Goal: Task Accomplishment & Management: Use online tool/utility

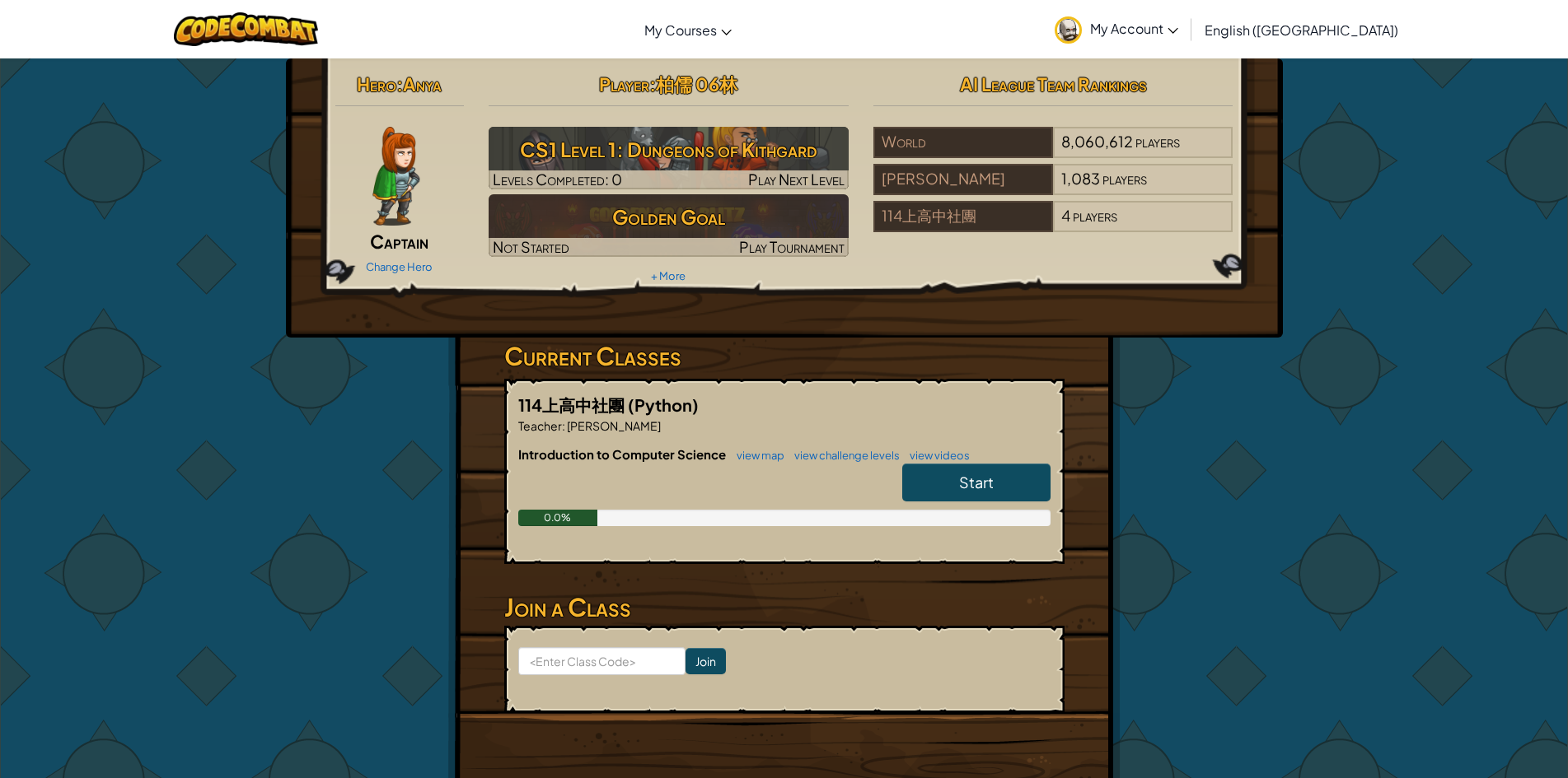
click at [945, 474] on link "Start" at bounding box center [976, 482] width 148 height 38
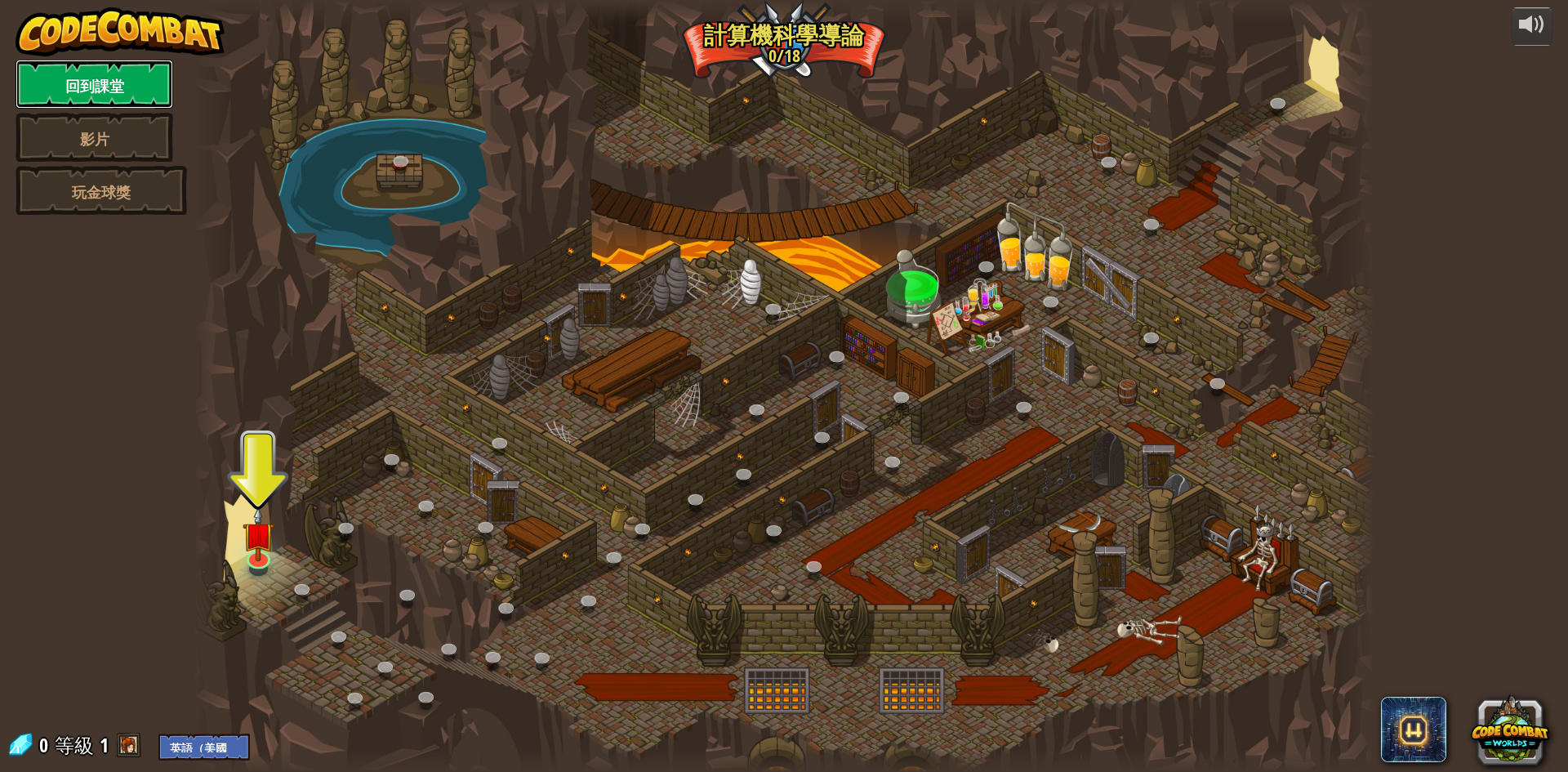
click at [103, 80] on font "回到課堂" at bounding box center [95, 86] width 59 height 20
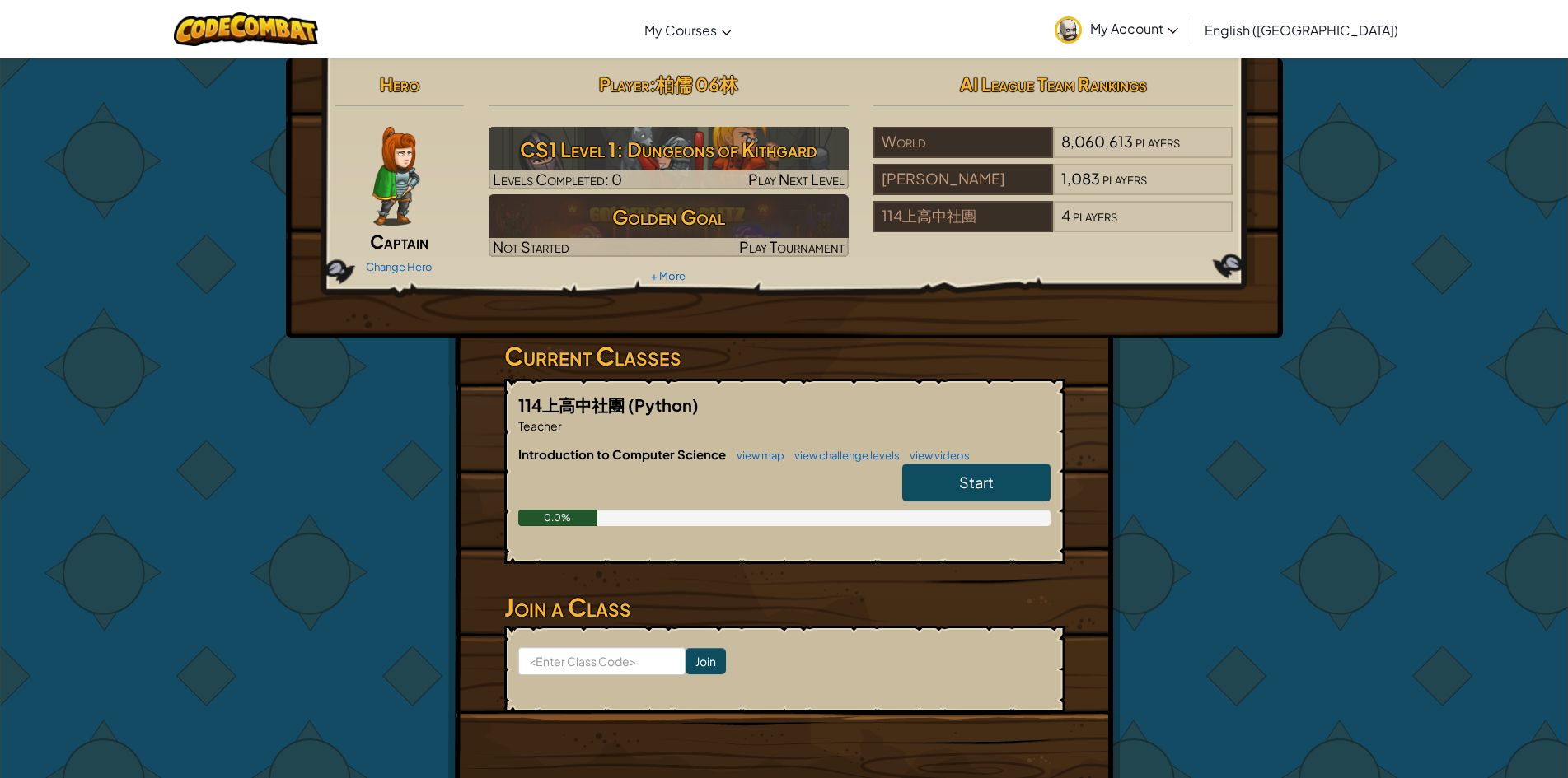
click at [1390, 16] on div "Toggle navigation My Courses CodeCombat Classroom Ozaria Classroom AI League Es…" at bounding box center [784, 29] width 1576 height 59
click at [1363, 23] on span "English ([GEOGRAPHIC_DATA])" at bounding box center [1301, 29] width 193 height 17
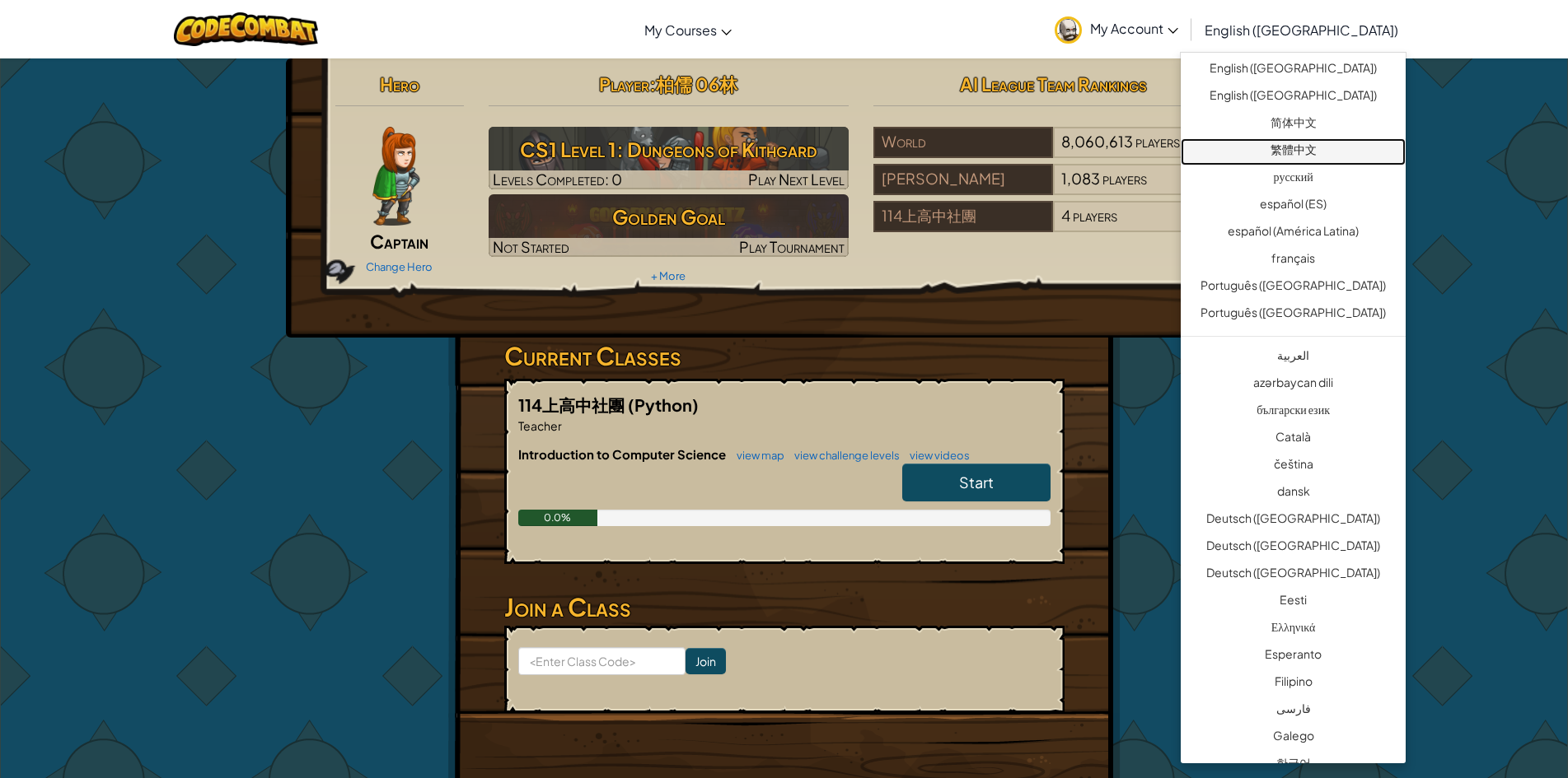
click at [1309, 143] on link "繁體中文" at bounding box center [1293, 152] width 225 height 27
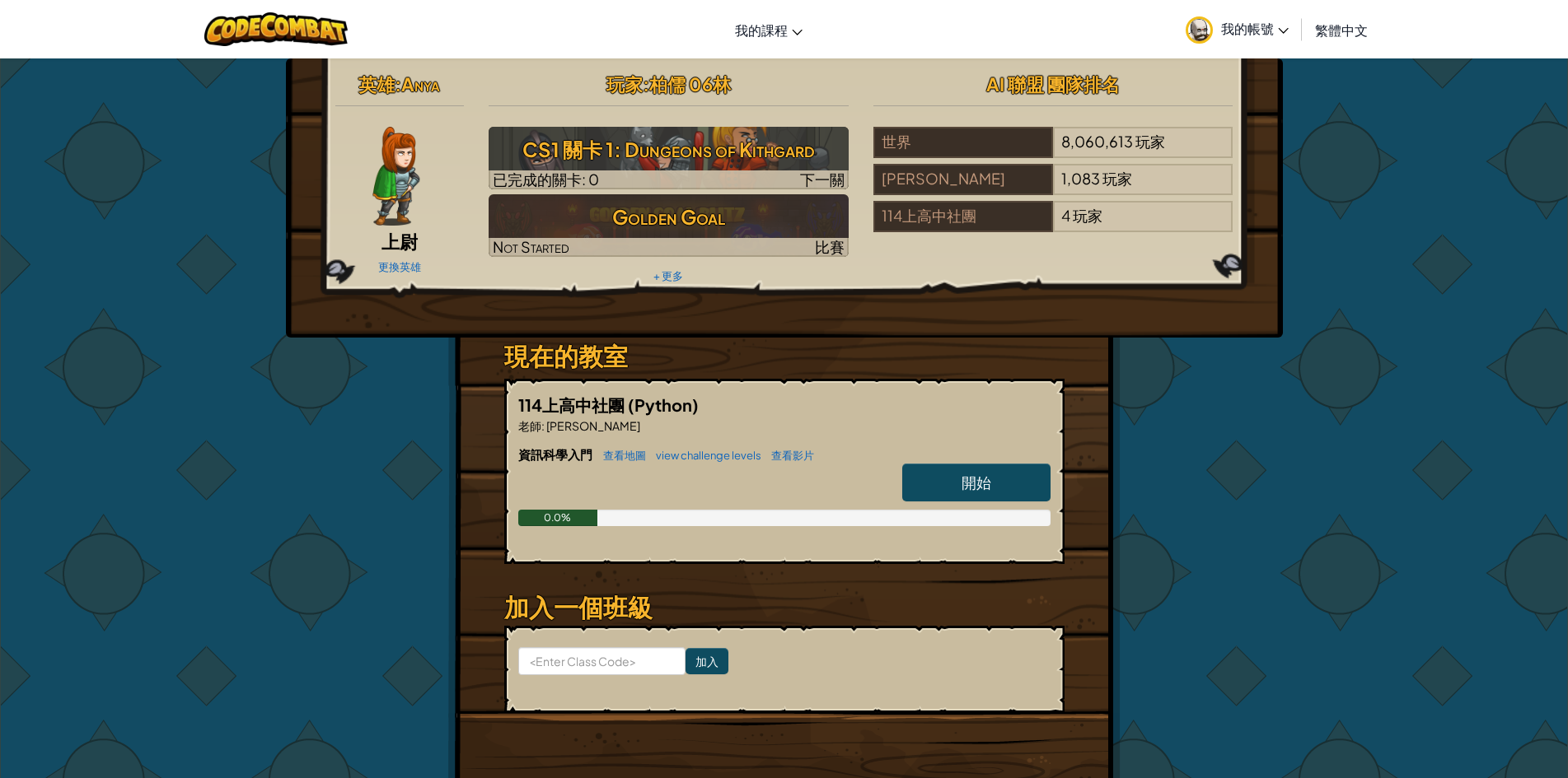
click at [365, 201] on div at bounding box center [397, 176] width 123 height 99
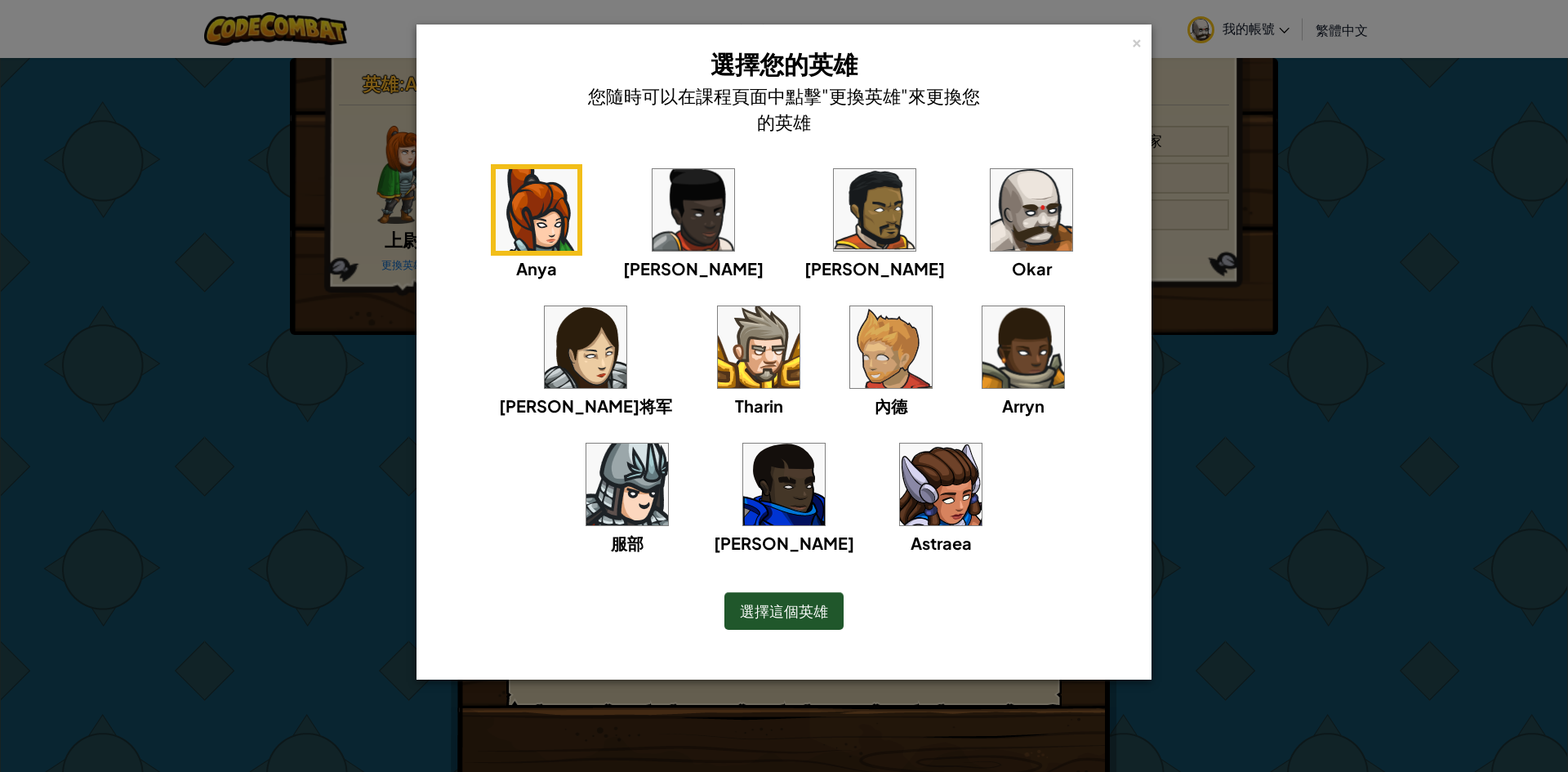
click at [991, 233] on img at bounding box center [1031, 210] width 81 height 81
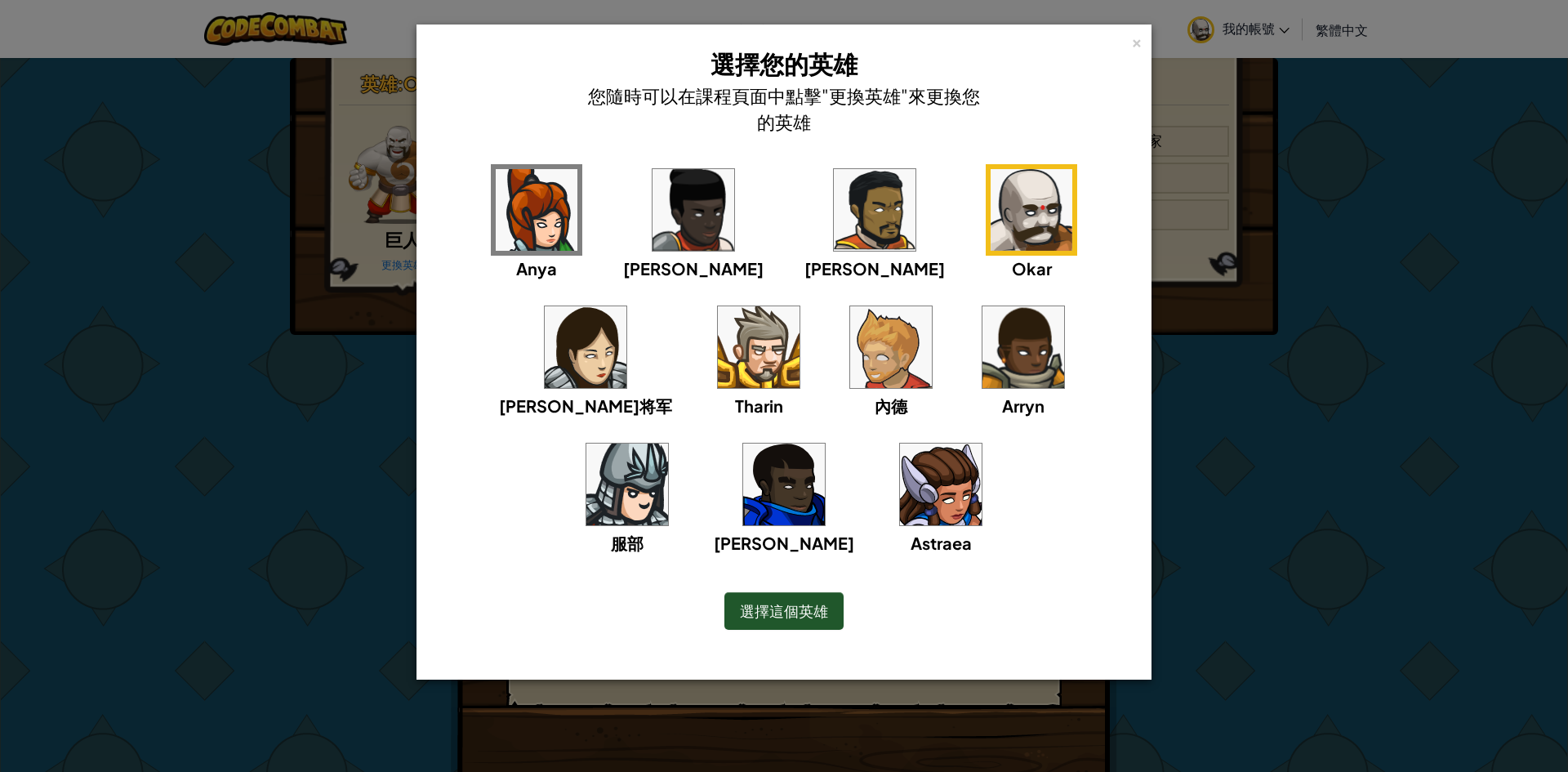
click at [627, 307] on img at bounding box center [585, 348] width 81 height 81
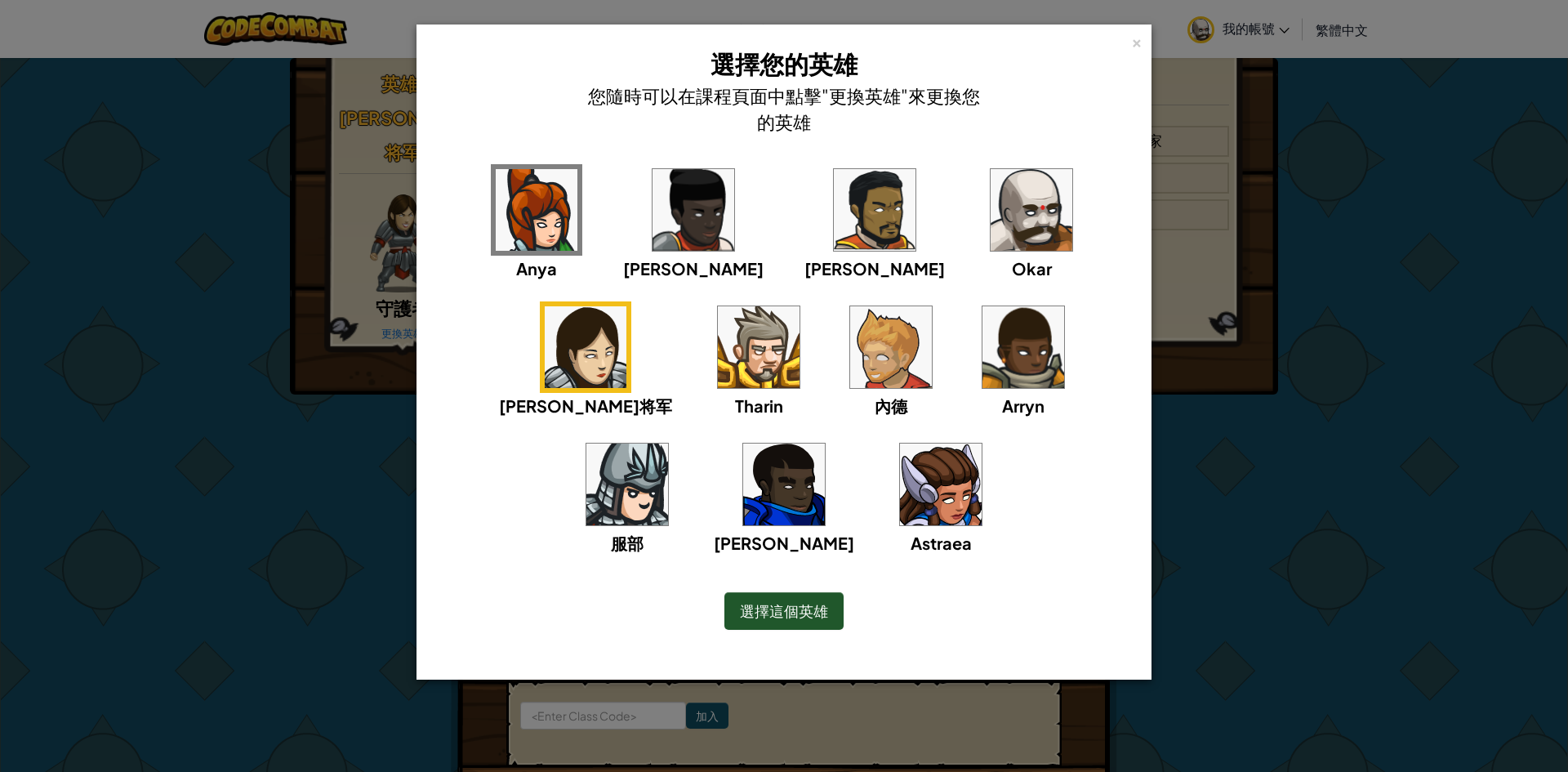
click at [668, 444] on img at bounding box center [628, 485] width 81 height 81
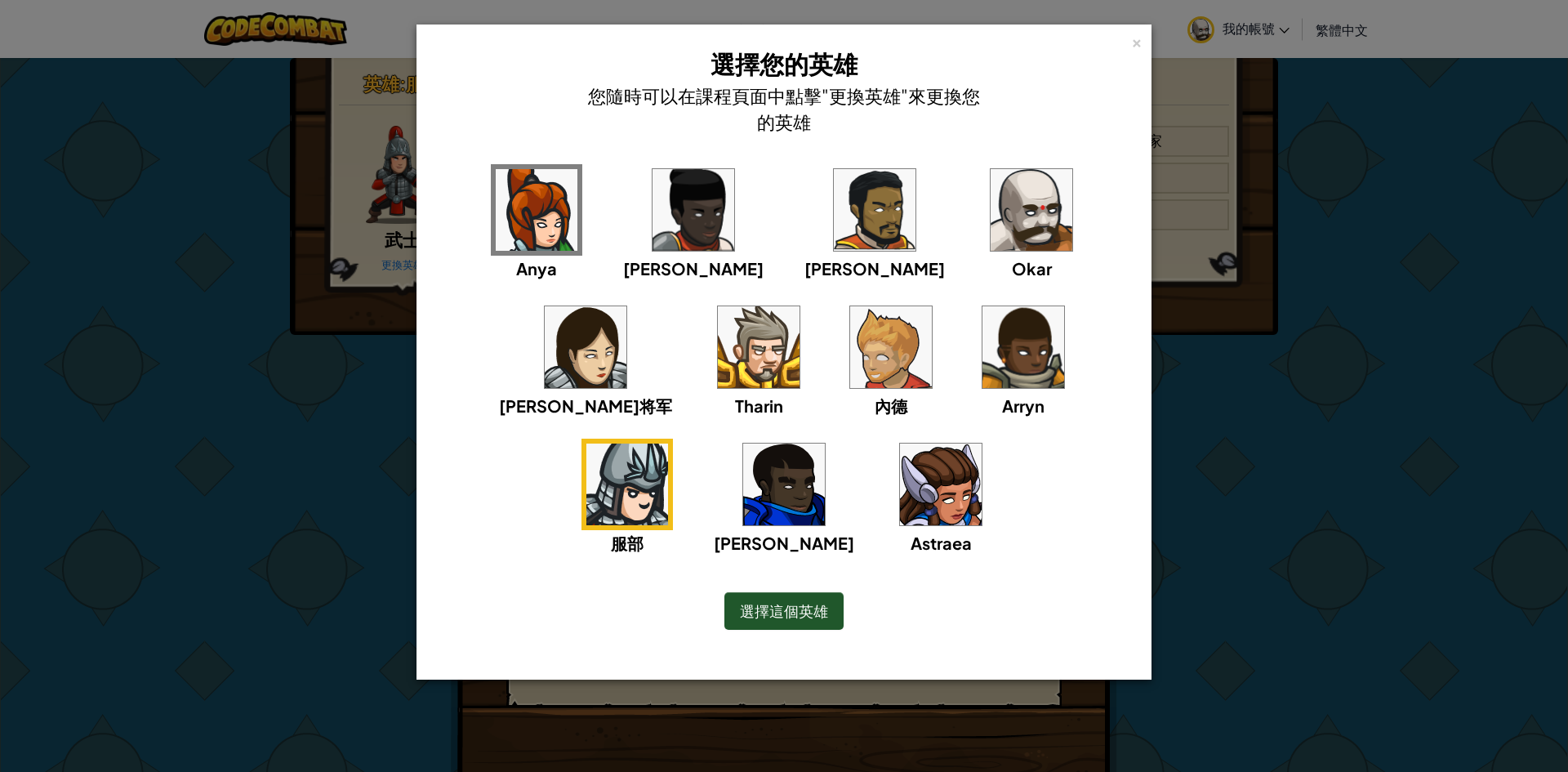
click at [983, 382] on img at bounding box center [1024, 348] width 81 height 81
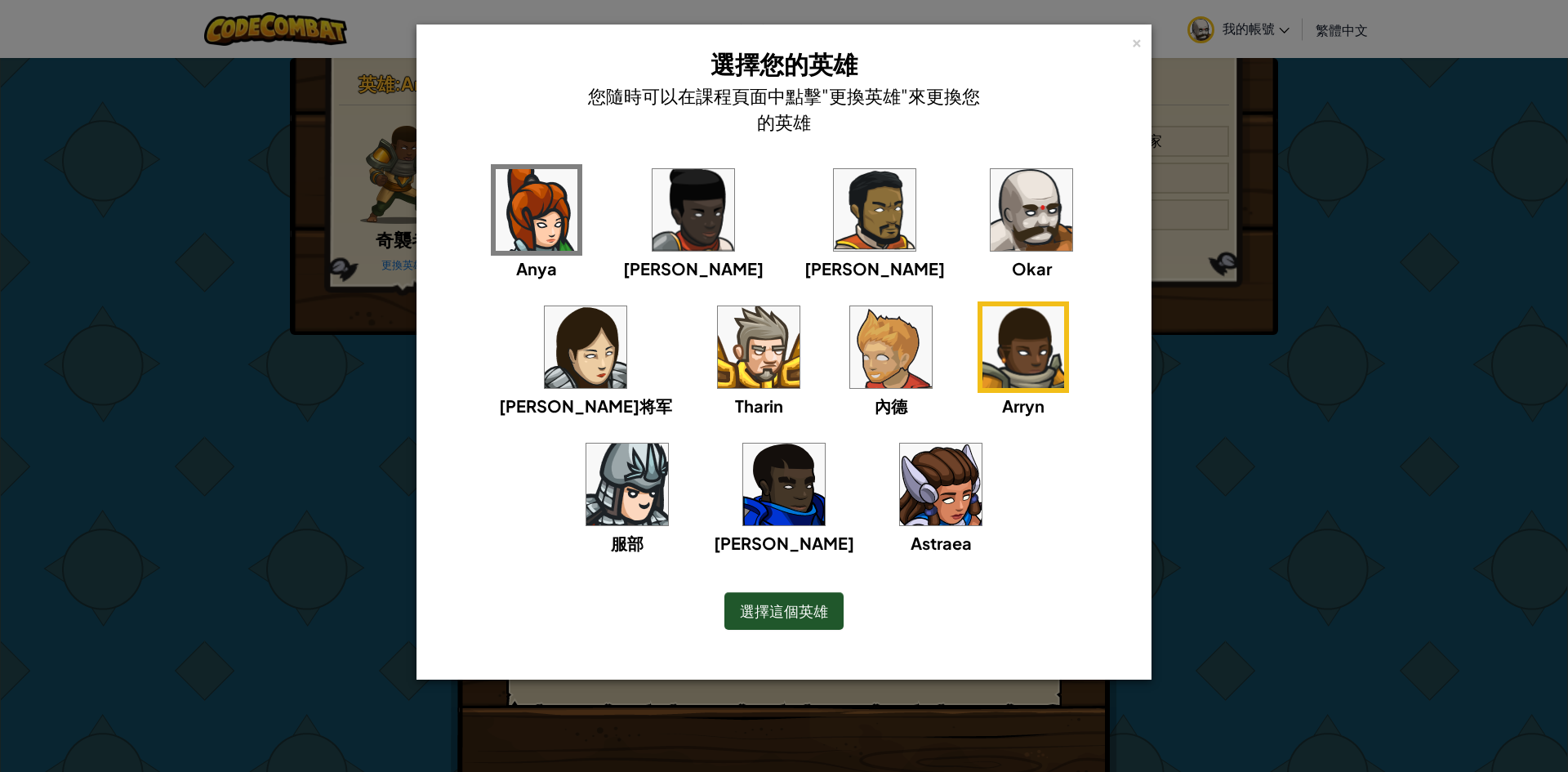
click at [900, 486] on img at bounding box center [940, 485] width 81 height 81
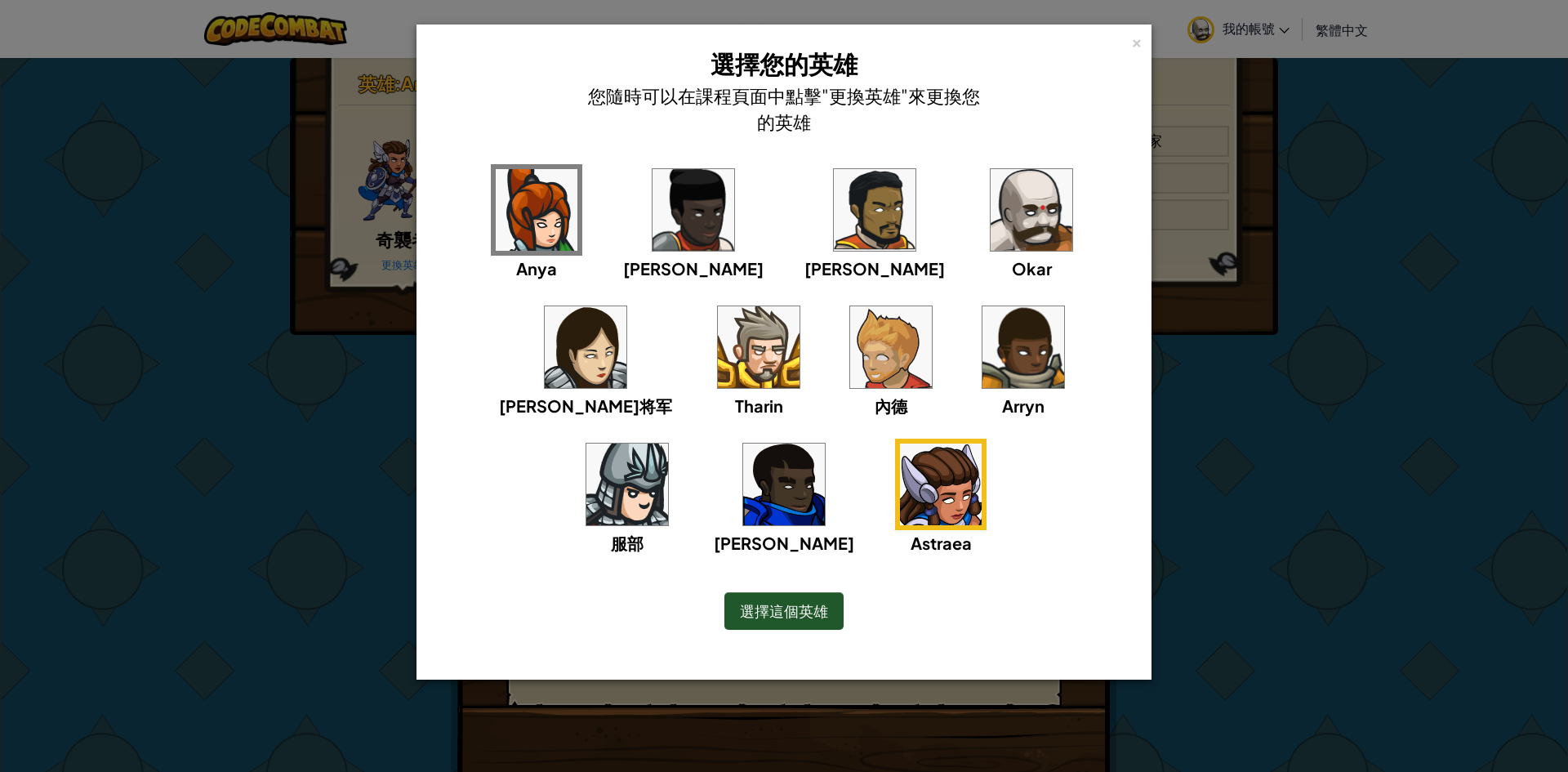
click at [850, 350] on img at bounding box center [891, 348] width 81 height 81
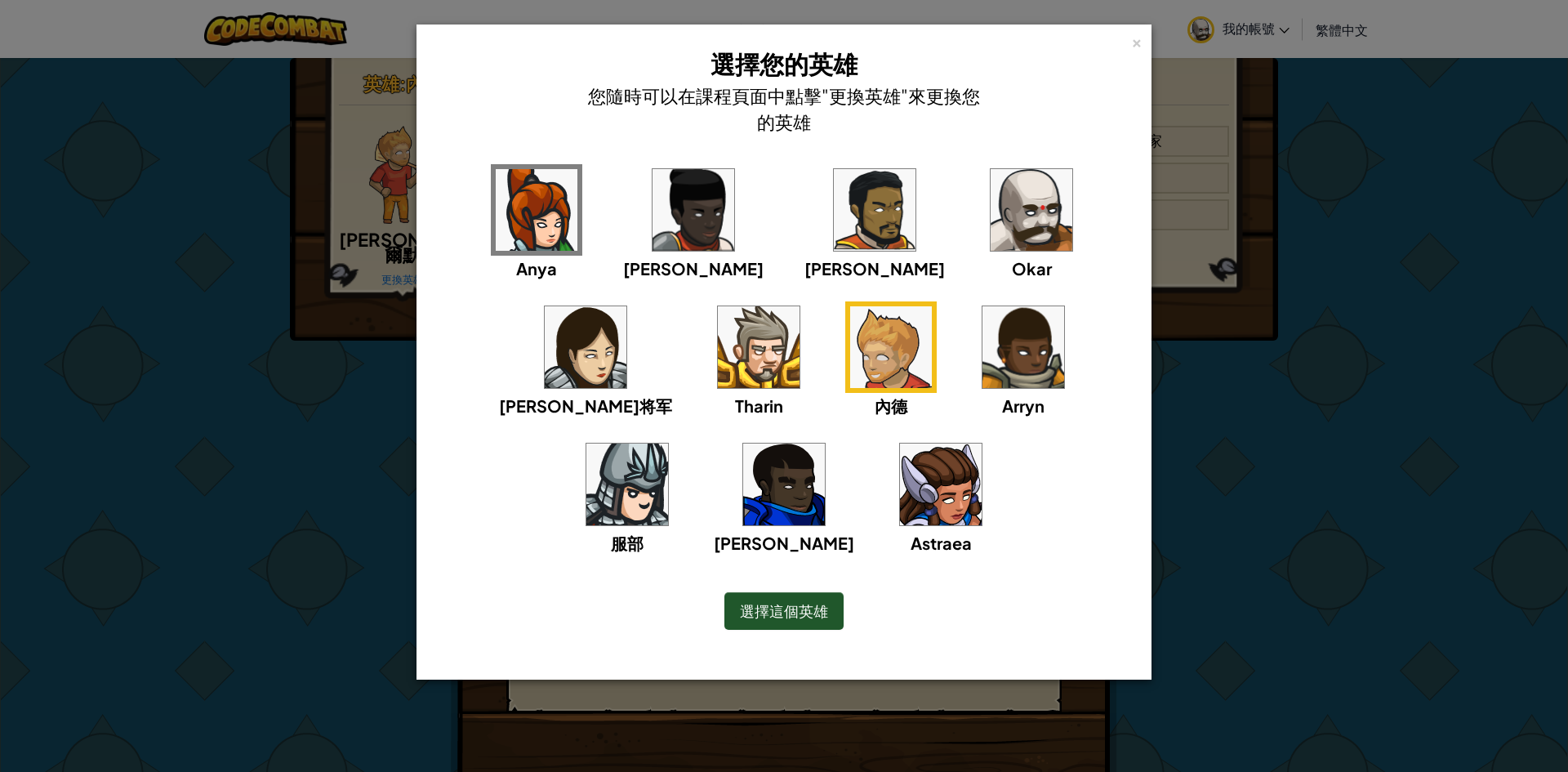
click at [718, 354] on img at bounding box center [758, 348] width 81 height 81
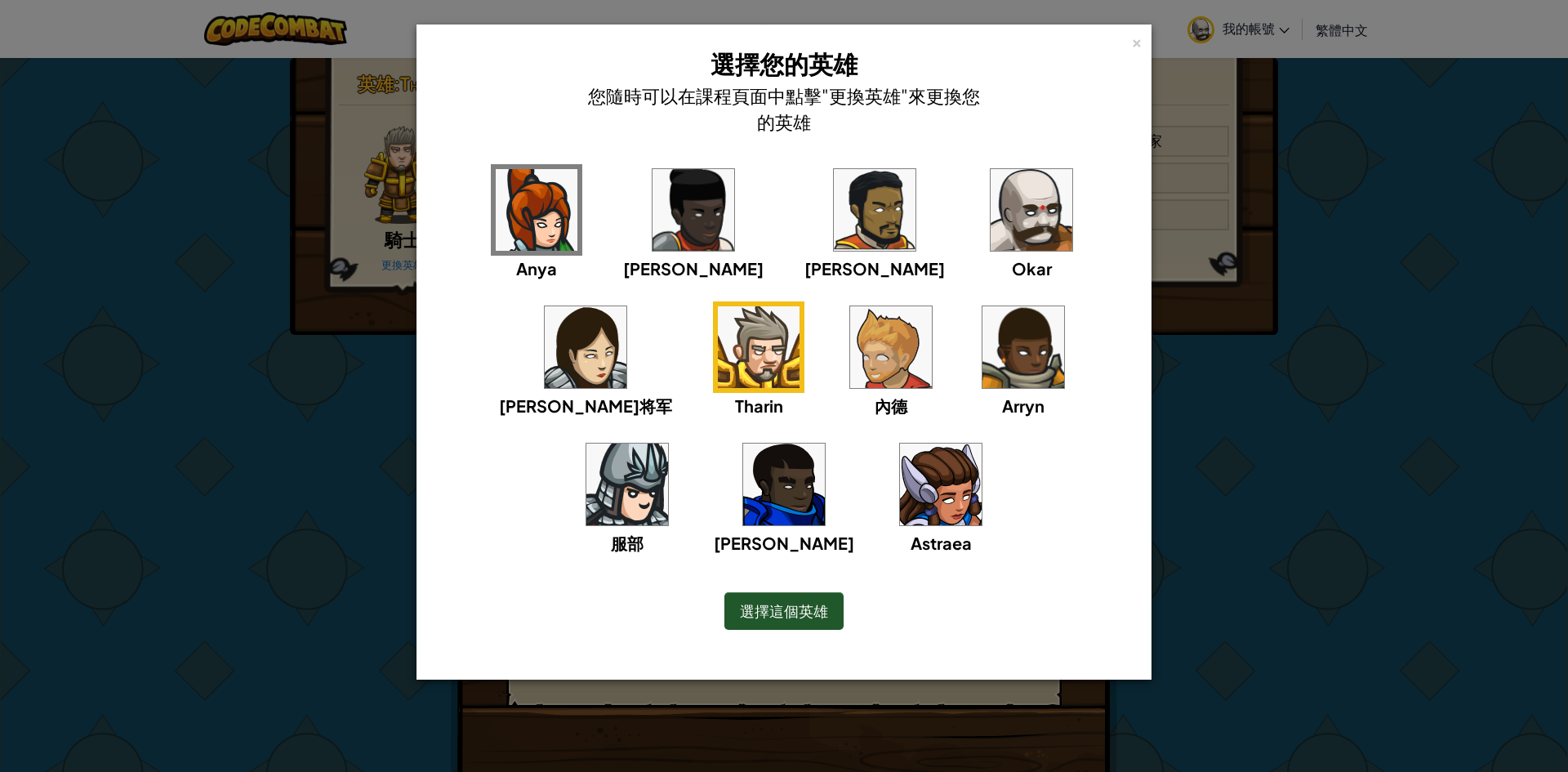
click at [850, 343] on img at bounding box center [891, 348] width 81 height 81
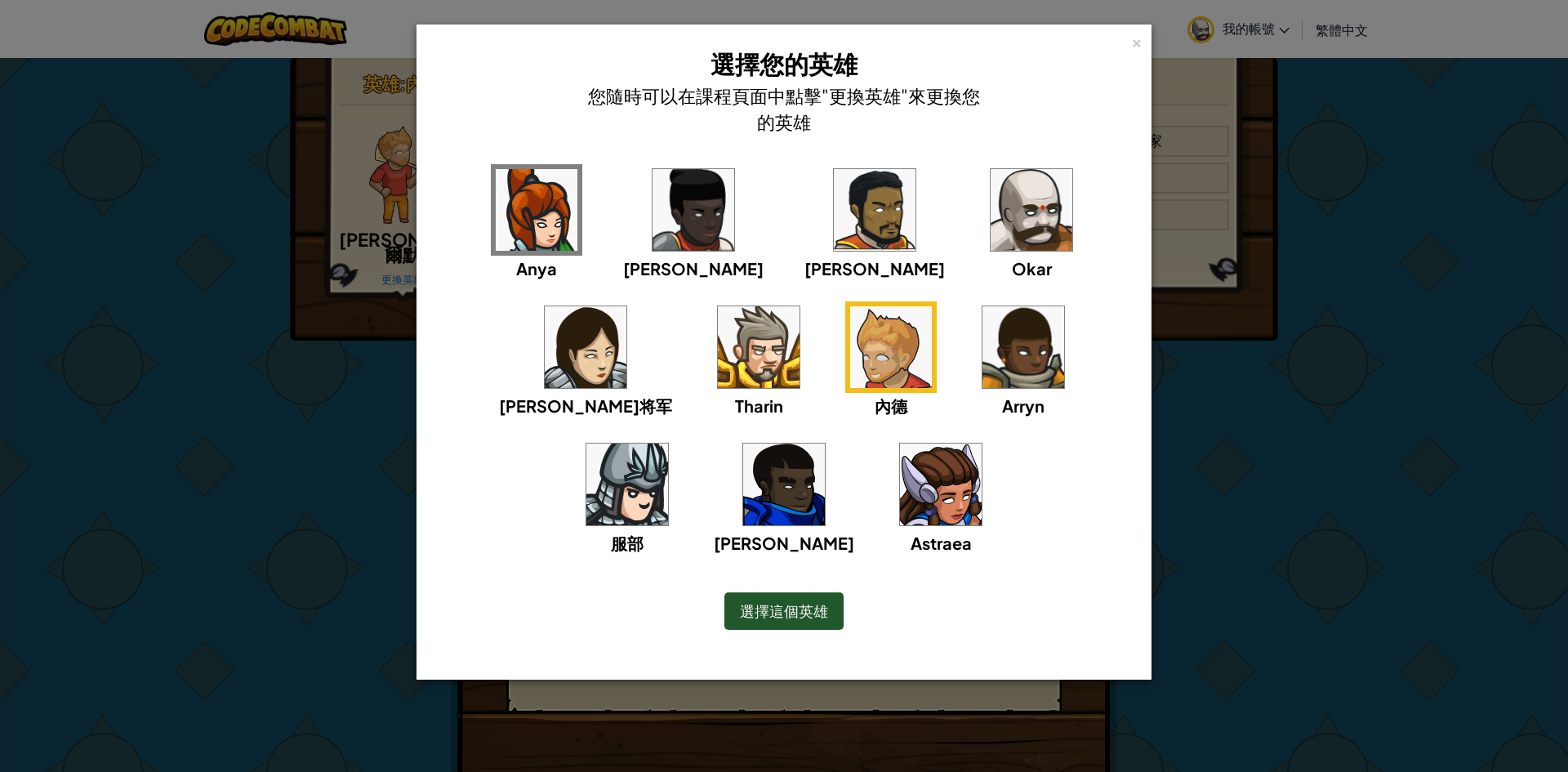
click at [672, 223] on img at bounding box center [693, 210] width 81 height 81
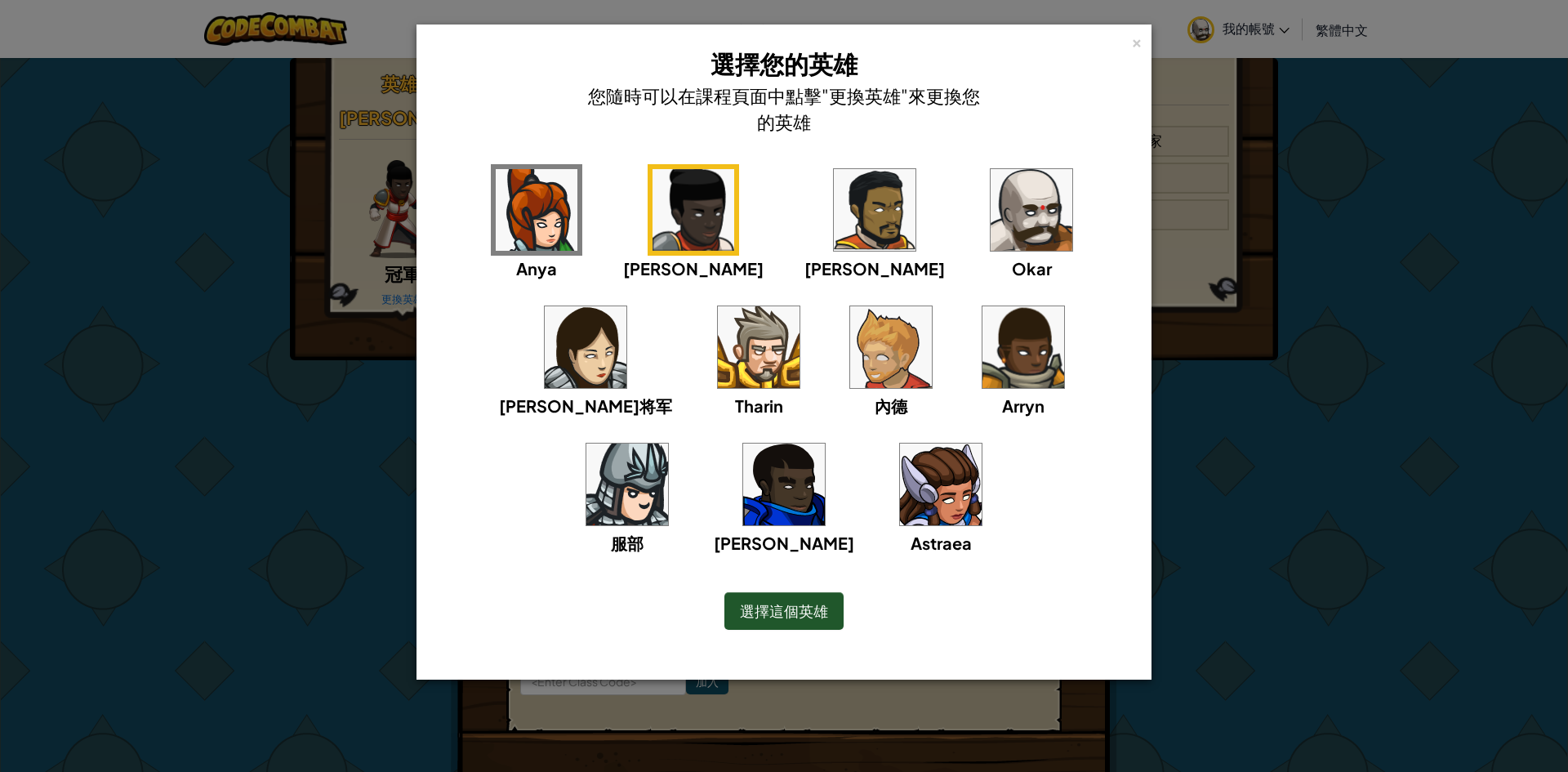
click at [834, 217] on img at bounding box center [875, 210] width 81 height 81
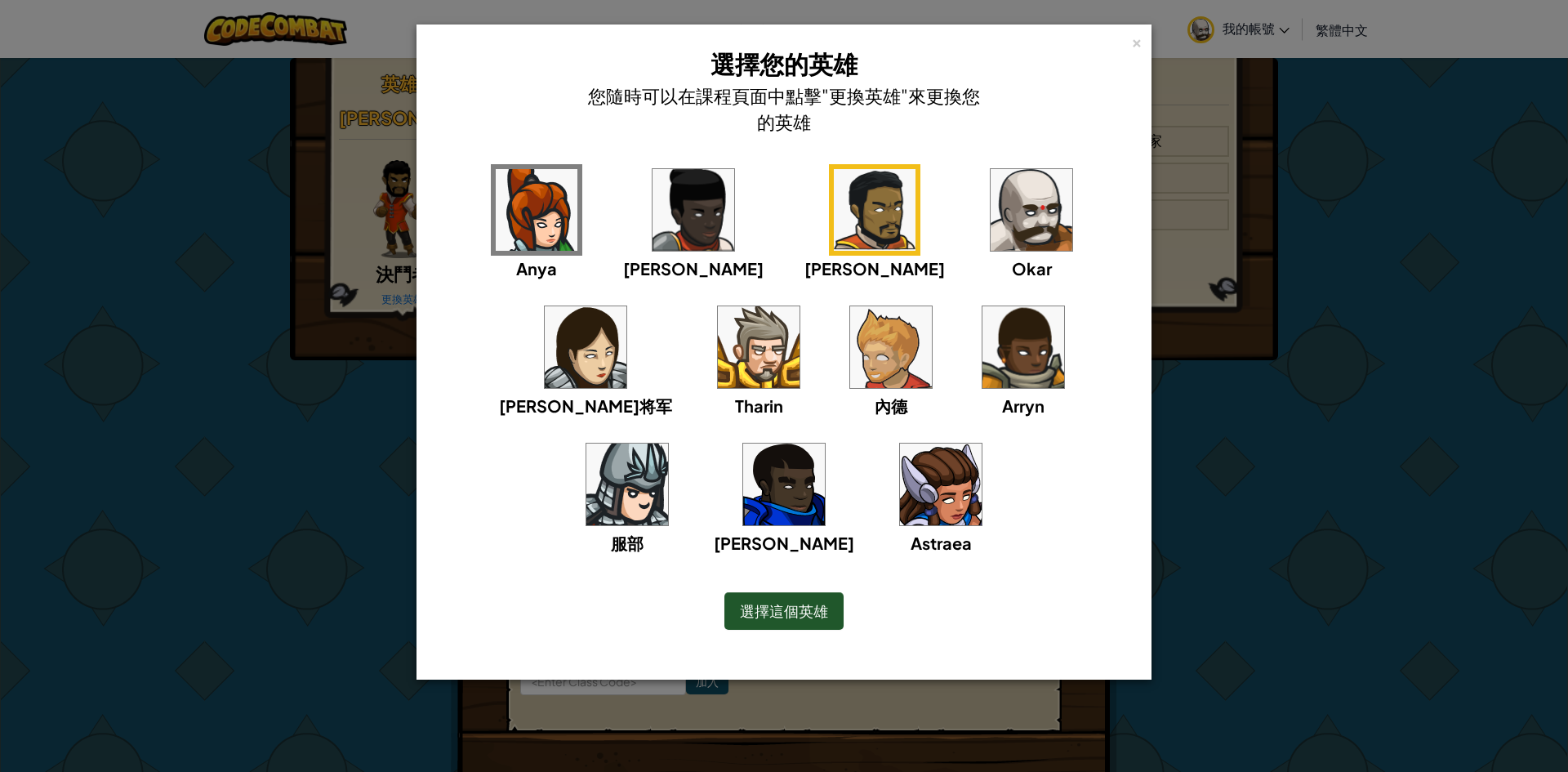
click at [991, 214] on img at bounding box center [1031, 210] width 81 height 81
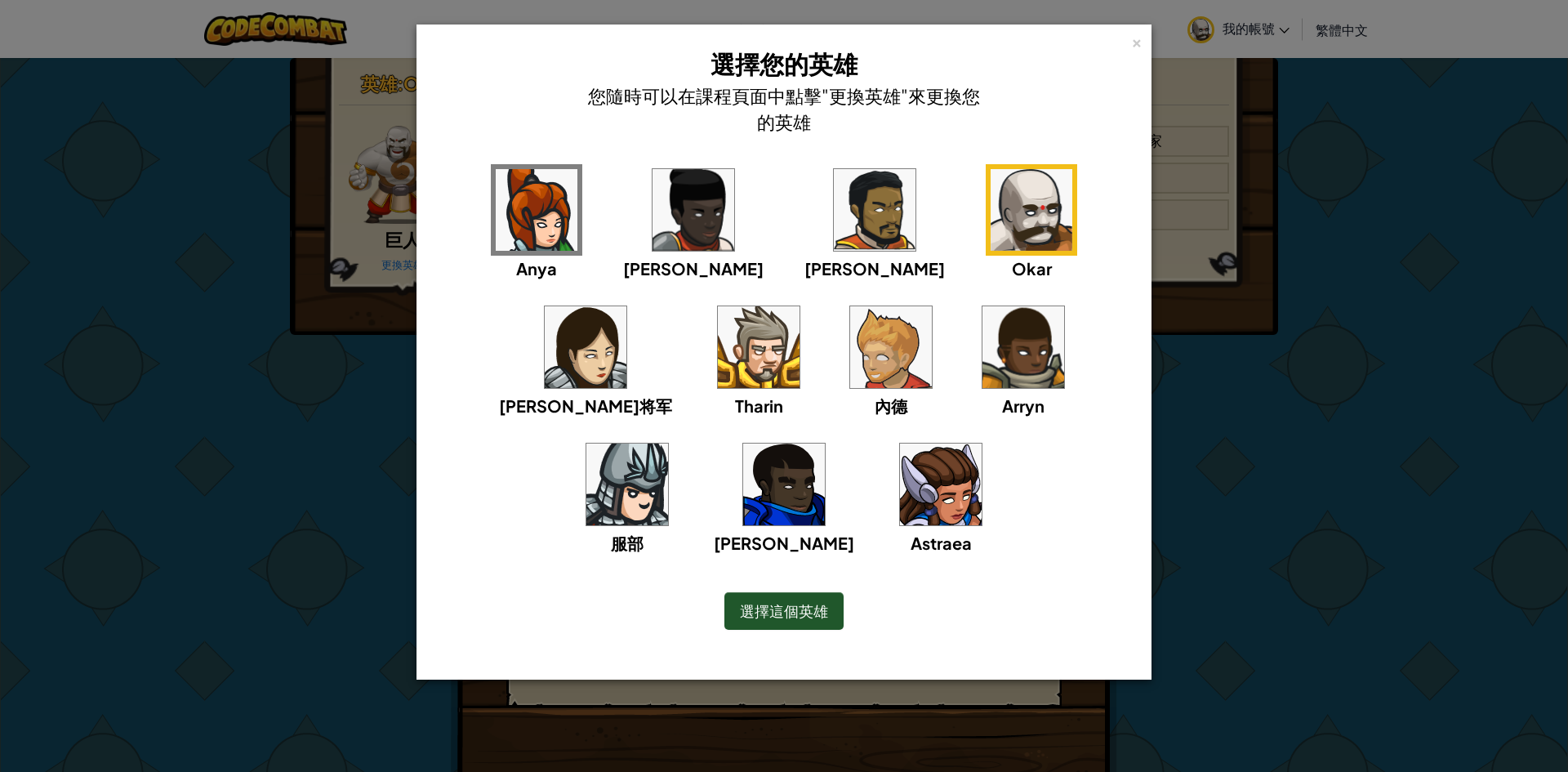
click at [804, 597] on div "選擇這個英雄" at bounding box center [784, 611] width 119 height 38
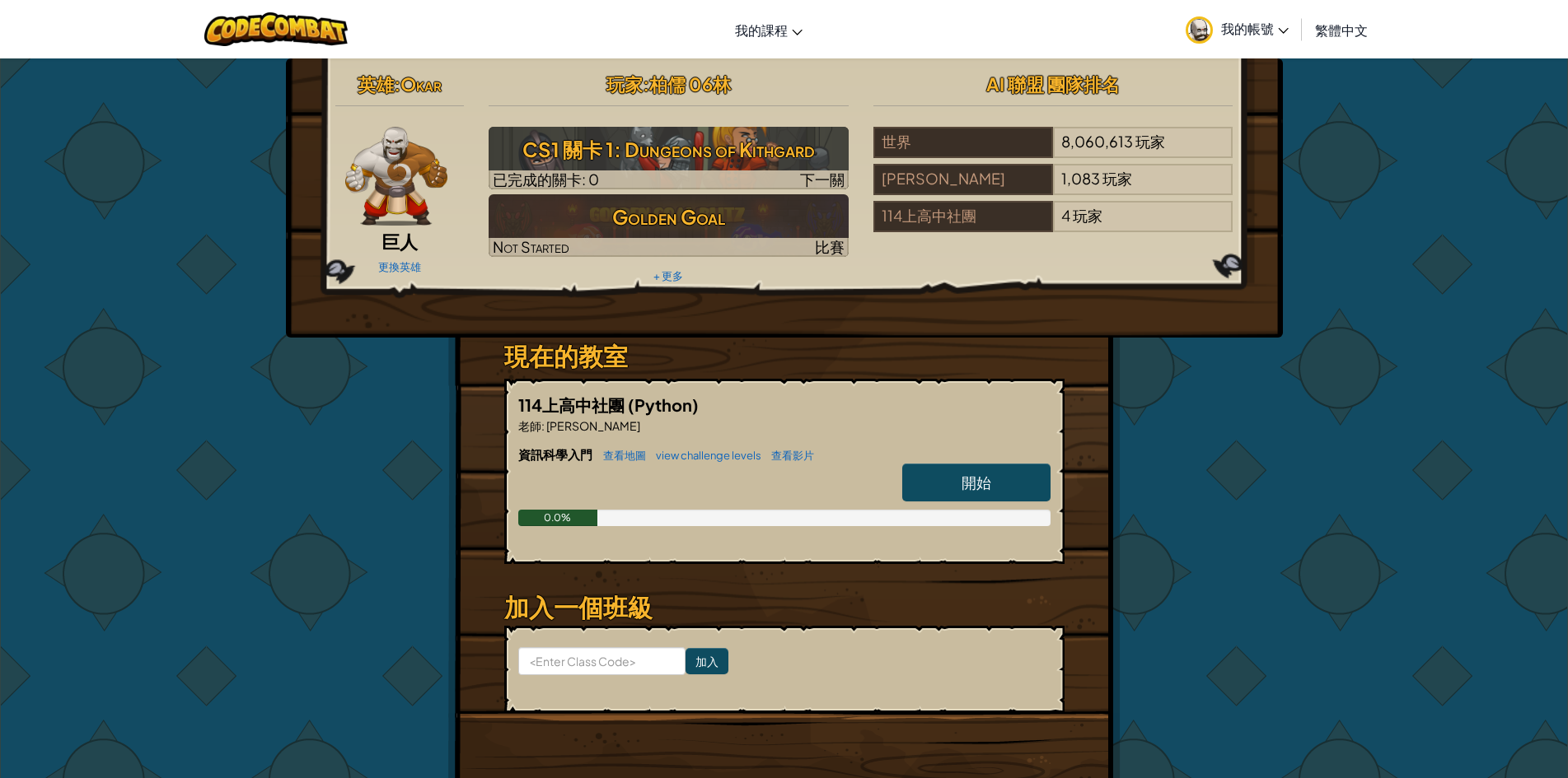
click at [948, 479] on link "開始" at bounding box center [976, 482] width 148 height 38
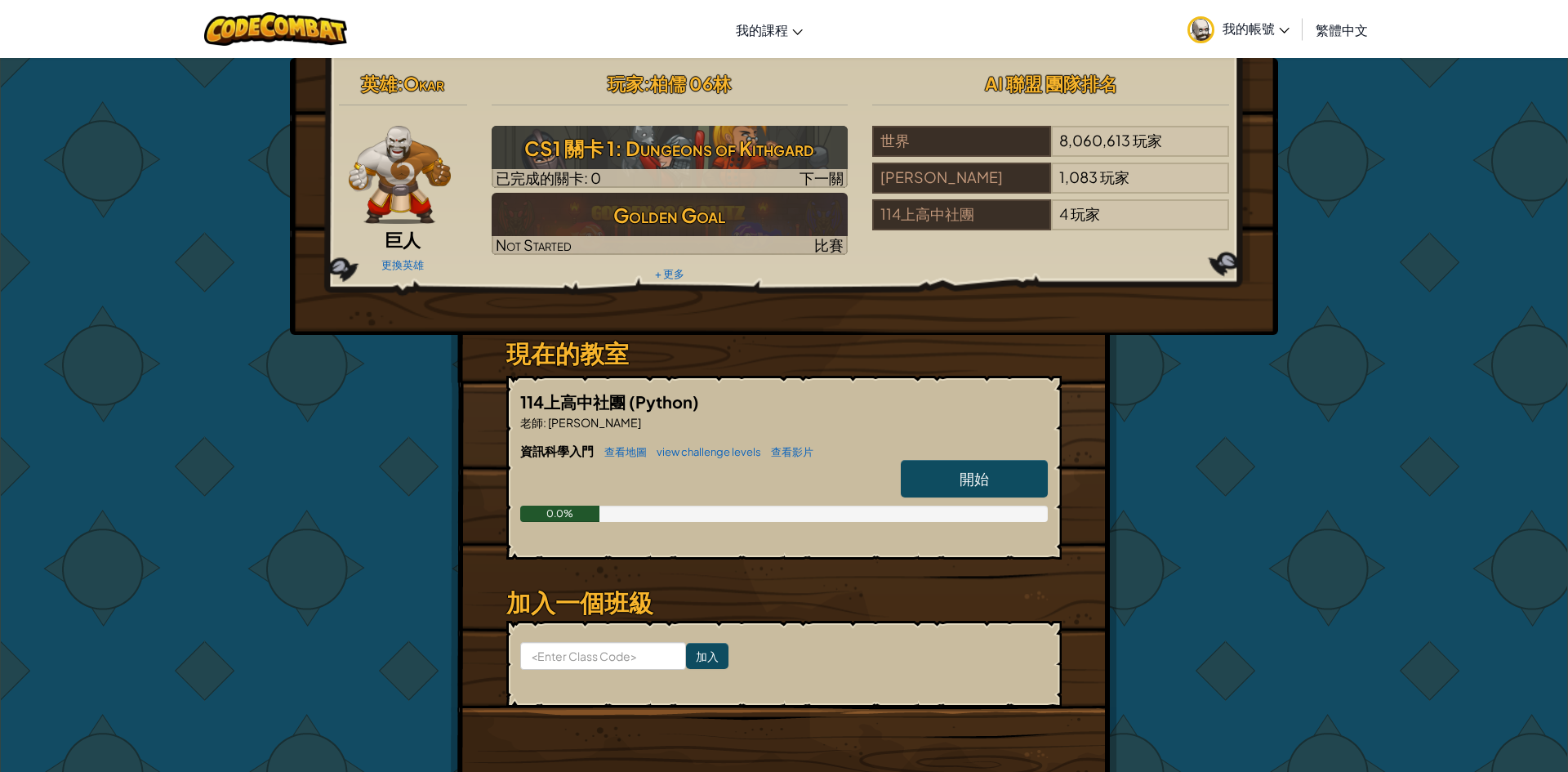
select select "zh-HANT"
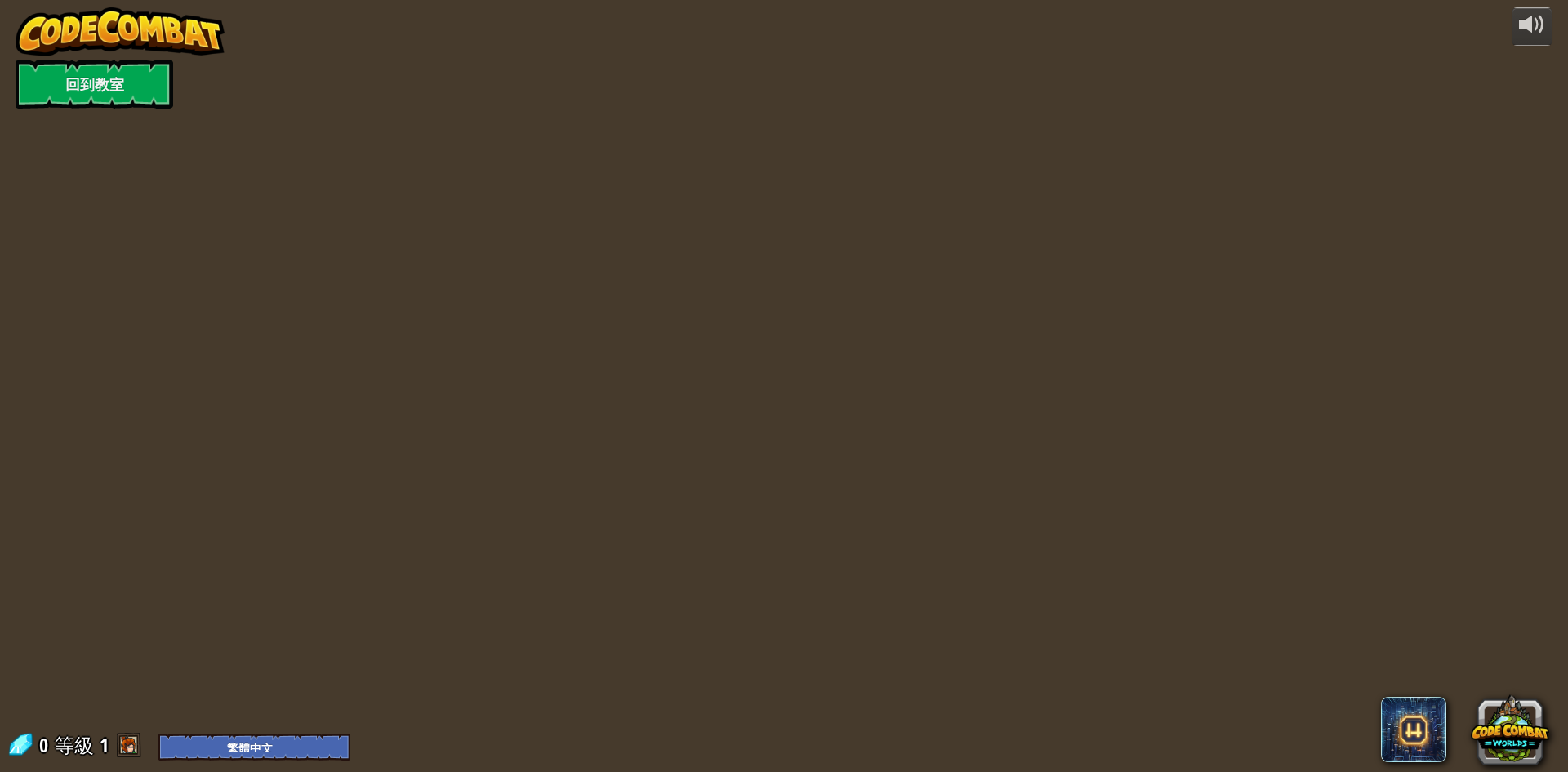
select select "zh-HANT"
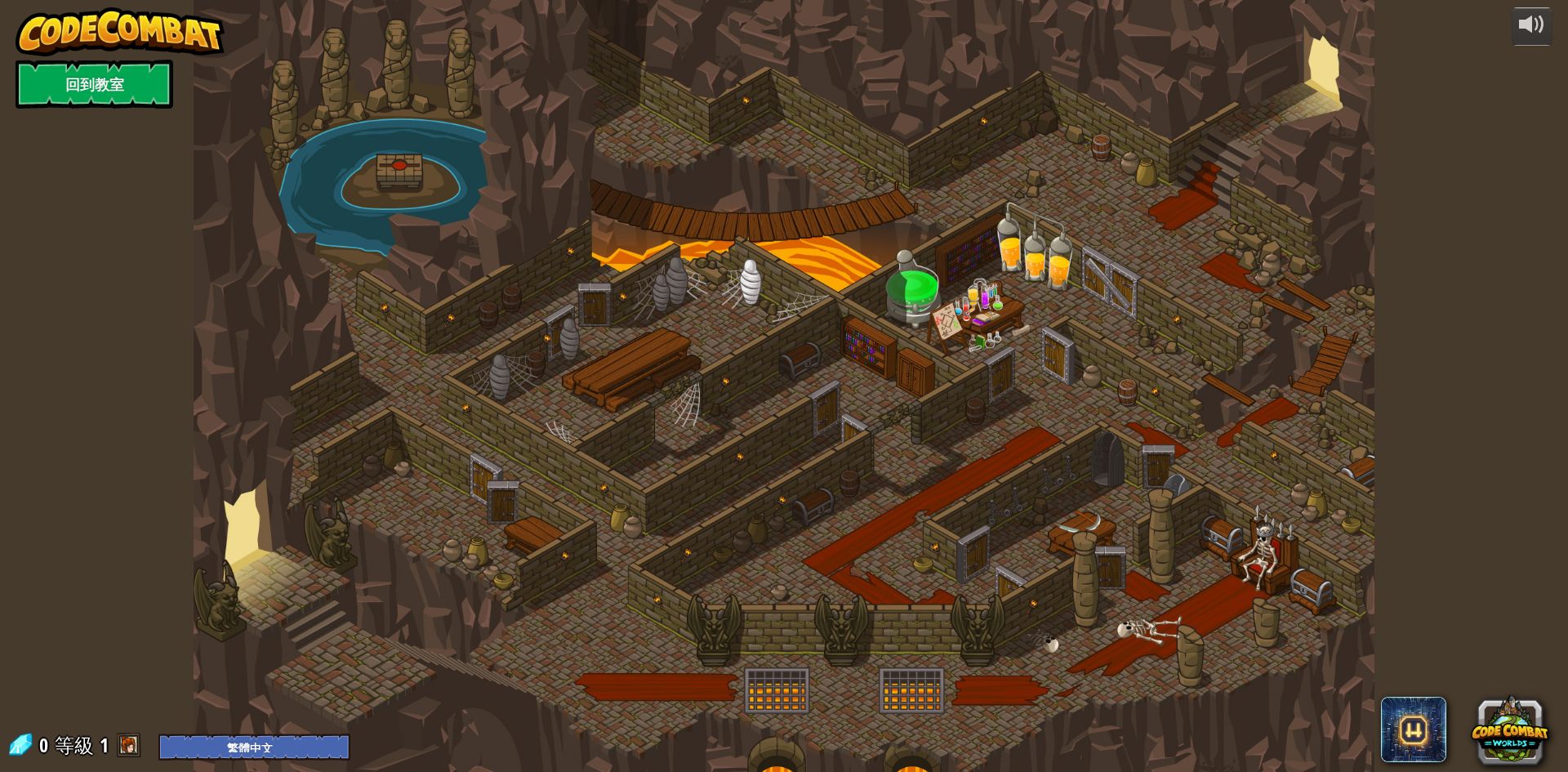
select select "zh-HANT"
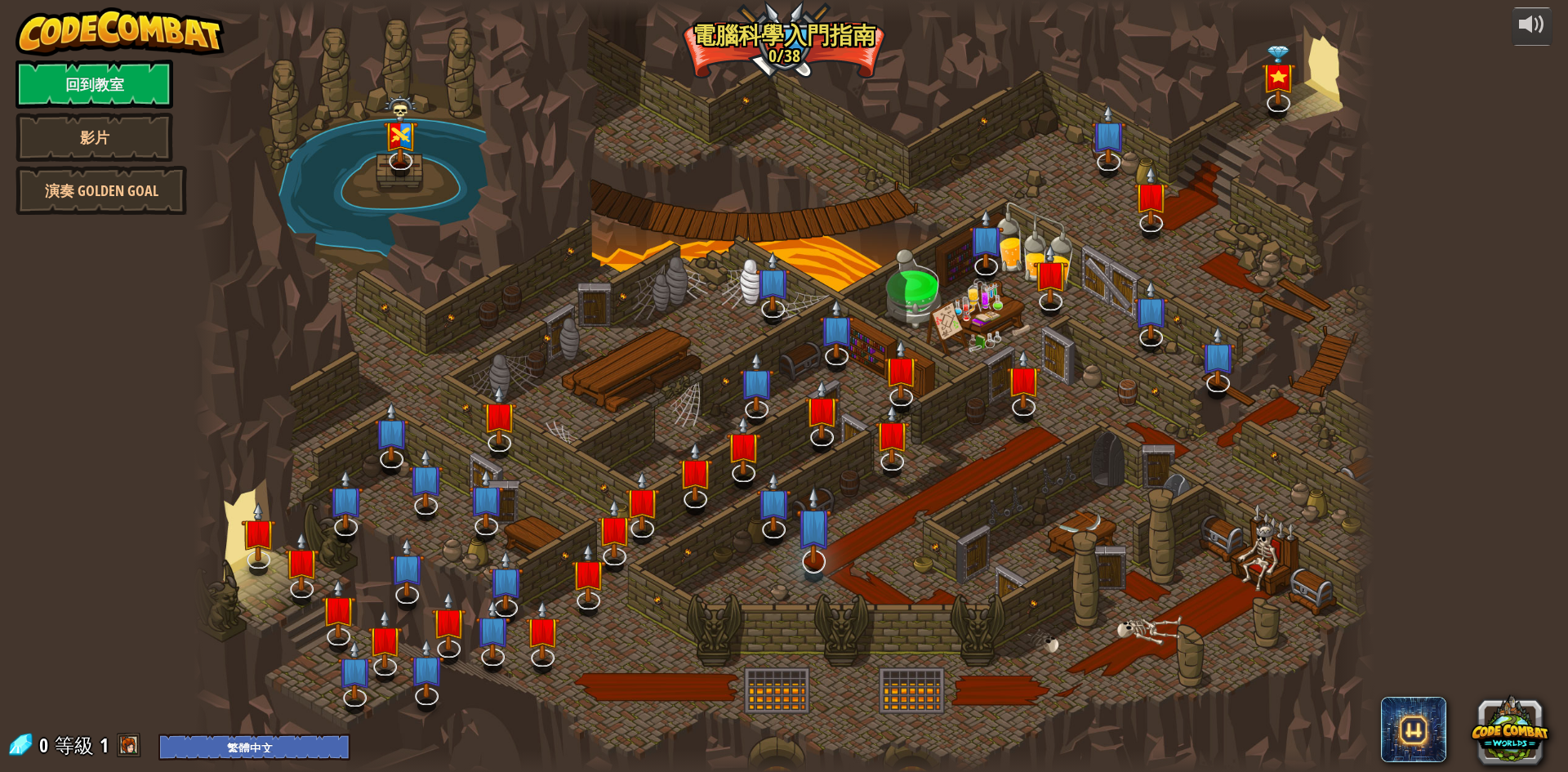
select select "zh-HANT"
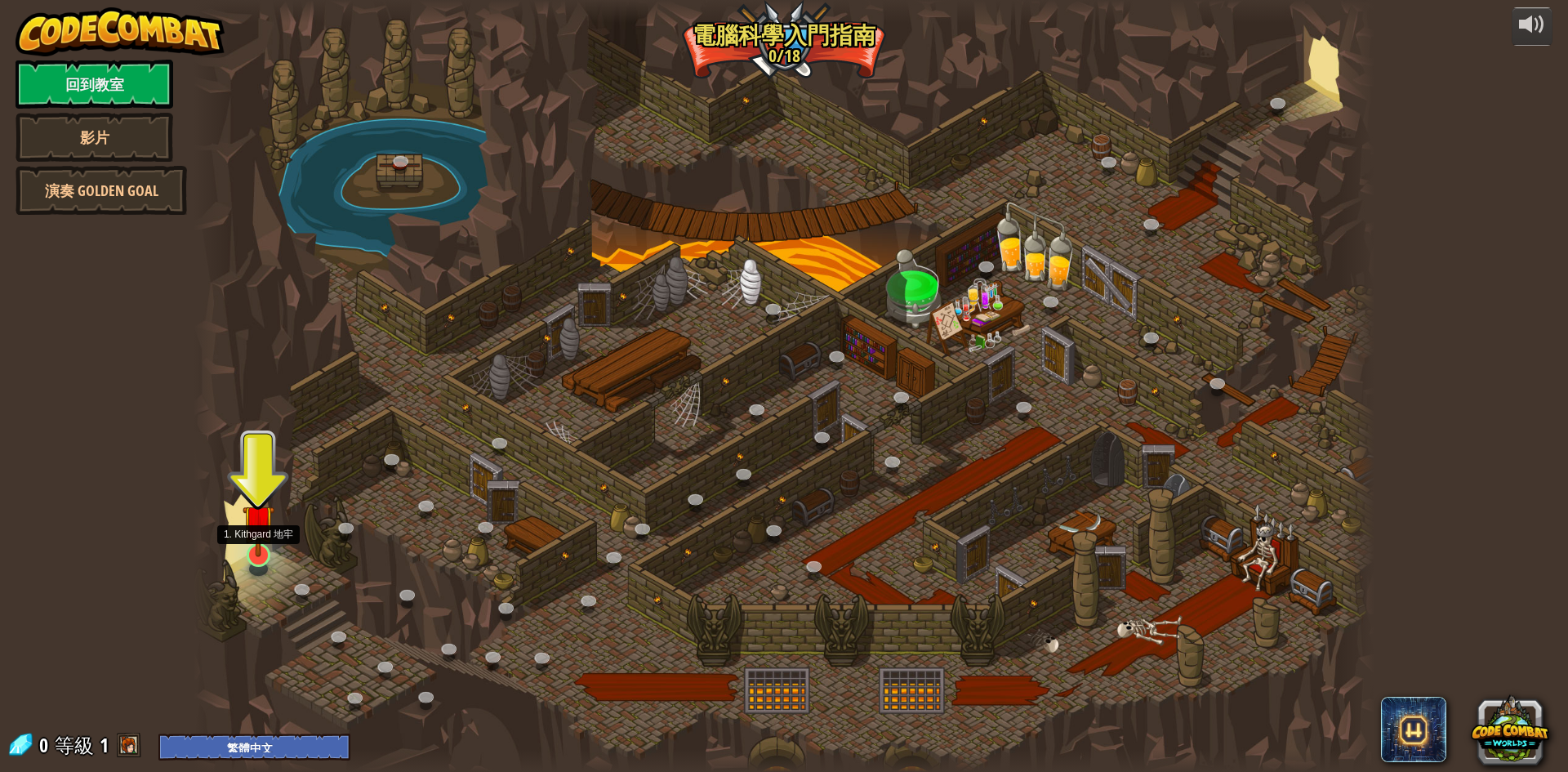
click at [255, 547] on img at bounding box center [258, 521] width 32 height 73
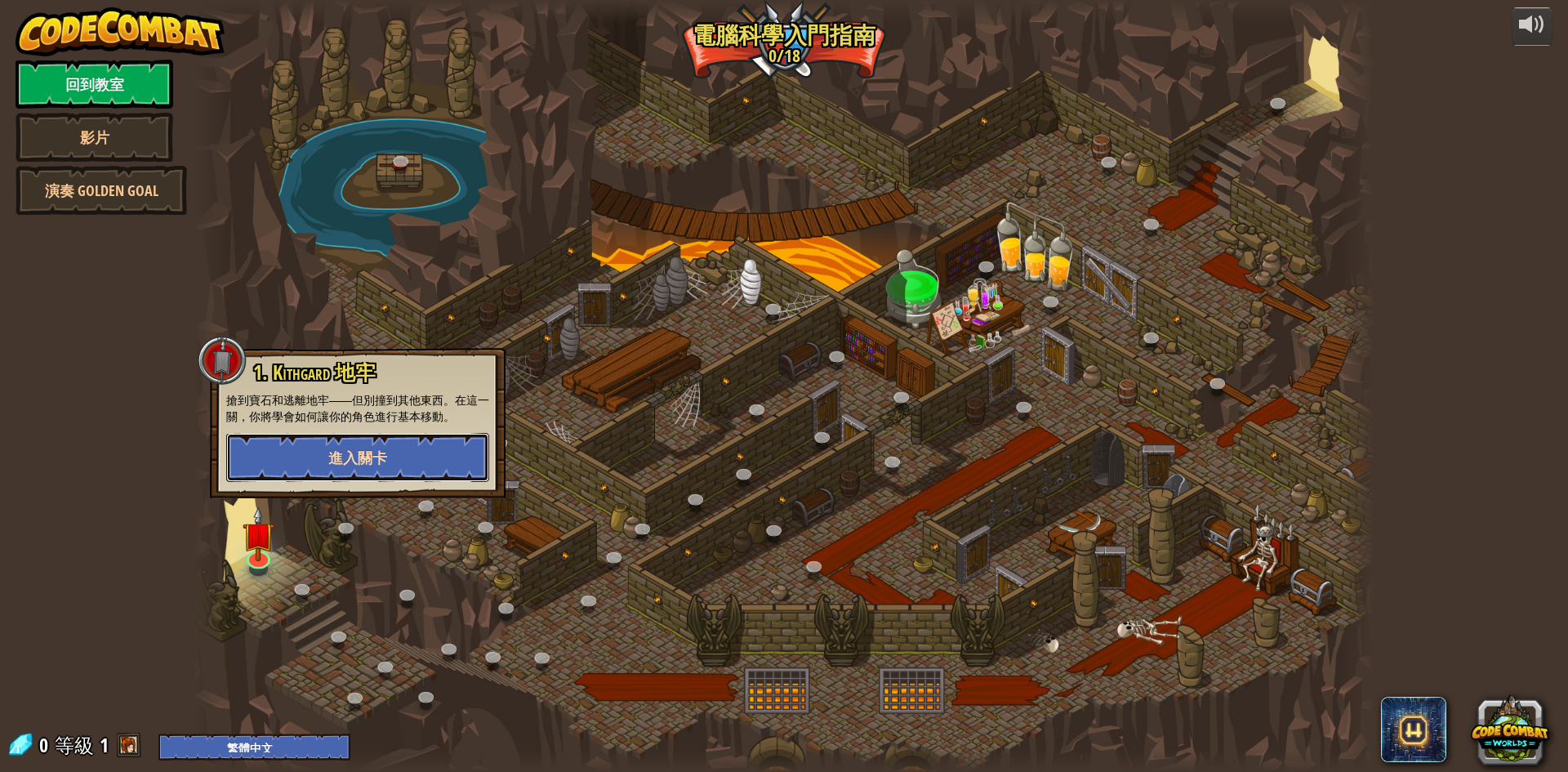
click at [414, 466] on button "進入關卡" at bounding box center [358, 457] width 263 height 49
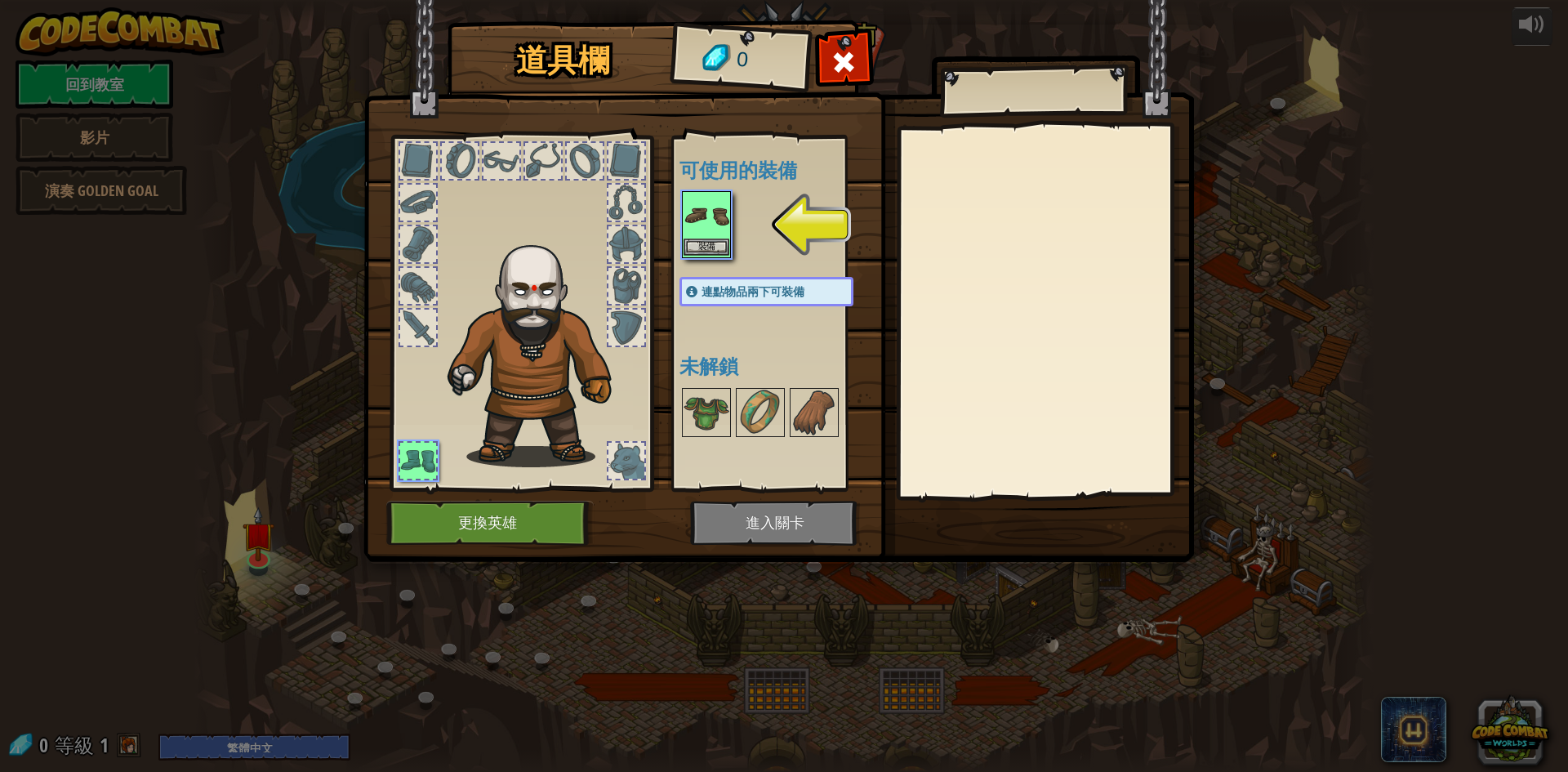
click at [708, 235] on img at bounding box center [707, 216] width 46 height 46
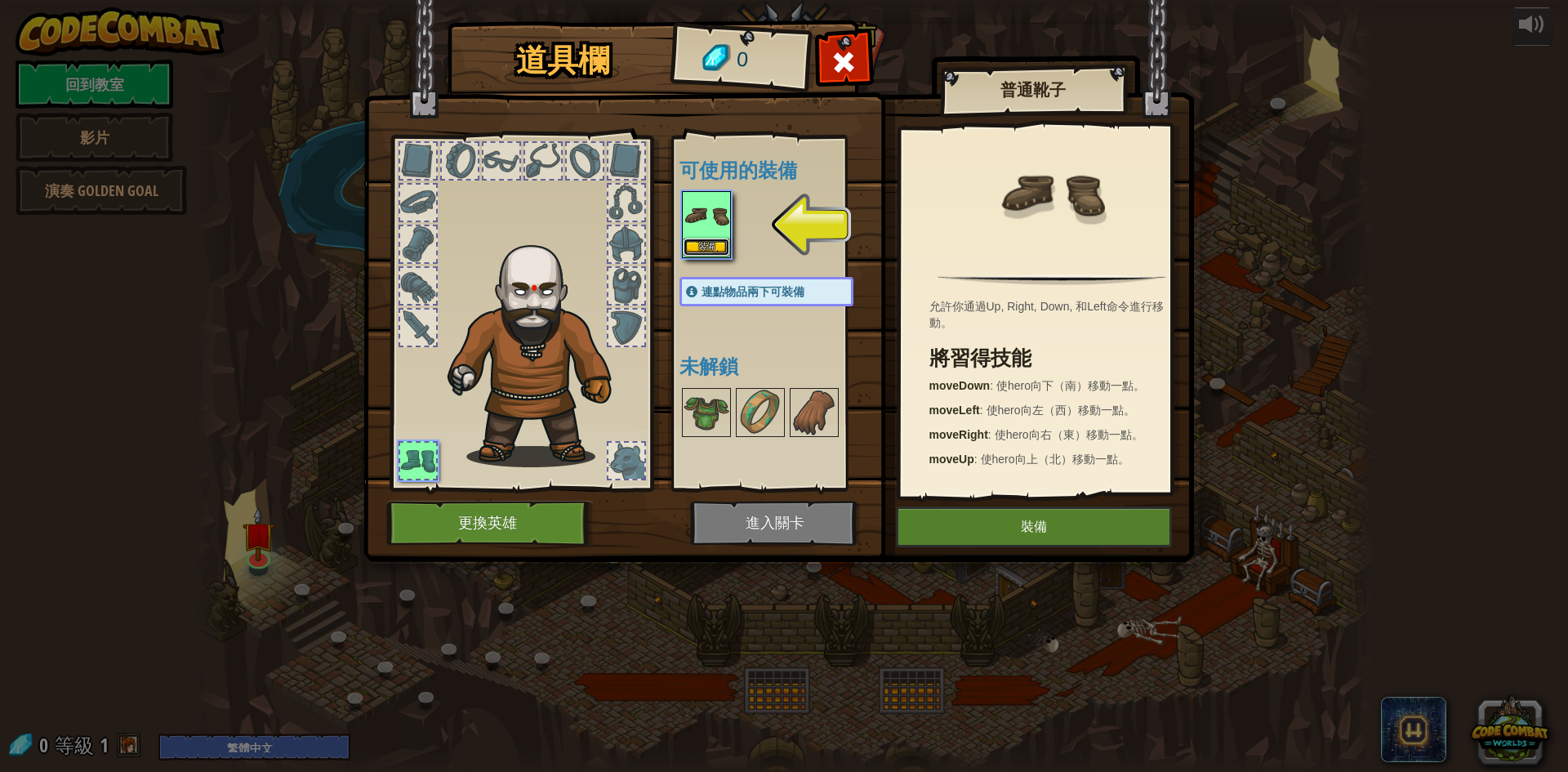
click at [710, 246] on button "裝備" at bounding box center [707, 247] width 46 height 17
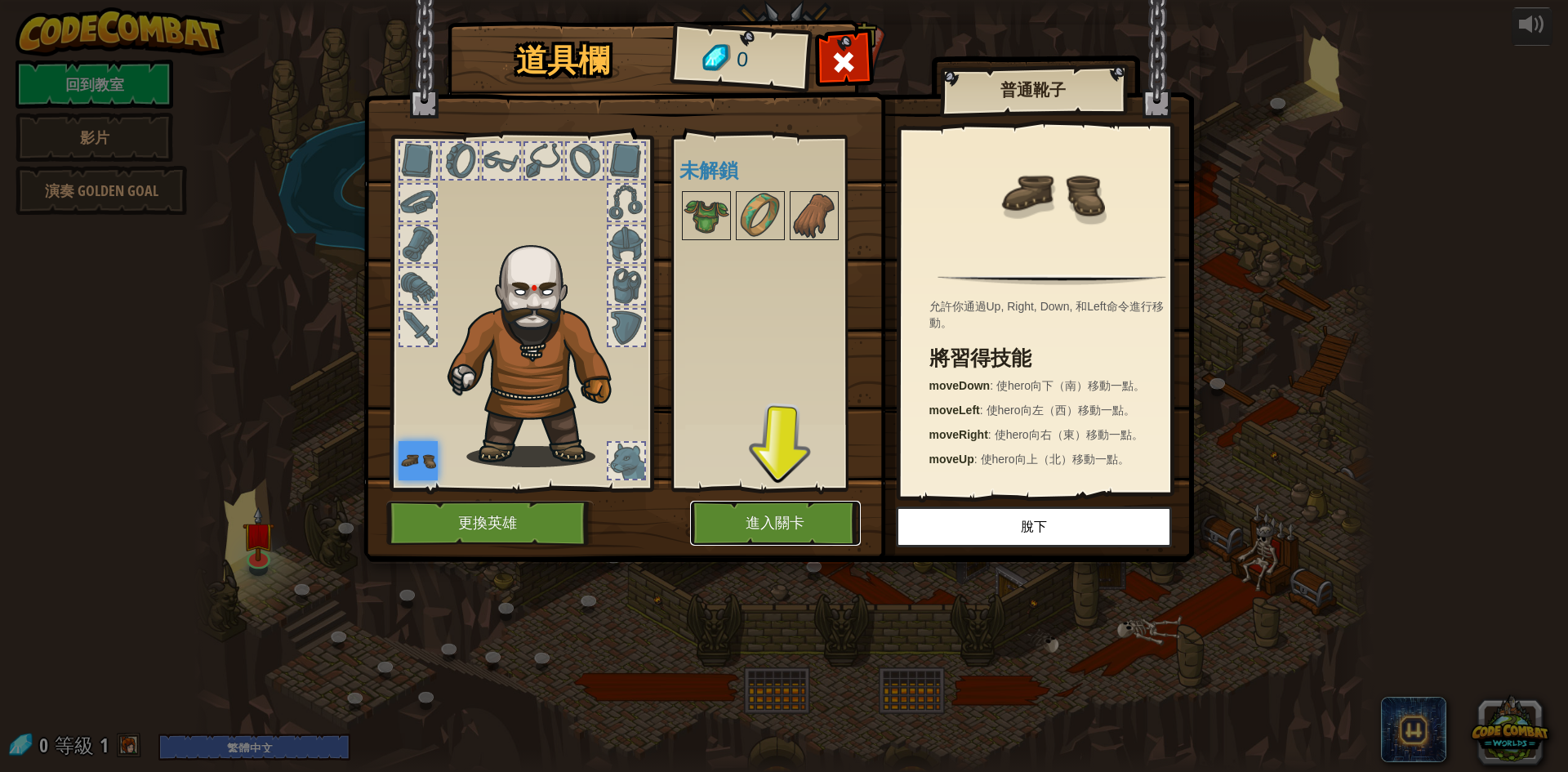
click at [780, 519] on button "進入關卡" at bounding box center [775, 523] width 171 height 45
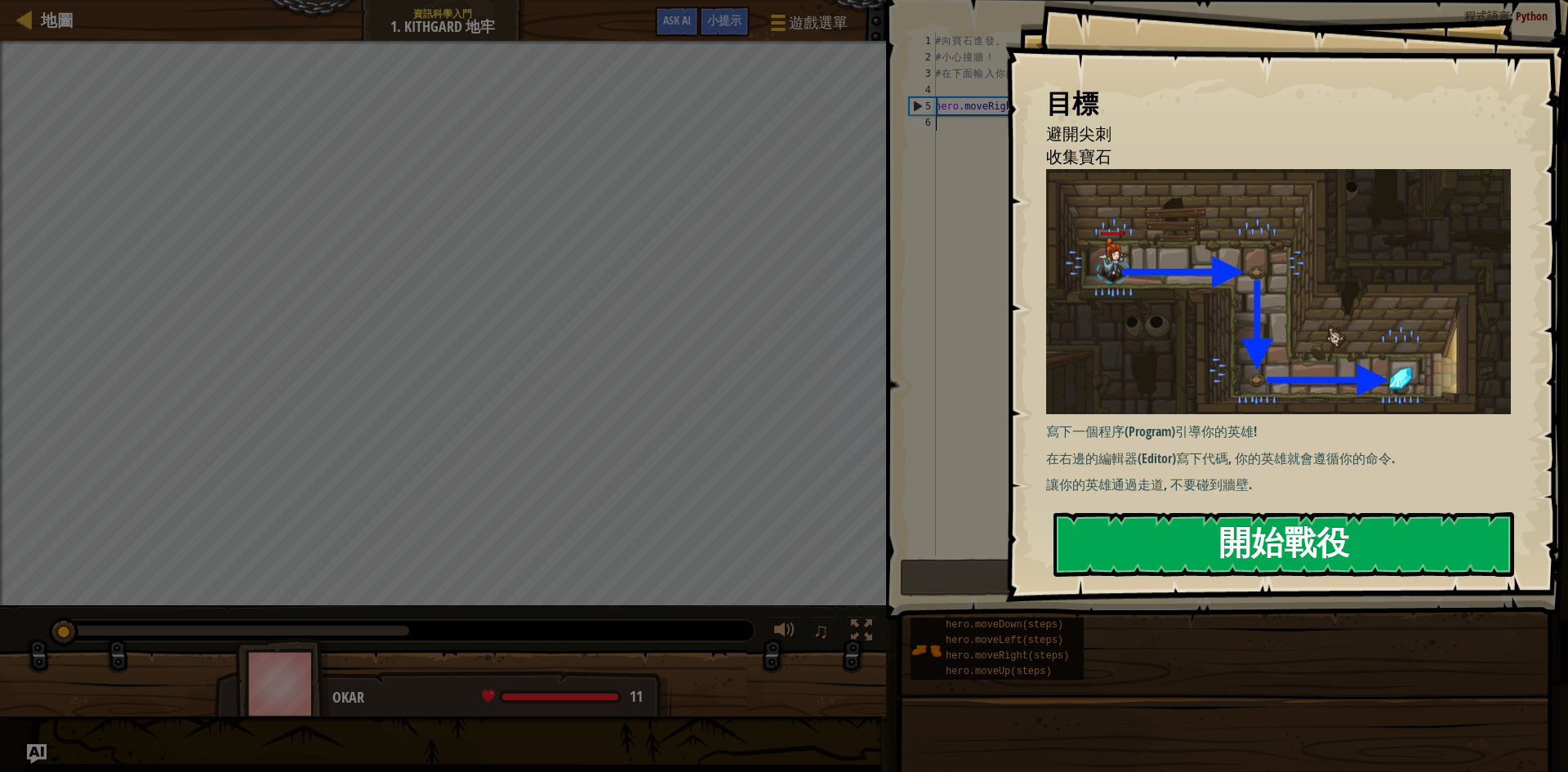
click at [1273, 531] on button "開始戰役" at bounding box center [1283, 544] width 461 height 65
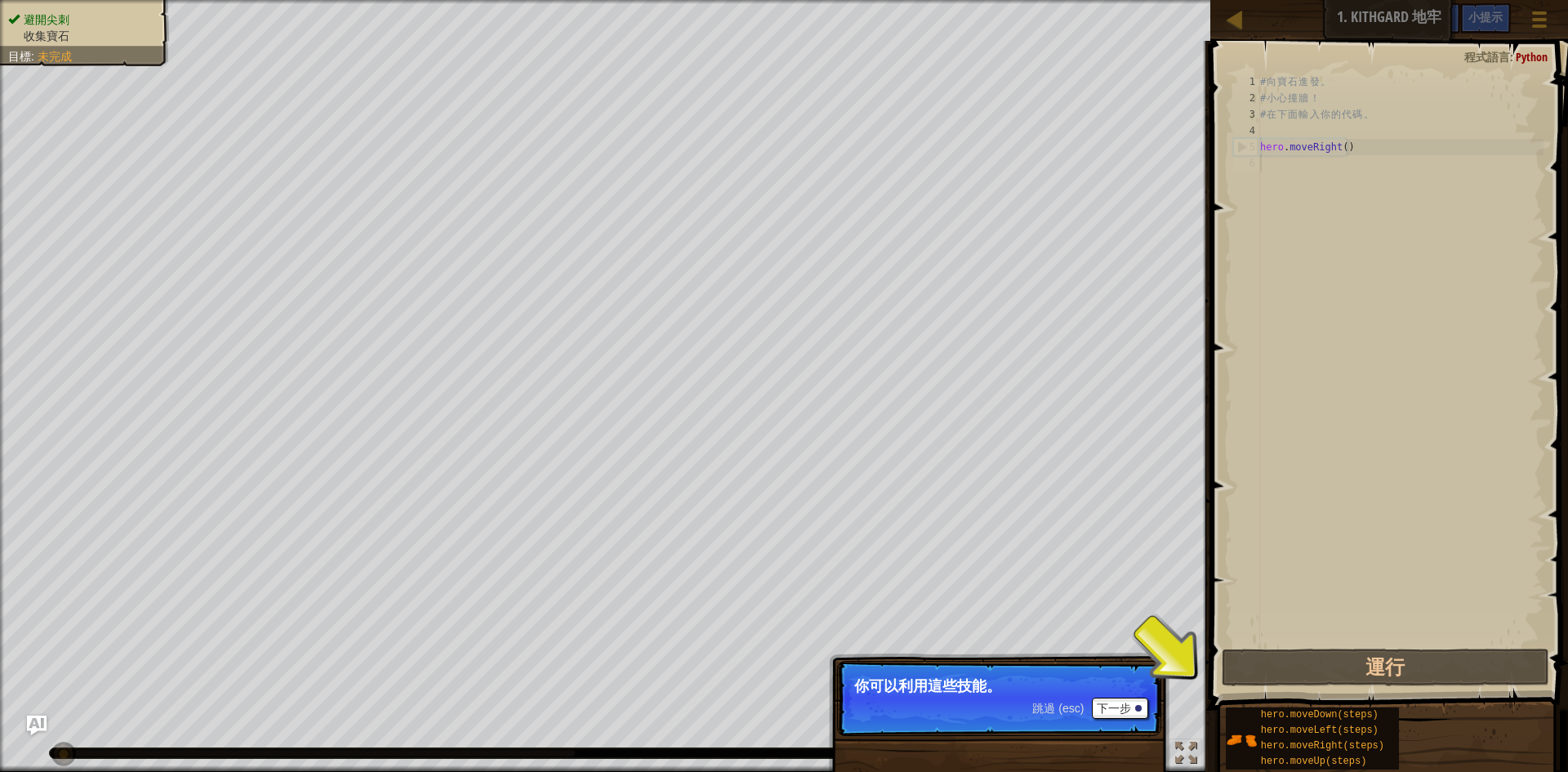
click at [1047, 688] on p "你可以利用這些技能。" at bounding box center [1000, 686] width 290 height 16
click at [1083, 707] on span "跳過 (esc)" at bounding box center [1058, 708] width 51 height 13
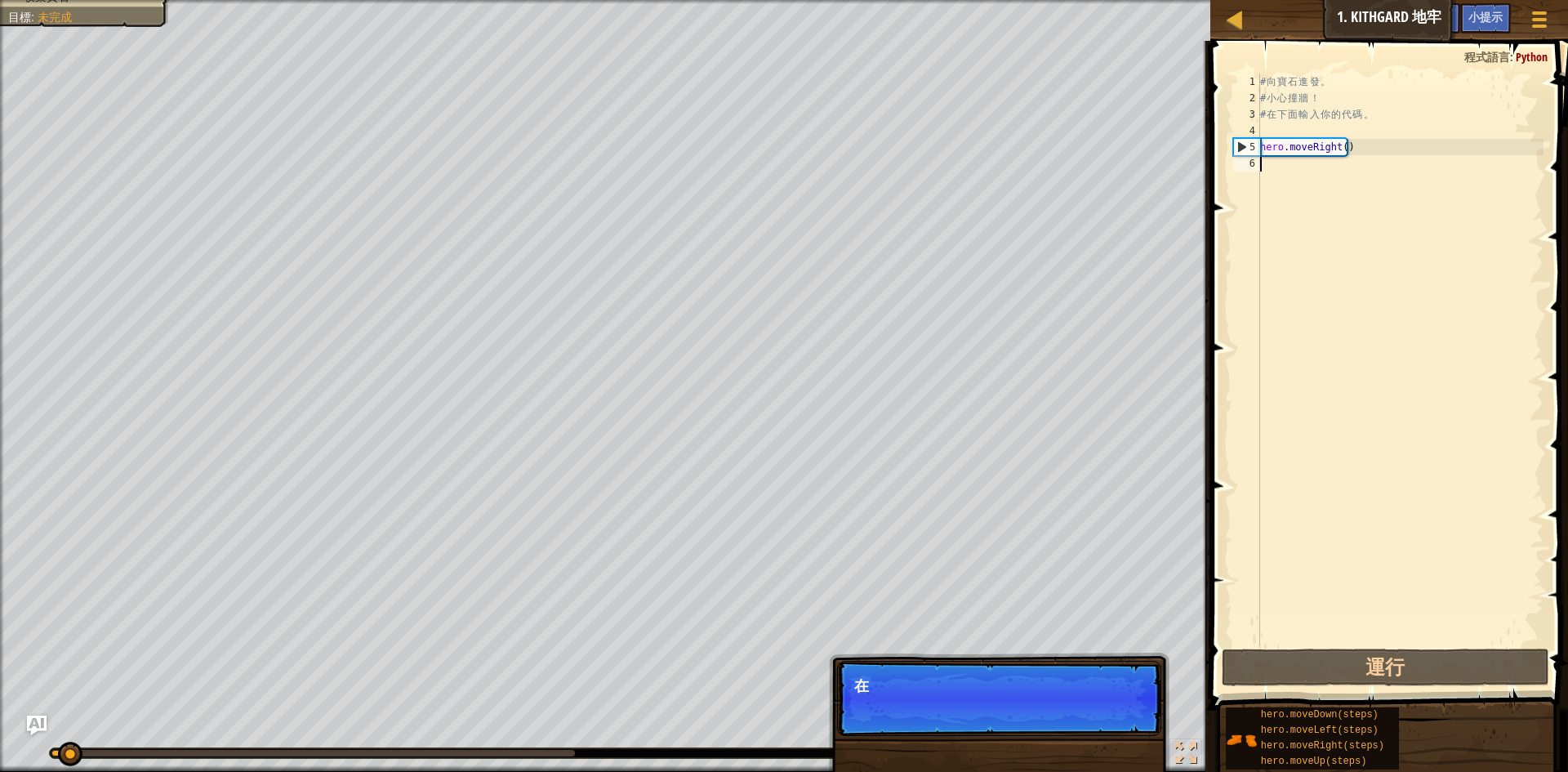
scroll to position [7, 0]
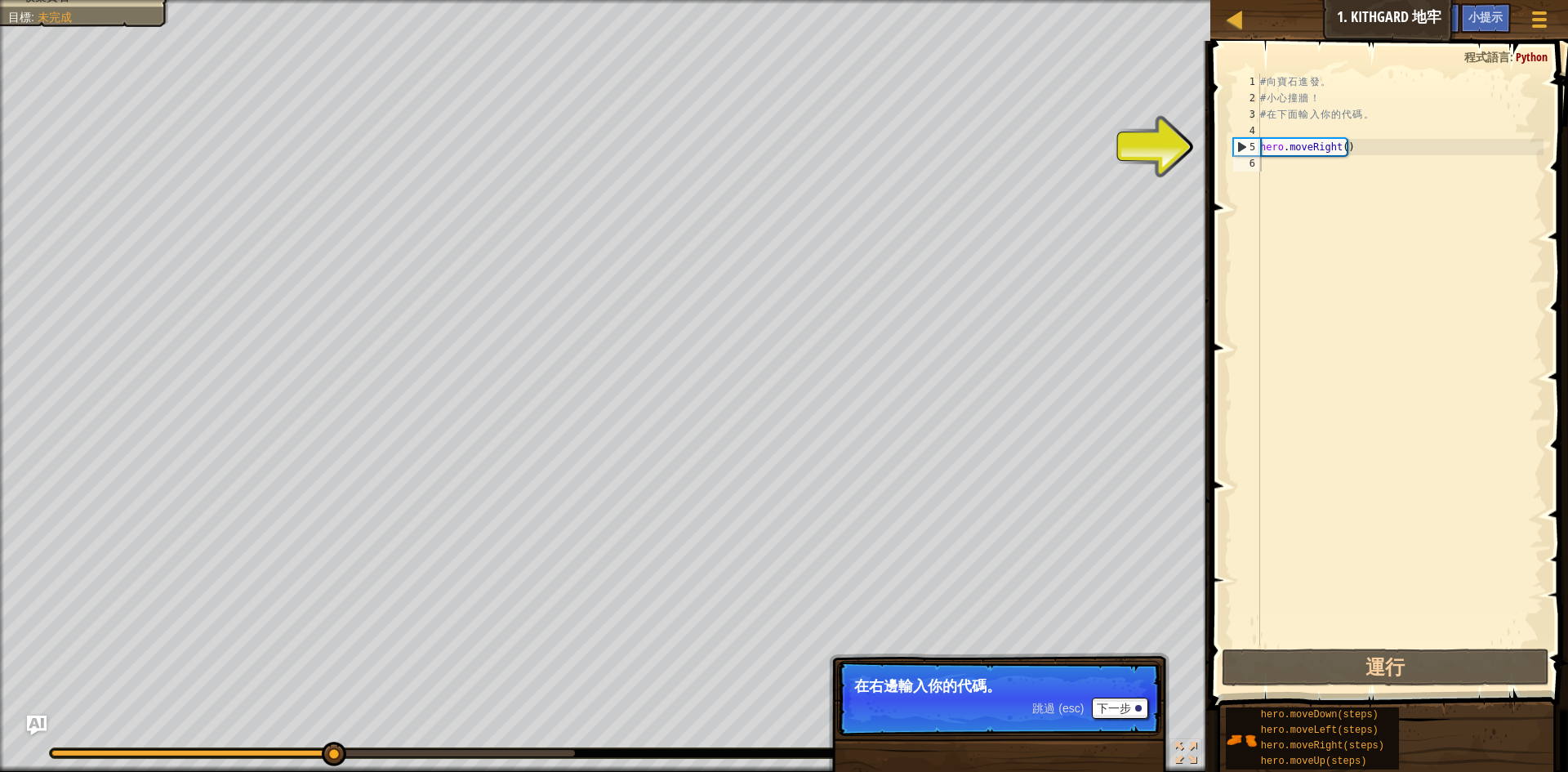
click at [1089, 711] on div "跳過 (esc) 下一步" at bounding box center [1090, 708] width 116 height 21
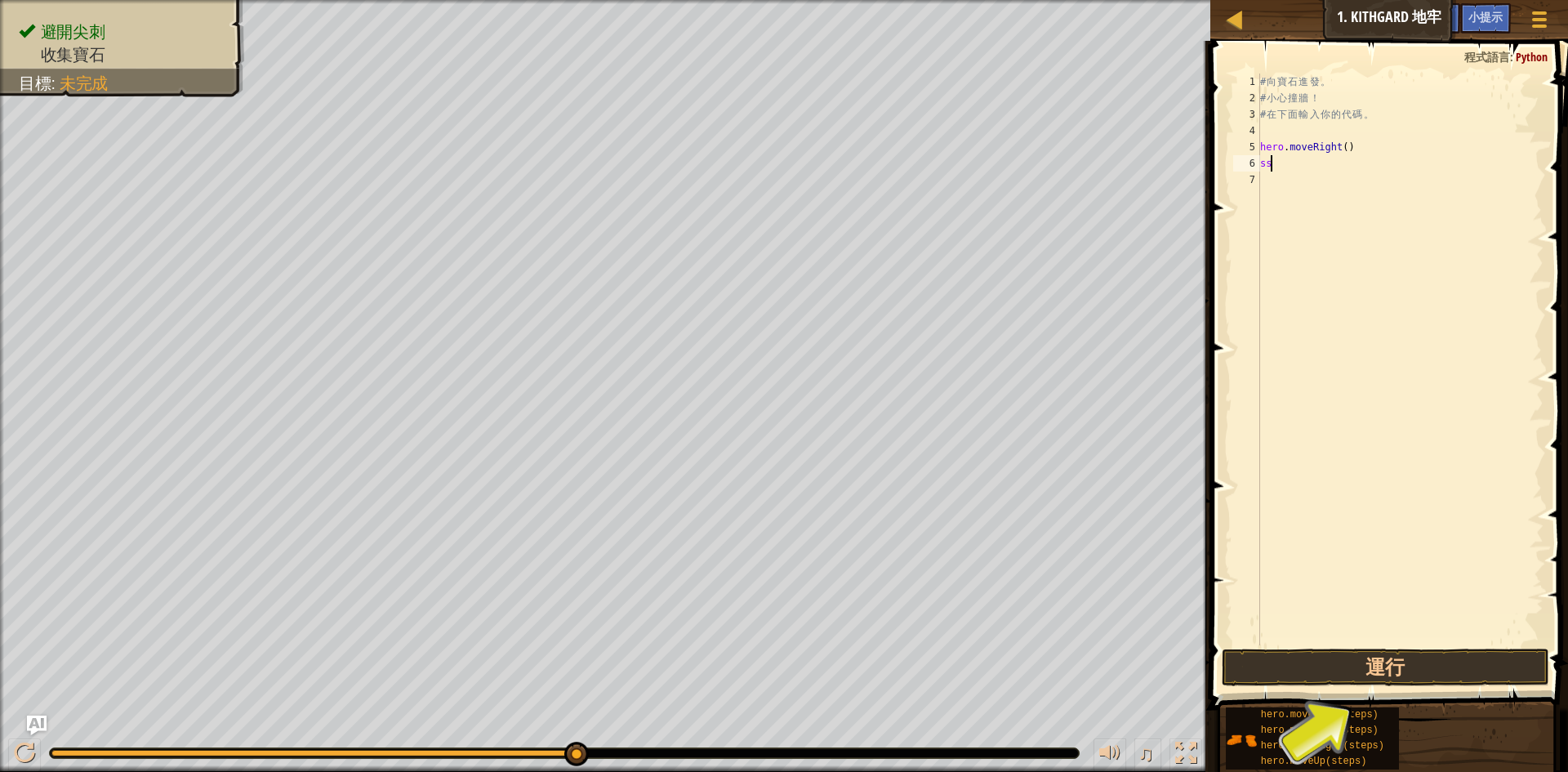
type textarea "s"
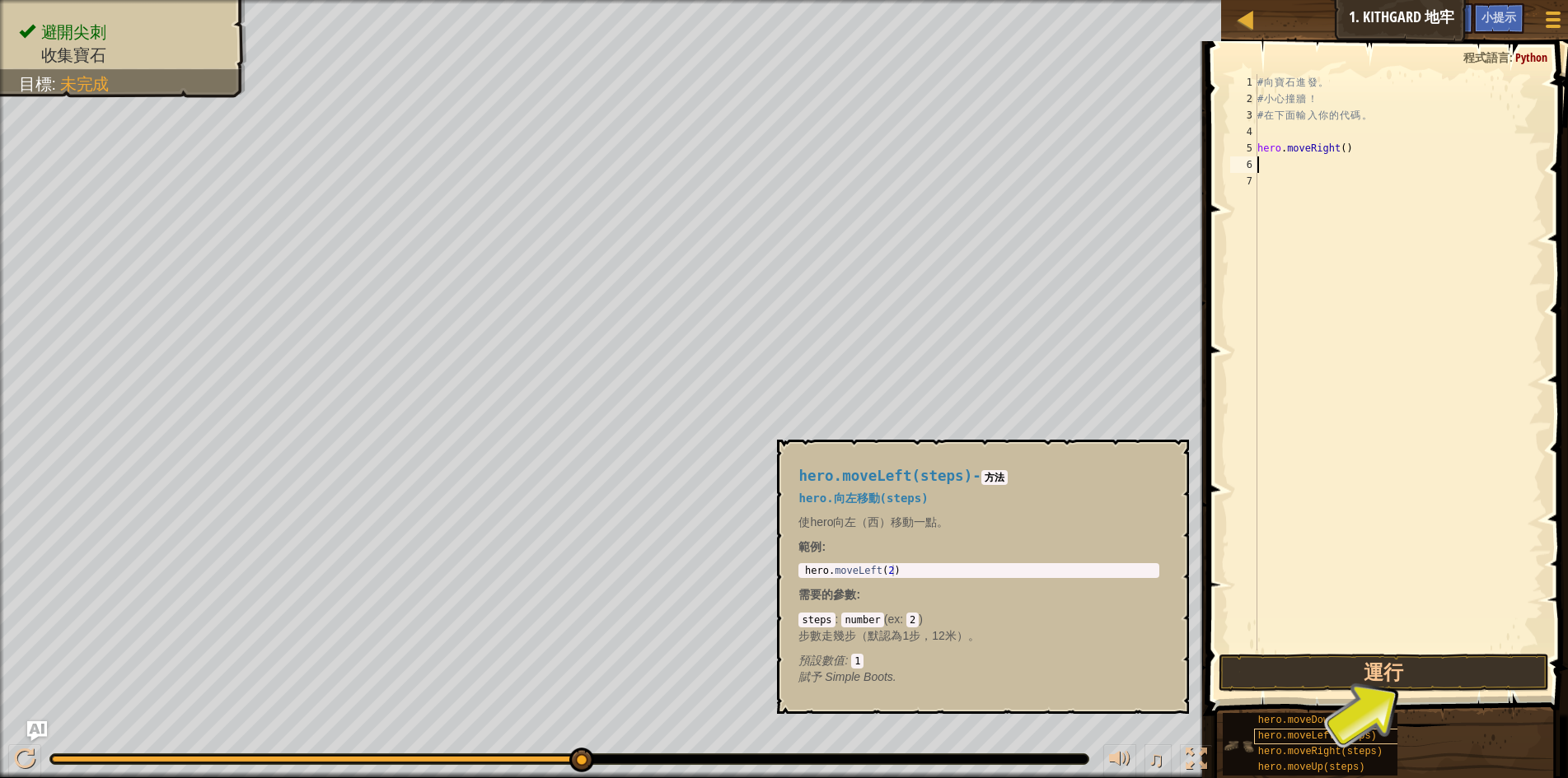
click at [1267, 731] on div "hero.moveDown(steps) hero.moveLeft(steps) hero.moveRight(steps) hero.moveUp(ste…" at bounding box center [1309, 744] width 175 height 62
click at [1275, 725] on span "hero.moveDown(steps)" at bounding box center [1317, 720] width 119 height 12
type textarea "hero.moveDown(steps)"
click at [1171, 458] on button "×" at bounding box center [1170, 459] width 13 height 23
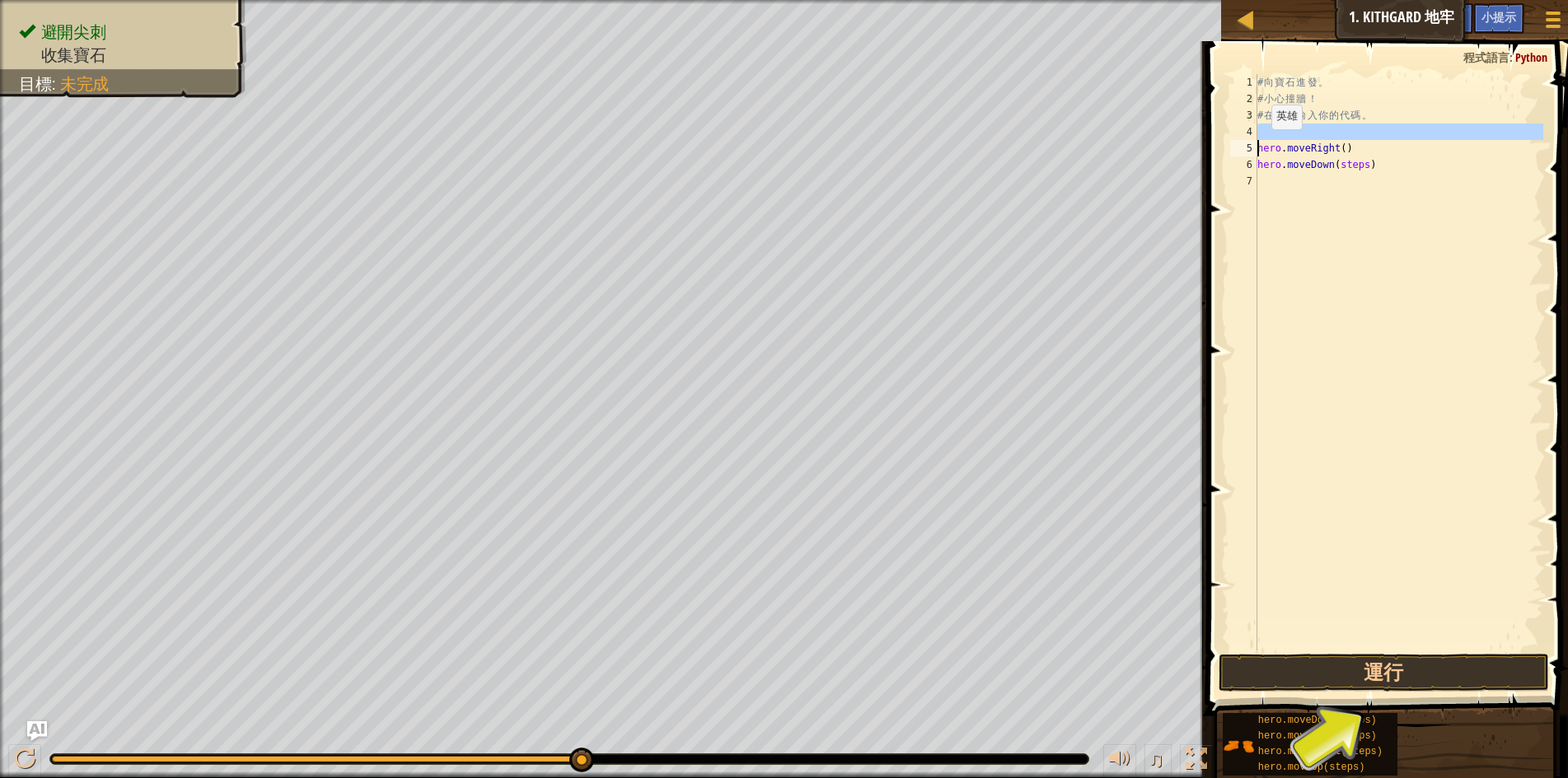
drag, startPoint x: 1351, startPoint y: 138, endPoint x: 1253, endPoint y: 146, distance: 98.3
click at [1253, 146] on div "1 2 3 4 5 6 7 # 向 寶 石 進 發 。 # 小 心 撞 牆 ！ # 在 下 面 輸 入 你 的 代 碼 。 hero . moveRight …" at bounding box center [1384, 362] width 316 height 577
click at [1266, 143] on div "# 向 寶 石 進 發 。 # 小 心 撞 牆 ！ # 在 下 面 輸 入 你 的 代 碼 。 hero . moveRight ( ) hero . mov…" at bounding box center [1399, 379] width 289 height 610
click at [1443, 755] on div "hero.moveDown(steps) hero.moveLeft(steps) hero.moveRight(steps) hero.moveUp(ste…" at bounding box center [1389, 744] width 334 height 64
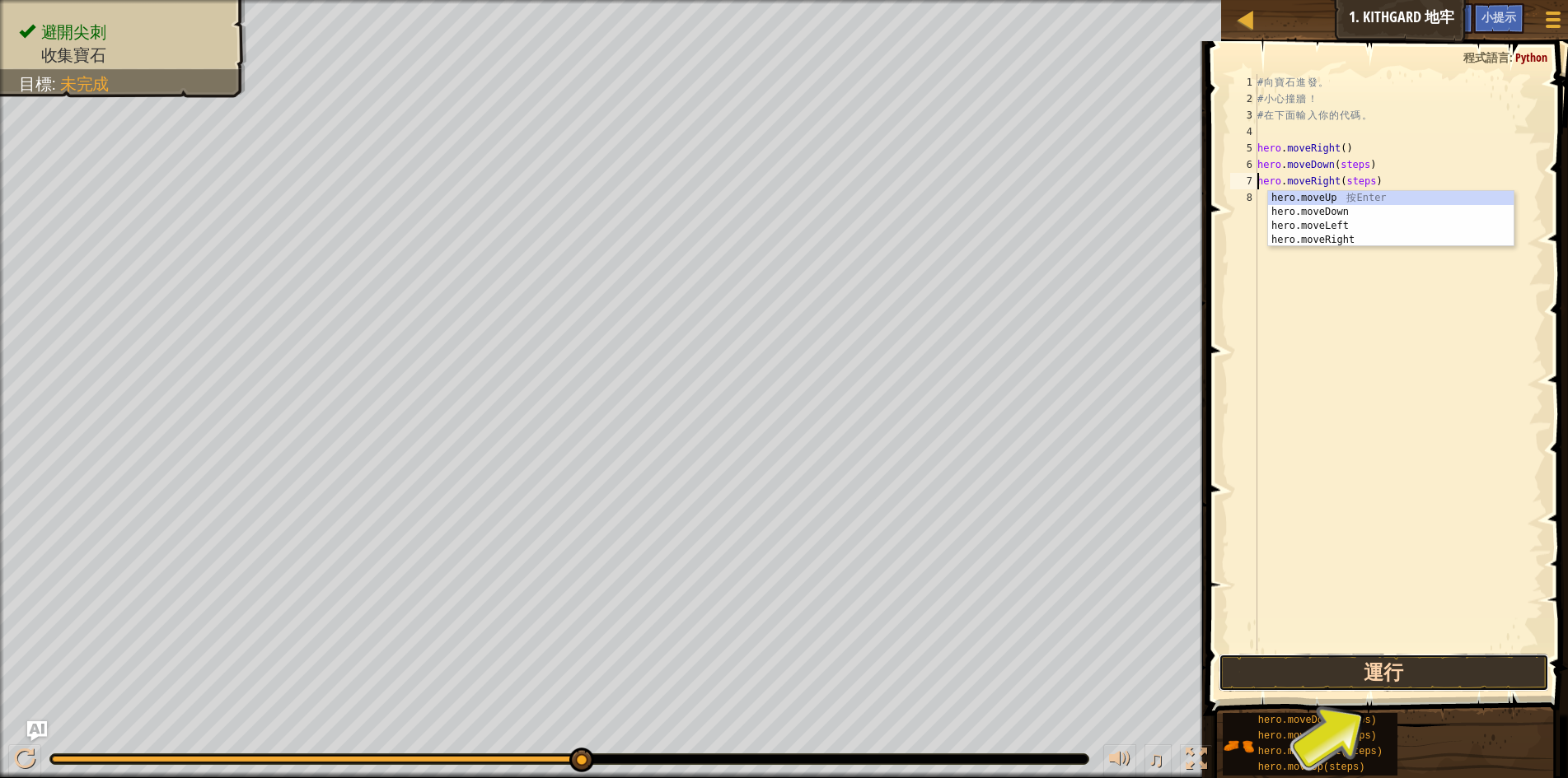
click at [1405, 671] on button "運行" at bounding box center [1383, 673] width 331 height 38
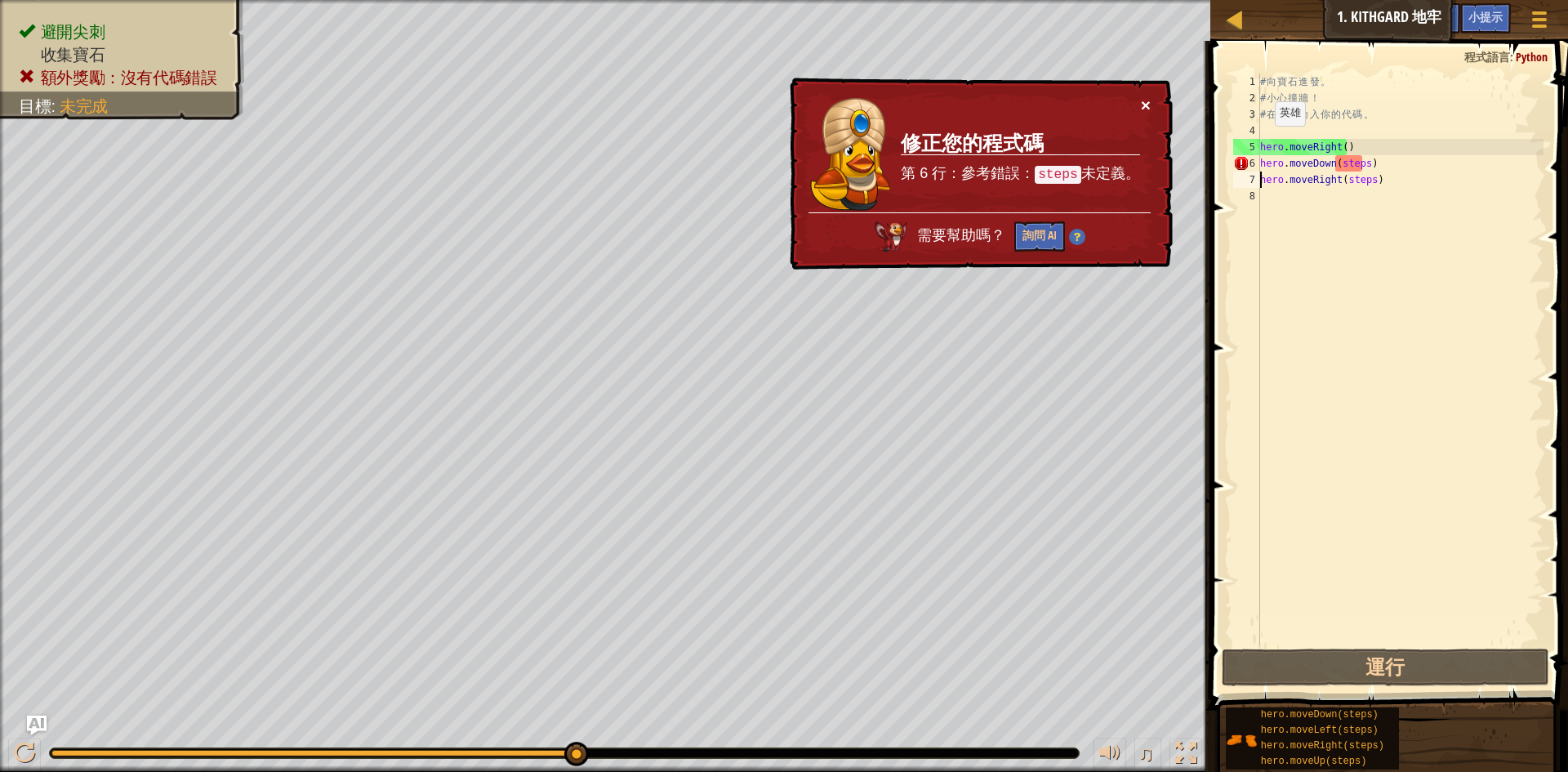
click at [1148, 109] on button "×" at bounding box center [1146, 104] width 10 height 17
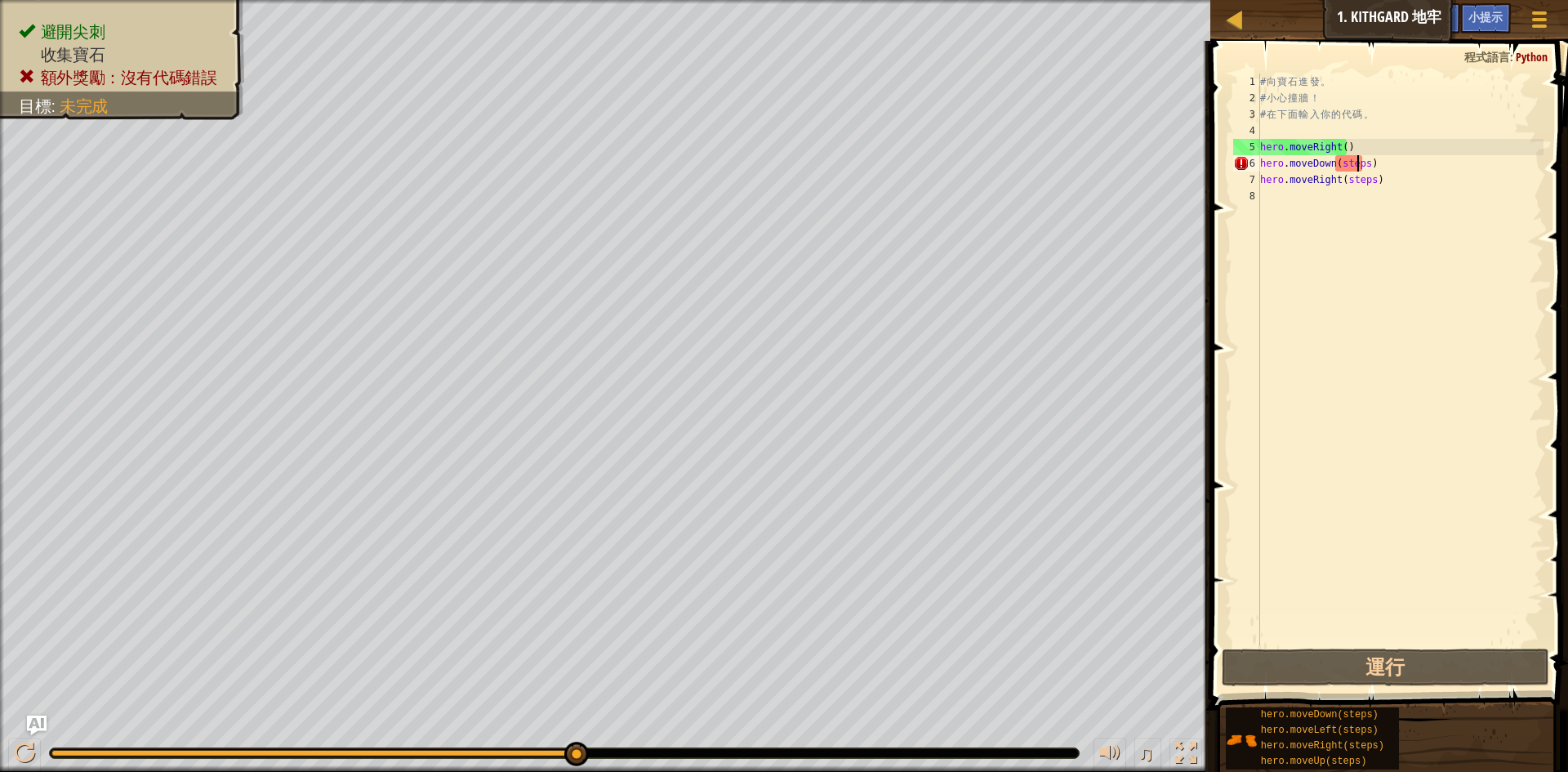
click at [1355, 157] on div "# 向 寶 石 進 發 。 # 小 心 撞 牆 ！ # 在 下 面 輸 入 你 的 代 碼 。 hero . moveRight ( ) hero . mov…" at bounding box center [1400, 376] width 286 height 605
click at [1362, 167] on div "# 向 寶 石 進 發 。 # 小 心 撞 牆 ！ # 在 下 面 輸 入 你 的 代 碼 。 hero . moveRight ( ) hero . mov…" at bounding box center [1400, 376] width 286 height 605
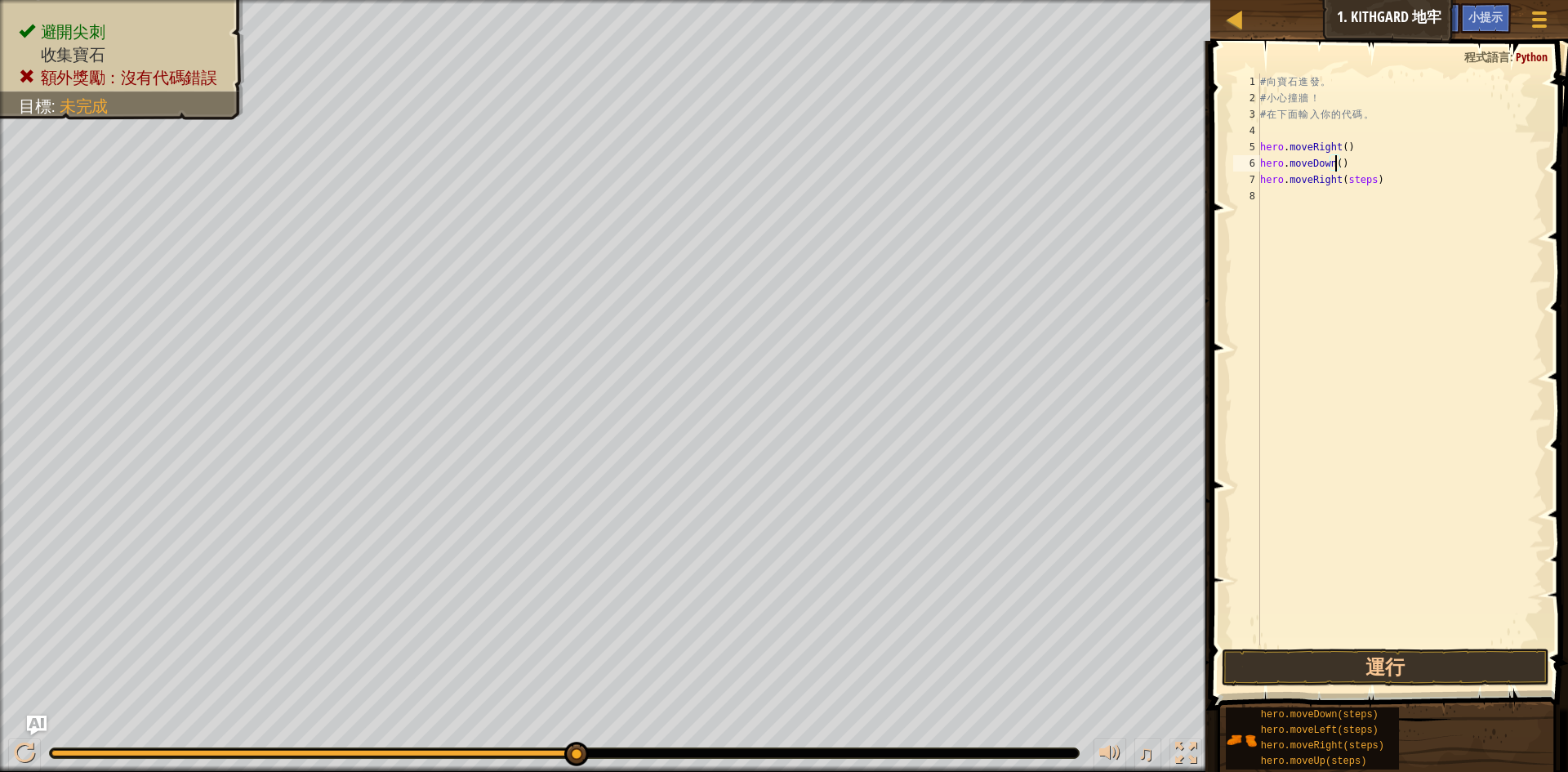
scroll to position [7, 6]
click at [1340, 149] on div "# 向 寶 石 進 發 。 # 小 心 撞 牆 ！ # 在 下 面 輸 入 你 的 代 碼 。 hero . moveRight ( ) hero . mov…" at bounding box center [1400, 376] width 286 height 605
drag, startPoint x: 1367, startPoint y: 180, endPoint x: 1339, endPoint y: 187, distance: 28.9
click at [1339, 187] on div "# 向 寶 石 進 發 。 # 小 心 撞 牆 ！ # 在 下 面 輸 入 你 的 代 碼 。 hero . moveRight ( 1 ) hero . m…" at bounding box center [1400, 376] width 286 height 605
click at [1344, 185] on div "# 向 寶 石 進 發 。 # 小 心 撞 牆 ！ # 在 下 面 輸 入 你 的 代 碼 。 hero . moveRight ( 1 ) hero . m…" at bounding box center [1400, 359] width 286 height 572
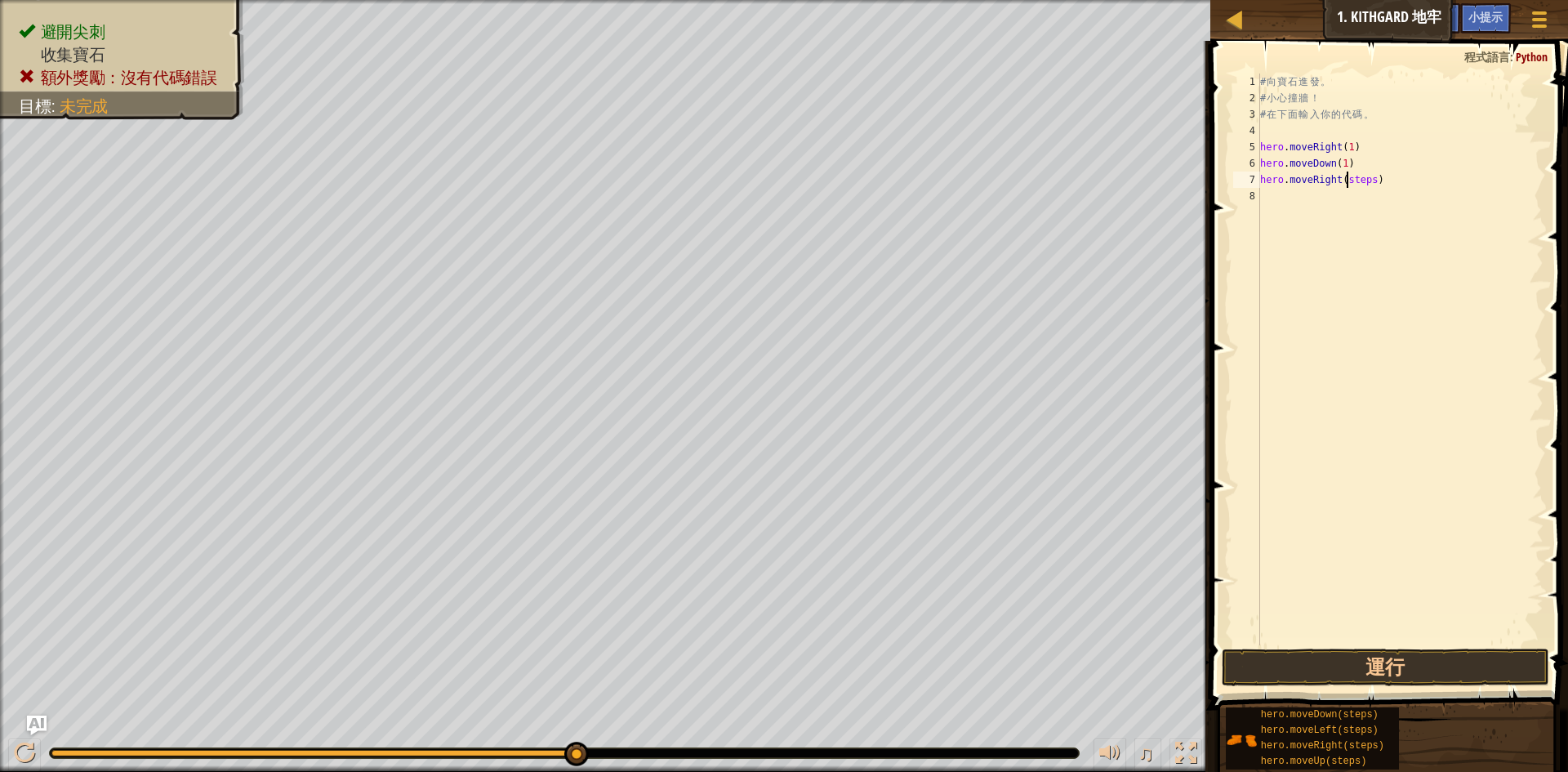
click at [1344, 185] on div "# 向 寶 石 進 發 。 # 小 心 撞 牆 ！ # 在 下 面 輸 入 你 的 代 碼 。 hero . moveRight ( 1 ) hero . m…" at bounding box center [1400, 376] width 286 height 605
type textarea "hero.moveRight(1)"
click at [1369, 651] on button "運行" at bounding box center [1386, 668] width 328 height 38
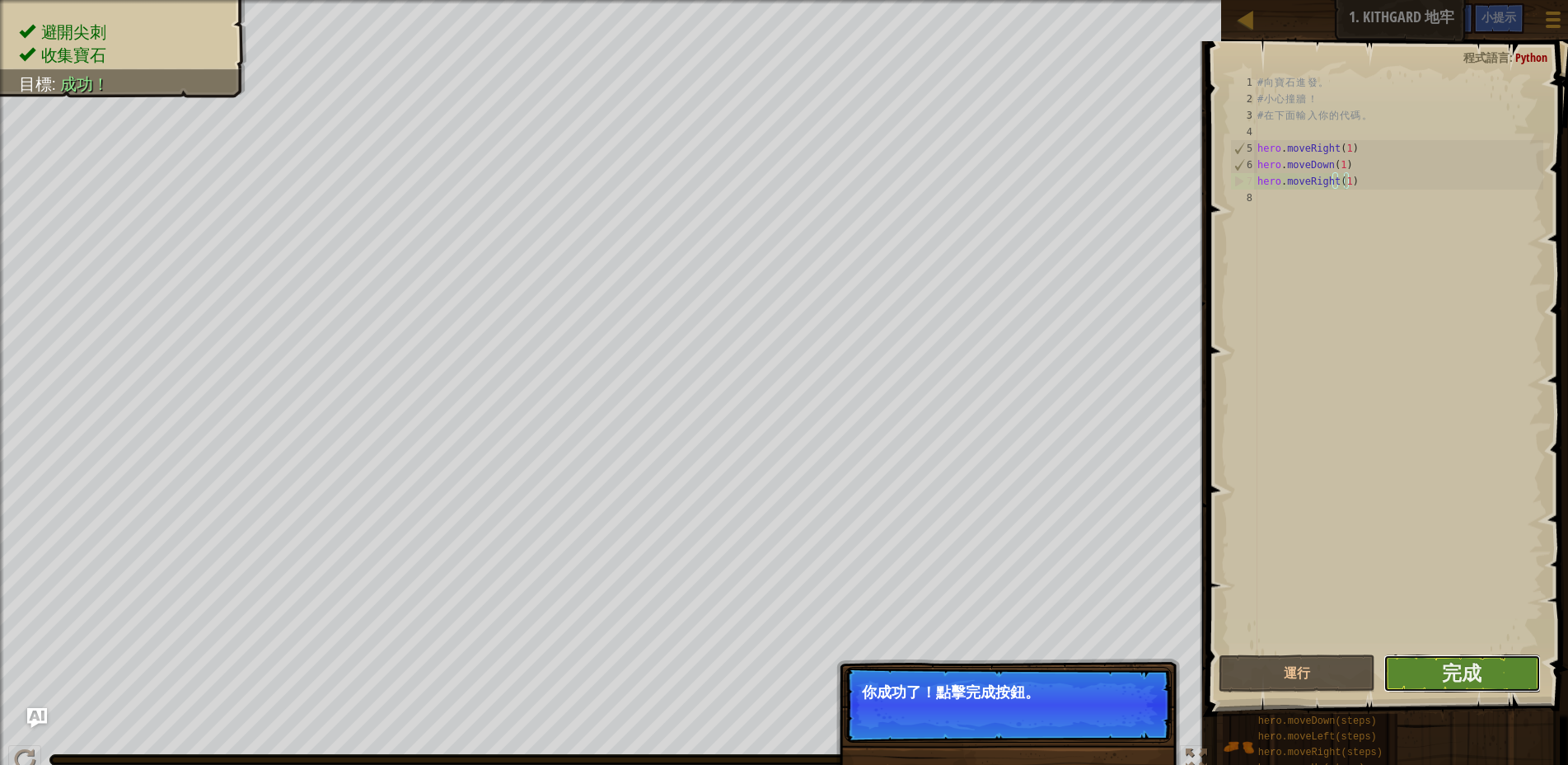
click at [1424, 670] on button "完成" at bounding box center [1462, 673] width 158 height 38
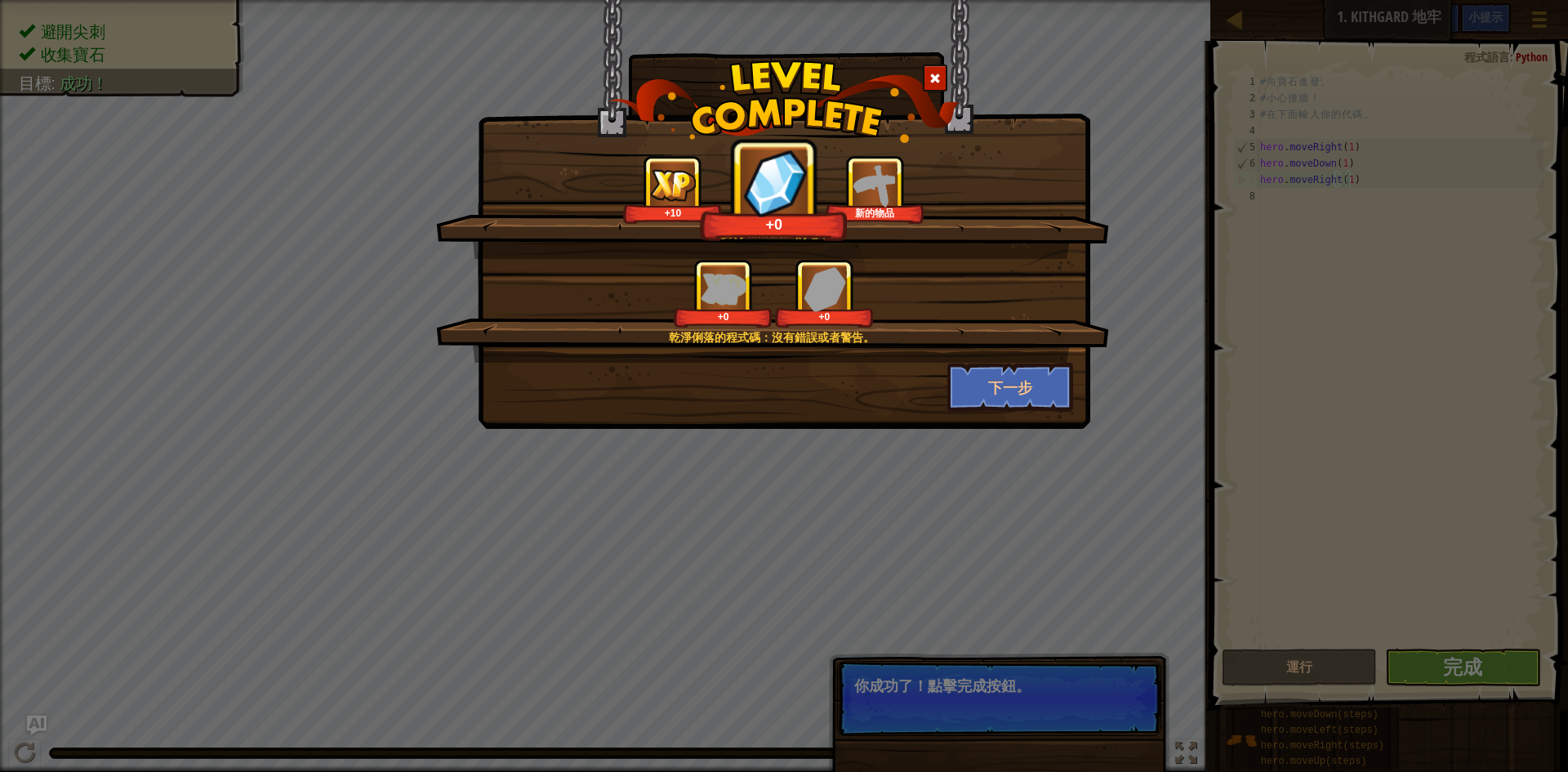
click at [1006, 316] on div "+0 +0" at bounding box center [773, 294] width 634 height 69
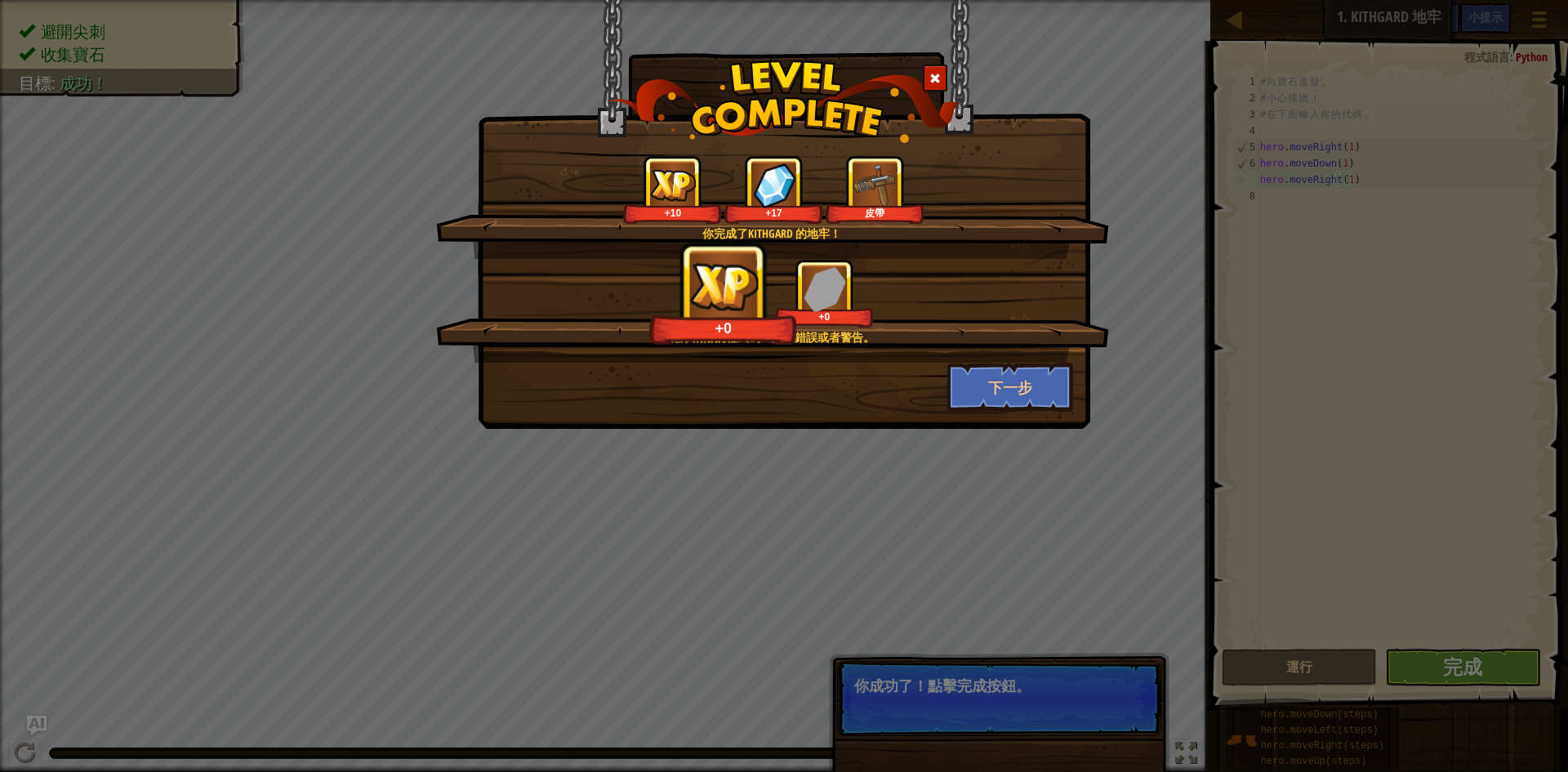
click at [1010, 317] on div "+0 +0" at bounding box center [773, 294] width 634 height 69
click at [1010, 317] on div "+5 +9" at bounding box center [773, 294] width 634 height 69
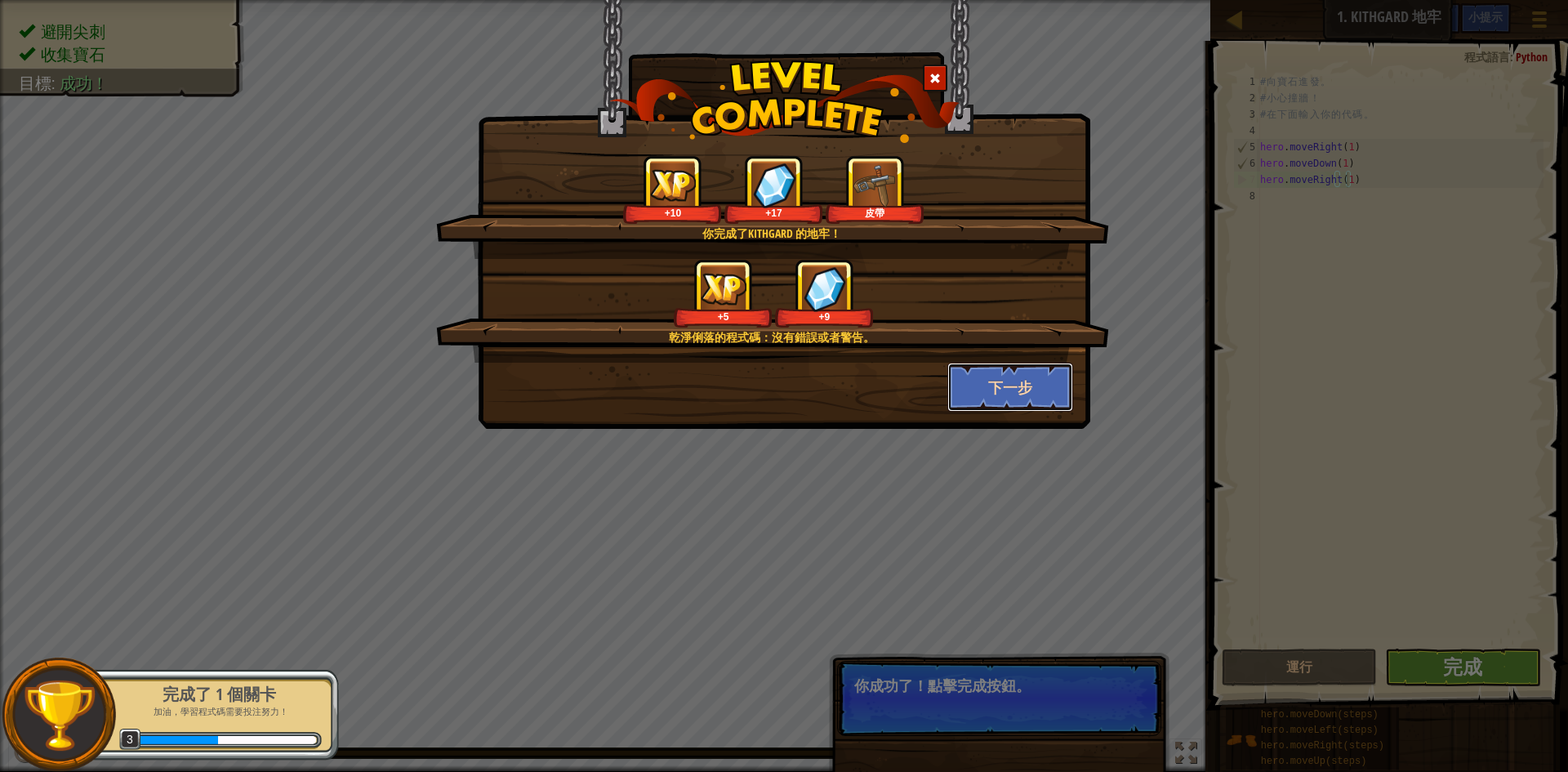
click at [1028, 376] on button "下一步" at bounding box center [1010, 386] width 126 height 49
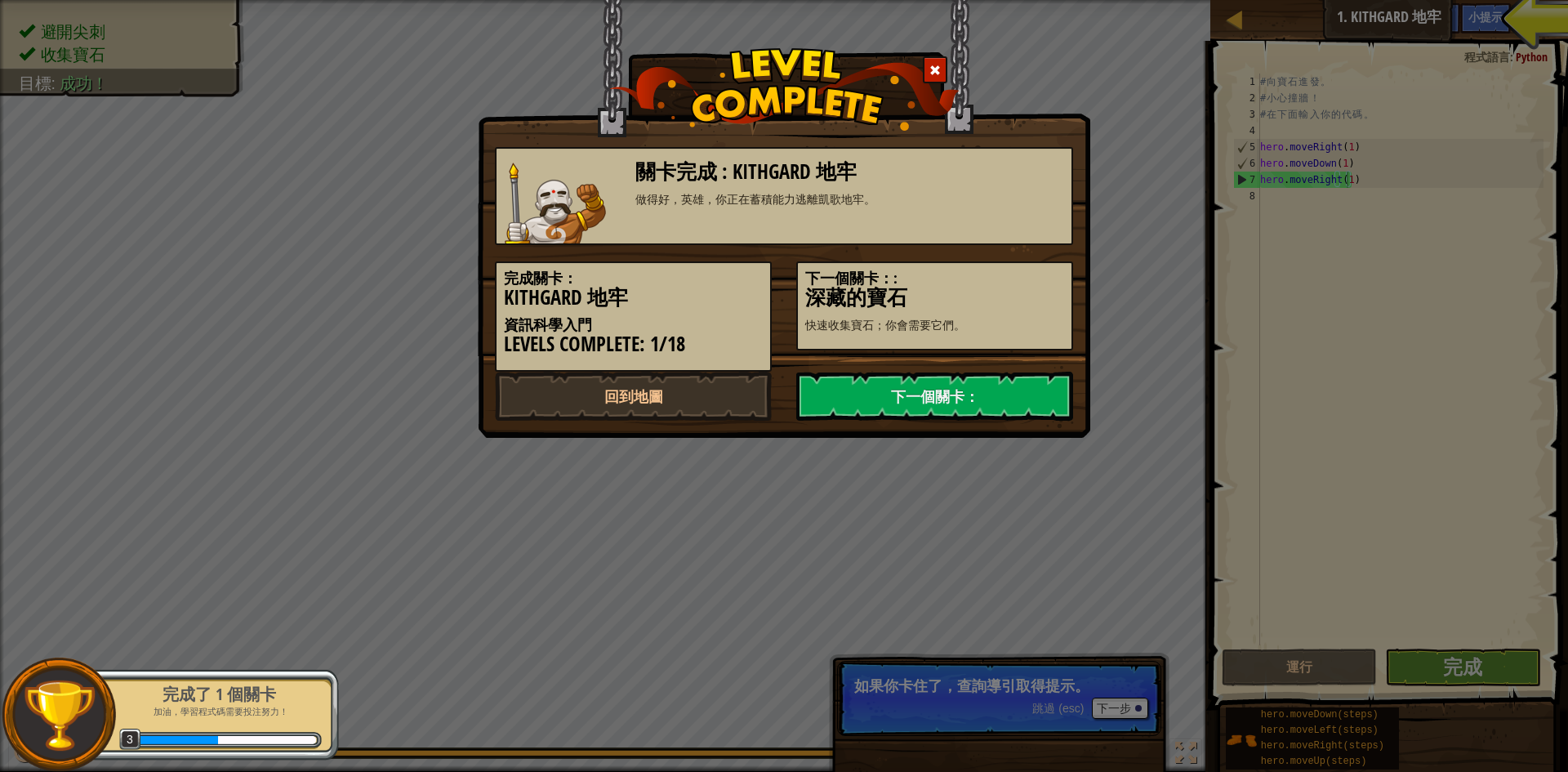
click at [1136, 274] on div "關卡完成 : Kithgard 地牢 做得好，英雄，你正在蓄積能力逃離凱歌地牢。 完成關卡： Kithgard 地牢 資訊科學入門 Levels Comple…" at bounding box center [784, 386] width 1568 height 772
click at [1004, 401] on link "下一個關卡：" at bounding box center [934, 395] width 277 height 49
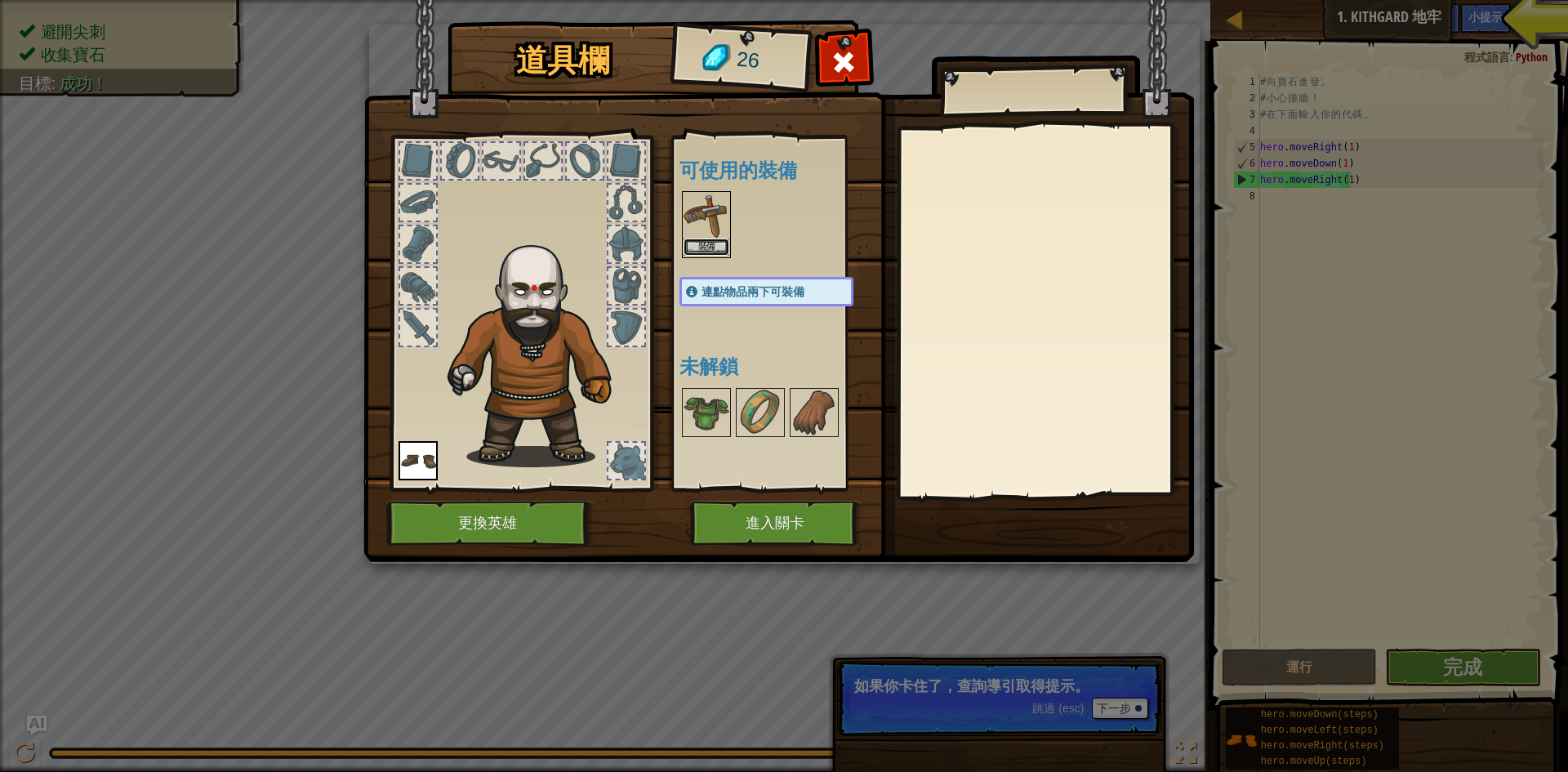
click at [718, 244] on button "裝備" at bounding box center [707, 247] width 46 height 17
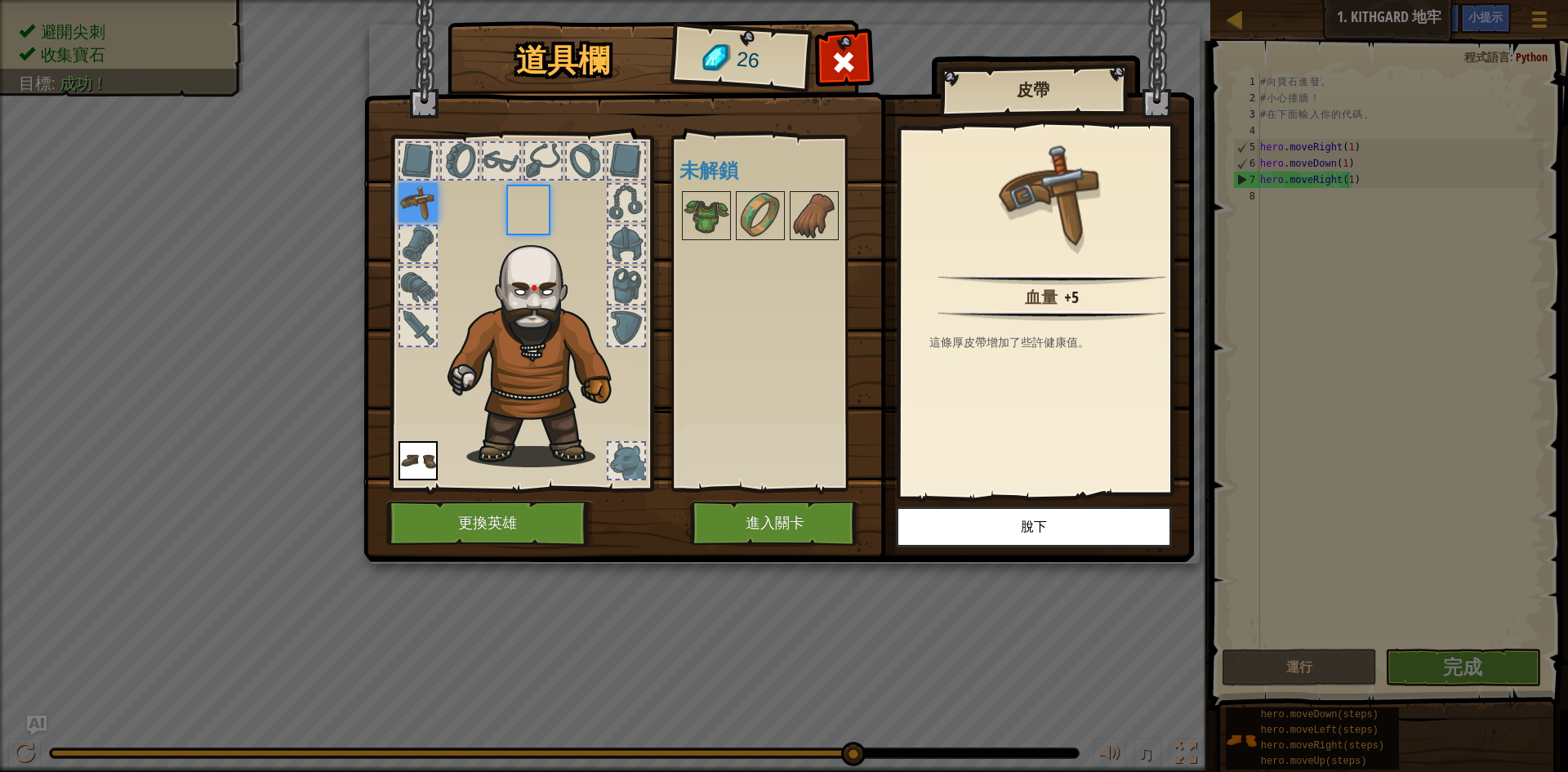
click at [718, 244] on div "可使用的裝備 裝備 裝備 連點物品兩下可裝備 未解鎖" at bounding box center [783, 313] width 207 height 340
click at [751, 512] on button "進入關卡" at bounding box center [775, 523] width 171 height 45
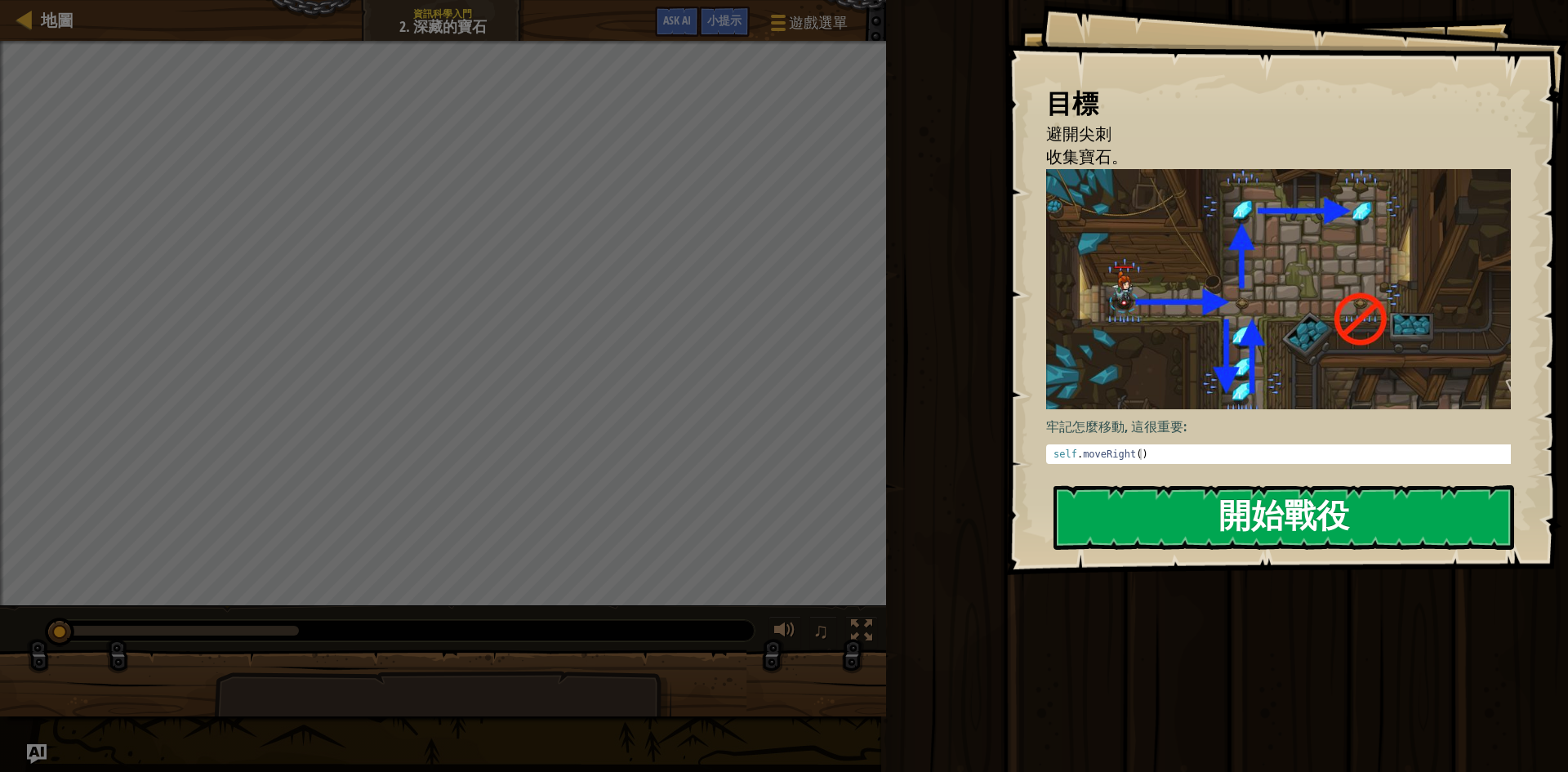
click at [1176, 500] on button "開始戰役" at bounding box center [1283, 517] width 461 height 65
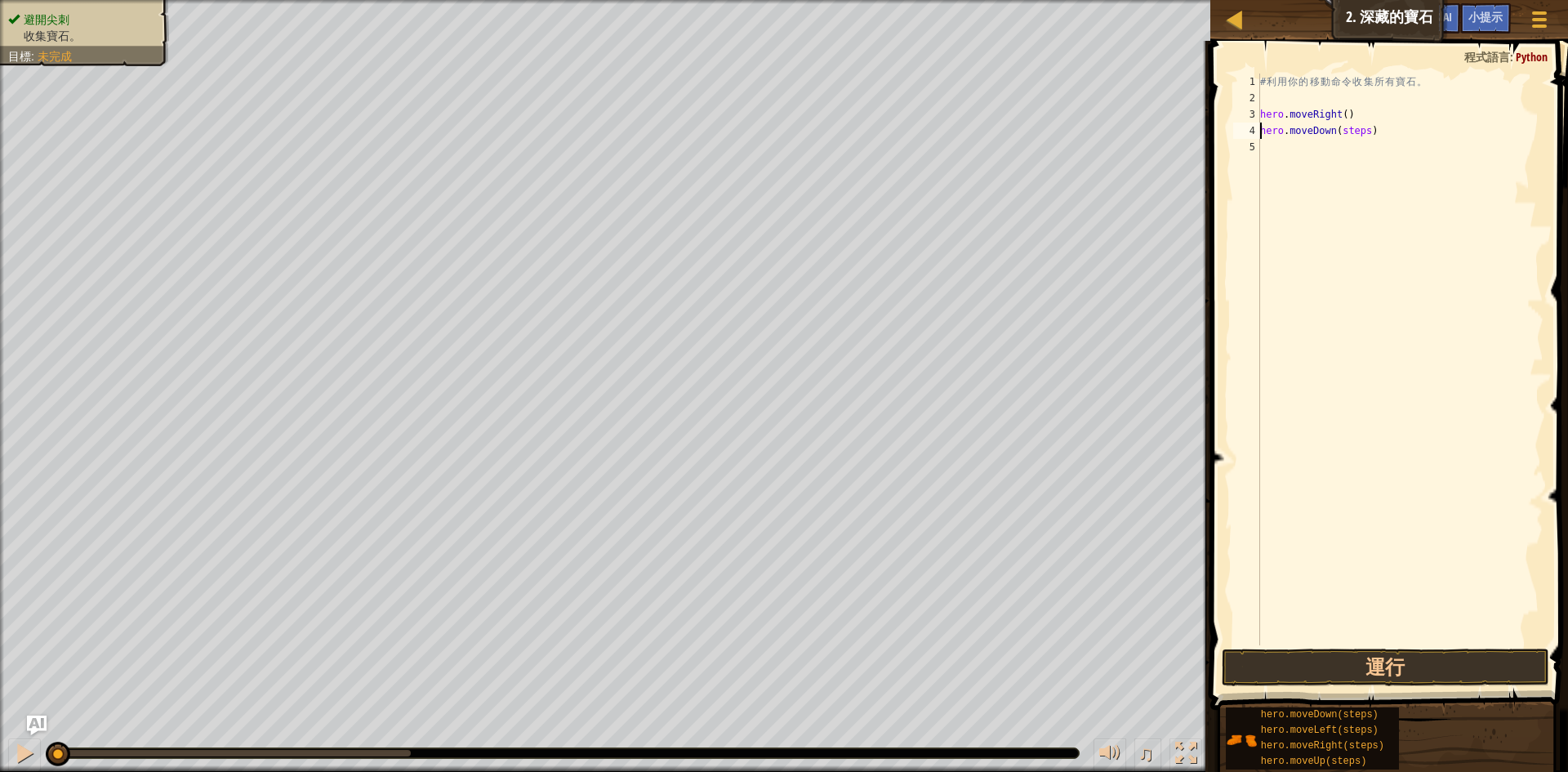
click at [1359, 132] on div "# 利 用 你 的 移 動 命 令 收 集 所 有 寶 石 。 hero . moveRight ( ) hero . moveDown ( steps )" at bounding box center [1400, 376] width 286 height 605
click at [1362, 132] on div "# 利 用 你 的 移 動 命 令 收 集 所 有 寶 石 。 hero . moveRight ( ) hero . moveDown ( steps )" at bounding box center [1400, 376] width 286 height 605
type textarea "hero.moveDown(1)"
click at [1457, 155] on div "# 利 用 你 的 移 動 命 令 收 集 所 有 寶 石 。 hero . moveRight ( ) hero . moveDown ( 1 )" at bounding box center [1400, 376] width 286 height 605
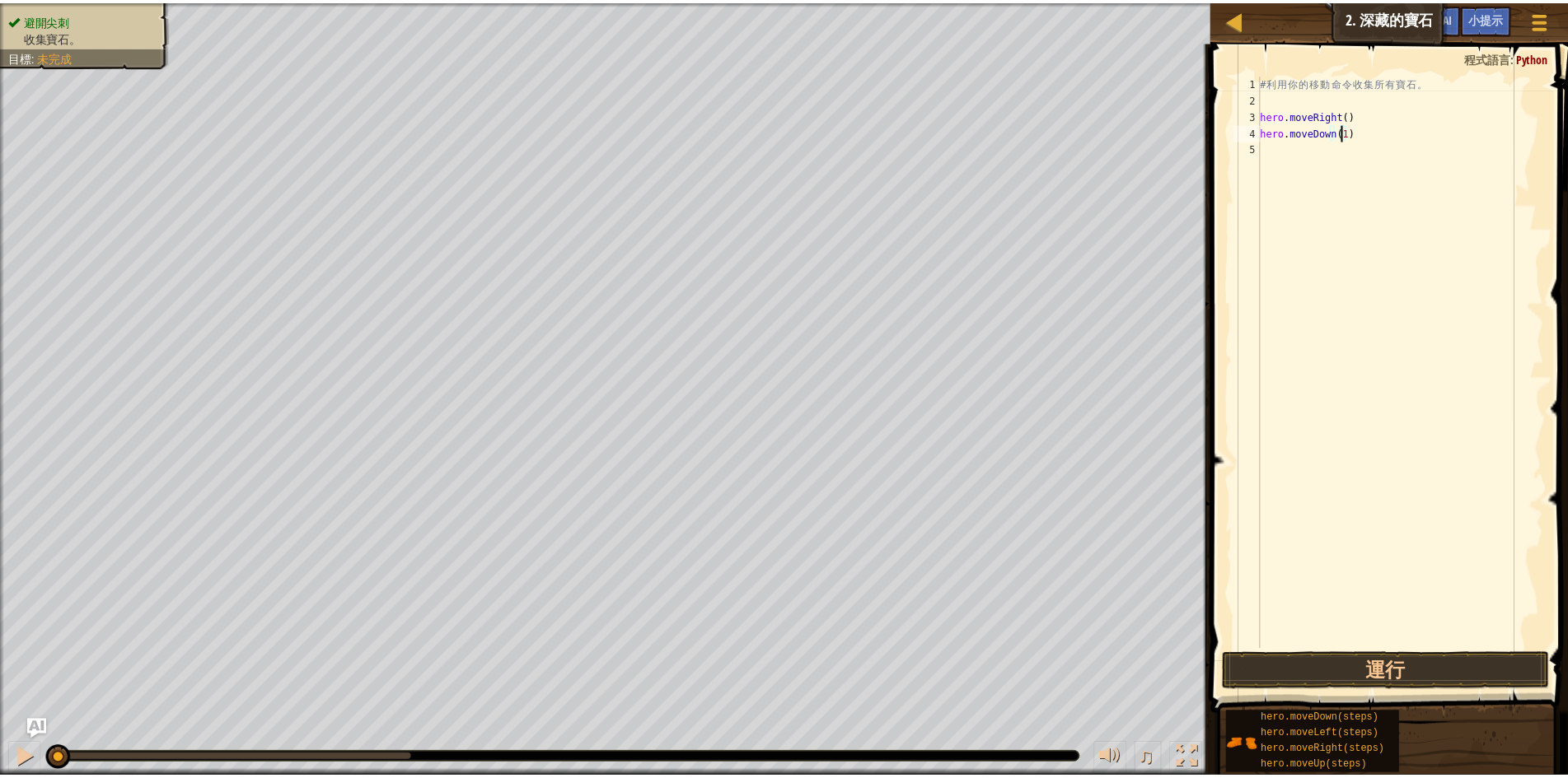
scroll to position [7, 0]
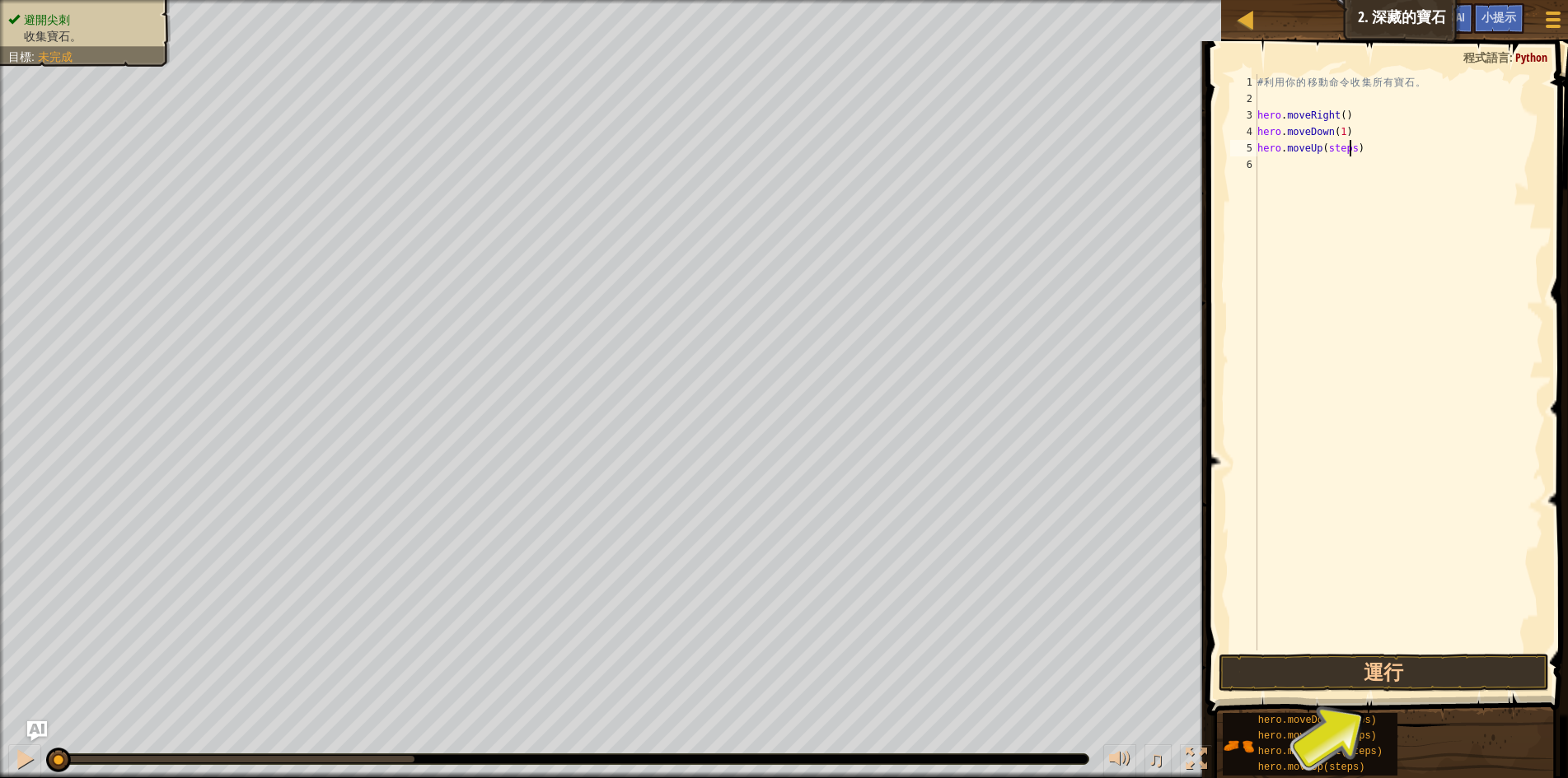
click at [1350, 148] on div "# 利 用 你 的 移 動 命 令 收 集 所 有 寶 石 。 hero . moveRight ( ) hero . moveDown ( 1 ) hero…" at bounding box center [1399, 379] width 289 height 610
click at [1341, 151] on div "# 利 用 你 的 移 動 命 令 收 集 所 有 寶 石 。 hero . moveRight ( ) hero . moveDown ( 1 ) hero…" at bounding box center [1399, 379] width 289 height 610
type textarea "hero.moveUp(1)"
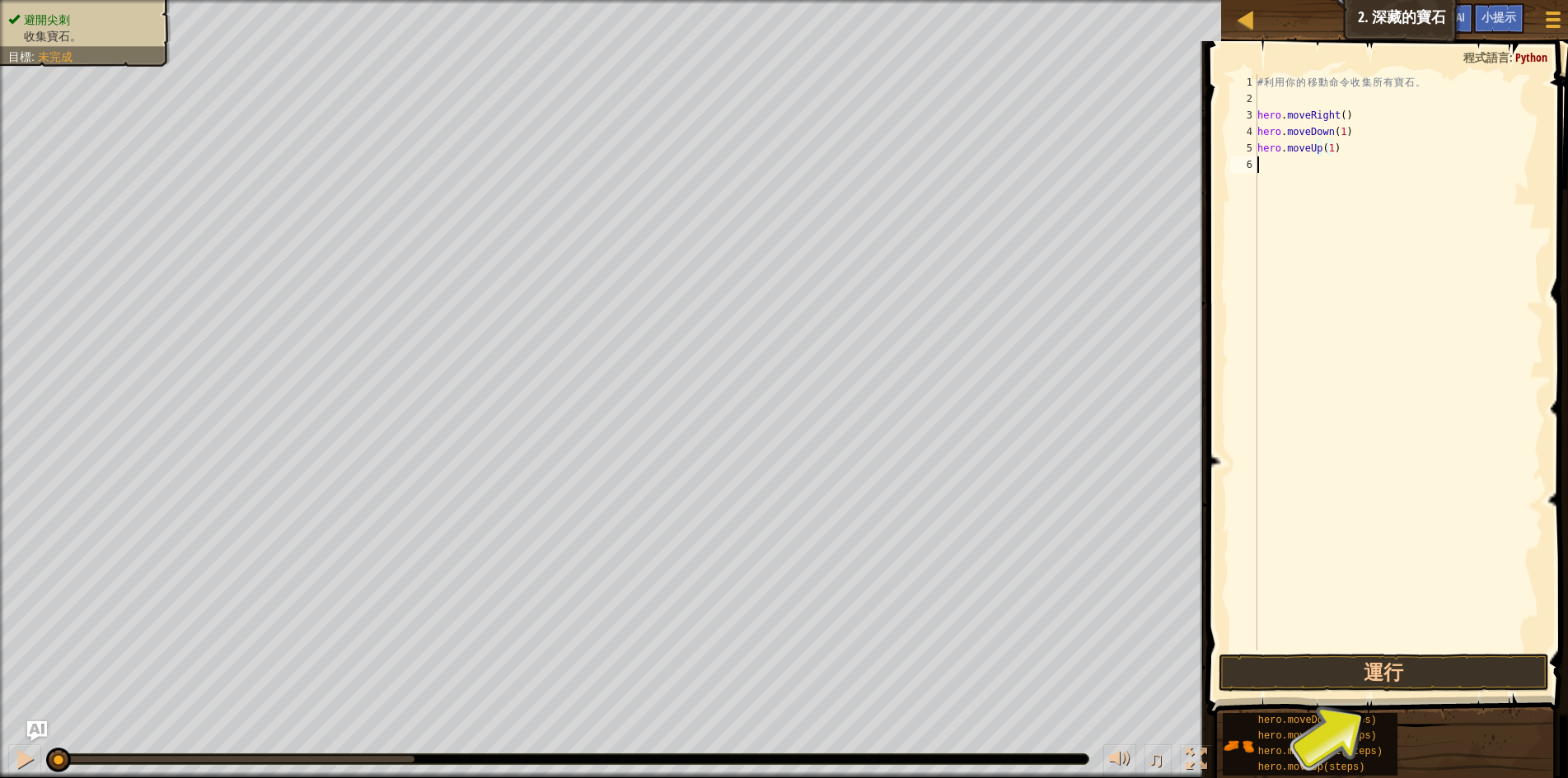
click at [1322, 397] on div "# 利 用 你 的 移 動 命 令 收 集 所 有 寶 石 。 hero . moveRight ( ) hero . moveDown ( 1 ) hero…" at bounding box center [1399, 379] width 289 height 610
click at [1327, 143] on div "# 利 用 你 的 移 動 命 令 收 集 所 有 寶 石 。 hero . moveRight ( ) hero . moveDown ( 1 ) hero…" at bounding box center [1399, 379] width 289 height 610
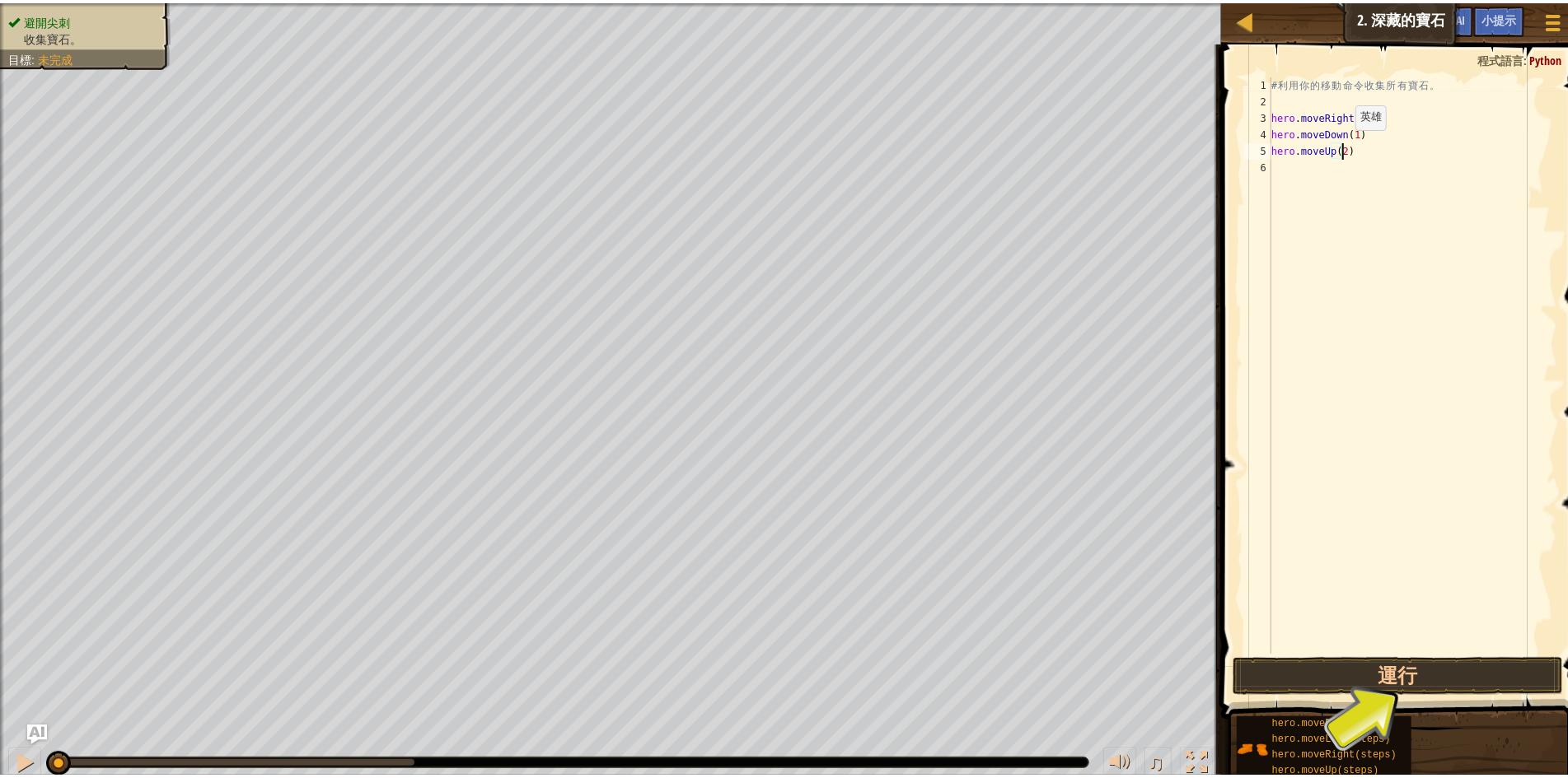
scroll to position [7, 5]
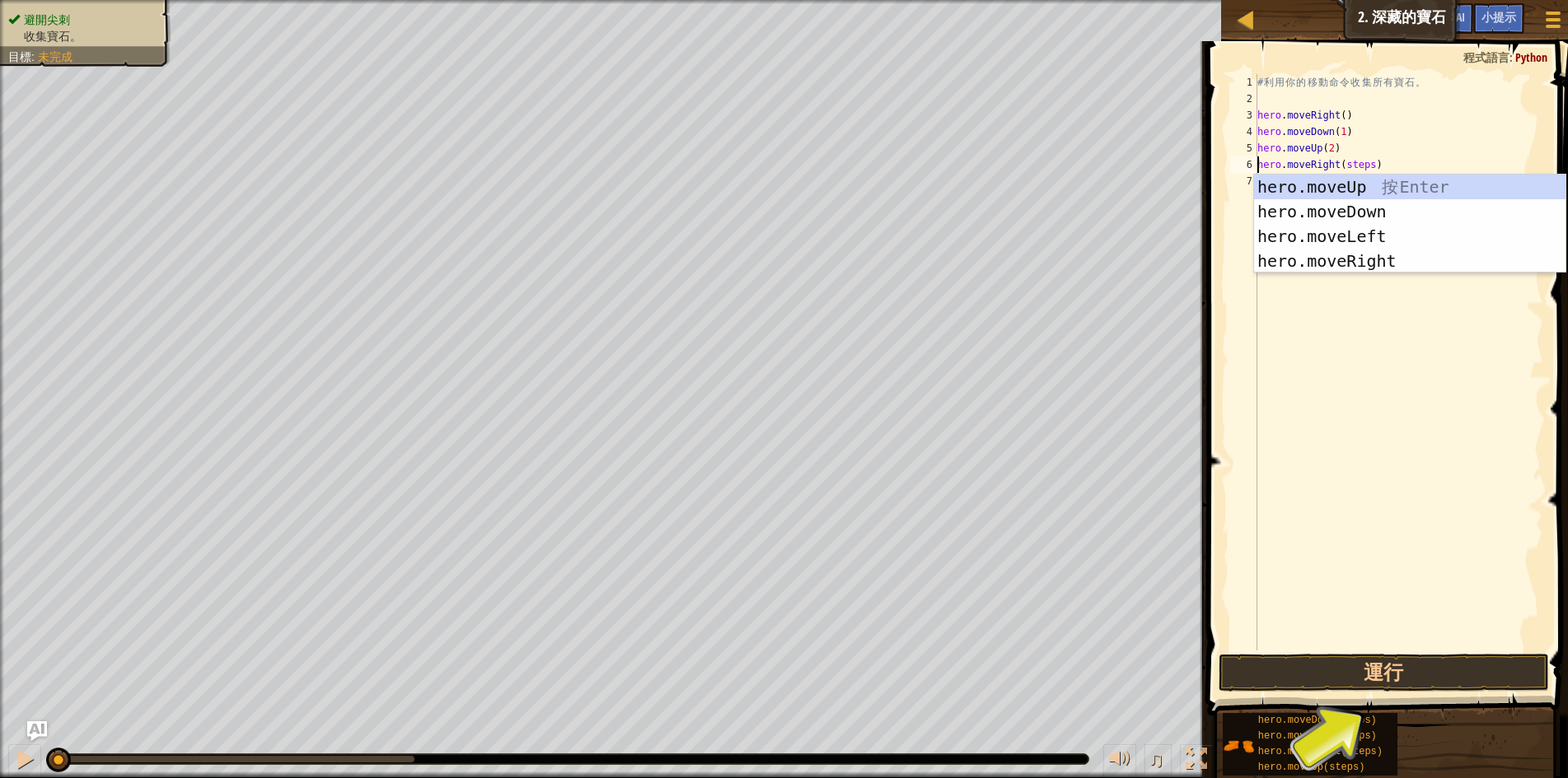
click at [1363, 164] on div "# 利 用 你 的 移 動 命 令 收 集 所 有 寶 石 。 hero . moveRight ( ) hero . moveDown ( 1 ) hero…" at bounding box center [1399, 379] width 289 height 610
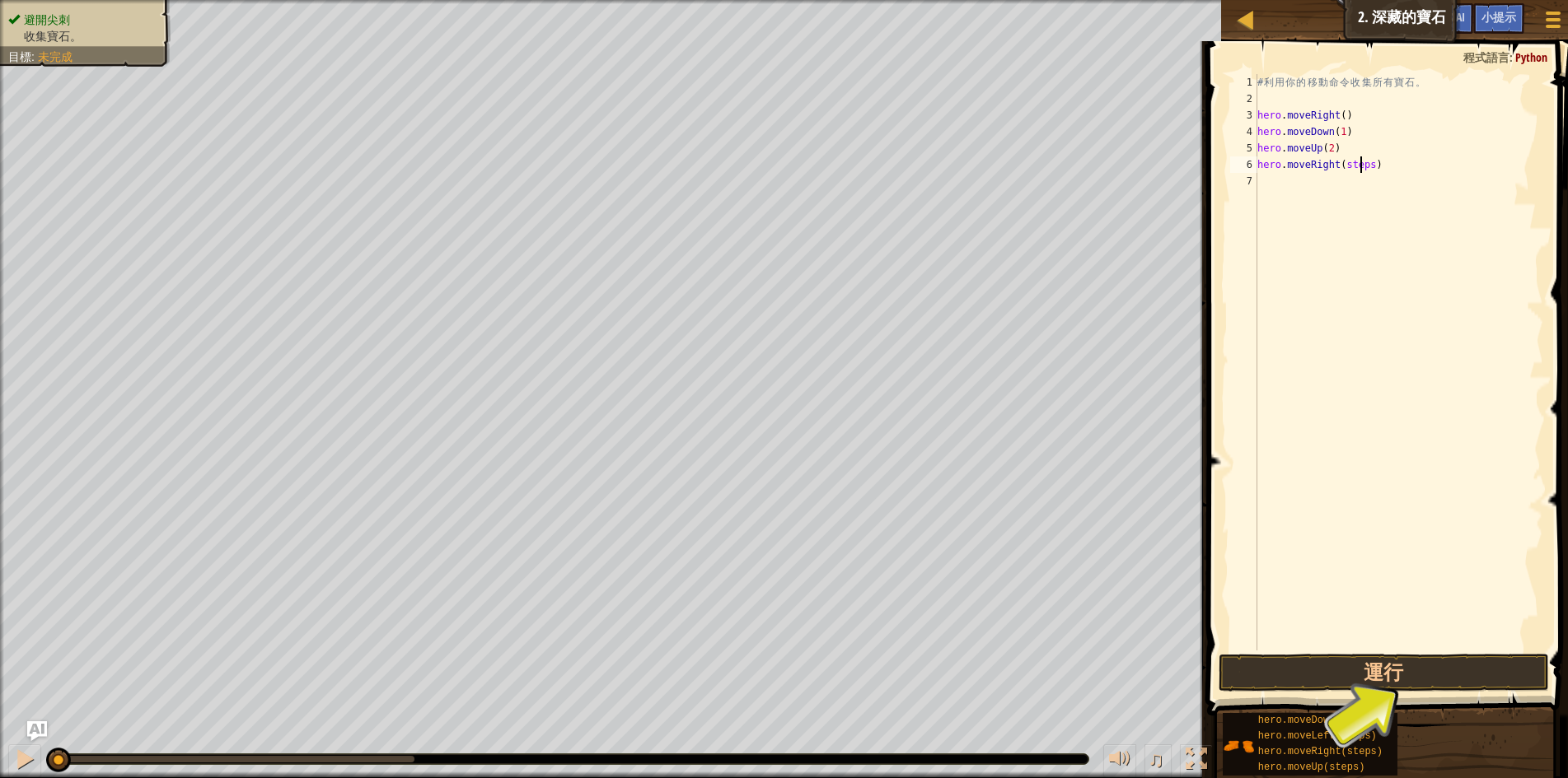
click at [1363, 164] on div "# 利 用 你 的 移 動 命 令 收 集 所 有 寶 石 。 hero . moveRight ( ) hero . moveDown ( 1 ) hero…" at bounding box center [1399, 379] width 289 height 610
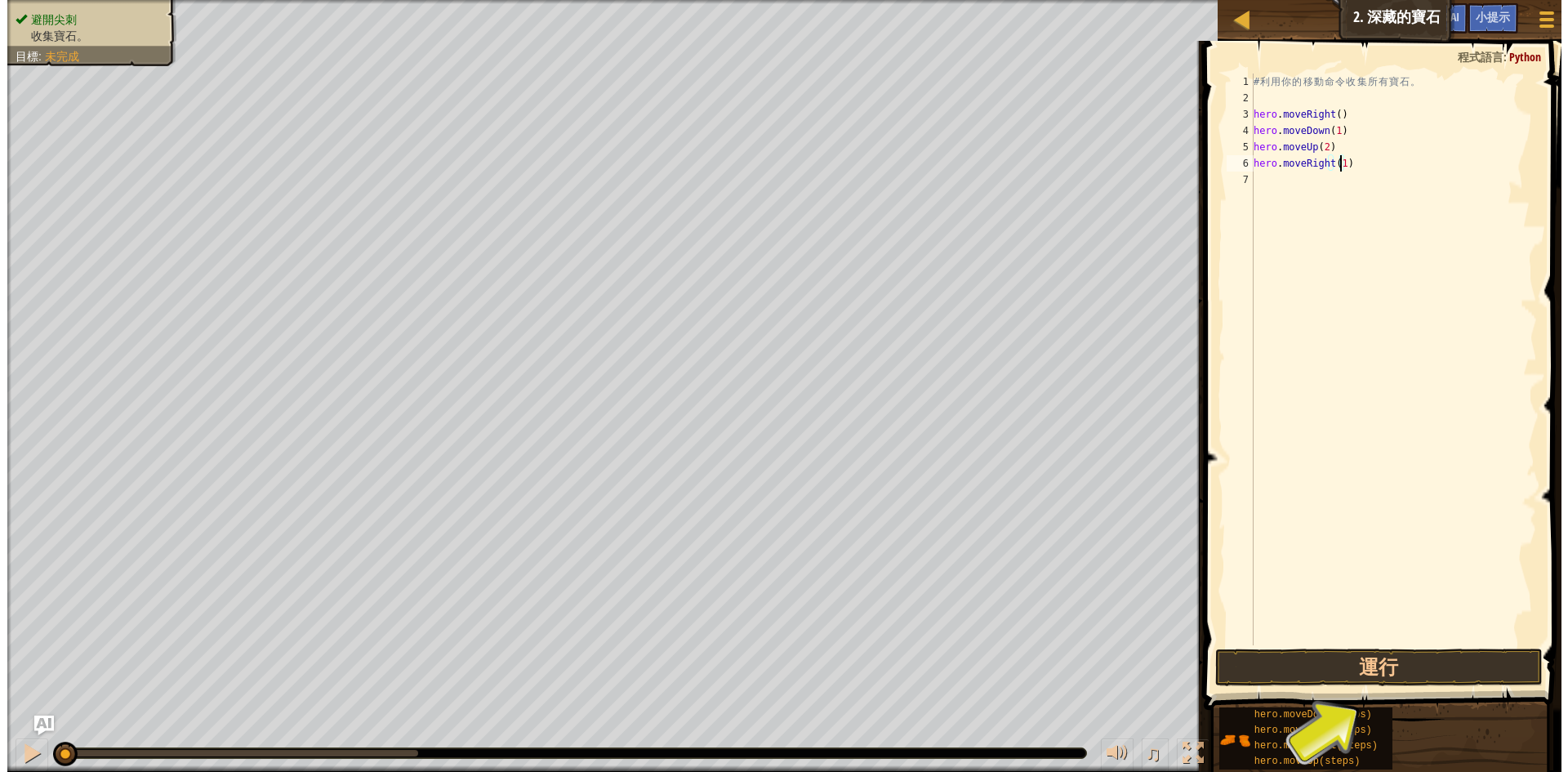
scroll to position [7, 6]
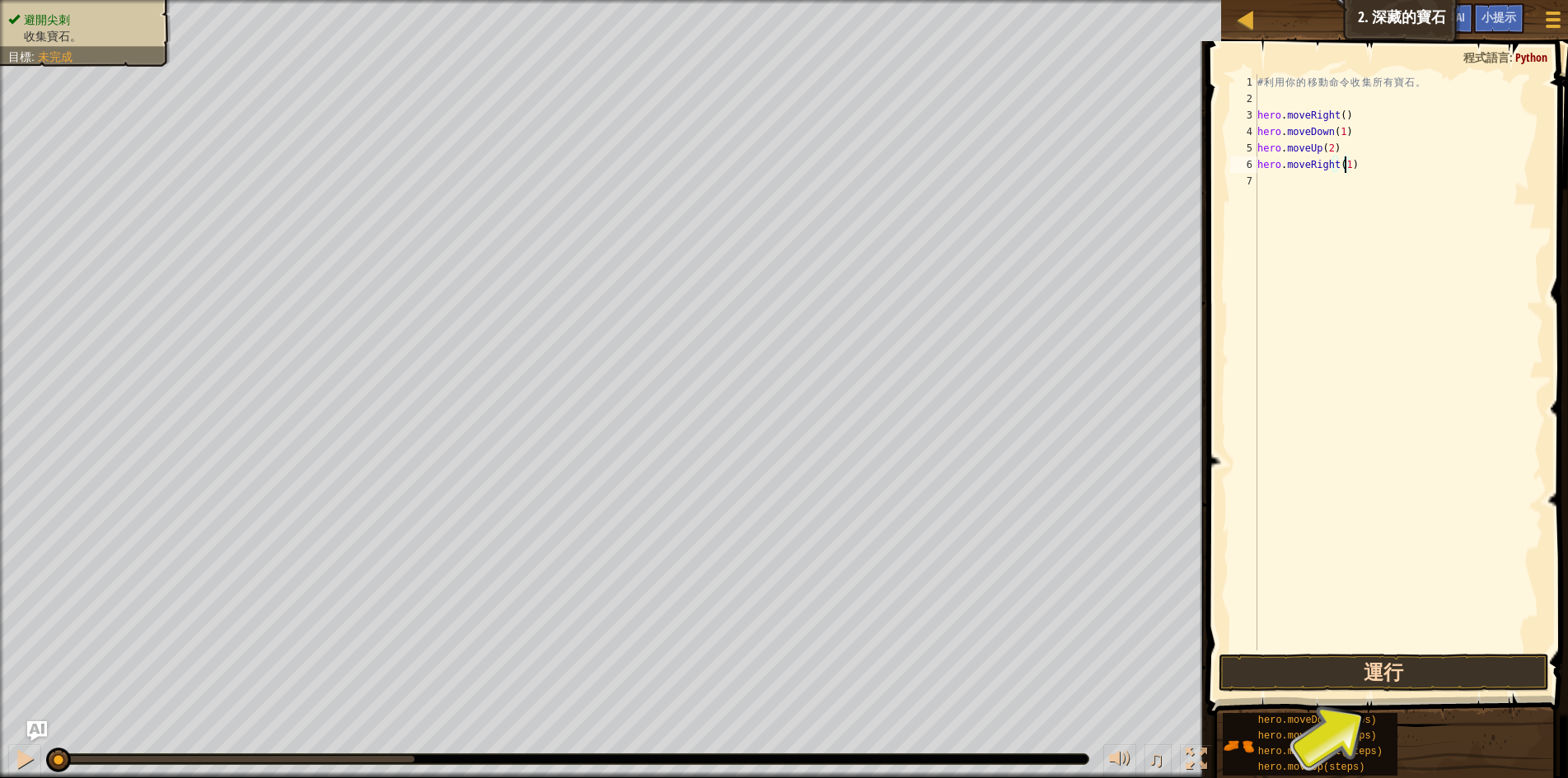
type textarea "hero.moveRight(1)"
click at [1398, 669] on button "運行" at bounding box center [1383, 673] width 331 height 38
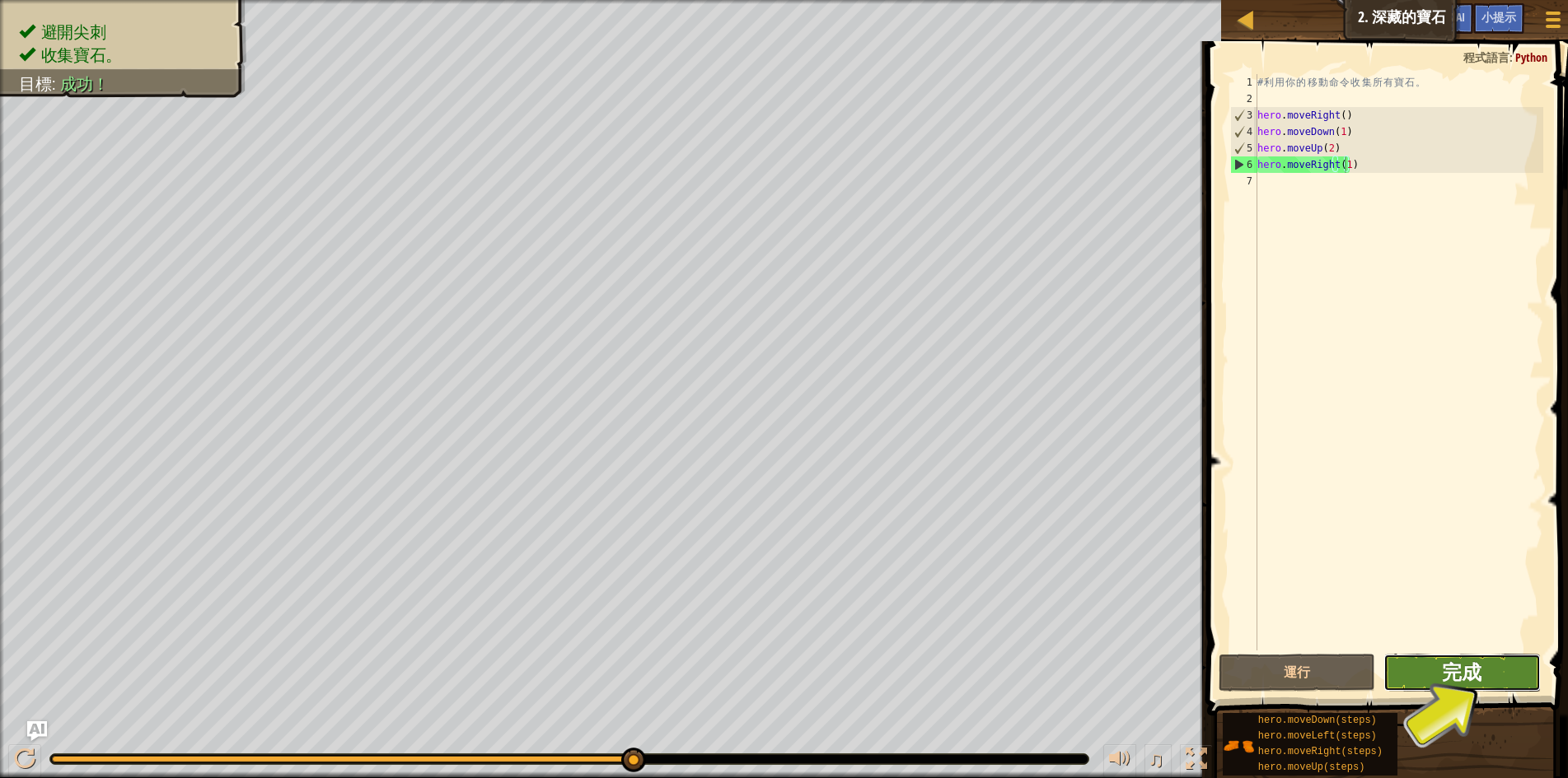
click at [1442, 683] on span "完成" at bounding box center [1461, 672] width 39 height 27
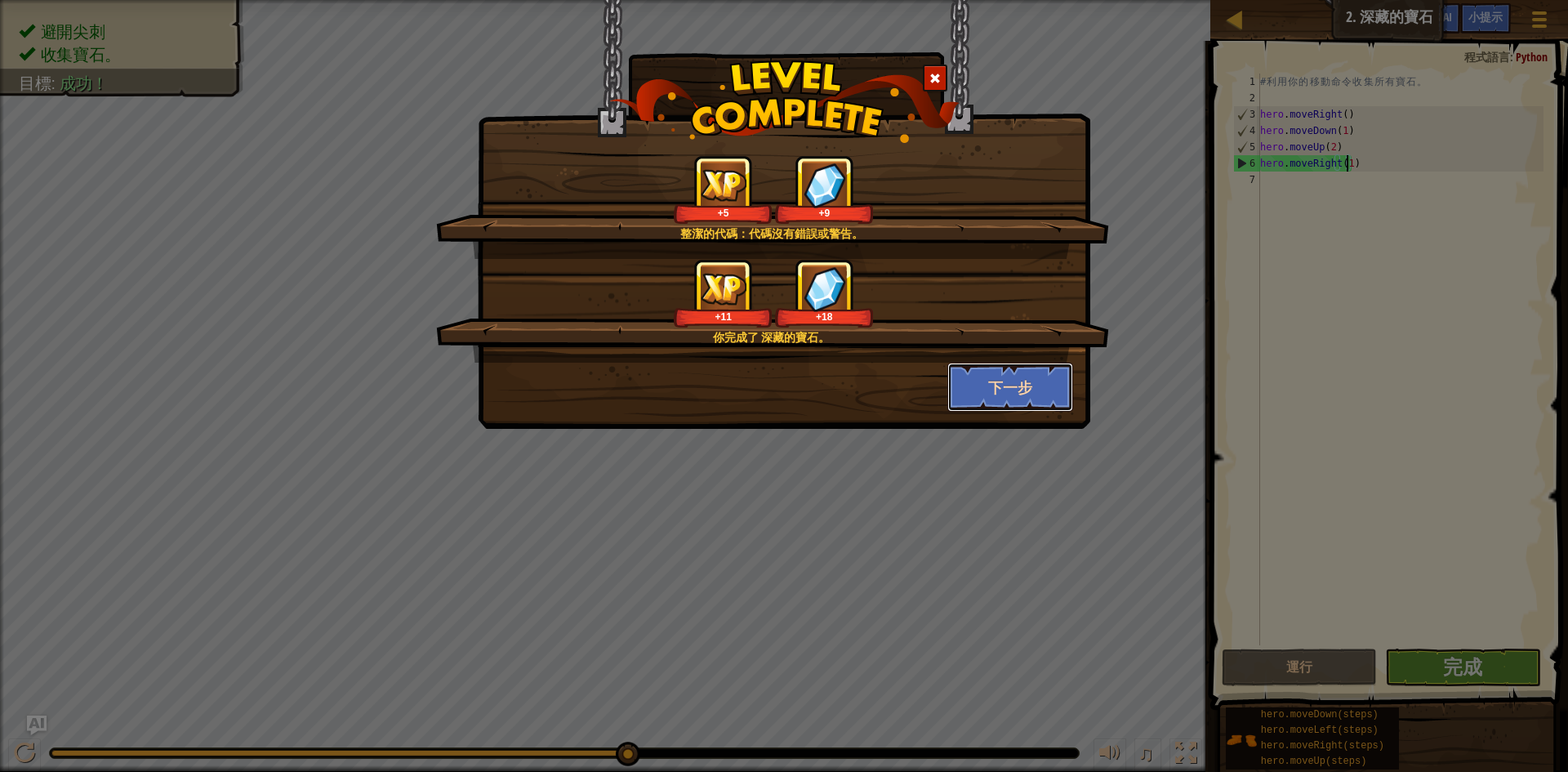
click at [991, 383] on button "下一步" at bounding box center [1010, 386] width 126 height 49
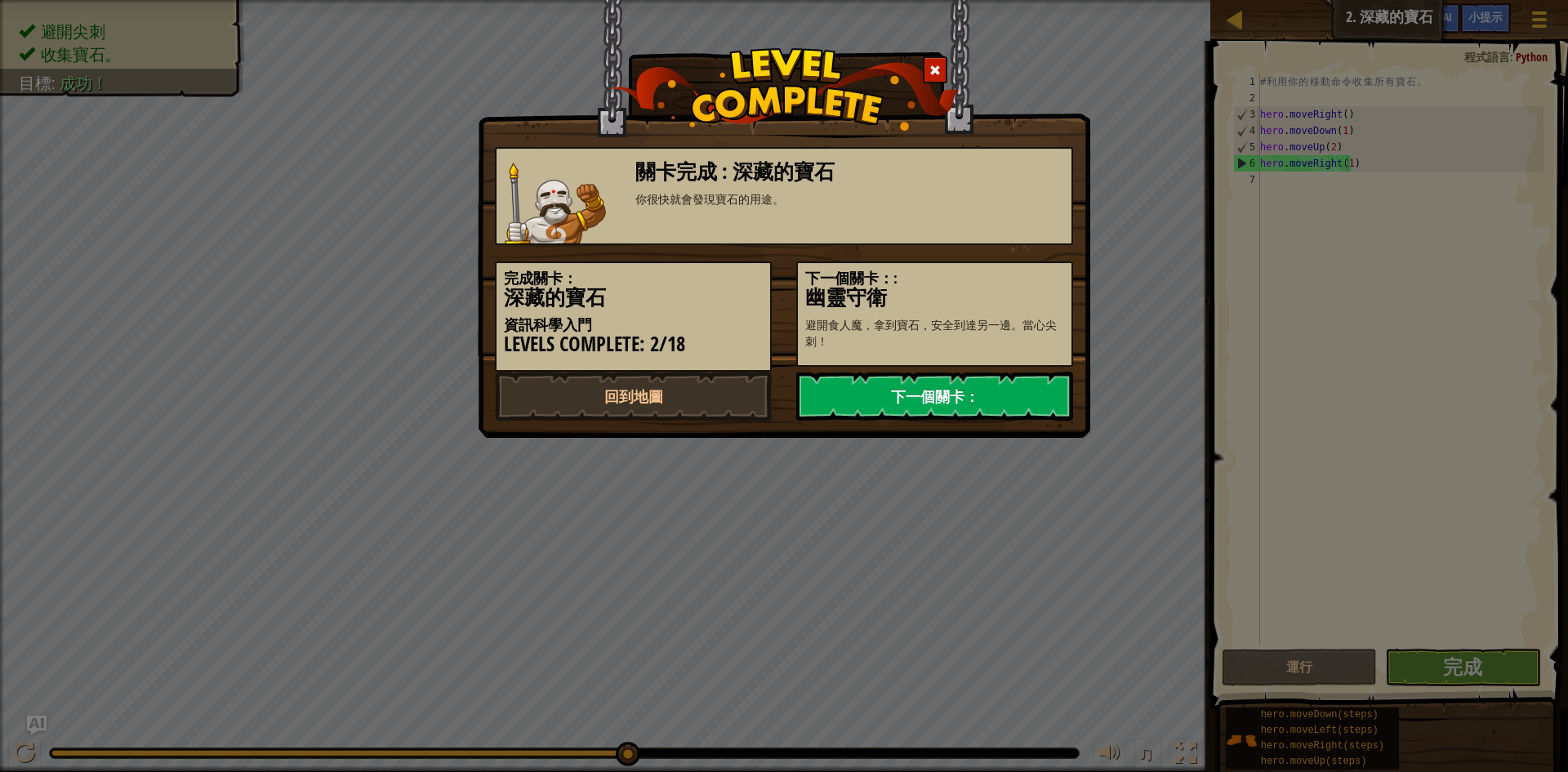
click at [886, 401] on link "下一個關卡：" at bounding box center [934, 395] width 277 height 49
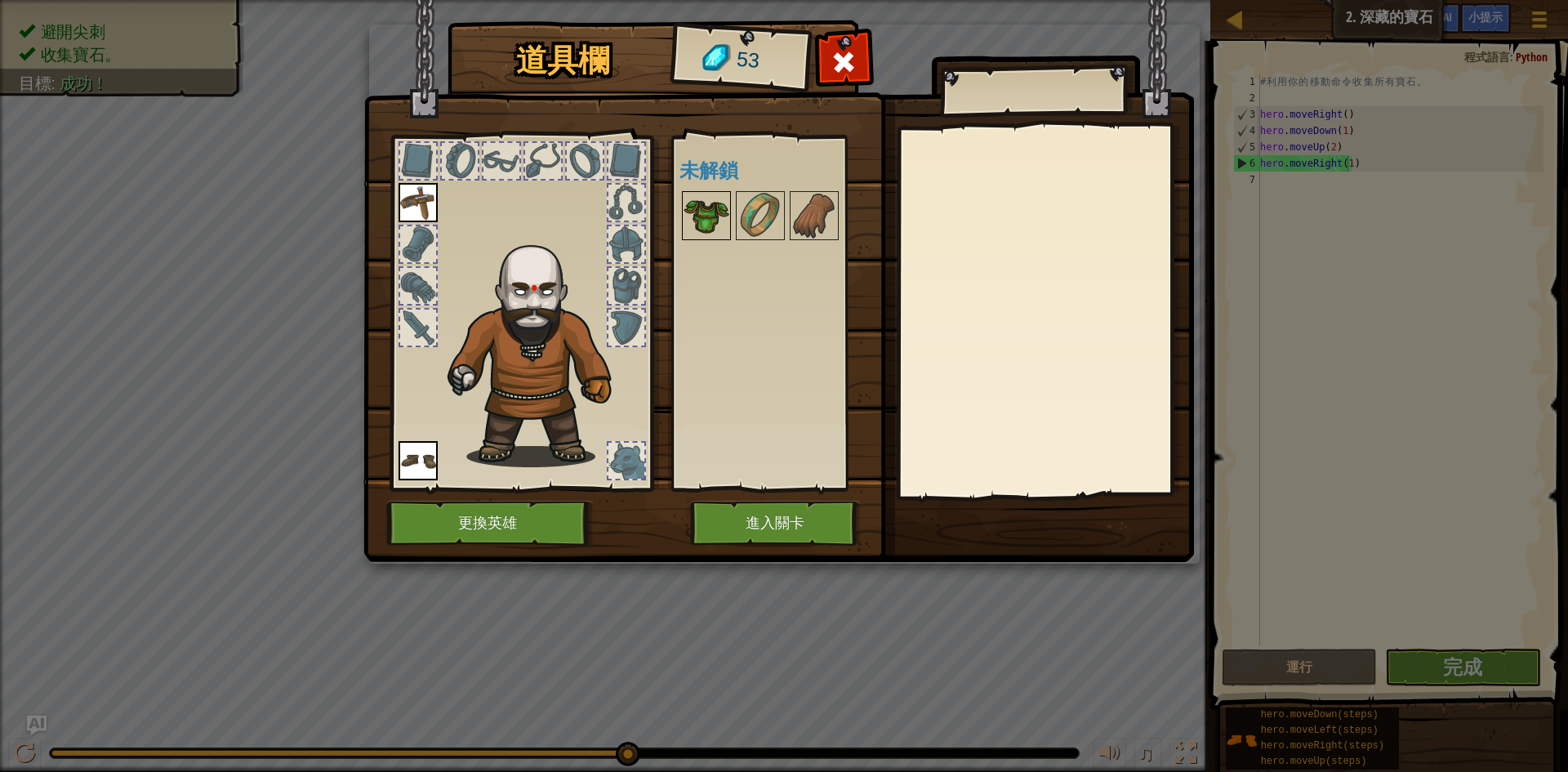
click at [722, 223] on img at bounding box center [707, 216] width 46 height 46
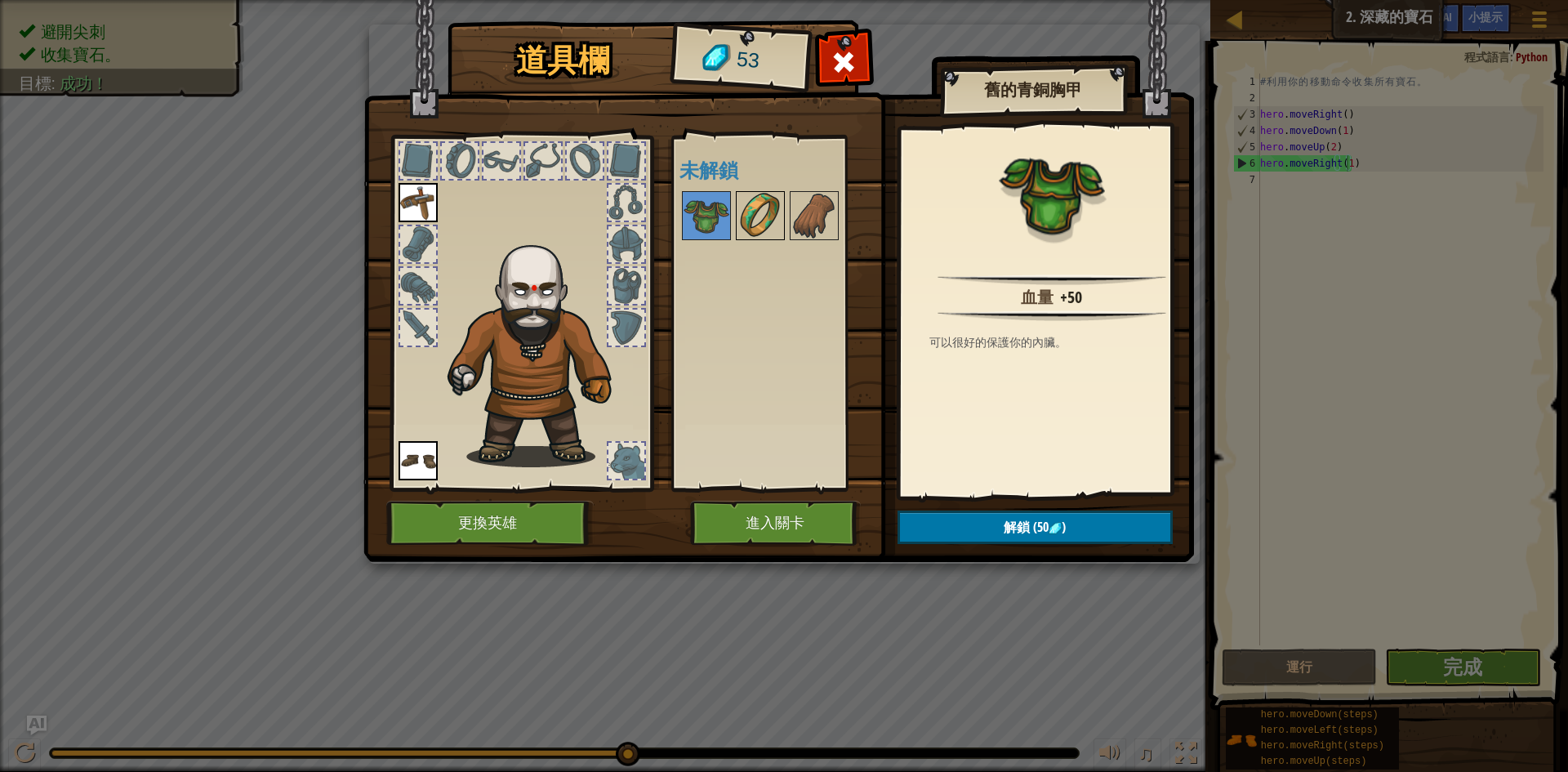
click at [762, 220] on img at bounding box center [761, 216] width 46 height 46
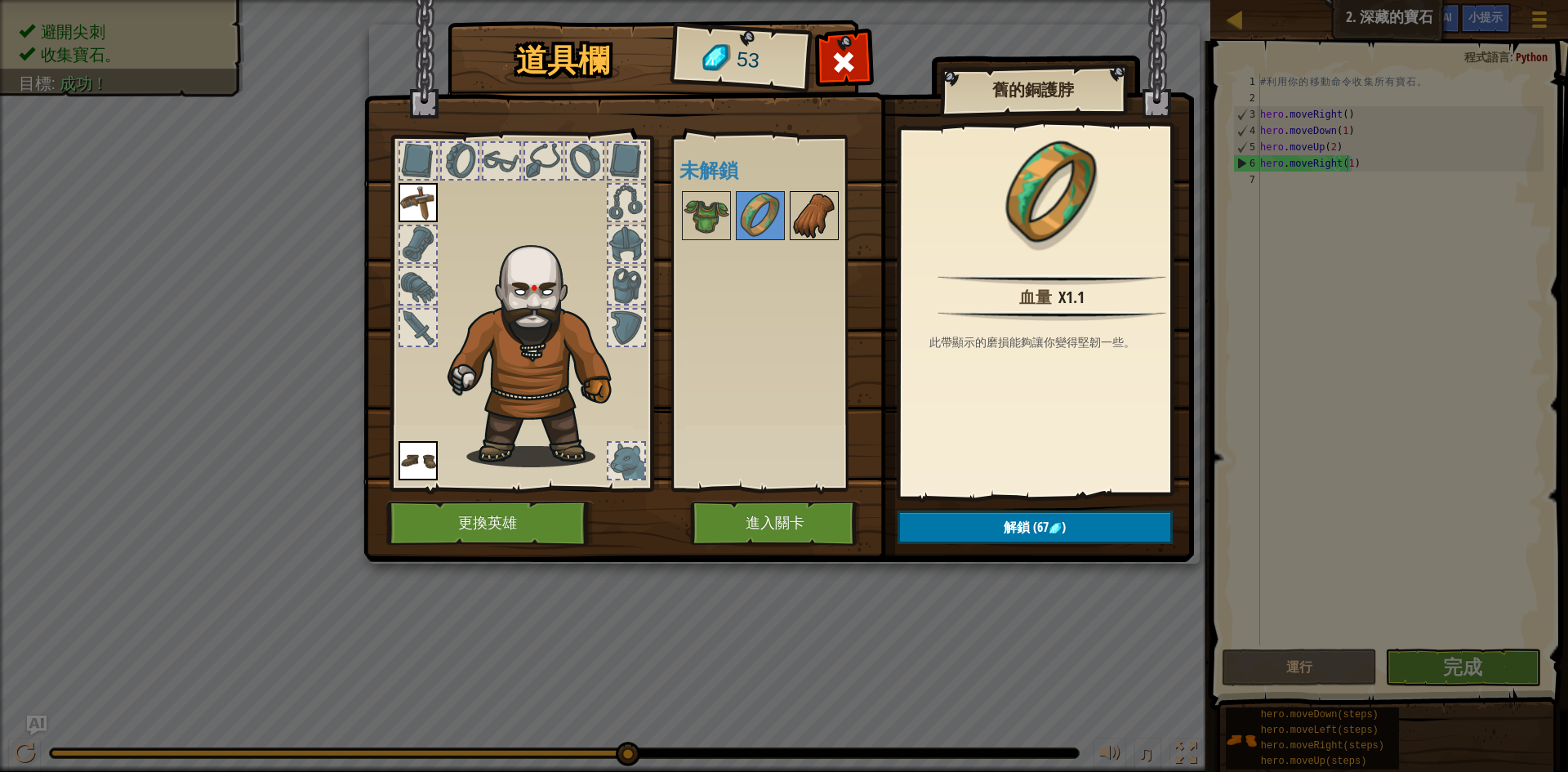
click at [800, 216] on img at bounding box center [814, 216] width 46 height 46
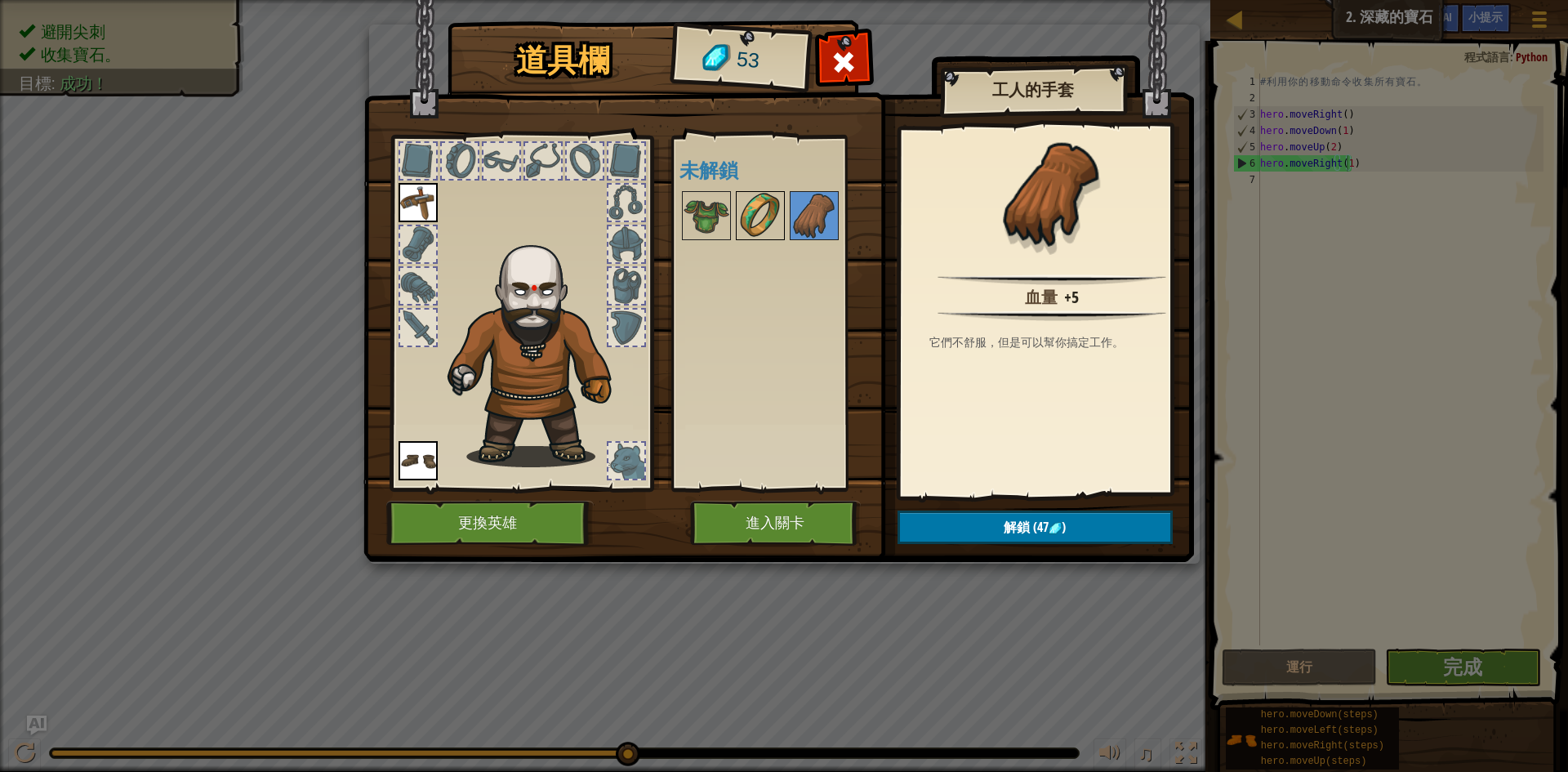
click at [765, 226] on img at bounding box center [761, 216] width 46 height 46
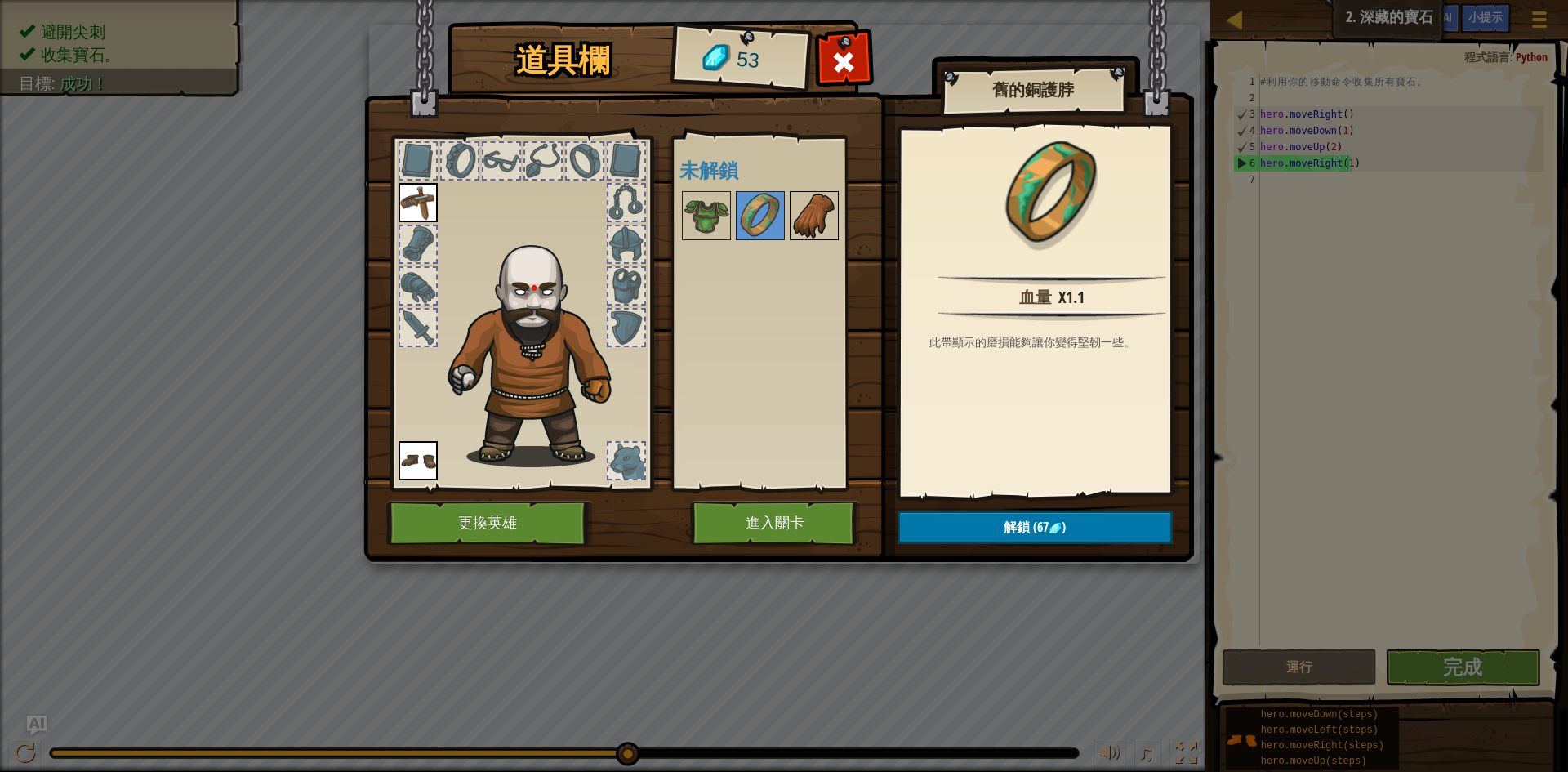
click at [799, 215] on img at bounding box center [814, 216] width 46 height 46
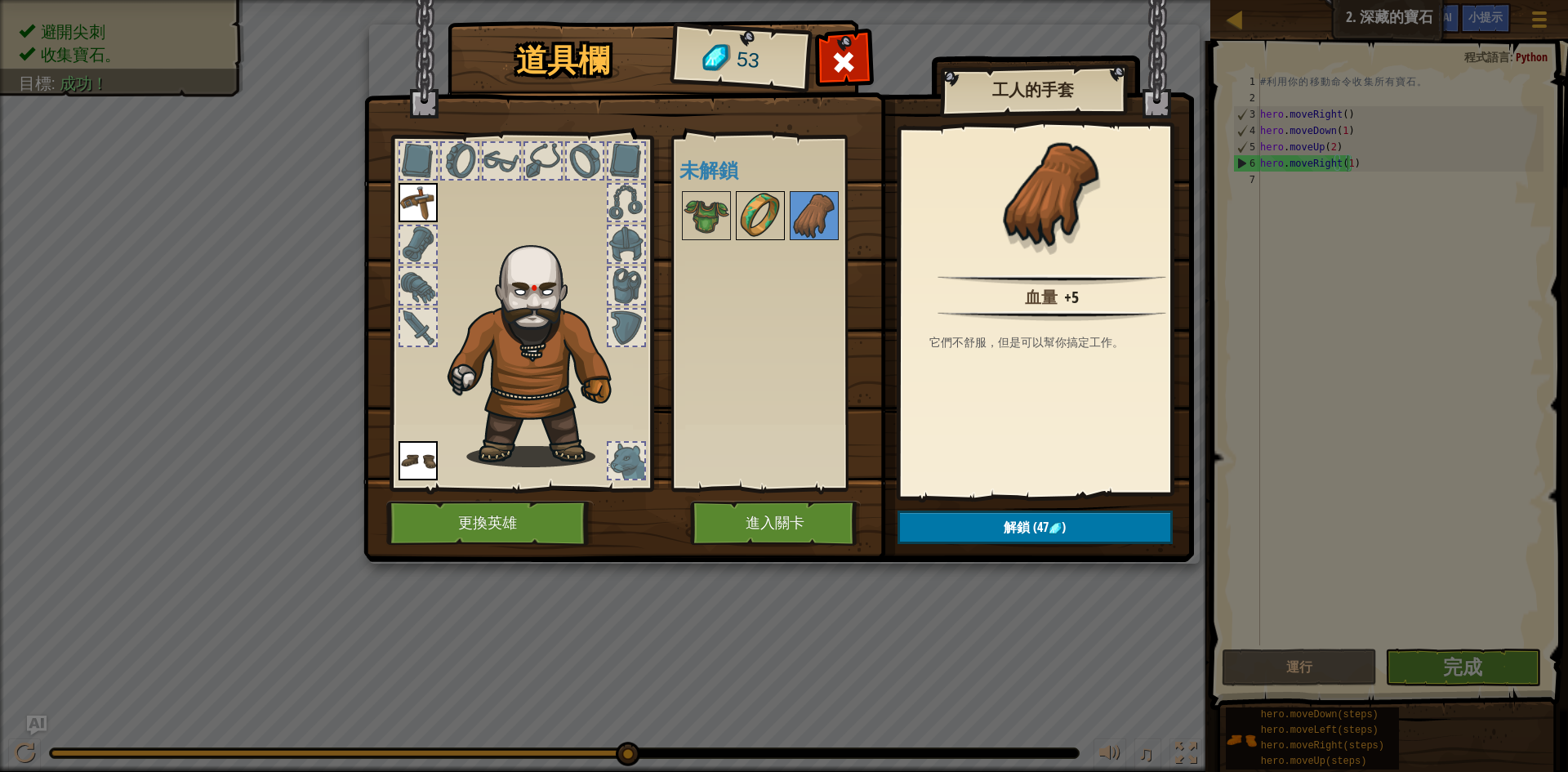
click at [751, 223] on img at bounding box center [761, 216] width 46 height 46
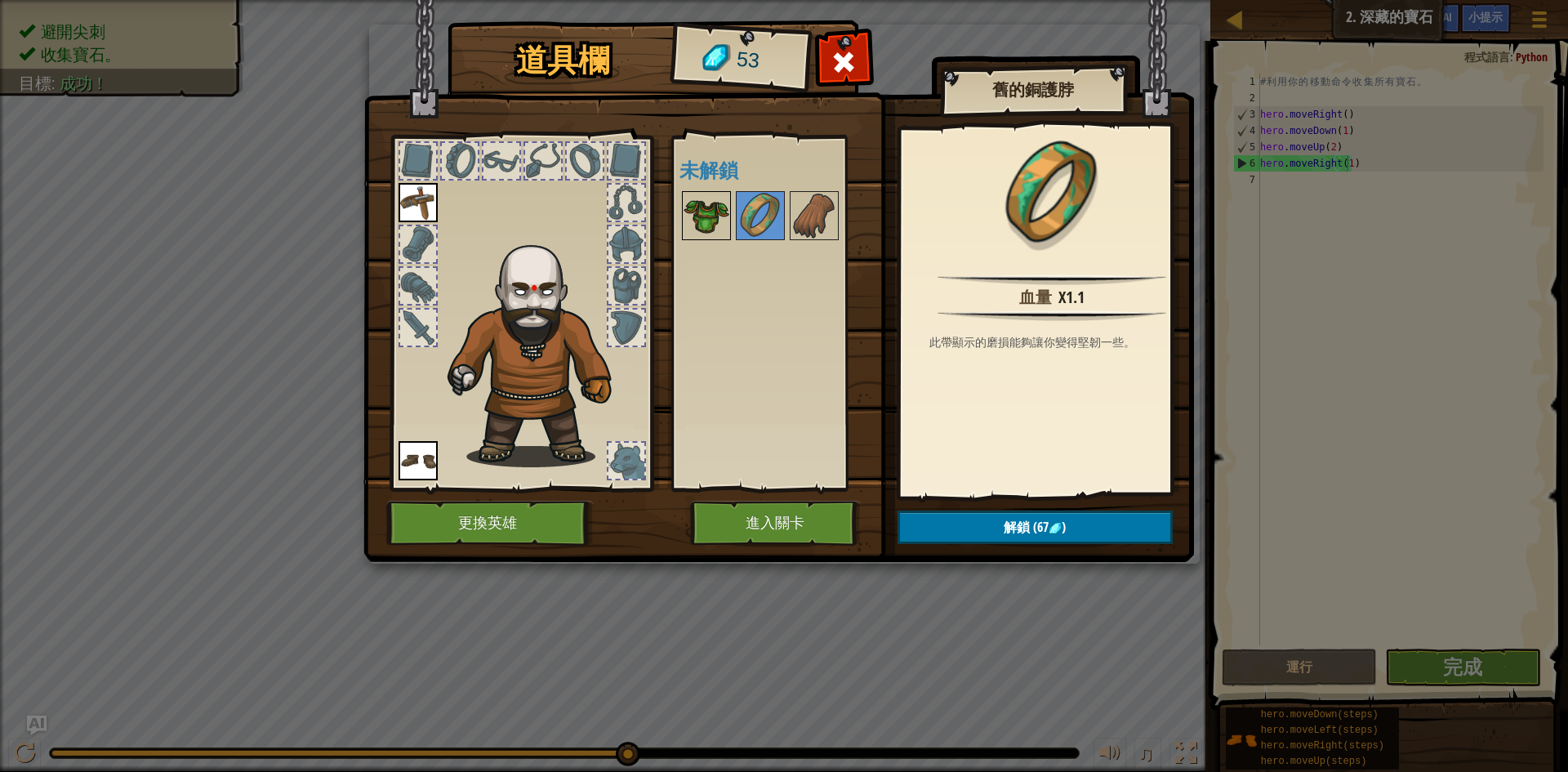
click at [705, 216] on img at bounding box center [707, 216] width 46 height 46
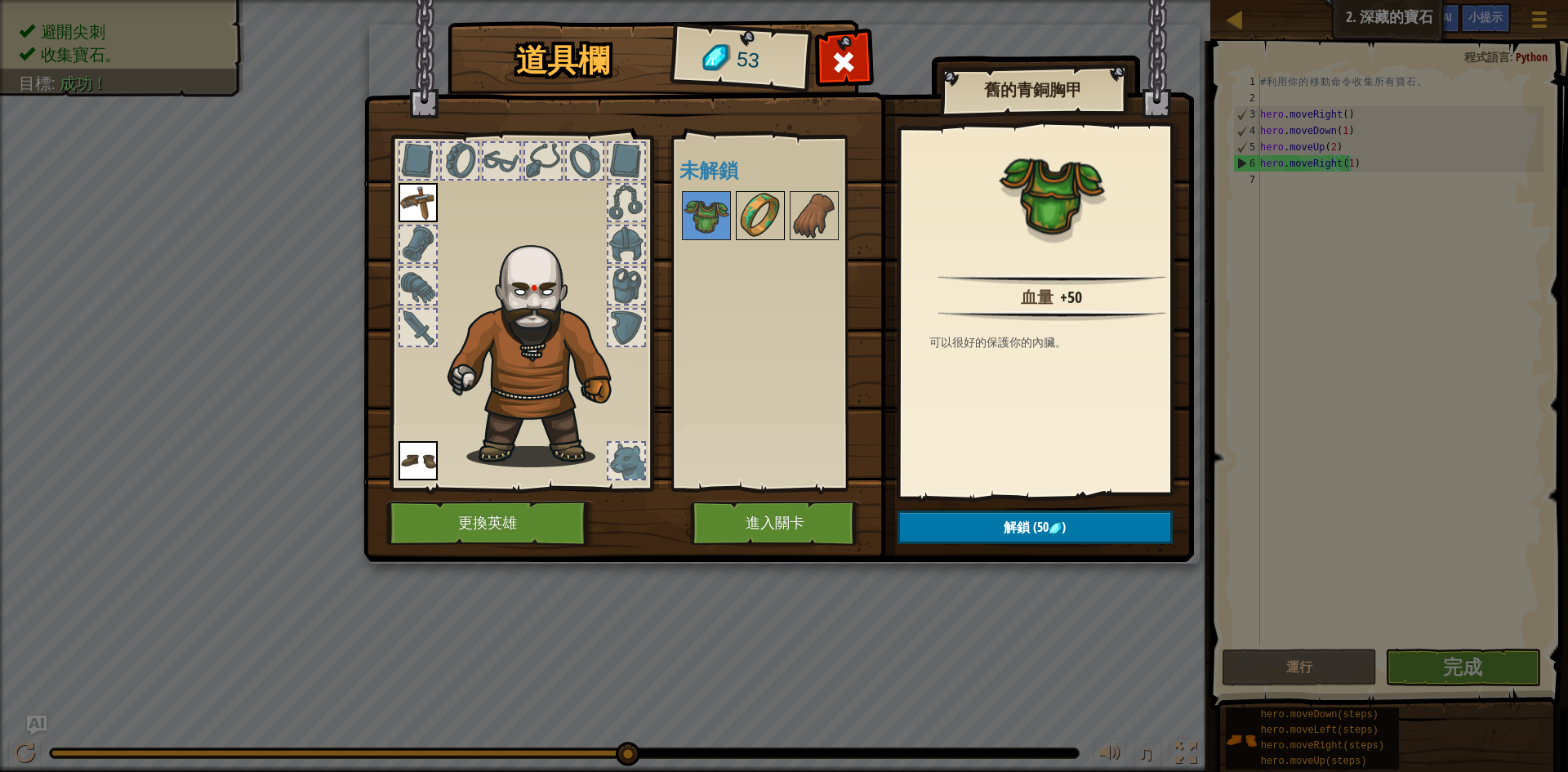
click at [761, 216] on img at bounding box center [761, 216] width 46 height 46
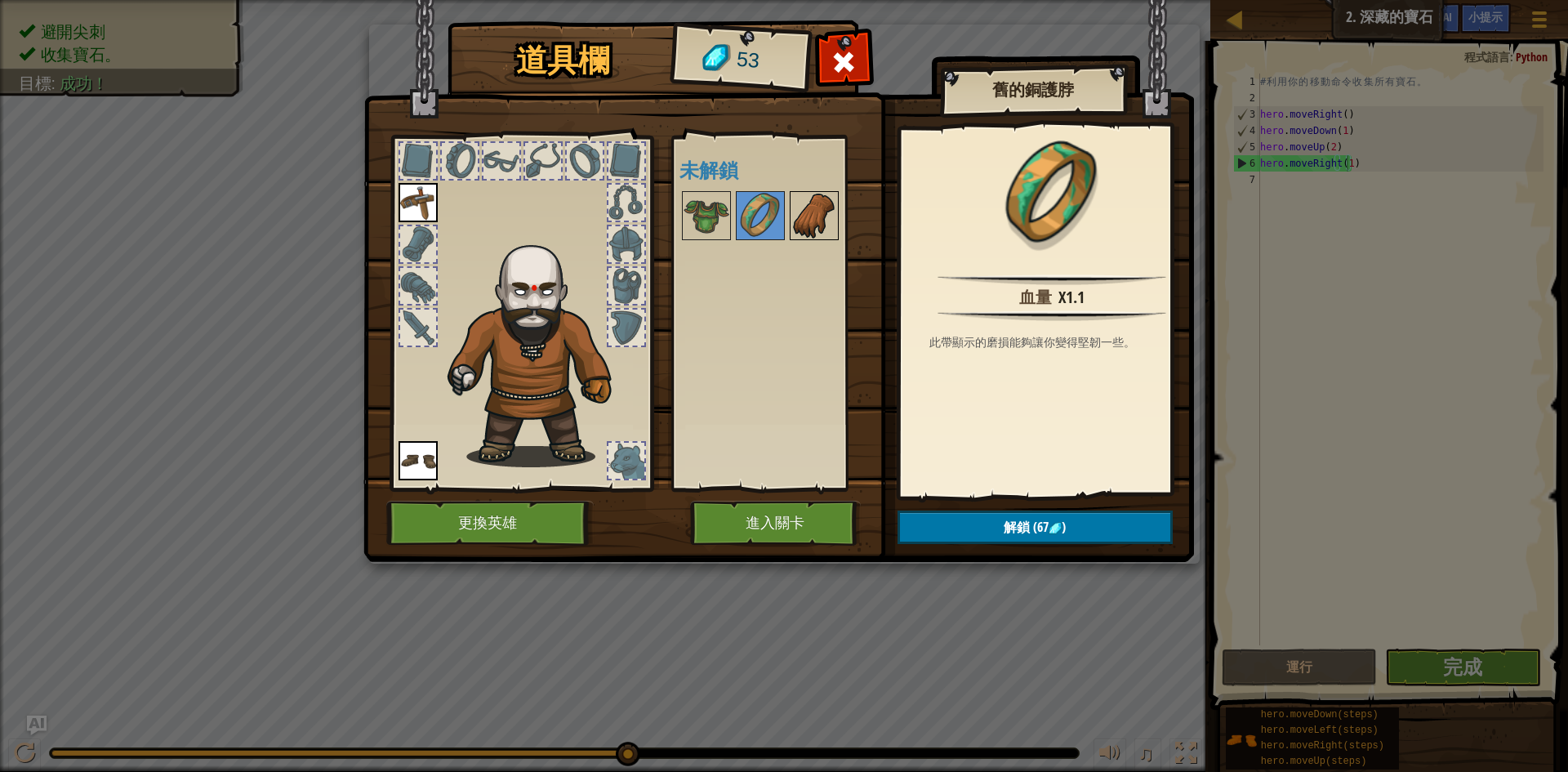
click at [803, 214] on img at bounding box center [814, 216] width 46 height 46
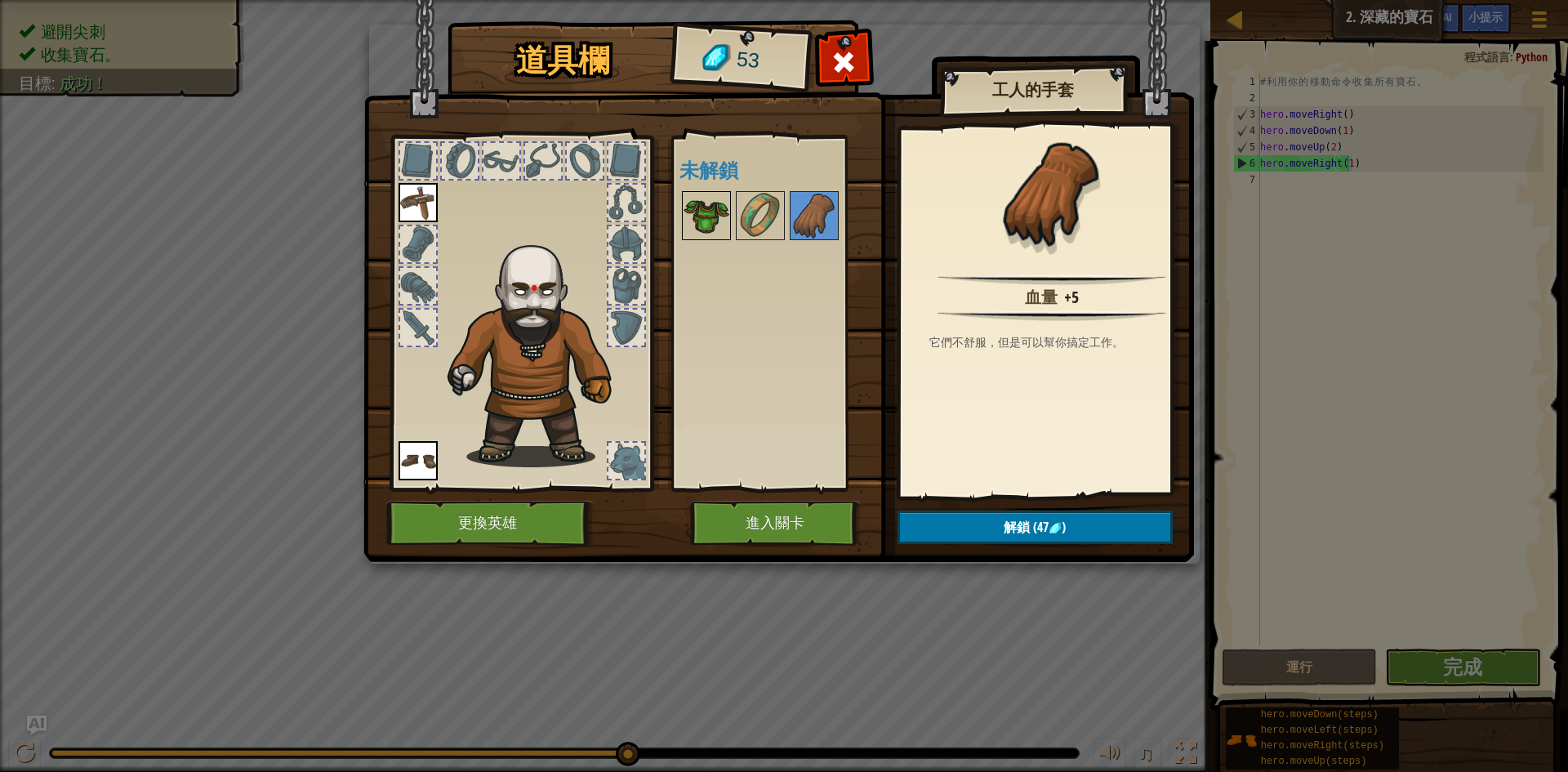
click at [727, 223] on img at bounding box center [707, 216] width 46 height 46
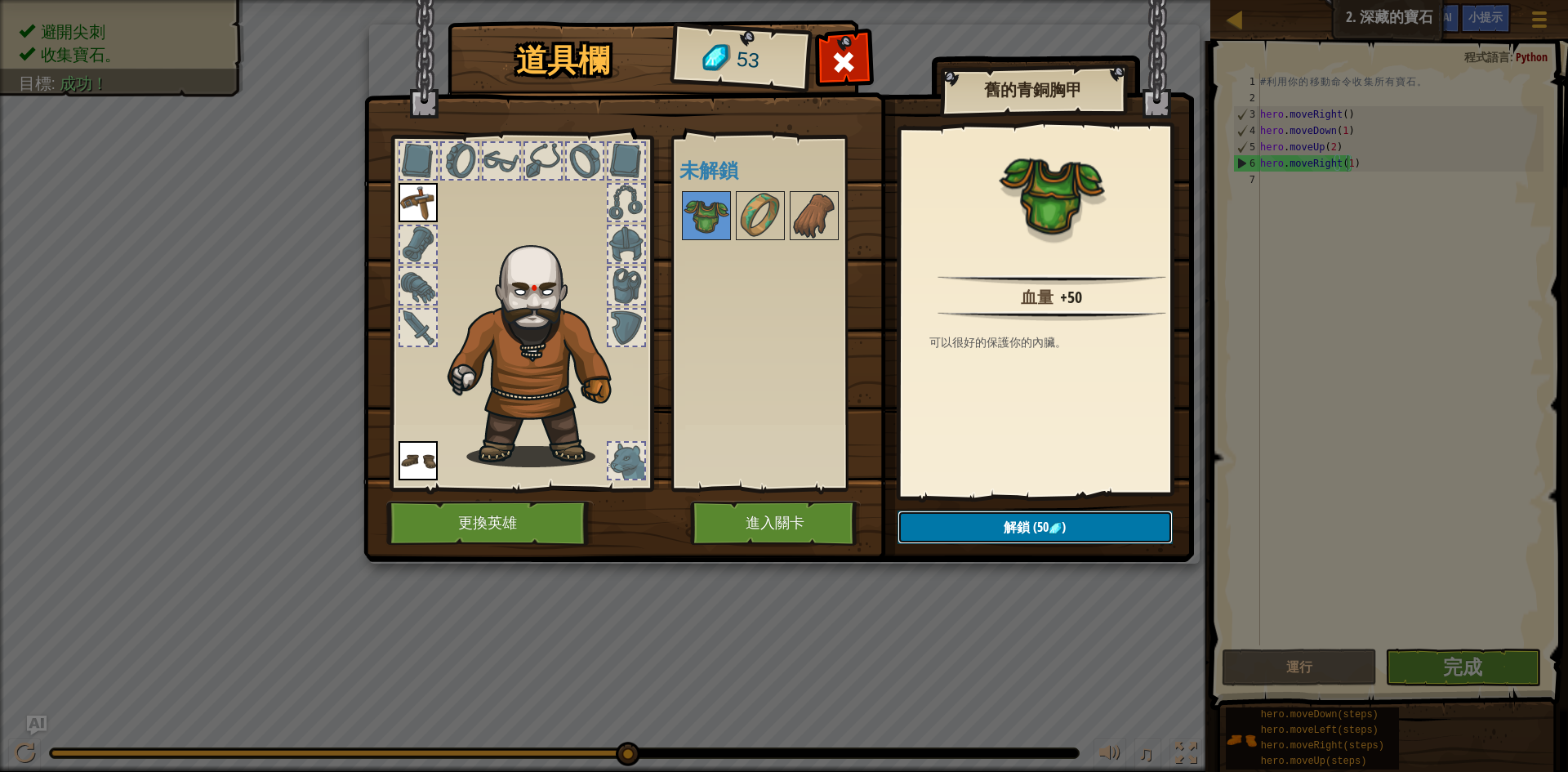
click at [951, 523] on button "解鎖 (50 )" at bounding box center [1035, 528] width 275 height 34
click at [930, 526] on button "確認" at bounding box center [1035, 528] width 275 height 34
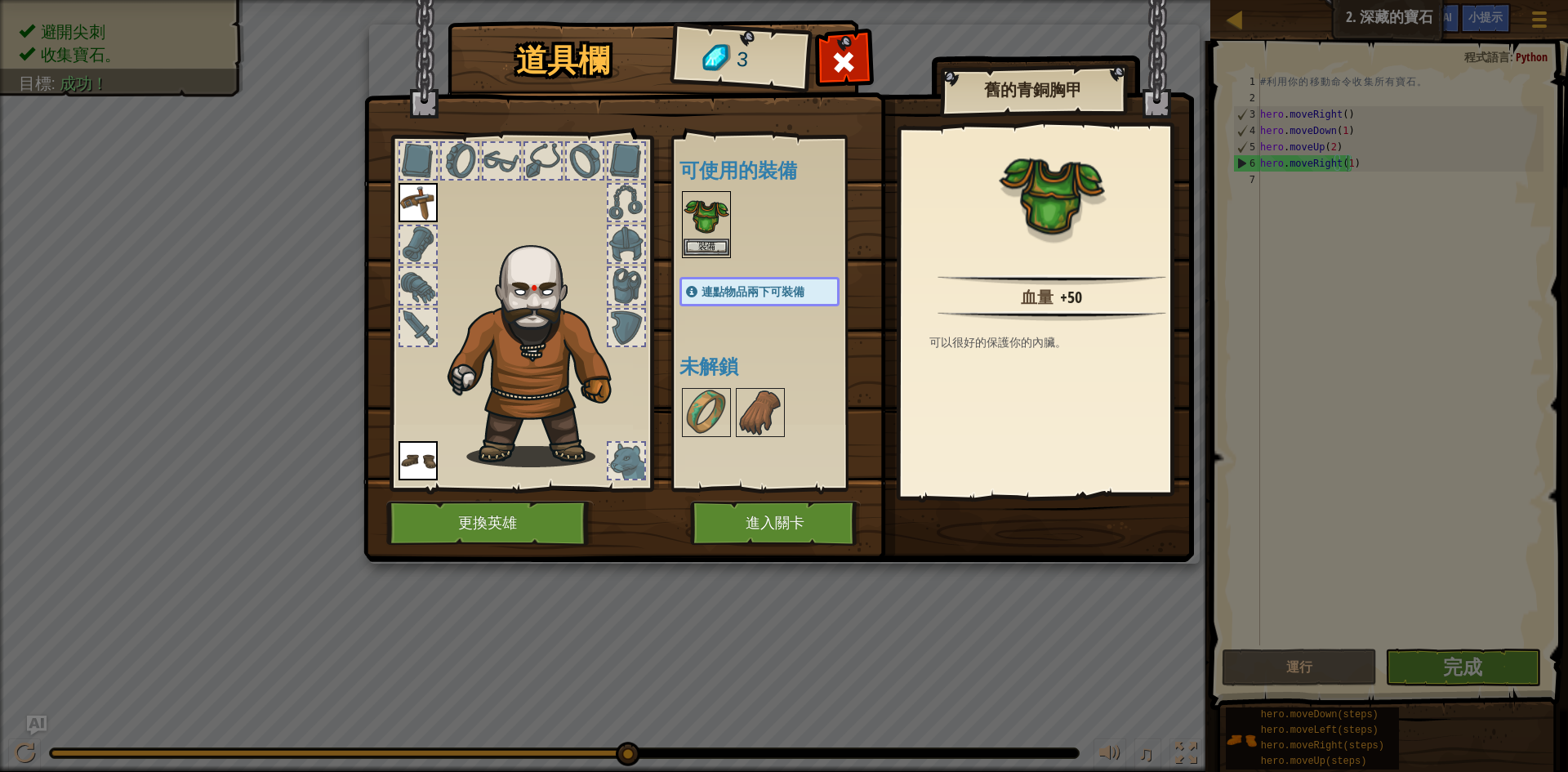
click at [705, 236] on img at bounding box center [707, 216] width 46 height 46
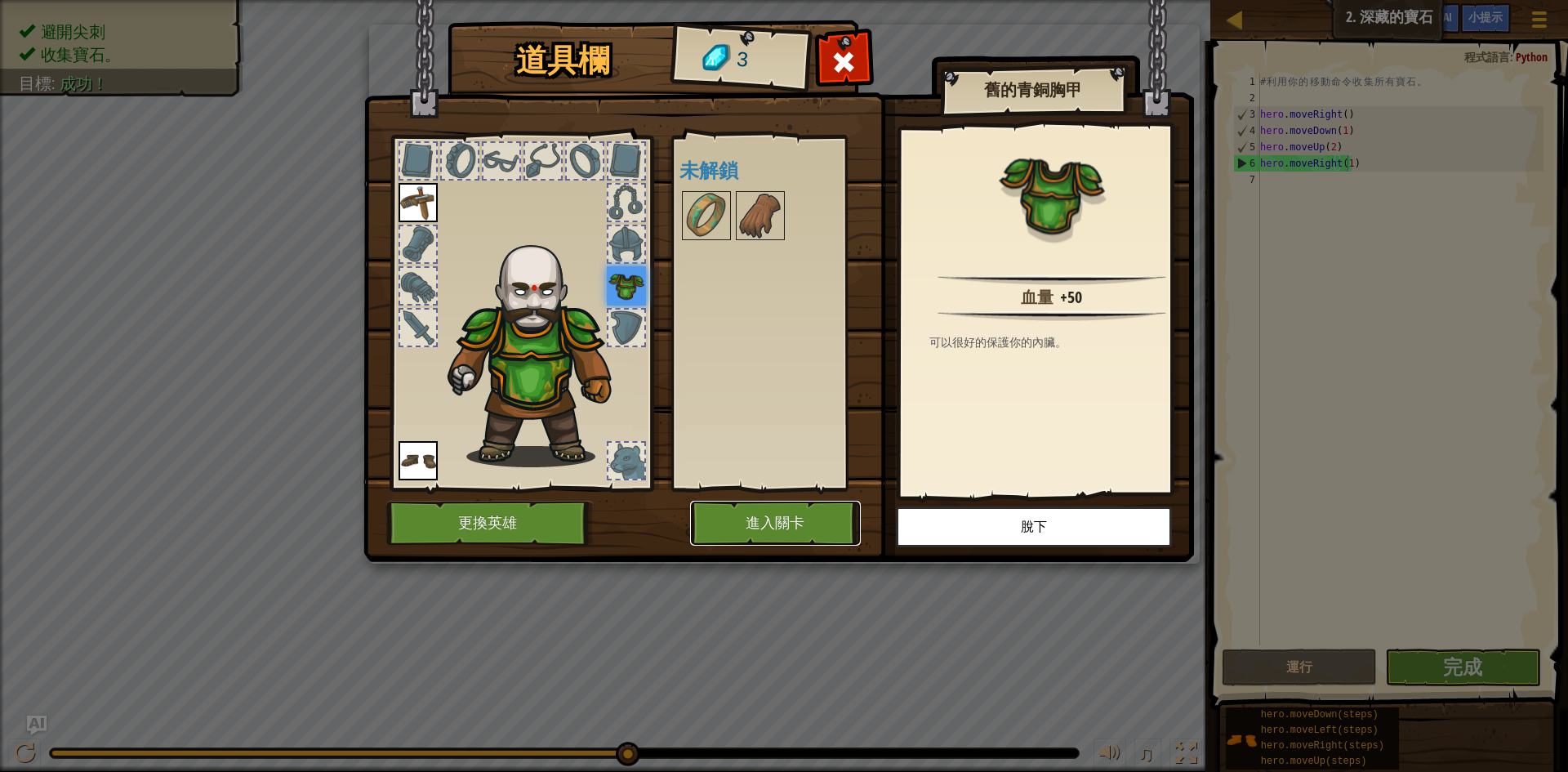
click at [784, 531] on button "進入關卡" at bounding box center [775, 523] width 171 height 45
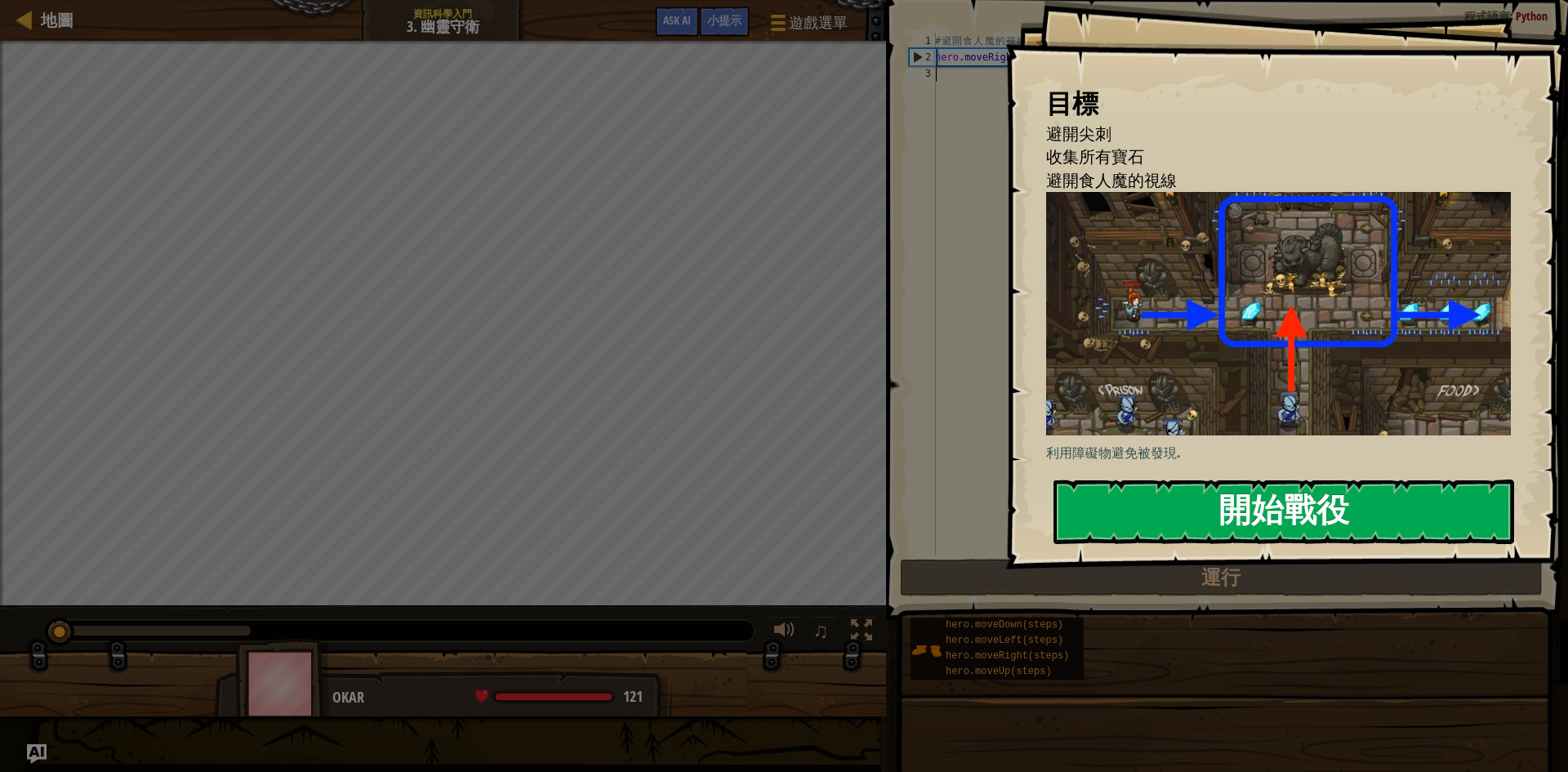
click at [1189, 502] on button "開始戰役" at bounding box center [1283, 511] width 461 height 65
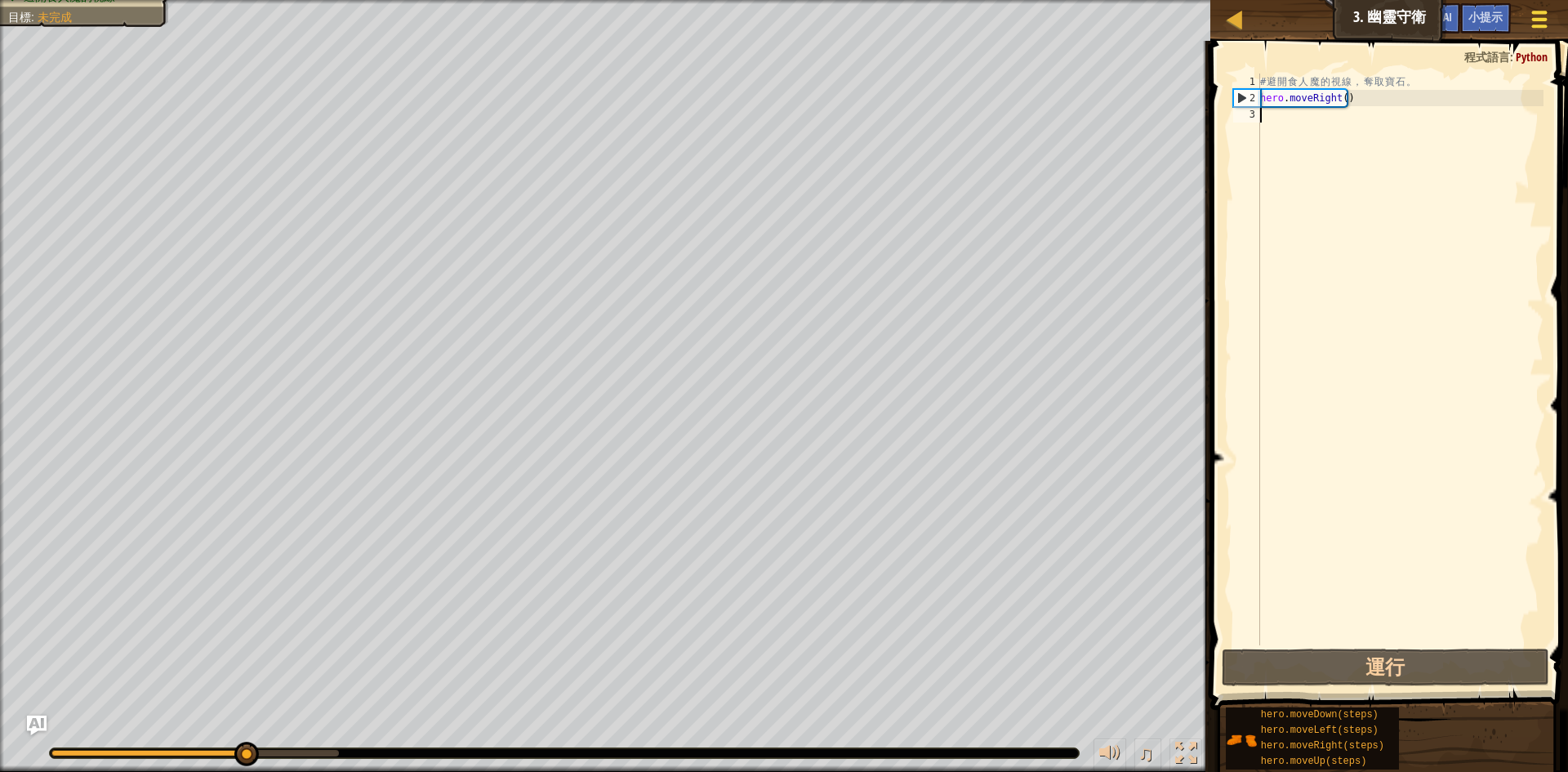
click at [1526, 16] on button "遊戲選單" at bounding box center [1540, 22] width 43 height 40
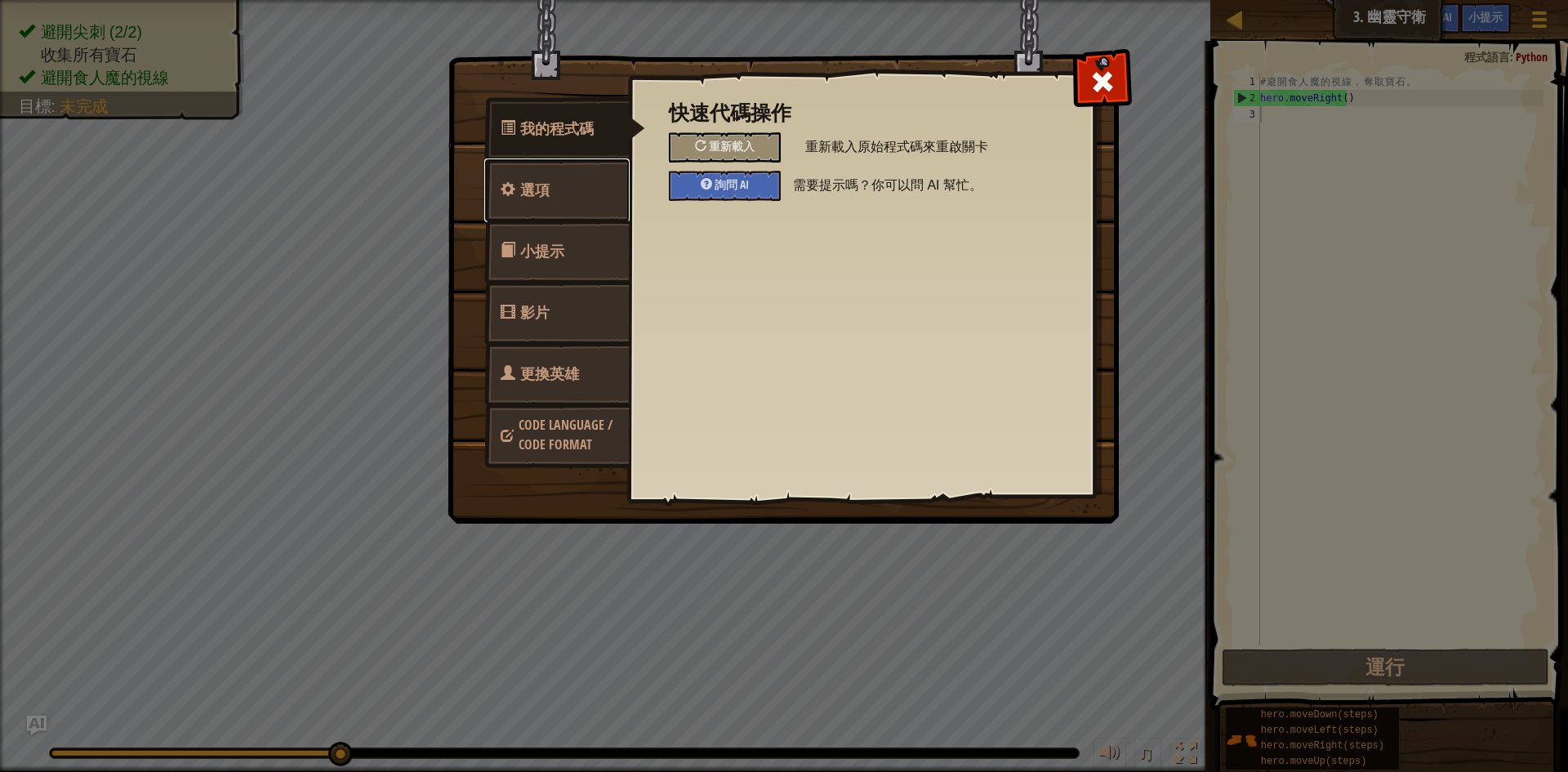
click at [555, 199] on link "選項" at bounding box center [557, 190] width 145 height 64
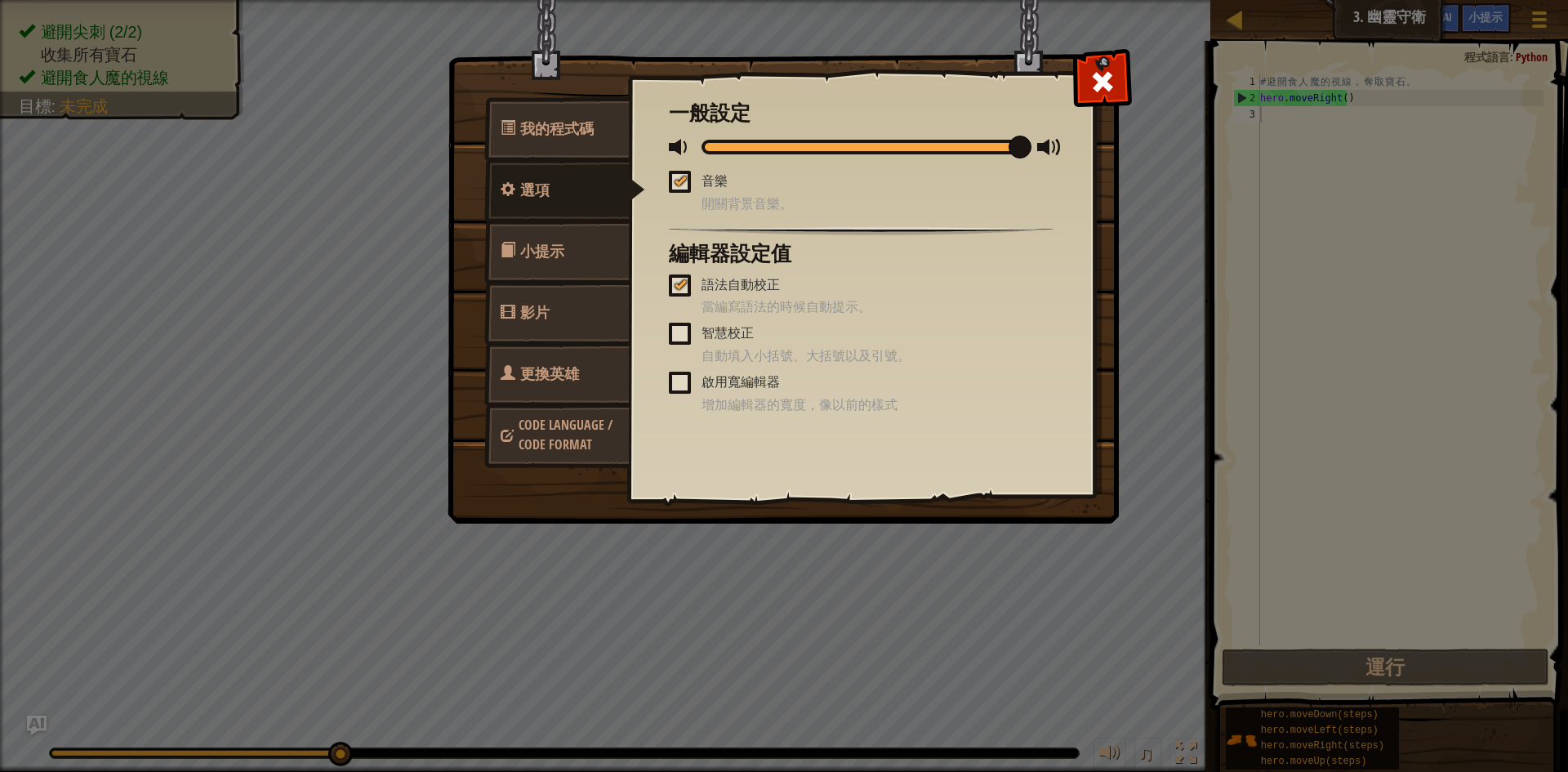
click at [598, 390] on link "更換英雄" at bounding box center [557, 374] width 145 height 64
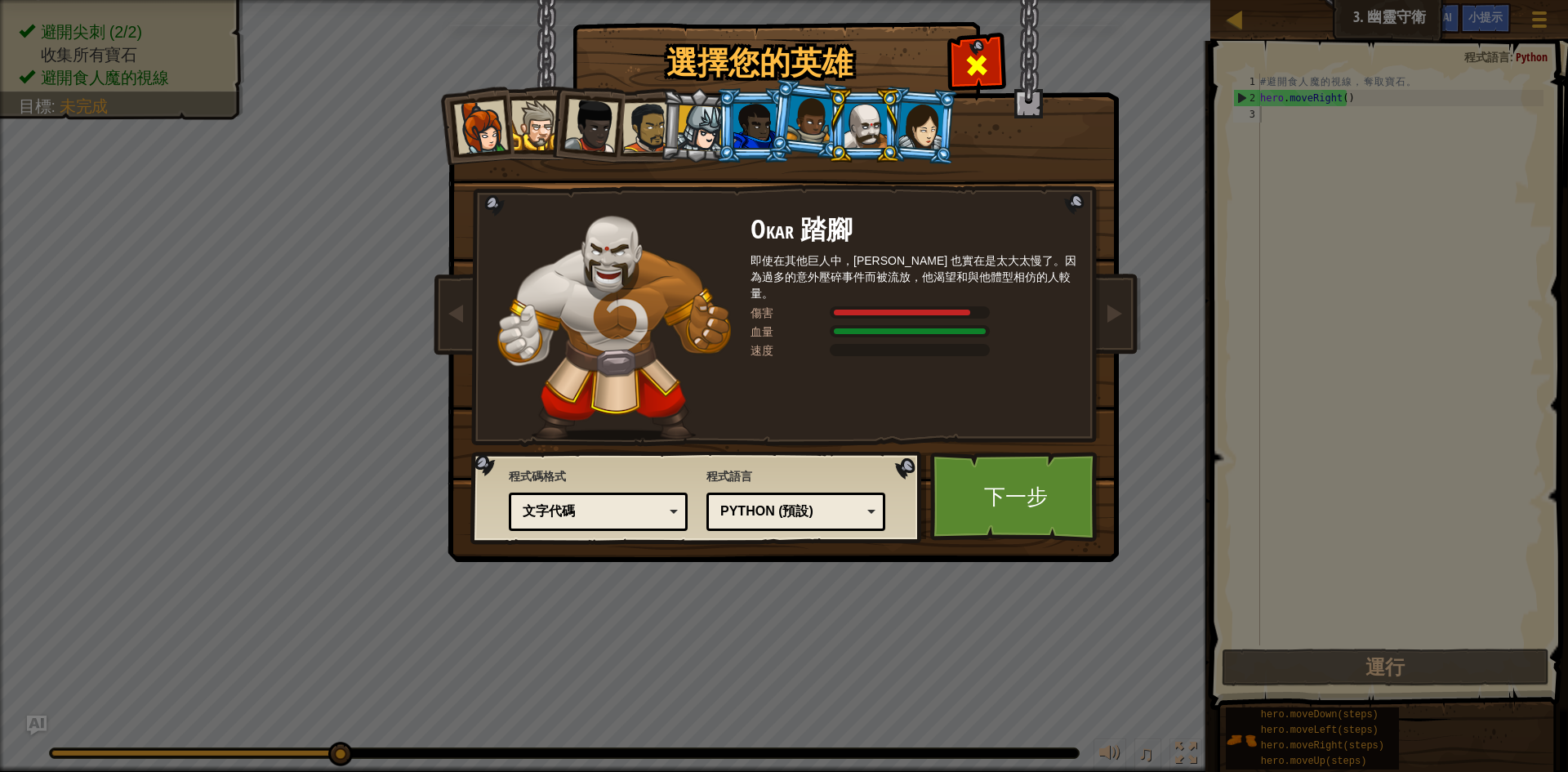
click at [961, 57] on div at bounding box center [977, 64] width 51 height 51
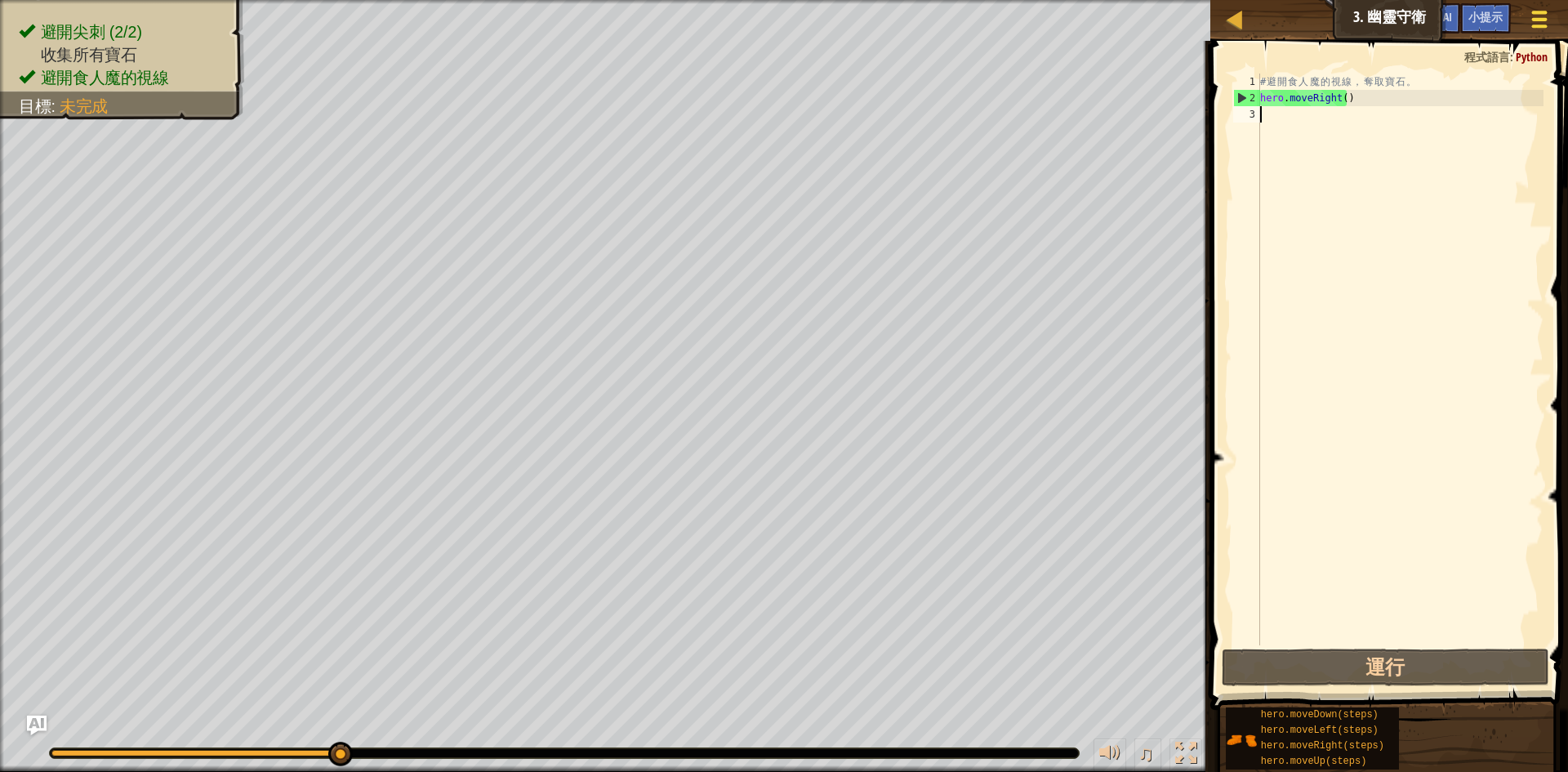
click at [1523, 30] on button "遊戲選單" at bounding box center [1540, 22] width 43 height 40
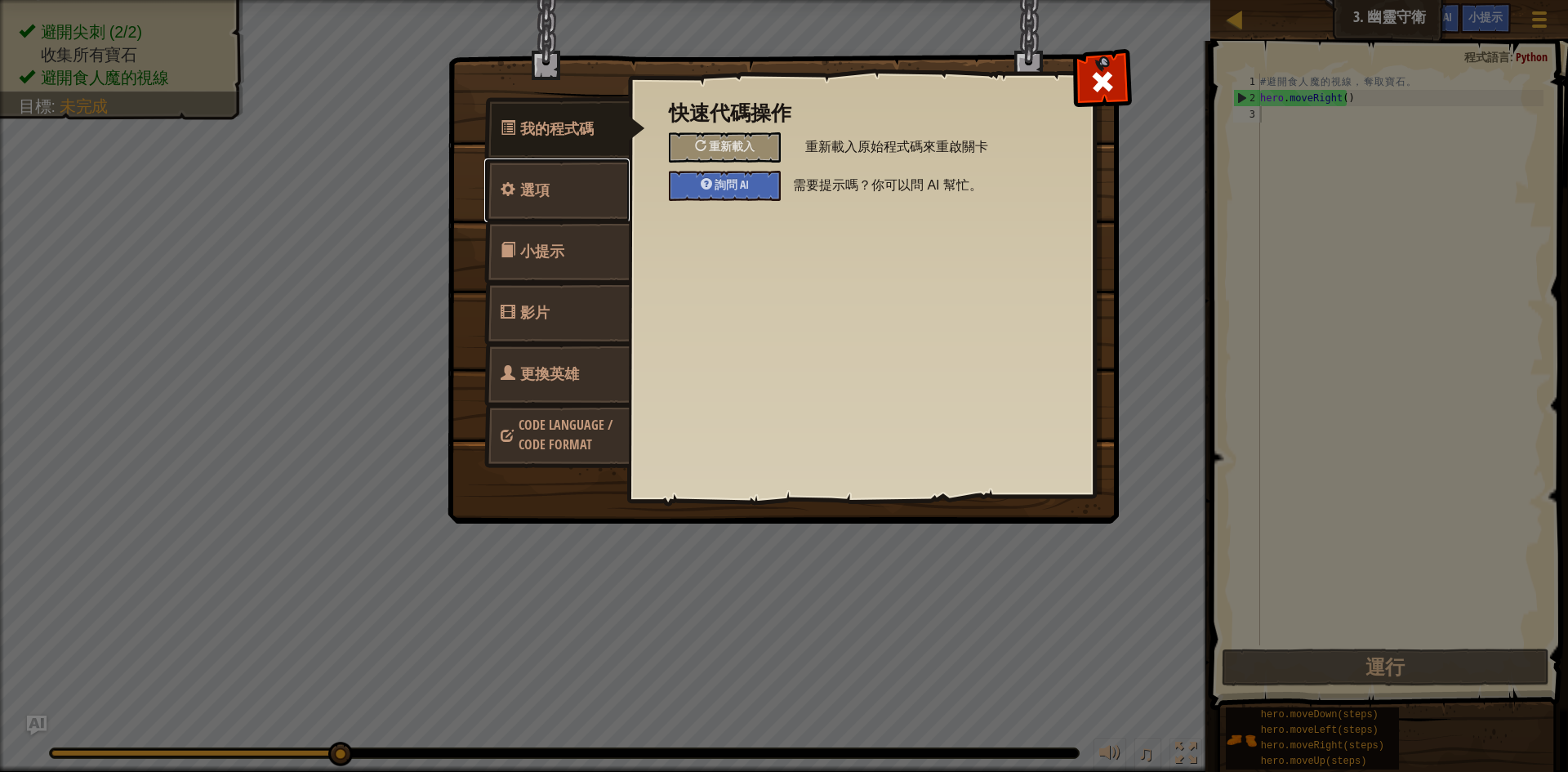
click at [600, 174] on link "選項" at bounding box center [557, 190] width 145 height 64
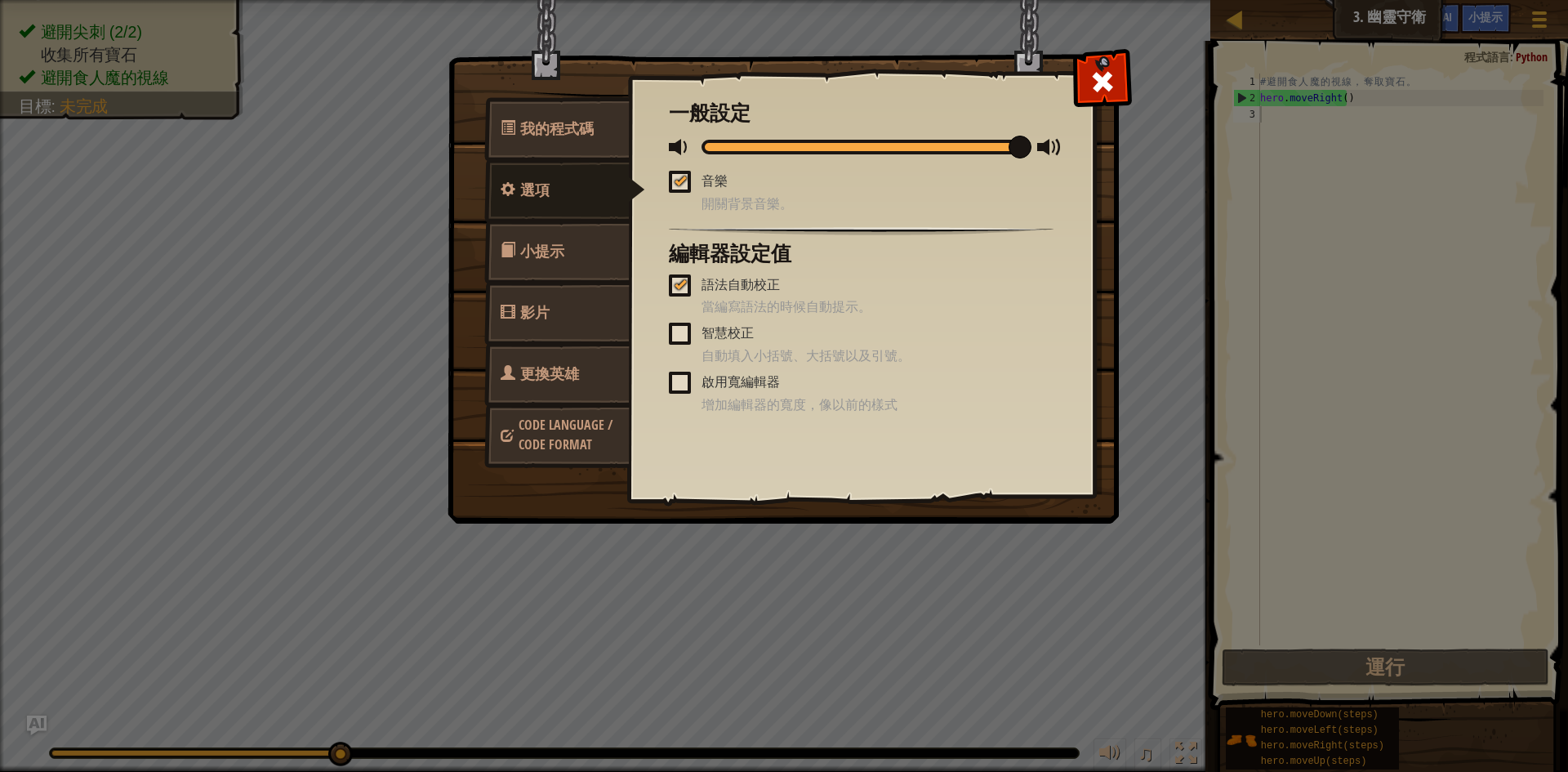
click at [554, 265] on link "小提示" at bounding box center [557, 252] width 145 height 64
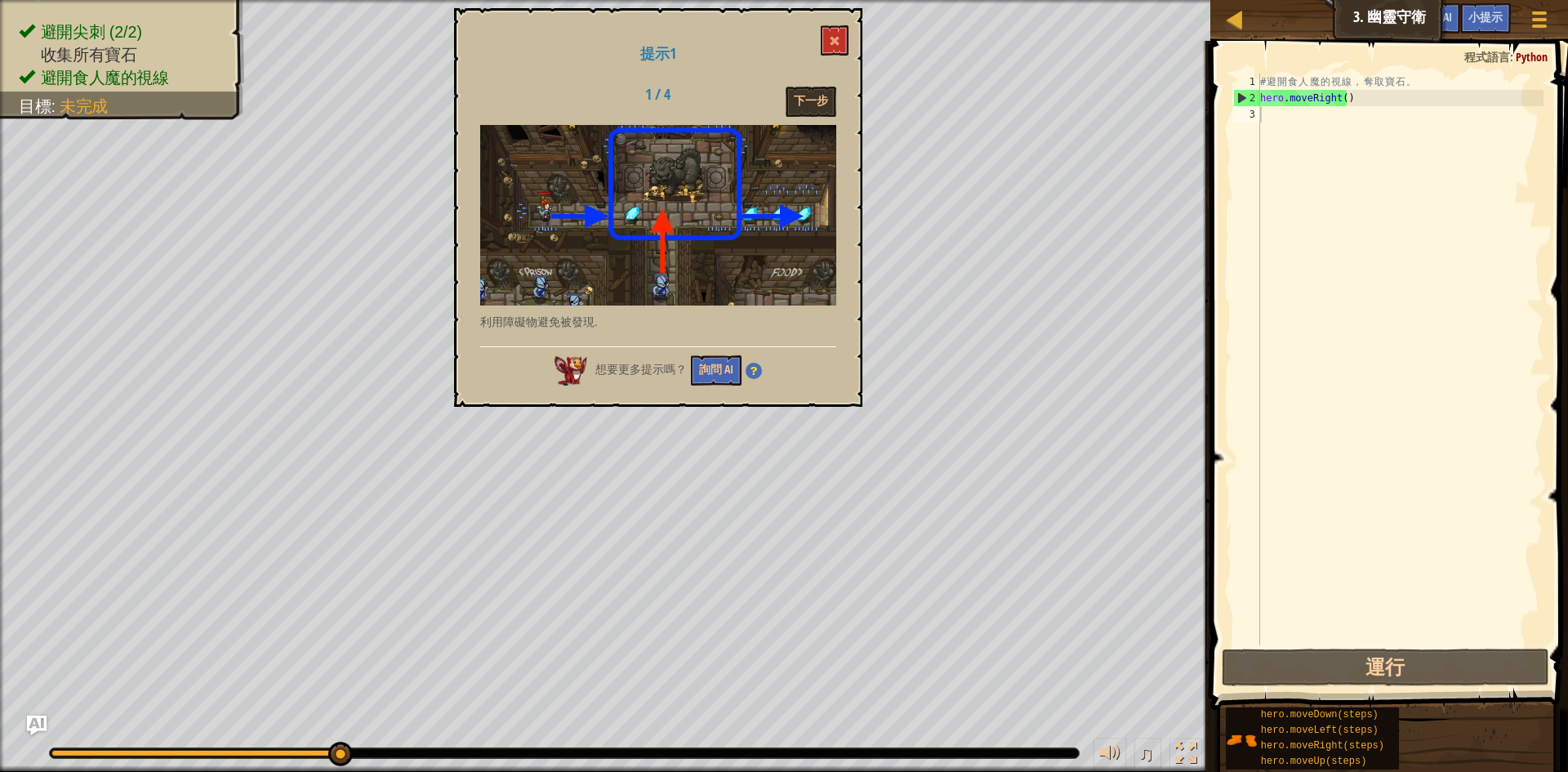
click at [820, 50] on h1 "提示1" at bounding box center [658, 54] width 356 height 16
click at [839, 45] on span at bounding box center [834, 41] width 11 height 11
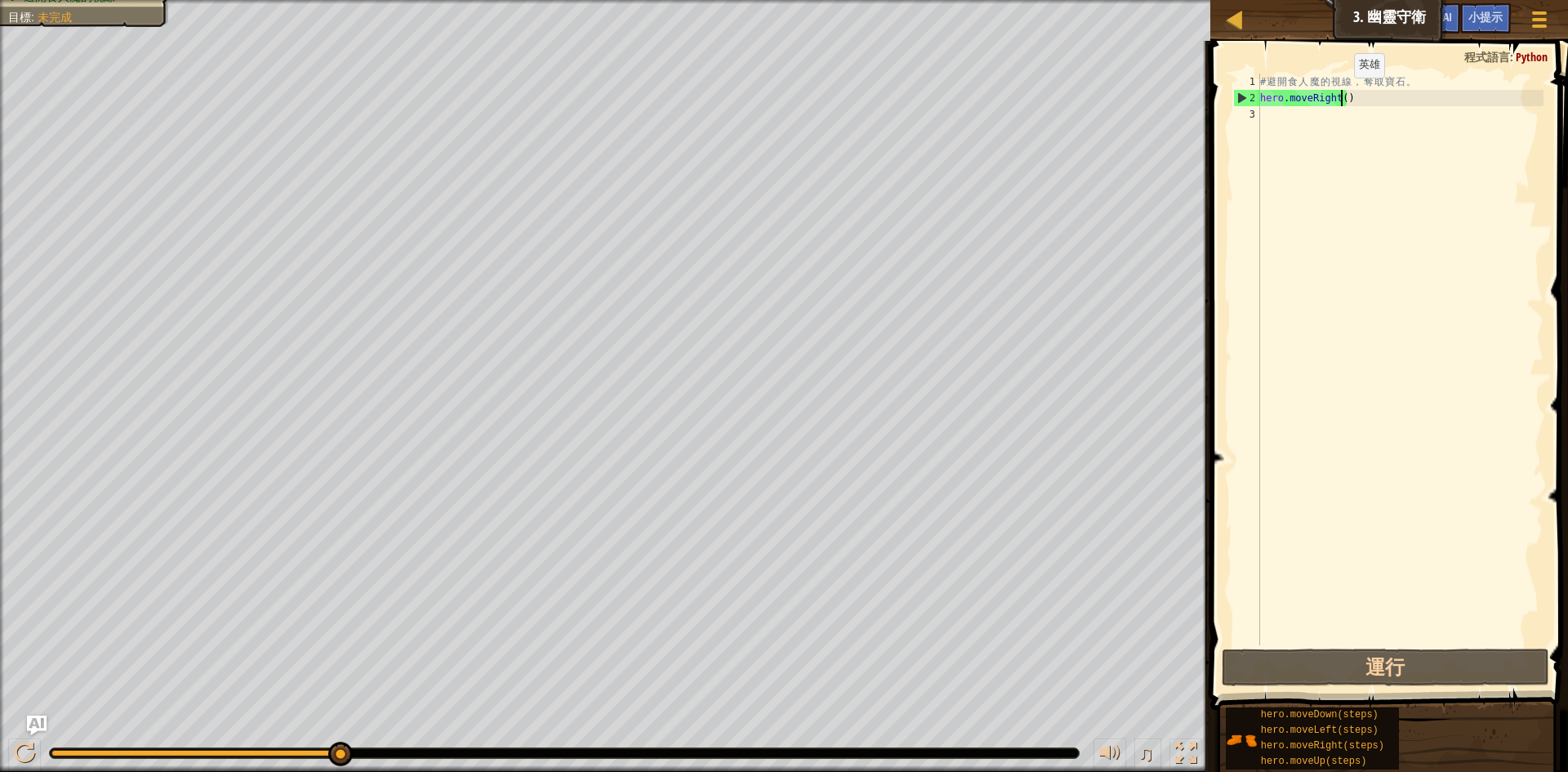
click at [1341, 94] on div "# 避 開 食 人 魔 的 視 線 ， 奪 取 寶 石 。 hero . moveRight ( )" at bounding box center [1400, 376] width 286 height 605
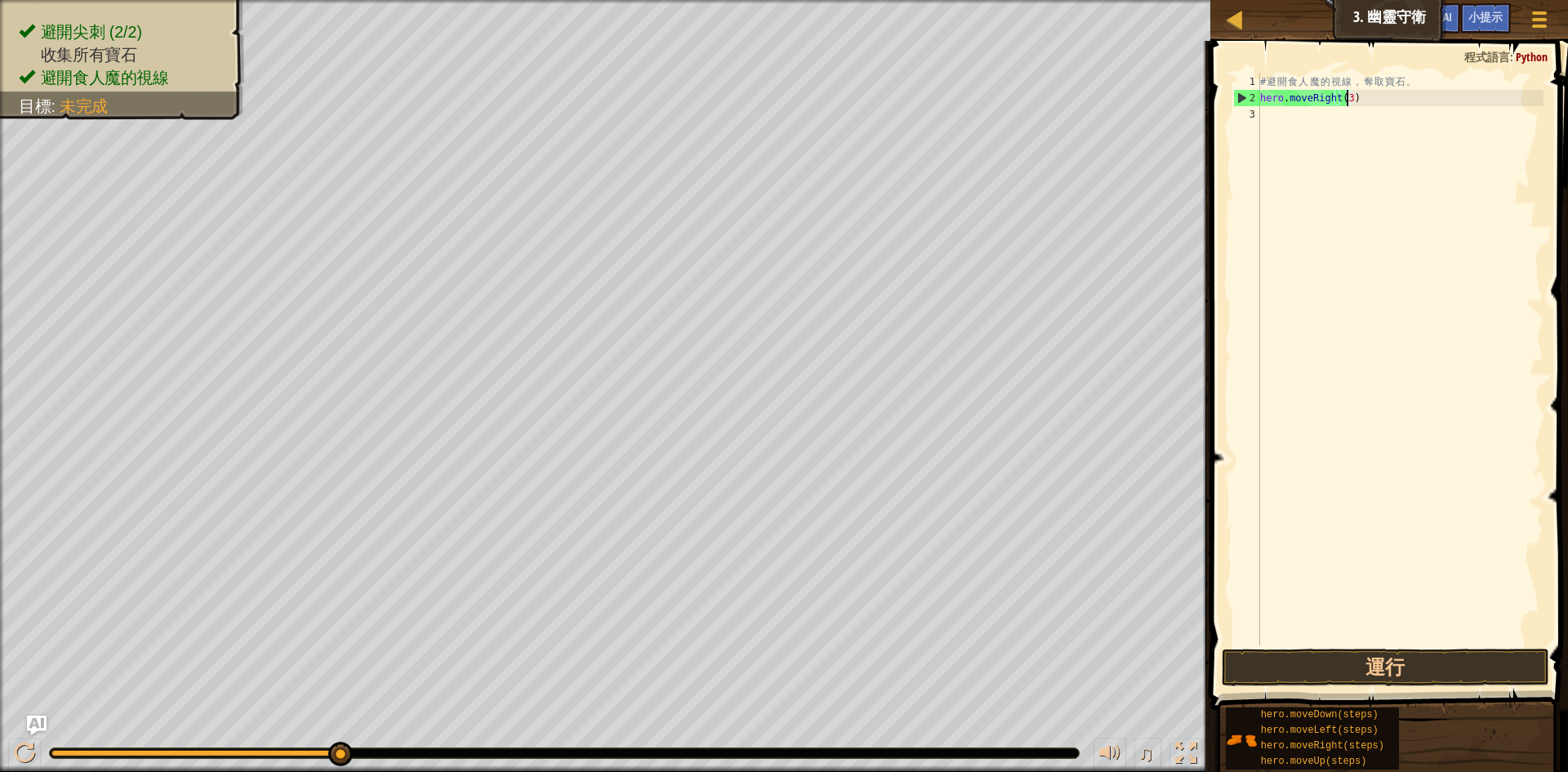
drag, startPoint x: 331, startPoint y: 760, endPoint x: 425, endPoint y: 749, distance: 94.6
click at [1458, 662] on button "運行" at bounding box center [1386, 668] width 328 height 38
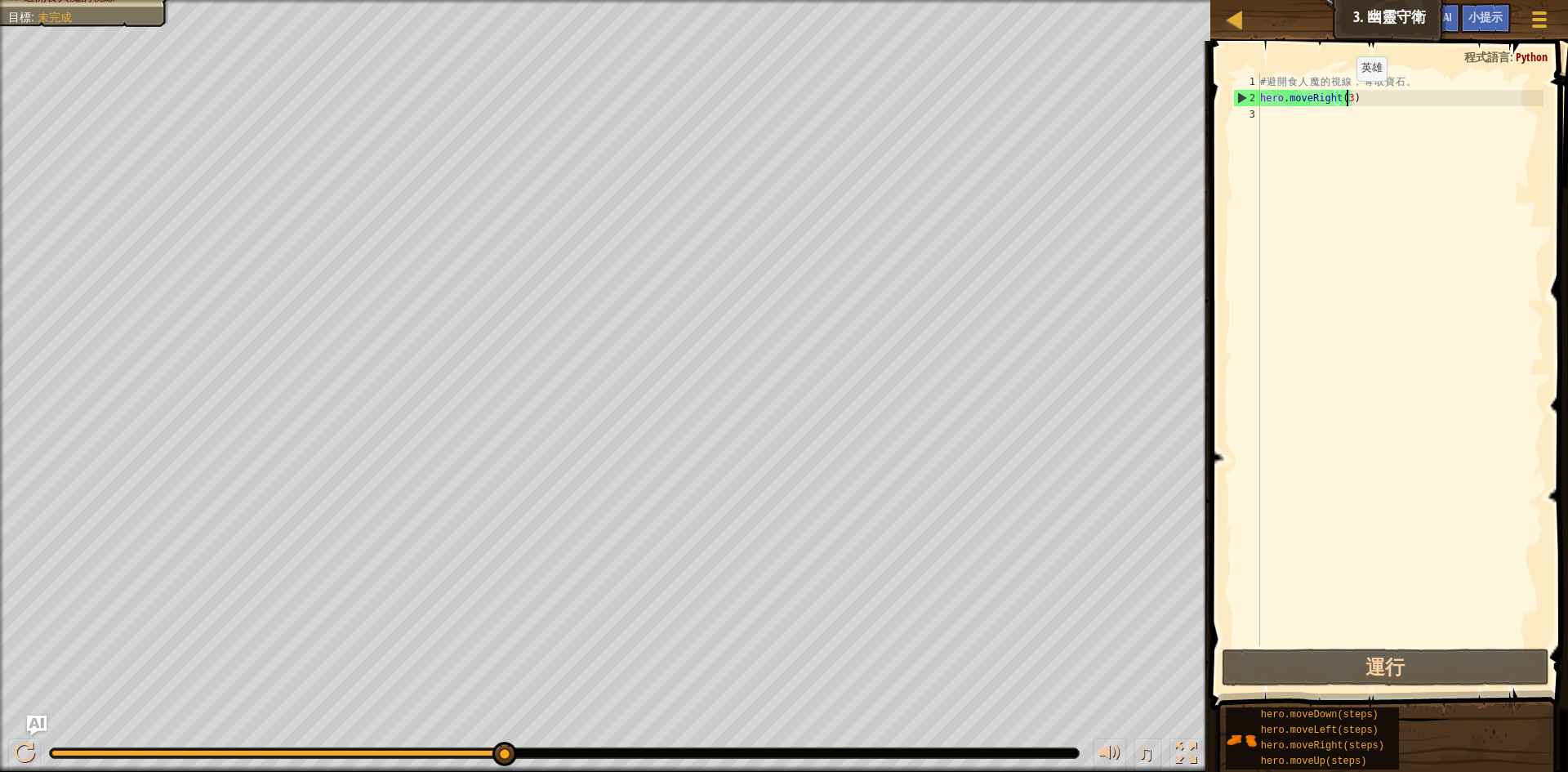
click at [1343, 97] on div "# 避 開 食 人 魔 的 視 線 ， 奪 取 寶 石 。 hero . moveRight ( 3 )" at bounding box center [1400, 376] width 286 height 605
click at [1338, 96] on div "# 避 開 食 人 魔 的 視 線 ， 奪 取 寶 石 。 hero . moveRight ( 3 )" at bounding box center [1400, 376] width 286 height 605
click at [1343, 99] on div "# 避 開 食 人 魔 的 視 線 ， 奪 取 寶 石 。 hero . moveRight ( 3 )" at bounding box center [1400, 376] width 286 height 605
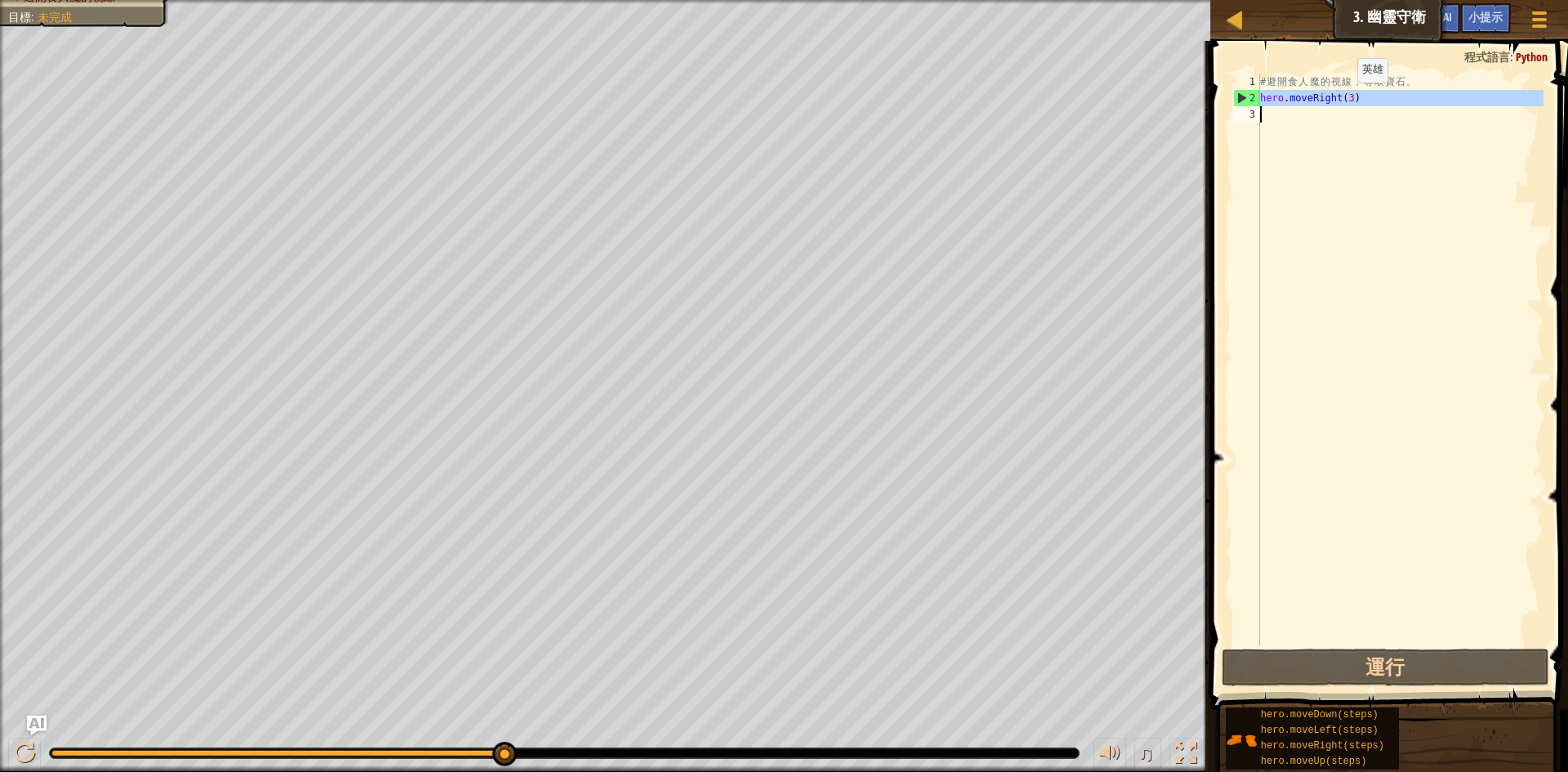
click at [1343, 99] on div "# 避 開 食 人 魔 的 視 線 ， 奪 取 寶 石 。 hero . moveRight ( 3 )" at bounding box center [1400, 376] width 286 height 605
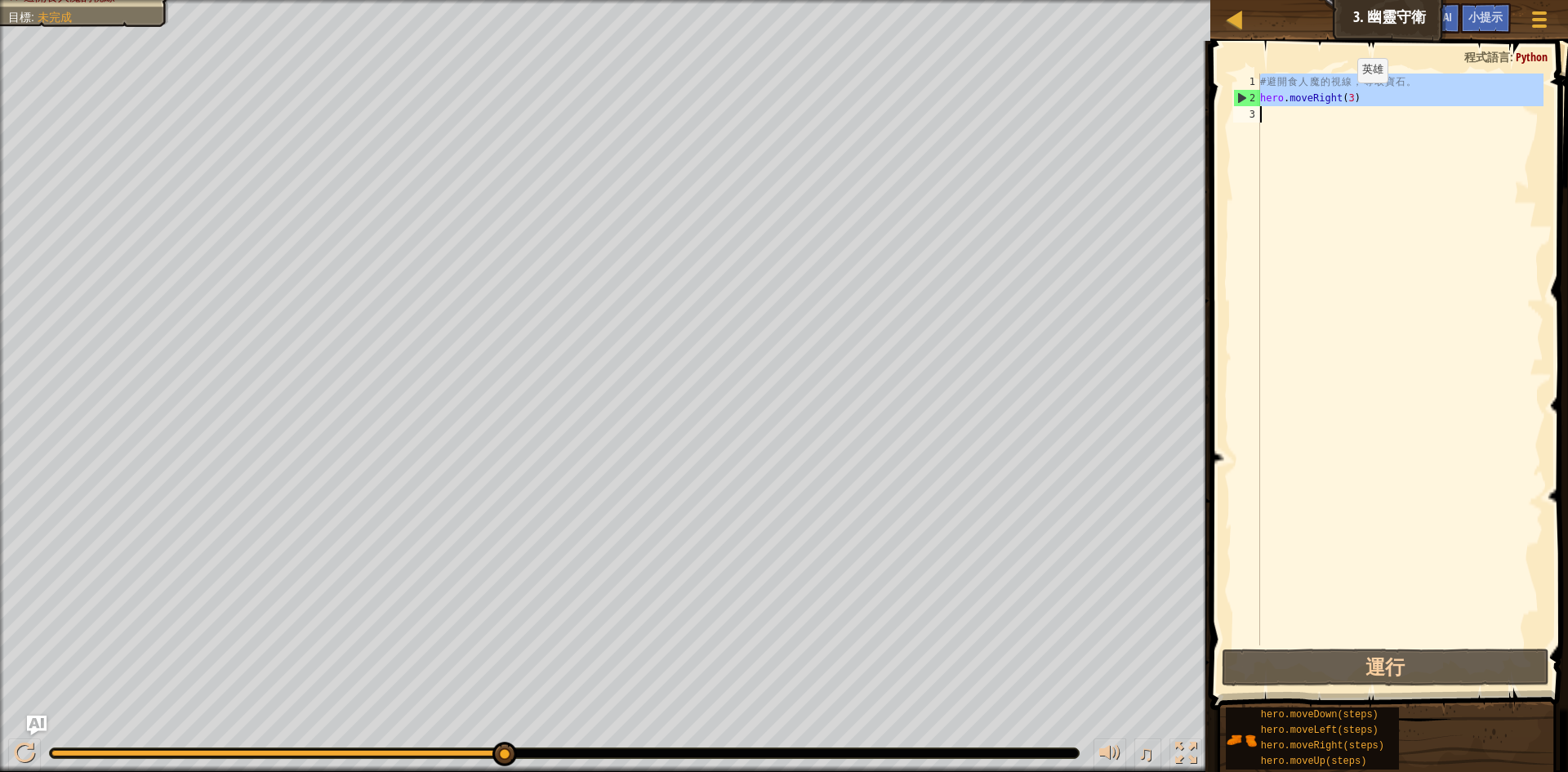
click at [1343, 99] on div "# 避 開 食 人 魔 的 視 線 ， 奪 取 寶 石 。 hero . moveRight ( 3 )" at bounding box center [1400, 376] width 286 height 605
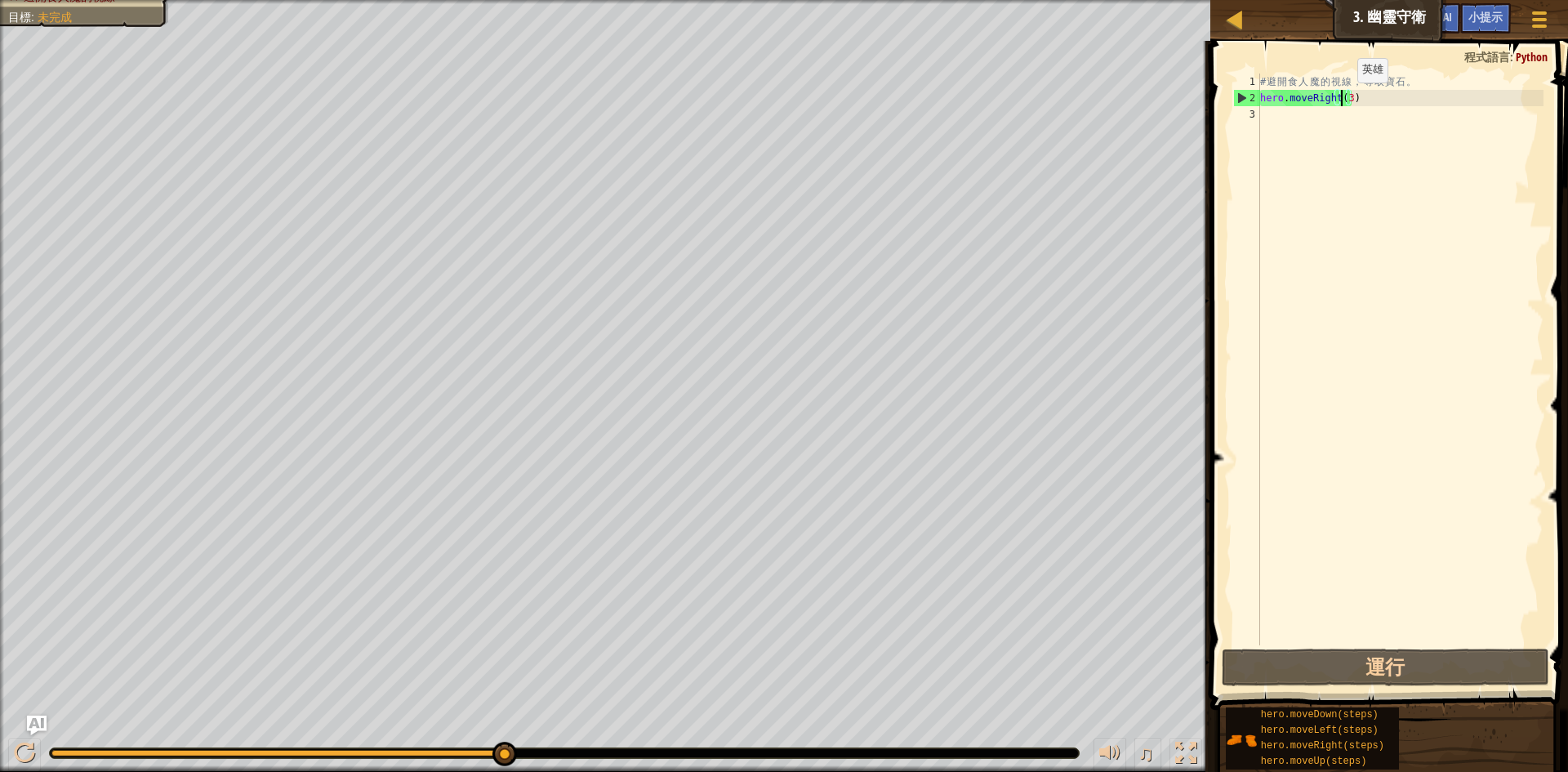
click at [1343, 99] on div "# 避 開 食 人 魔 的 視 線 ， 奪 取 寶 石 。 hero . moveRight ( 3 )" at bounding box center [1400, 376] width 286 height 605
click at [1343, 99] on div "# 避 開 食 人 魔 的 視 線 ， 奪 取 寶 石 。 hero . moveRight ( 3 )" at bounding box center [1400, 359] width 286 height 572
click at [1344, 101] on div "# 避 開 食 人 魔 的 視 線 ， 奪 取 寶 石 。 hero . moveRight ( 3 )" at bounding box center [1400, 376] width 286 height 605
click at [1343, 102] on div "# 避 開 食 人 魔 的 視 線 ， 奪 取 寶 石 。 hero . moveRight ( 3 )" at bounding box center [1400, 376] width 286 height 605
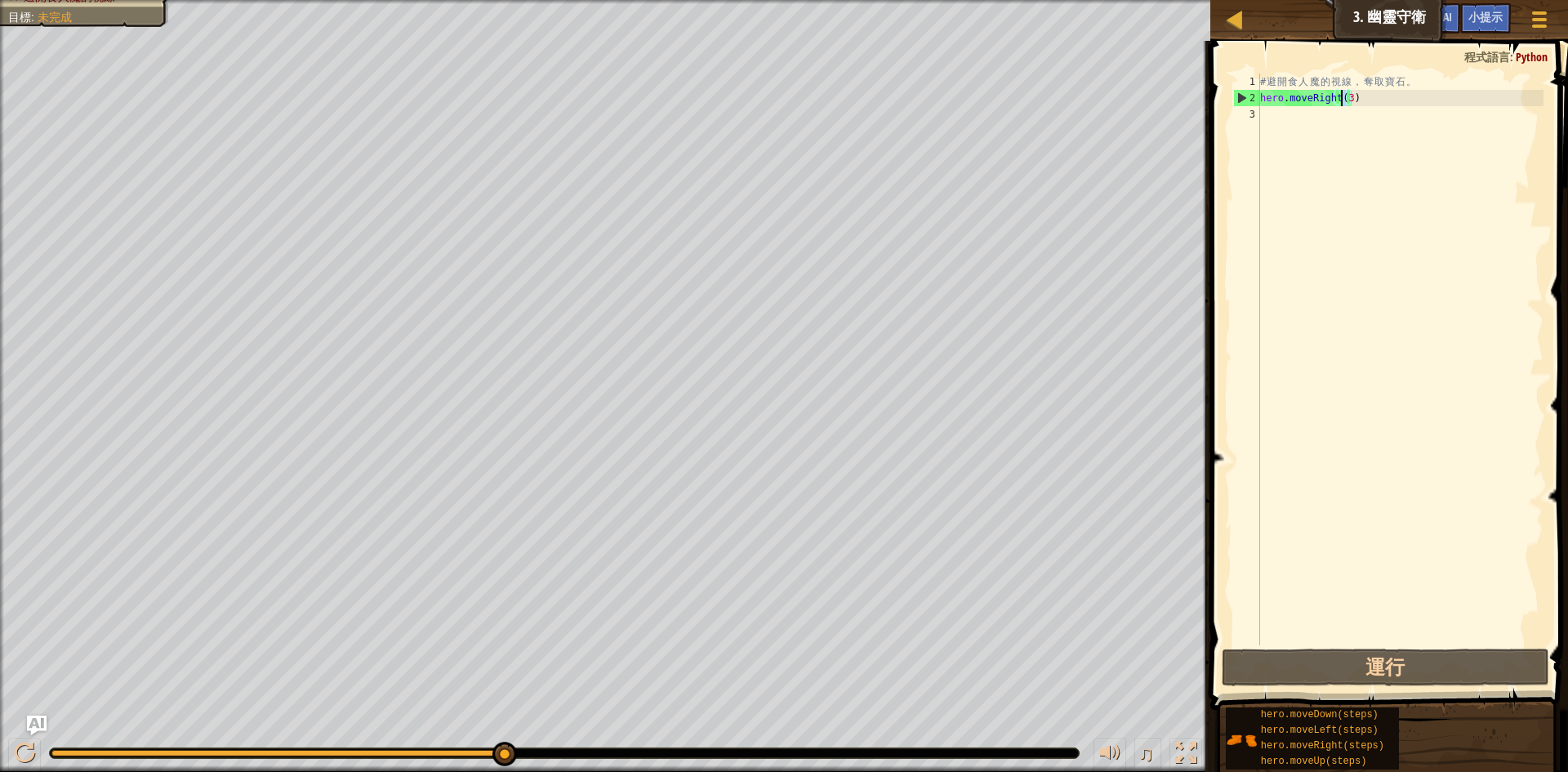
type textarea "hero.moveRight(1)"
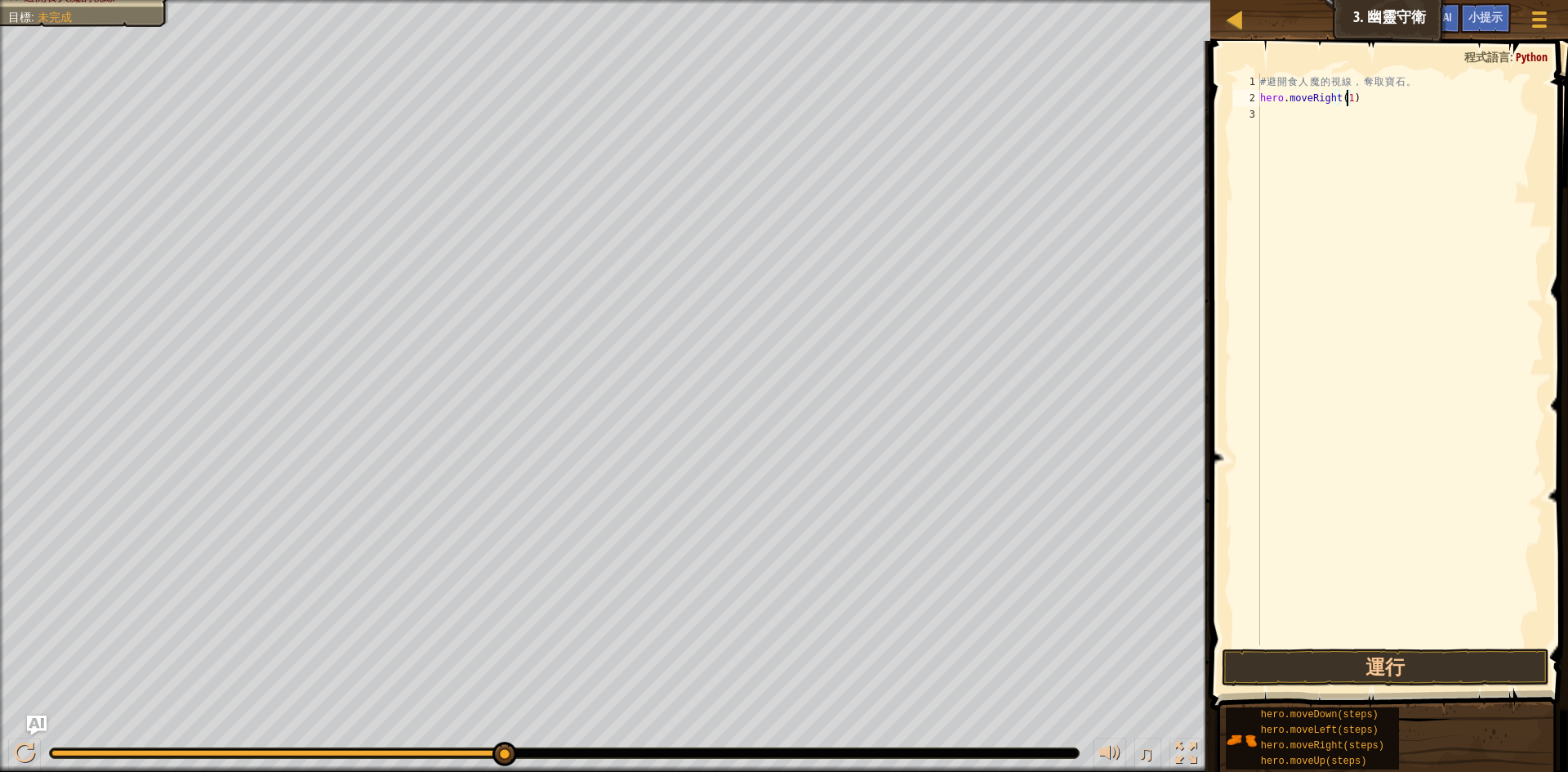
click at [1343, 229] on div "# 避 開 食 人 魔 的 視 線 ， 奪 取 寶 石 。 hero . moveRight ( 1 )" at bounding box center [1400, 376] width 286 height 605
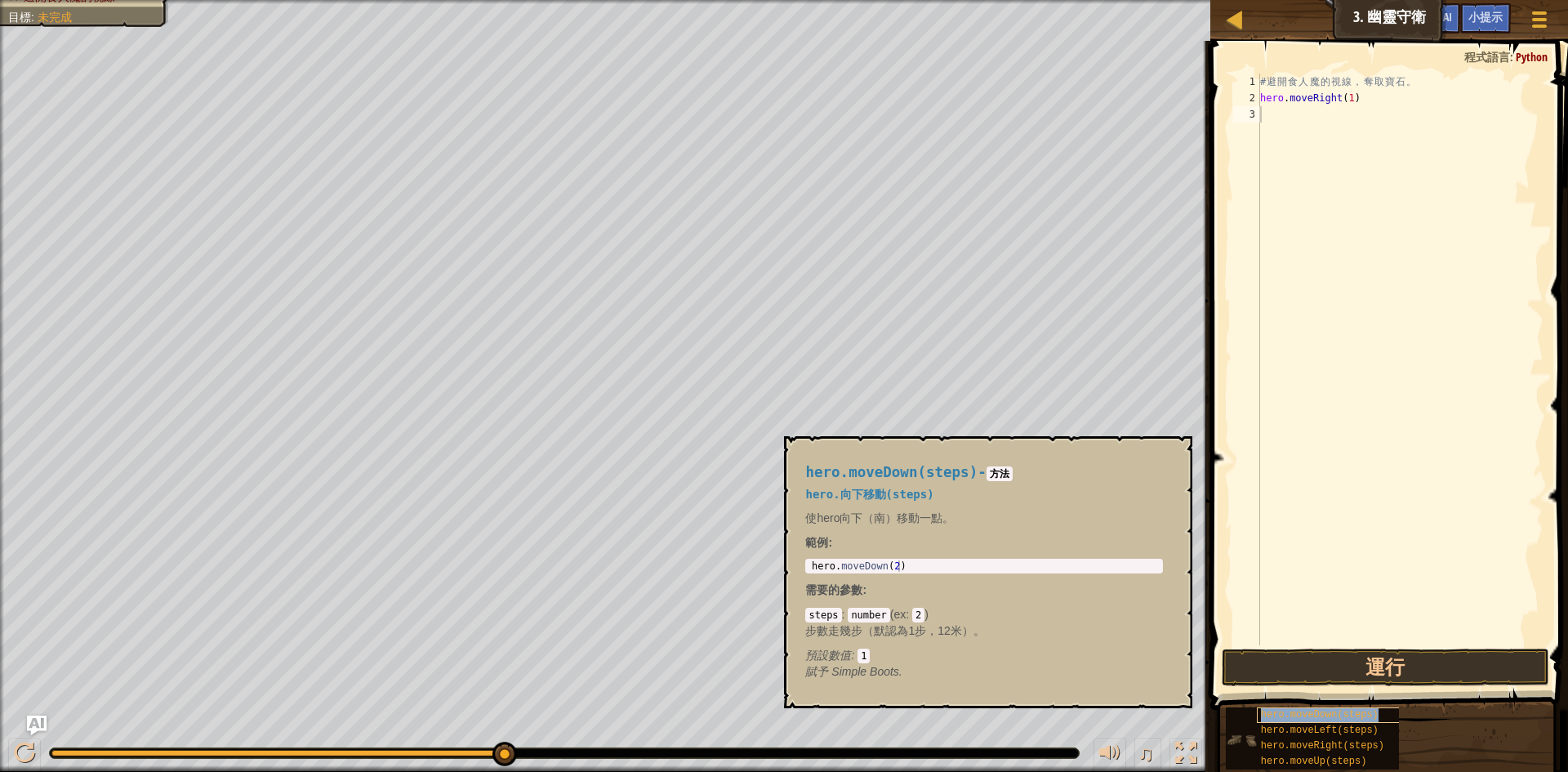
click at [1330, 722] on div "hero.moveDown(steps)" at bounding box center [1335, 715] width 156 height 16
type textarea "hero.moveDown(2)"
click at [879, 563] on div "hero . moveDown ( 2 )" at bounding box center [984, 577] width 351 height 34
click at [893, 561] on div "hero . moveDown ( 2 )" at bounding box center [984, 566] width 351 height 11
click at [894, 566] on div "hero . moveDown ( 2 )" at bounding box center [984, 577] width 351 height 34
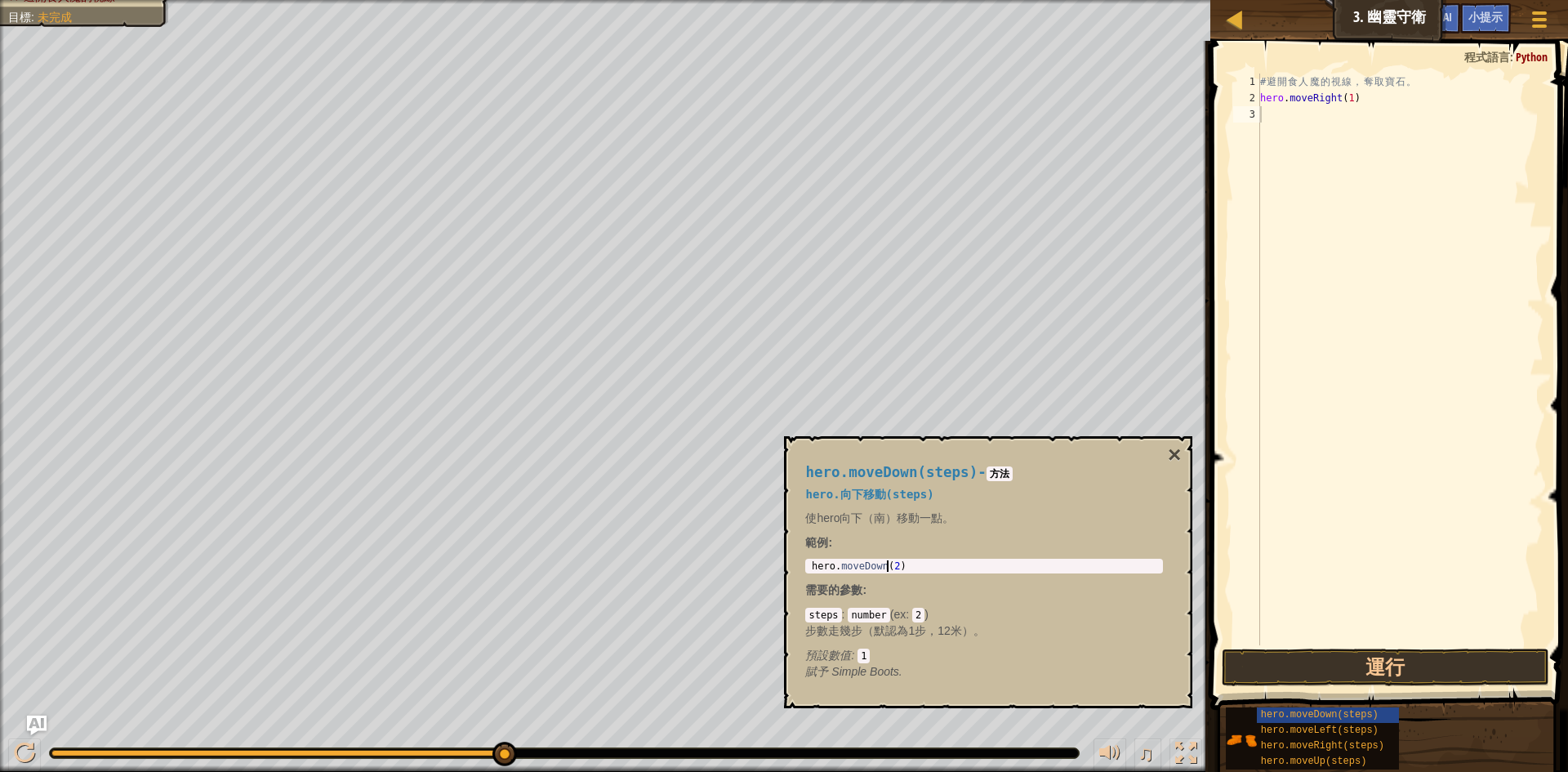
click at [889, 571] on div "hero . moveDown ( 2 )" at bounding box center [984, 577] width 351 height 34
click at [548, 0] on body "地圖 資訊科學入門 3. 幽靈守衛 遊戲選單 完成 小提示 Ask AI 1 הההההההההההההההההההההההההההההההההההההההה…" at bounding box center [784, 0] width 1568 height 0
click at [1173, 455] on button "×" at bounding box center [1175, 455] width 13 height 23
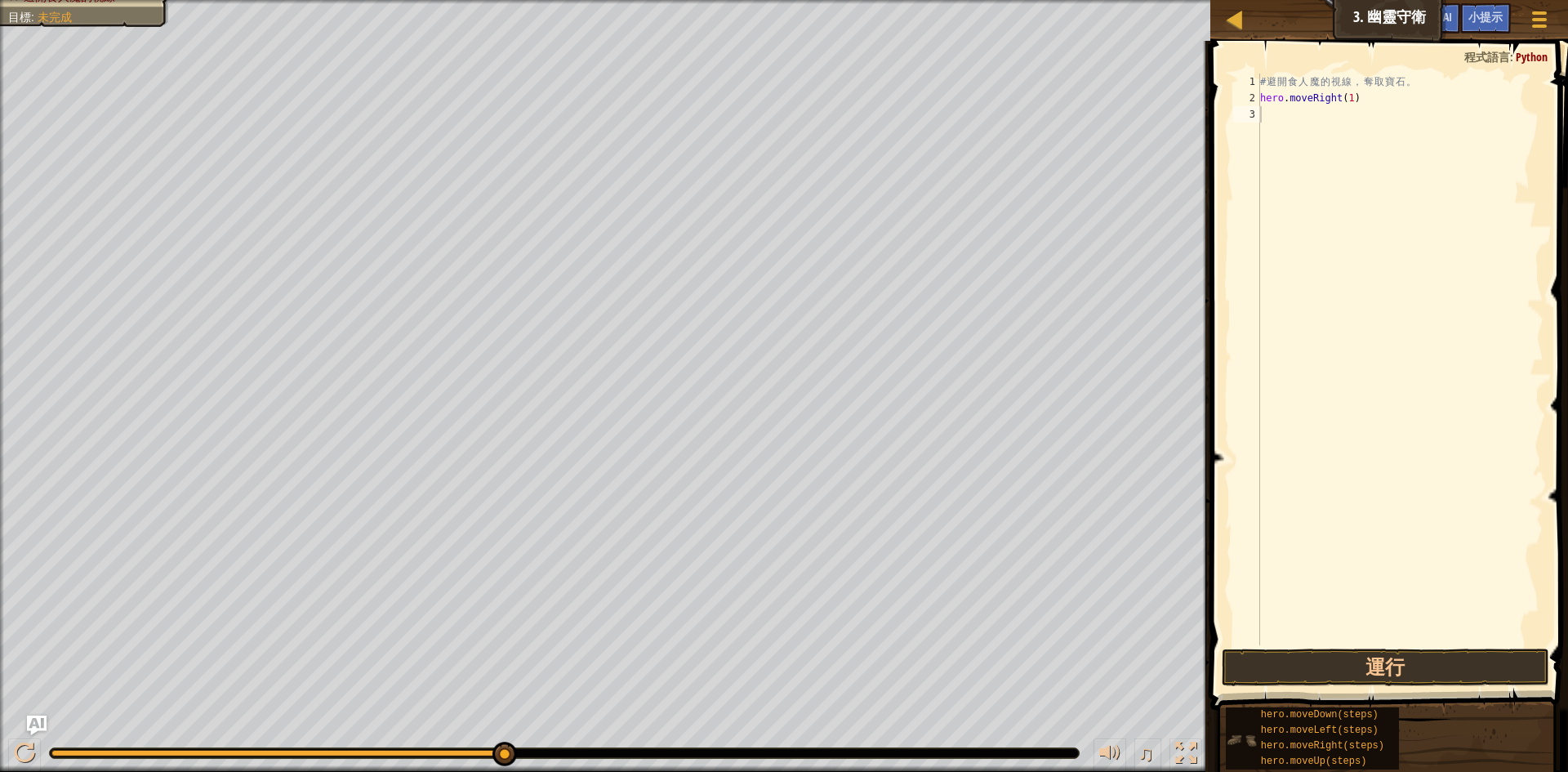
click at [1237, 759] on div "hero.moveDown(steps) hero.moveLeft(steps) hero.moveRight(steps) hero.moveUp(ste…" at bounding box center [1313, 738] width 173 height 62
drag, startPoint x: 1239, startPoint y: 745, endPoint x: 1293, endPoint y: 401, distance: 348.2
click at [1293, 401] on div "小提示 影片 1 2 3 # 避 開 食 人 魔 的 視 線 ， 奪 取 寶 石 。 hero . moveRight ( 1 ) ההההההההההההה…" at bounding box center [1387, 402] width 362 height 723
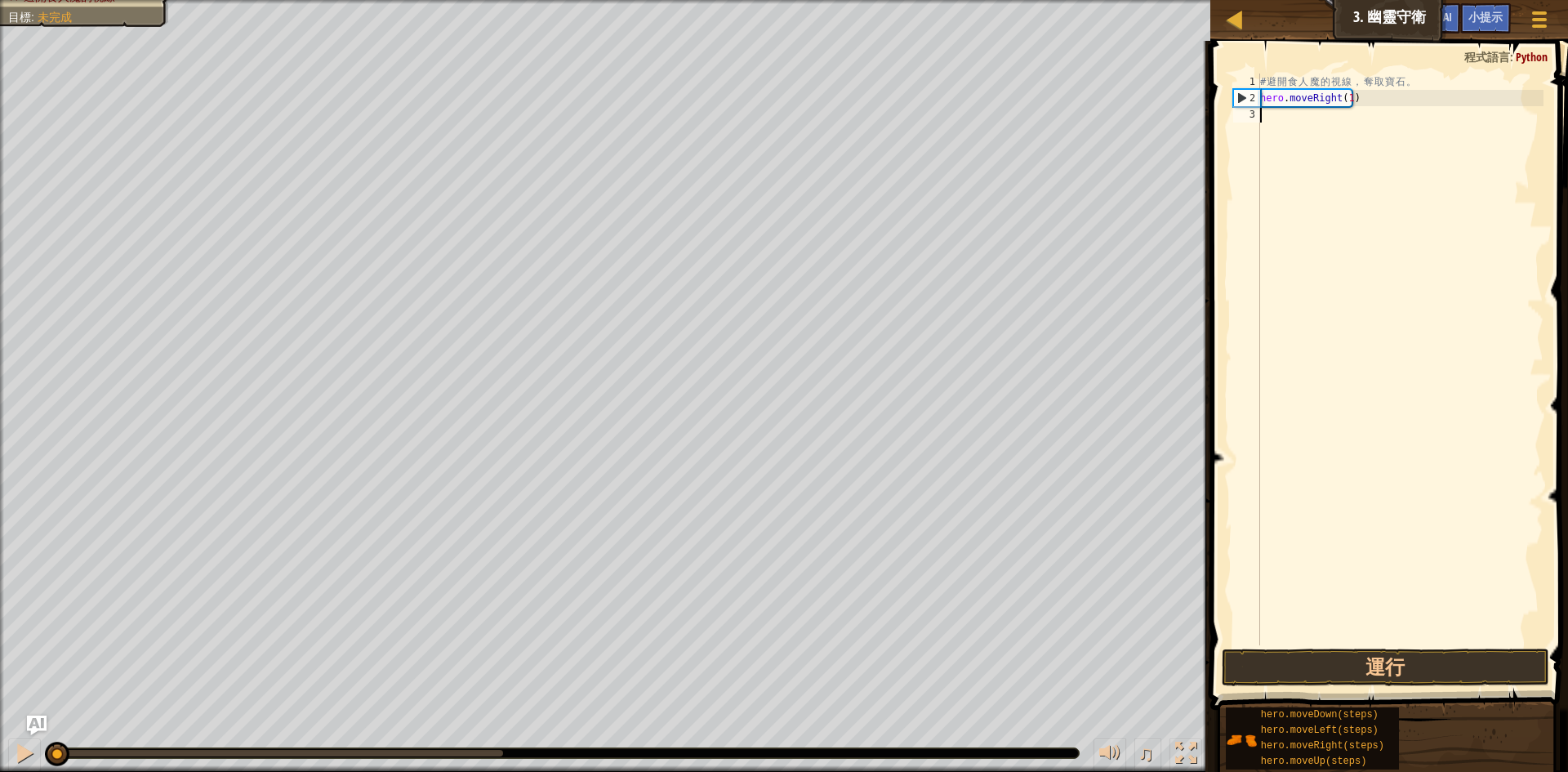
drag, startPoint x: 500, startPoint y: 756, endPoint x: 55, endPoint y: 738, distance: 445.4
click at [55, 738] on div "♫" at bounding box center [605, 749] width 1211 height 49
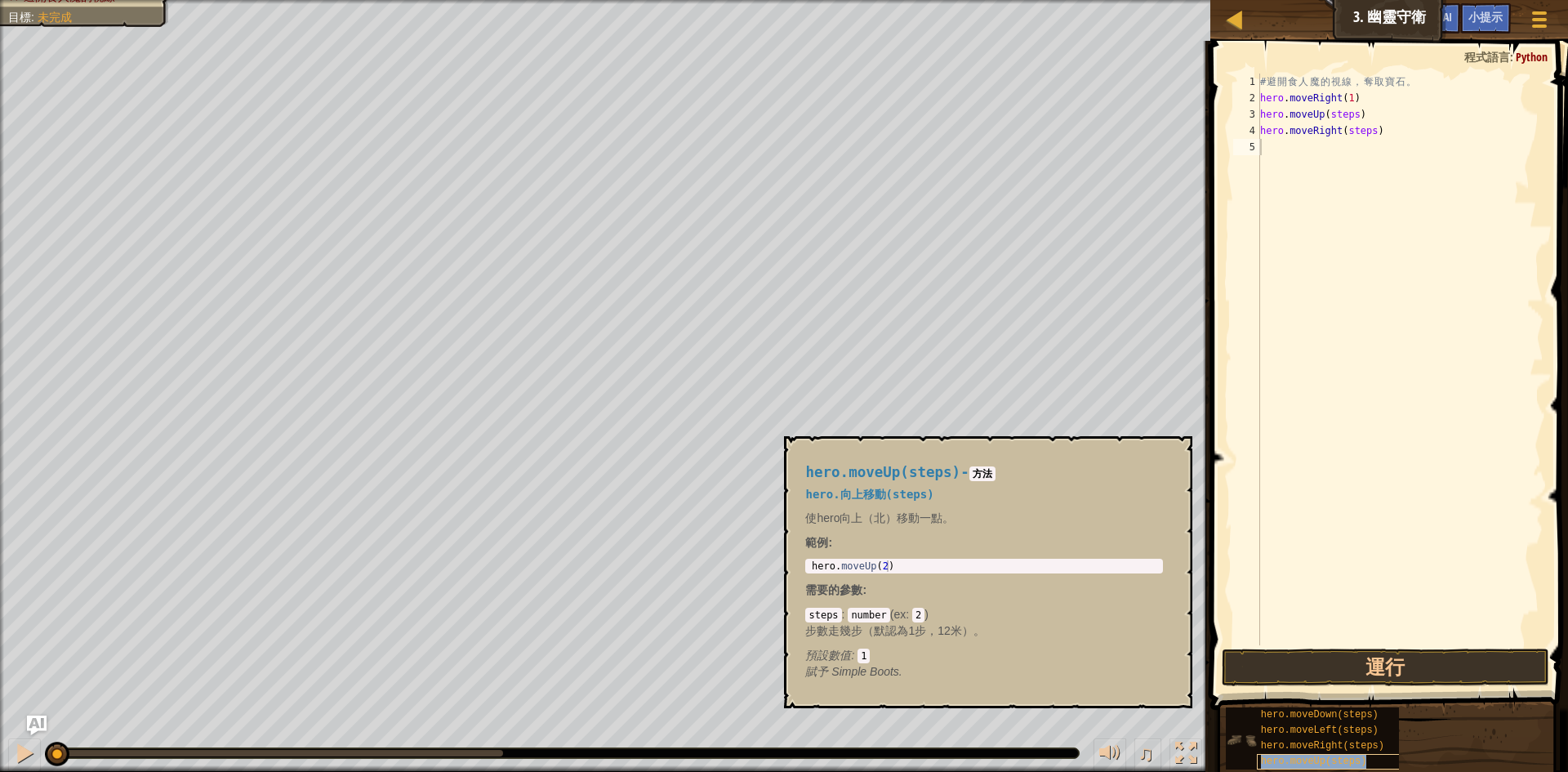
type textarea "hero.moveUp(steps)"
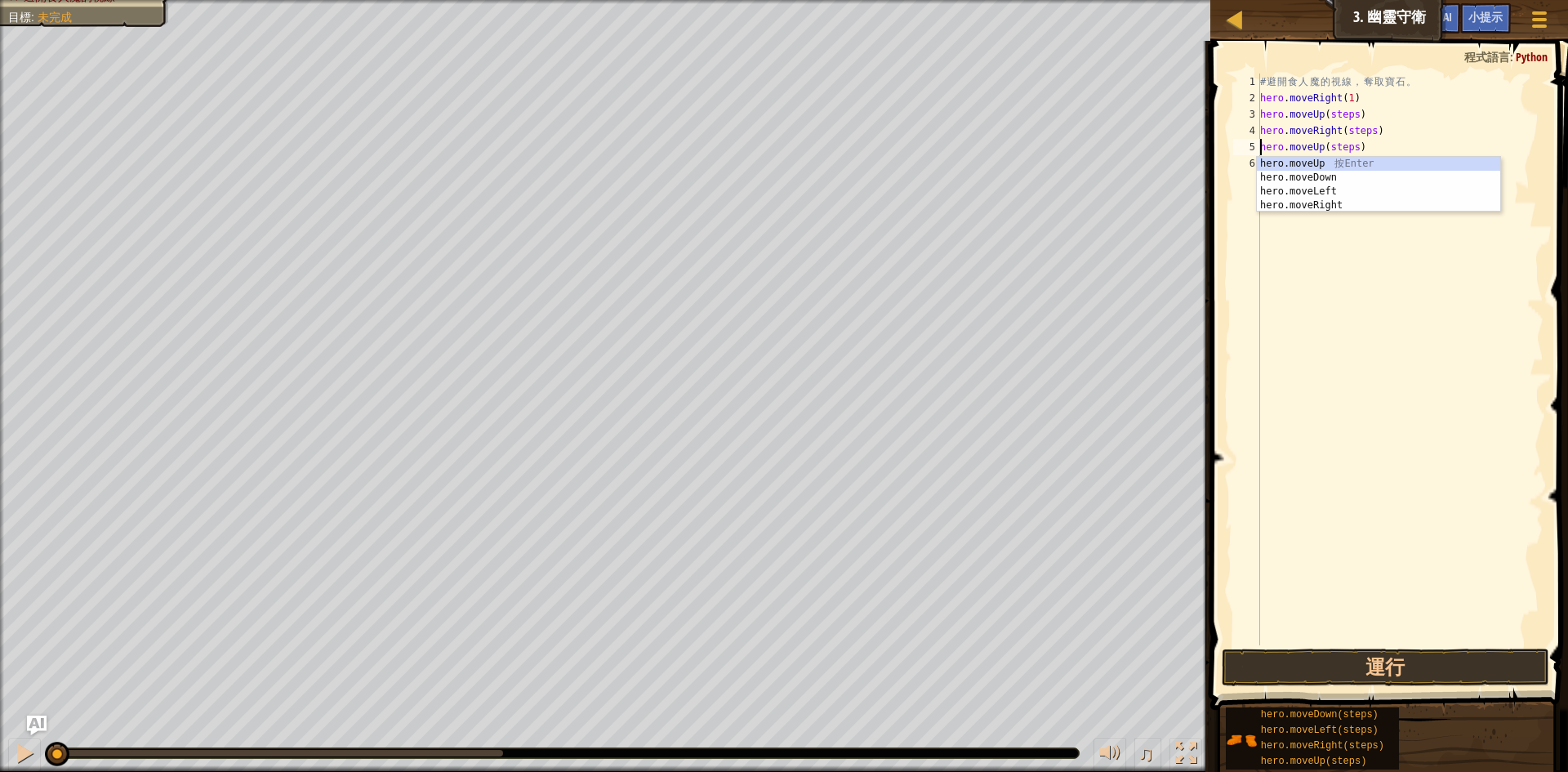
click at [1409, 284] on div "# 避 開 食 人 魔 的 視 線 ， 奪 取 寶 石 。 hero . moveRight ( 1 ) hero . moveUp ( steps ) he…" at bounding box center [1400, 376] width 286 height 605
click at [1298, 143] on div "# 避 開 食 人 魔 的 視 線 ， 奪 取 寶 石 。 hero . moveRight ( 1 ) hero . moveUp ( steps ) he…" at bounding box center [1400, 376] width 286 height 605
type textarea "hero.moveUp(steps)"
click at [1300, 143] on div "# 避 開 食 人 魔 的 視 線 ， 奪 取 寶 石 。 hero . moveRight ( 1 ) hero . moveUp ( steps ) he…" at bounding box center [1400, 376] width 286 height 605
click at [1311, 144] on div "# 避 開 食 人 魔 的 視 線 ， 奪 取 寶 石 。 hero . moveRight ( 1 ) hero . moveUp ( steps ) he…" at bounding box center [1400, 376] width 286 height 605
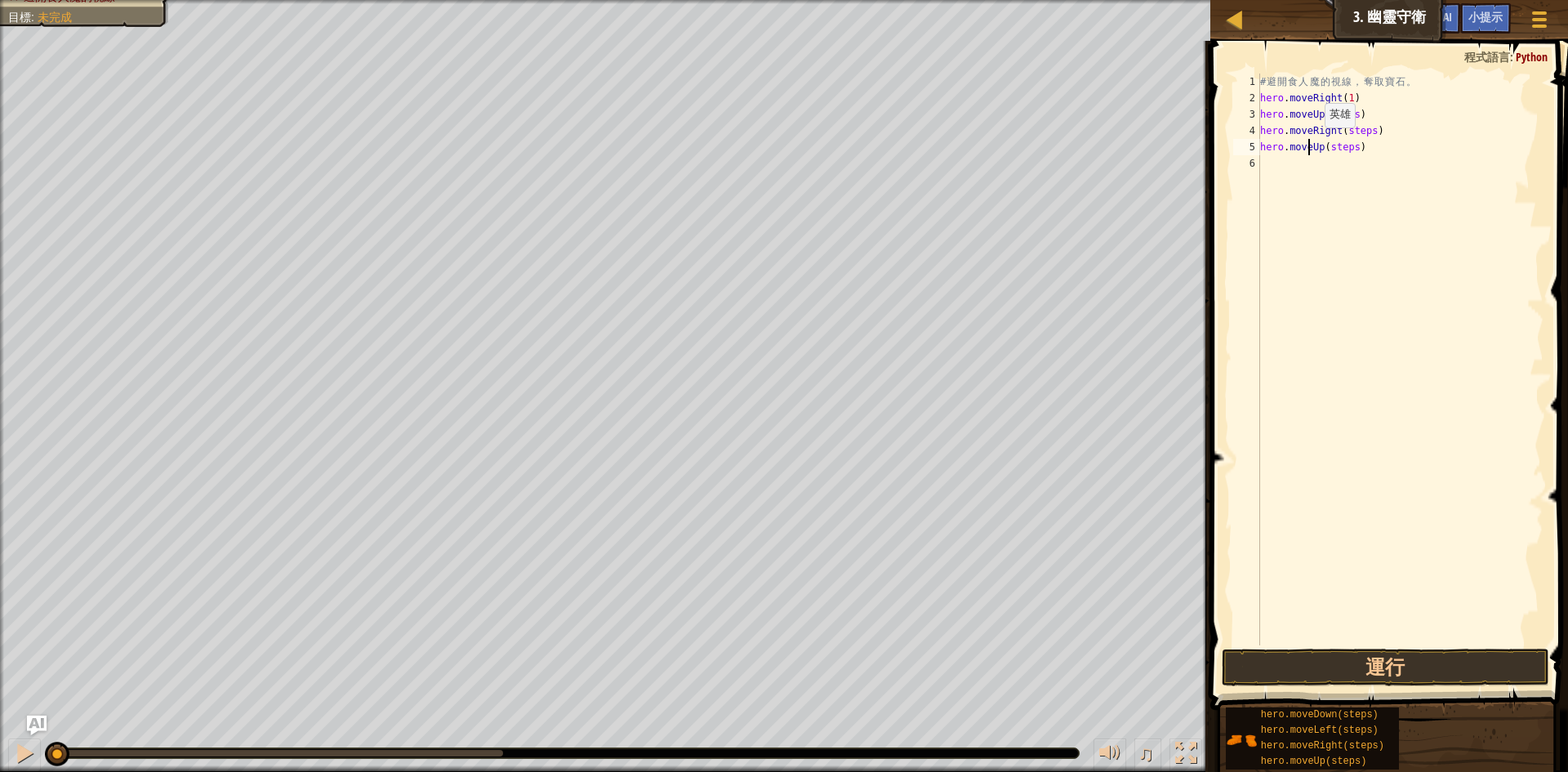
drag, startPoint x: 1311, startPoint y: 144, endPoint x: 1287, endPoint y: 199, distance: 60.0
click at [1287, 199] on div "# 避 開 食 人 魔 的 視 線 ， 奪 取 寶 石 。 hero . moveRight ( 1 ) hero . moveUp ( steps ) he…" at bounding box center [1400, 376] width 286 height 605
click at [1324, 153] on div "# 避 開 食 人 魔 的 視 線 ， 奪 取 寶 石 。 hero . moveRight ( 1 ) hero . moveUp ( steps ) he…" at bounding box center [1400, 376] width 286 height 605
type textarea "hero.moveUp(steps)"
click at [1319, 154] on div "# 避 開 食 人 魔 的 視 線 ， 奪 取 寶 石 。 hero . moveRight ( 1 ) hero . moveUp ( steps ) he…" at bounding box center [1400, 376] width 286 height 605
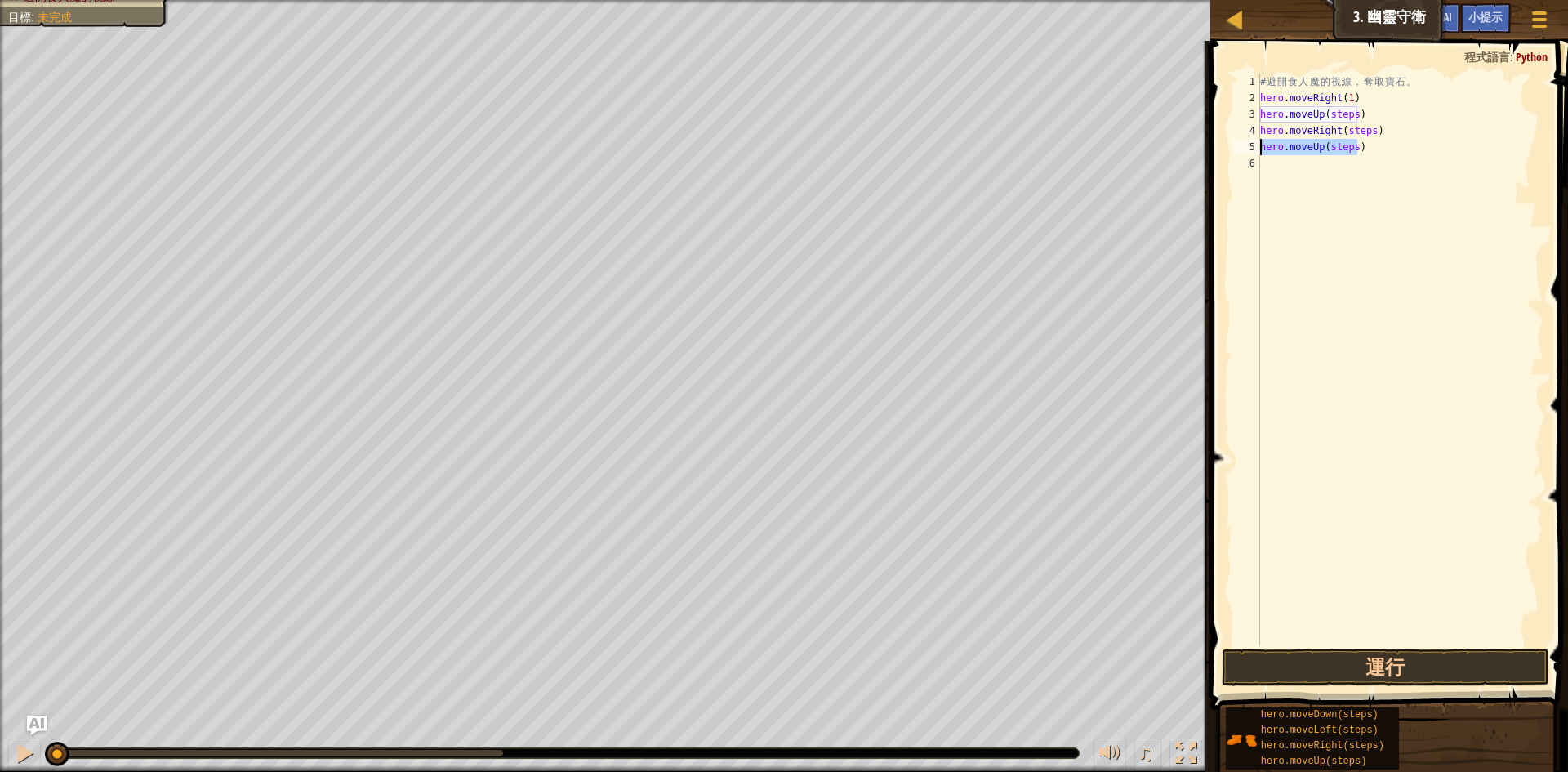
drag, startPoint x: 1365, startPoint y: 152, endPoint x: 1252, endPoint y: 150, distance: 113.0
click at [1252, 150] on div "hero.moveUp(steps) 1 2 3 4 5 6 # 避 開 食 人 魔 的 視 線 ， 奪 取 寶 石 。 hero . moveRight (…" at bounding box center [1387, 359] width 314 height 572
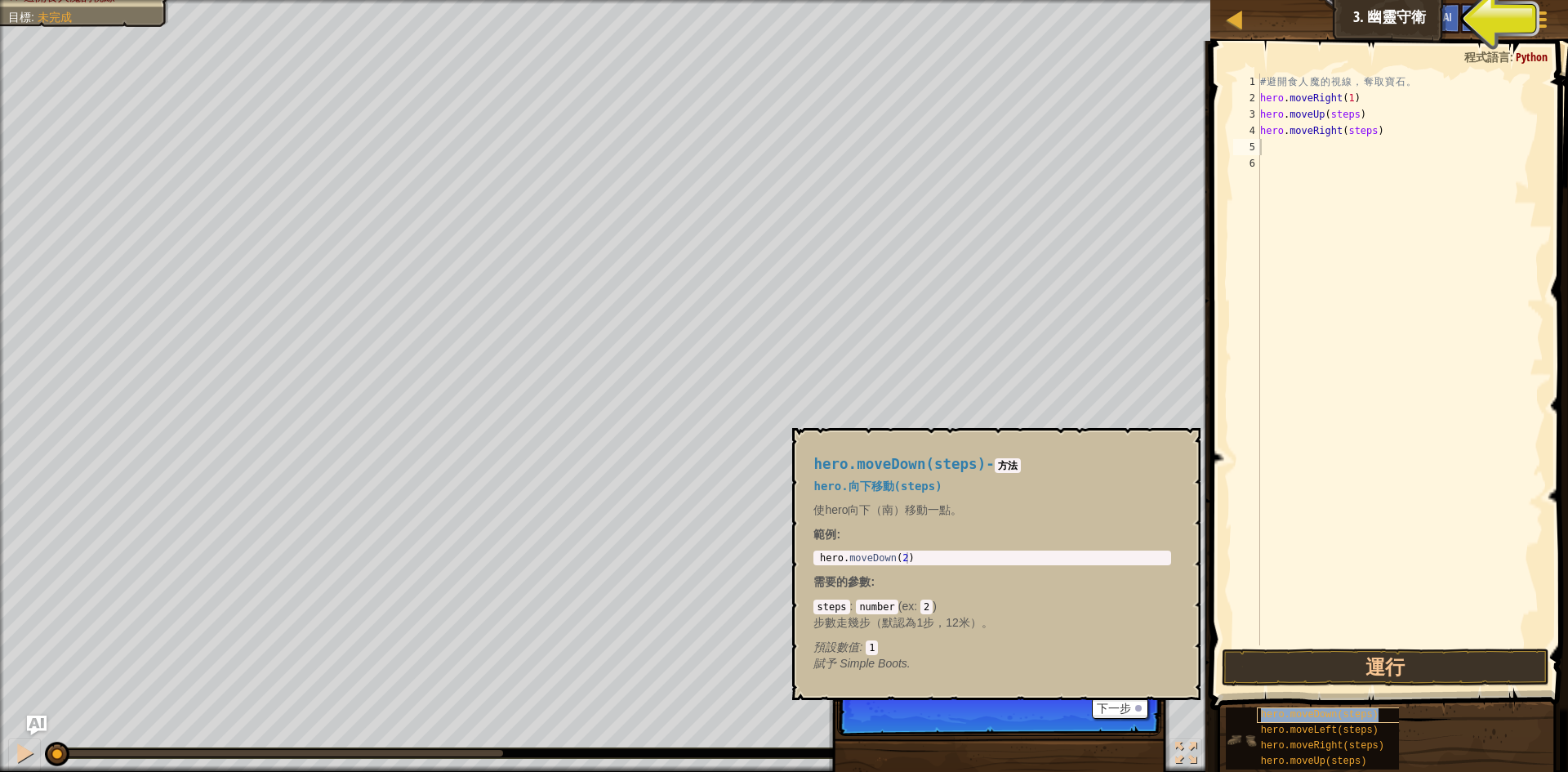
type textarea "hero.moveDown(steps)"
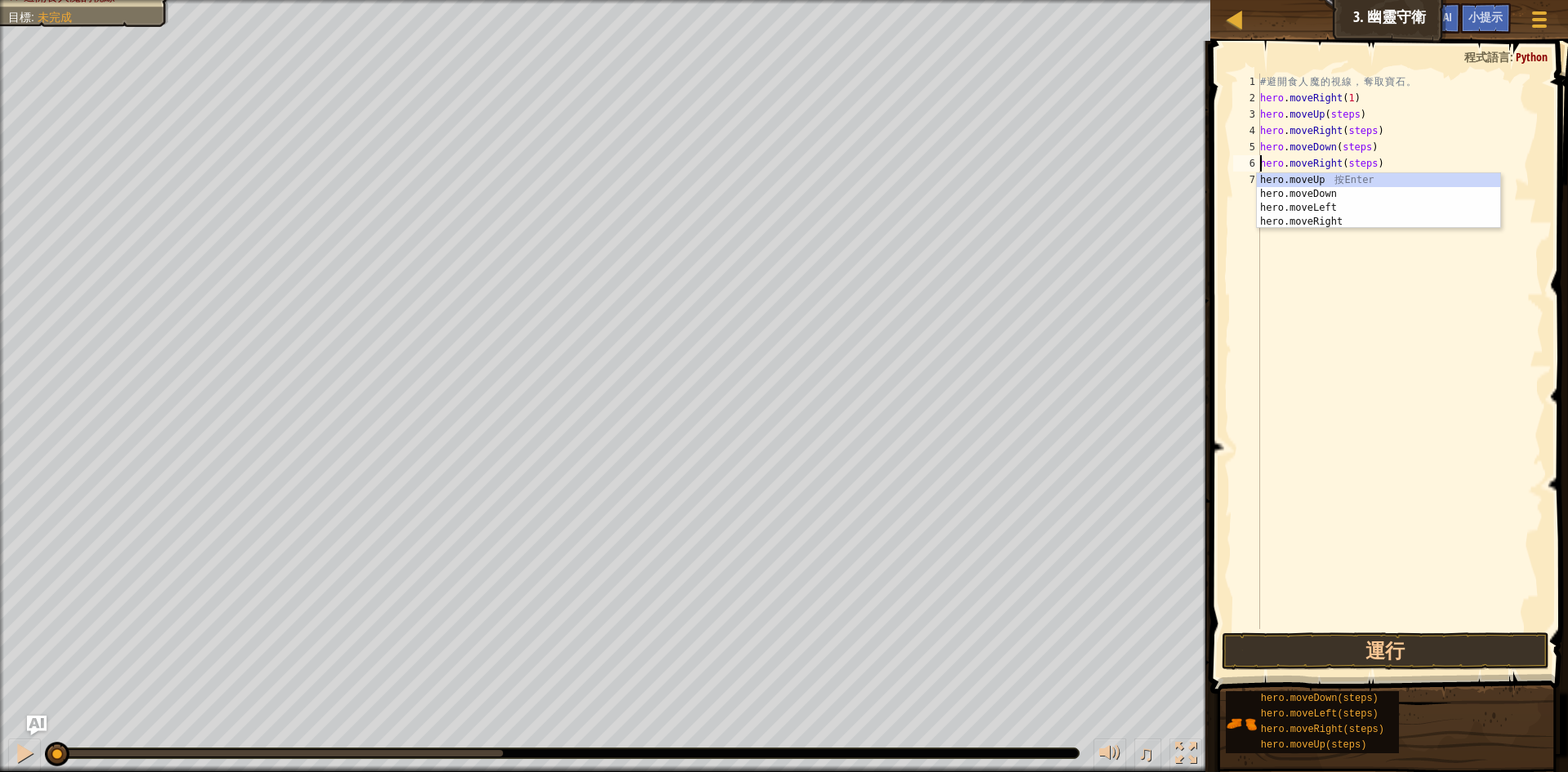
click at [1338, 113] on div "# 避 開 食 人 魔 的 視 線 ， 奪 取 寶 石 。 hero . moveRight ( 1 ) hero . moveUp ( steps ) he…" at bounding box center [1400, 367] width 286 height 588
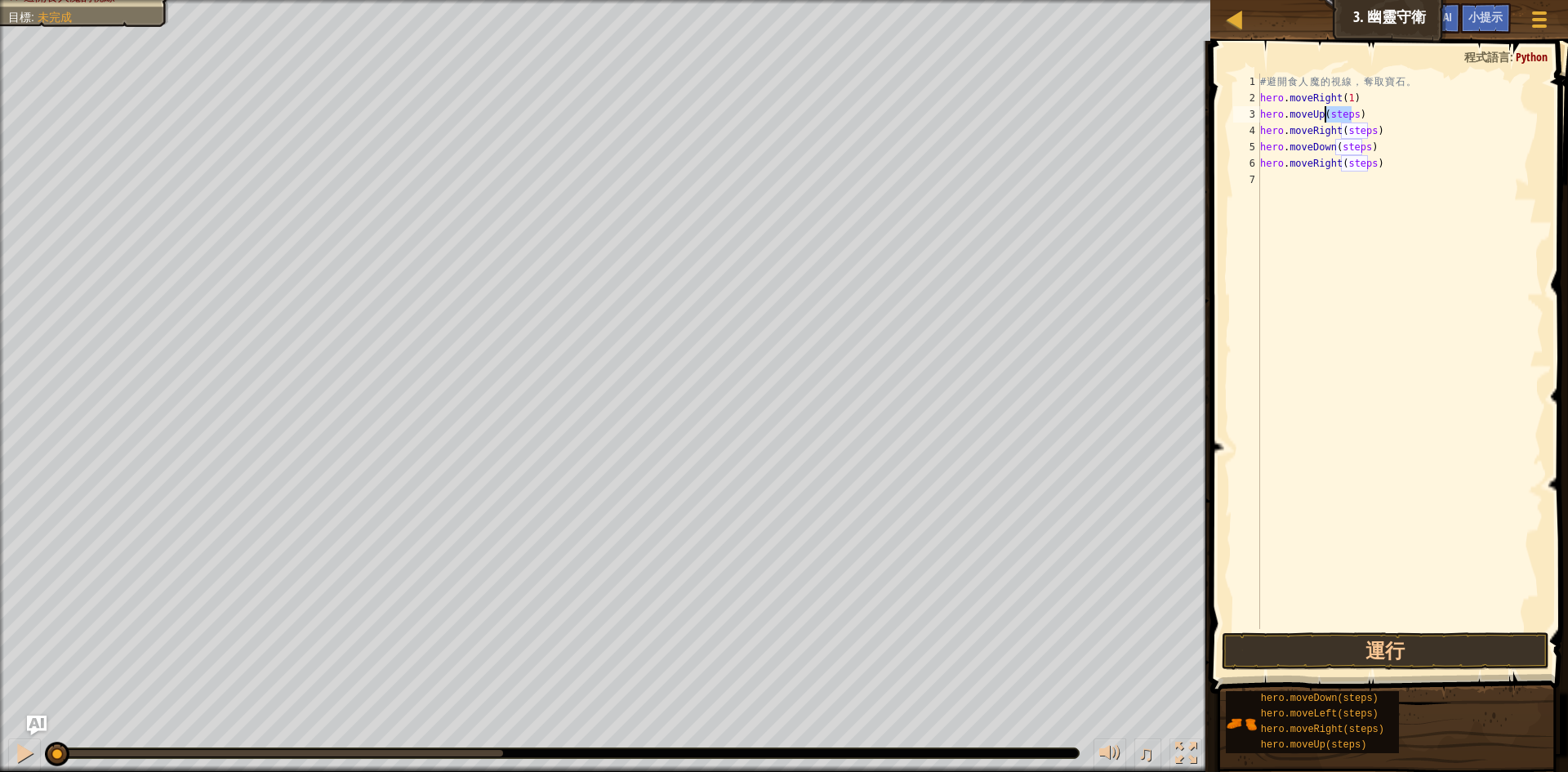
click at [1338, 113] on div "# 避 開 食 人 魔 的 視 線 ， 奪 取 寶 石 。 hero . moveRight ( 1 ) hero . moveUp ( steps ) he…" at bounding box center [1400, 367] width 286 height 588
click at [1359, 125] on div "# 避 開 食 人 魔 的 視 線 ， 奪 取 寶 石 。 hero . moveRight ( 1 ) hero . moveUp ( 1 ) hero .…" at bounding box center [1400, 367] width 286 height 588
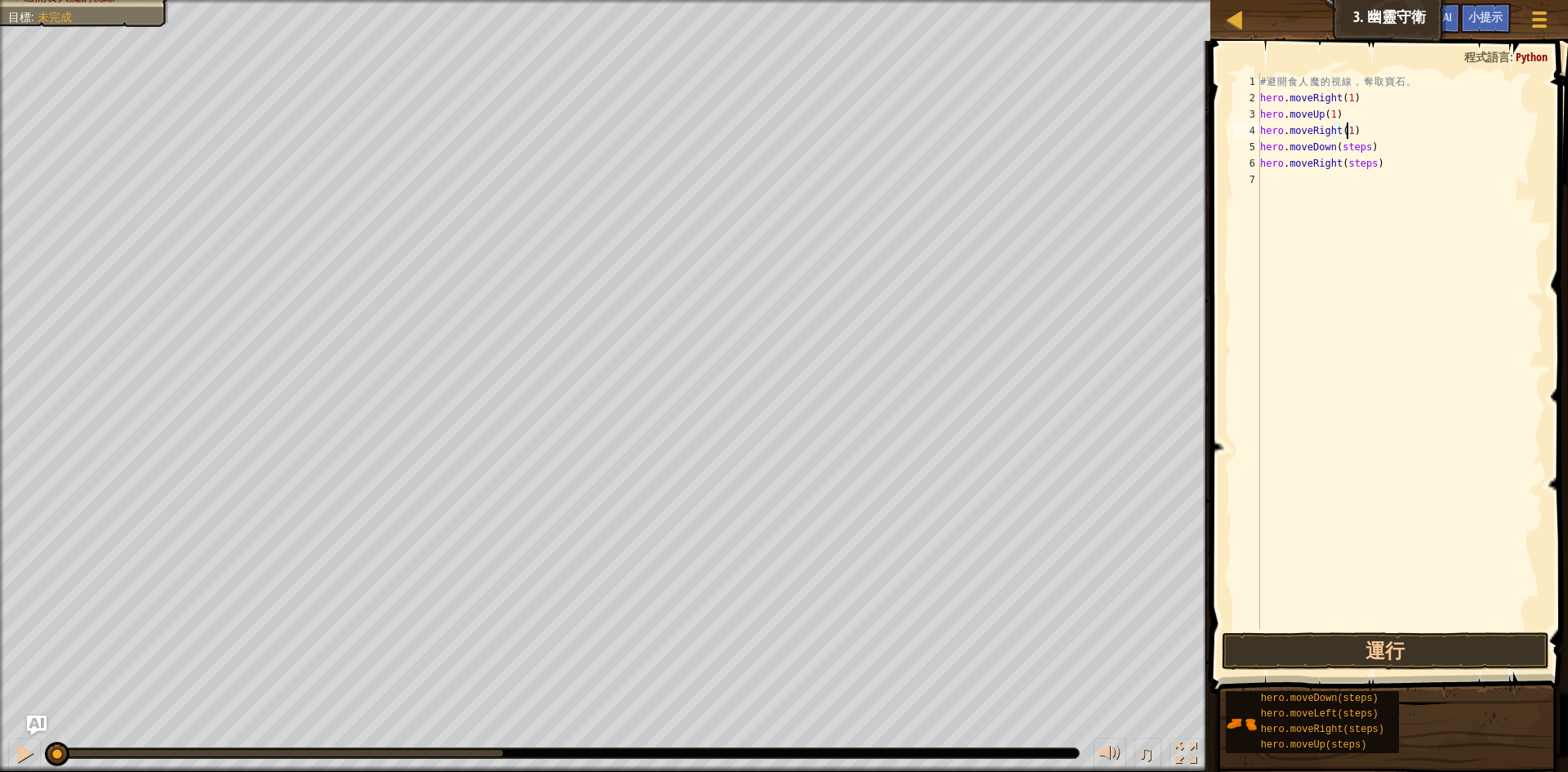
click at [1343, 149] on div "# 避 開 食 人 魔 的 視 線 ， 奪 取 寶 石 。 hero . moveRight ( 1 ) hero . moveUp ( 1 ) hero .…" at bounding box center [1400, 367] width 286 height 588
click at [1354, 164] on div "# 避 開 食 人 魔 的 視 線 ， 奪 取 寶 石 。 hero . moveRight ( 1 ) hero . moveUp ( 1 ) hero .…" at bounding box center [1400, 367] width 286 height 588
type textarea "hero.moveRight(1)"
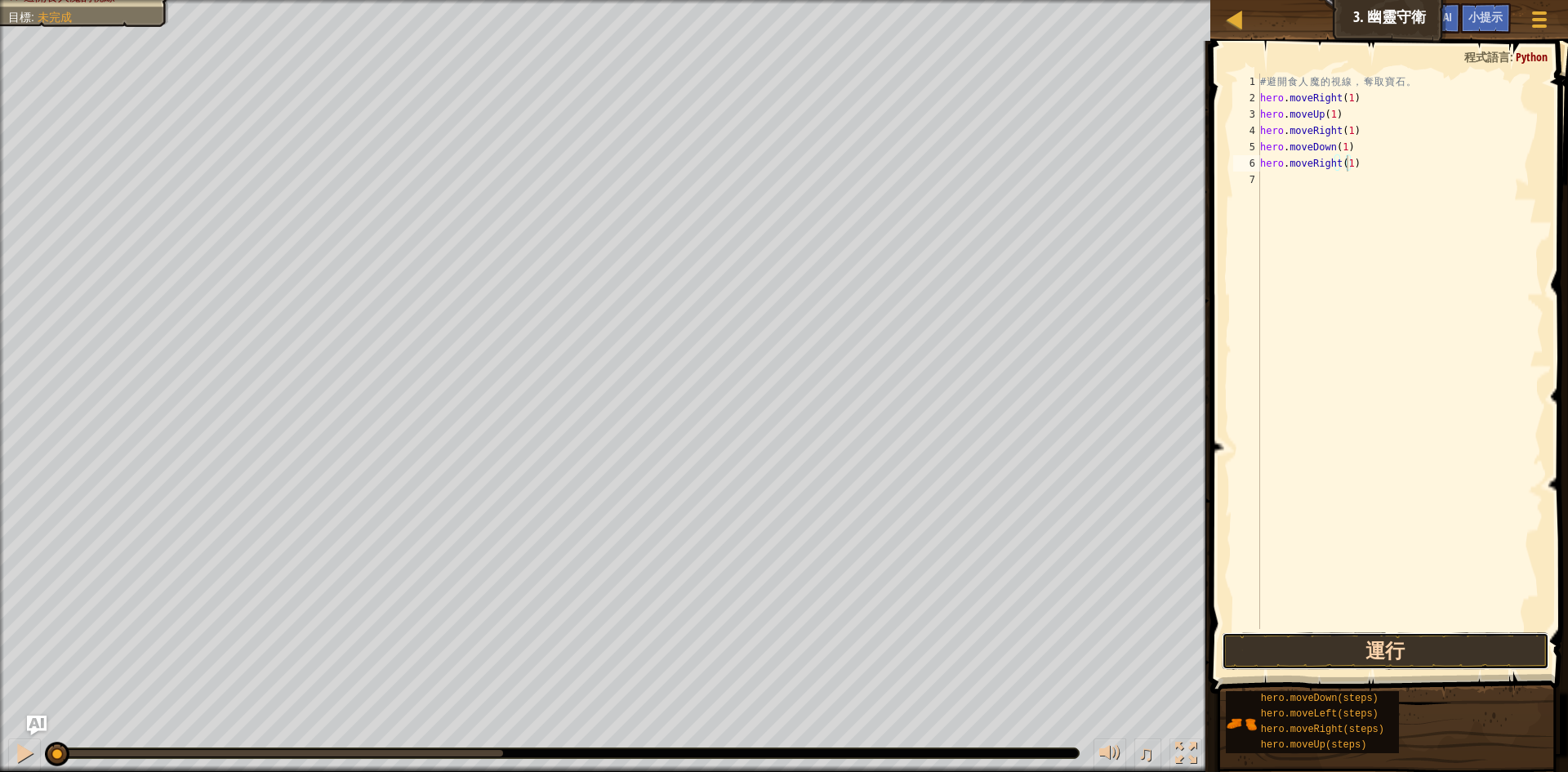
click at [1415, 647] on button "運行" at bounding box center [1386, 651] width 328 height 38
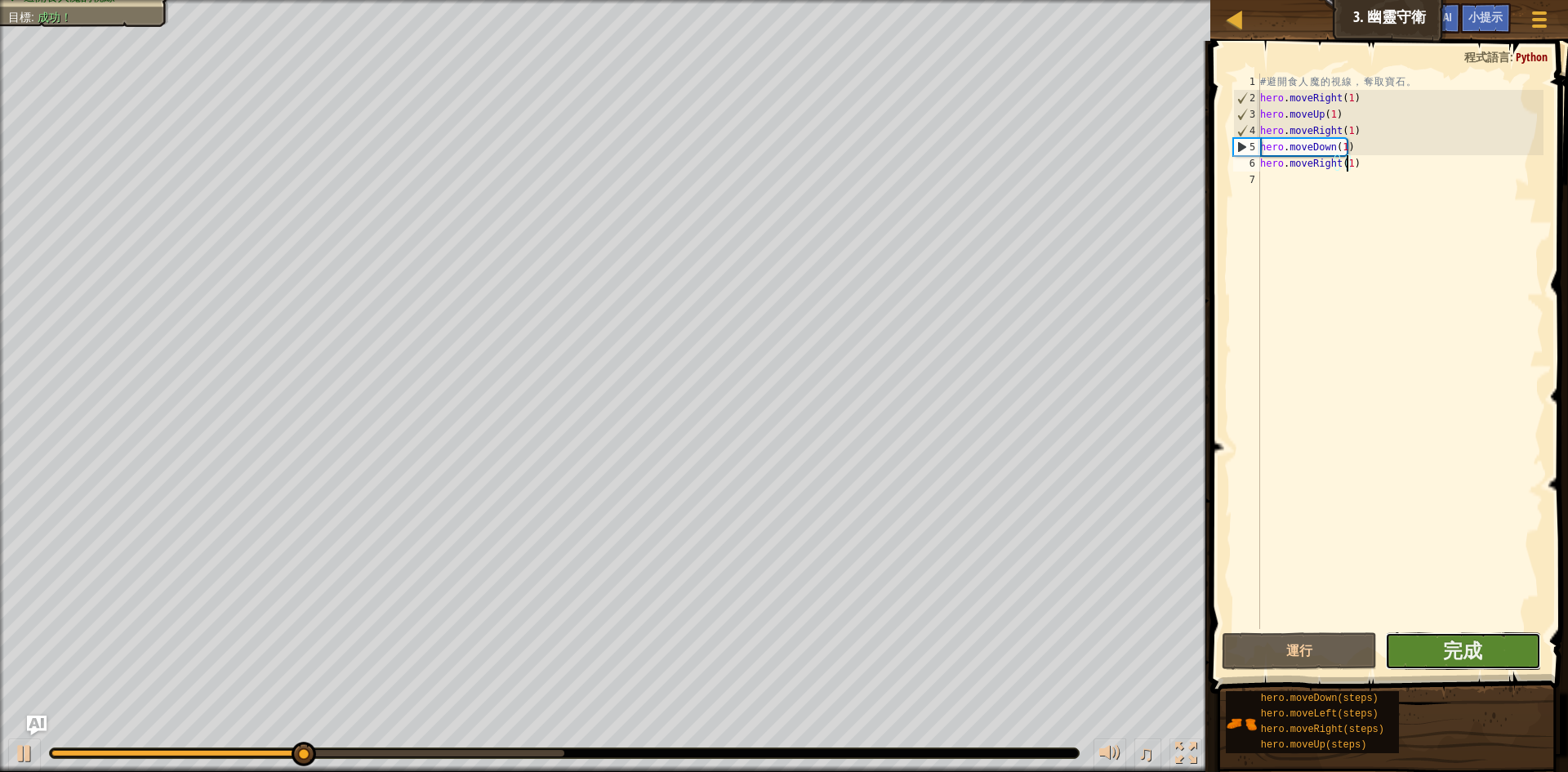
click at [1487, 652] on button "完成" at bounding box center [1463, 651] width 156 height 38
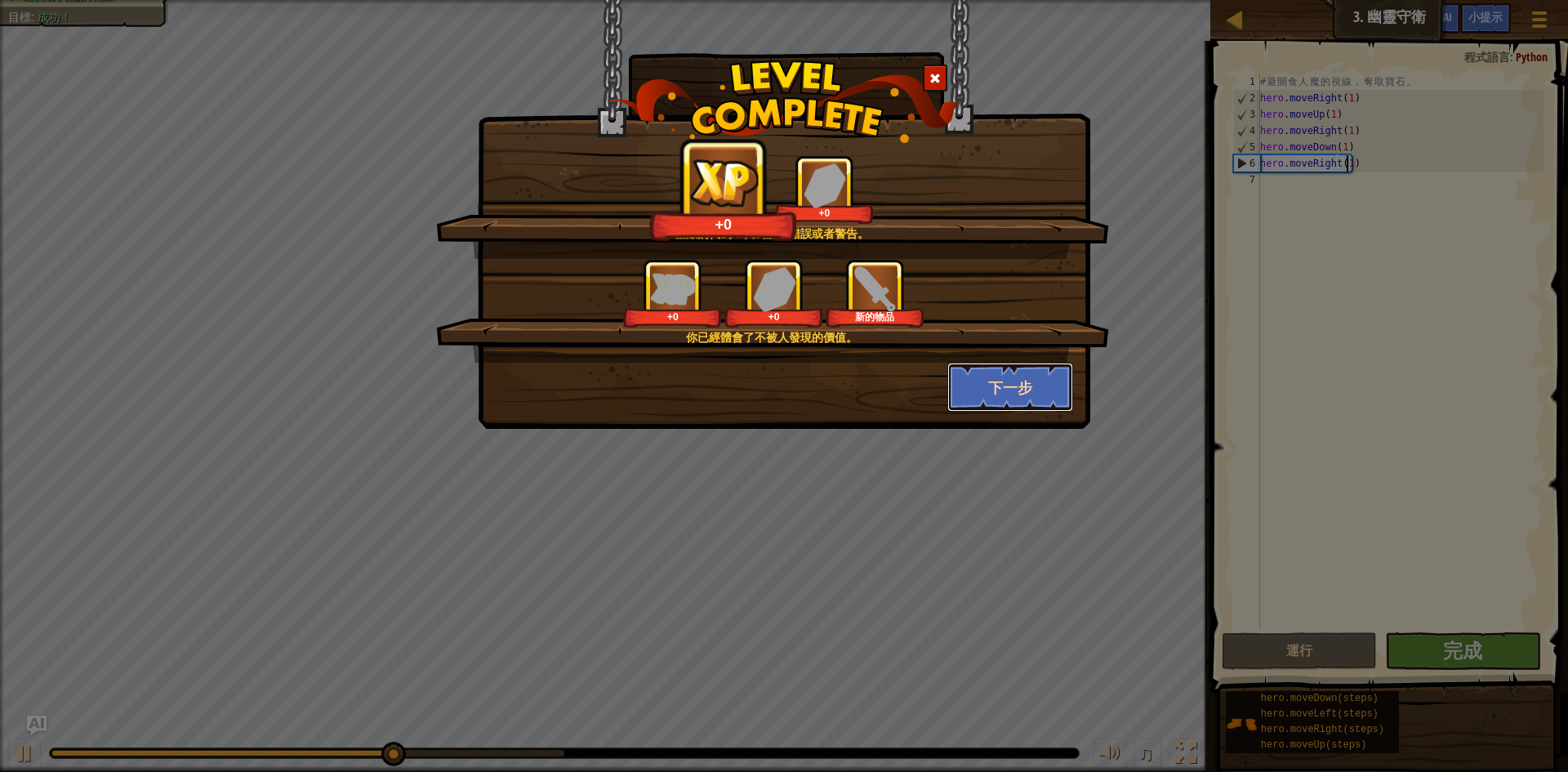
click at [985, 385] on button "下一步" at bounding box center [1010, 386] width 126 height 49
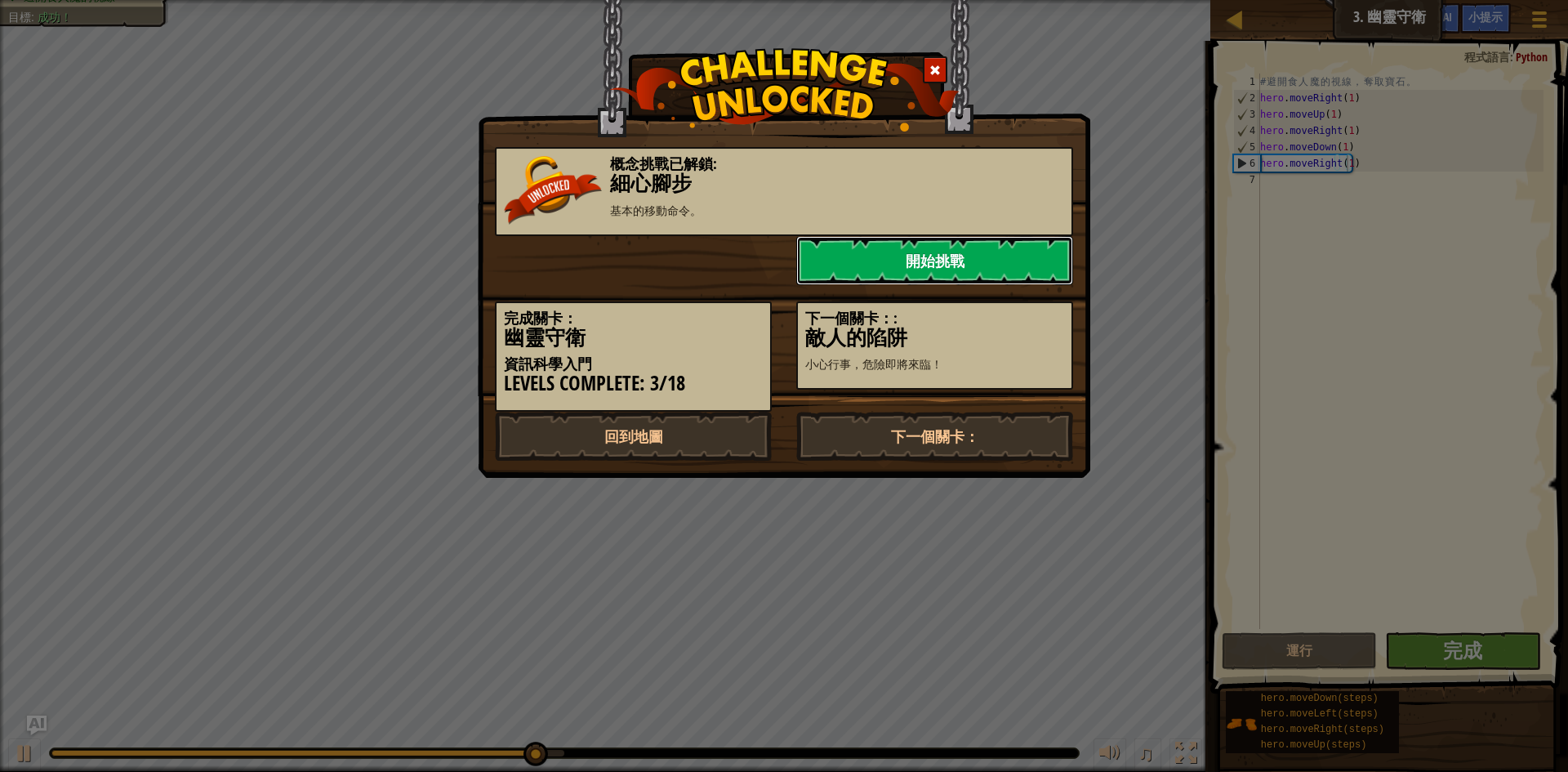
click at [990, 265] on link "開始挑戰" at bounding box center [934, 260] width 277 height 49
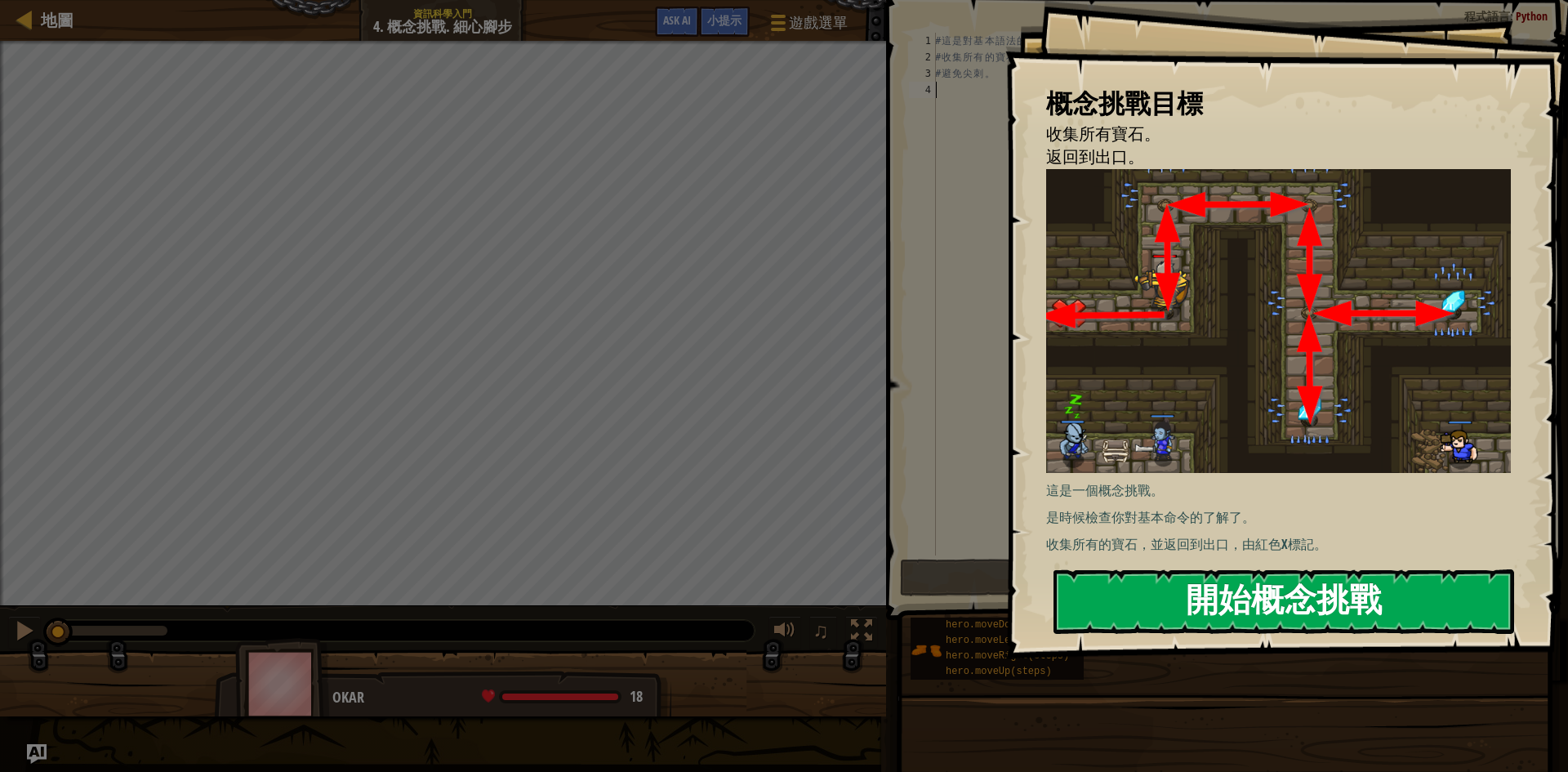
click at [1158, 604] on button "開始概念挑戰" at bounding box center [1283, 601] width 461 height 65
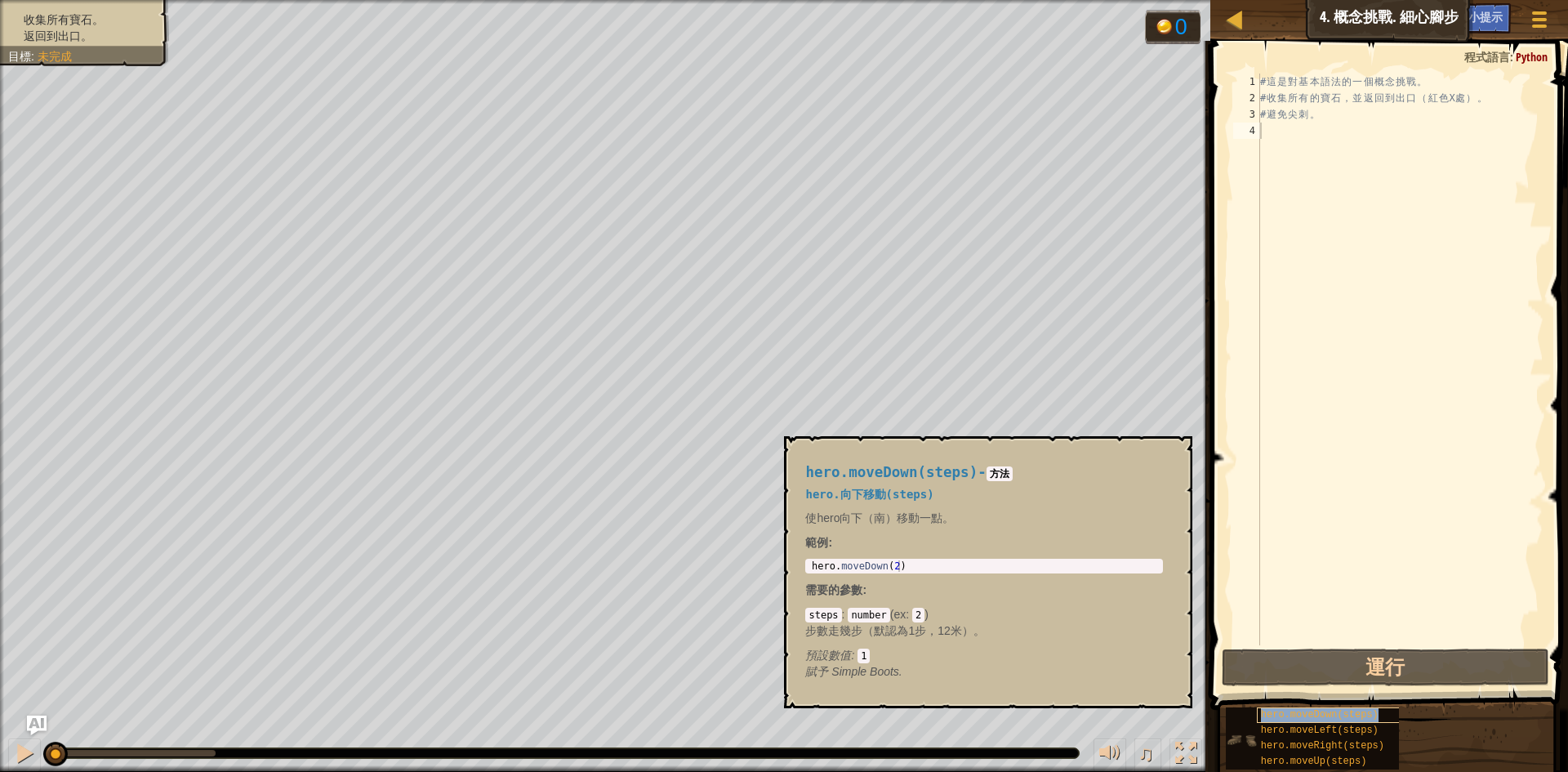
click at [1290, 715] on span "hero.moveDown(steps)" at bounding box center [1320, 715] width 118 height 11
drag, startPoint x: 1290, startPoint y: 715, endPoint x: 1336, endPoint y: 732, distance: 49.0
click at [1336, 732] on span "hero.moveLeft(steps)" at bounding box center [1320, 730] width 118 height 11
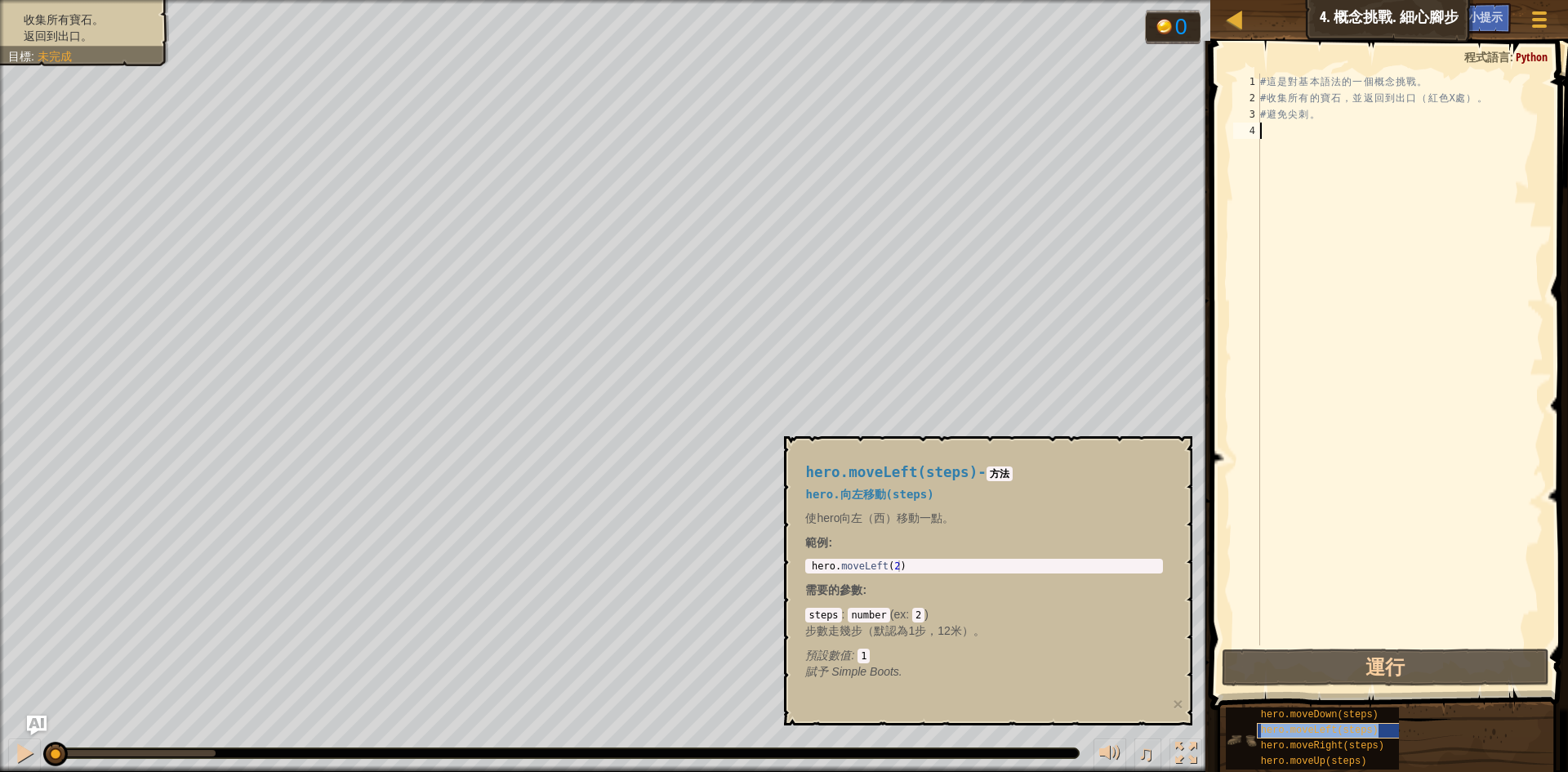
click at [1336, 732] on span "hero.moveLeft(steps)" at bounding box center [1320, 730] width 118 height 11
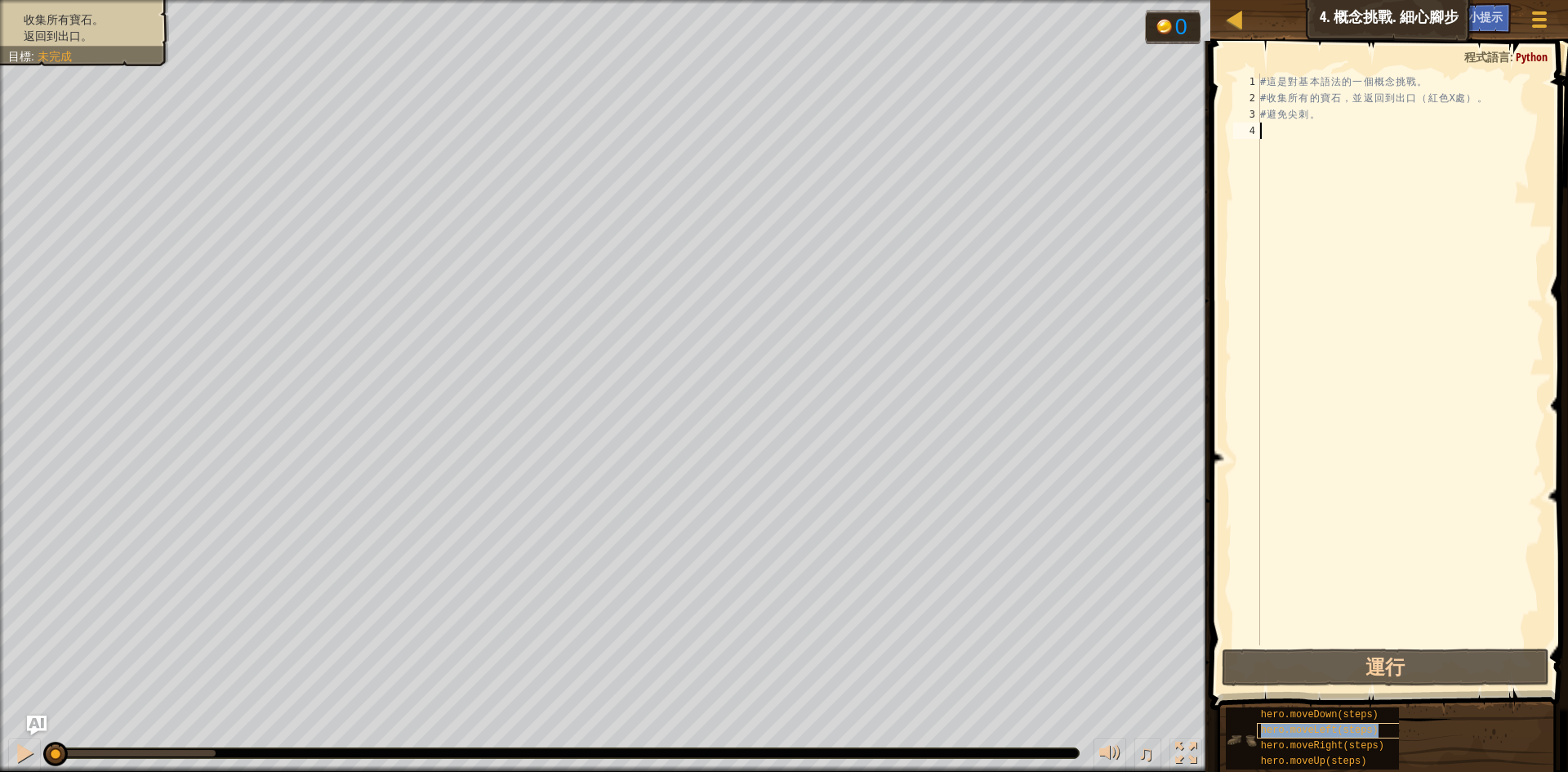
click at [1336, 732] on span "hero.moveLeft(steps)" at bounding box center [1320, 730] width 118 height 11
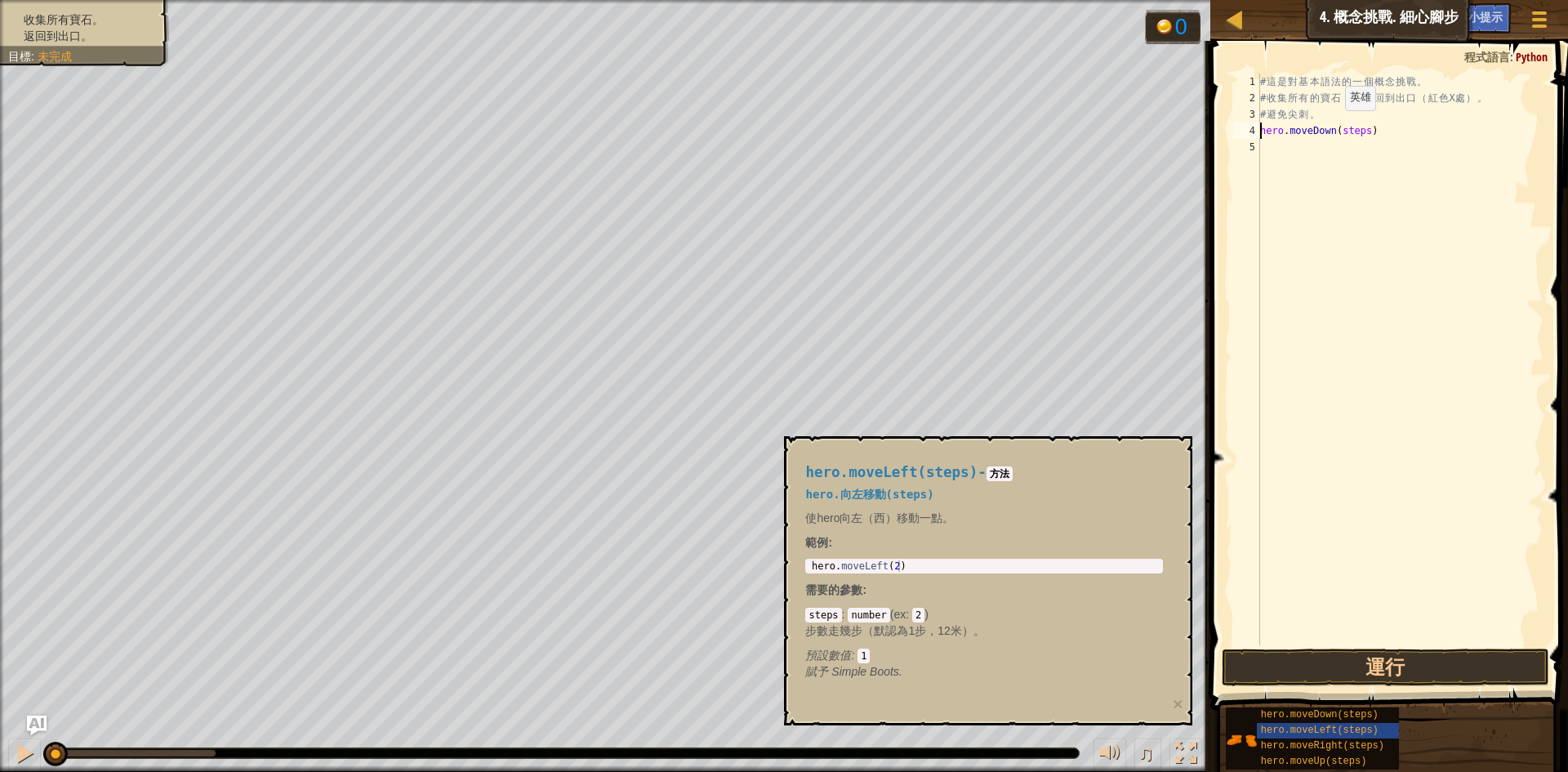
click at [1326, 134] on div "# 這 是 對 基 本 語 法 的 一 個 概 念 挑 戰 。 # 收 集 所 有 的 寶 石 ， 並 返 回 到 出 口 （ 紅 色 X 處 ） 。 # 避…" at bounding box center [1400, 376] width 286 height 605
click at [1321, 134] on div "# 這 是 對 基 本 語 法 的 一 個 概 念 挑 戰 。 # 收 集 所 有 的 寶 石 ， 並 返 回 到 出 口 （ 紅 色 X 處 ） 。 # 避…" at bounding box center [1400, 359] width 286 height 572
click at [1321, 134] on div "# 這 是 對 基 本 語 法 的 一 個 概 念 挑 戰 。 # 收 集 所 有 的 寶 石 ， 並 返 回 到 出 口 （ 紅 色 X 處 ） 。 # 避…" at bounding box center [1400, 376] width 286 height 605
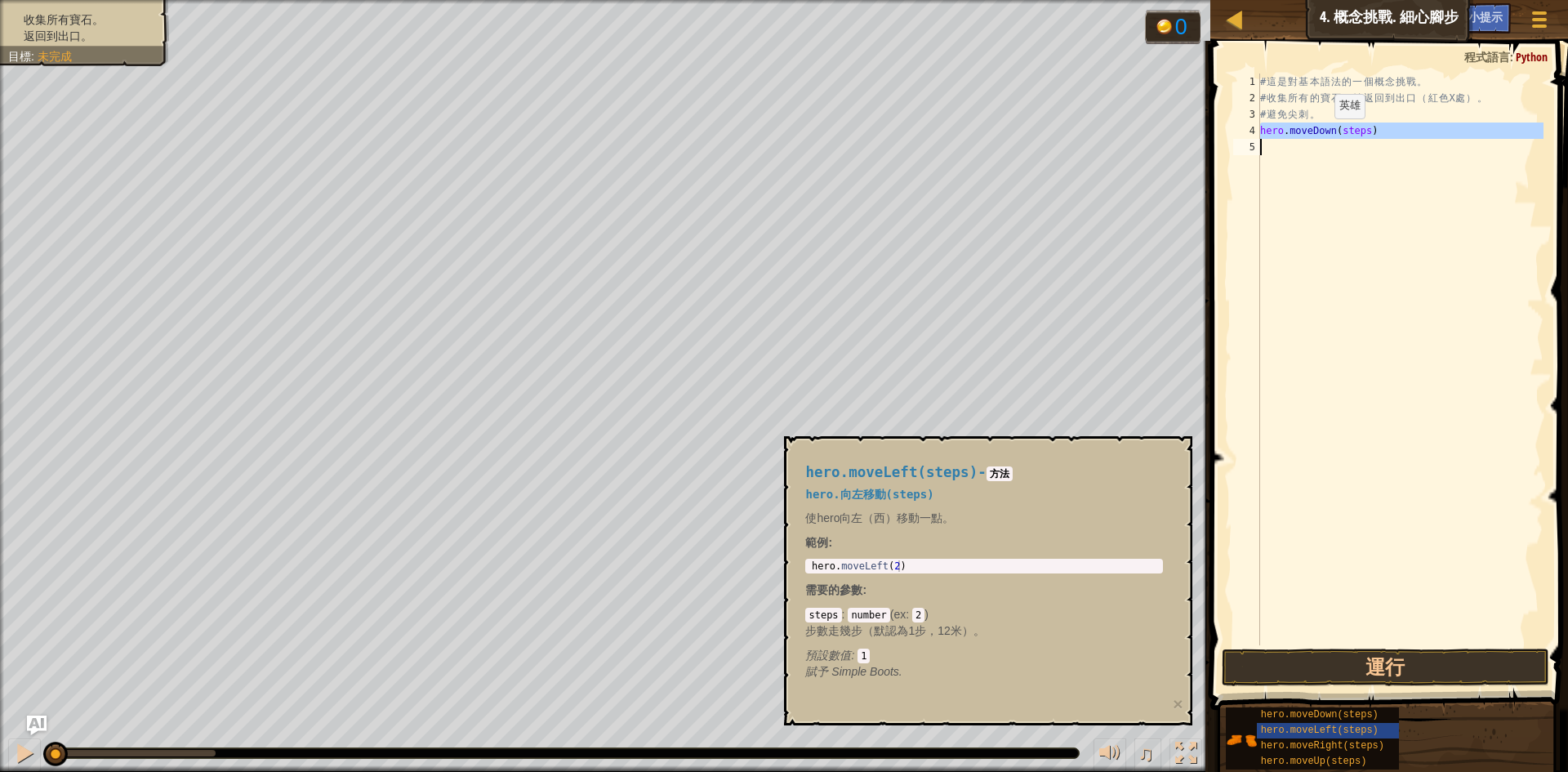
click at [1321, 134] on div "# 這 是 對 基 本 語 法 的 一 個 概 念 挑 戰 。 # 收 集 所 有 的 寶 石 ， 並 返 回 到 出 口 （ 紅 色 X 處 ） 。 # 避…" at bounding box center [1400, 376] width 286 height 605
type textarea "hero.moveDwn(steps)"
click at [1319, 140] on div "# 這 是 對 基 本 語 法 的 一 個 概 念 挑 戰 。 # 收 集 所 有 的 寶 石 ， 並 返 回 到 出 口 （ 紅 色 X 處 ） 。 # 避…" at bounding box center [1400, 376] width 286 height 605
click at [1319, 137] on div "# 這 是 對 基 本 語 法 的 一 個 概 念 挑 戰 。 # 收 集 所 有 的 寶 石 ， 並 返 回 到 出 口 （ 紅 色 X 處 ） 。 # 避…" at bounding box center [1400, 376] width 286 height 605
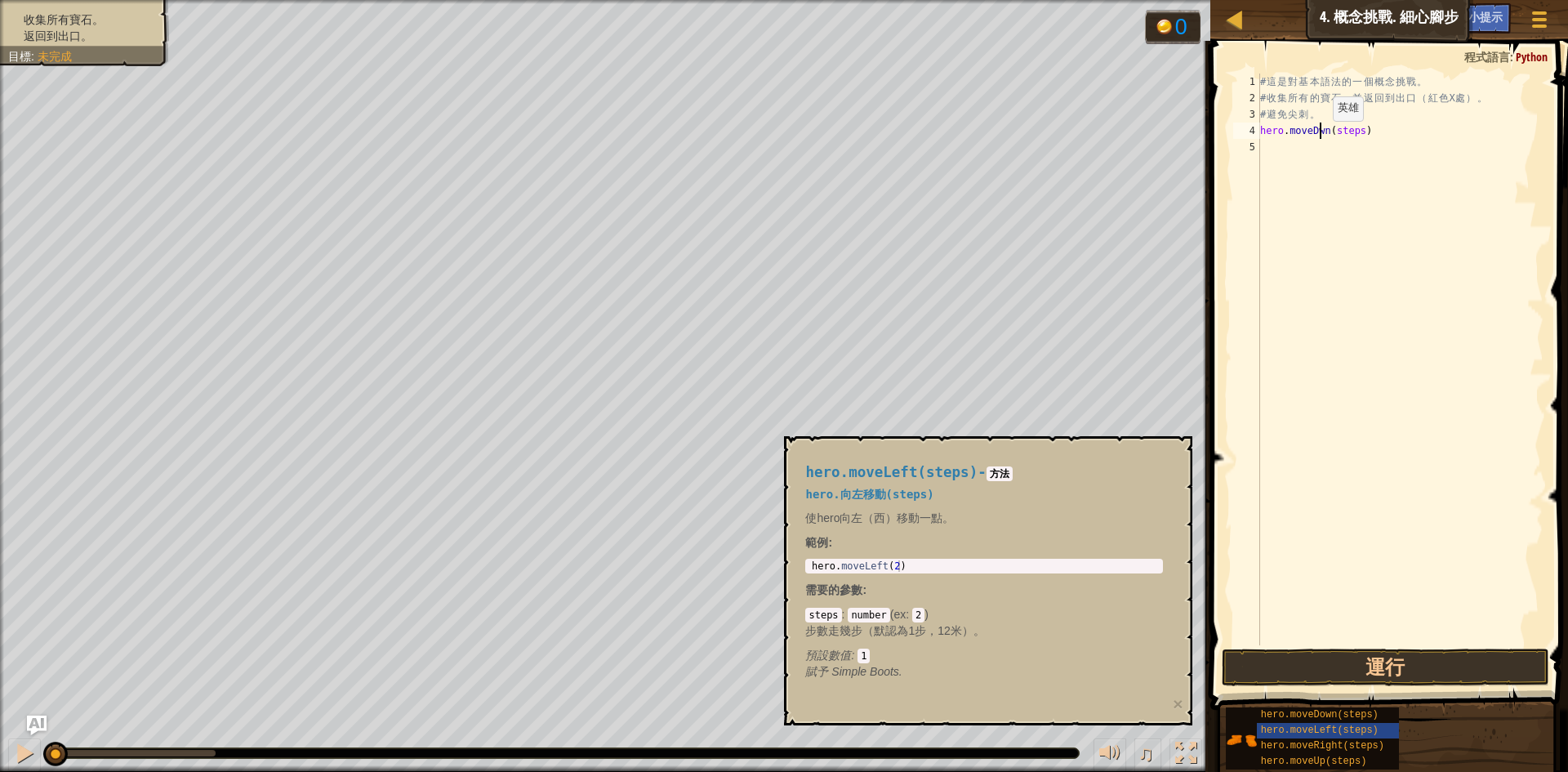
type textarea "hero.moveDwn(steps)"
click at [1319, 136] on div "# 這 是 對 基 本 語 法 的 一 個 概 念 挑 戰 。 # 收 集 所 有 的 寶 石 ， 並 返 回 到 出 口 （ 紅 色 X 處 ） 。 # 避…" at bounding box center [1400, 376] width 286 height 605
drag, startPoint x: 1319, startPoint y: 136, endPoint x: 1376, endPoint y: 170, distance: 66.4
click at [1376, 170] on div "# 這 是 對 基 本 語 法 的 一 個 概 念 挑 戰 。 # 收 集 所 有 的 寶 石 ， 並 返 回 到 出 口 （ 紅 色 X 處 ） 。 # 避…" at bounding box center [1400, 376] width 286 height 605
click at [1341, 136] on div "# 這 是 對 基 本 語 法 的 一 個 概 念 挑 戰 。 # 收 集 所 有 的 寶 石 ， 並 返 回 到 出 口 （ 紅 色 X 處 ） 。 # 避…" at bounding box center [1400, 376] width 286 height 605
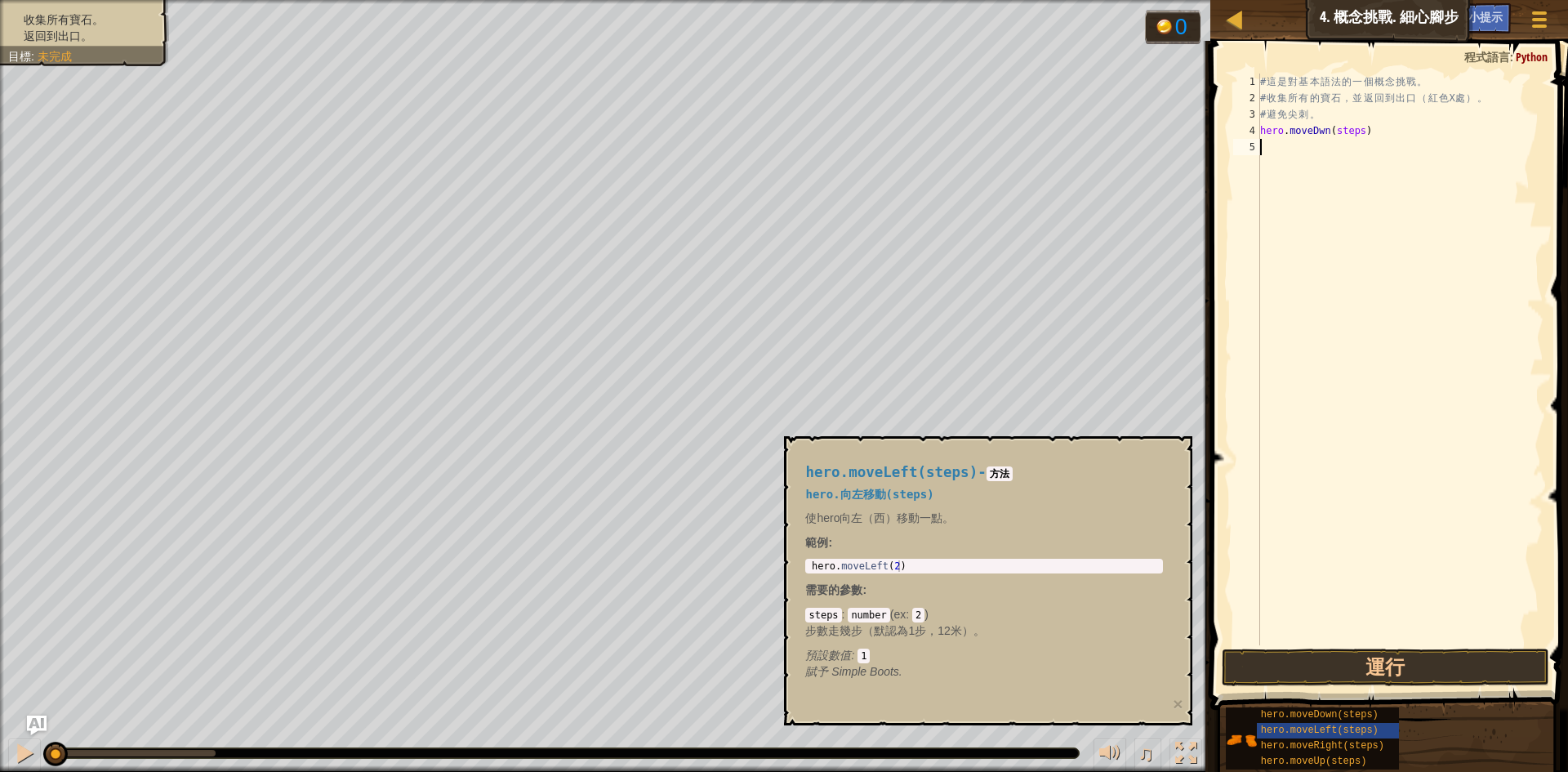
click at [1341, 136] on div "# 這 是 對 基 本 語 法 的 一 個 概 念 挑 戰 。 # 收 集 所 有 的 寶 石 ， 並 返 回 到 出 口 （ 紅 色 X 處 ） 。 # 避…" at bounding box center [1400, 376] width 286 height 605
type textarea "hero.moveDwn(steps)"
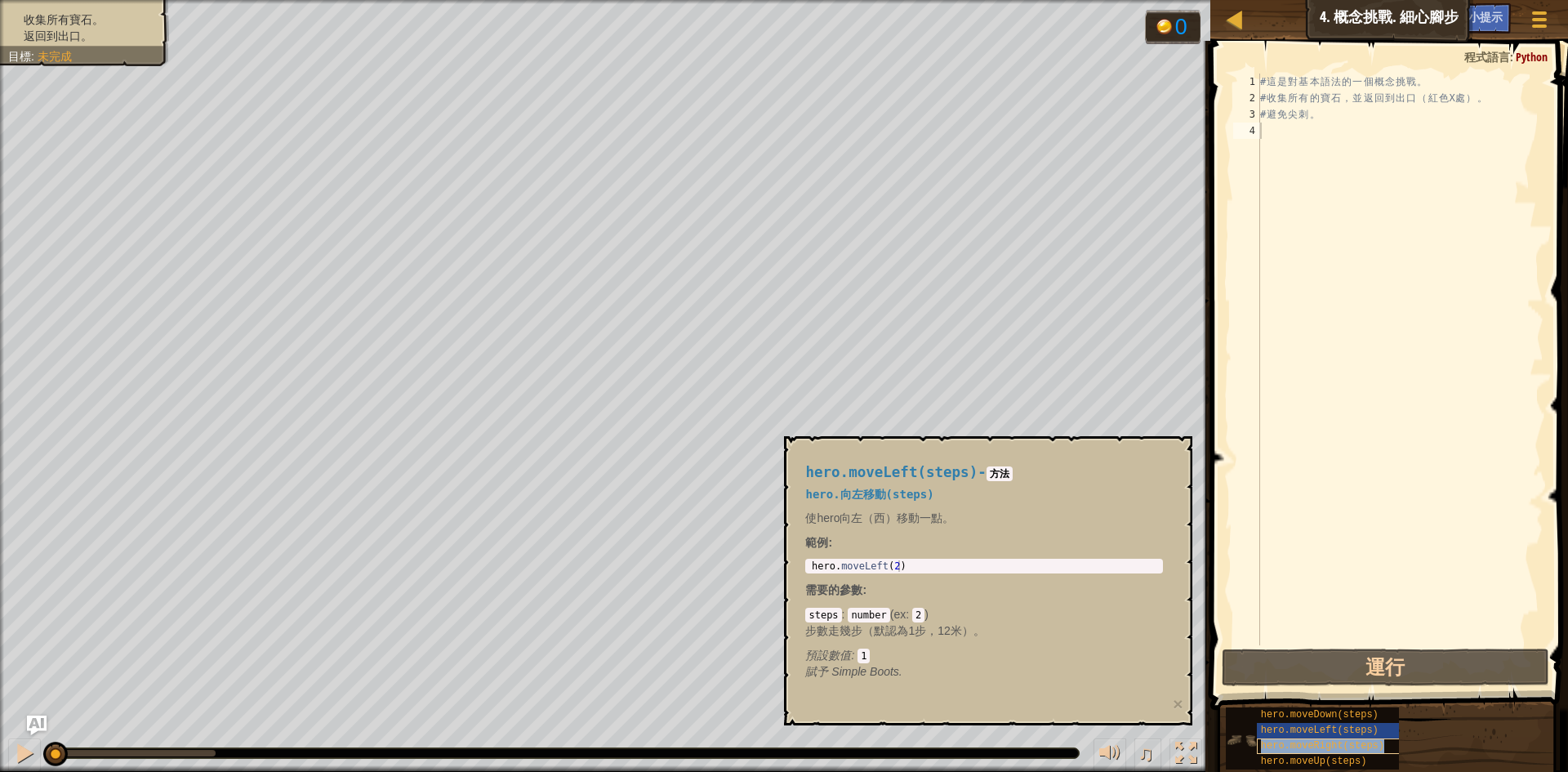
type textarea "# 避免尖刺。"
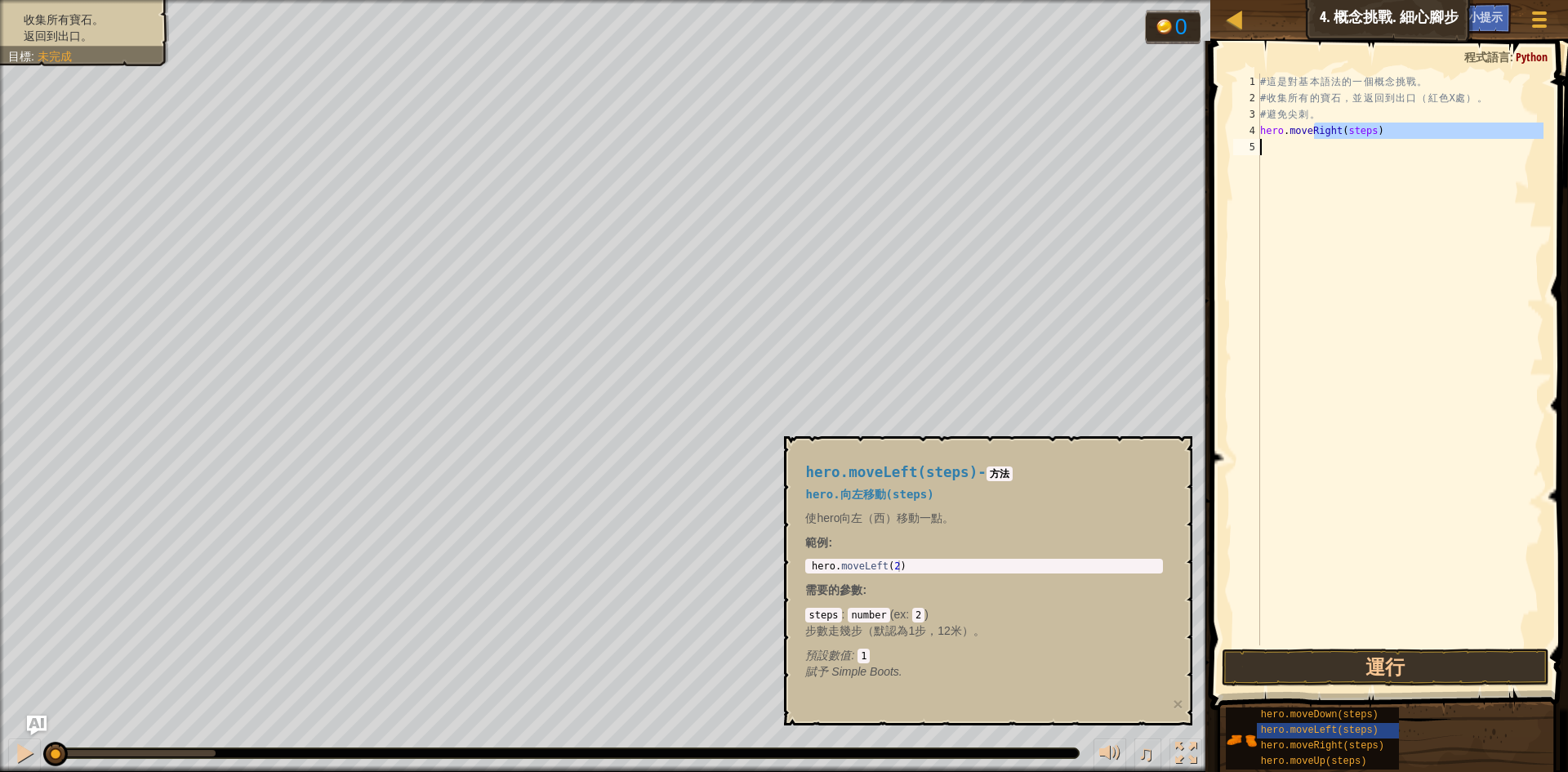
drag, startPoint x: 1317, startPoint y: 137, endPoint x: 1327, endPoint y: 183, distance: 47.1
click at [1327, 183] on div "# 這 是 對 基 本 語 法 的 一 個 概 念 挑 戰 。 # 收 集 所 有 的 寶 石 ， 並 返 回 到 出 口 （ 紅 色 X 處 ） 。 # 避…" at bounding box center [1400, 376] width 286 height 605
type textarea "hero.moveRight(steps)"
click at [1330, 182] on div "# 這 是 對 基 本 語 法 的 一 個 概 念 挑 戰 。 # 收 集 所 有 的 寶 石 ， 並 返 回 到 出 口 （ 紅 色 X 處 ） 。 # 避…" at bounding box center [1400, 359] width 286 height 572
click at [1019, 147] on div "地圖 資訊科學入門 4. 概念挑戰. 細心腳步 遊戲選單 完成 小提示 Ask AI 1 הההההההההההההההההההההההההההההההההה…" at bounding box center [784, 386] width 1568 height 772
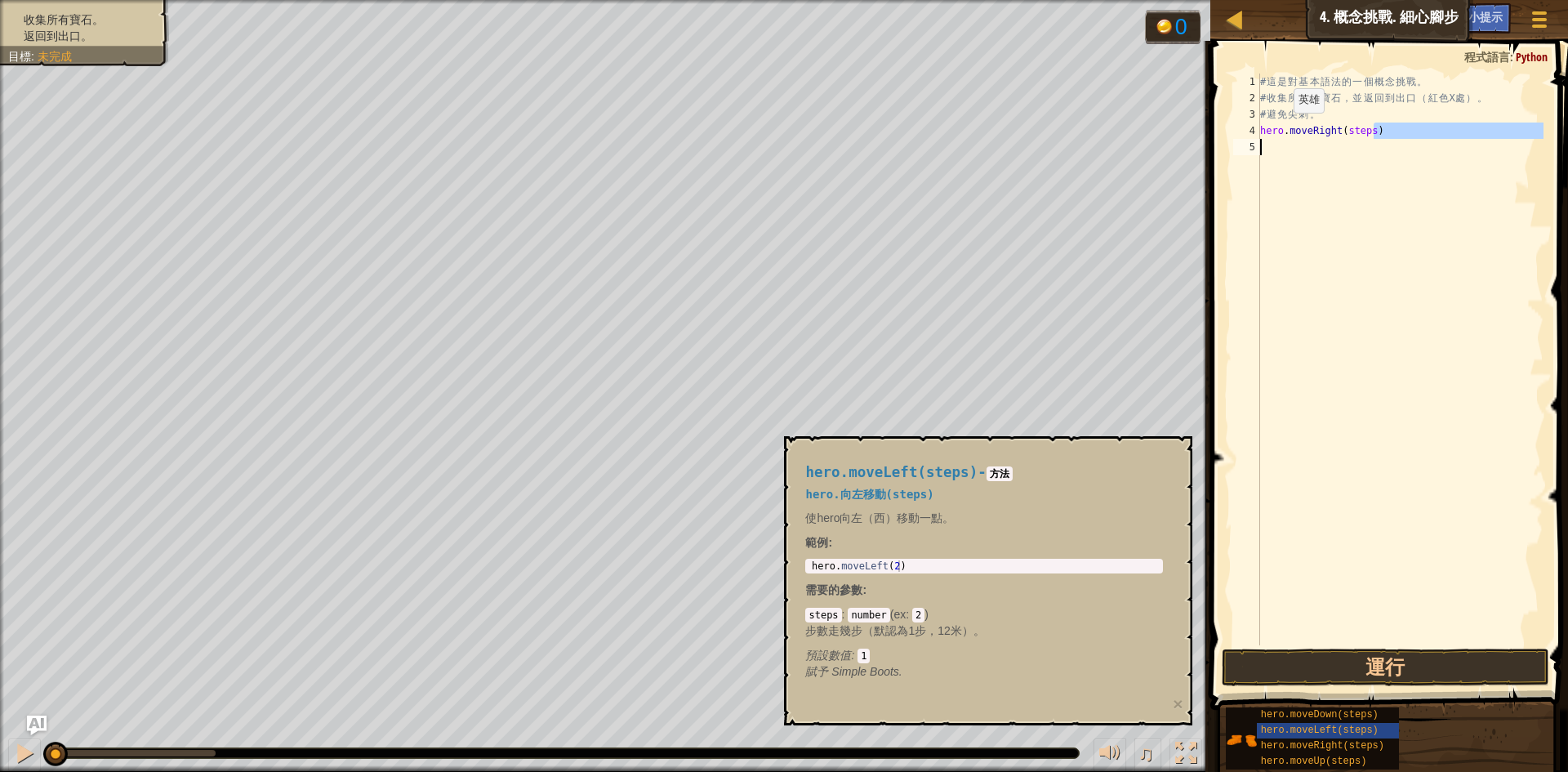
click at [1284, 130] on div "# 這 是 對 基 本 語 法 的 一 個 概 念 挑 戰 。 # 收 集 所 有 的 寶 石 ， 並 返 回 到 出 口 （ 紅 色 X 處 ） 。 # 避…" at bounding box center [1400, 376] width 286 height 605
type textarea "hero.moveRight(steps)"
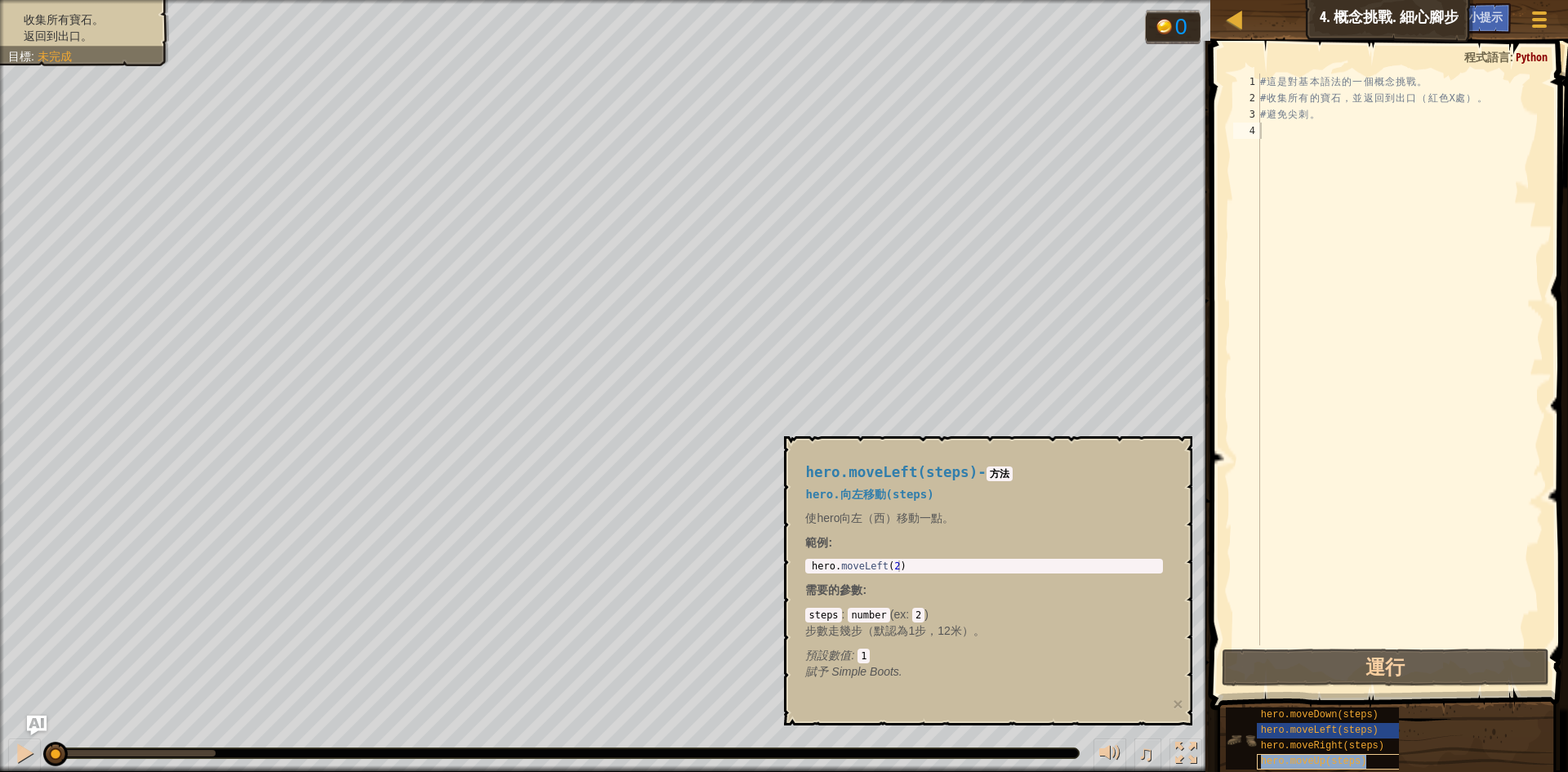
type textarea "hero.moveUp(steps)"
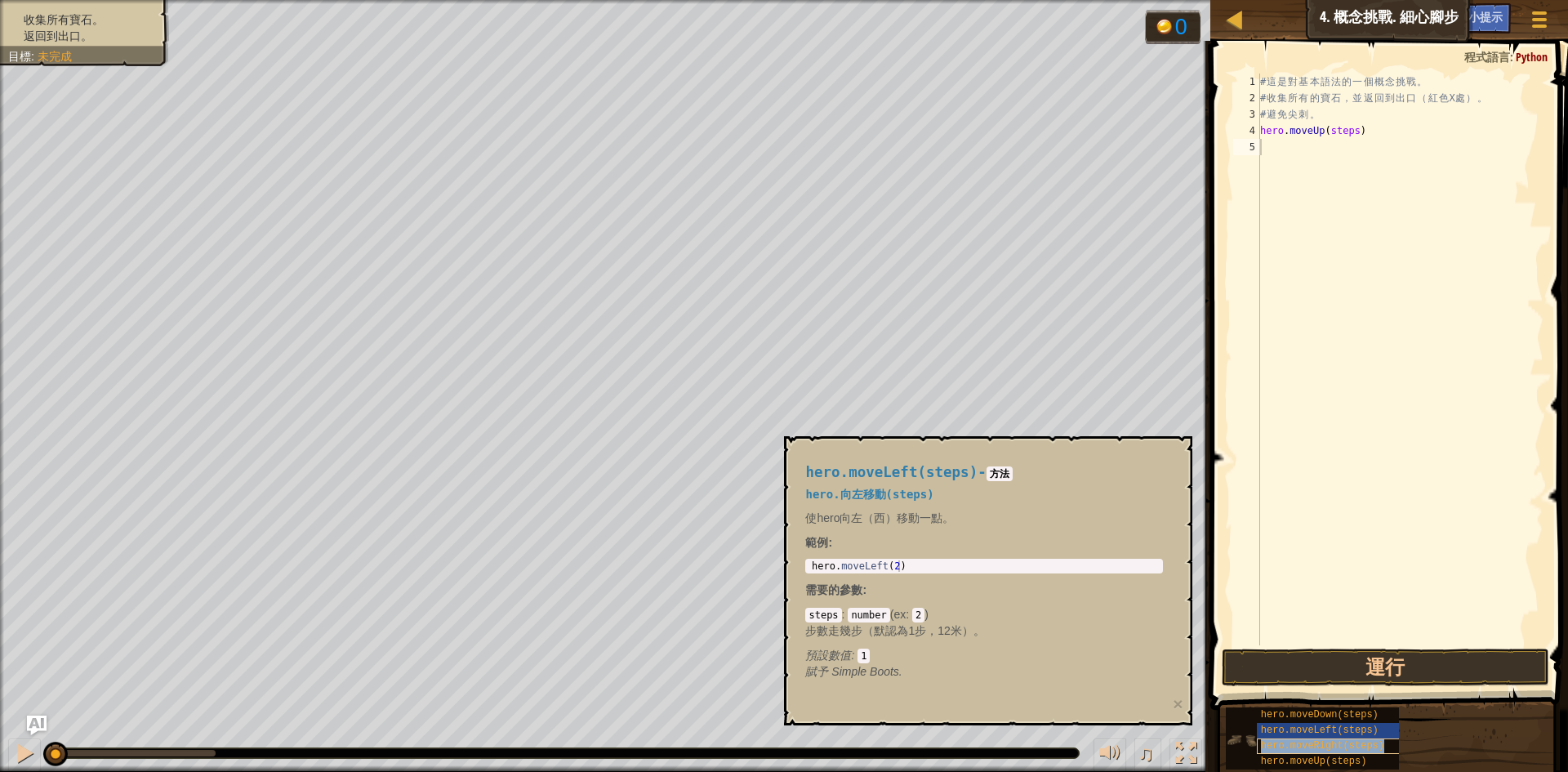
type textarea "hero.moveUp(steps)"
type textarea "hero.moveRight(steps)"
type textarea "hero.moveDown(steps)"
type textarea "hero.moveRight(steps)"
click at [1349, 747] on span "hero.moveRight(steps)" at bounding box center [1323, 745] width 124 height 11
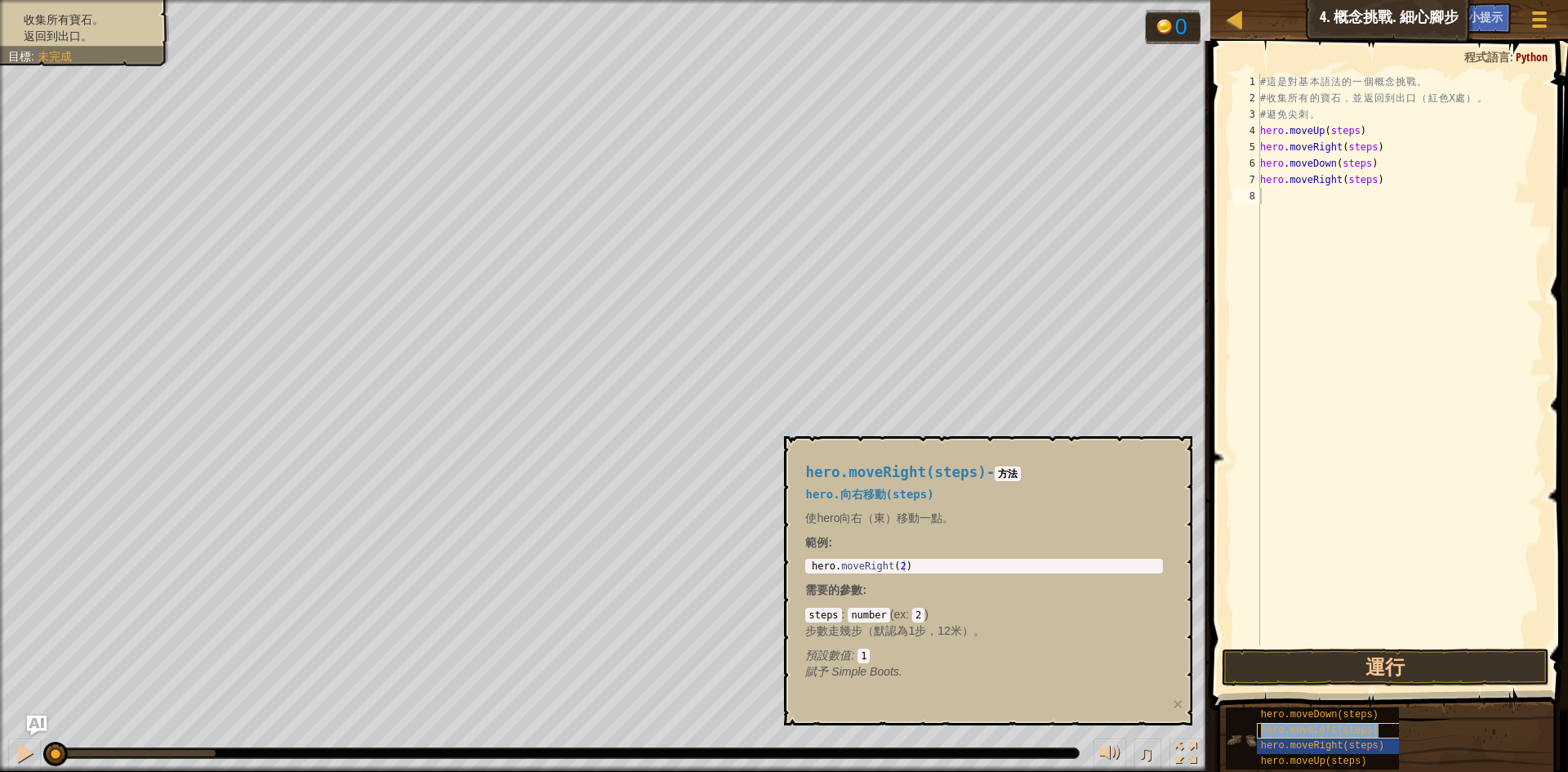
type textarea "hero.moveLeft(steps)"
type textarea "hero.moveDown(steps)"
type textarea "hero.moveRight(steps)"
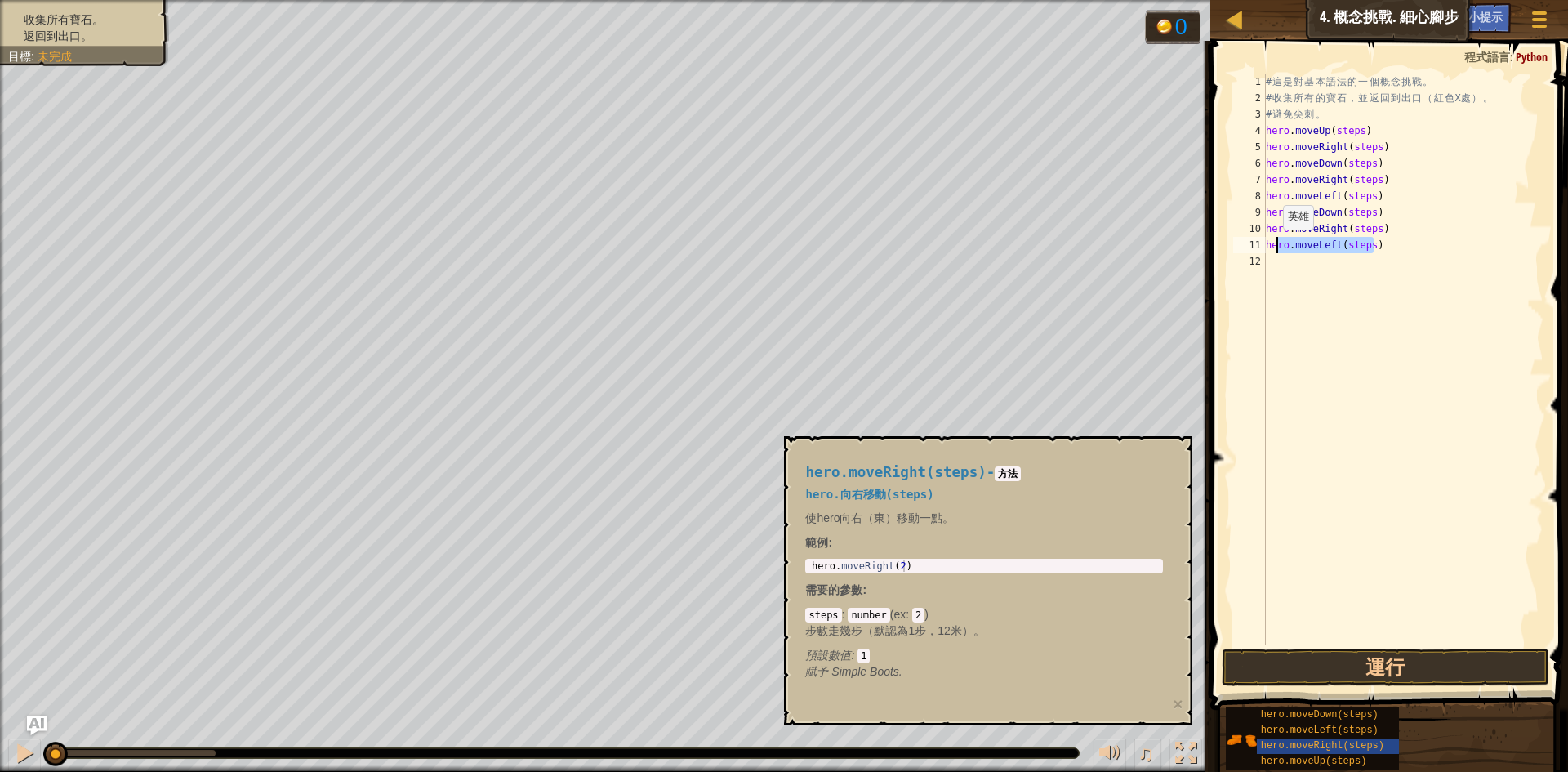
drag, startPoint x: 1411, startPoint y: 244, endPoint x: 1275, endPoint y: 246, distance: 136.0
click at [1275, 246] on div "# 這 是 對 基 本 語 法 的 一 個 概 念 挑 戰 。 # 收 集 所 有 的 寶 石 ， 並 返 回 到 出 口 （ 紅 色 X 處 ） 。 # 避…" at bounding box center [1404, 376] width 282 height 605
type textarea "h"
drag, startPoint x: 1392, startPoint y: 240, endPoint x: 1232, endPoint y: 242, distance: 160.0
click at [1232, 242] on div "1 2 3 4 5 6 7 8 9 10 11 12 # 這 是 對 基 本 語 法 的 一 個 概 念 挑 戰 。 # 收 集 所 有 的 寶 石 ， 並 …" at bounding box center [1387, 359] width 314 height 572
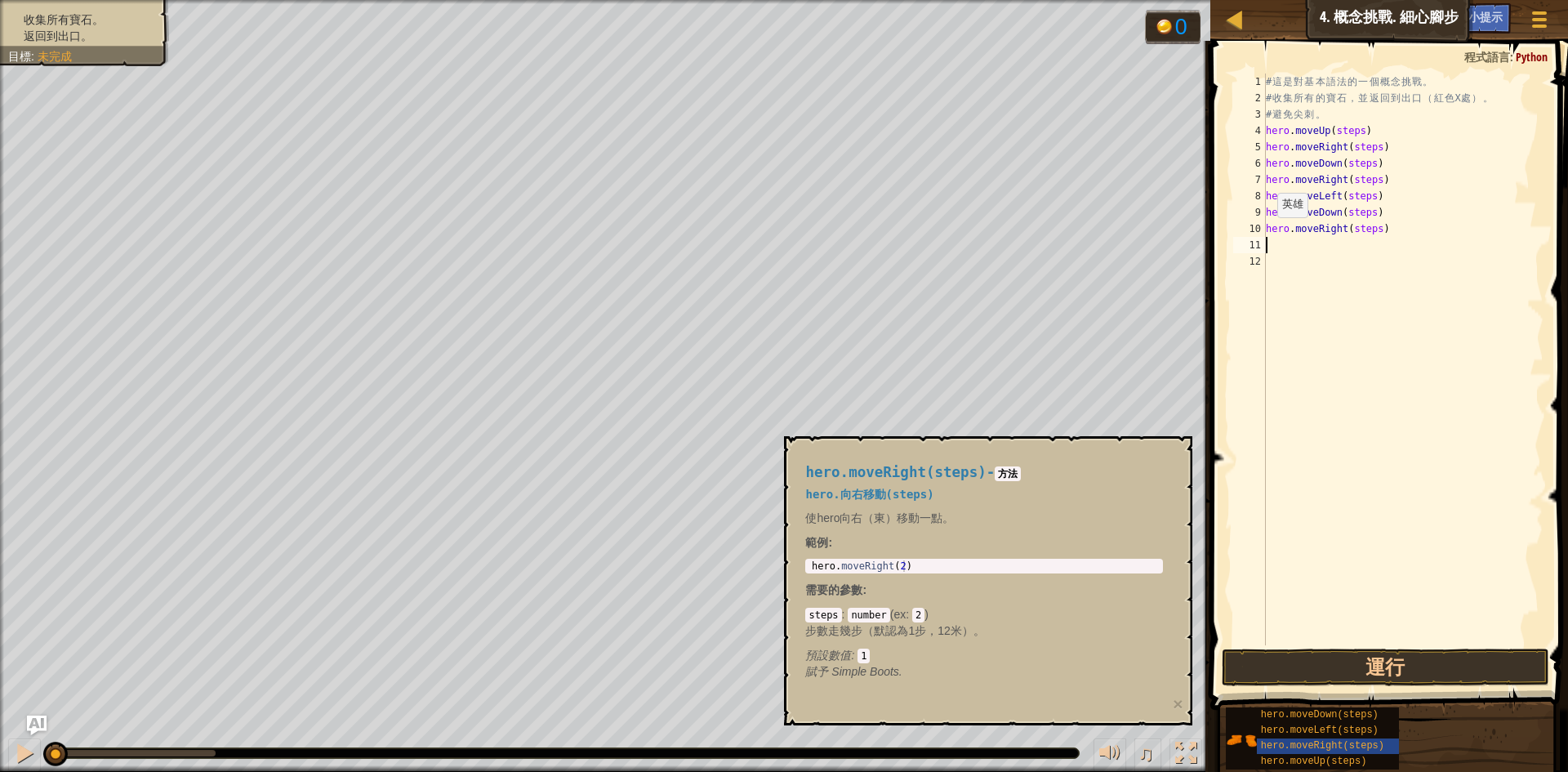
click at [1288, 233] on div "# 這 是 對 基 本 語 法 的 一 個 概 念 挑 戰 。 # 收 集 所 有 的 寶 石 ， 並 返 回 到 出 口 （ 紅 色 X 處 ） 。 # 避…" at bounding box center [1404, 376] width 282 height 605
type textarea "hero.moveRight(steps)"
click at [1334, 731] on span "hero.moveLeft(steps)" at bounding box center [1320, 730] width 118 height 11
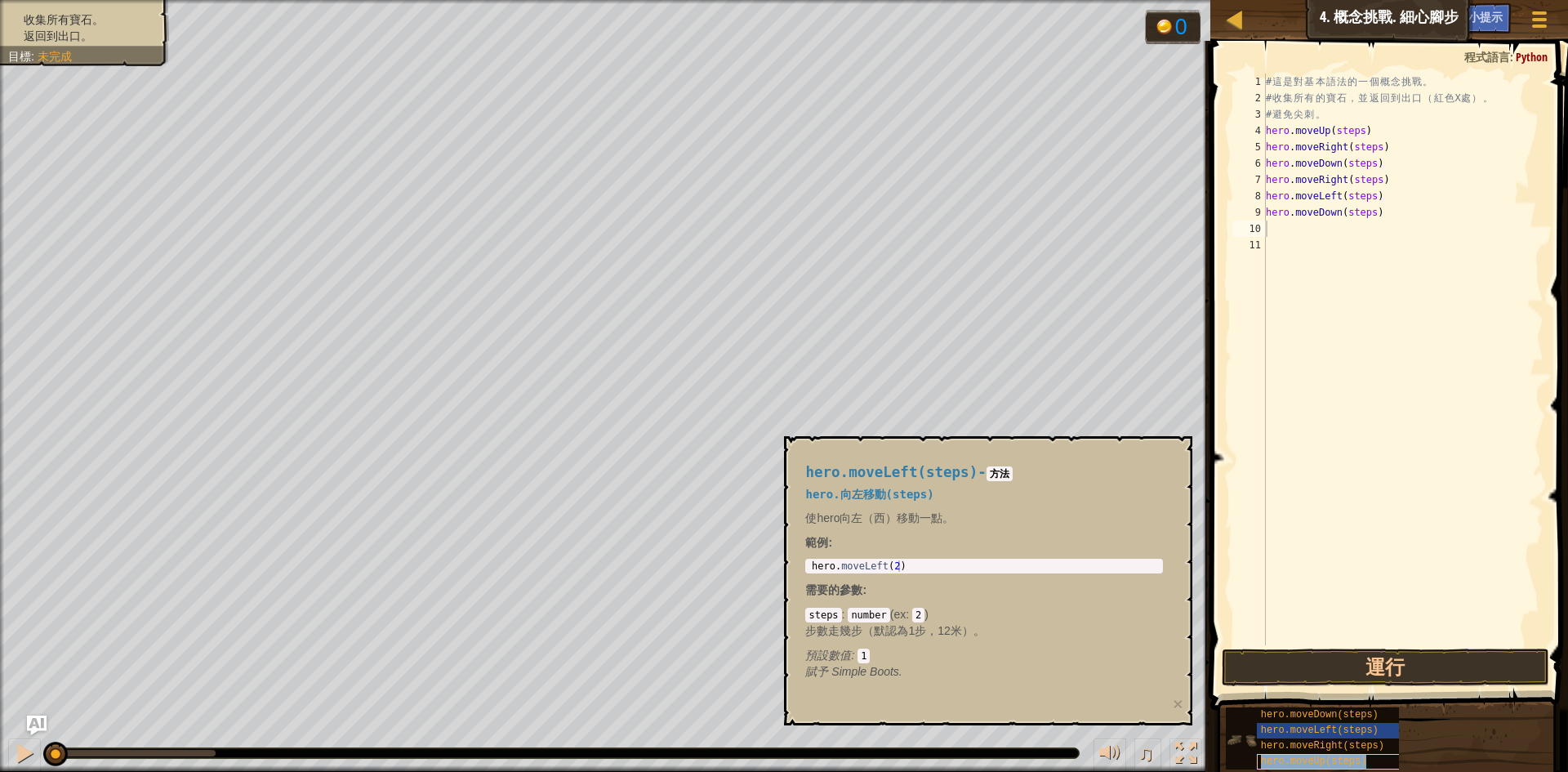
type textarea "hero.moveUp(steps)"
type textarea "hero.moveLeft(steps)"
type textarea "hero.moveDown(steps)"
click at [1350, 133] on div "# 這 是 對 基 本 語 法 的 一 個 概 念 挑 戰 。 # 收 集 所 有 的 寶 石 ， 並 返 回 到 出 口 （ 紅 色 X 處 ） 。 # 避…" at bounding box center [1404, 376] width 282 height 605
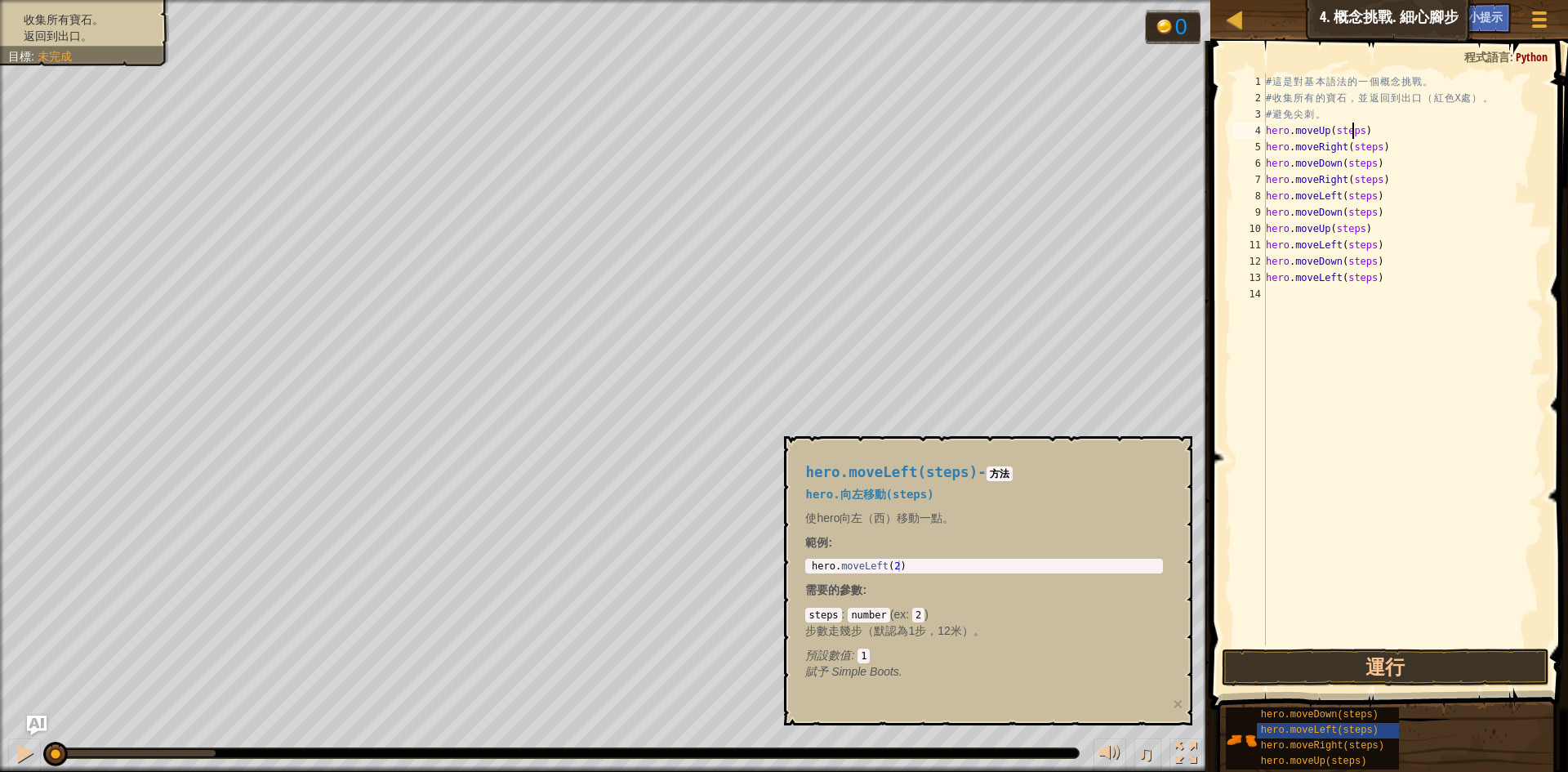
click at [1350, 133] on div "# 這 是 對 基 本 語 法 的 一 個 概 念 挑 戰 。 # 收 集 所 有 的 寶 石 ， 並 返 回 到 出 口 （ 紅 色 X 處 ） 。 # 避…" at bounding box center [1404, 376] width 282 height 605
click at [1366, 155] on div "# 這 是 對 基 本 語 法 的 一 個 概 念 挑 戰 。 # 收 集 所 有 的 寶 石 ， 並 返 回 到 出 口 （ 紅 色 X 處 ） 。 # 避…" at bounding box center [1404, 376] width 282 height 605
click at [1358, 170] on div "# 這 是 對 基 本 語 法 的 一 個 概 念 挑 戰 。 # 收 集 所 有 的 寶 石 ， 並 返 回 到 出 口 （ 紅 色 X 處 ） 。 # 避…" at bounding box center [1404, 376] width 282 height 605
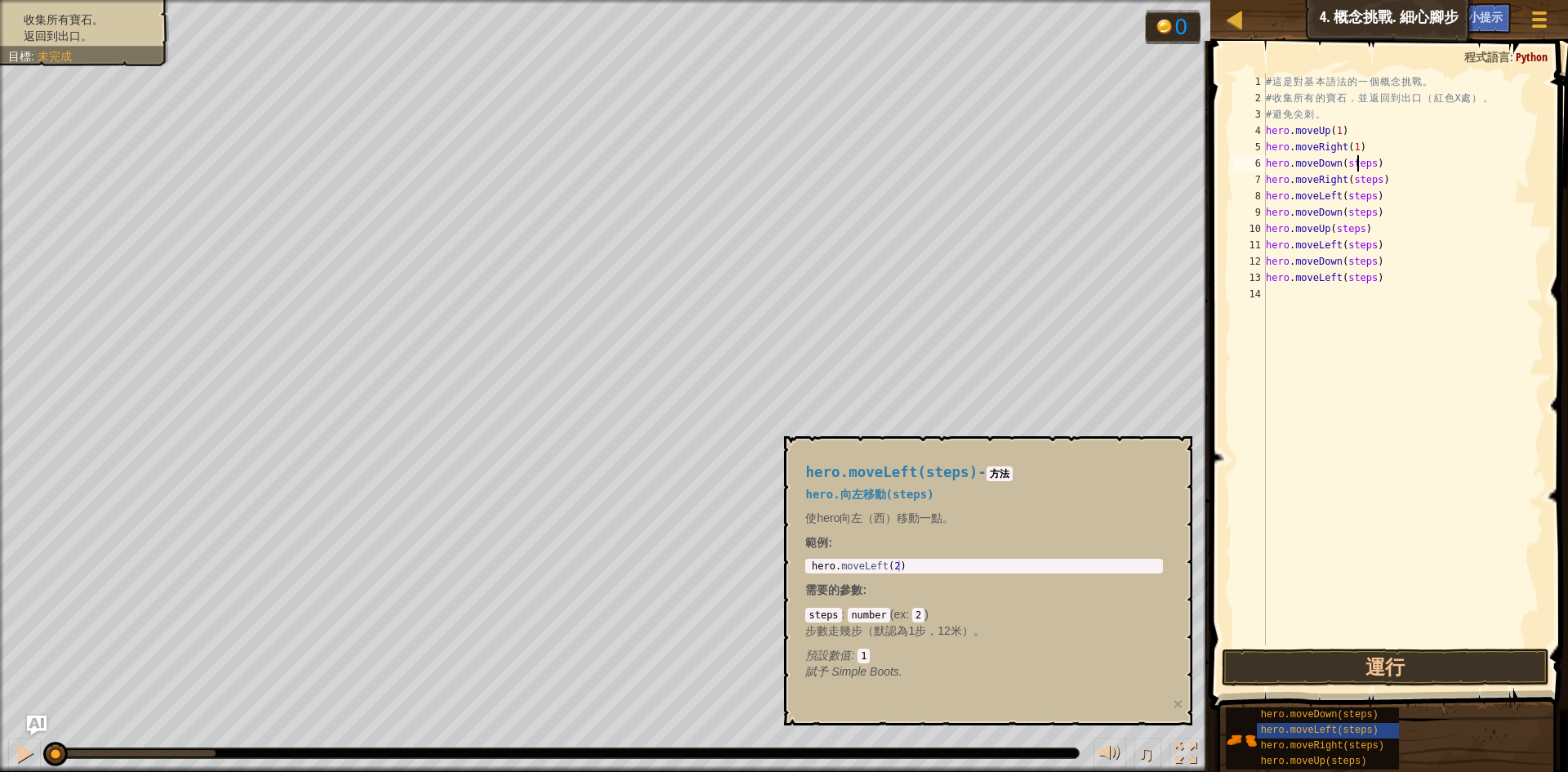
click at [1358, 170] on div "# 這 是 對 基 本 語 法 的 一 個 概 念 挑 戰 。 # 收 集 所 有 的 寶 石 ， 並 返 回 到 出 口 （ 紅 色 X 處 ） 。 # 避…" at bounding box center [1404, 376] width 282 height 605
click at [1357, 189] on div "# 這 是 對 基 本 語 法 的 一 個 概 念 挑 戰 。 # 收 集 所 有 的 寶 石 ， 並 返 回 到 出 口 （ 紅 色 X 處 ） 。 # 避…" at bounding box center [1404, 376] width 282 height 605
click at [1364, 175] on div "# 這 是 對 基 本 語 法 的 一 個 概 念 挑 戰 。 # 收 集 所 有 的 寶 石 ， 並 返 回 到 出 口 （ 紅 色 X 處 ） 。 # 避…" at bounding box center [1404, 376] width 282 height 605
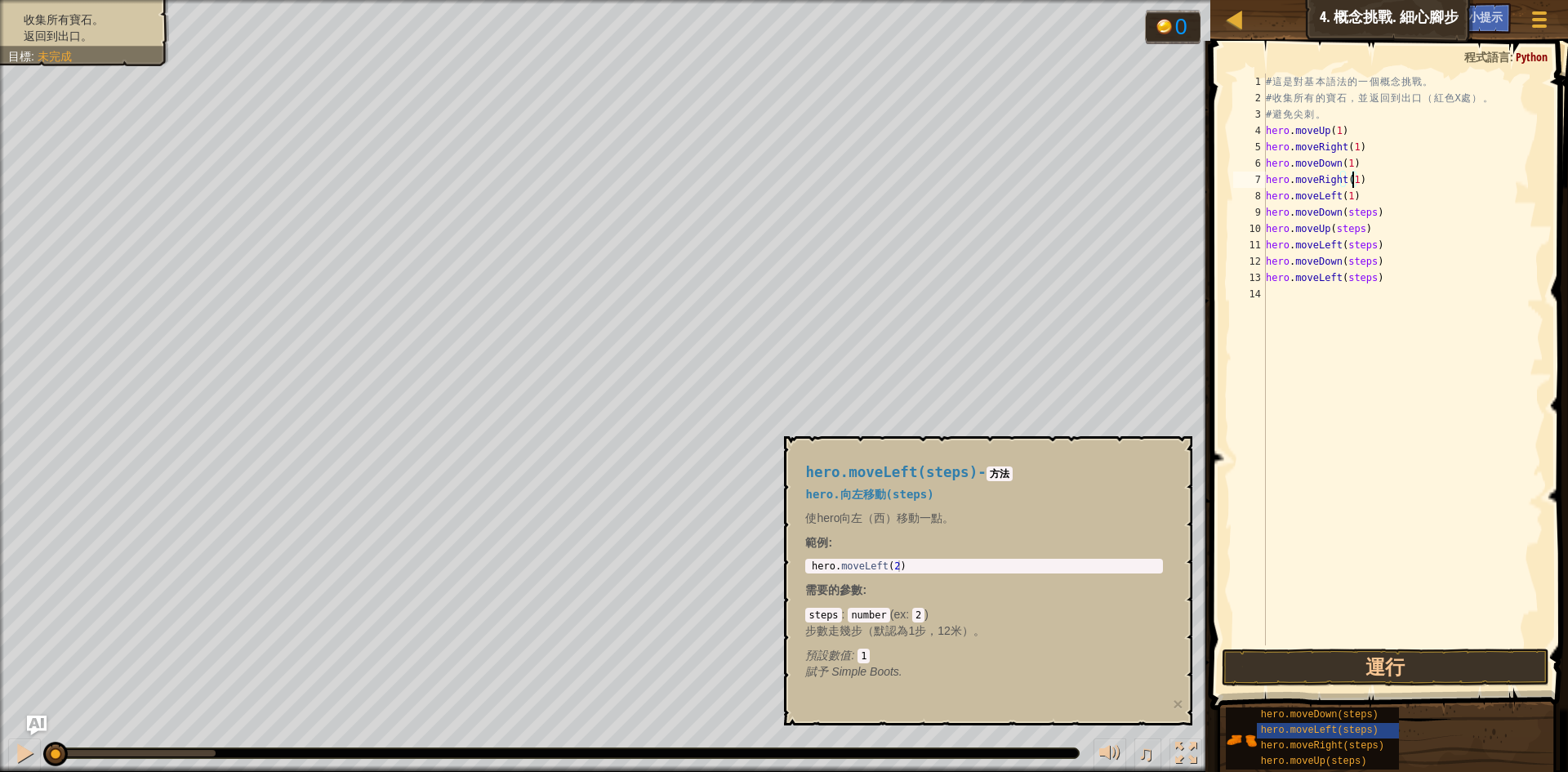
click at [1352, 219] on div "# 這 是 對 基 本 語 法 的 一 個 概 念 挑 戰 。 # 收 集 所 有 的 寶 石 ， 並 返 回 到 出 口 （ 紅 色 X 處 ） 。 # 避…" at bounding box center [1404, 376] width 282 height 605
click at [1351, 233] on div "# 這 是 對 基 本 語 法 的 一 個 概 念 挑 戰 。 # 收 集 所 有 的 寶 石 ， 並 返 回 到 出 口 （ 紅 色 X 處 ） 。 # 避…" at bounding box center [1404, 376] width 282 height 605
click at [1351, 244] on div "# 這 是 對 基 本 語 法 的 一 個 概 念 挑 戰 。 # 收 集 所 有 的 寶 石 ， 並 返 回 到 出 口 （ 紅 色 X 處 ） 。 # 避…" at bounding box center [1404, 376] width 282 height 605
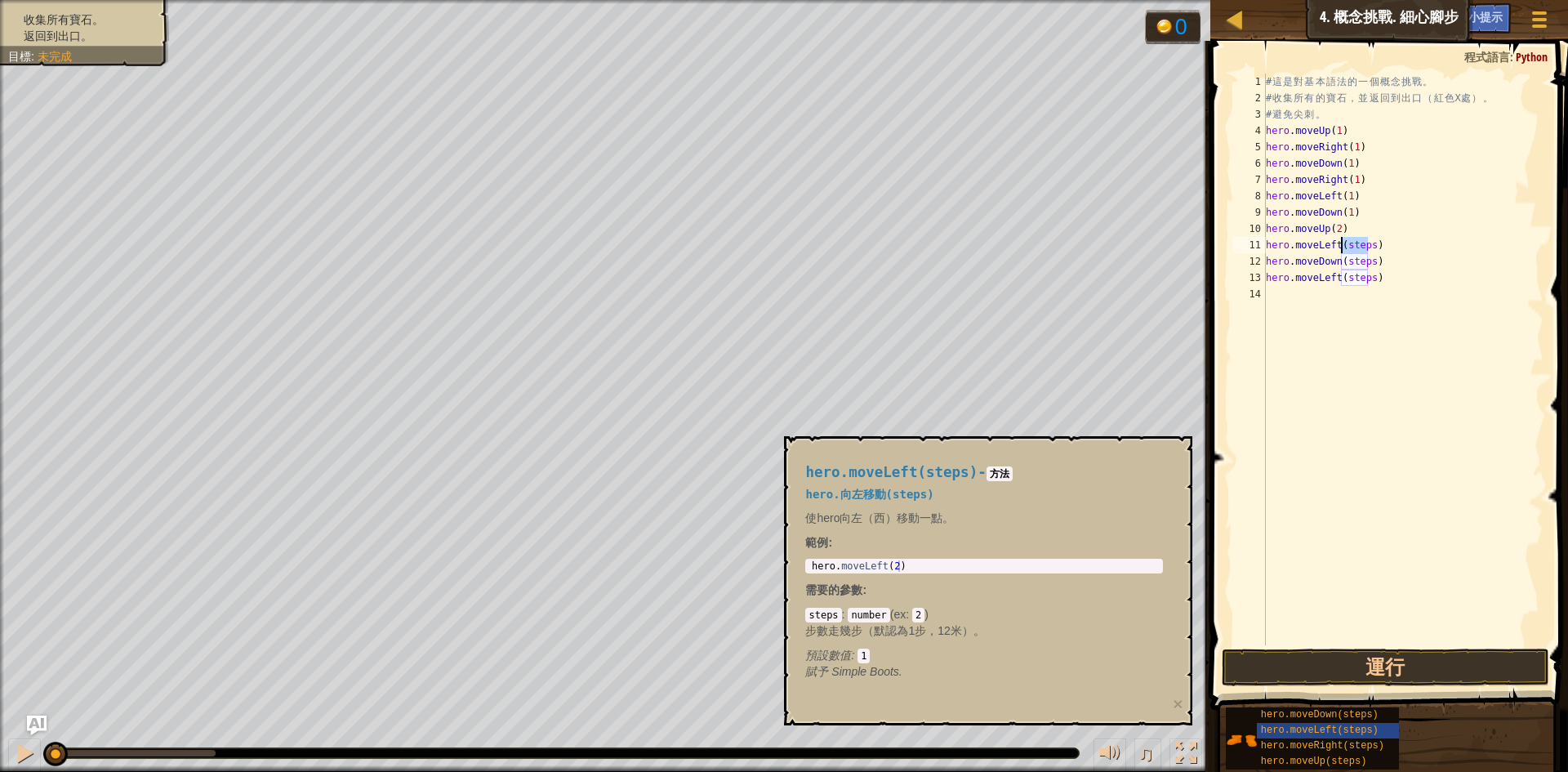
click at [1351, 244] on div "# 這 是 對 基 本 語 法 的 一 個 概 念 挑 戰 。 # 收 集 所 有 的 寶 石 ， 並 返 回 到 出 口 （ 紅 色 X 處 ） 。 # 避…" at bounding box center [1404, 376] width 282 height 605
click at [1351, 262] on div "# 這 是 對 基 本 語 法 的 一 個 概 念 挑 戰 。 # 收 集 所 有 的 寶 石 ， 並 返 回 到 出 口 （ 紅 色 X 處 ） 。 # 避…" at bounding box center [1404, 376] width 282 height 605
click at [1356, 277] on div "# 這 是 對 基 本 語 法 的 一 個 概 念 挑 戰 。 # 收 集 所 有 的 寶 石 ， 並 返 回 到 出 口 （ 紅 色 X 處 ） 。 # 避…" at bounding box center [1404, 376] width 282 height 605
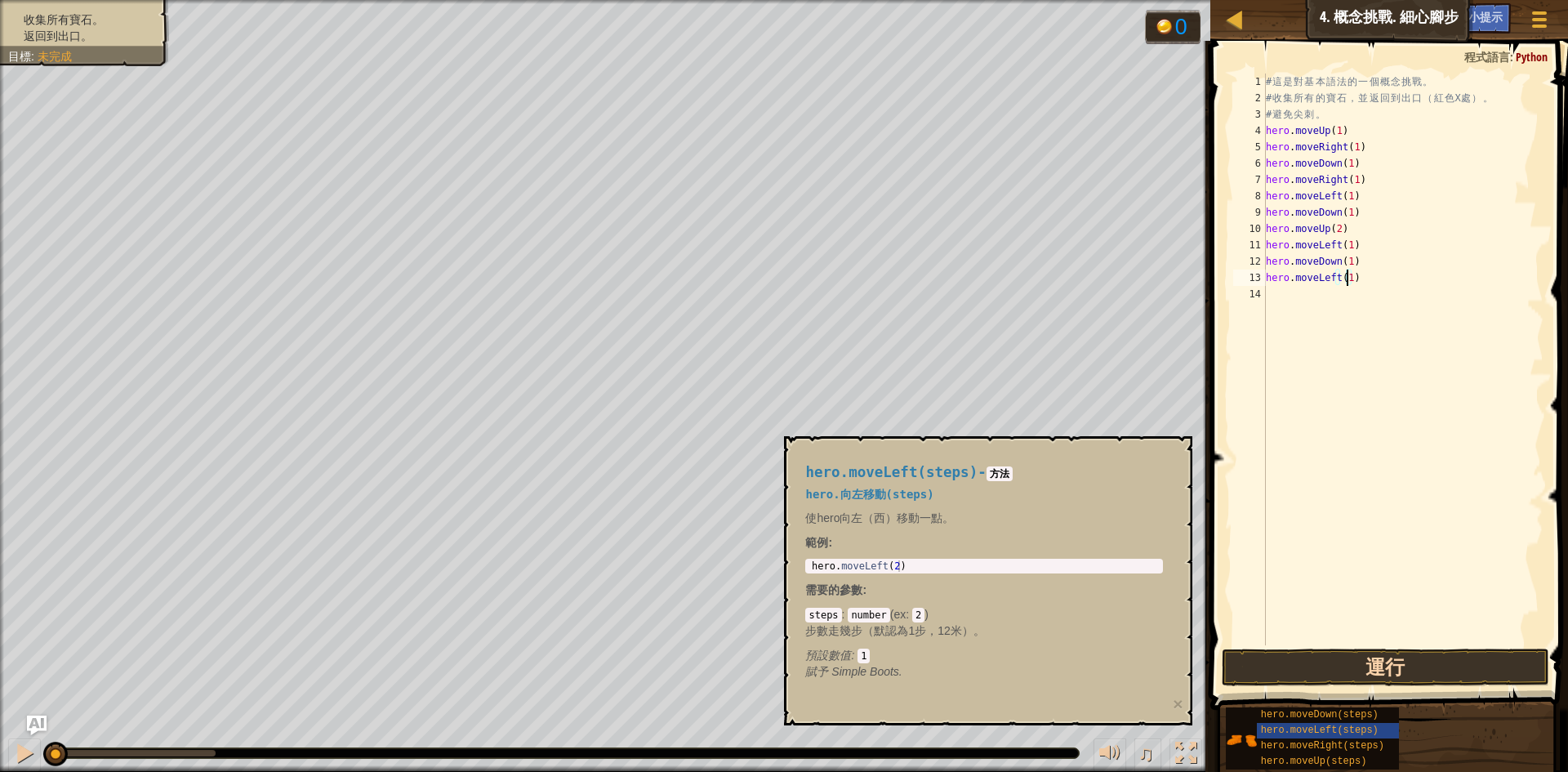
type textarea "hero.moveLeft(1)"
click at [1430, 663] on button "運行" at bounding box center [1386, 668] width 328 height 38
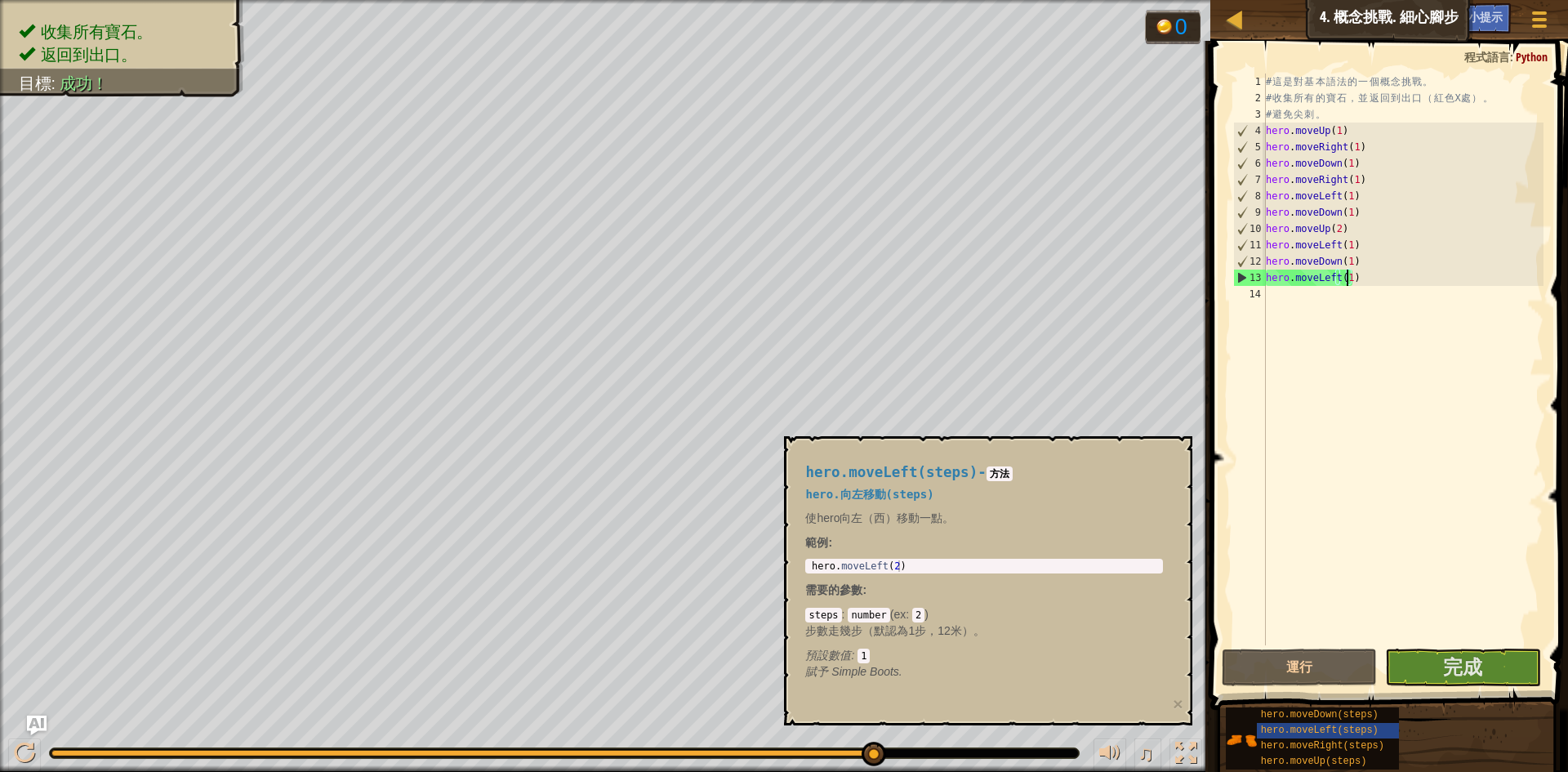
drag, startPoint x: 145, startPoint y: 747, endPoint x: 951, endPoint y: 720, distance: 806.5
click at [951, 0] on body "地圖 資訊科學入門 4. 概念挑戰. 細心腳步 遊戲選單 完成 小提示 Ask AI 1 הההההההההההההההההההההההההההההההההה…" at bounding box center [784, 0] width 1568 height 0
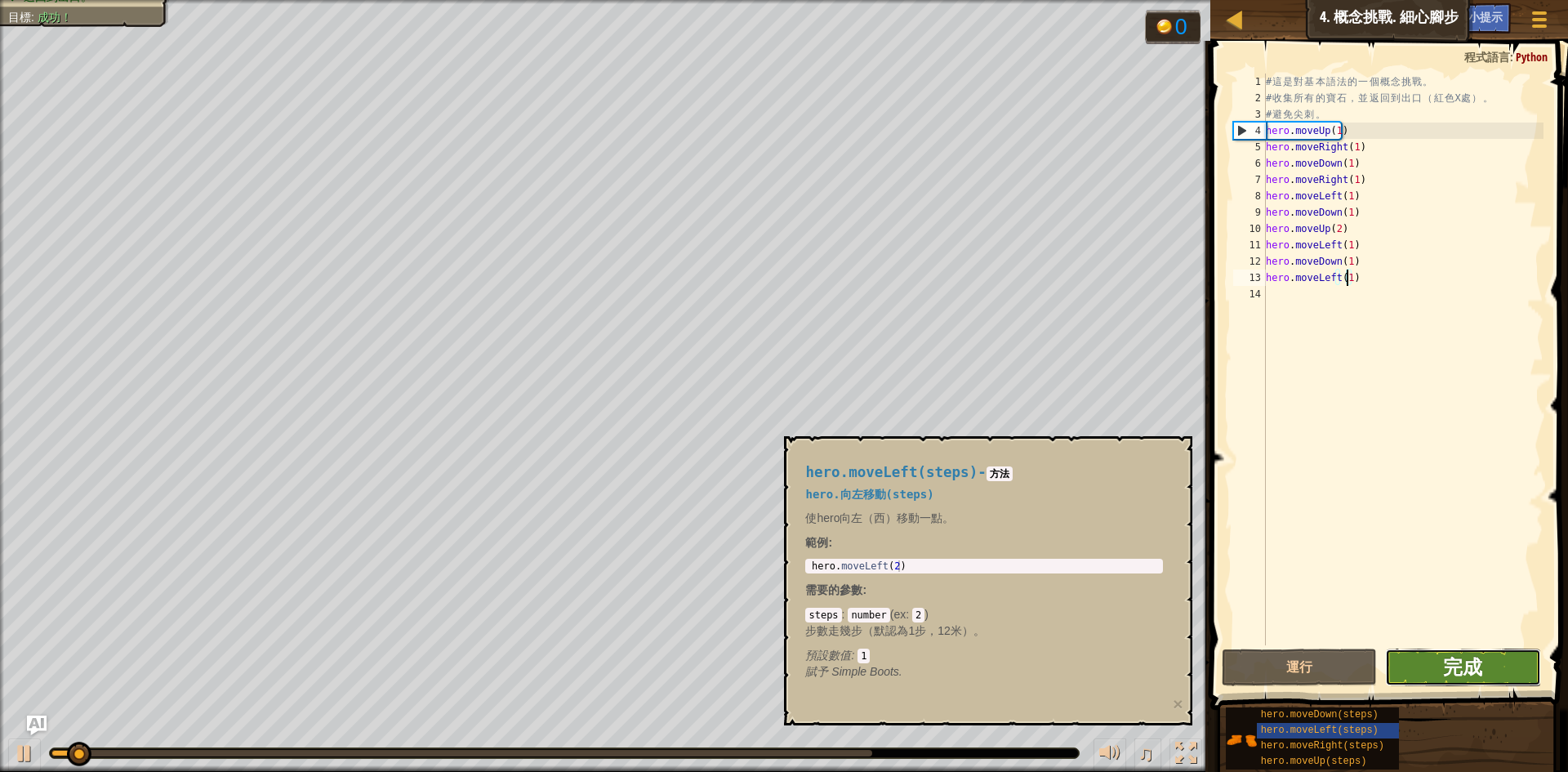
click at [1455, 657] on span "完成" at bounding box center [1463, 667] width 39 height 27
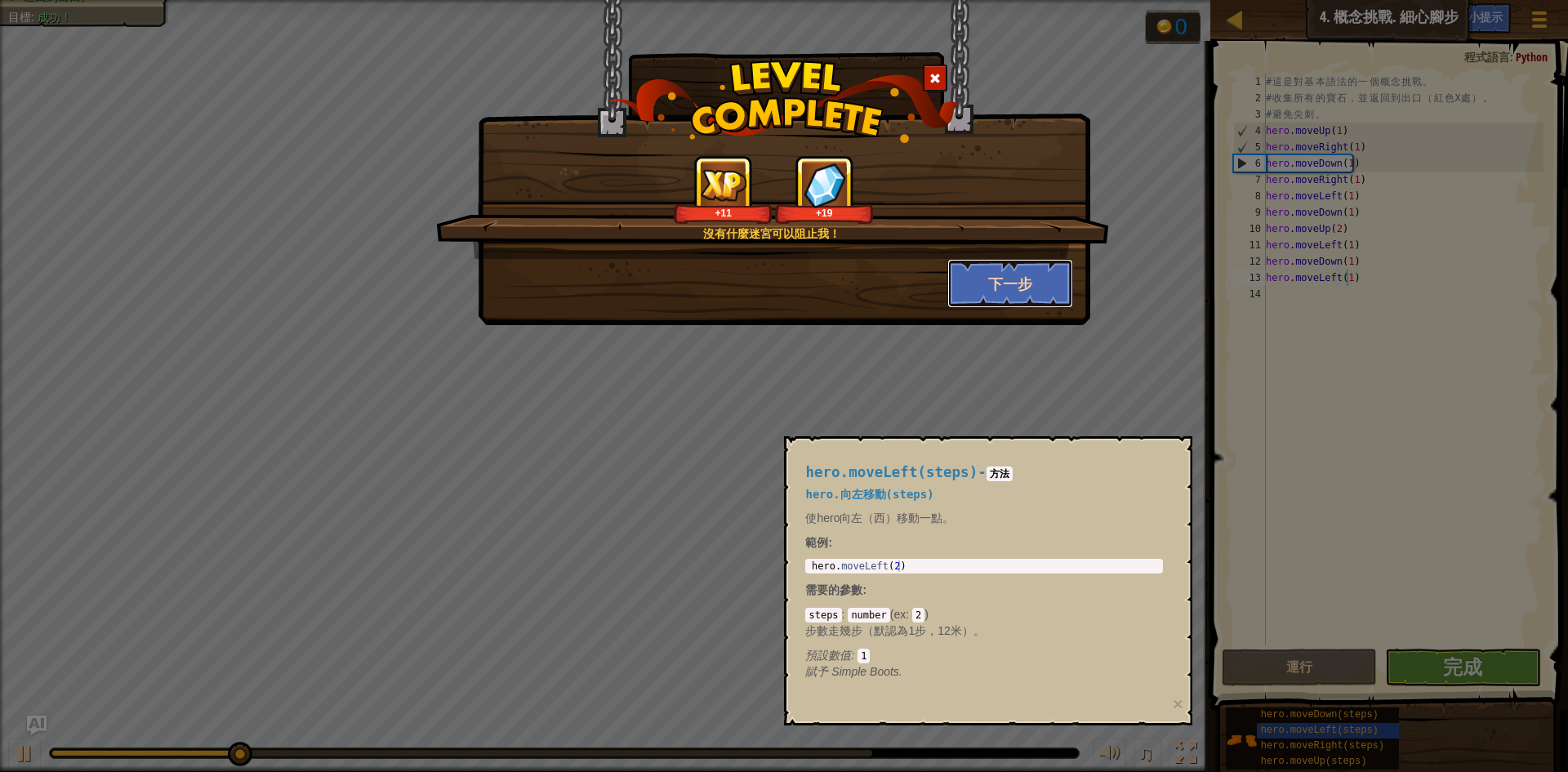
click at [1001, 284] on button "下一步" at bounding box center [1010, 283] width 126 height 49
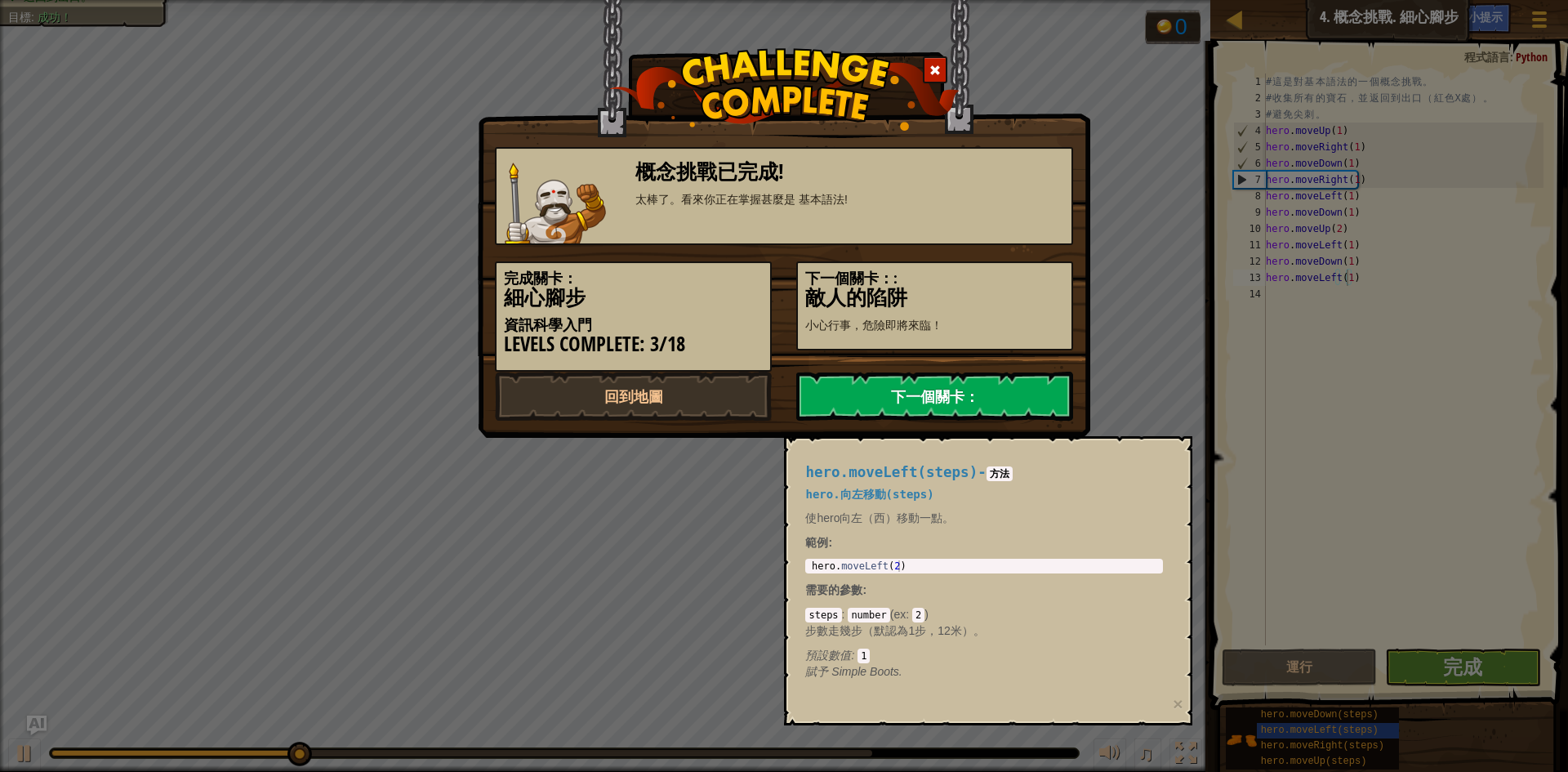
click at [878, 391] on link "下一個關卡：" at bounding box center [934, 395] width 277 height 49
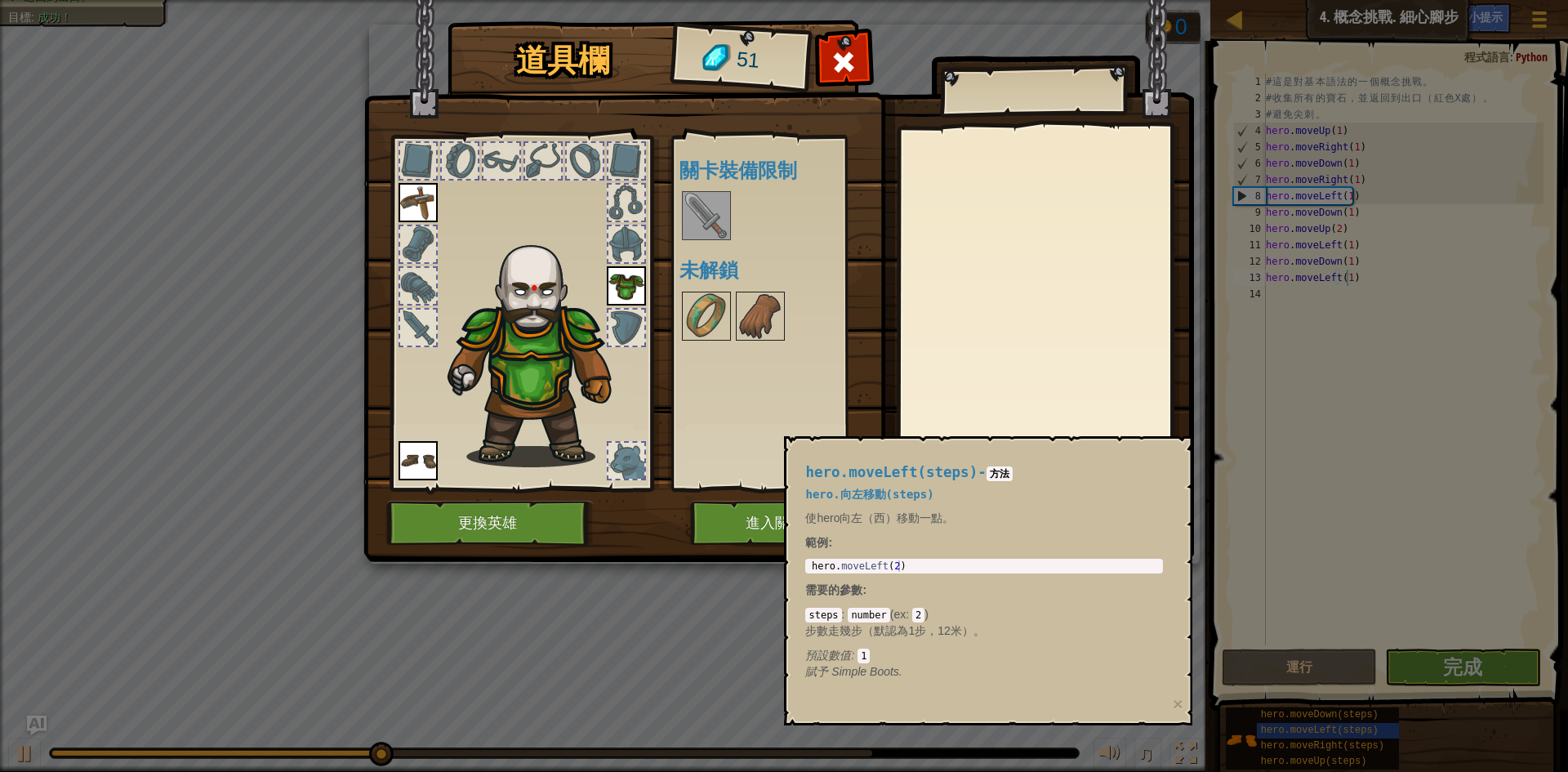
click at [1203, 356] on div "道具欄 51 可使用的裝備 裝備 裝備 裝備 連點物品兩下可裝備 關卡裝備限制 未解鎖 裝備 脫下 訂閱我們來解鎖吧! (受本關卡限制) 更換英雄 進入關卡" at bounding box center [784, 386] width 1568 height 772
click at [742, 294] on img at bounding box center [761, 317] width 46 height 46
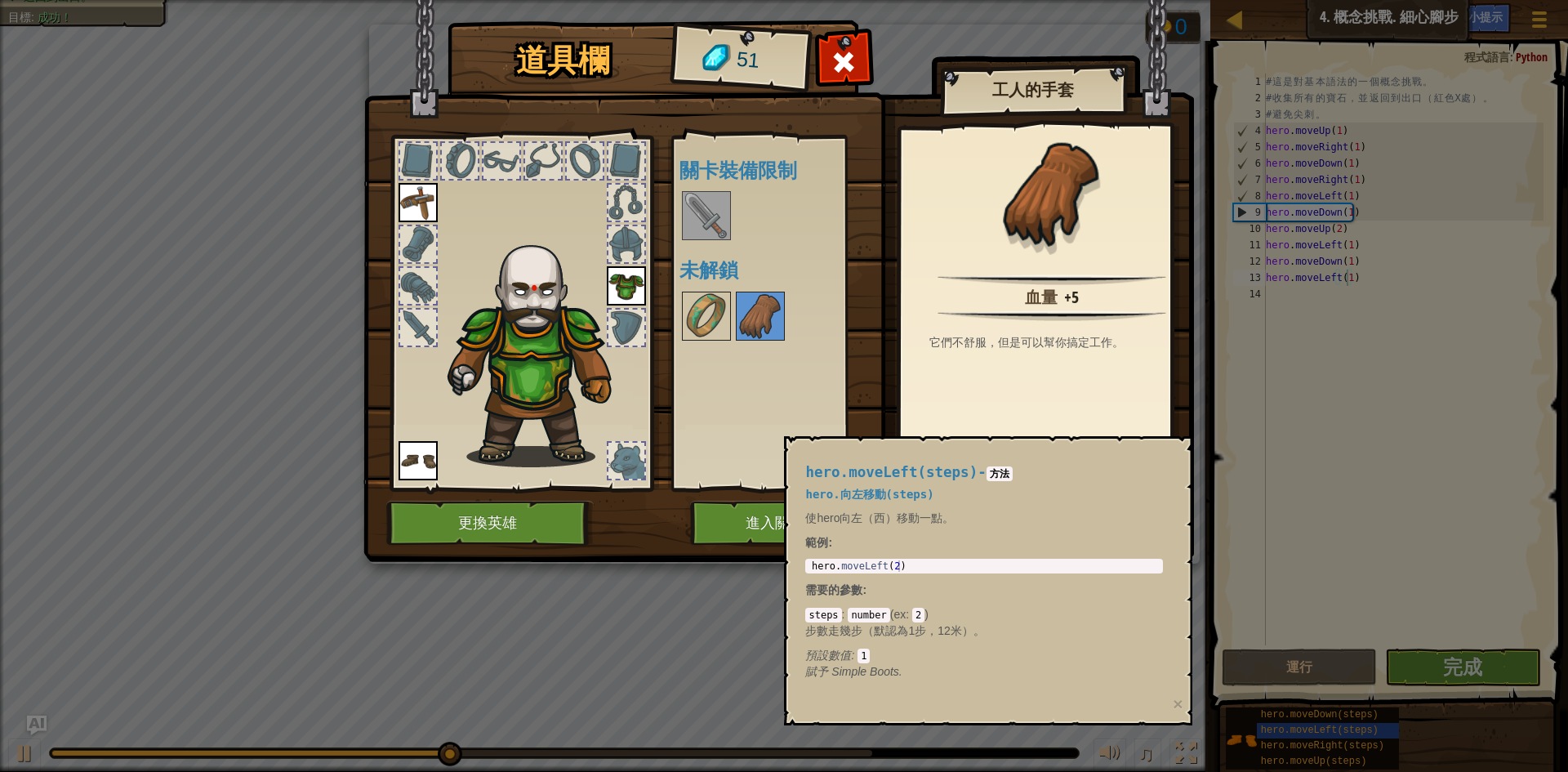
click at [712, 225] on img at bounding box center [707, 216] width 46 height 46
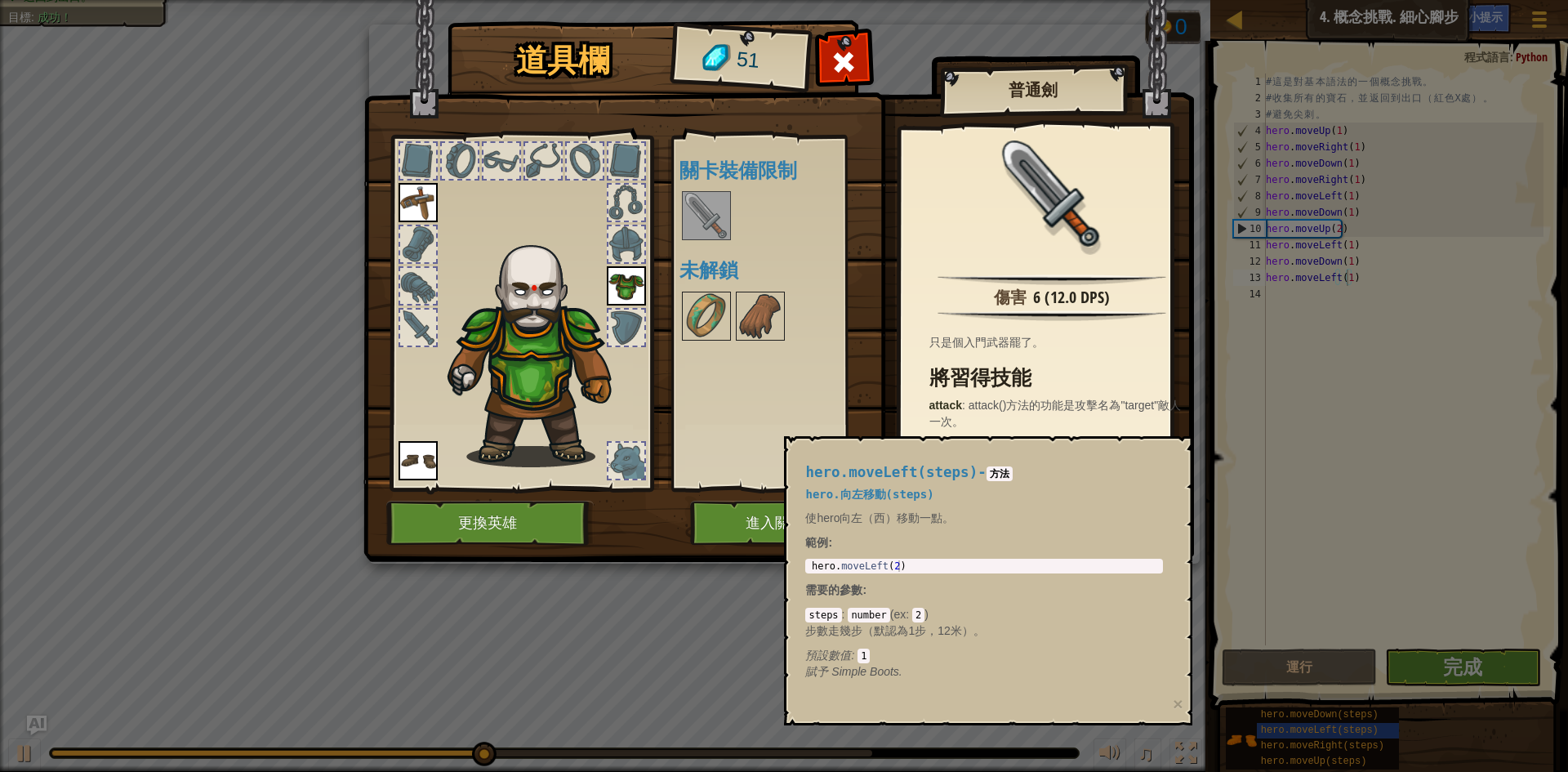
drag, startPoint x: 919, startPoint y: 458, endPoint x: 931, endPoint y: 458, distance: 12.0
click at [920, 458] on div "hero.moveLeft(steps) - 方法 hero.向左移動(steps) 使hero向左（西）移動一點。 範例 : 1 hero . moveLe…" at bounding box center [984, 572] width 381 height 246
drag, startPoint x: 985, startPoint y: 456, endPoint x: 1039, endPoint y: 554, distance: 111.9
click at [1039, 554] on div "hero.moveLeft(steps) - 方法 hero.向左移動(steps) 使hero向左（西）移動一點。 範例 : 1 hero . moveLe…" at bounding box center [984, 572] width 381 height 246
click at [1036, 551] on div "hero.moveLeft(steps) - 方法 hero.向左移動(steps) 使hero向左（西）移動一點。 範例 : 1 hero . moveLe…" at bounding box center [984, 572] width 381 height 246
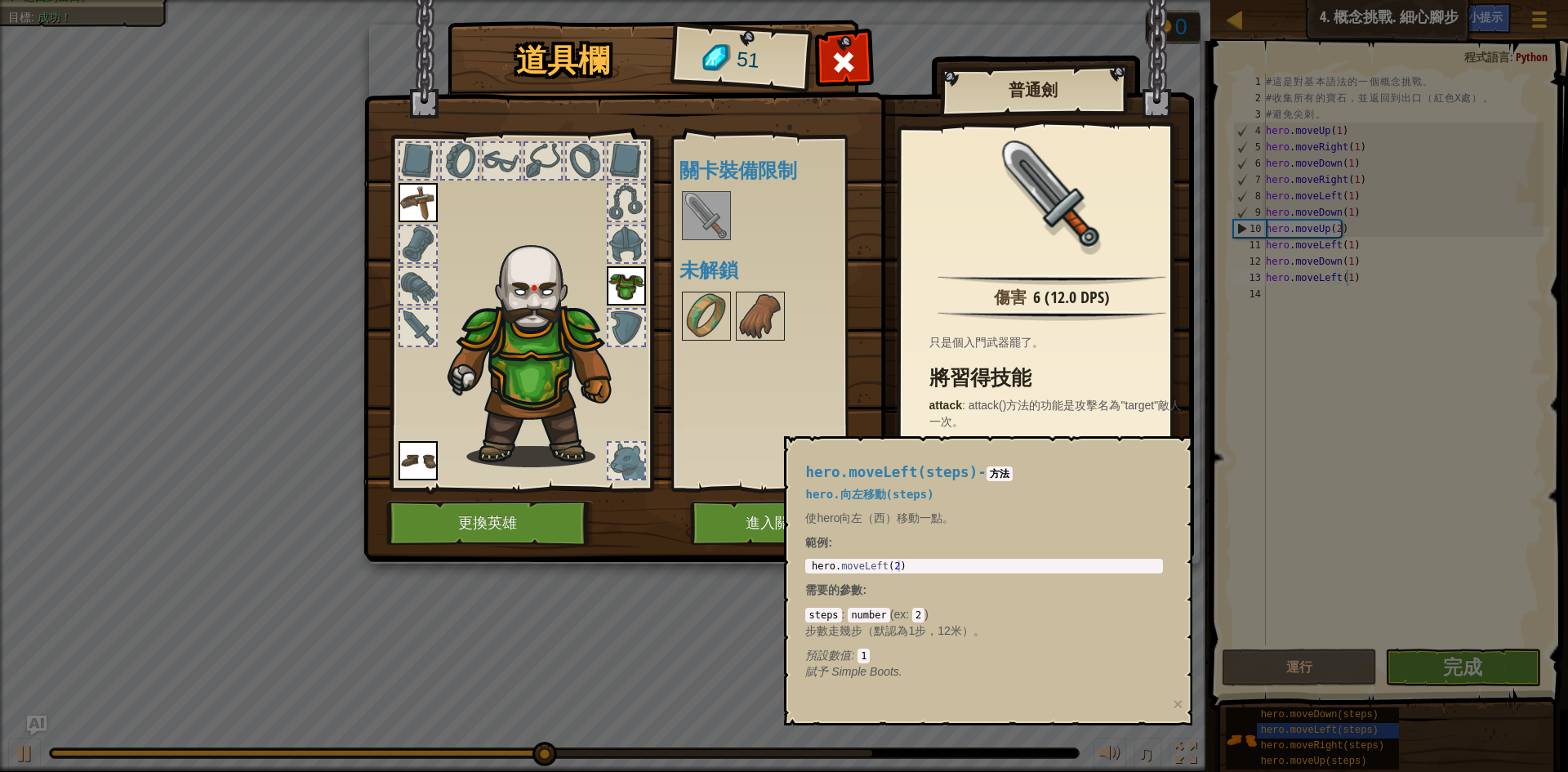
click at [1086, 358] on div "傷害 6 (12.0 DPS) 只是個入門武器罷了。 將習得技能 attack : attack()方法的功能是攻擊名為"target"敵人一次。" at bounding box center [1052, 311] width 302 height 367
click at [209, 217] on div "道具欄 51 可使用的裝備 裝備 裝備 裝備 連點物品兩下可裝備 關卡裝備限制 未解鎖 普通劍 傷害 6 (12.0 DPS) 只是個入門武器罷了。 將習得技…" at bounding box center [784, 386] width 1568 height 772
click at [757, 564] on div "道具欄 51 可使用的裝備 裝備 裝備 裝備 連點物品兩下可裝備 關卡裝備限制 未解鎖 普通劍 傷害 6 (12.0 DPS) 只是個入門武器罷了。 將習得技…" at bounding box center [784, 386] width 1568 height 772
click at [762, 633] on div "道具欄 51 可使用的裝備 裝備 裝備 裝備 連點物品兩下可裝備 關卡裝備限制 未解鎖 普通劍 傷害 6 (12.0 DPS) 只是個入門武器罷了。 將習得技…" at bounding box center [784, 386] width 1568 height 772
click at [925, 513] on p "使hero向左（西）移動一點。" at bounding box center [984, 518] width 358 height 16
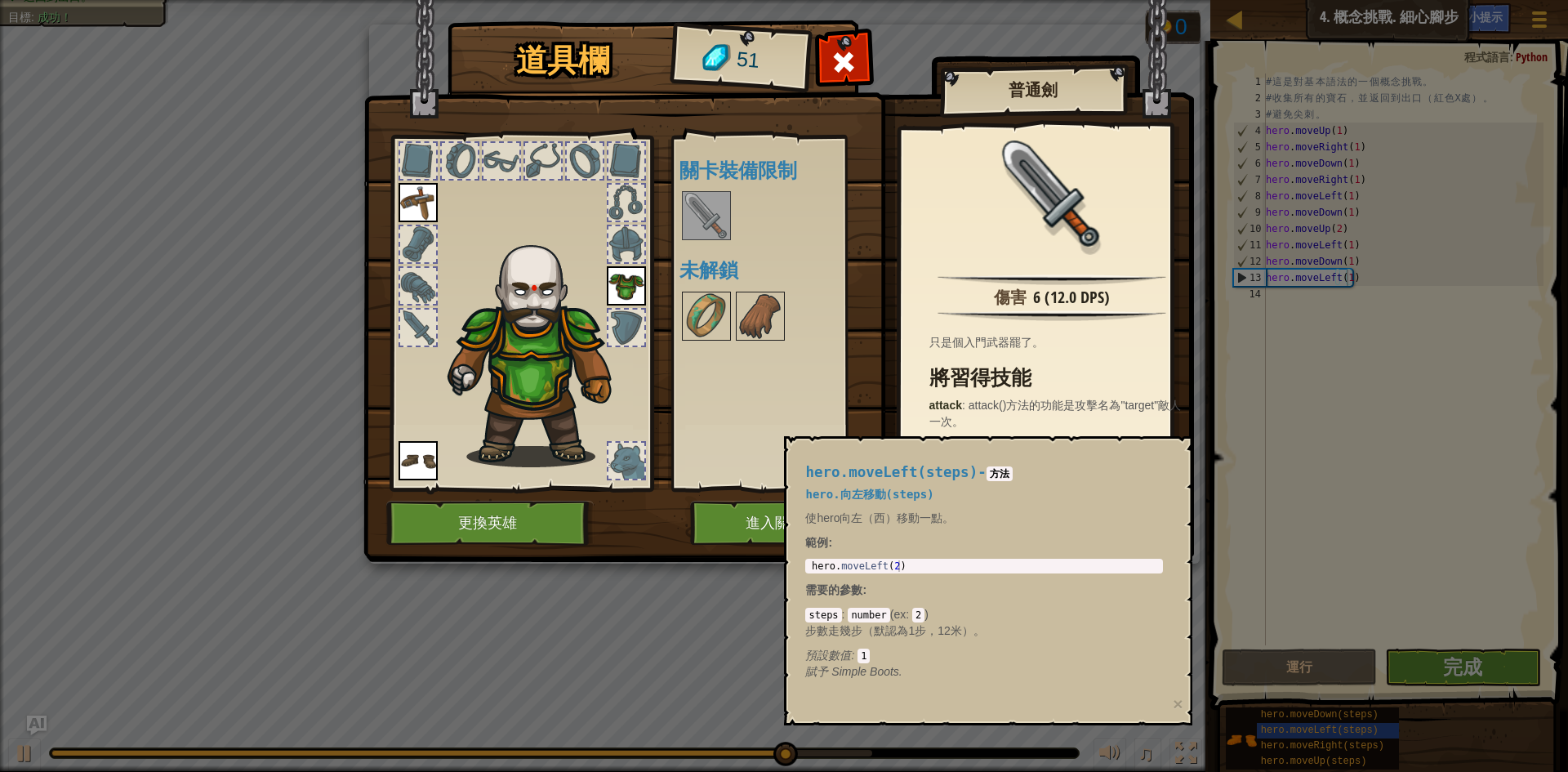
click at [695, 221] on img at bounding box center [707, 216] width 46 height 46
click at [708, 524] on button "進入關卡" at bounding box center [775, 523] width 171 height 45
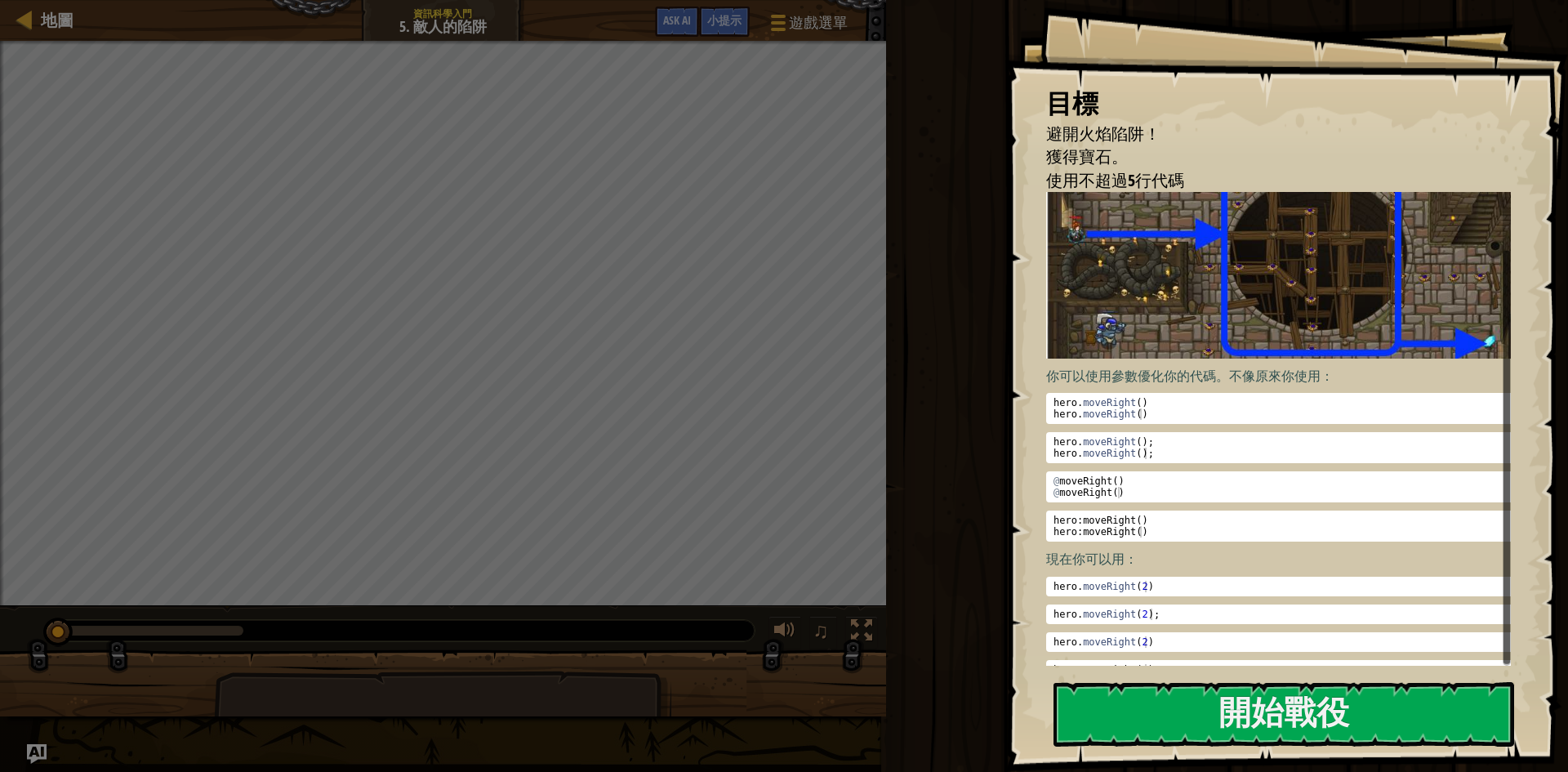
scroll to position [56, 0]
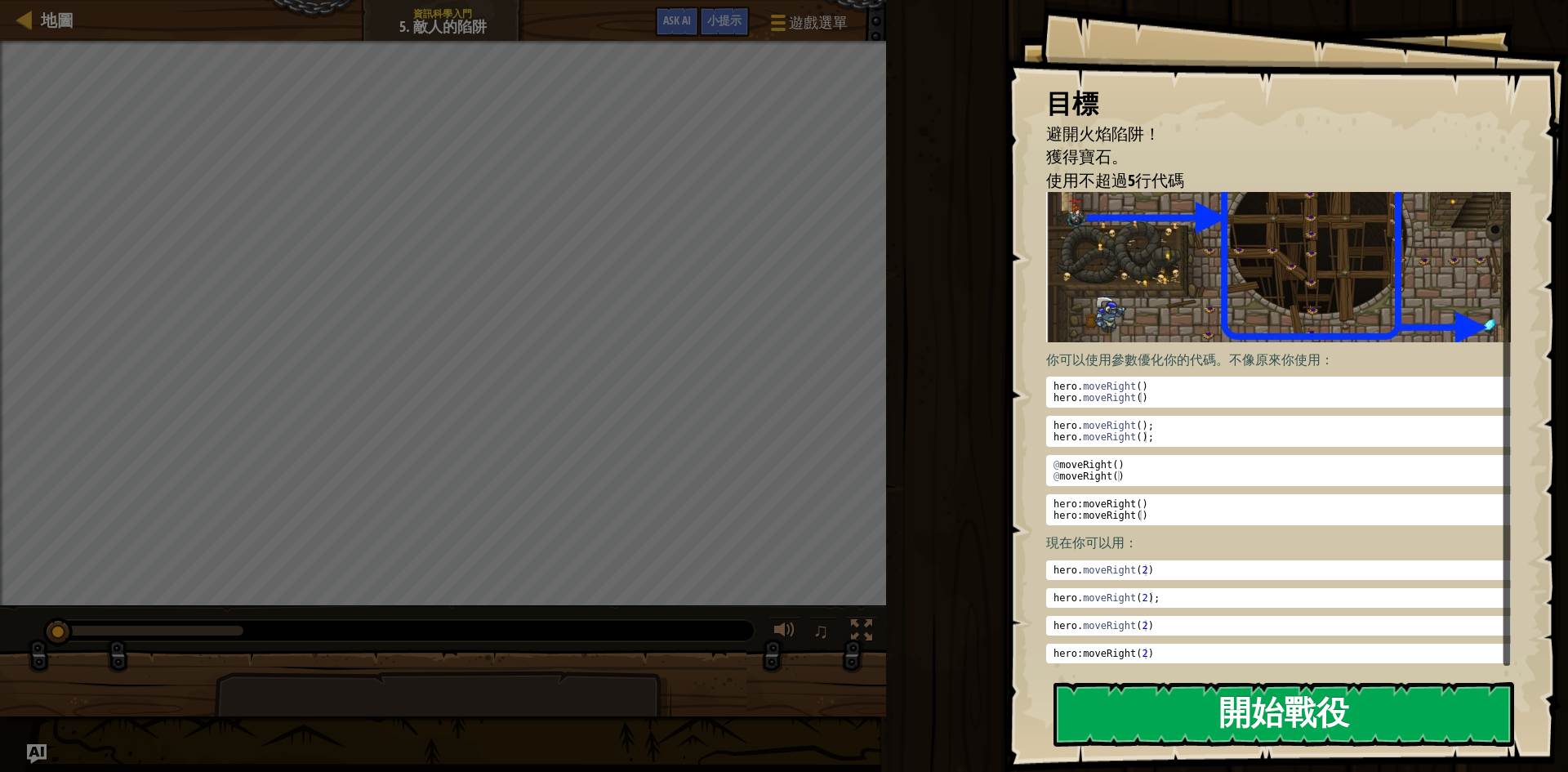
click at [1161, 706] on button "開始戰役" at bounding box center [1283, 715] width 461 height 65
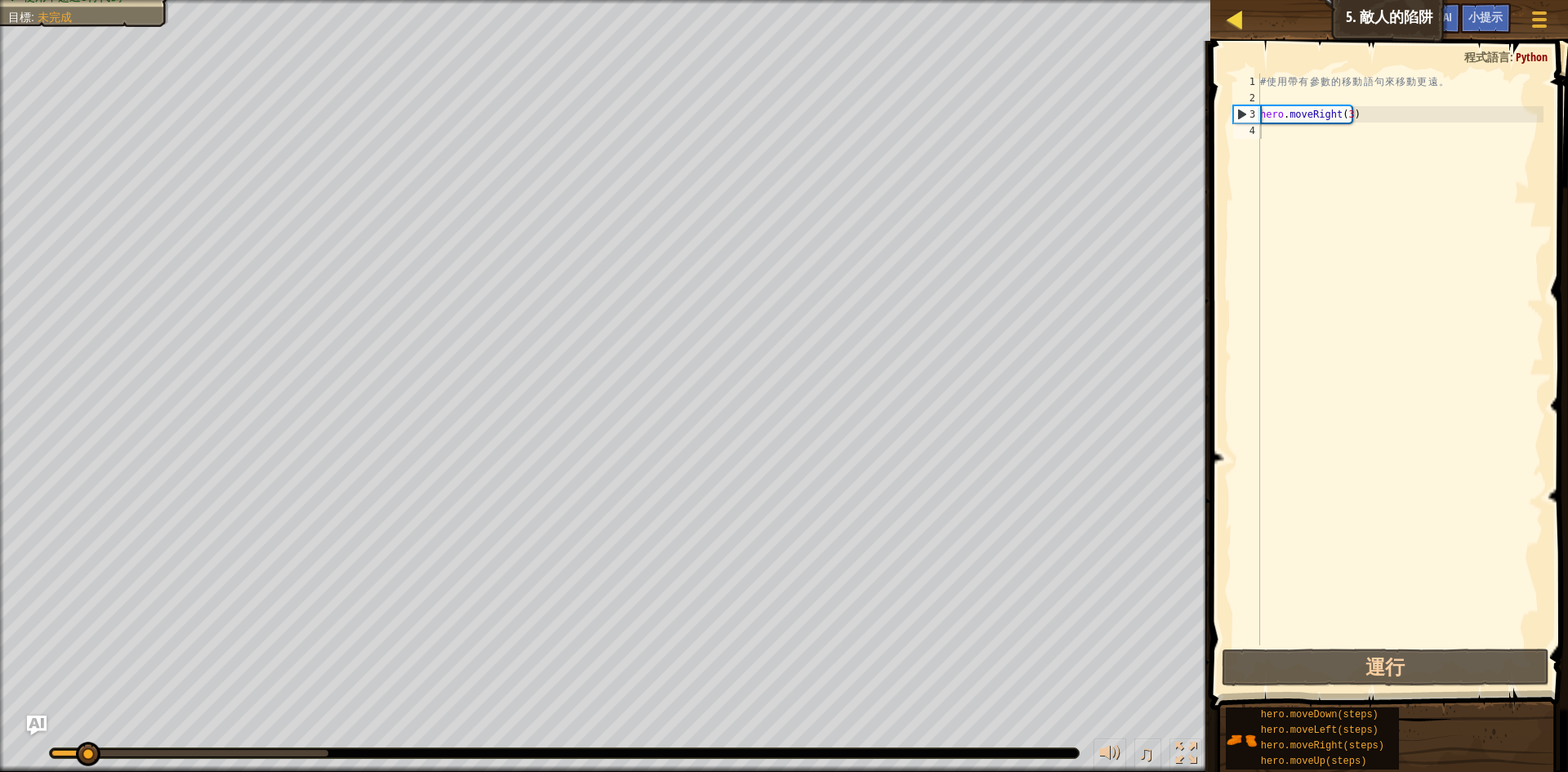
click at [1250, 5] on div "地圖" at bounding box center [1247, 20] width 8 height 41
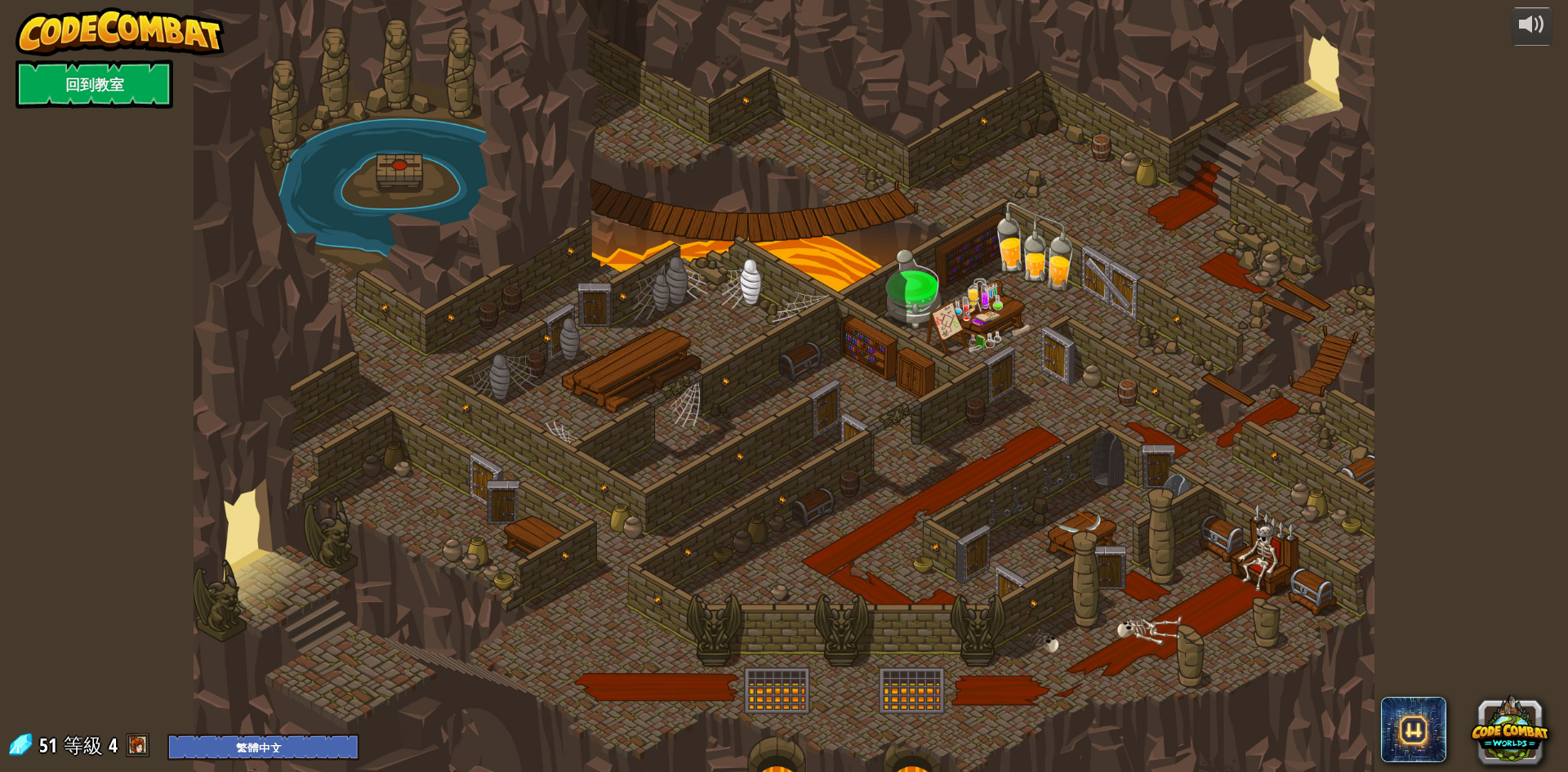
select select "zh-HANT"
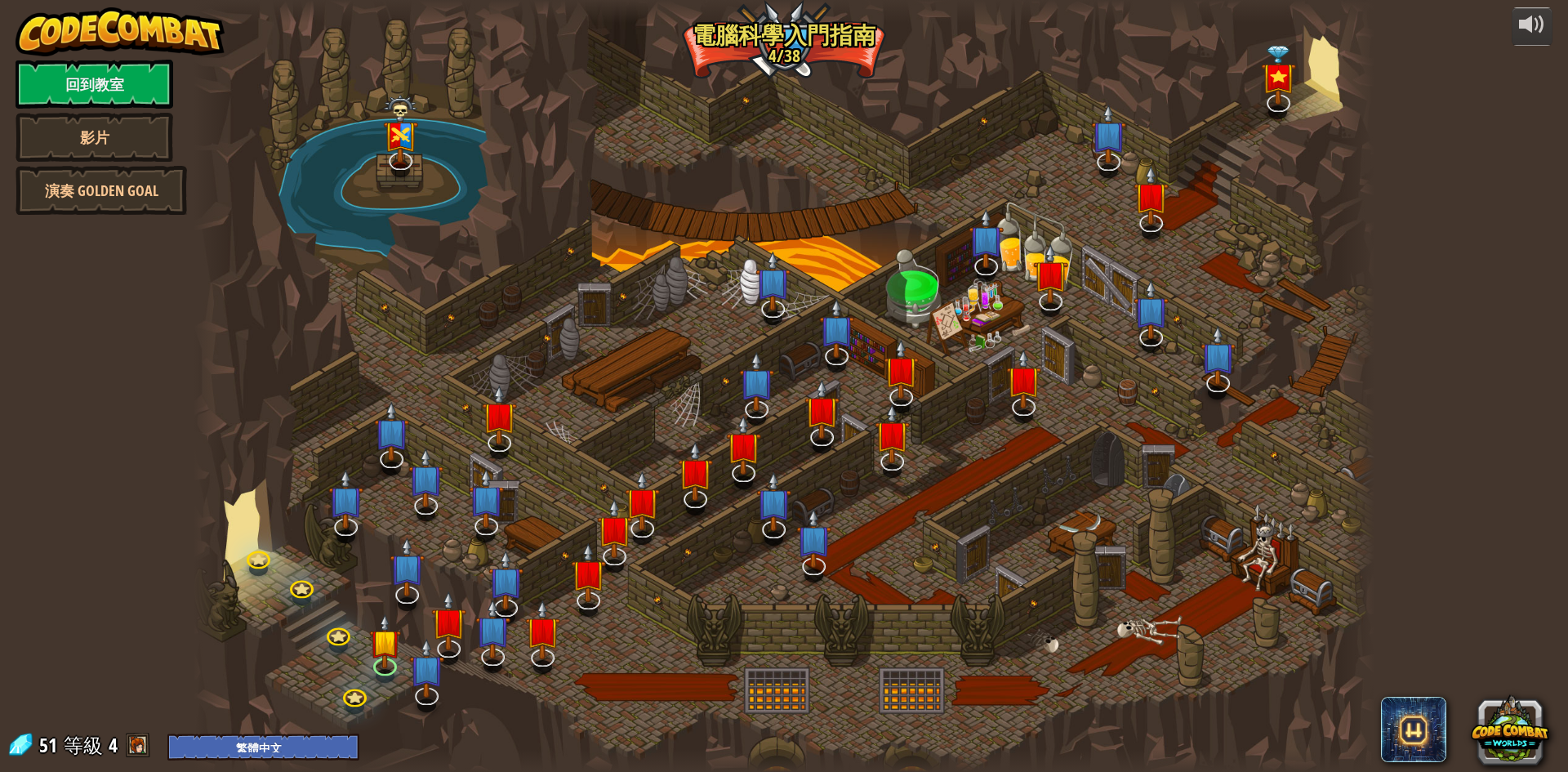
select select "zh-HANT"
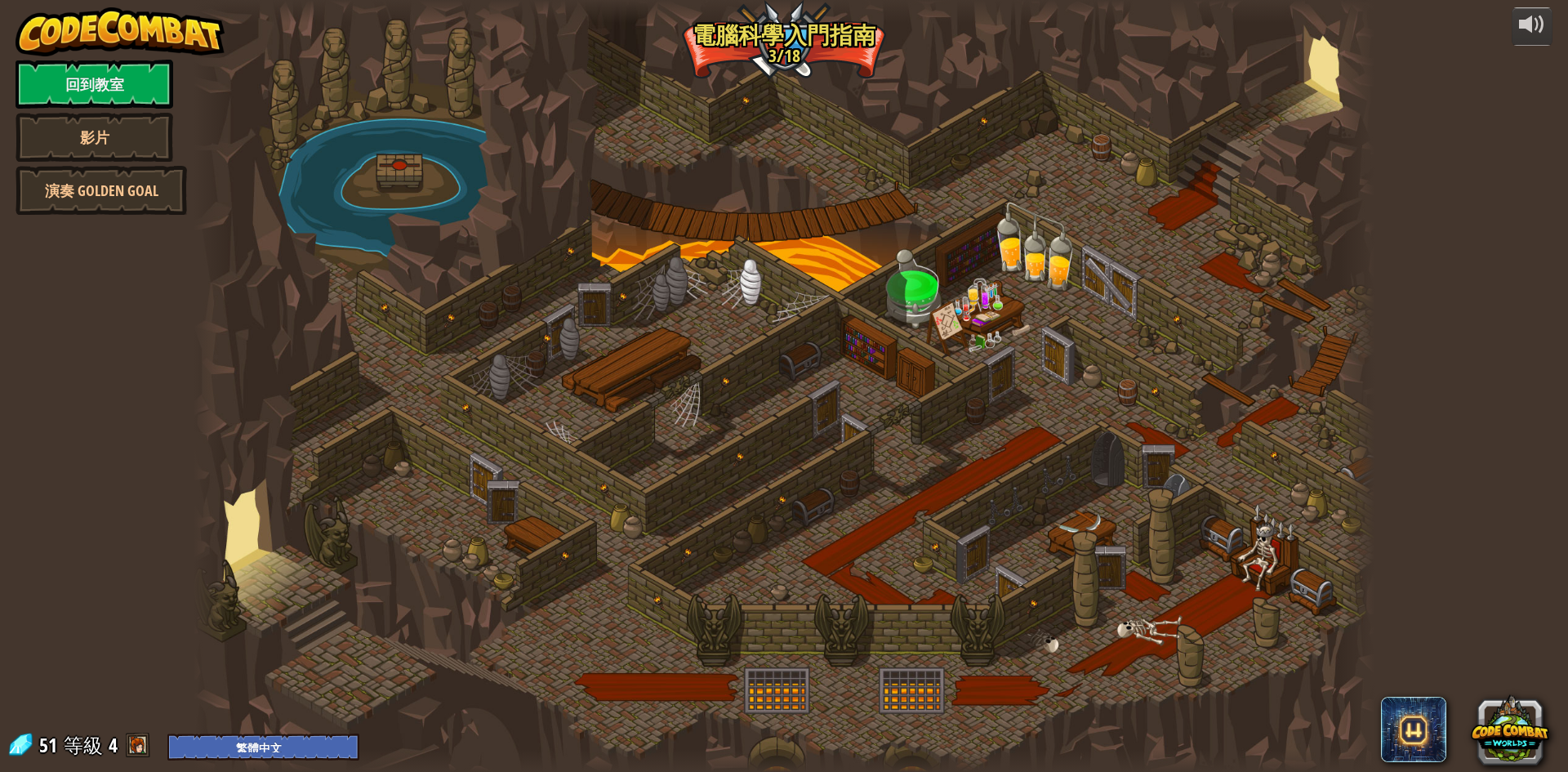
select select "zh-HANT"
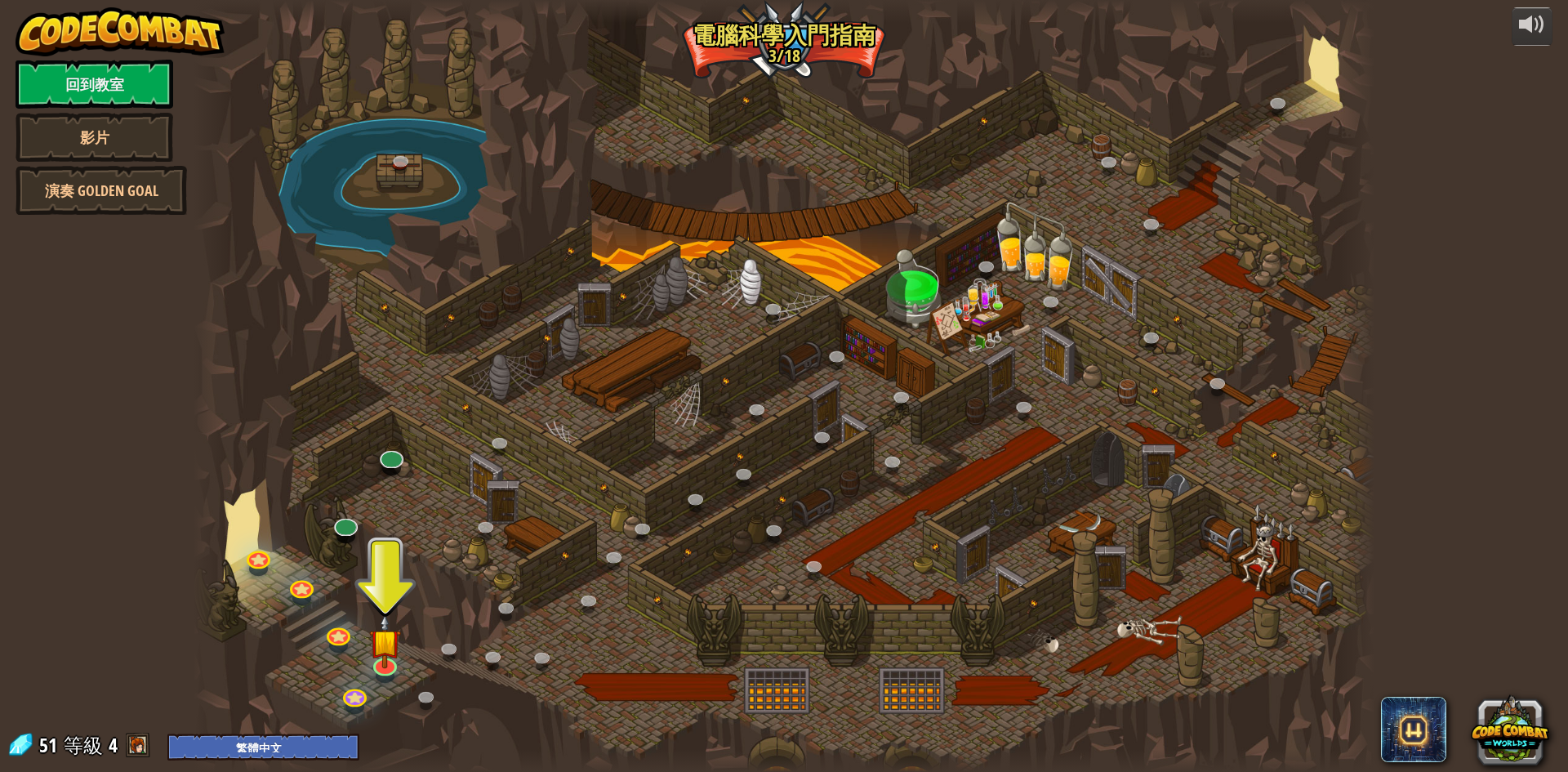
click at [368, 164] on div at bounding box center [784, 386] width 1181 height 772
click at [150, 188] on link "演奏 Golden Goal" at bounding box center [102, 190] width 171 height 49
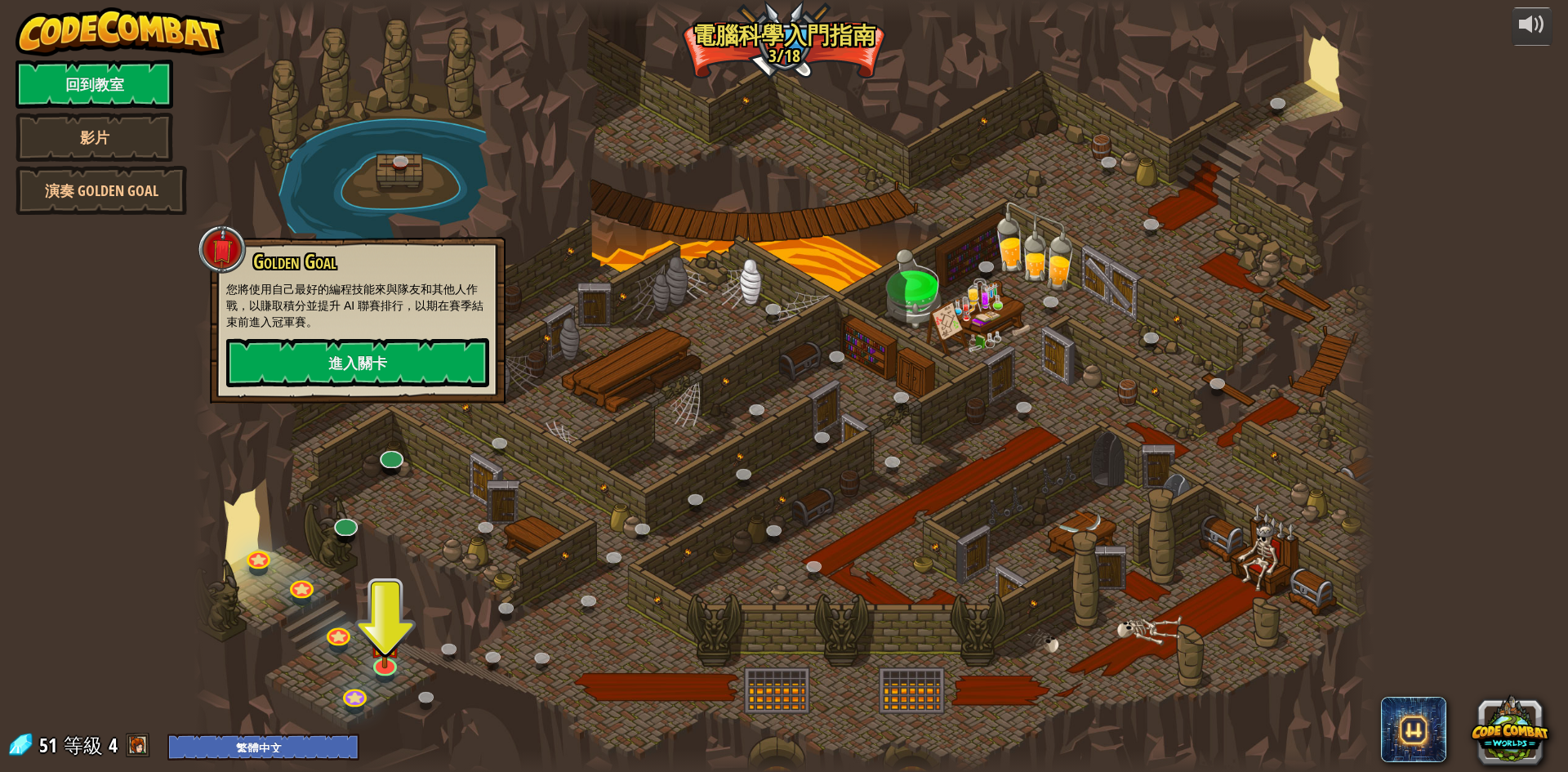
click at [108, 310] on div "powered by 回到教室 影片 演奏 Golden Goal 25. [PERSON_NAME]之門 (未解鎖) 逃離 [GEOGRAPHIC_DATA…" at bounding box center [784, 386] width 1568 height 772
click at [119, 98] on link "回到教室" at bounding box center [95, 83] width 157 height 49
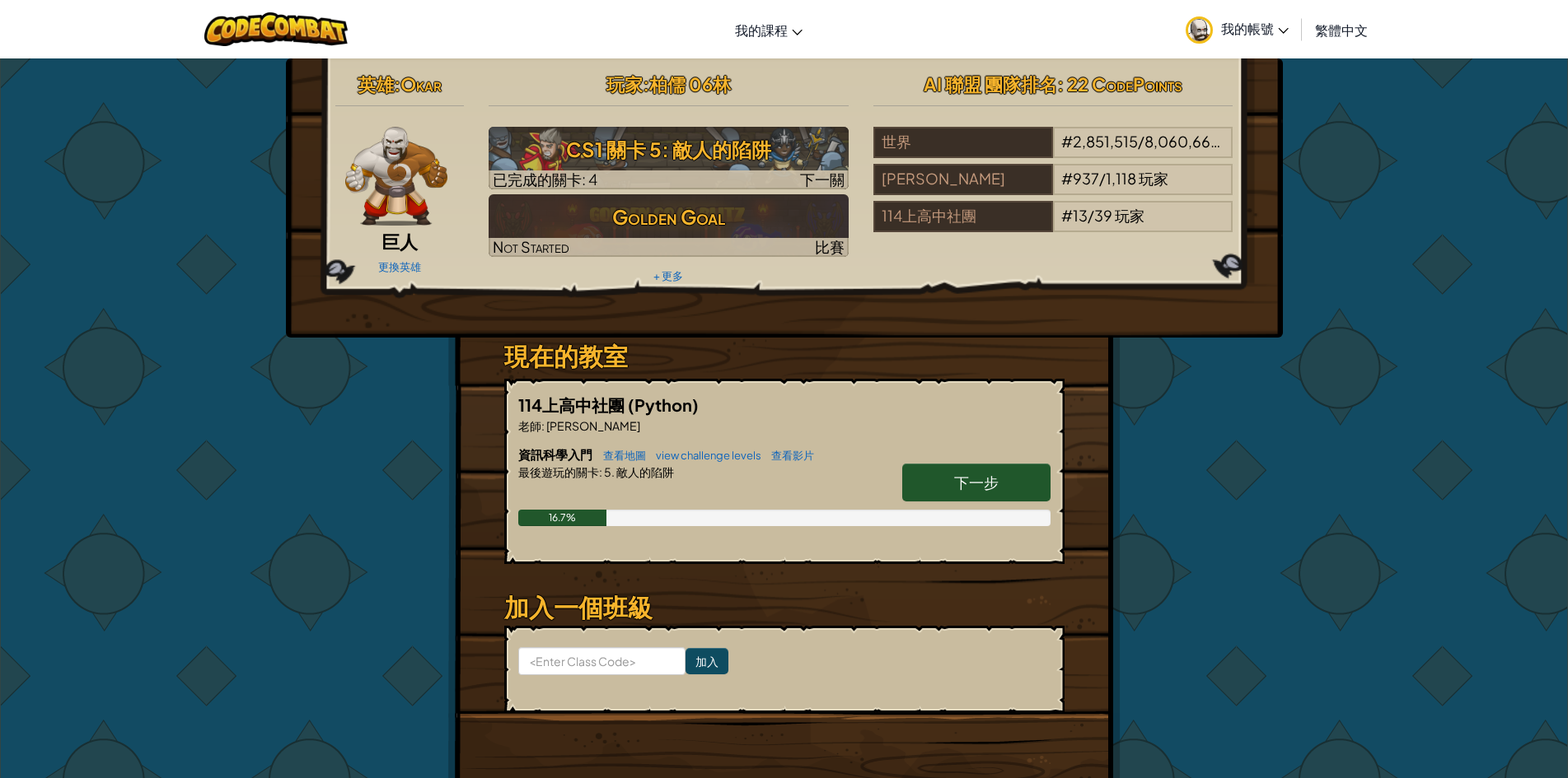
click at [1006, 484] on link "下一步" at bounding box center [976, 482] width 148 height 38
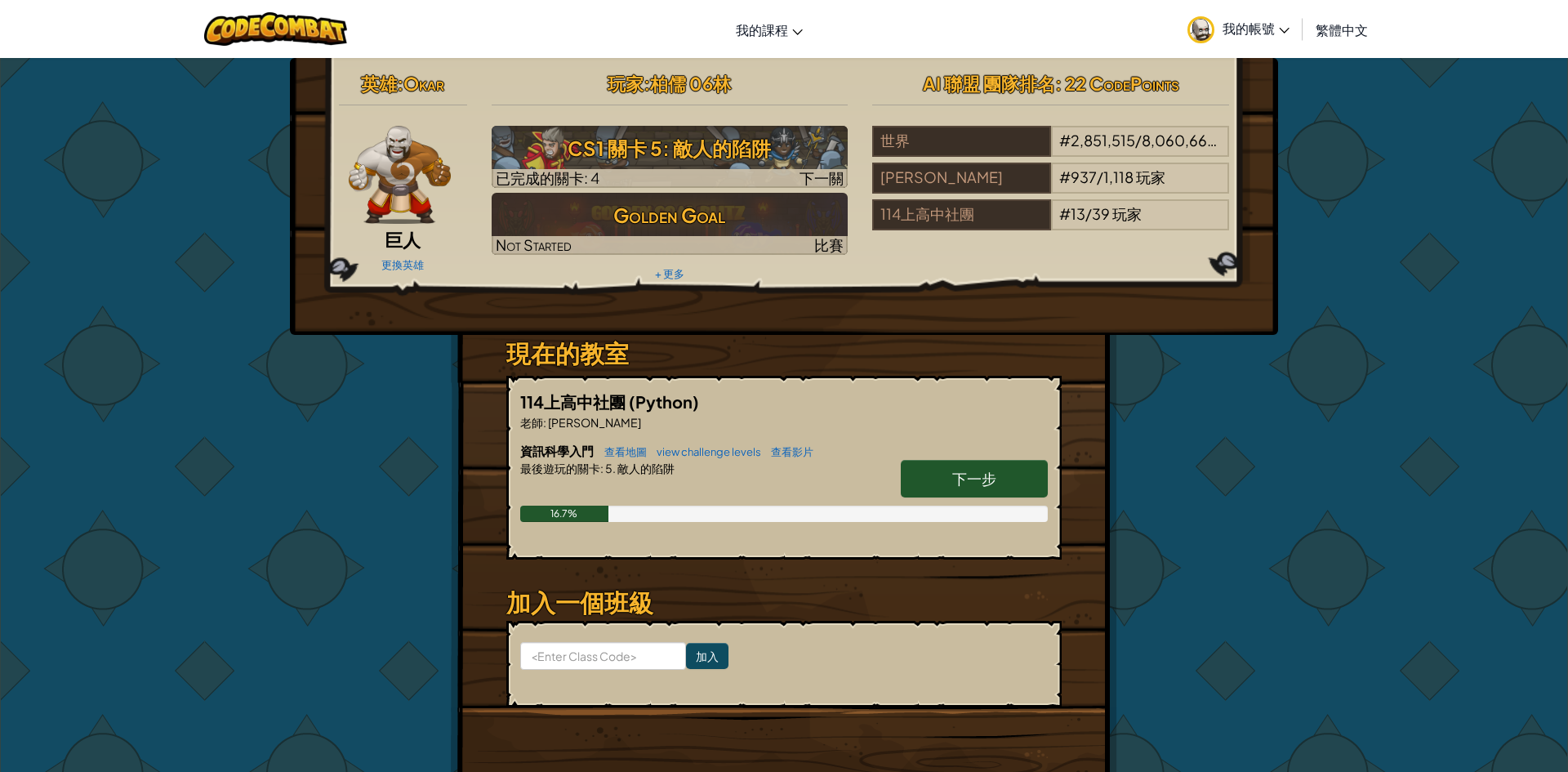
select select "zh-HANT"
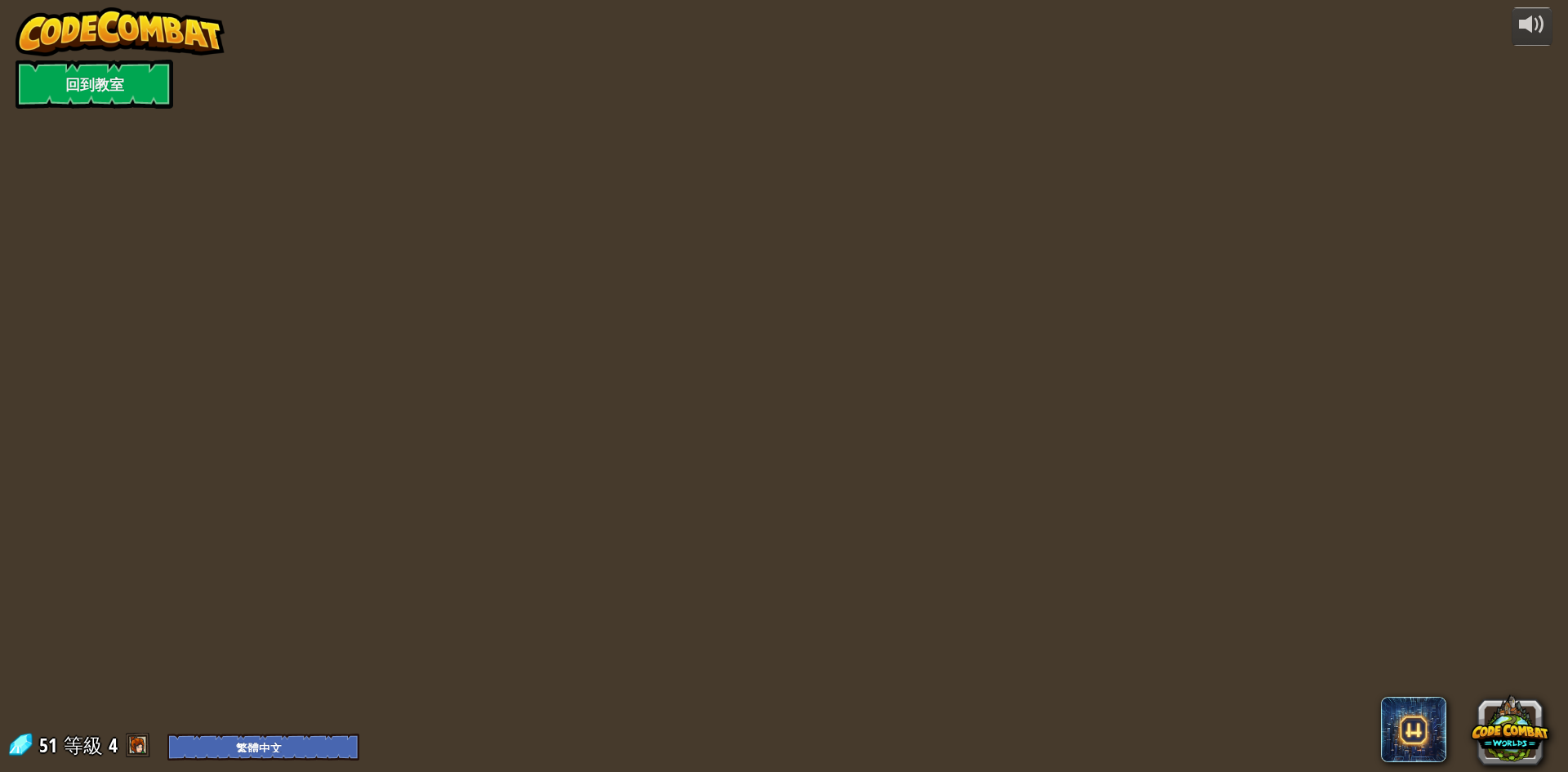
select select "zh-HANT"
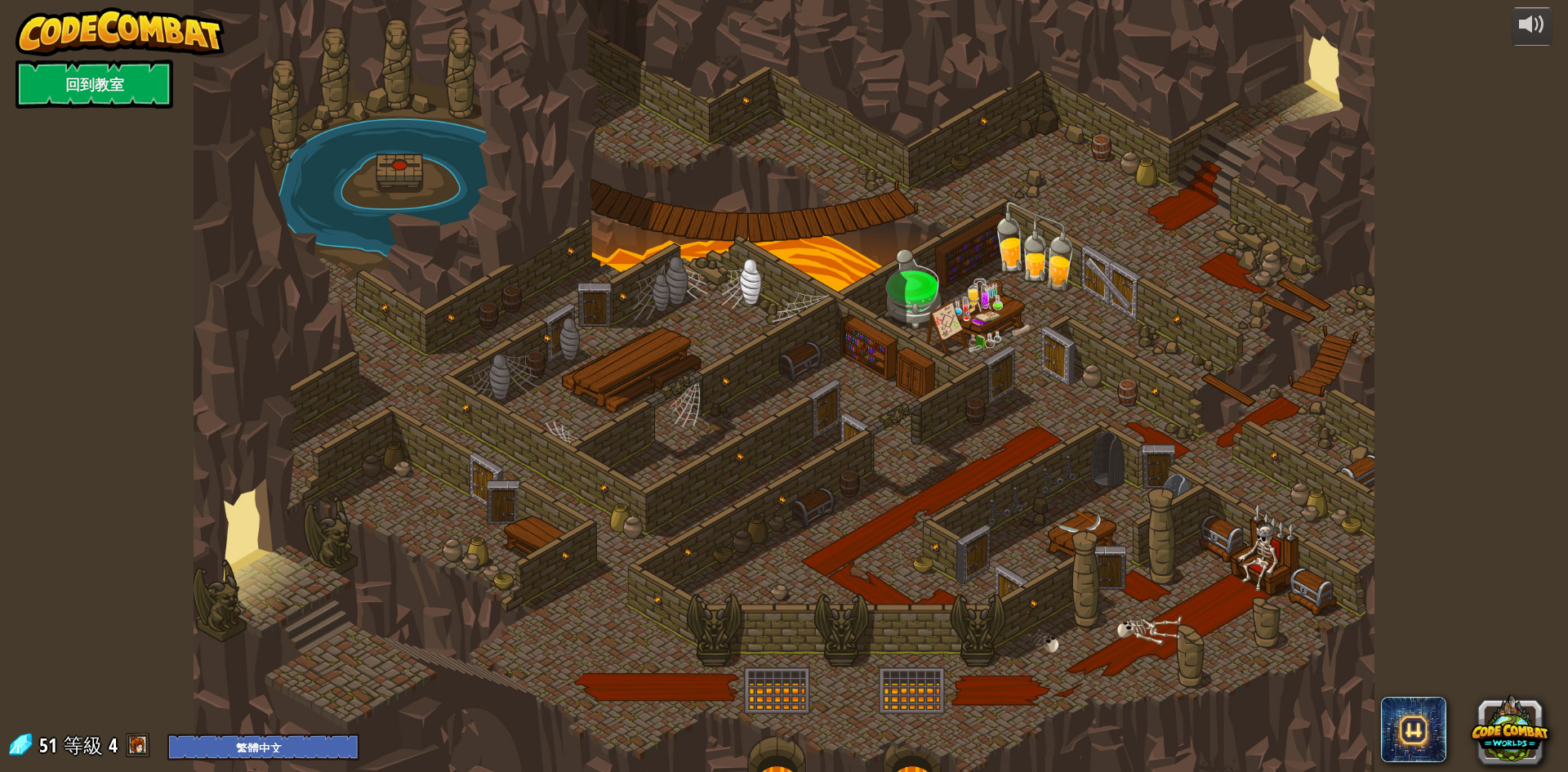
select select "zh-HANT"
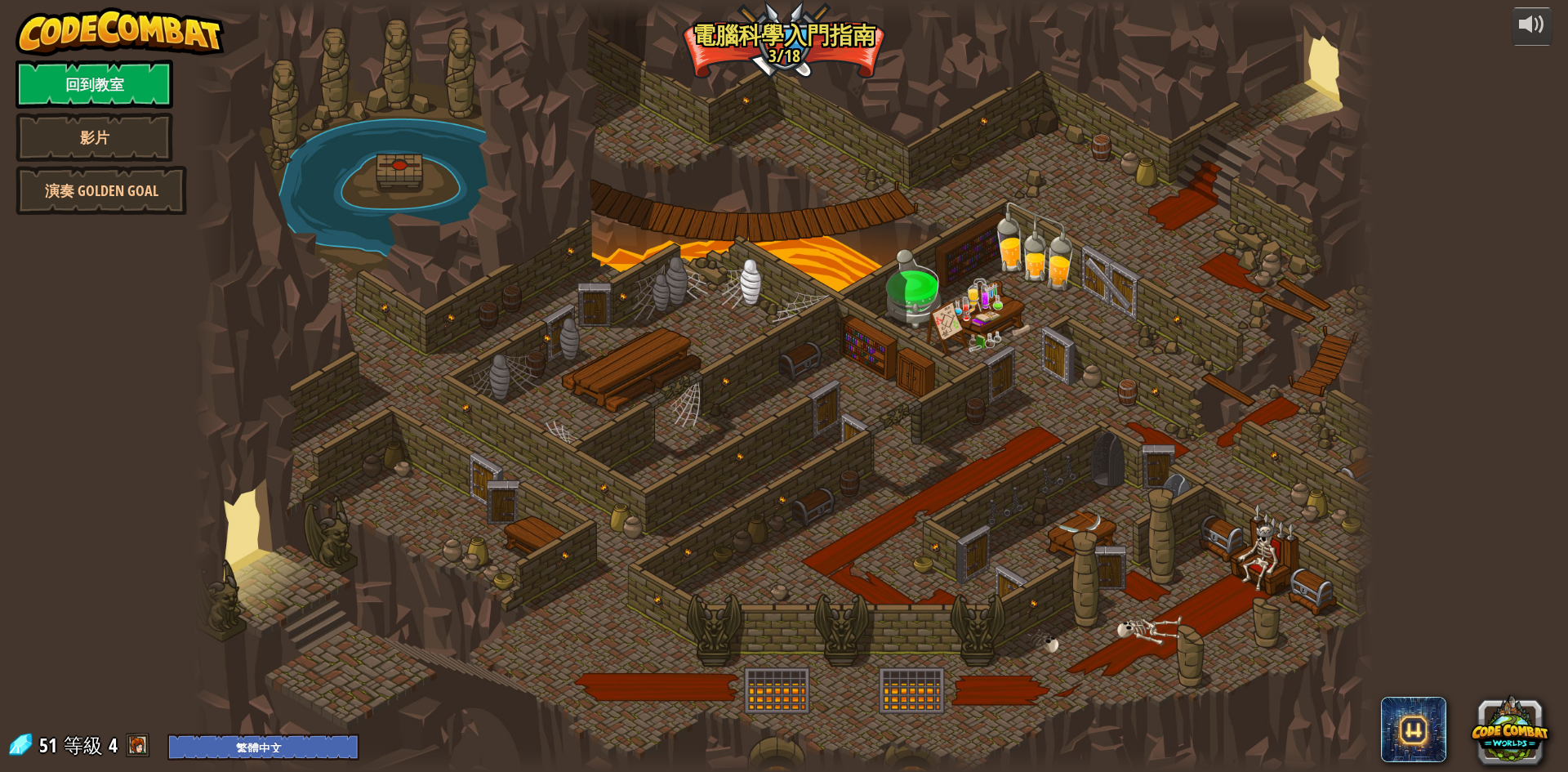
select select "zh-HANT"
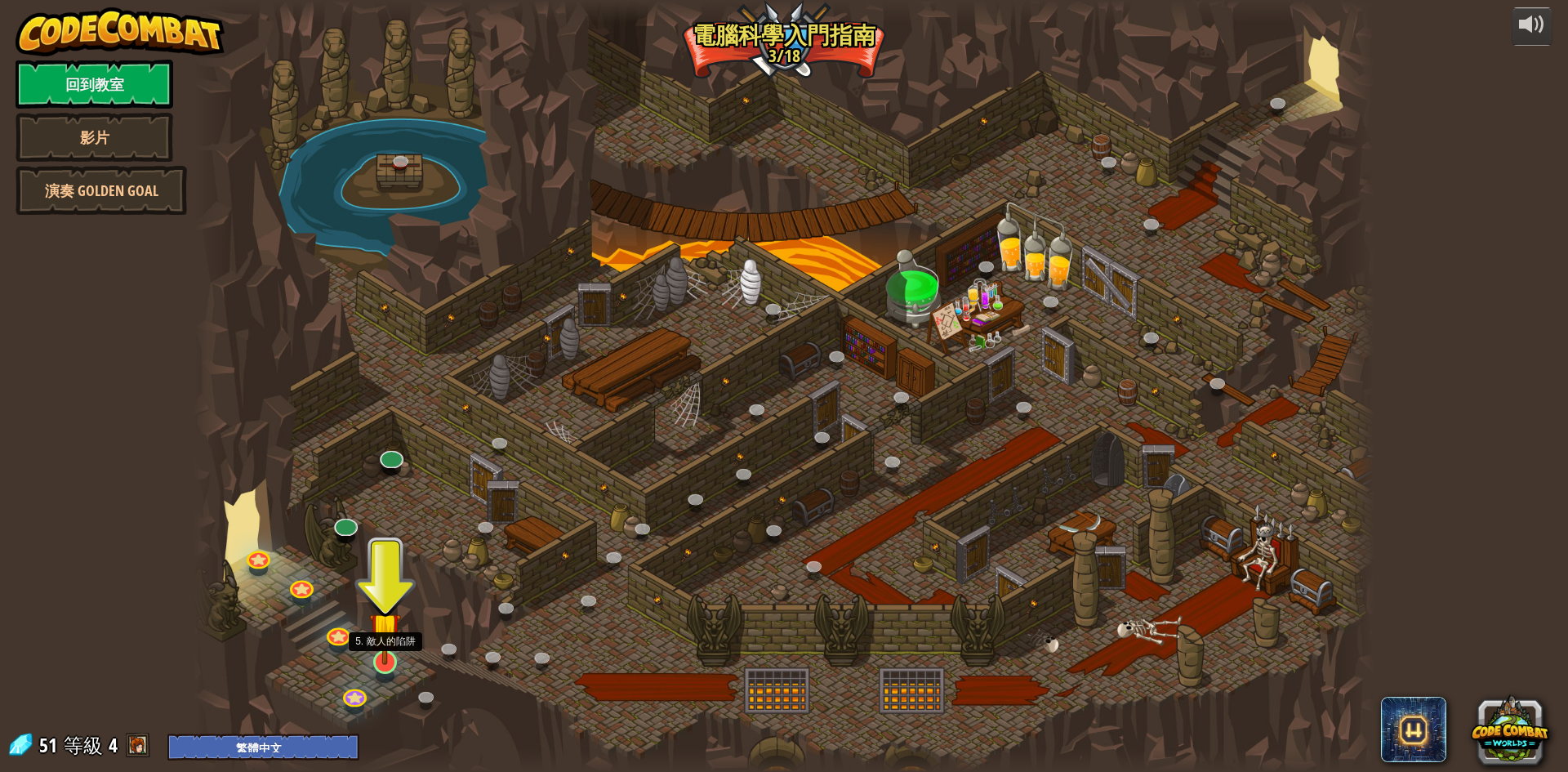
click at [393, 645] on img at bounding box center [385, 628] width 32 height 73
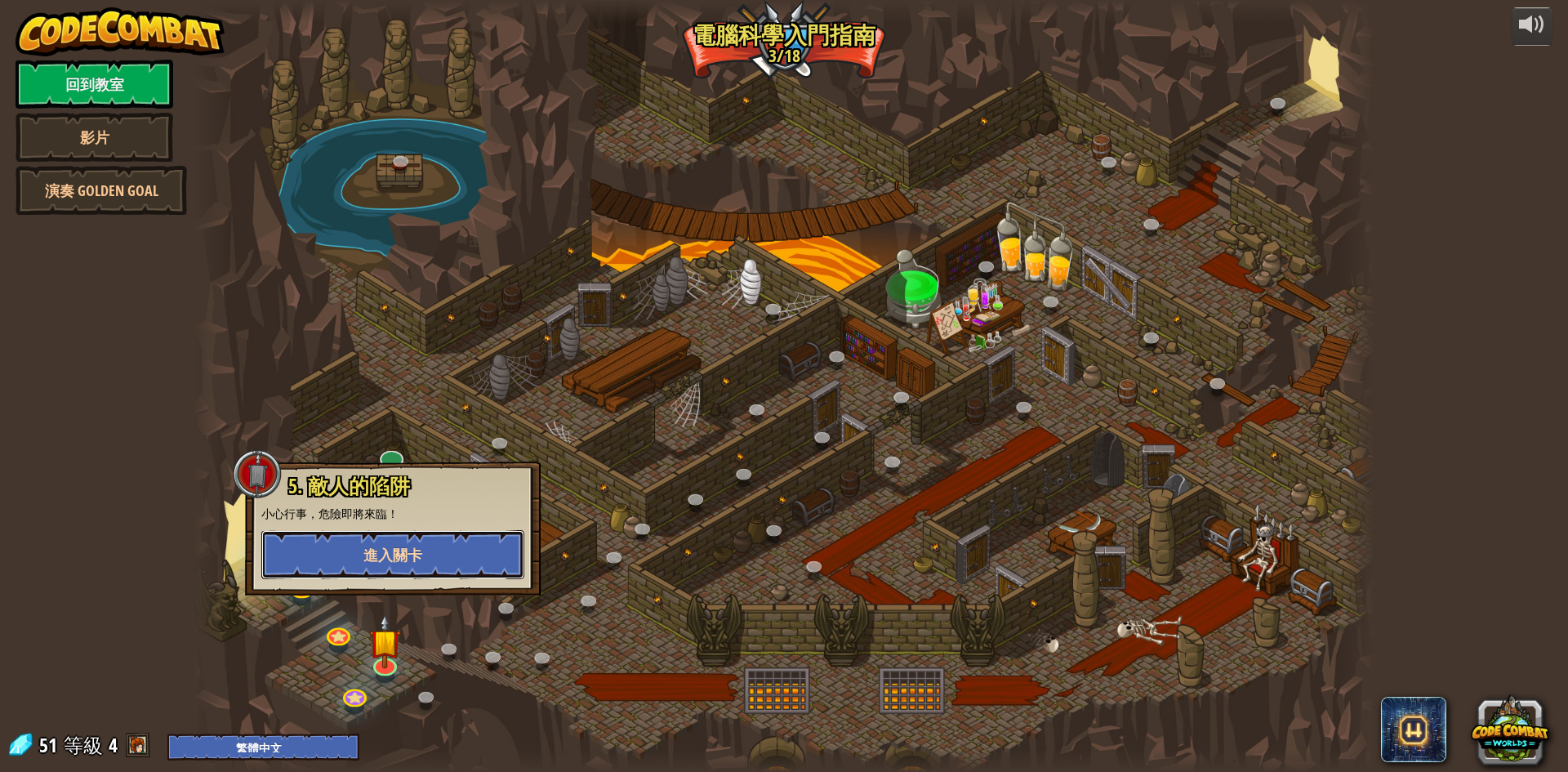
click at [471, 540] on button "進入關卡" at bounding box center [393, 554] width 263 height 49
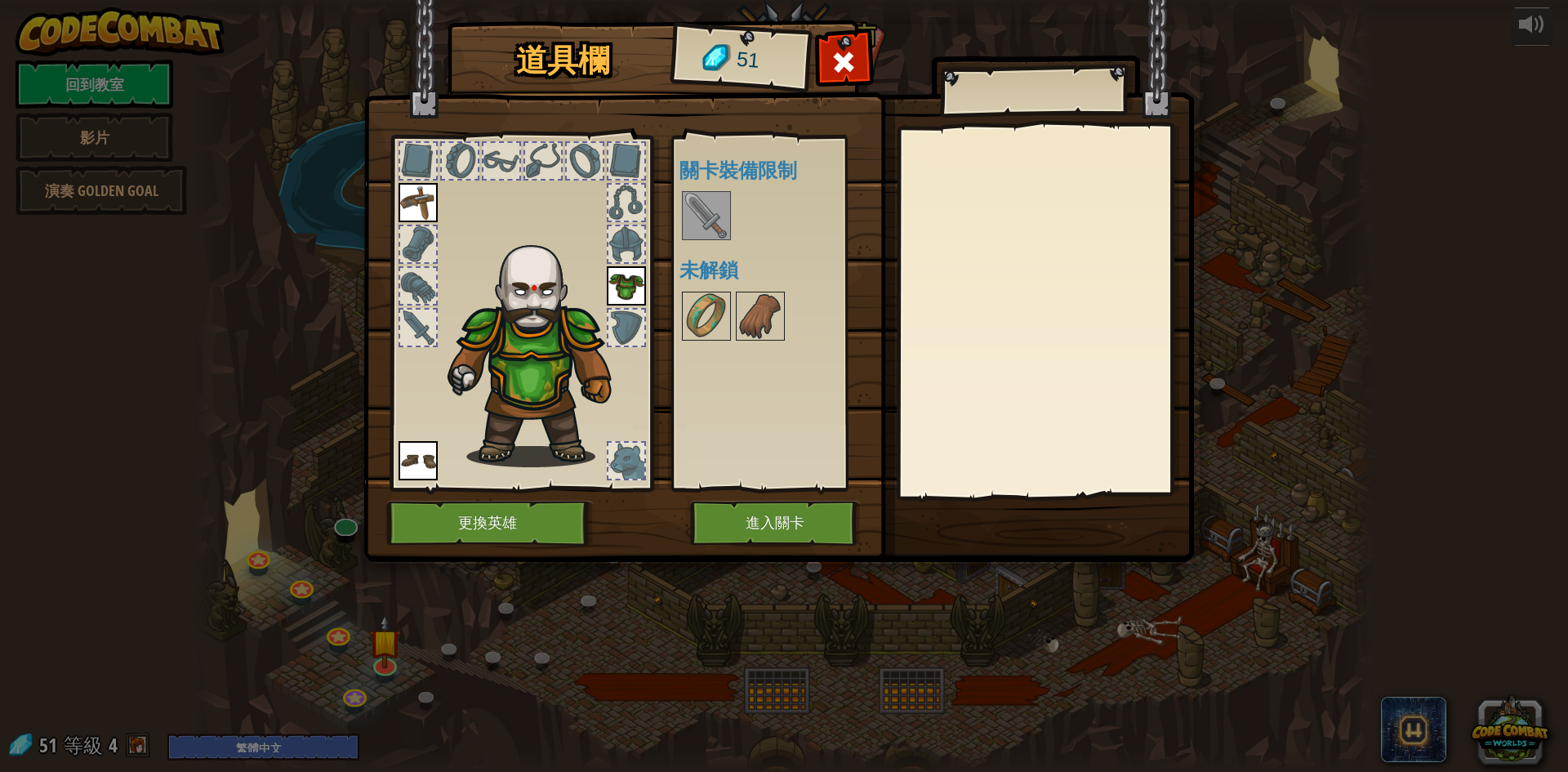
click at [725, 225] on img at bounding box center [707, 216] width 46 height 46
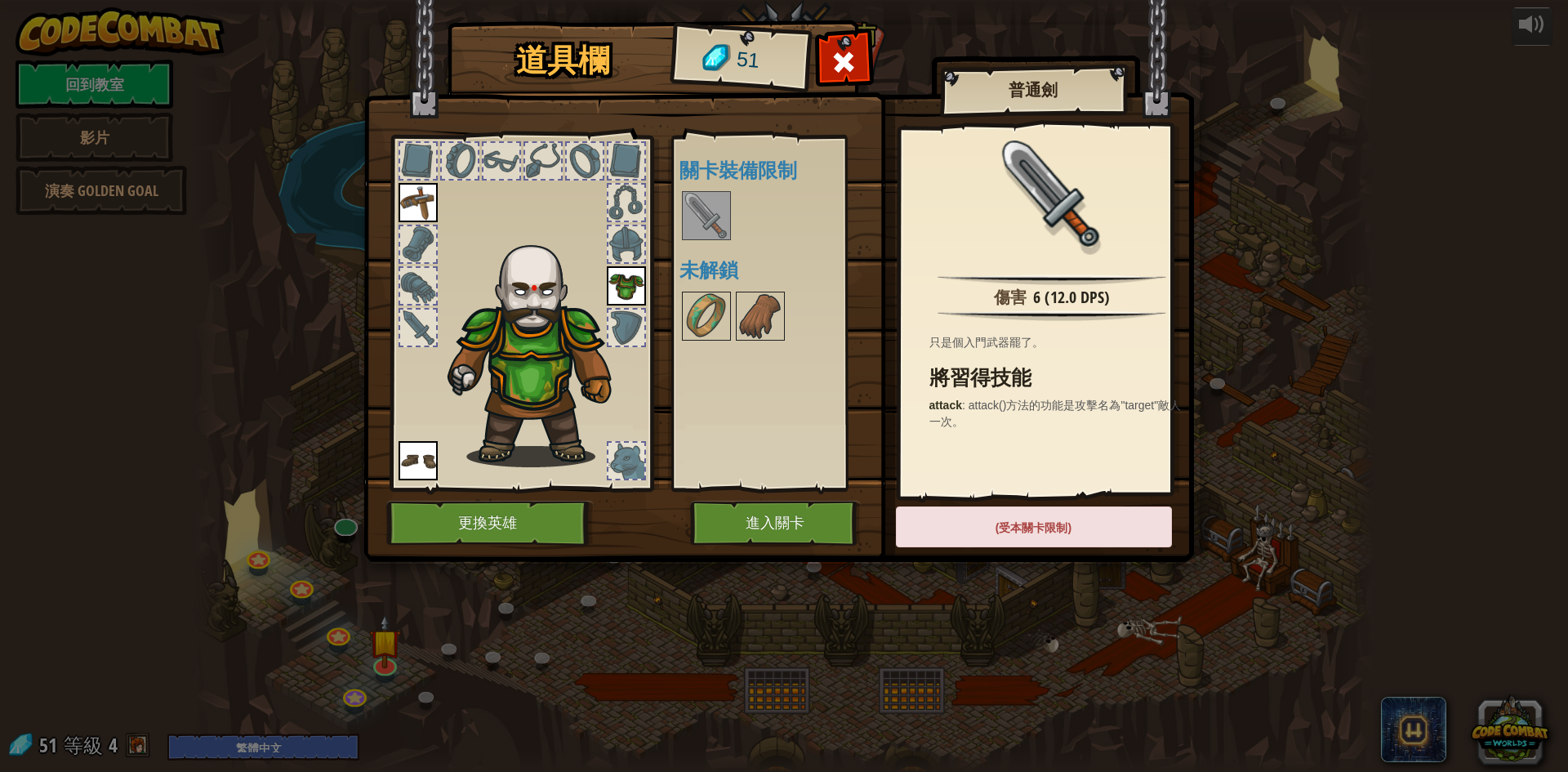
click at [1004, 513] on div "(受本關卡限制)" at bounding box center [1034, 527] width 276 height 41
click at [757, 323] on img at bounding box center [761, 317] width 46 height 46
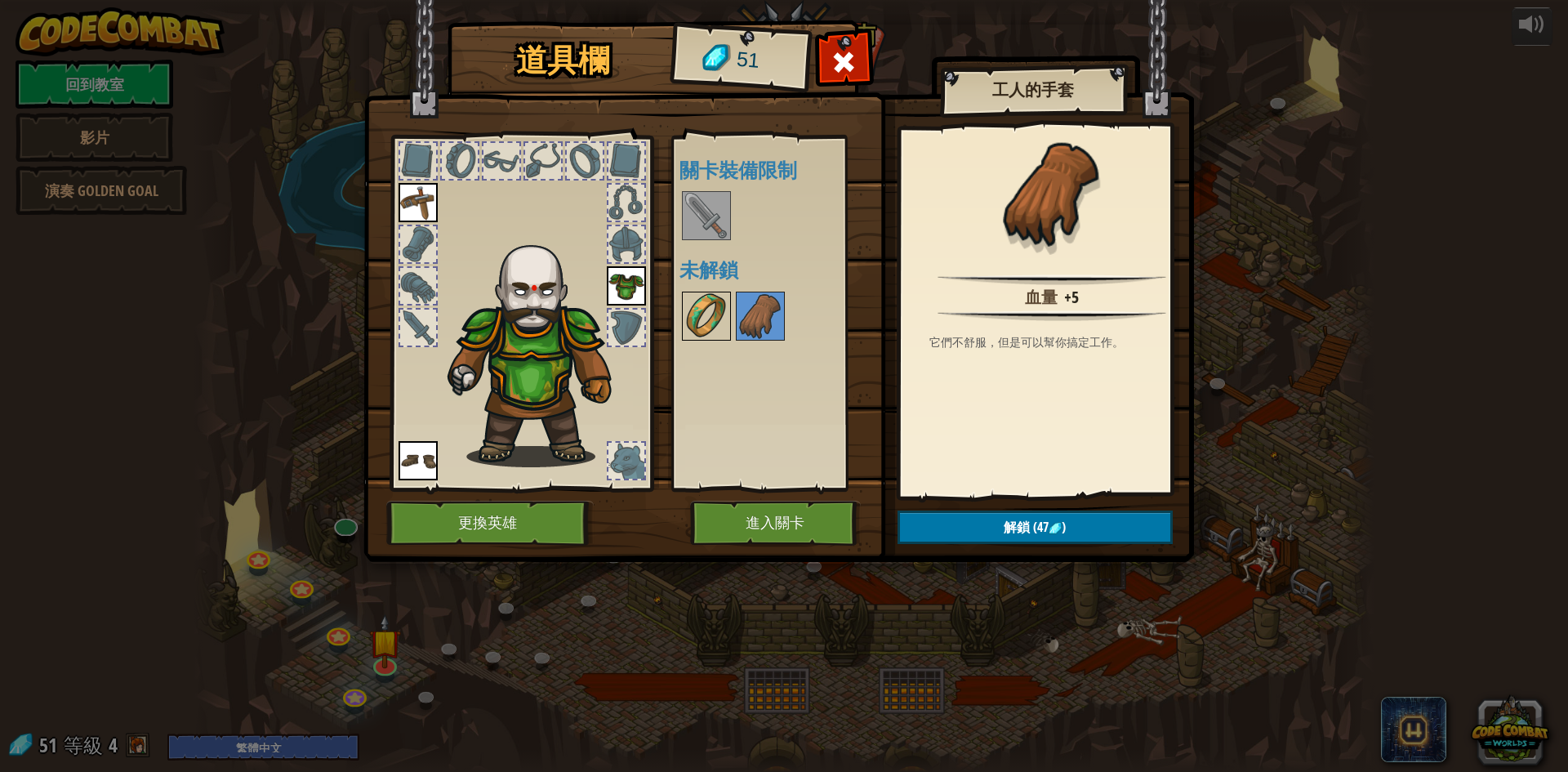
click at [722, 327] on img at bounding box center [707, 317] width 46 height 46
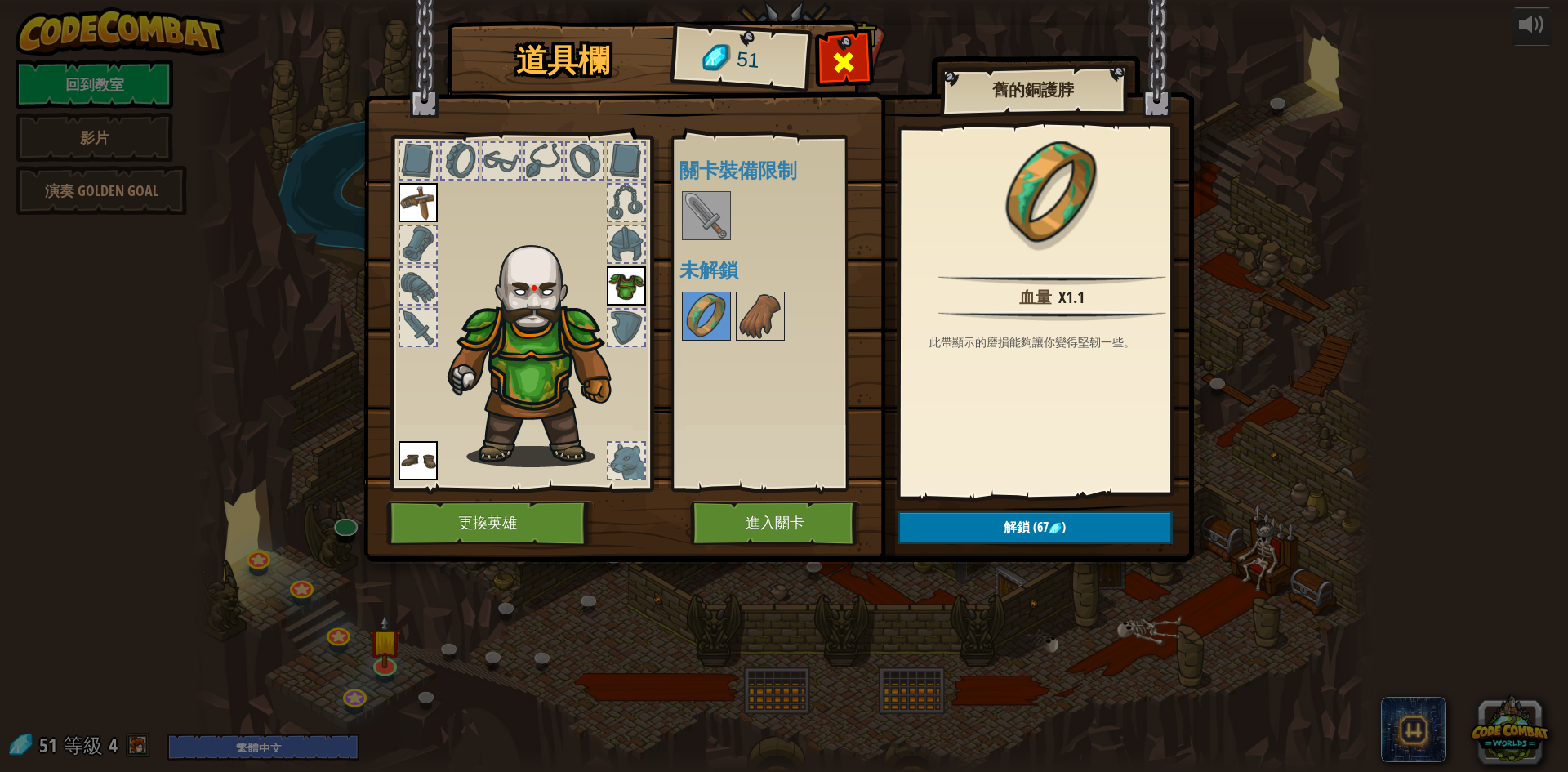
click at [862, 55] on div at bounding box center [844, 66] width 51 height 51
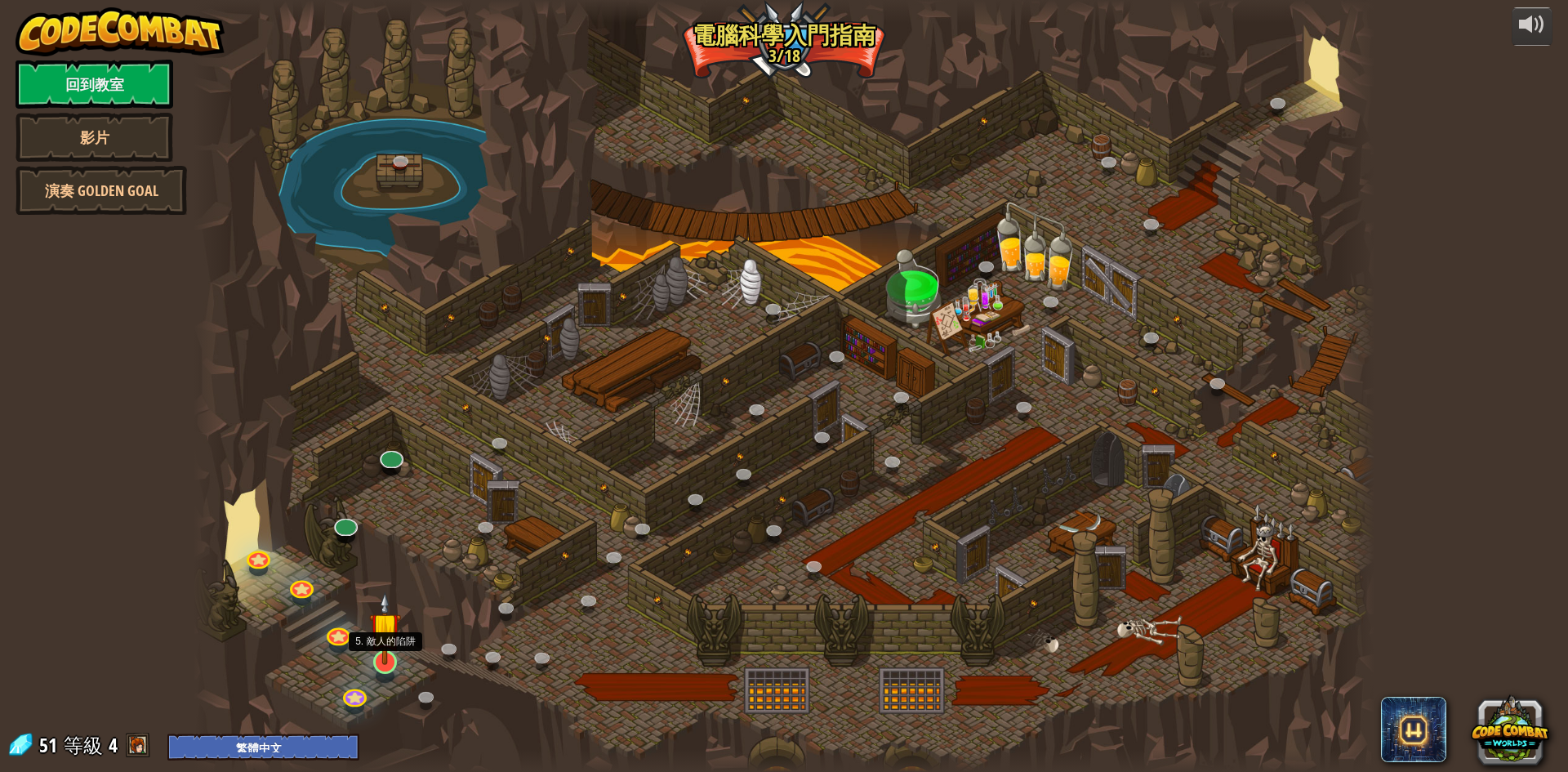
click at [387, 661] on img at bounding box center [385, 628] width 32 height 73
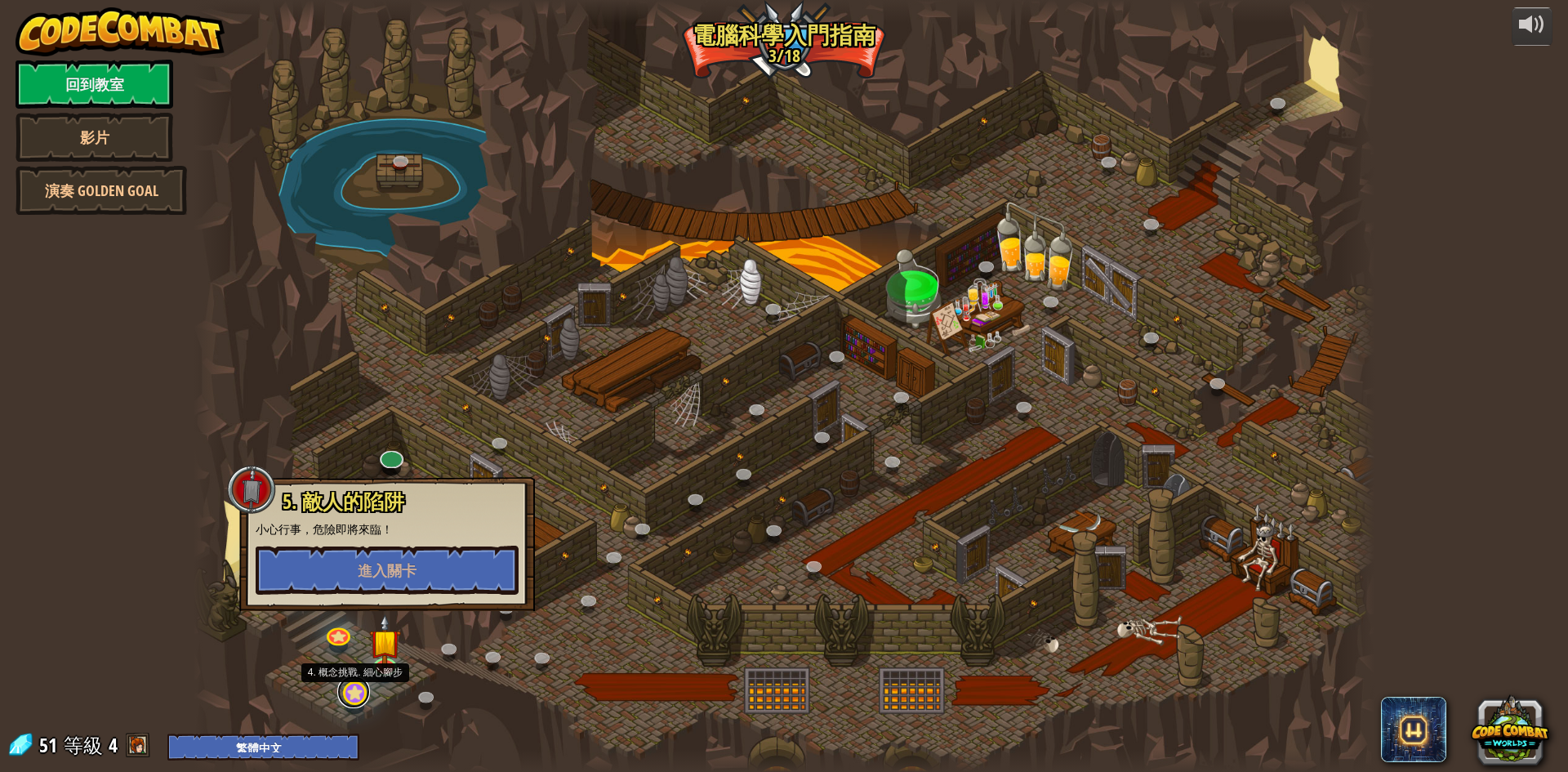
click at [363, 695] on link at bounding box center [354, 692] width 33 height 33
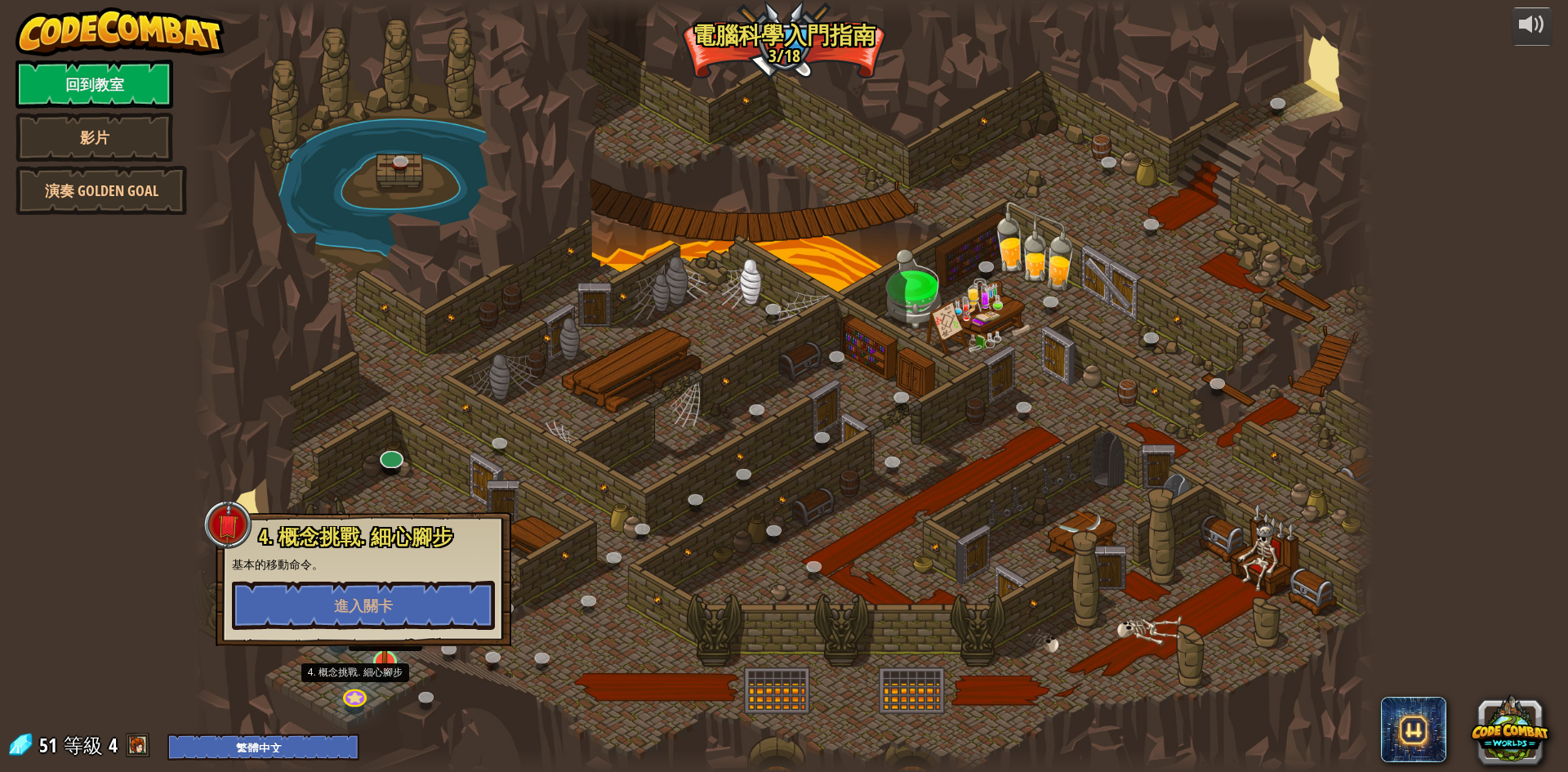
click at [388, 659] on img at bounding box center [385, 628] width 32 height 73
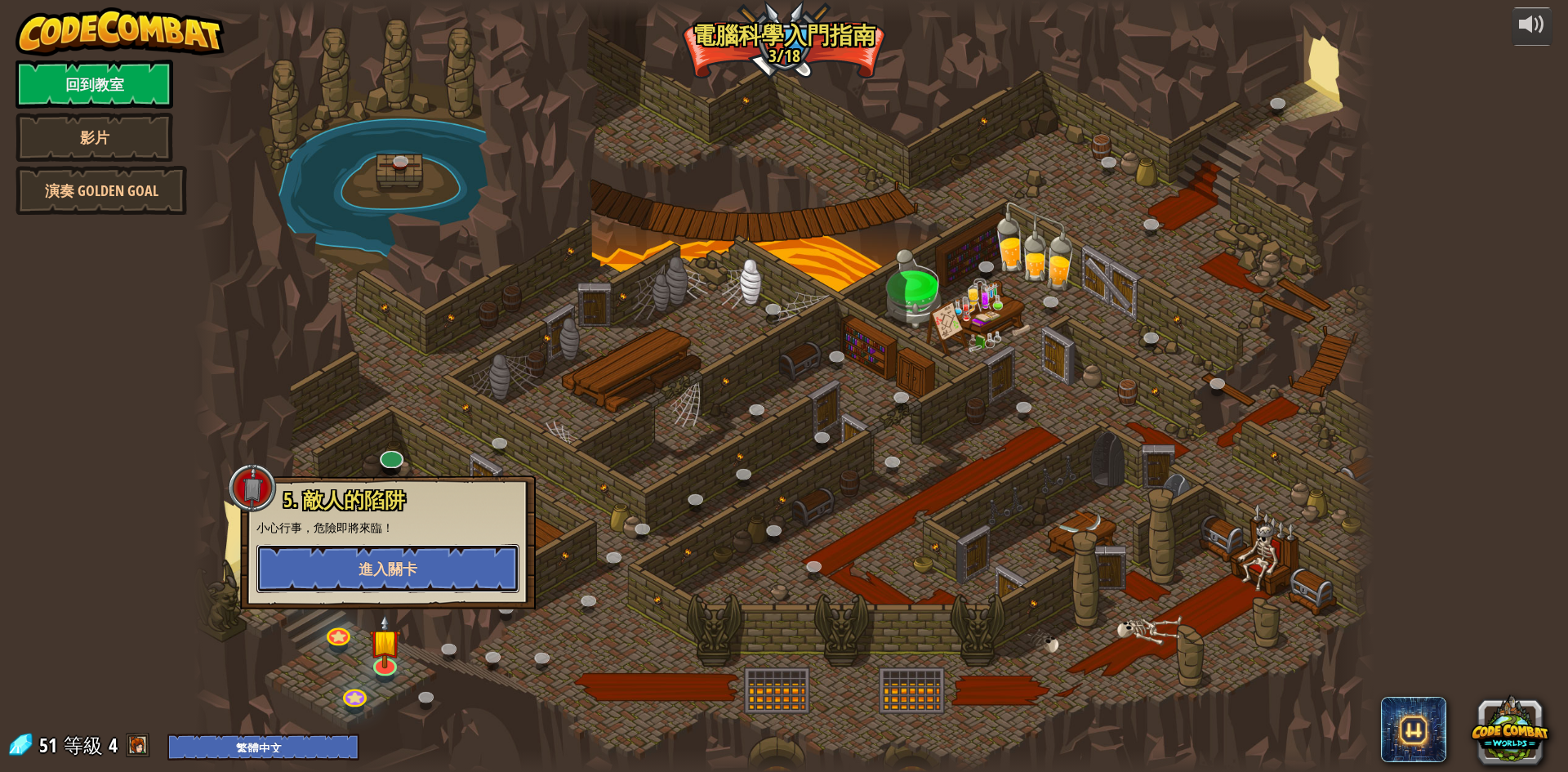
click at [425, 574] on button "進入關卡" at bounding box center [388, 568] width 263 height 49
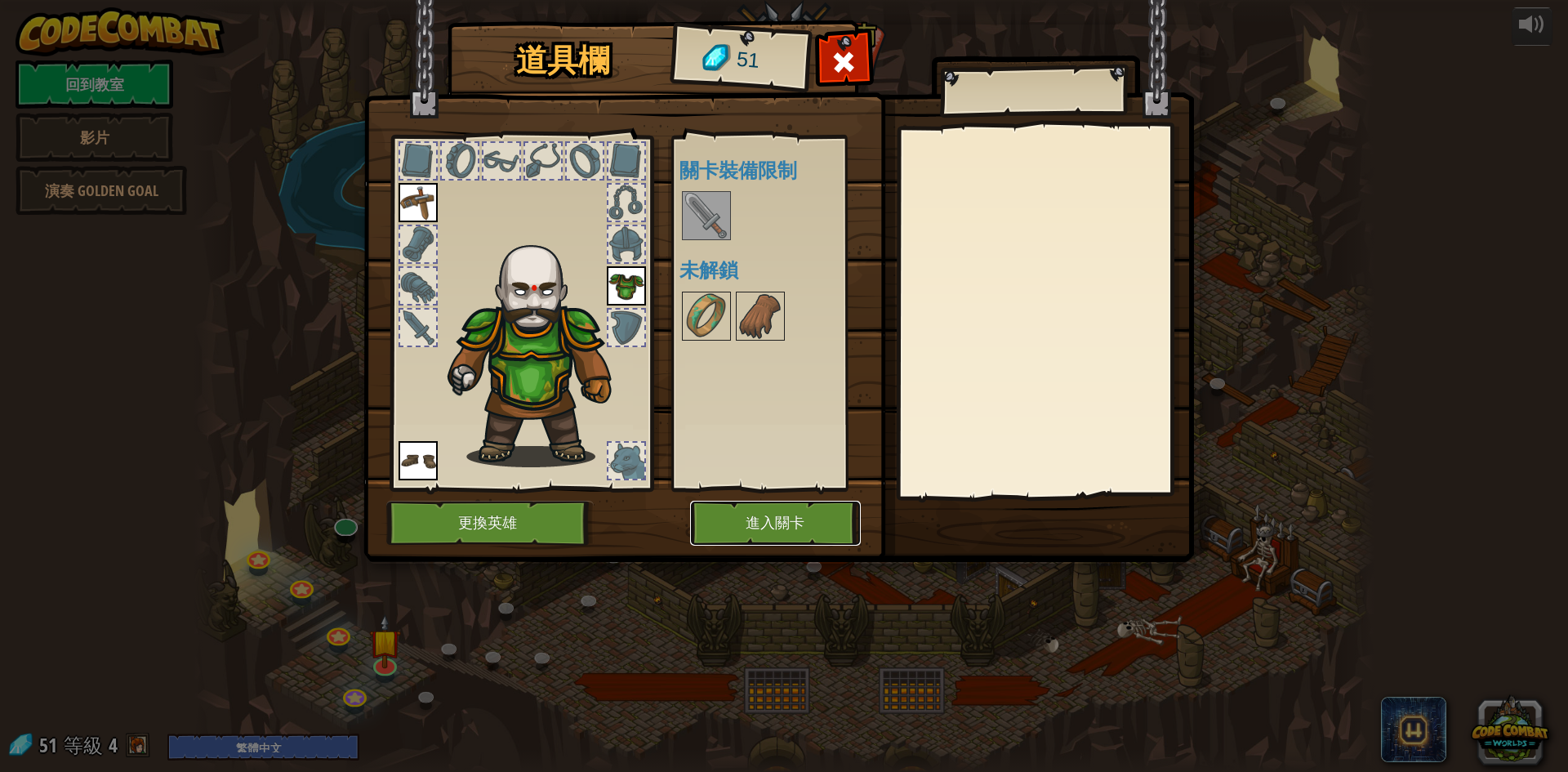
click at [785, 529] on button "進入關卡" at bounding box center [775, 523] width 171 height 45
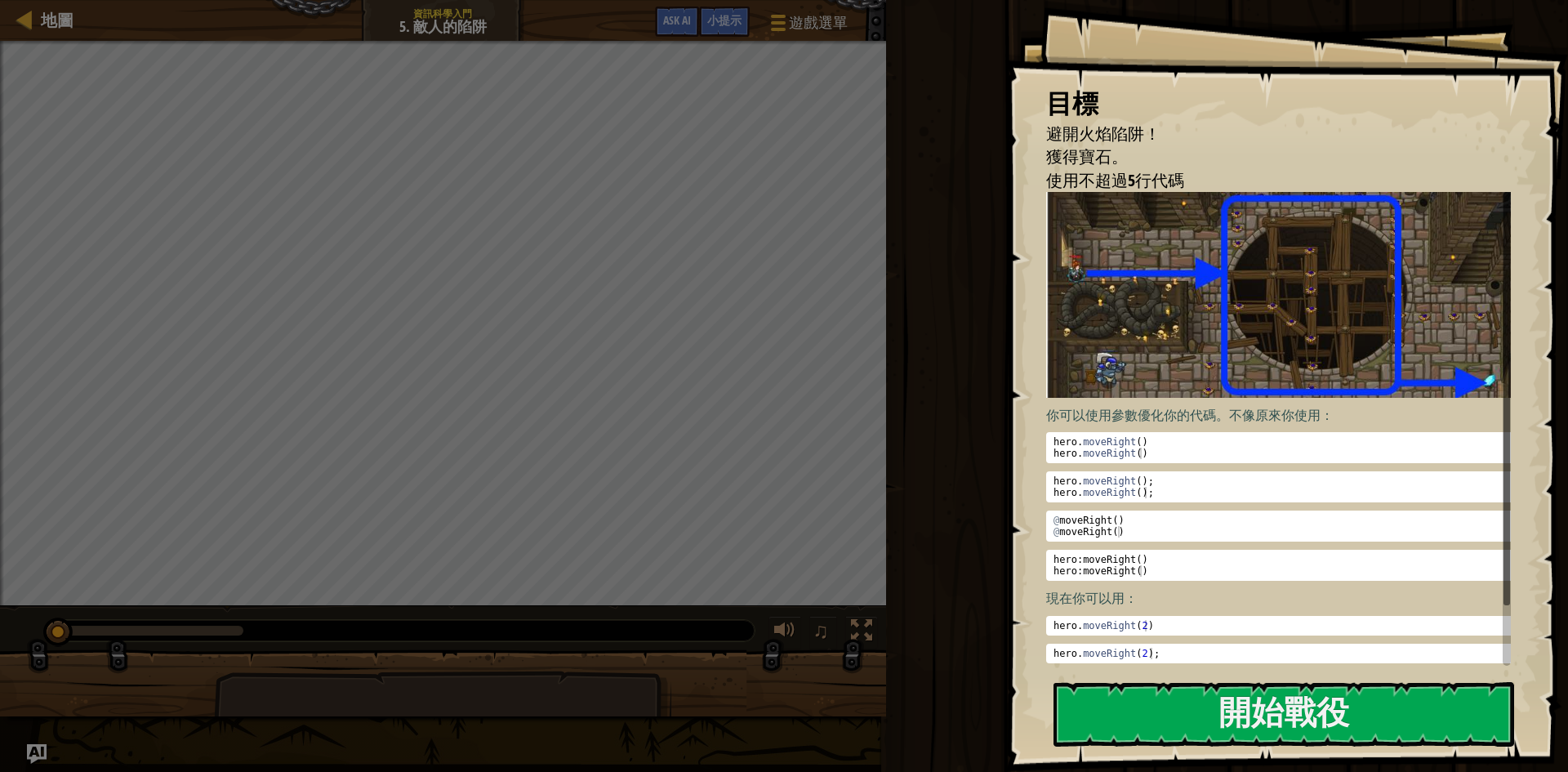
click at [1171, 677] on div "目標 避開火焰陷阱！ 獲得寶石。 使用不超過5行代碼 你可以使用參數優化你的代碼。不像原來你使用： 1 2 hero . moveRight ( ) hero…" at bounding box center [1287, 386] width 563 height 772
drag, startPoint x: 1171, startPoint y: 677, endPoint x: 1176, endPoint y: 709, distance: 32.4
click at [1172, 693] on div "目標 避開火焰陷阱！ 獲得寶石。 使用不超過5行代碼 你可以使用參數優化你的代碼。不像原來你使用： 1 2 hero . moveRight ( ) hero…" at bounding box center [1287, 386] width 563 height 772
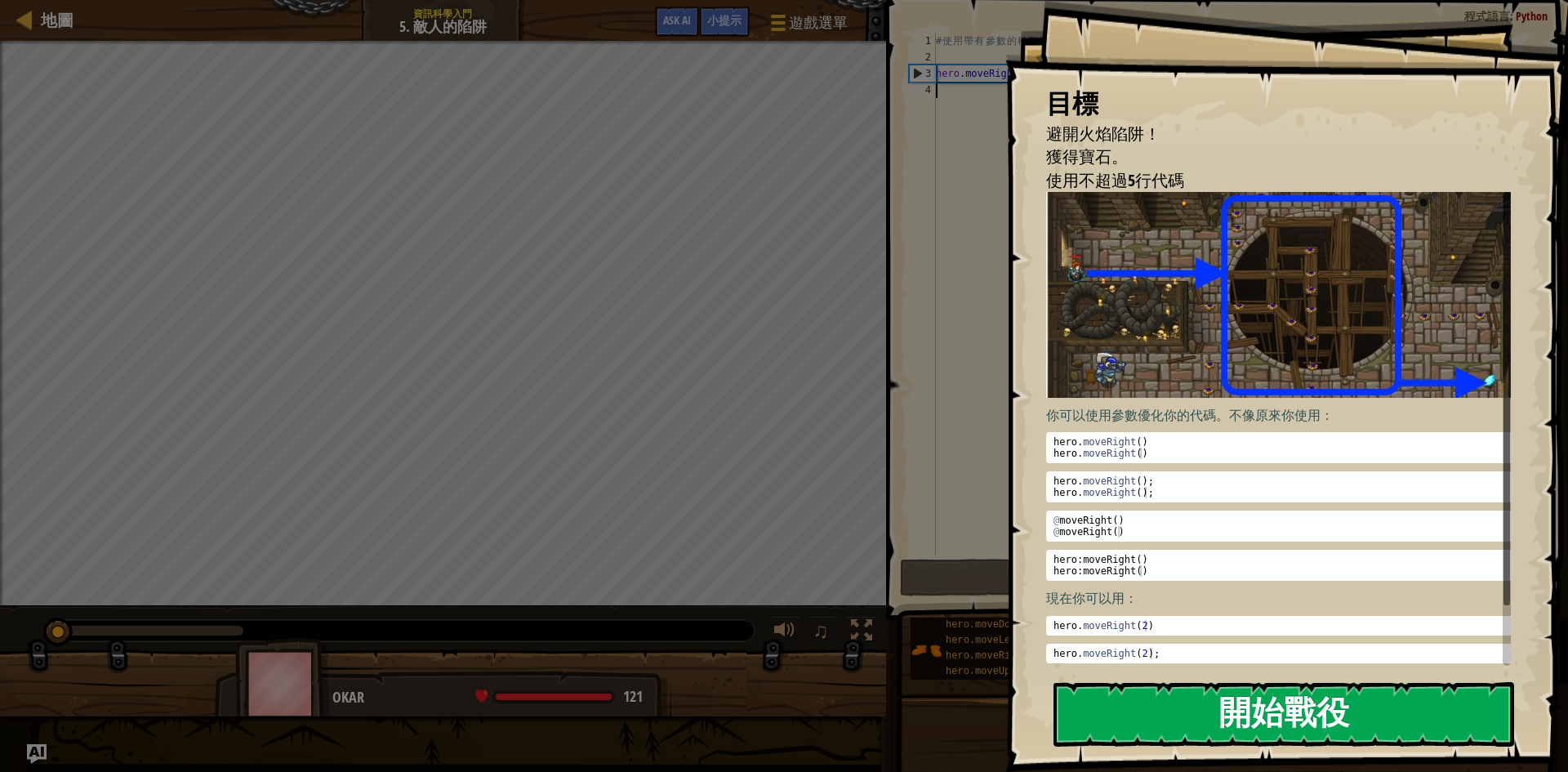
click at [1176, 709] on button "開始戰役" at bounding box center [1283, 715] width 461 height 65
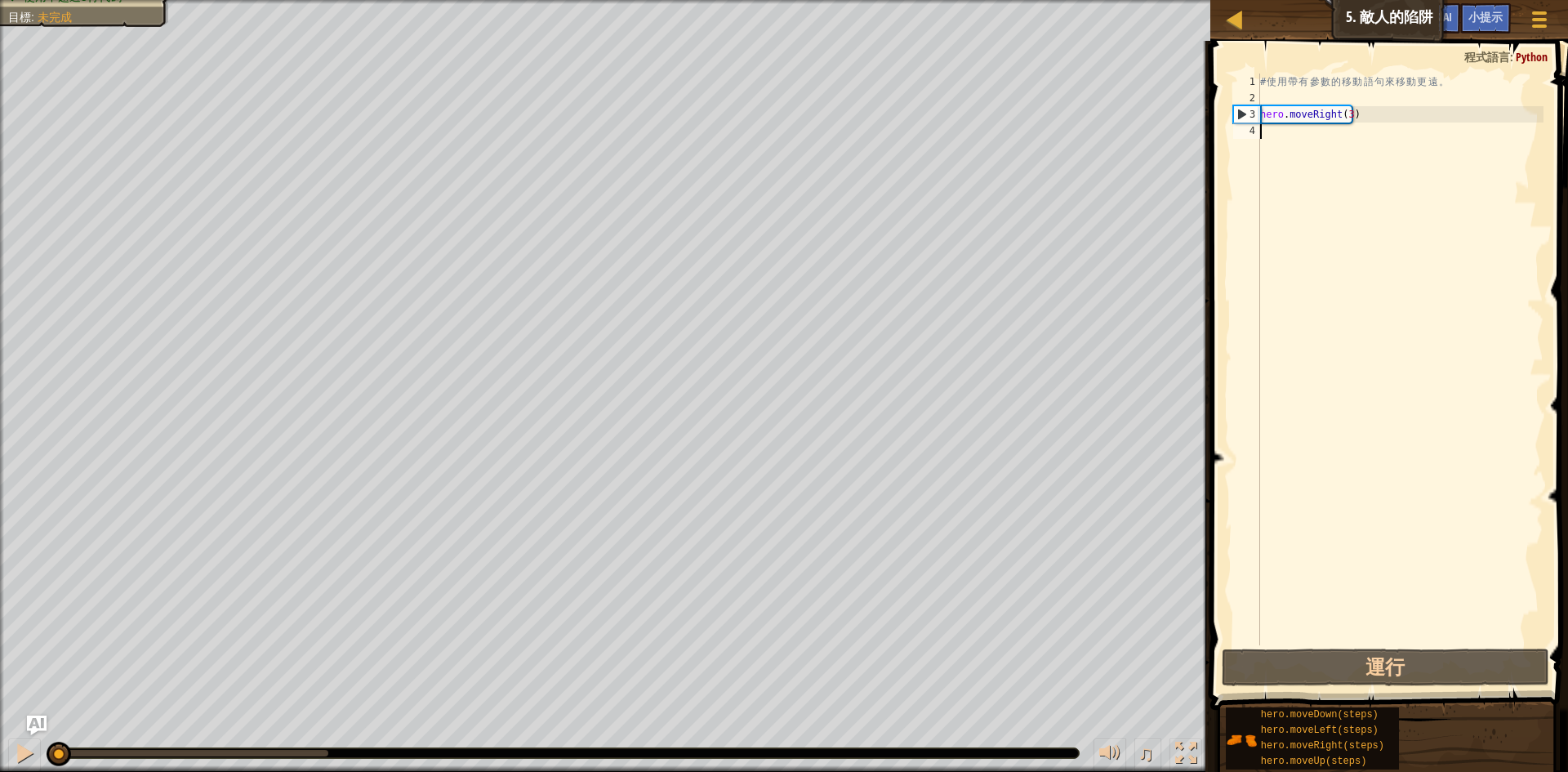
drag, startPoint x: 304, startPoint y: 749, endPoint x: 57, endPoint y: 739, distance: 247.2
click at [57, 739] on div "♫" at bounding box center [605, 749] width 1211 height 49
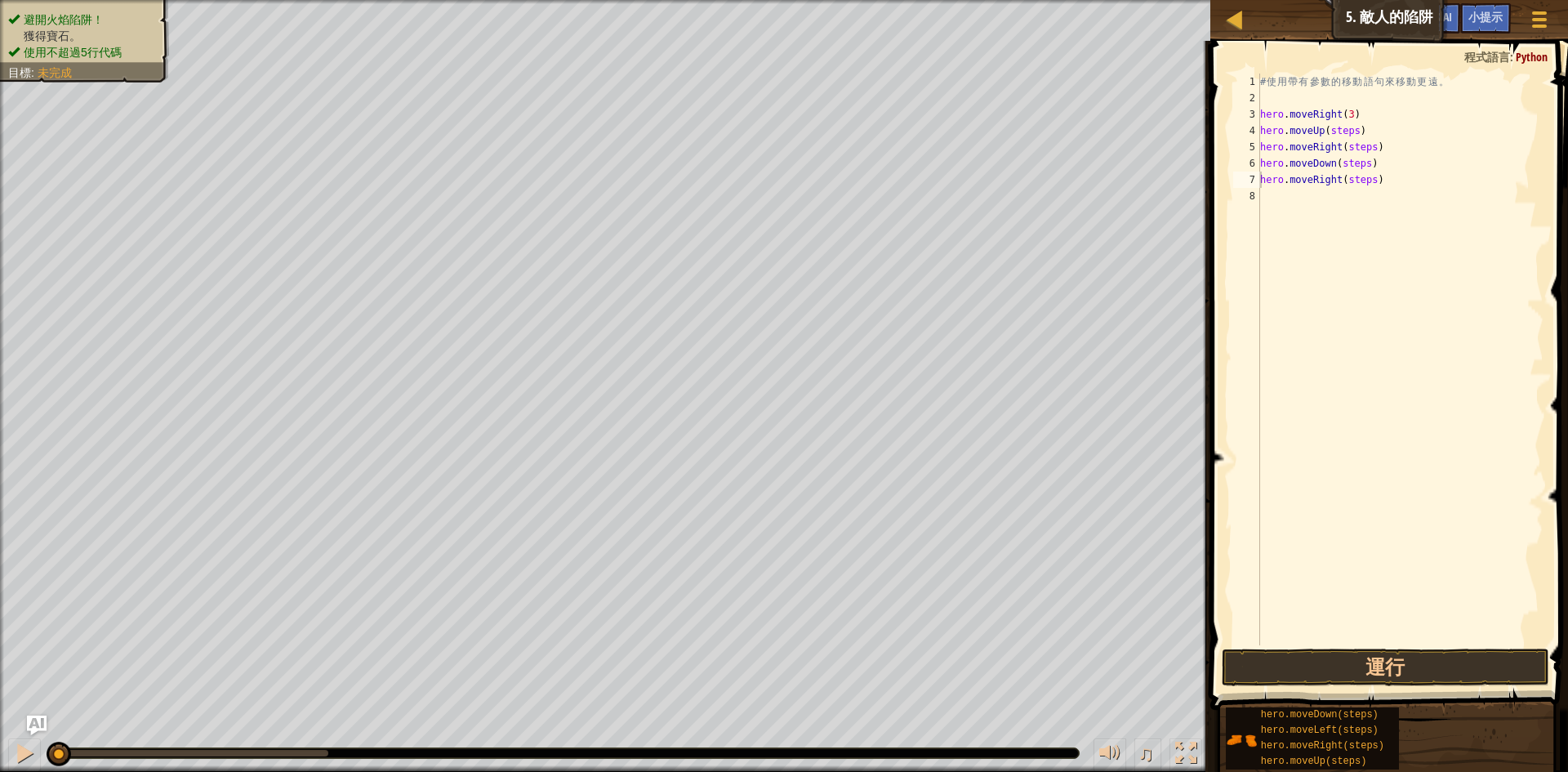
click at [42, 19] on ul "避開火焰陷阱！ 獲得寶石。 使用不超過5行代碼" at bounding box center [84, 35] width 153 height 49
click at [1345, 126] on div "# 使 用 帶 有 參 數 的 移 動 語 句 來 移 動 更 遠 。 hero . moveRight ( 3 ) hero . moveUp ( step…" at bounding box center [1400, 376] width 286 height 605
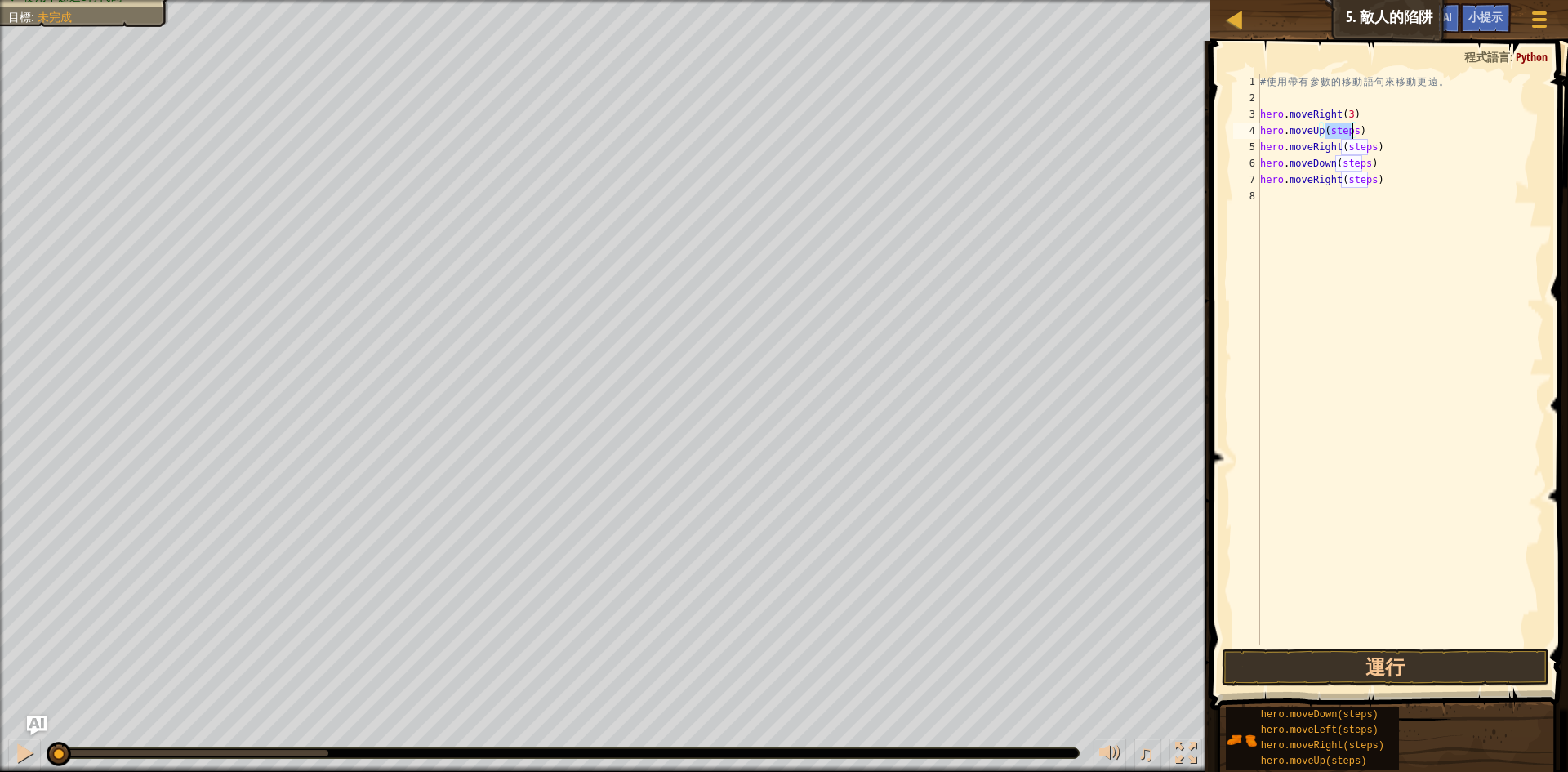
scroll to position [7, 5]
click at [1351, 144] on div "# 使 用 帶 有 參 數 的 移 動 語 句 來 移 動 更 遠 。 hero . moveRight ( 3 ) hero . moveUp ( 1 ) …" at bounding box center [1400, 376] width 286 height 605
click at [1343, 160] on div "# 使 用 帶 有 參 數 的 移 動 語 句 來 移 動 更 遠 。 hero . moveRight ( 3 ) hero . moveUp ( 1 ) …" at bounding box center [1400, 376] width 286 height 605
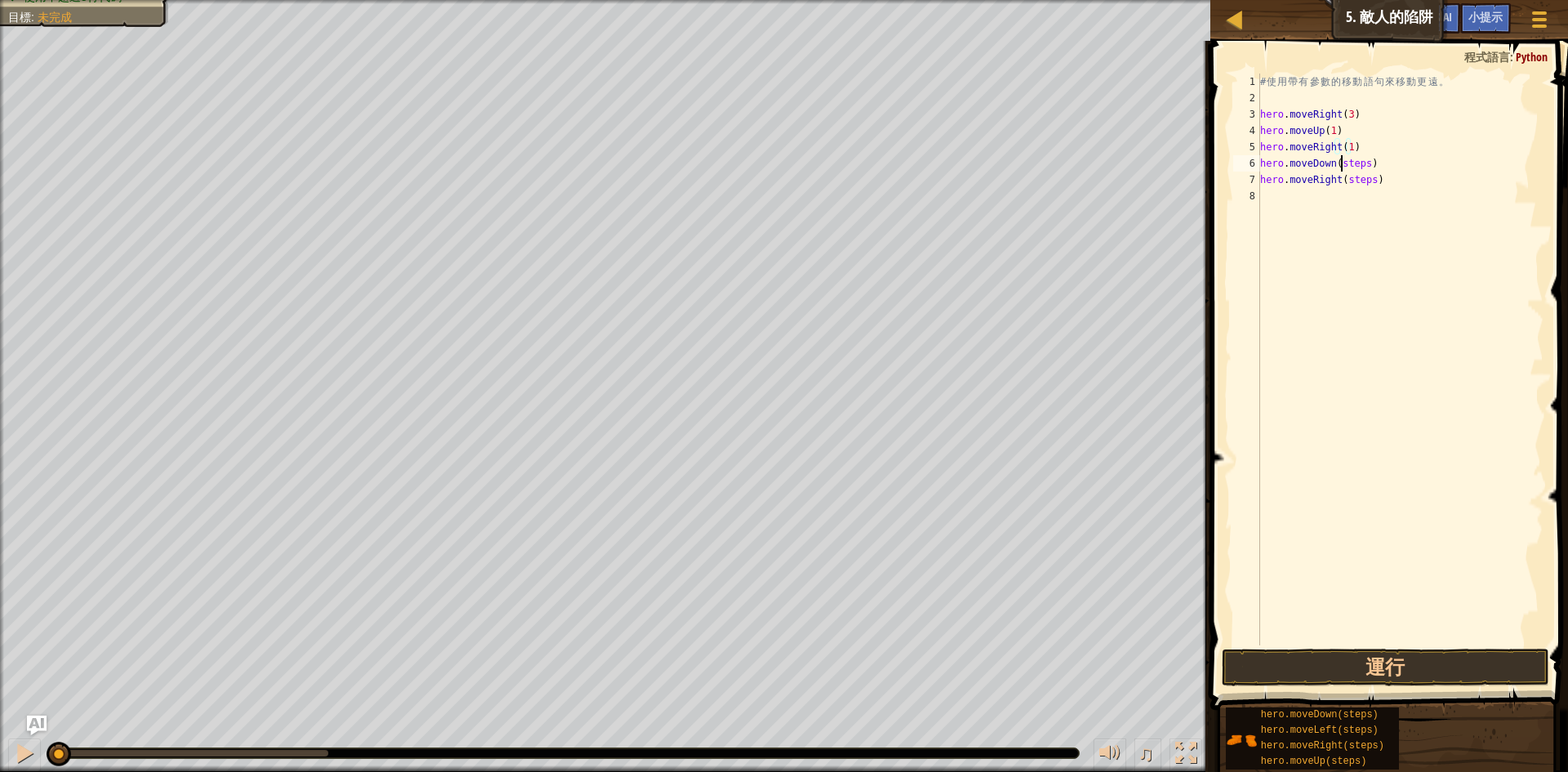
click at [1343, 160] on div "# 使 用 帶 有 參 數 的 移 動 語 句 來 移 動 更 遠 。 hero . moveRight ( 3 ) hero . moveUp ( 1 ) …" at bounding box center [1400, 376] width 286 height 605
click at [1363, 178] on div "# 使 用 帶 有 參 數 的 移 動 語 句 來 移 動 更 遠 。 hero . moveRight ( 3 ) hero . moveUp ( 1 ) …" at bounding box center [1400, 376] width 286 height 605
type textarea "hero.moveRight(2)"
click at [1412, 653] on button "運行" at bounding box center [1386, 668] width 328 height 38
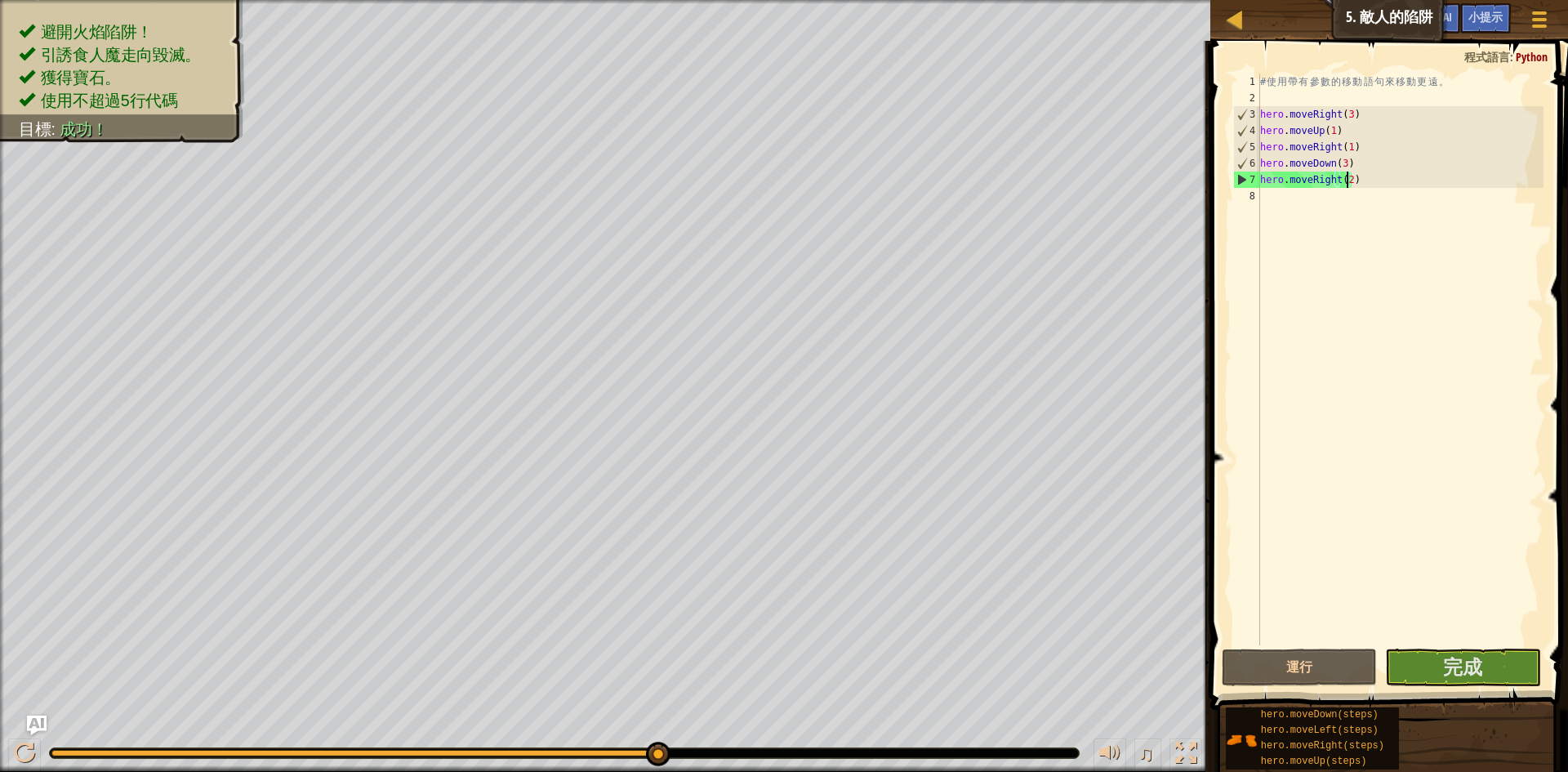
drag, startPoint x: 111, startPoint y: 758, endPoint x: 1053, endPoint y: 732, distance: 942.4
click at [822, 759] on div at bounding box center [564, 753] width 1031 height 11
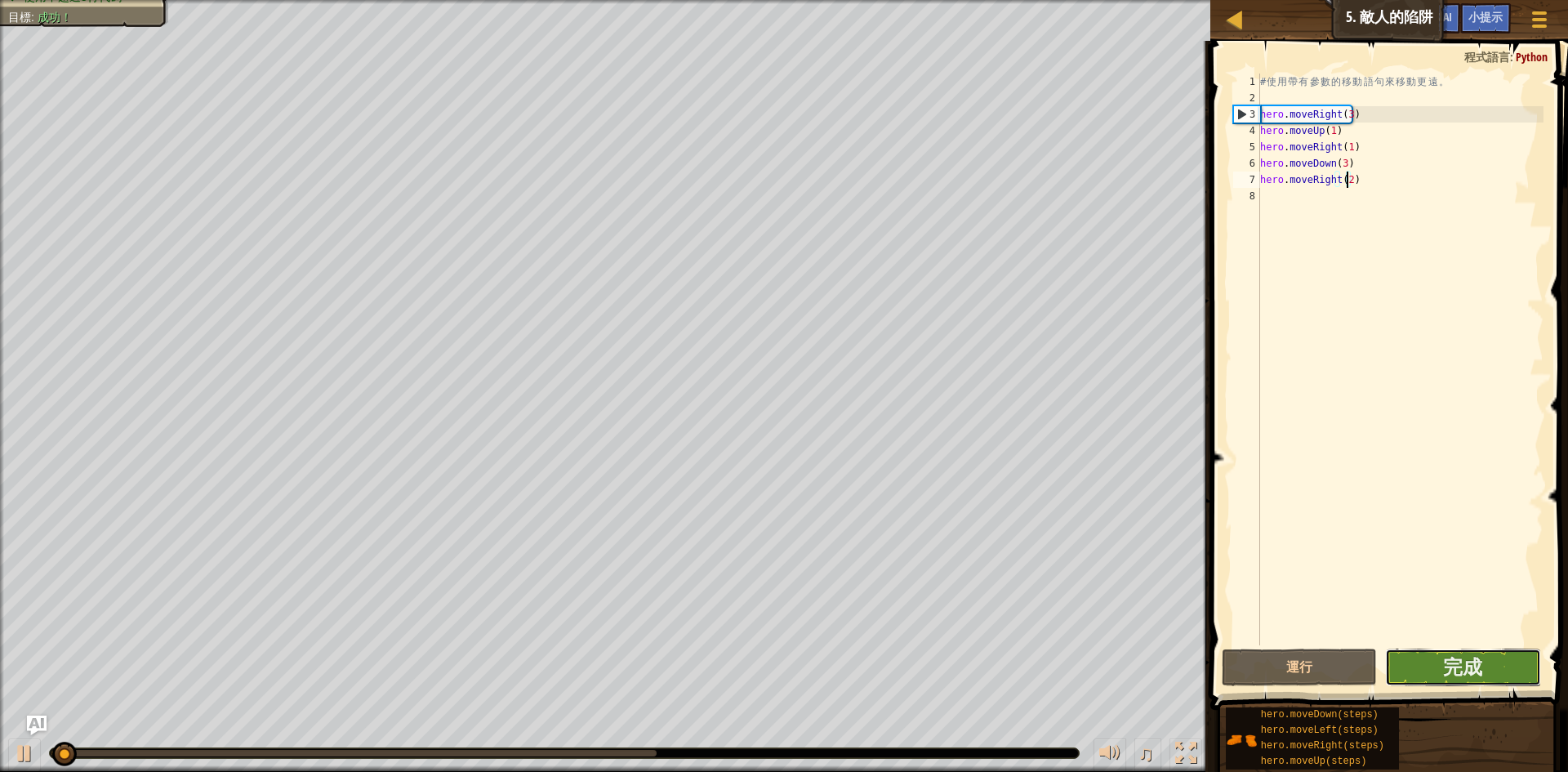
click at [1511, 673] on button "完成" at bounding box center [1463, 668] width 156 height 38
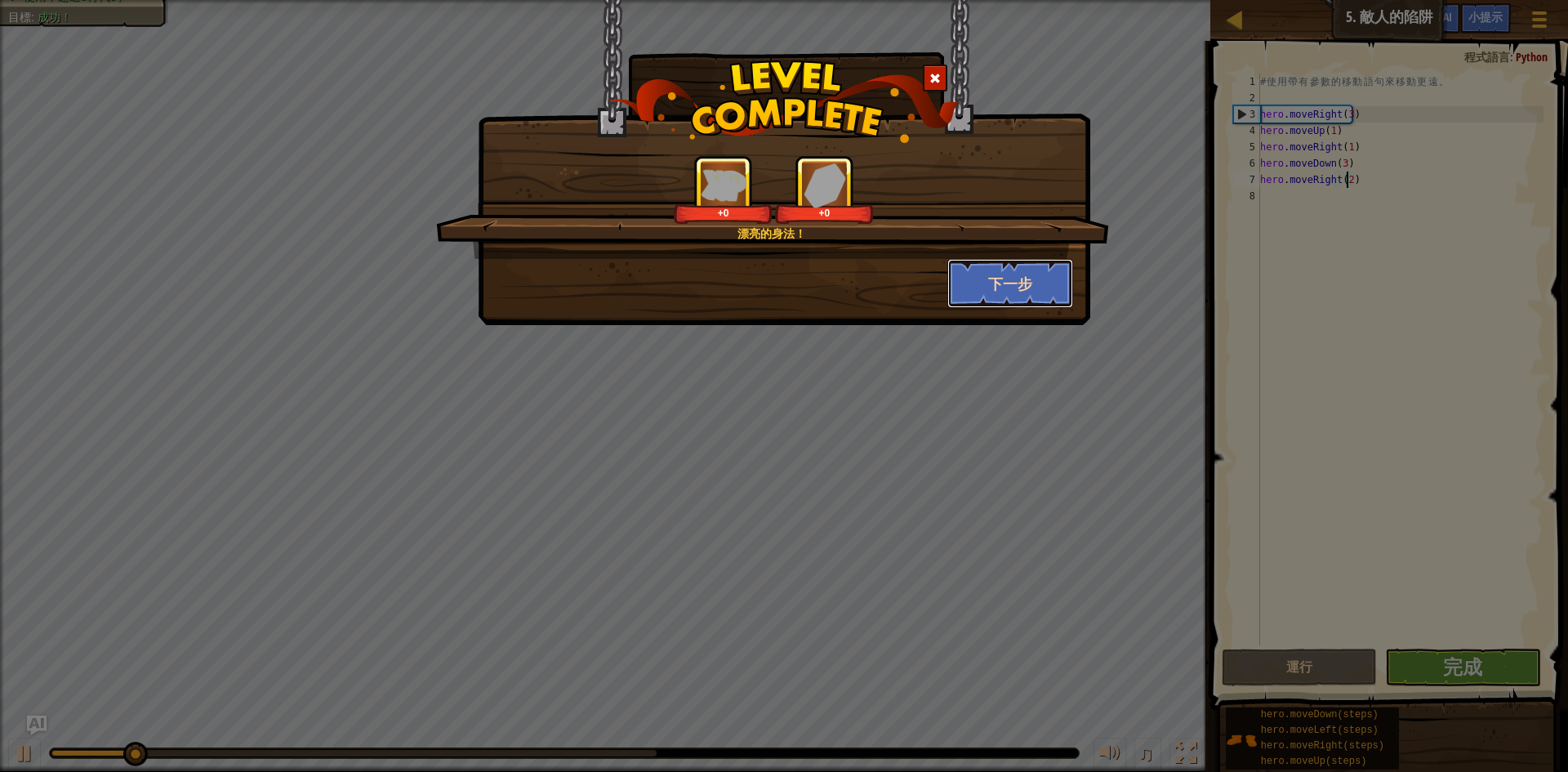
click at [1004, 286] on button "下一步" at bounding box center [1010, 283] width 126 height 49
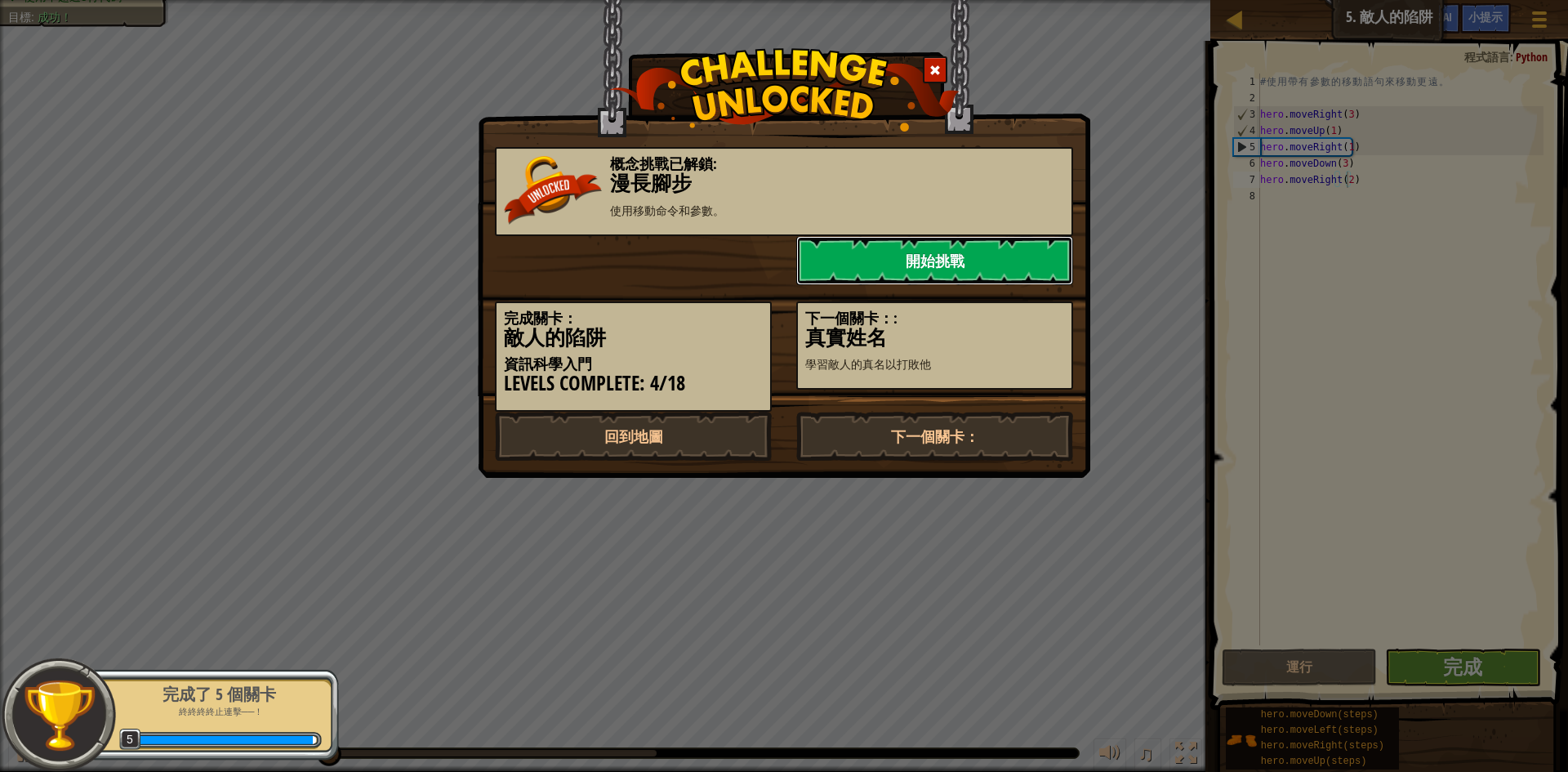
click at [916, 260] on link "開始挑戰" at bounding box center [934, 260] width 277 height 49
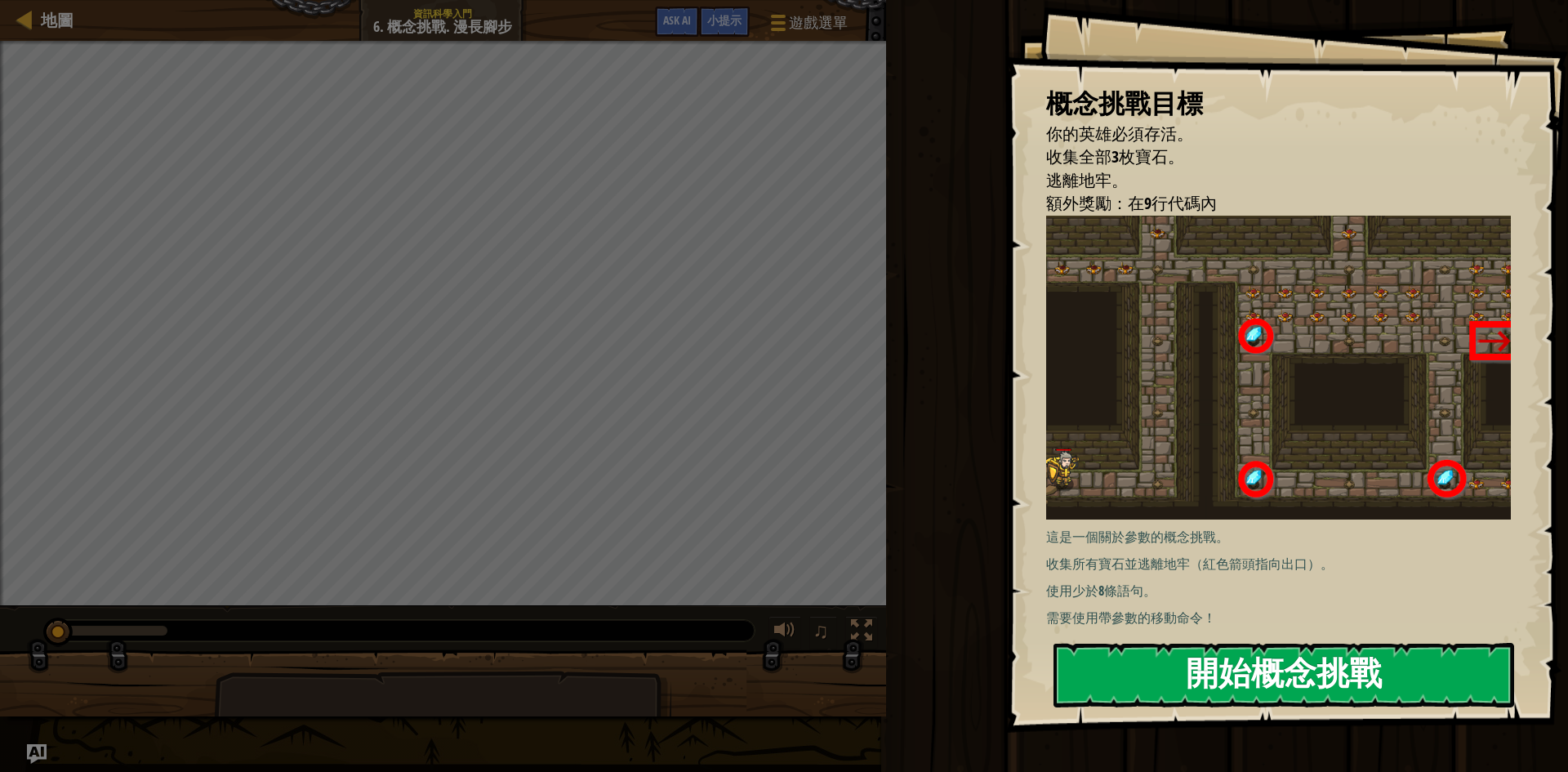
click at [1182, 672] on button "開始概念挑戰" at bounding box center [1283, 675] width 461 height 65
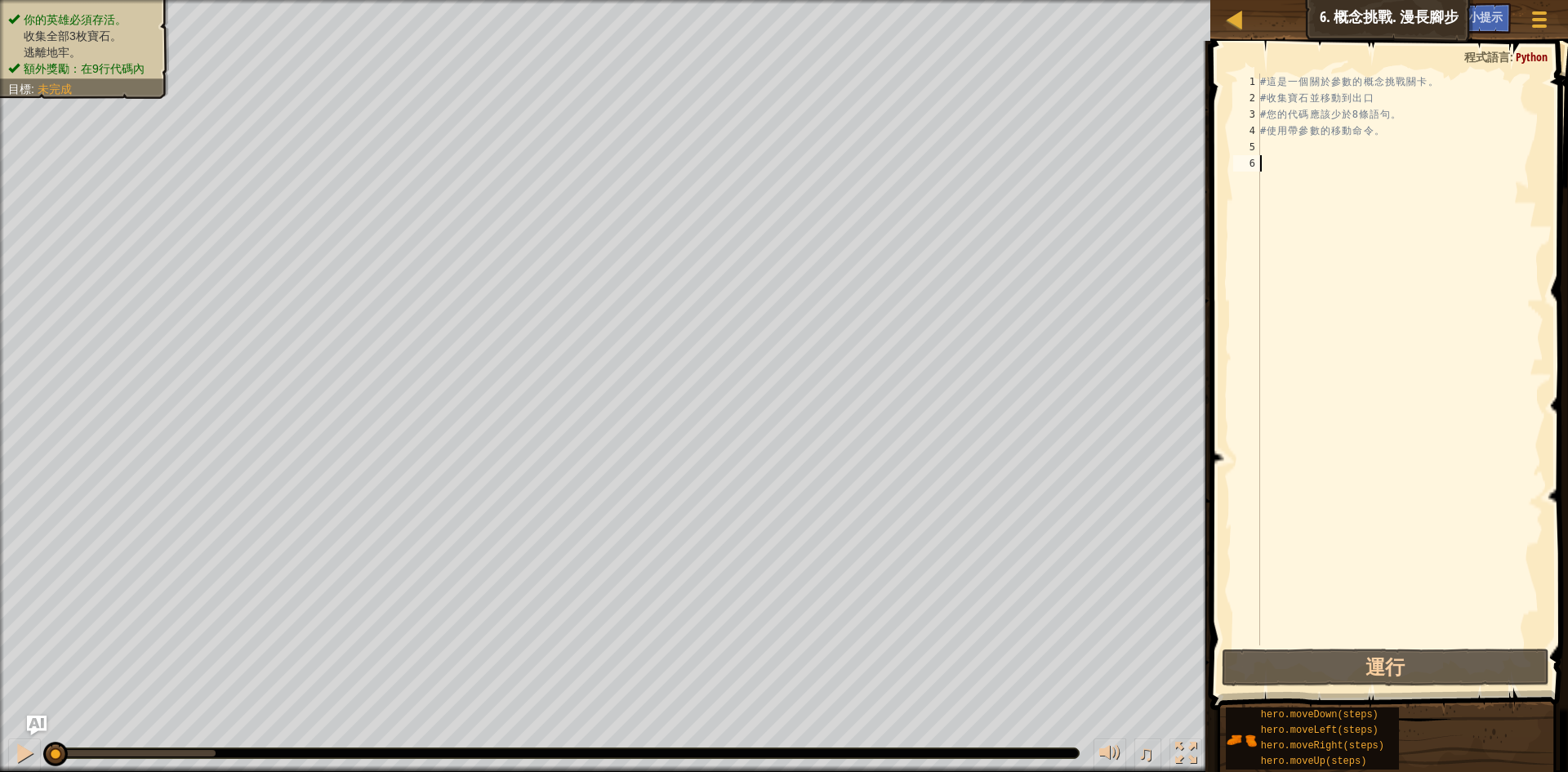
click at [1268, 126] on div "# 這 是 一 個 關 於 參 數 的 概 念 挑 戰 關 卡 。 # 收 集 寶 石 並 移 動 到 出 口 # 您 的 代 碼 應 該 少 於 8 條 語…" at bounding box center [1400, 376] width 286 height 605
type textarea "# 使用帶參數的移動命令。"
click at [1279, 156] on div "# 這 是 一 個 關 於 參 數 的 概 念 挑 戰 關 卡 。 # 收 集 寶 石 並 移 動 到 出 口 # 您 的 代 碼 應 該 少 於 8 條 語…" at bounding box center [1400, 376] width 286 height 605
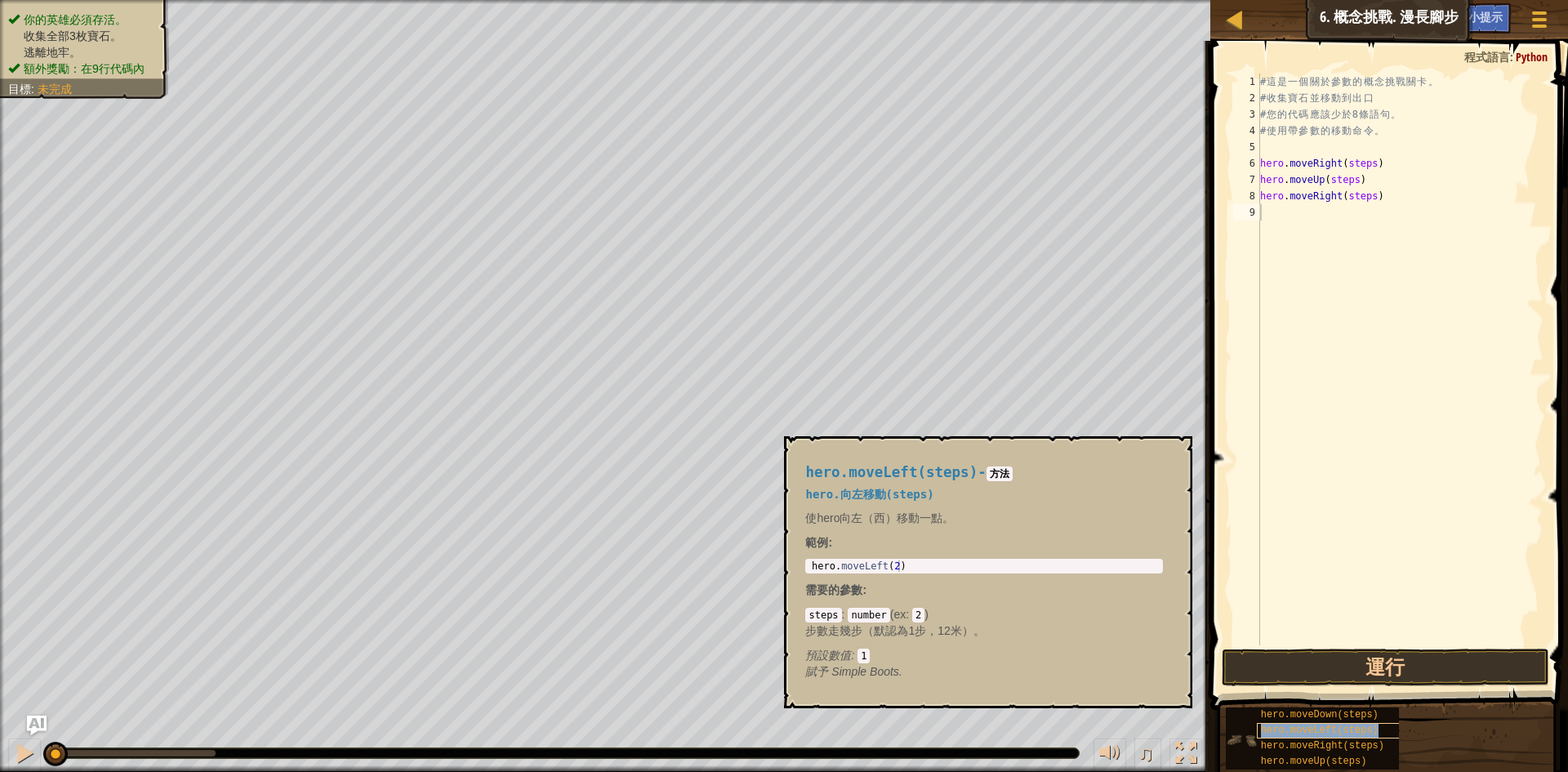
type textarea "hero.moveLeft(steps)"
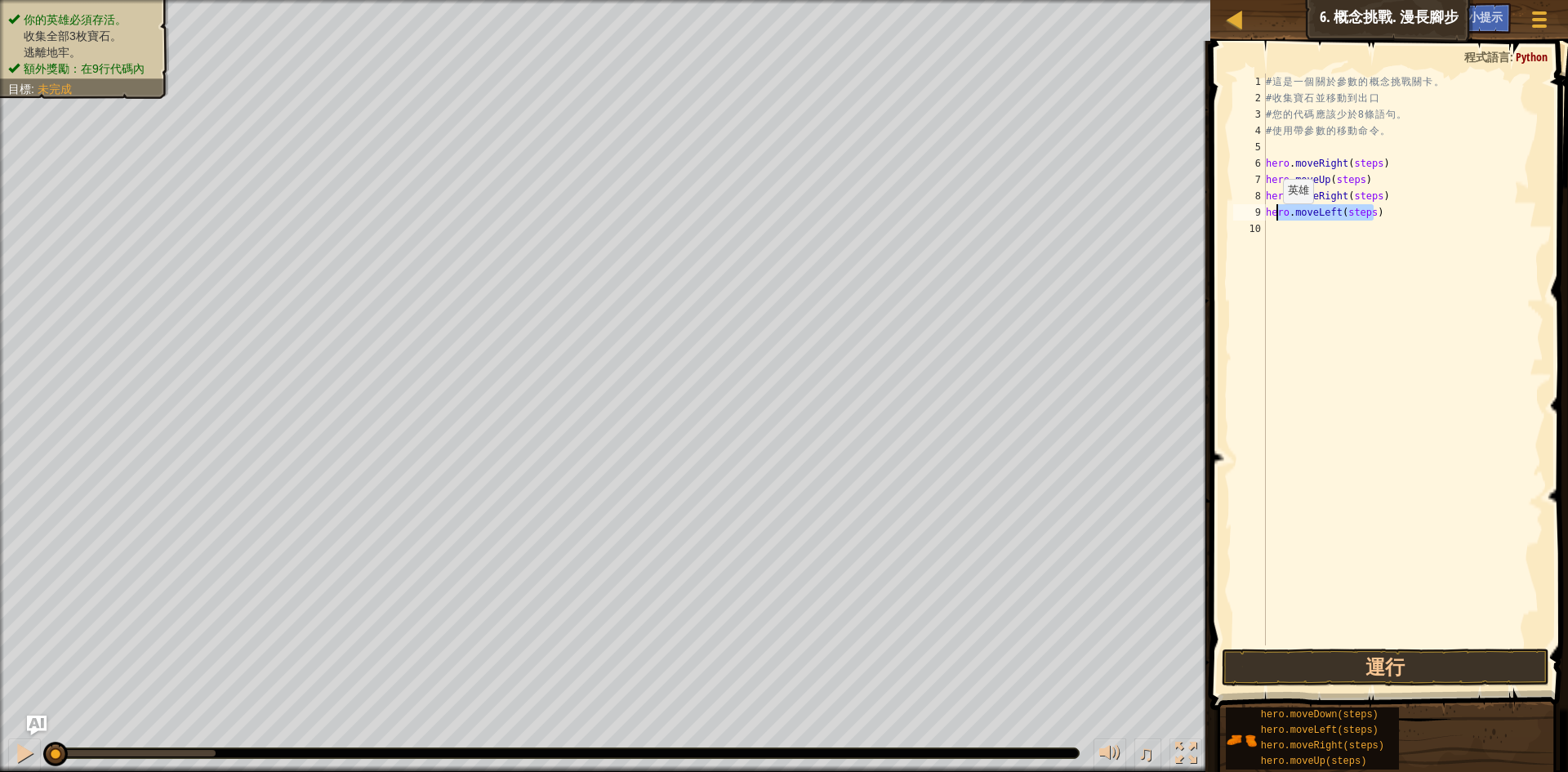
drag, startPoint x: 1379, startPoint y: 210, endPoint x: 1265, endPoint y: 216, distance: 114.2
click at [1265, 216] on div "hero.moveLeft(steps) 1 2 3 4 5 6 7 8 9 10 # 這 是 一 個 關 於 參 數 的 概 念 挑 戰 關 卡 。 # 收…" at bounding box center [1387, 359] width 314 height 572
click at [1358, 159] on div "# 這 是 一 個 關 於 參 數 的 概 念 挑 戰 關 卡 。 # 收 集 寶 石 並 移 動 到 出 口 # 您 的 代 碼 應 該 少 於 8 條 語…" at bounding box center [1404, 376] width 282 height 605
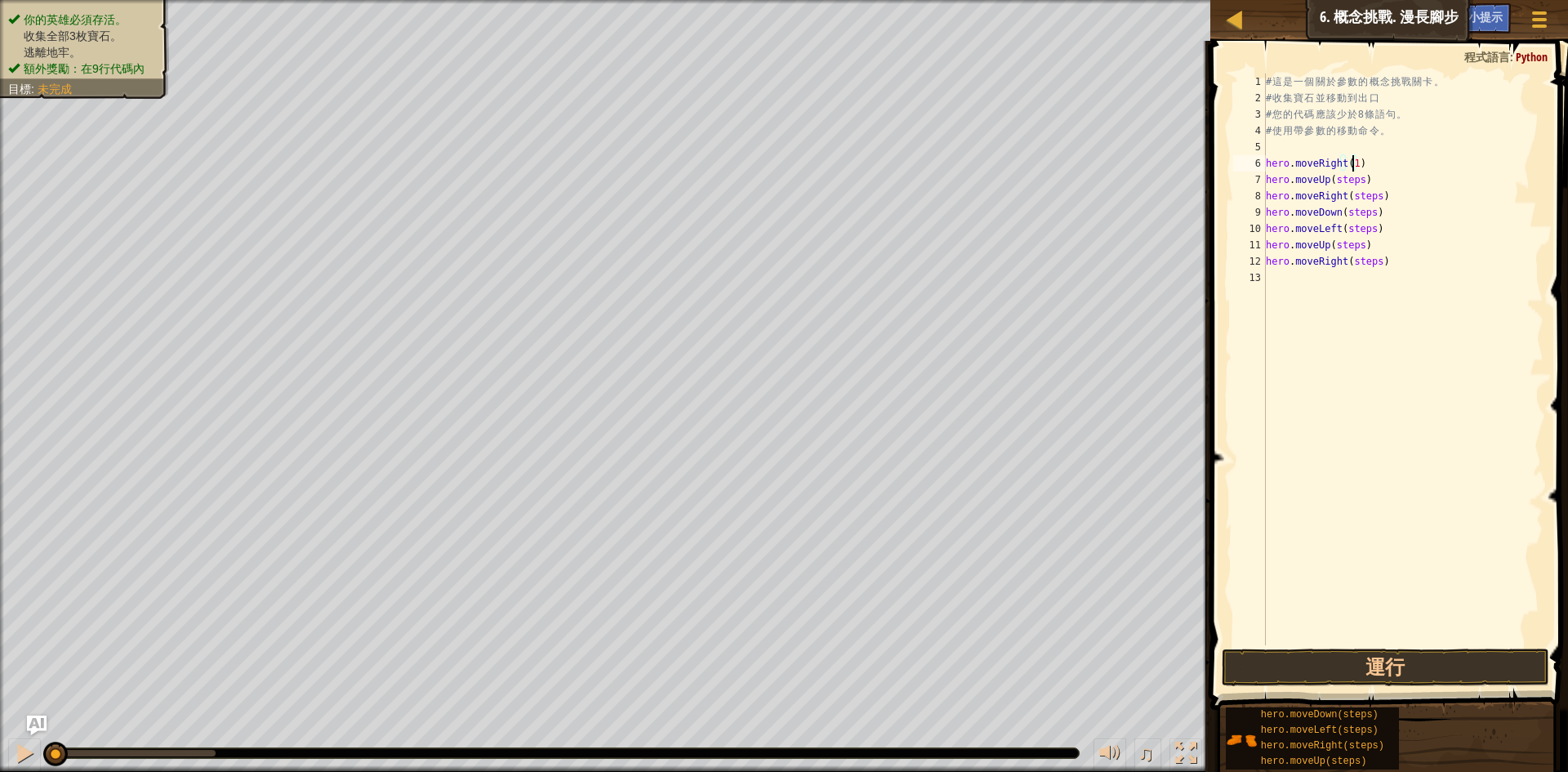
click at [1342, 186] on div "# 這 是 一 個 關 於 參 數 的 概 念 挑 戰 關 卡 。 # 收 集 寶 石 並 移 動 到 出 口 # 您 的 代 碼 應 該 少 於 8 條 語…" at bounding box center [1404, 376] width 282 height 605
click at [1359, 199] on div "# 這 是 一 個 關 於 參 數 的 概 念 挑 戰 關 卡 。 # 收 集 寶 石 並 移 動 到 出 口 # 您 的 代 碼 應 該 少 於 8 條 語…" at bounding box center [1404, 376] width 282 height 605
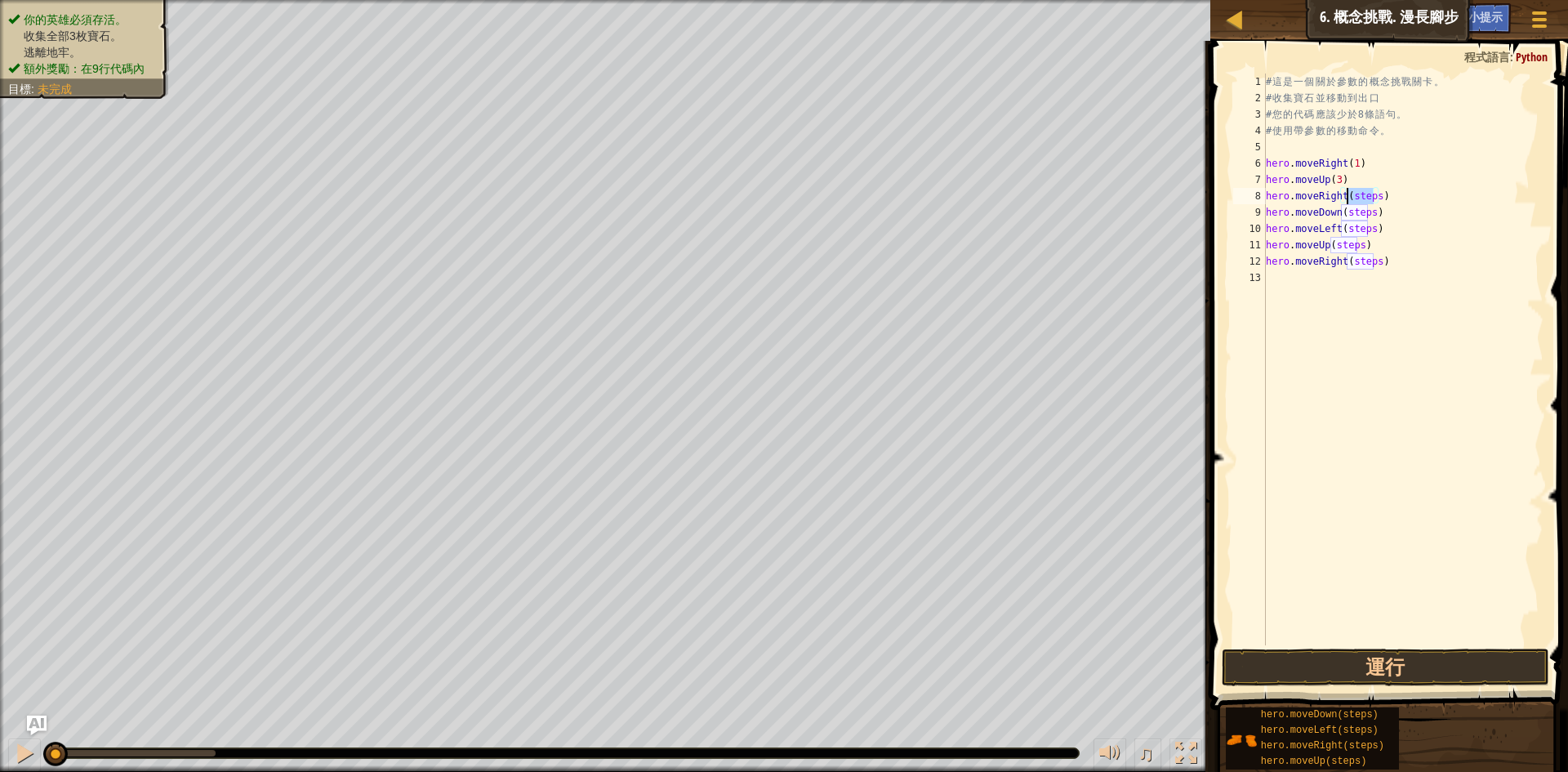
scroll to position [7, 6]
click at [1358, 214] on div "# 這 是 一 個 關 於 參 數 的 概 念 挑 戰 關 卡 。 # 收 集 寶 石 並 移 動 到 出 口 # 您 的 代 碼 應 該 少 於 8 條 語…" at bounding box center [1404, 376] width 282 height 605
click at [1359, 229] on div "# 這 是 一 個 關 於 參 數 的 概 念 挑 戰 關 卡 。 # 收 集 寶 石 並 移 動 到 出 口 # 您 的 代 碼 應 該 少 於 8 條 語…" at bounding box center [1404, 376] width 282 height 605
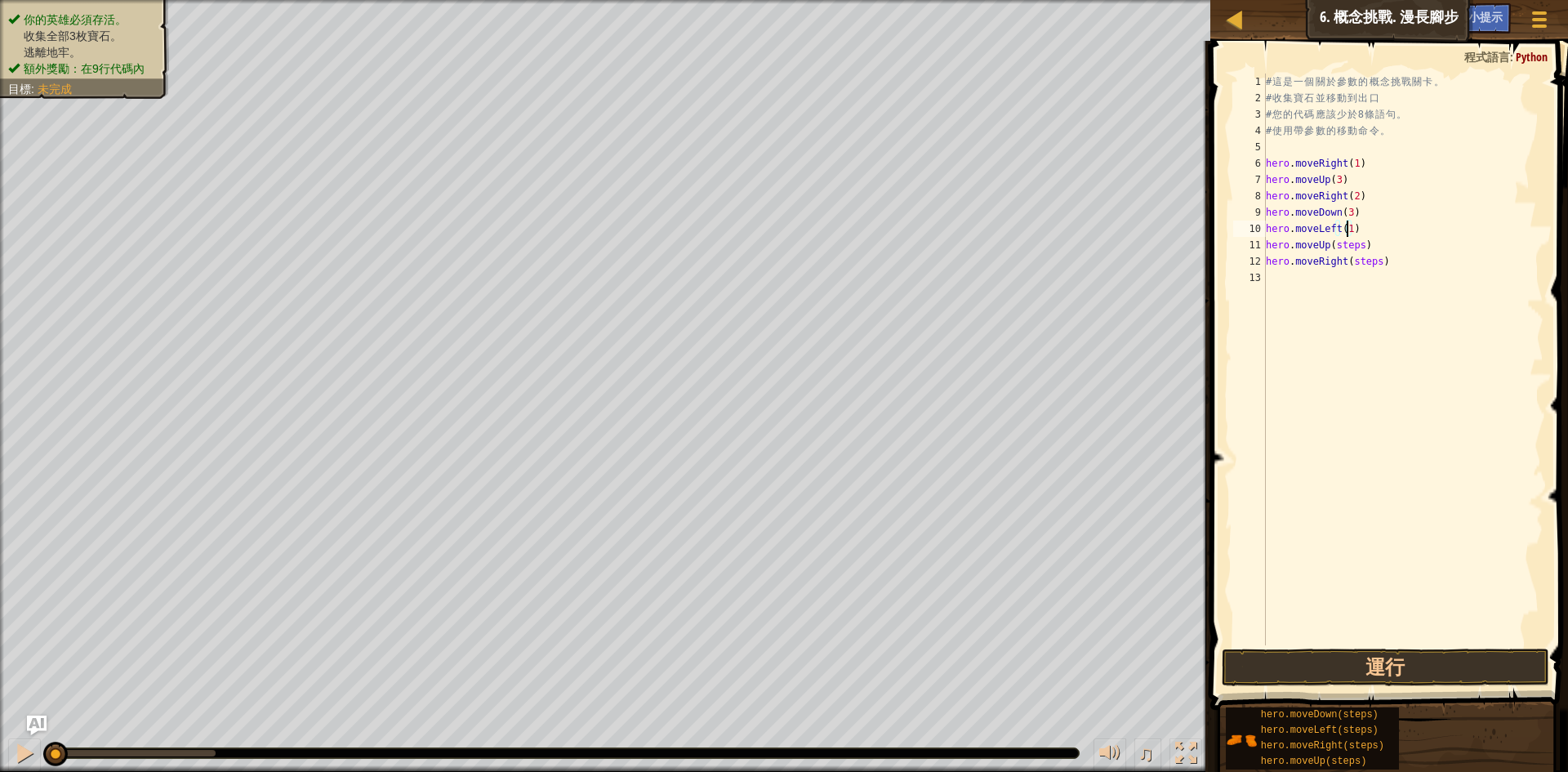
click at [1338, 245] on div "# 這 是 一 個 關 於 參 數 的 概 念 挑 戰 關 卡 。 # 收 集 寶 石 並 移 動 到 出 口 # 您 的 代 碼 應 該 少 於 8 條 語…" at bounding box center [1404, 376] width 282 height 605
click at [1357, 264] on div "# 這 是 一 個 關 於 參 數 的 概 念 挑 戰 關 卡 。 # 收 集 寶 石 並 移 動 到 出 口 # 您 的 代 碼 應 該 少 於 8 條 語…" at bounding box center [1404, 376] width 282 height 605
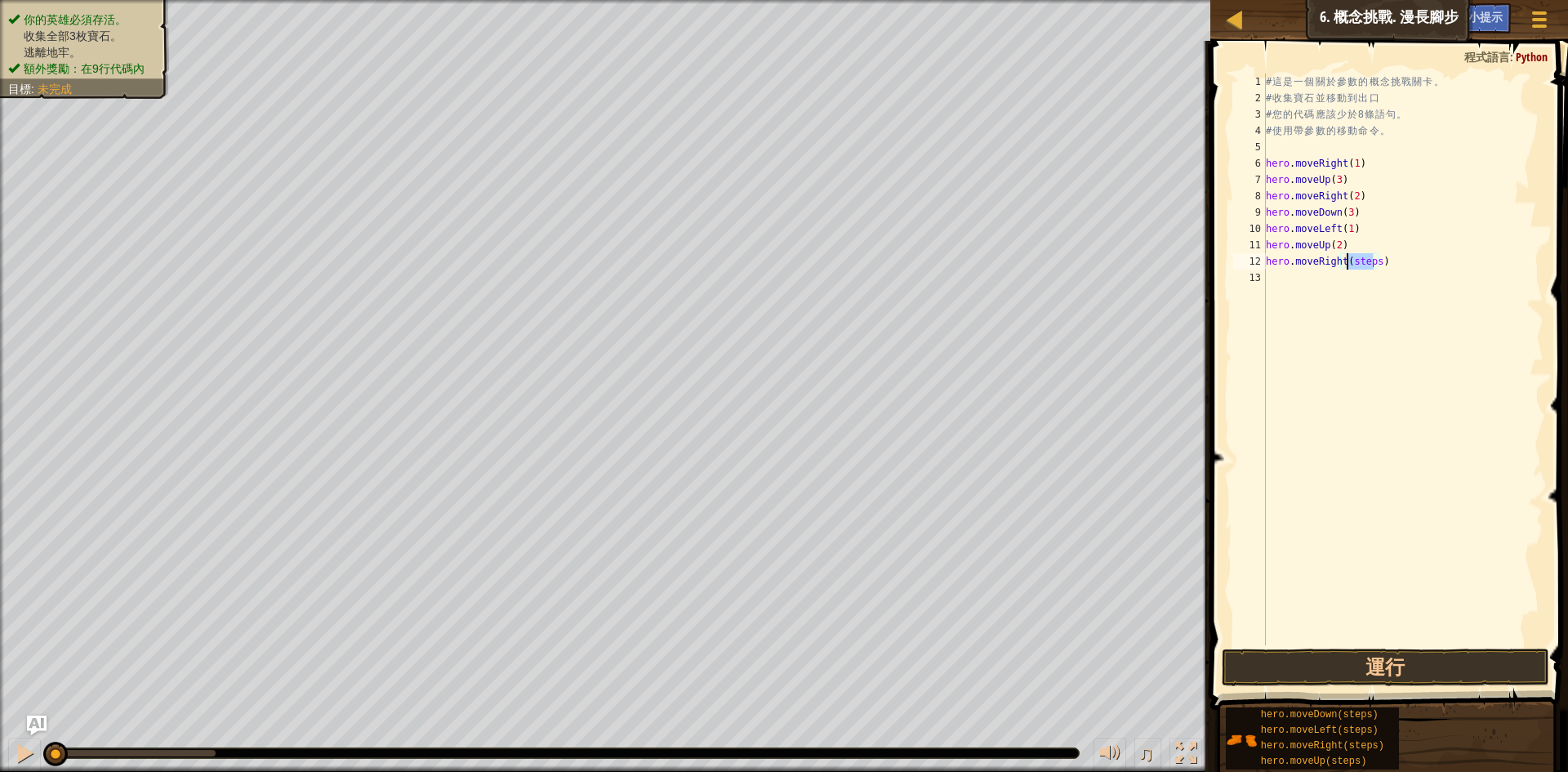
scroll to position [7, 6]
type textarea "hero.moveRight(3)"
click at [1291, 648] on span at bounding box center [1391, 352] width 371 height 717
click at [1276, 666] on button "運行" at bounding box center [1386, 668] width 328 height 38
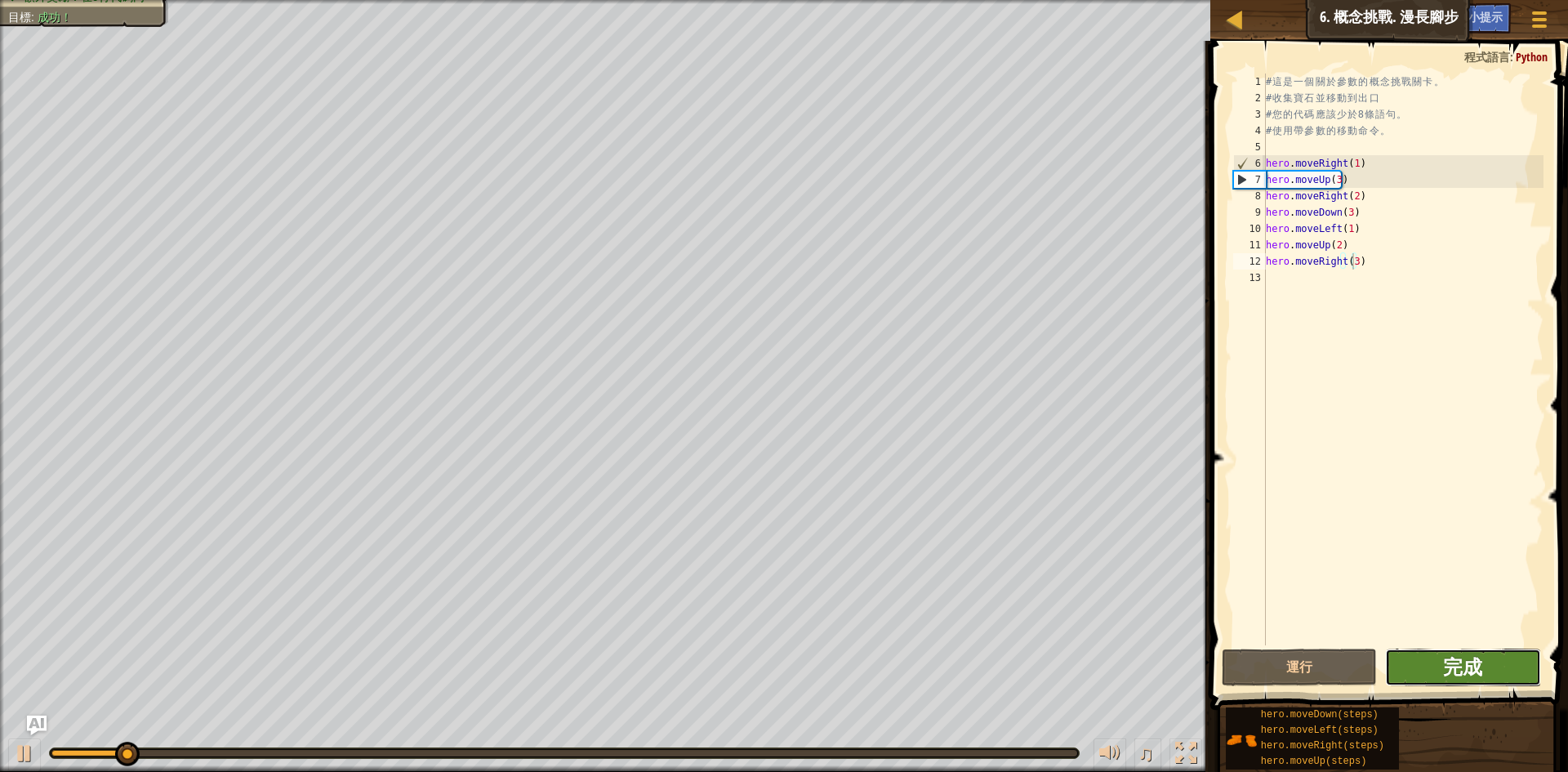
click at [1464, 674] on span "完成" at bounding box center [1463, 667] width 39 height 27
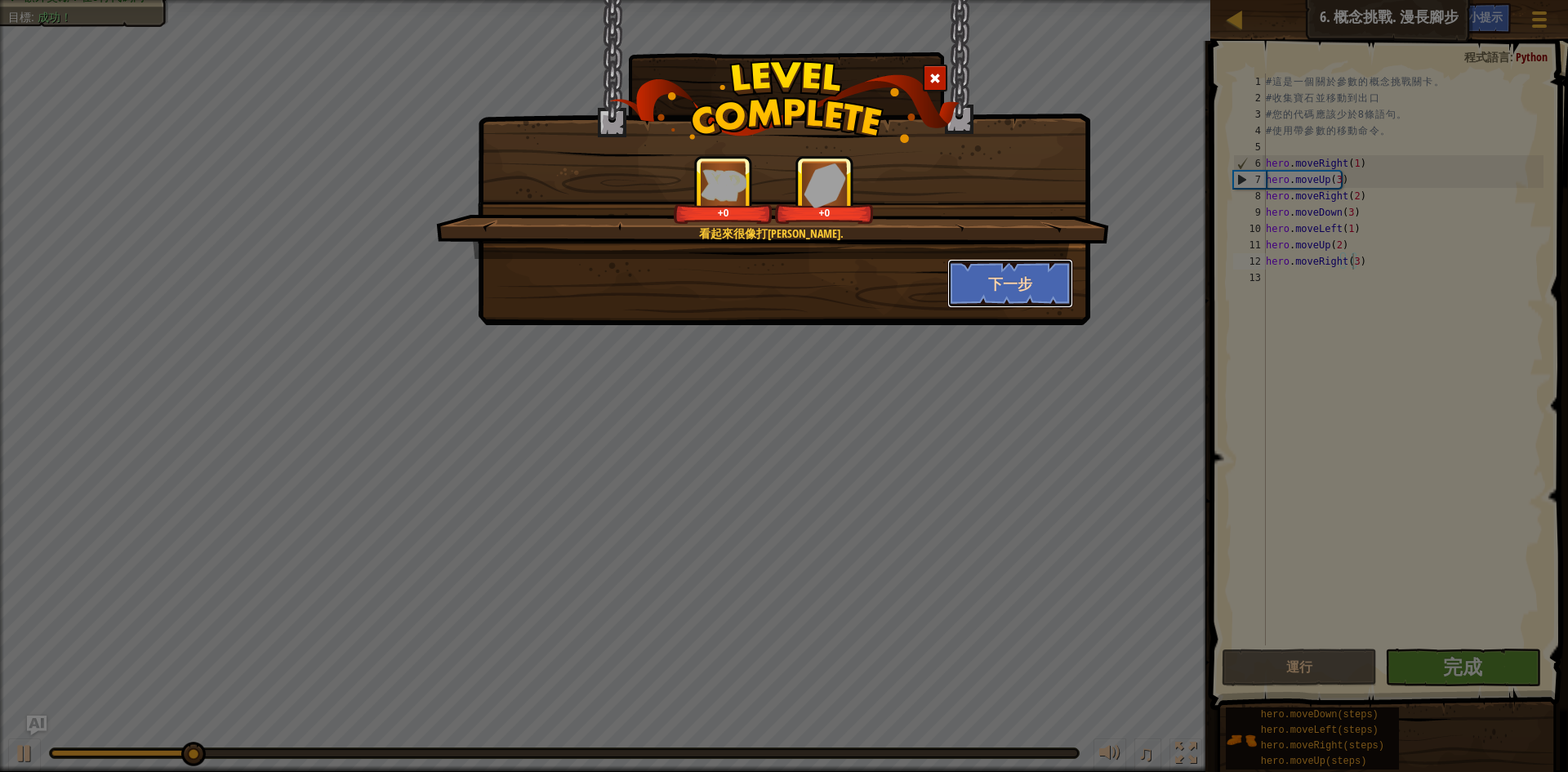
click at [996, 279] on button "下一步" at bounding box center [1010, 283] width 126 height 49
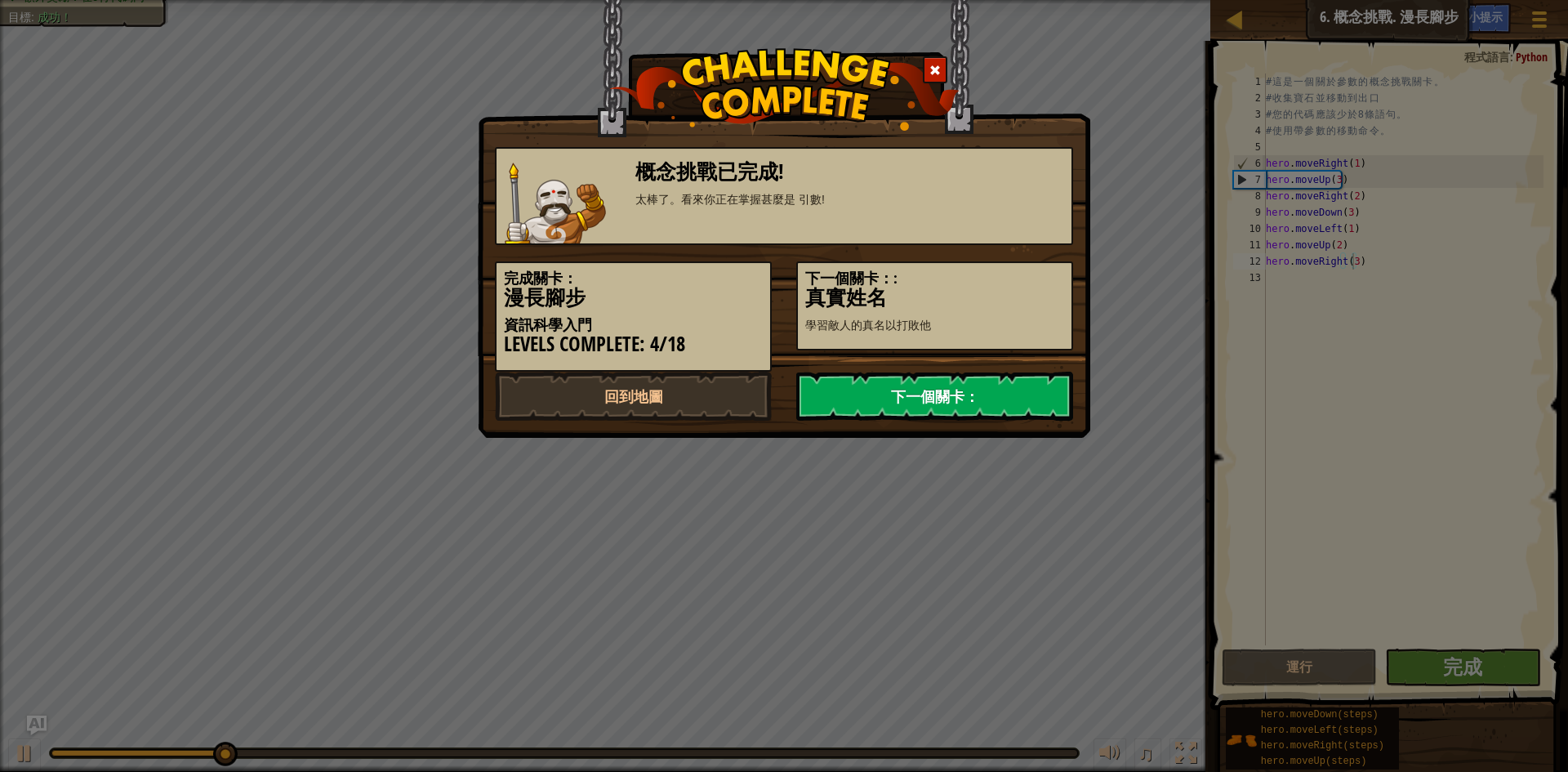
click at [885, 402] on link "下一個關卡：" at bounding box center [934, 395] width 277 height 49
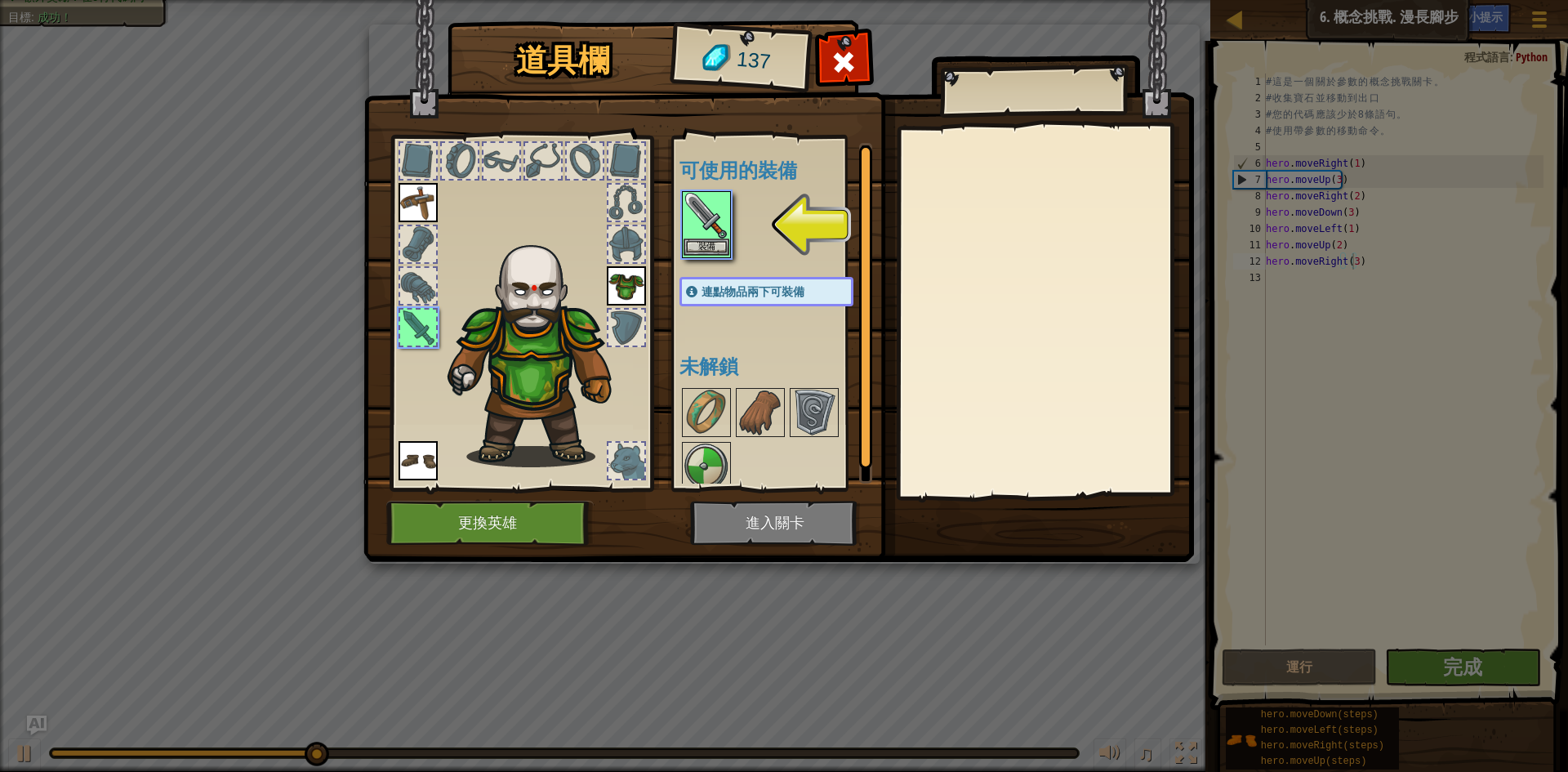
click at [706, 238] on img at bounding box center [707, 216] width 46 height 46
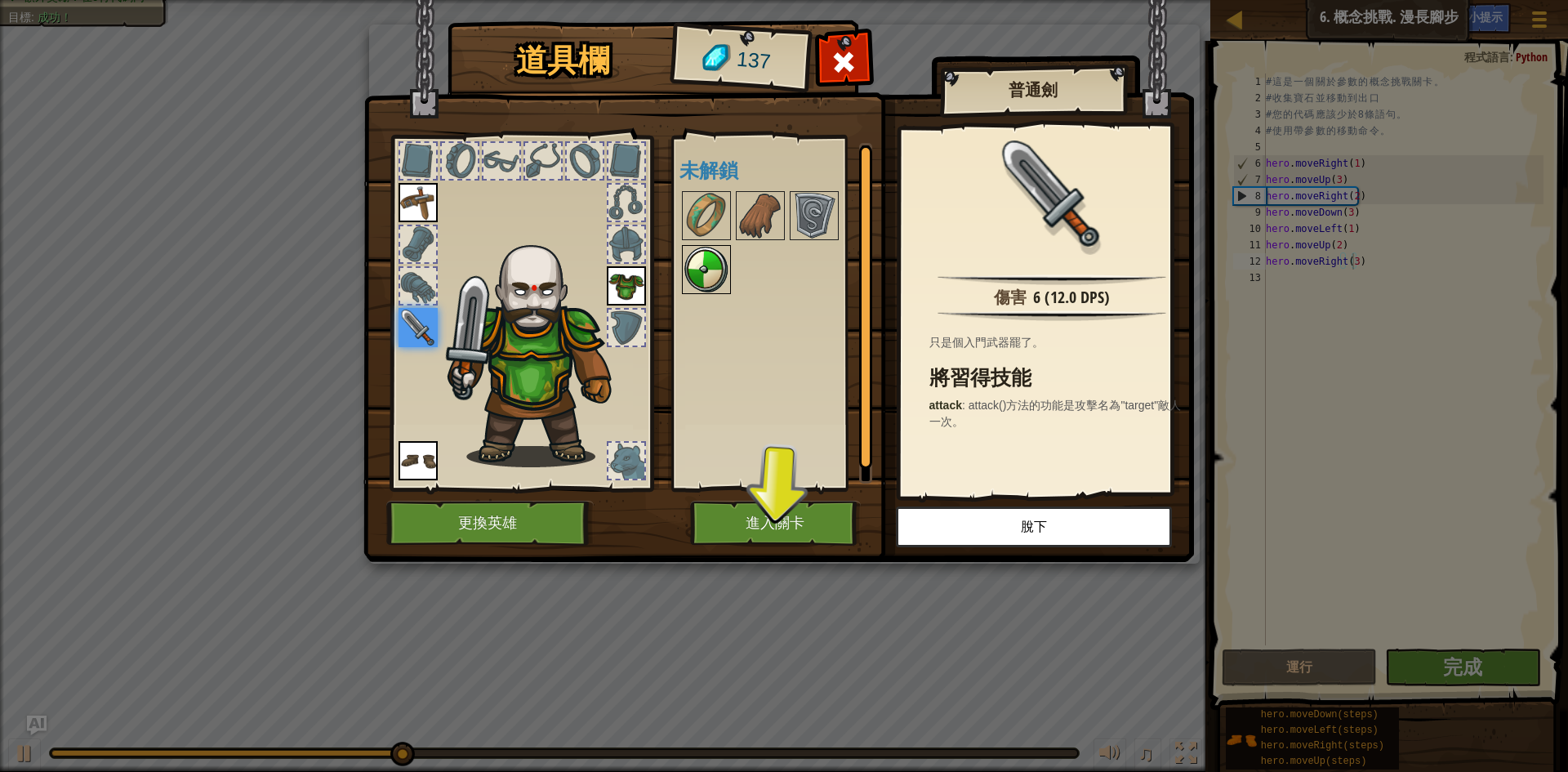
click at [712, 249] on img at bounding box center [707, 270] width 46 height 46
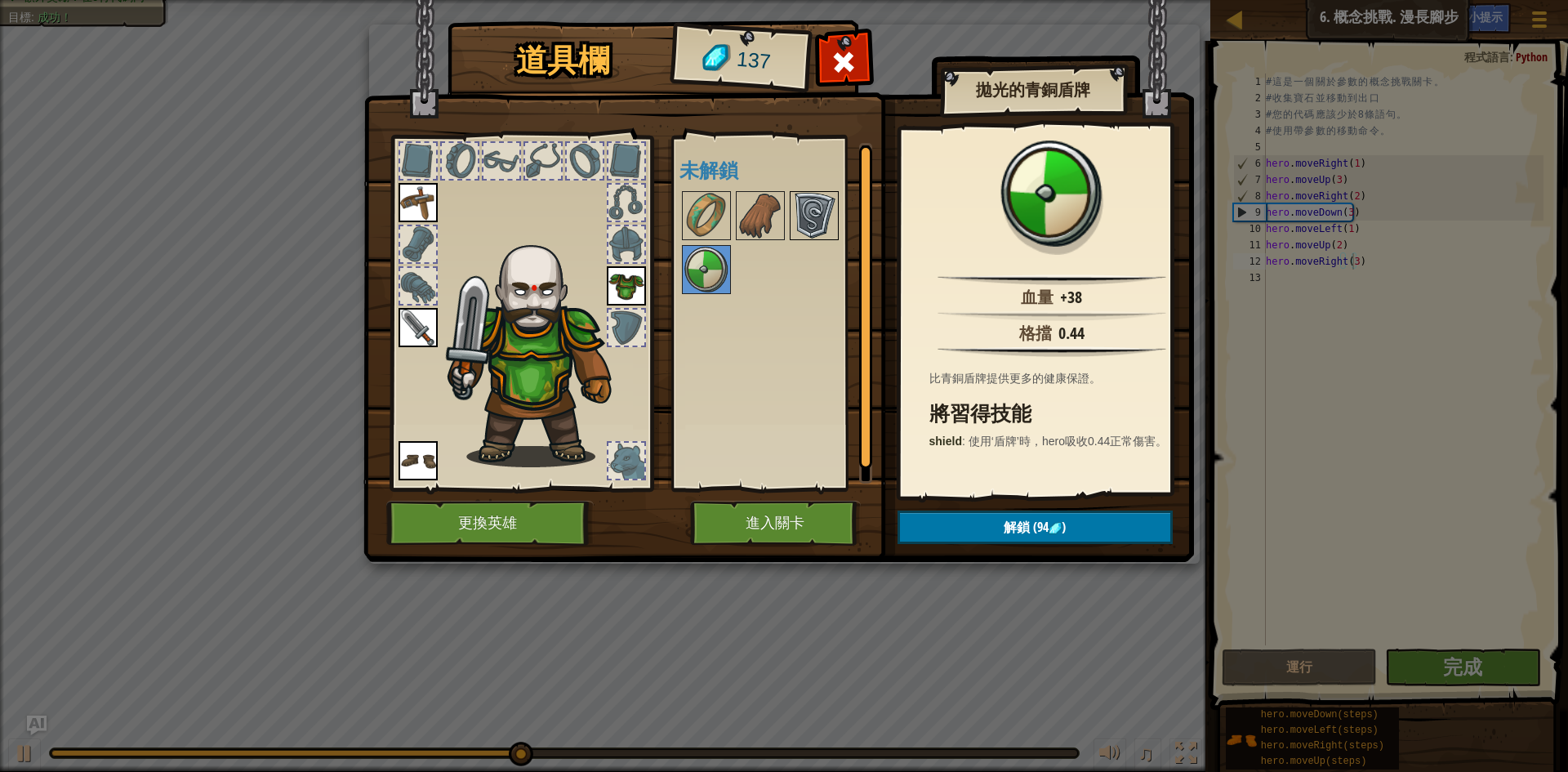
click at [825, 223] on img at bounding box center [814, 216] width 46 height 46
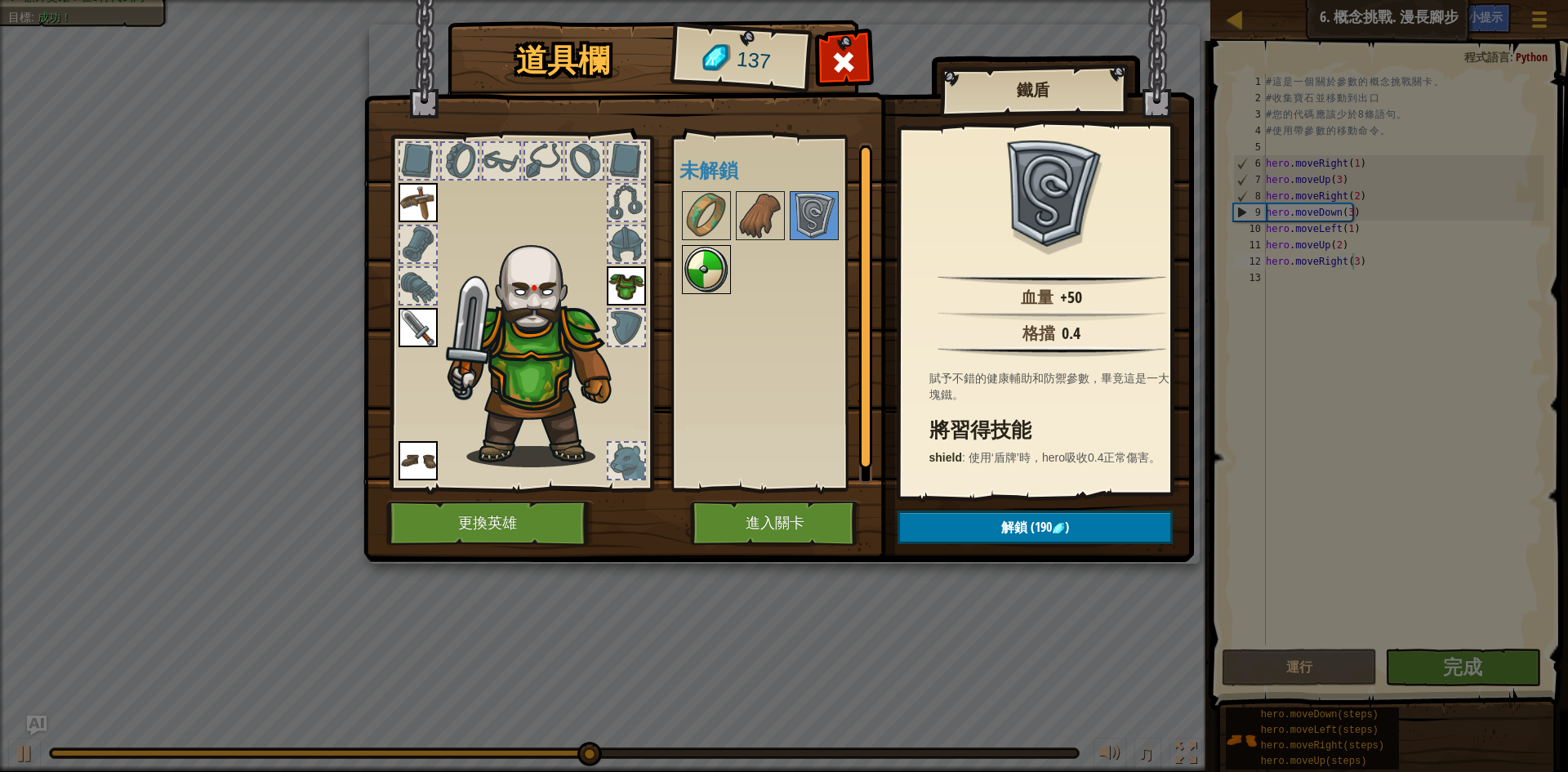
click at [695, 272] on img at bounding box center [707, 270] width 46 height 46
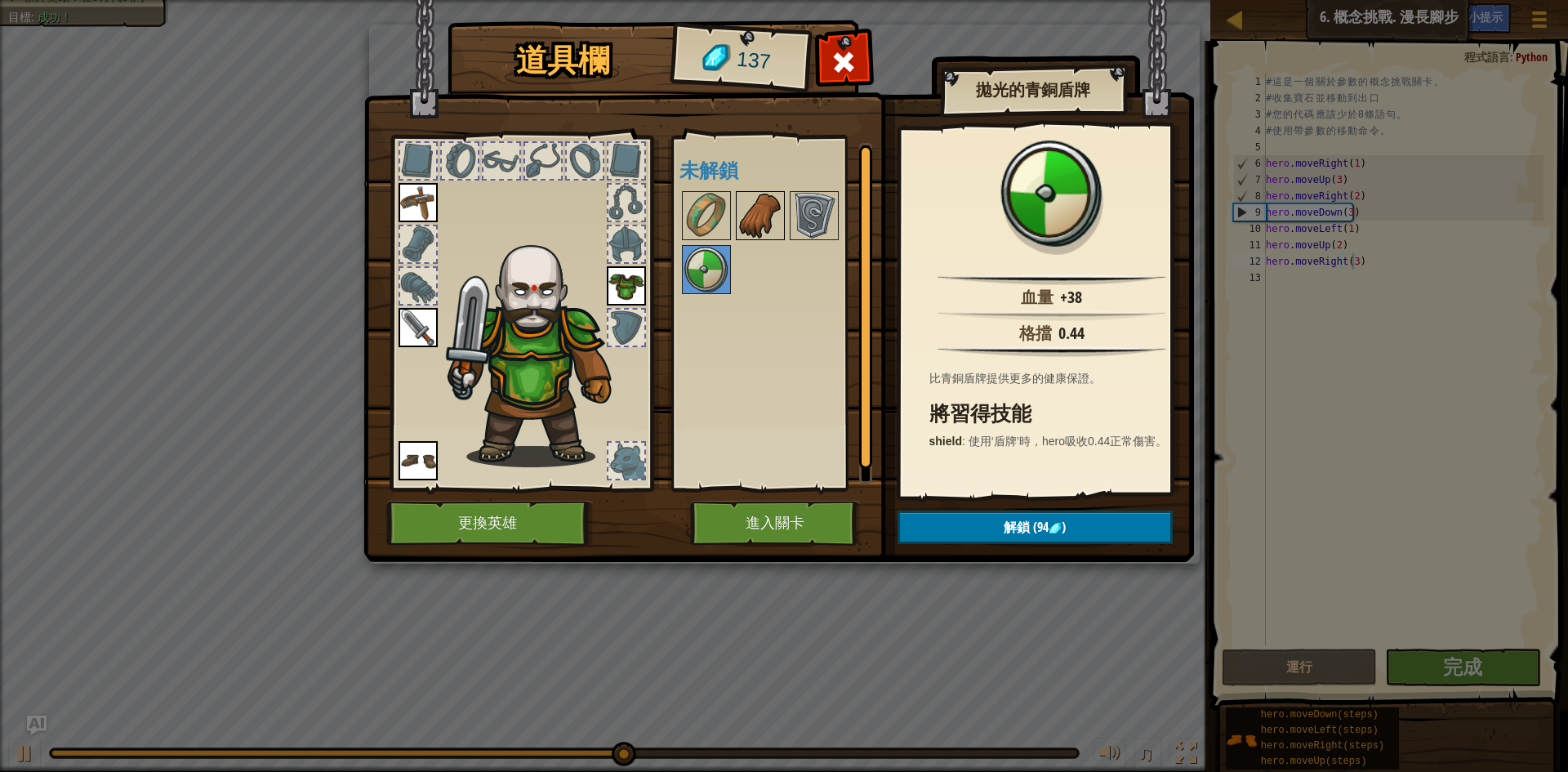
click at [773, 221] on img at bounding box center [761, 216] width 46 height 46
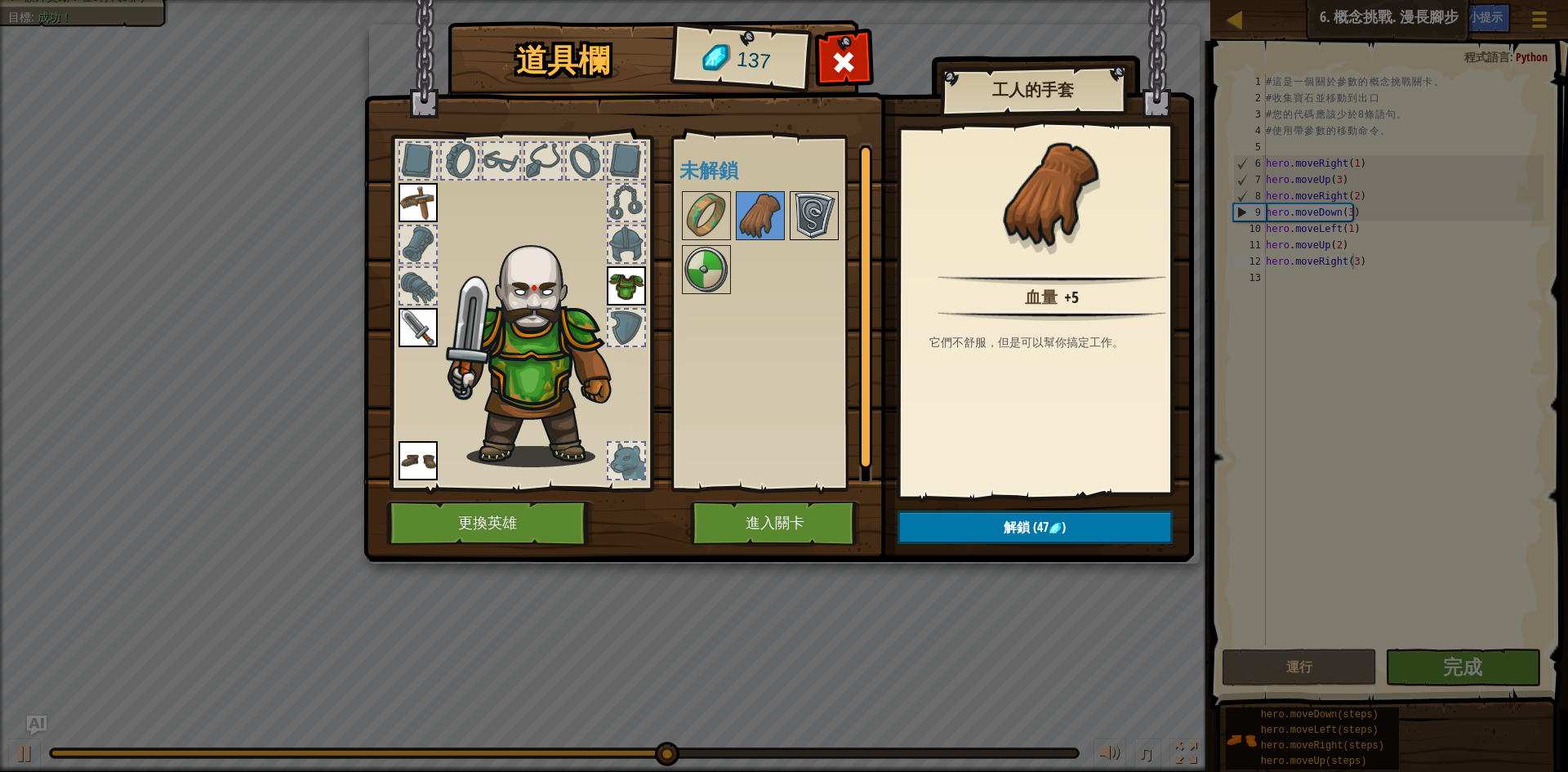
click at [805, 203] on img at bounding box center [814, 216] width 46 height 46
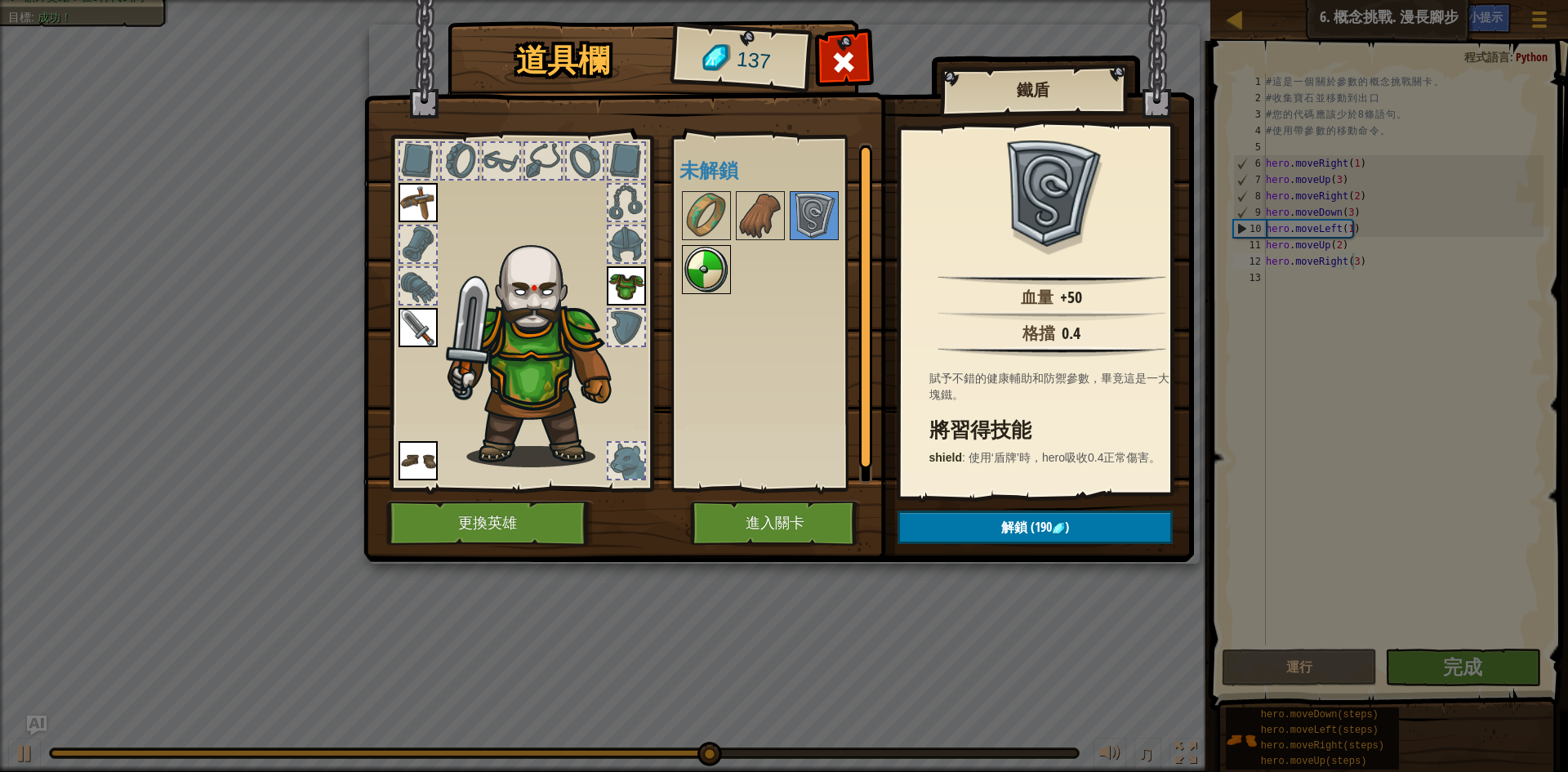
click at [690, 267] on img at bounding box center [707, 270] width 46 height 46
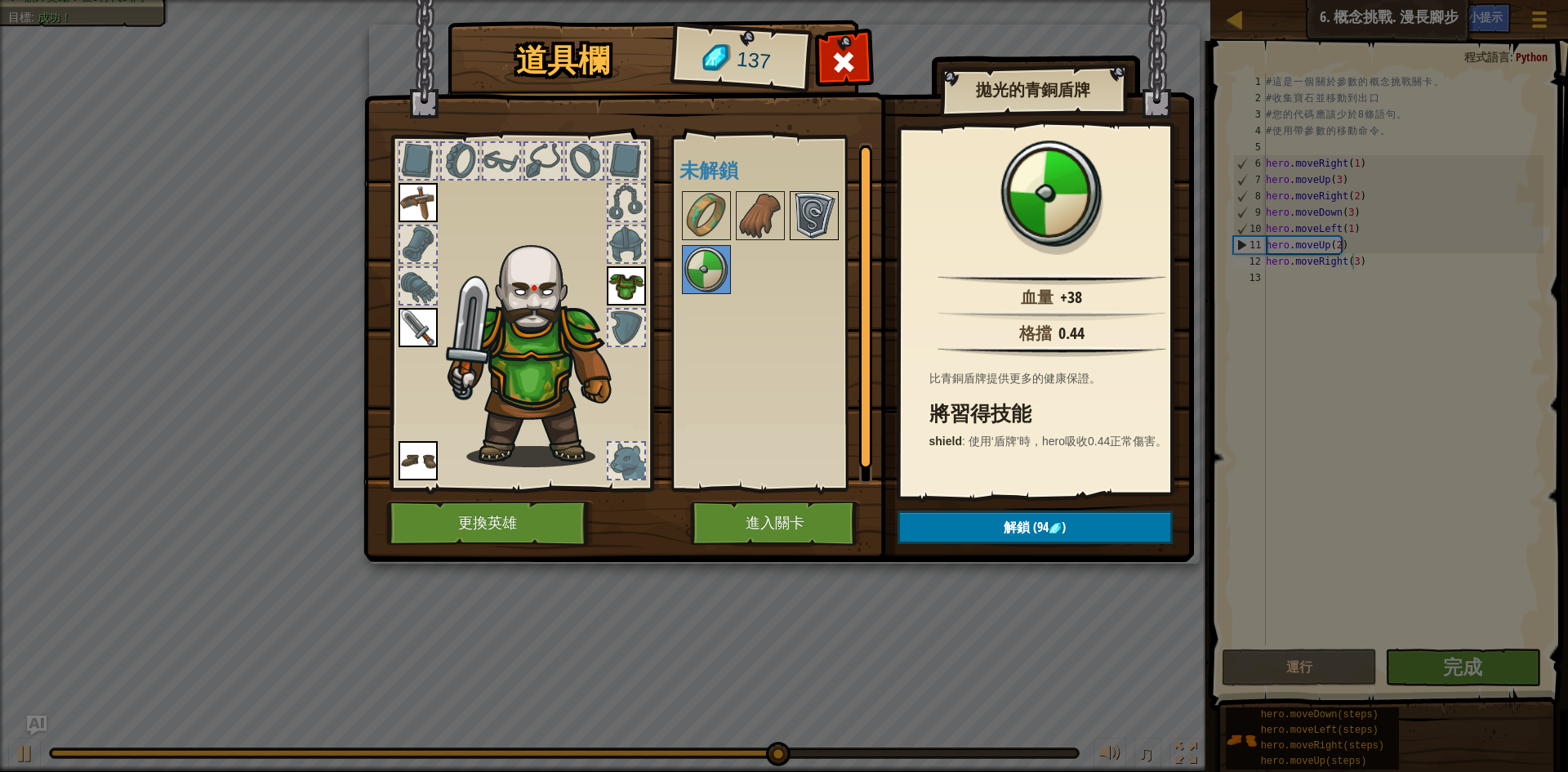
click at [830, 225] on img at bounding box center [814, 216] width 46 height 46
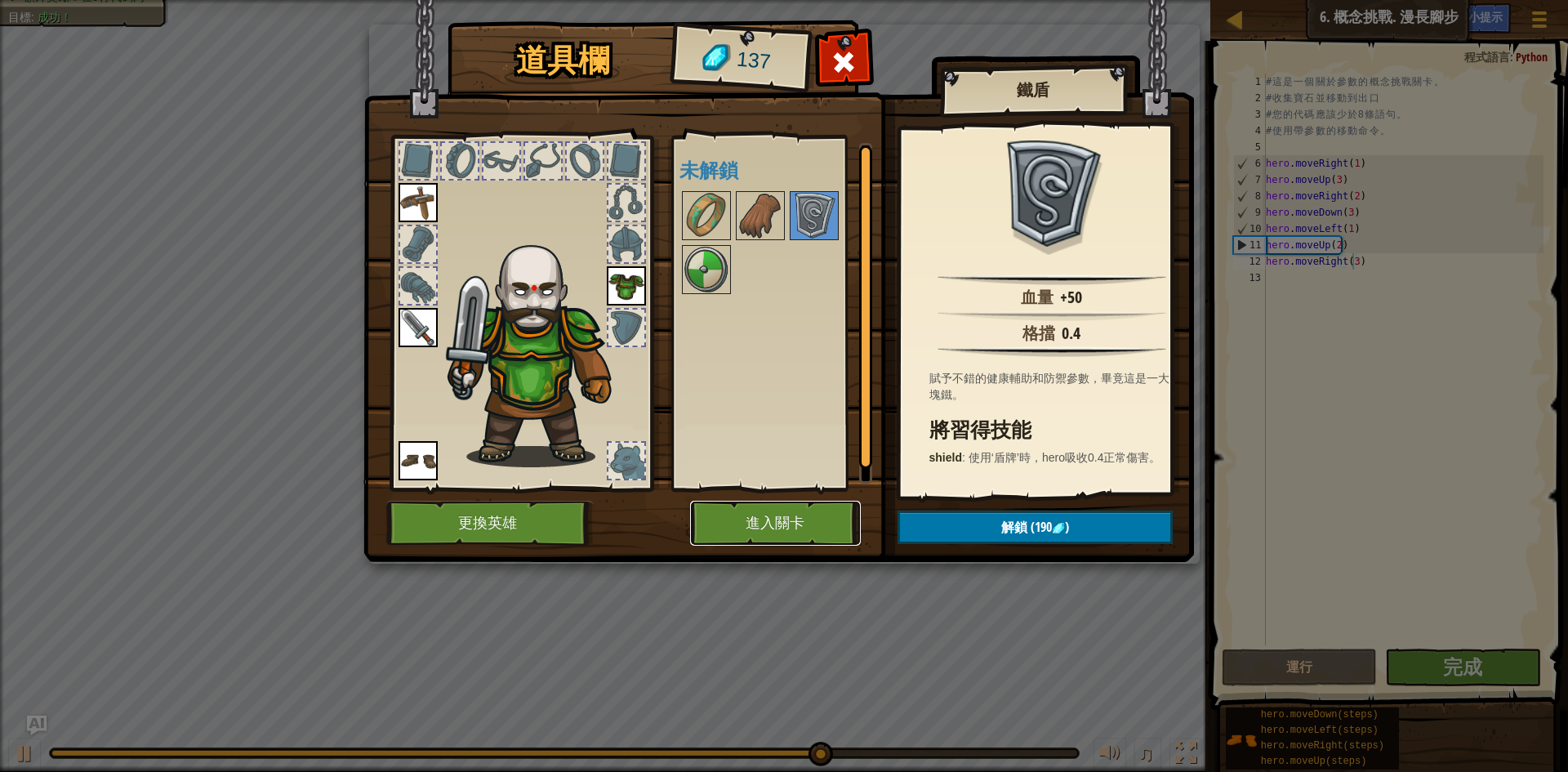
click at [762, 525] on button "進入關卡" at bounding box center [775, 523] width 171 height 45
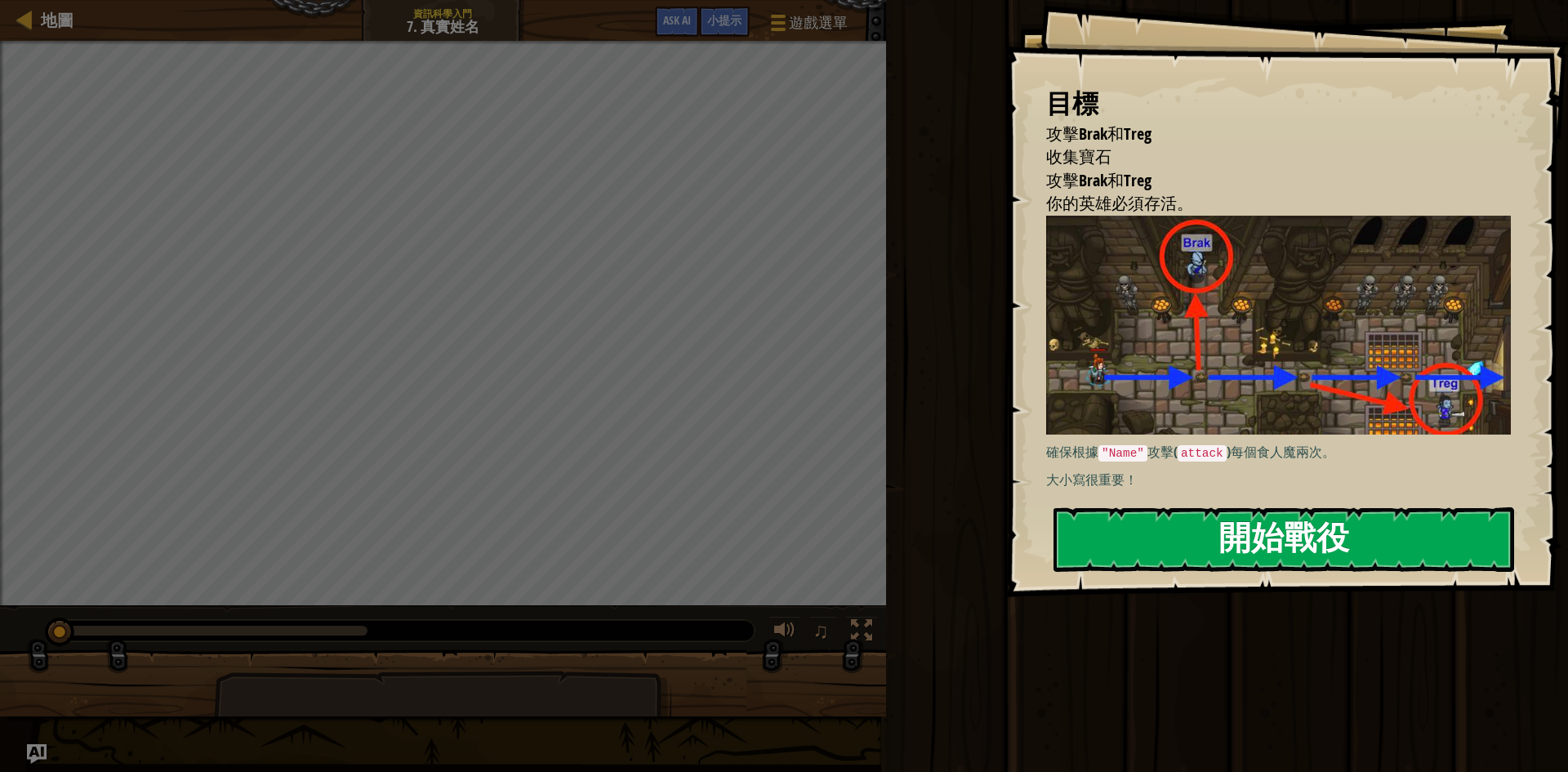
click at [1252, 508] on button "開始戰役" at bounding box center [1283, 539] width 461 height 65
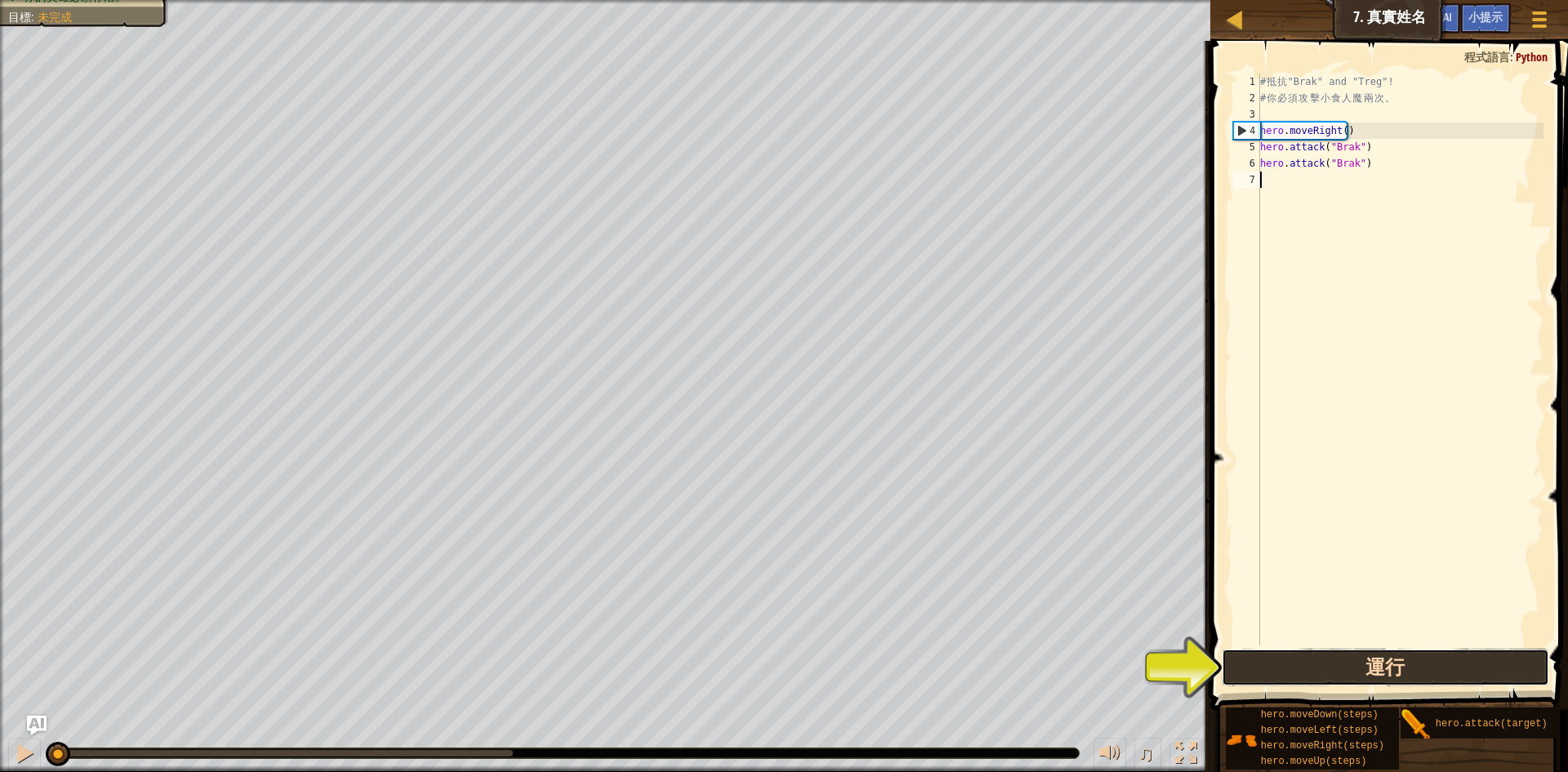
click at [1253, 654] on button "運行" at bounding box center [1386, 668] width 328 height 38
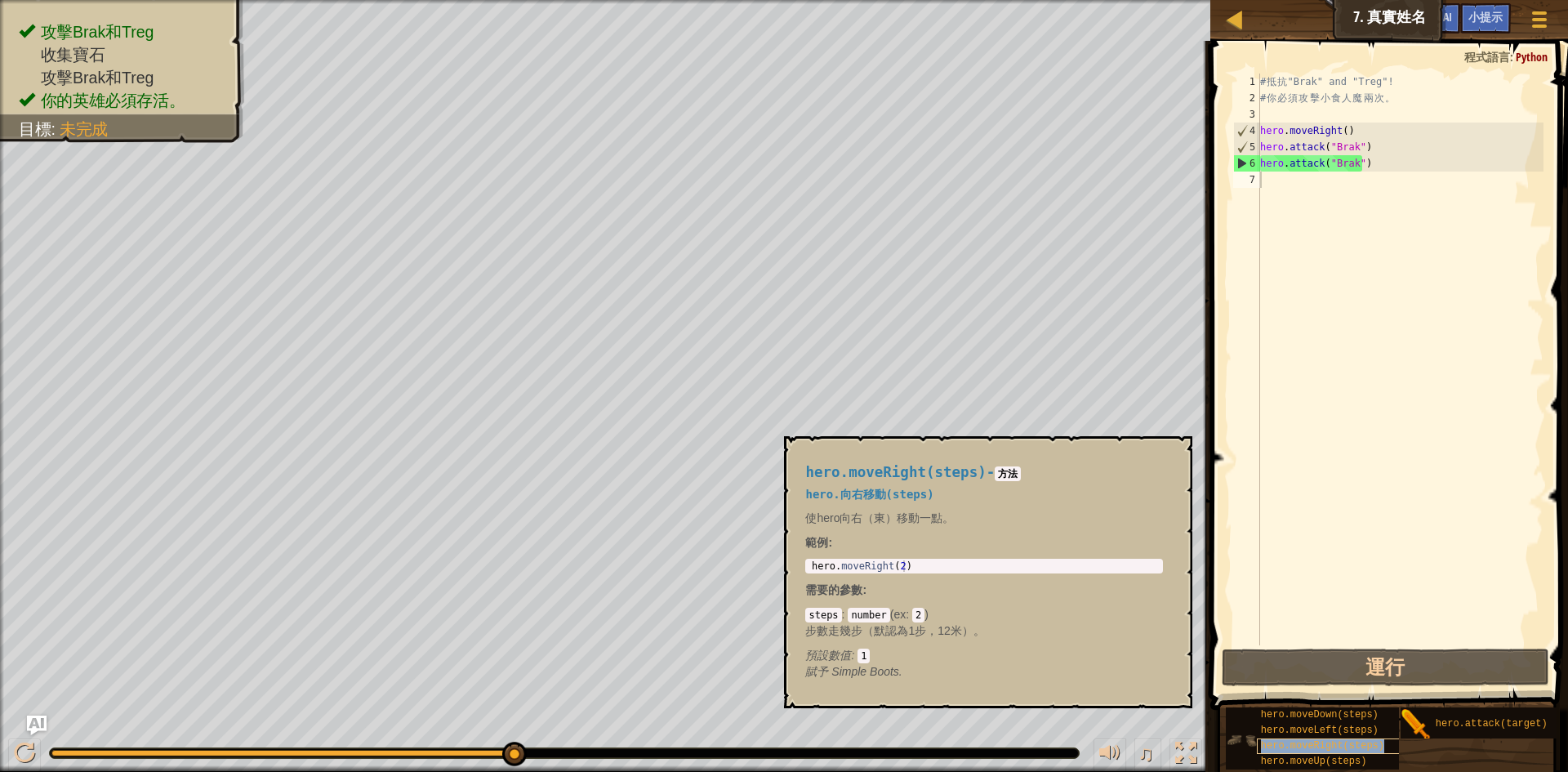
scroll to position [14, 0]
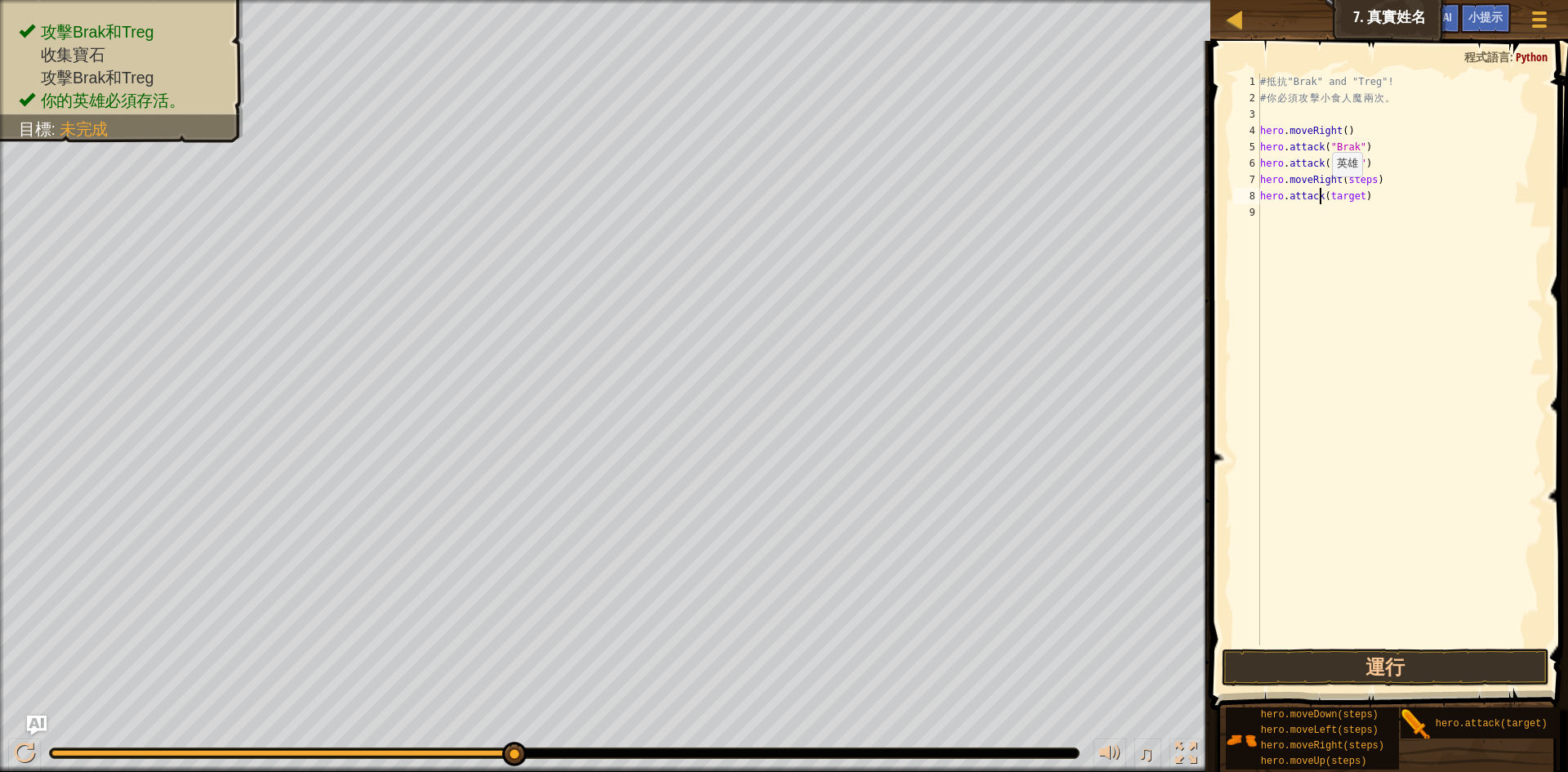
click at [1319, 193] on div "# 抵 抗 "Brak" and "Treg"! # 你 必 須 攻 擊 小 食 人 魔 兩 次 。 hero . moveRight ( ) hero . …" at bounding box center [1400, 376] width 286 height 605
click at [1341, 191] on div "# 抵 抗 "Brak" and "Treg"! # 你 必 須 攻 擊 小 食 人 魔 兩 次 。 hero . moveRight ( ) hero . …" at bounding box center [1400, 376] width 286 height 605
click at [1361, 185] on div "# 抵 抗 "Brak" and "Treg"! # 你 必 須 攻 擊 小 食 人 魔 兩 次 。 hero . moveRight ( ) hero . …" at bounding box center [1400, 376] width 286 height 605
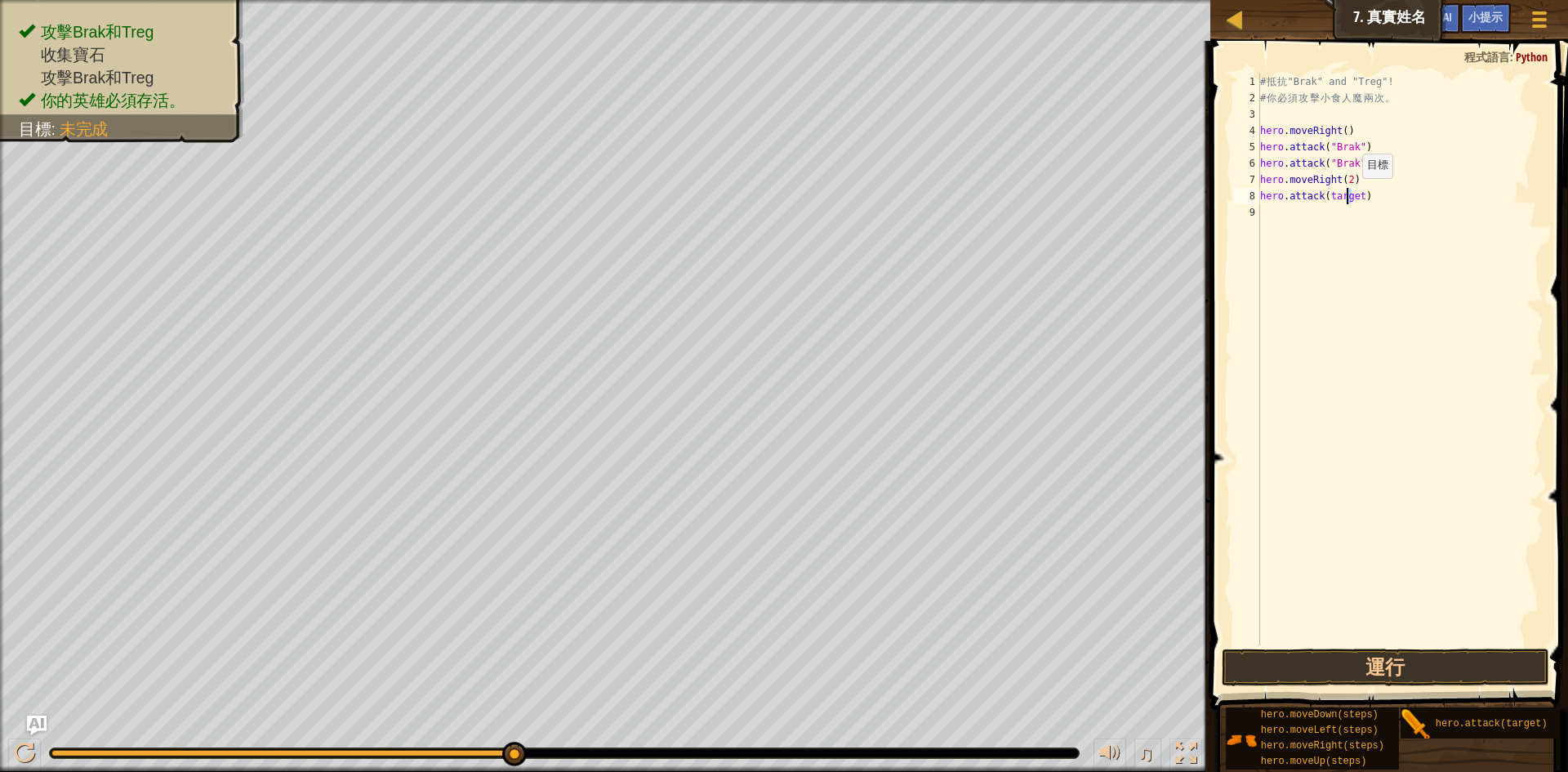
click at [1349, 195] on div "# 抵 抗 "Brak" and "Treg"! # 你 必 須 攻 擊 小 食 人 魔 兩 次 。 hero . moveRight ( ) hero . …" at bounding box center [1400, 376] width 286 height 605
click at [1349, 195] on div "# 抵 抗 "Brak" and "Treg"! # 你 必 須 攻 擊 小 食 人 魔 兩 次 。 hero . moveRight ( ) hero . …" at bounding box center [1400, 359] width 286 height 572
click at [1349, 195] on div "# 抵 抗 "Brak" and "Treg"! # 你 必 須 攻 擊 小 食 人 魔 兩 次 。 hero . moveRight ( ) hero . …" at bounding box center [1400, 376] width 286 height 605
type textarea "hero.attack(target)"
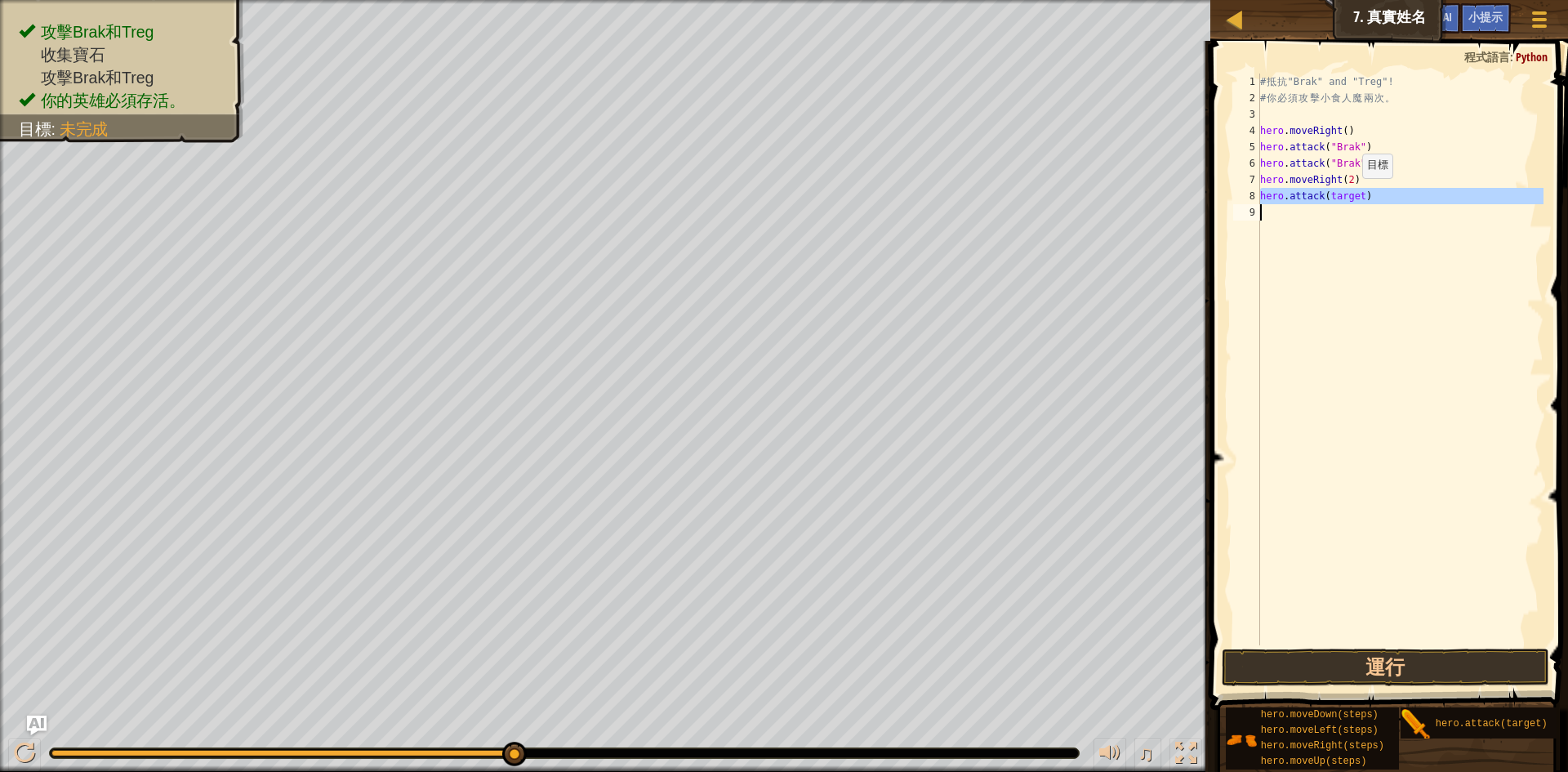
click at [1349, 195] on div "# 抵 抗 "Brak" and "Treg"! # 你 必 須 攻 擊 小 食 人 魔 兩 次 。 hero . moveRight ( ) hero . …" at bounding box center [1400, 376] width 286 height 605
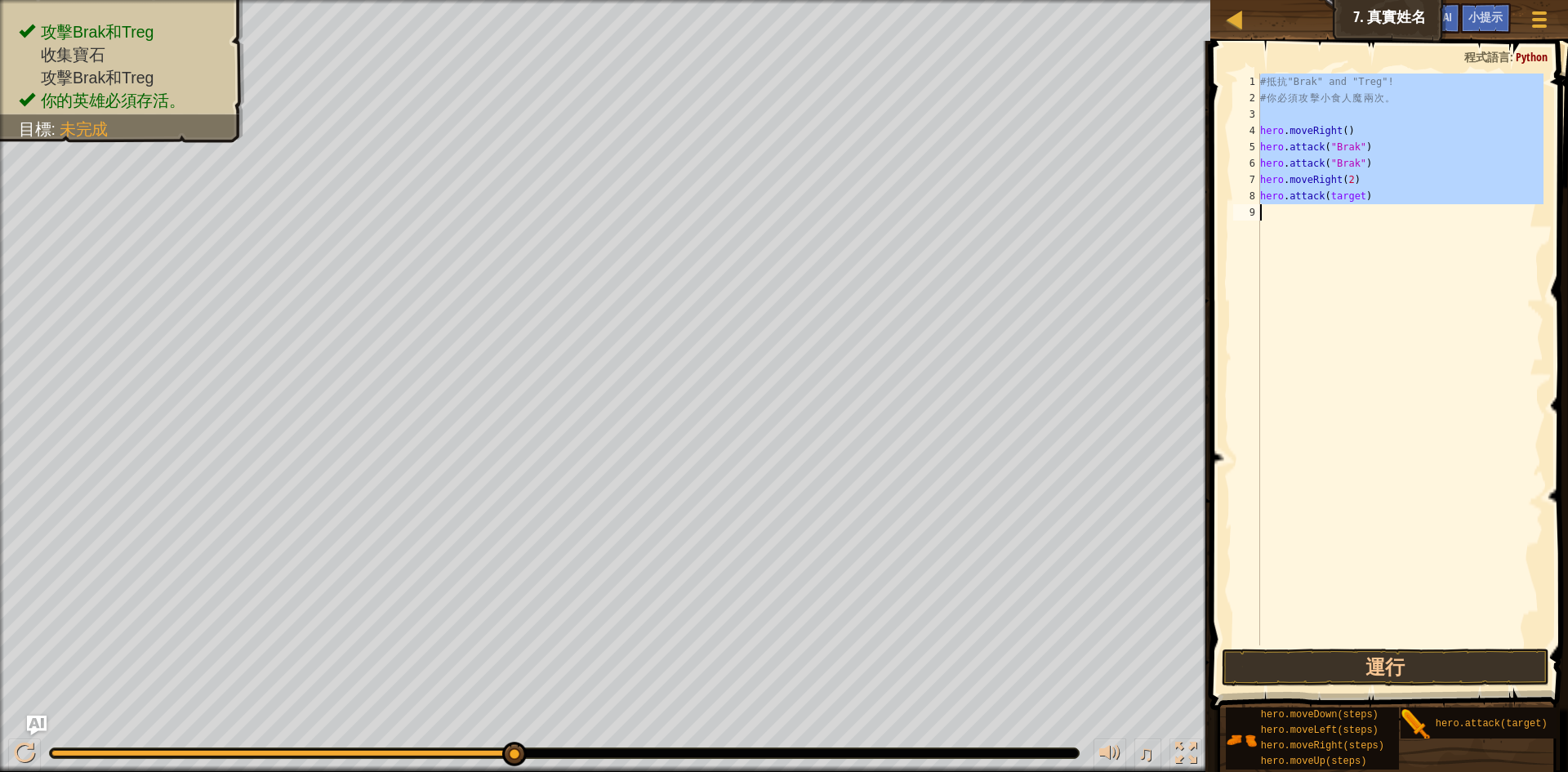
click at [1337, 291] on div "# 抵 抗 "Brak" and "Treg"! # 你 必 須 攻 擊 小 食 人 魔 兩 次 。 hero . moveRight ( ) hero . …" at bounding box center [1400, 359] width 286 height 572
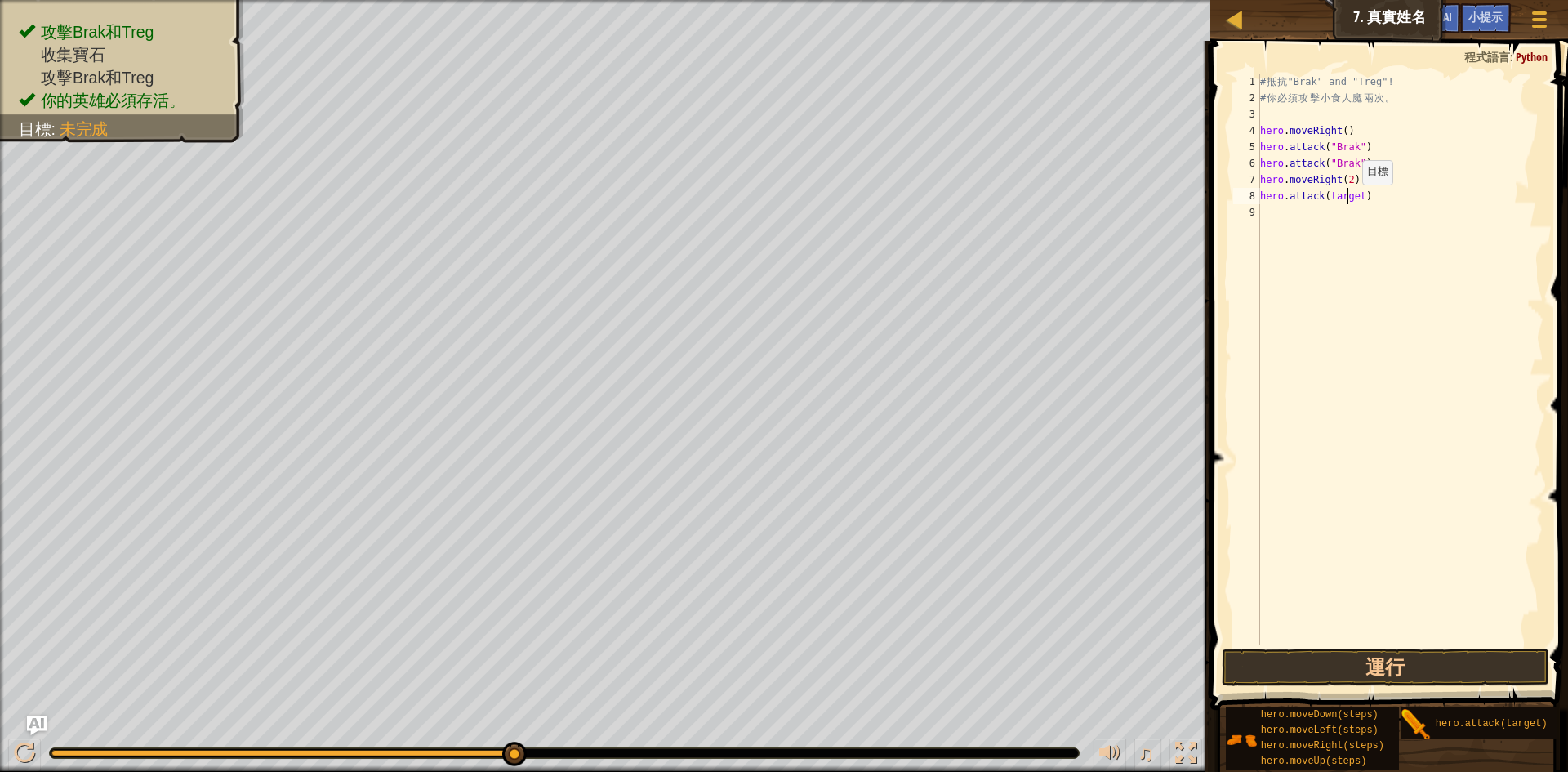
click at [1349, 201] on div "# 抵 抗 "Brak" and "Treg"! # 你 必 須 攻 擊 小 食 人 魔 兩 次 。 hero . moveRight ( ) hero . …" at bounding box center [1400, 376] width 286 height 605
type textarea "hero.attack(target)"
click at [1349, 201] on div "# 抵 抗 "Brak" and "Treg"! # 你 必 須 攻 擊 小 食 人 魔 兩 次 。 hero . moveRight ( ) hero . …" at bounding box center [1400, 376] width 286 height 605
click at [1353, 205] on div "# 抵 抗 "Brak" and "Treg"! # 你 必 須 攻 擊 小 食 人 魔 兩 次 。 hero . moveRight ( ) hero . …" at bounding box center [1400, 376] width 286 height 605
click at [1359, 184] on div "地圖 資訊科學入門 7. 真實姓名 遊戲選單 完成 小提示 Ask AI 1 הההההההההההההההההההההההההההההההההההההההה…" at bounding box center [784, 386] width 1568 height 772
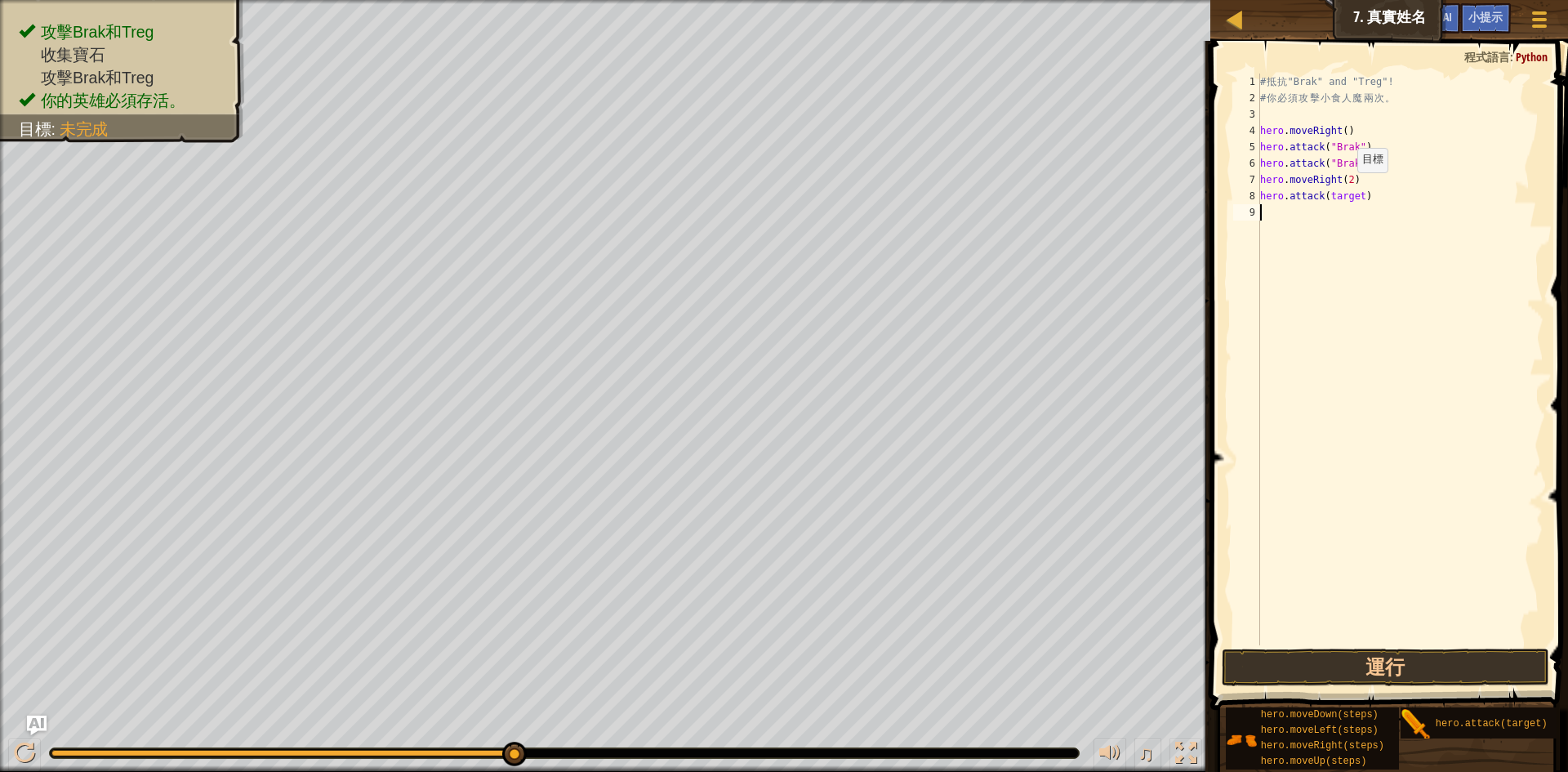
click at [1338, 190] on div "# 抵 抗 "Brak" and "Treg"! # 你 必 須 攻 擊 小 食 人 魔 兩 次 。 hero . moveRight ( ) hero . …" at bounding box center [1400, 376] width 286 height 605
drag, startPoint x: 1359, startPoint y: 201, endPoint x: 1265, endPoint y: 201, distance: 94.0
click at [1265, 201] on div "# 抵 抗 "Brak" and "Treg"! # 你 必 須 攻 擊 小 食 人 魔 兩 次 。 hero . moveRight ( ) hero . …" at bounding box center [1400, 376] width 286 height 605
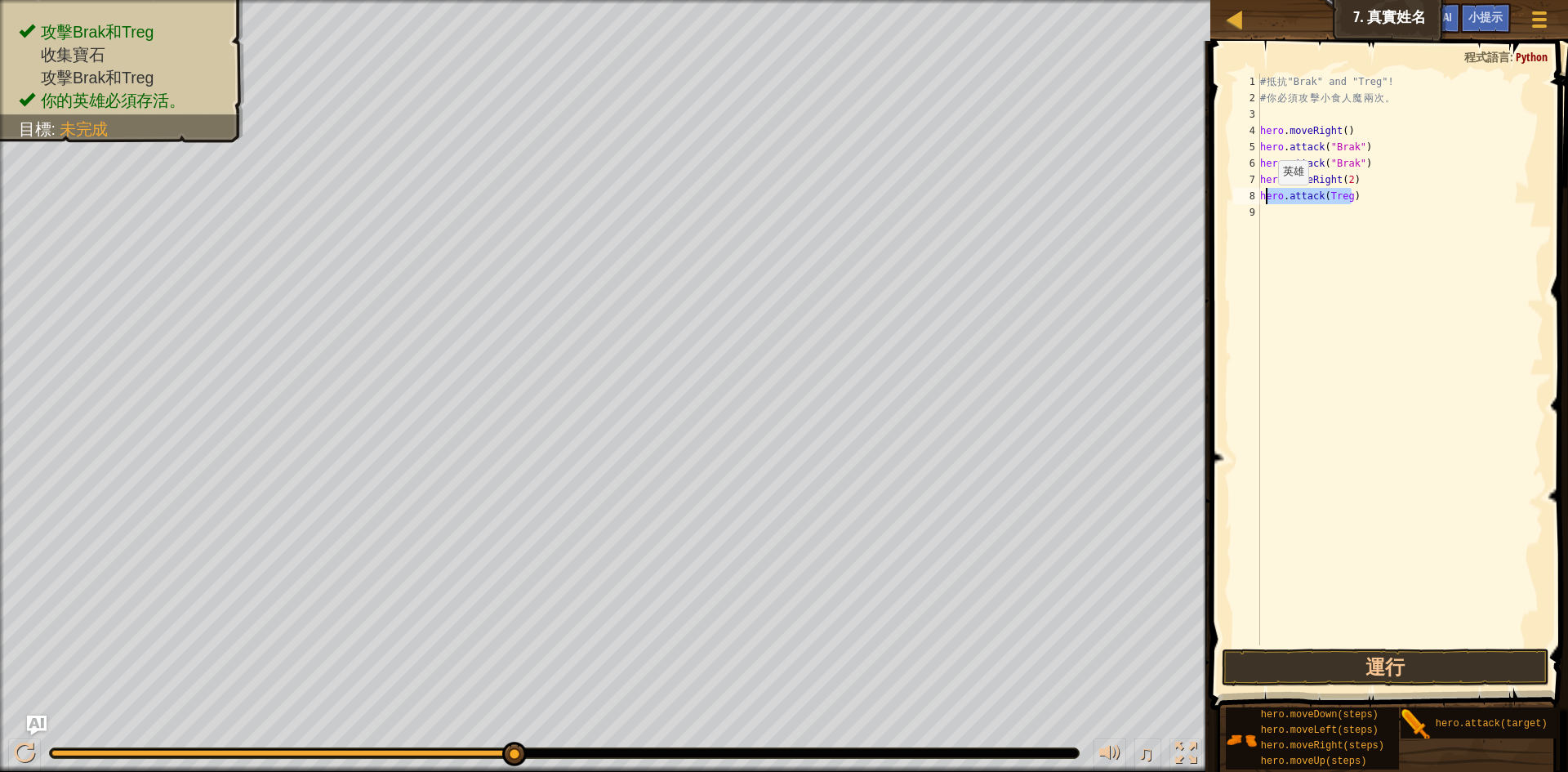
click at [1265, 201] on div "# 抵 抗 "Brak" and "Treg"! # 你 必 須 攻 擊 小 食 人 魔 兩 次 。 hero . moveRight ( ) hero . …" at bounding box center [1400, 359] width 286 height 572
click at [1265, 201] on div "# 抵 抗 "Brak" and "Treg"! # 你 必 須 攻 擊 小 食 人 魔 兩 次 。 hero . moveRight ( ) hero . …" at bounding box center [1400, 376] width 286 height 605
type textarea "hero.attack(Treg)"
click at [1329, 219] on div "# 抵 抗 "Brak" and "Treg"! # 你 必 須 攻 擊 小 食 人 魔 兩 次 。 hero . moveRight ( ) hero . …" at bounding box center [1400, 359] width 286 height 572
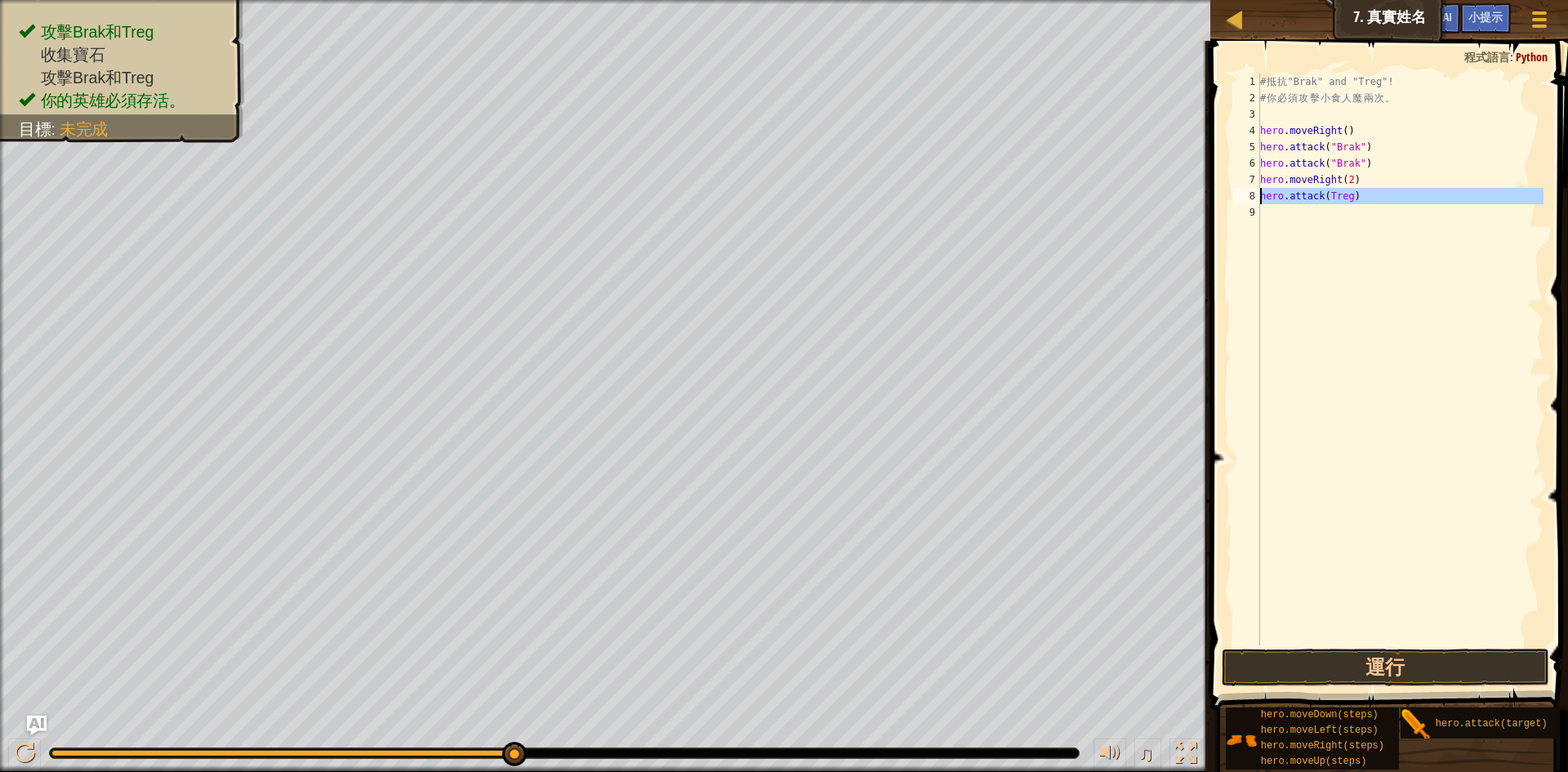
scroll to position [7, 0]
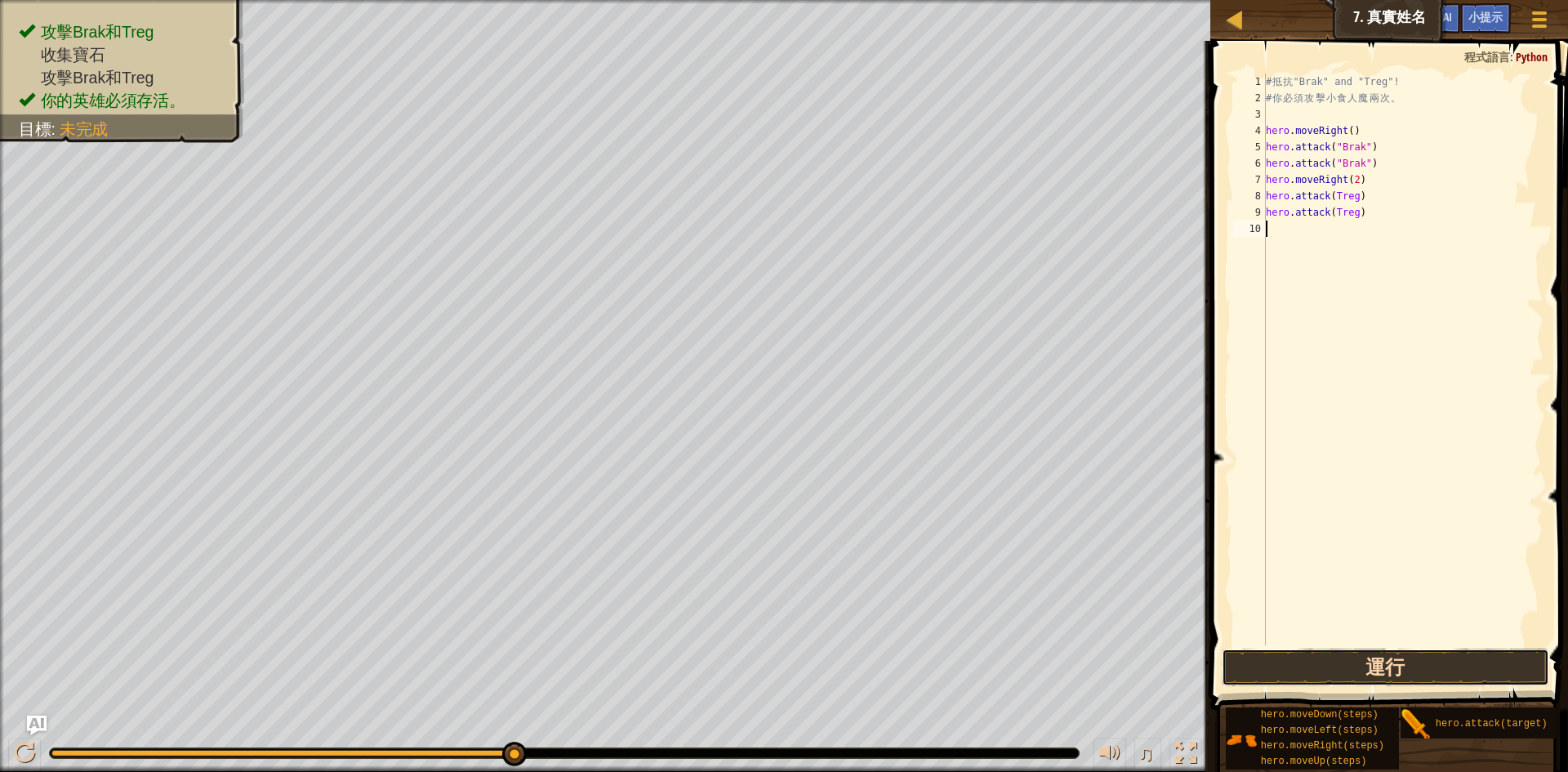
click at [1440, 662] on button "運行" at bounding box center [1386, 668] width 328 height 38
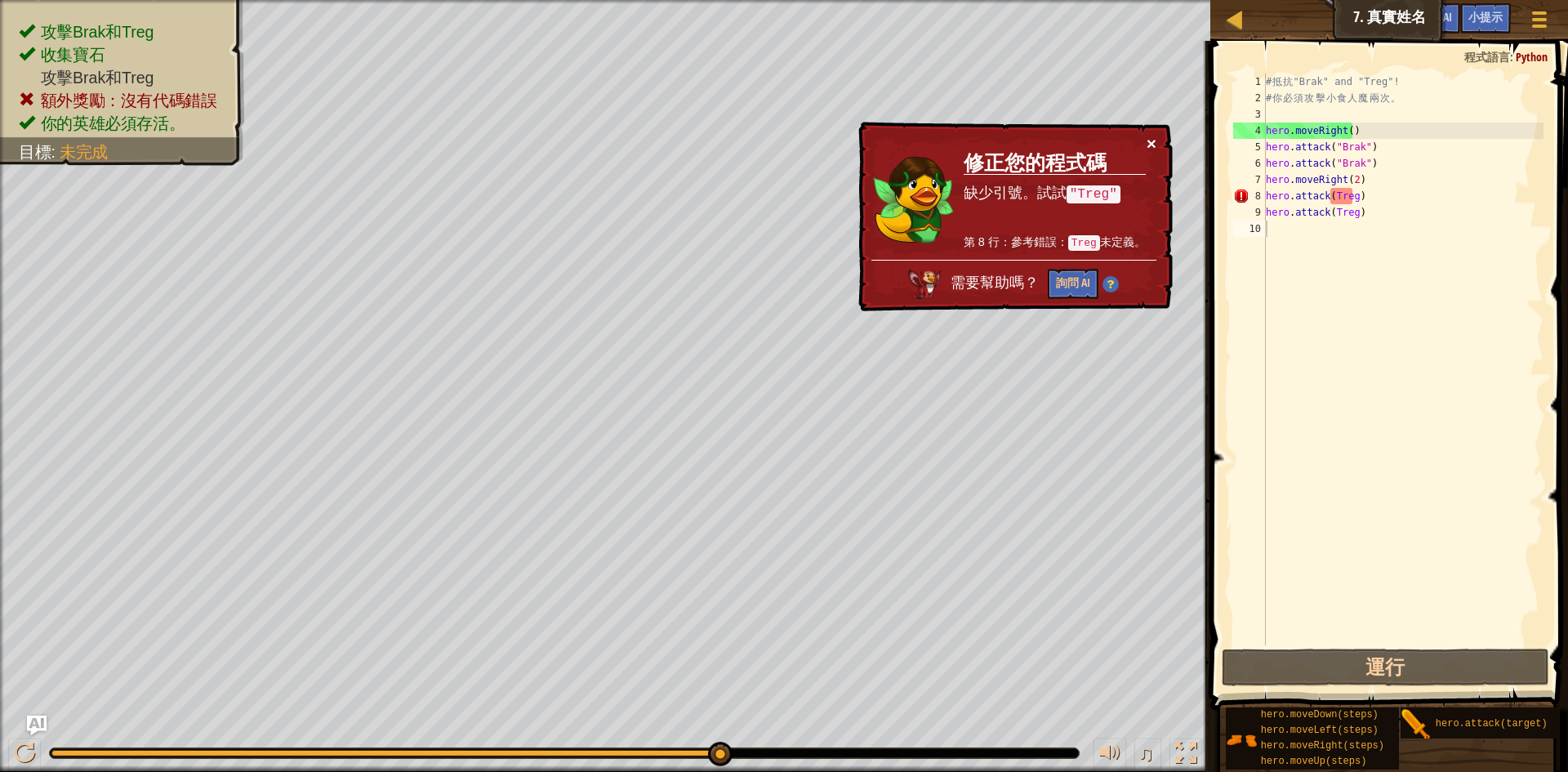
click at [1153, 145] on button "×" at bounding box center [1151, 142] width 10 height 17
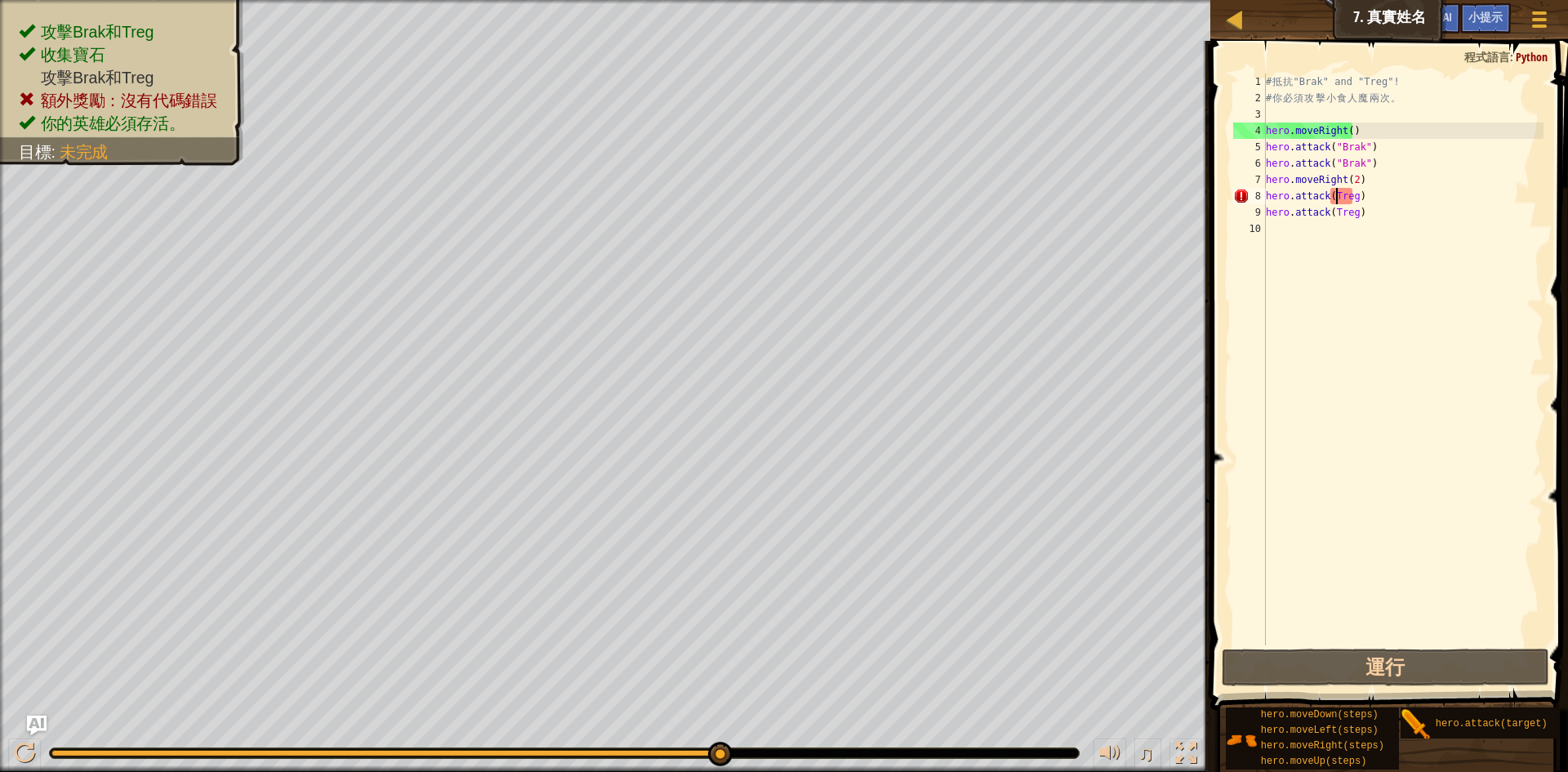
click at [1336, 195] on div "# 抵 抗 "Brak" and "Treg"! # 你 必 須 攻 擊 小 食 人 魔 兩 次 。 hero . moveRight ( ) hero . …" at bounding box center [1404, 376] width 282 height 605
click at [1332, 195] on div "# 抵 抗 "Brak" and "Treg"! # 你 必 須 攻 擊 小 食 人 魔 兩 次 。 hero . moveRight ( ) hero . …" at bounding box center [1404, 376] width 282 height 605
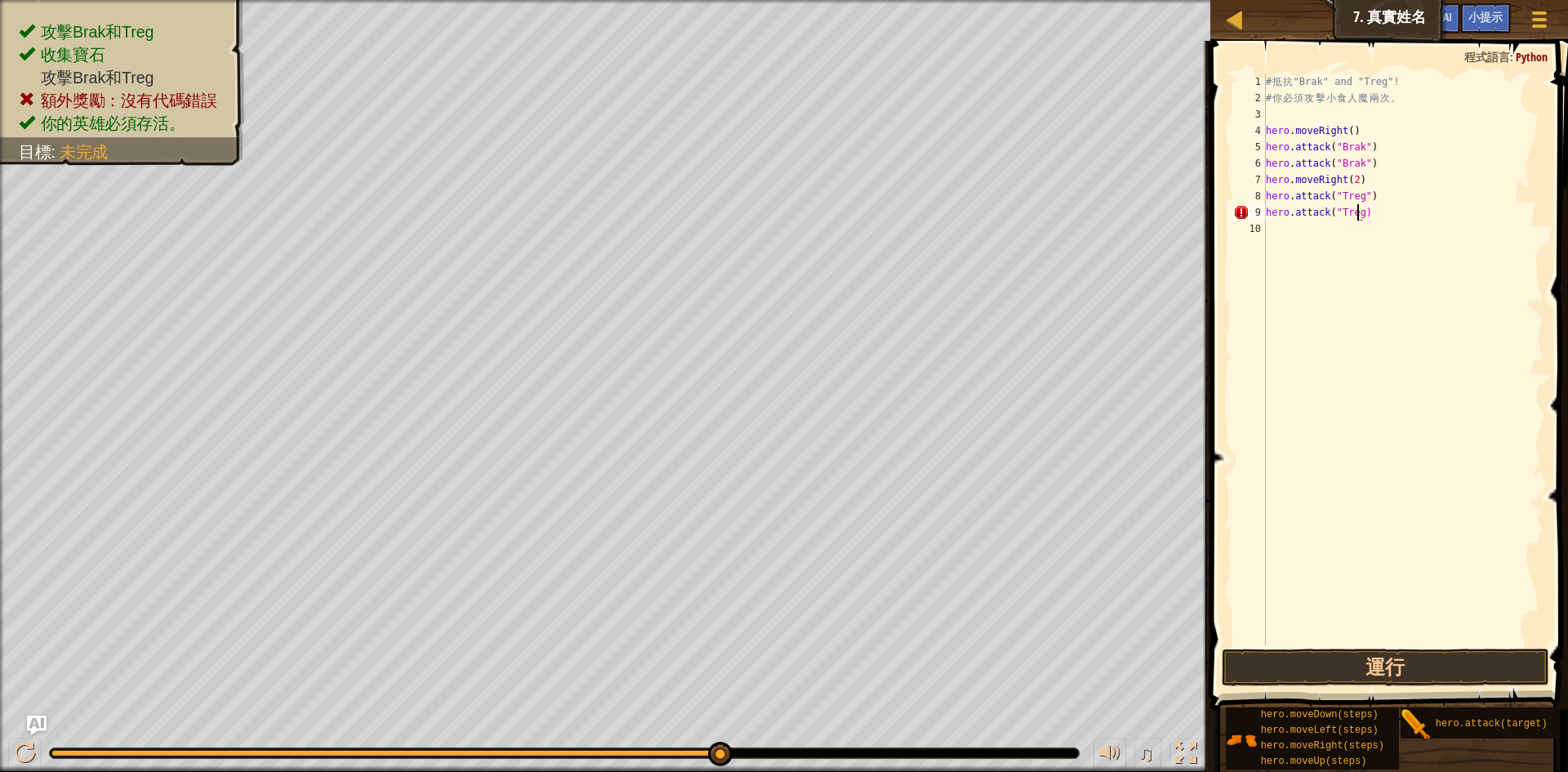
scroll to position [7, 7]
type textarea "hero.attack("Treg")"
click at [1418, 663] on button "運行" at bounding box center [1386, 668] width 328 height 38
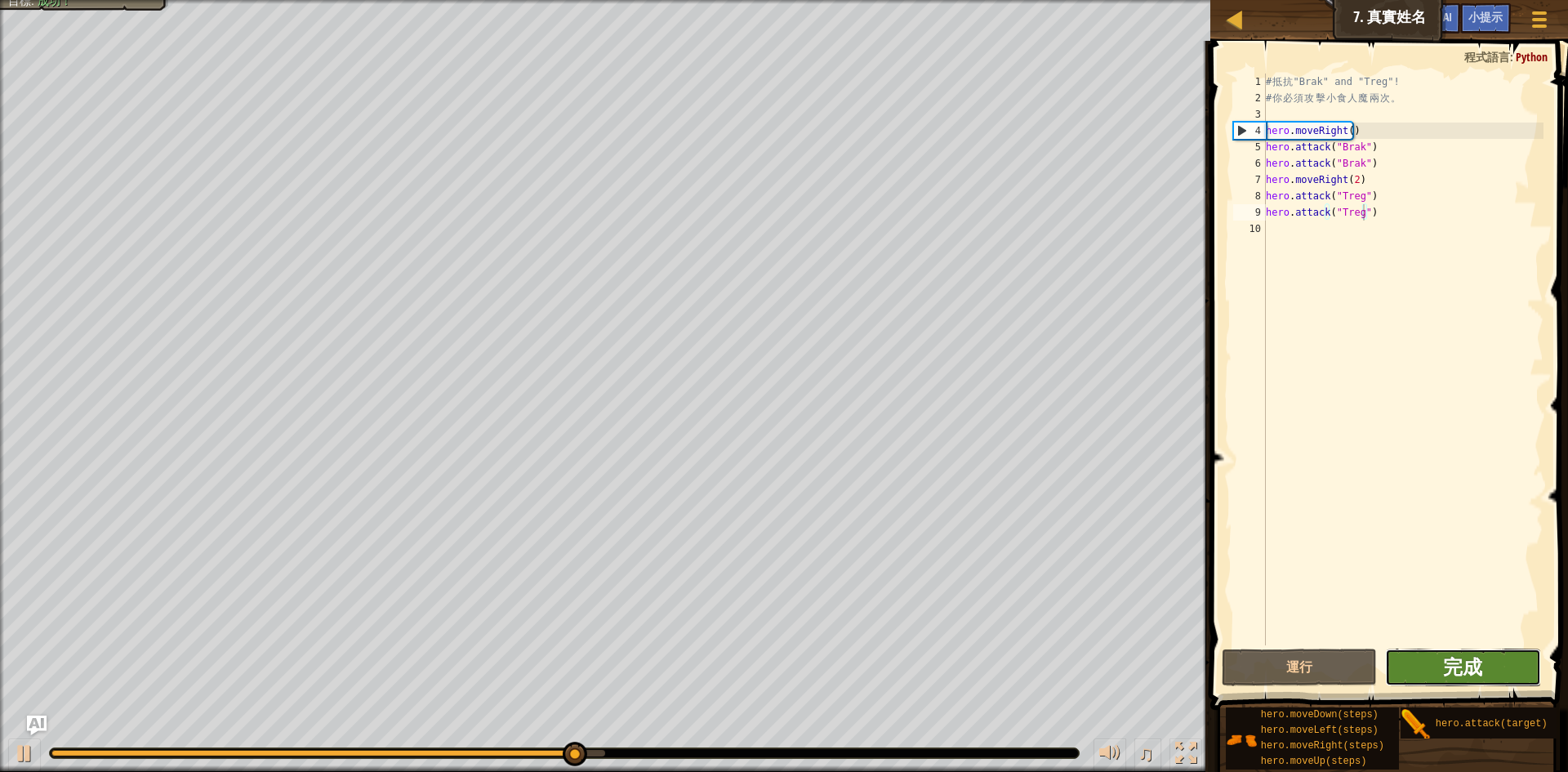
click at [1470, 657] on span "完成" at bounding box center [1463, 667] width 39 height 27
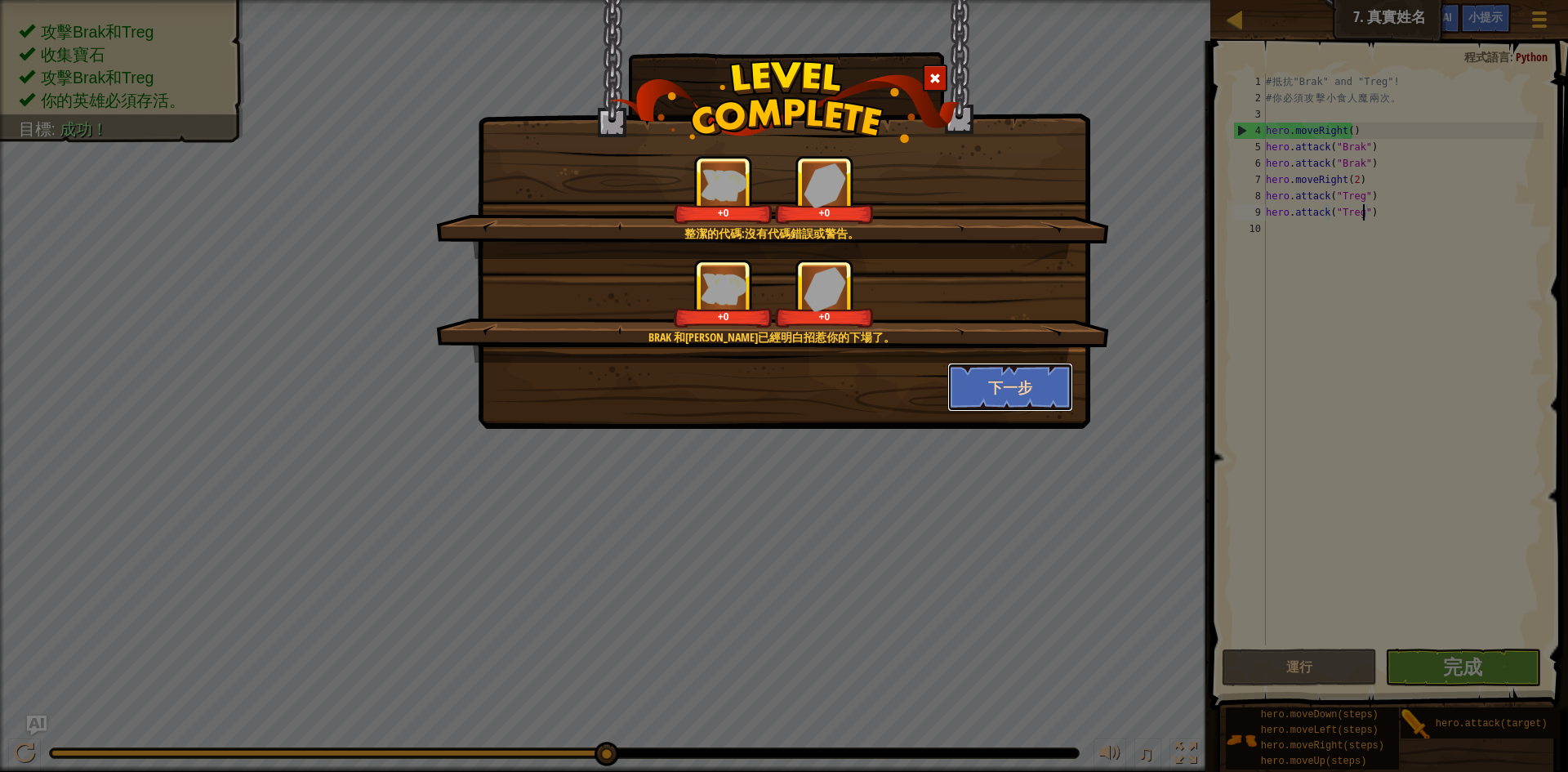
click at [992, 382] on button "下一步" at bounding box center [1010, 386] width 126 height 49
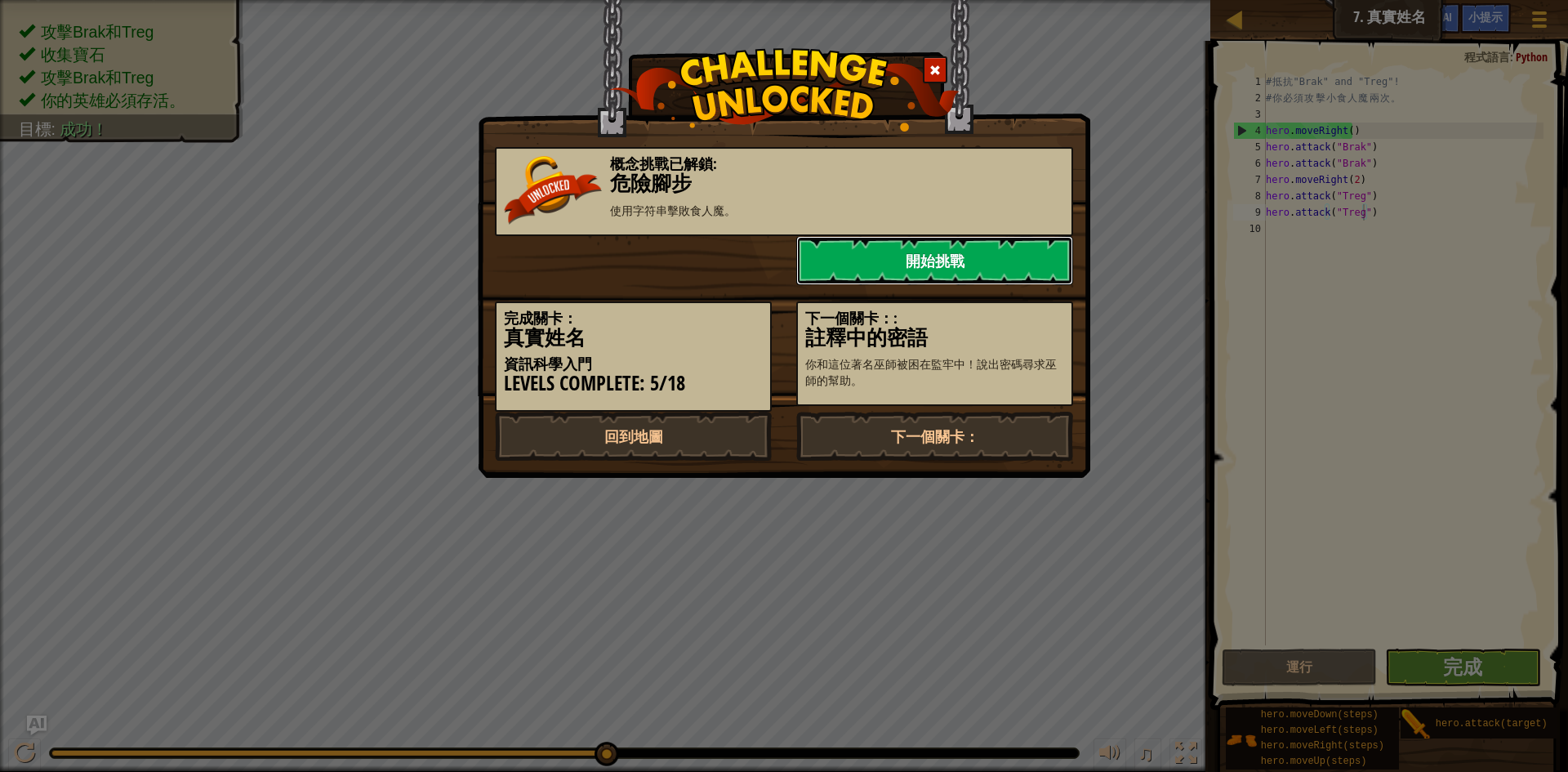
click at [1004, 248] on link "開始挑戰" at bounding box center [934, 260] width 277 height 49
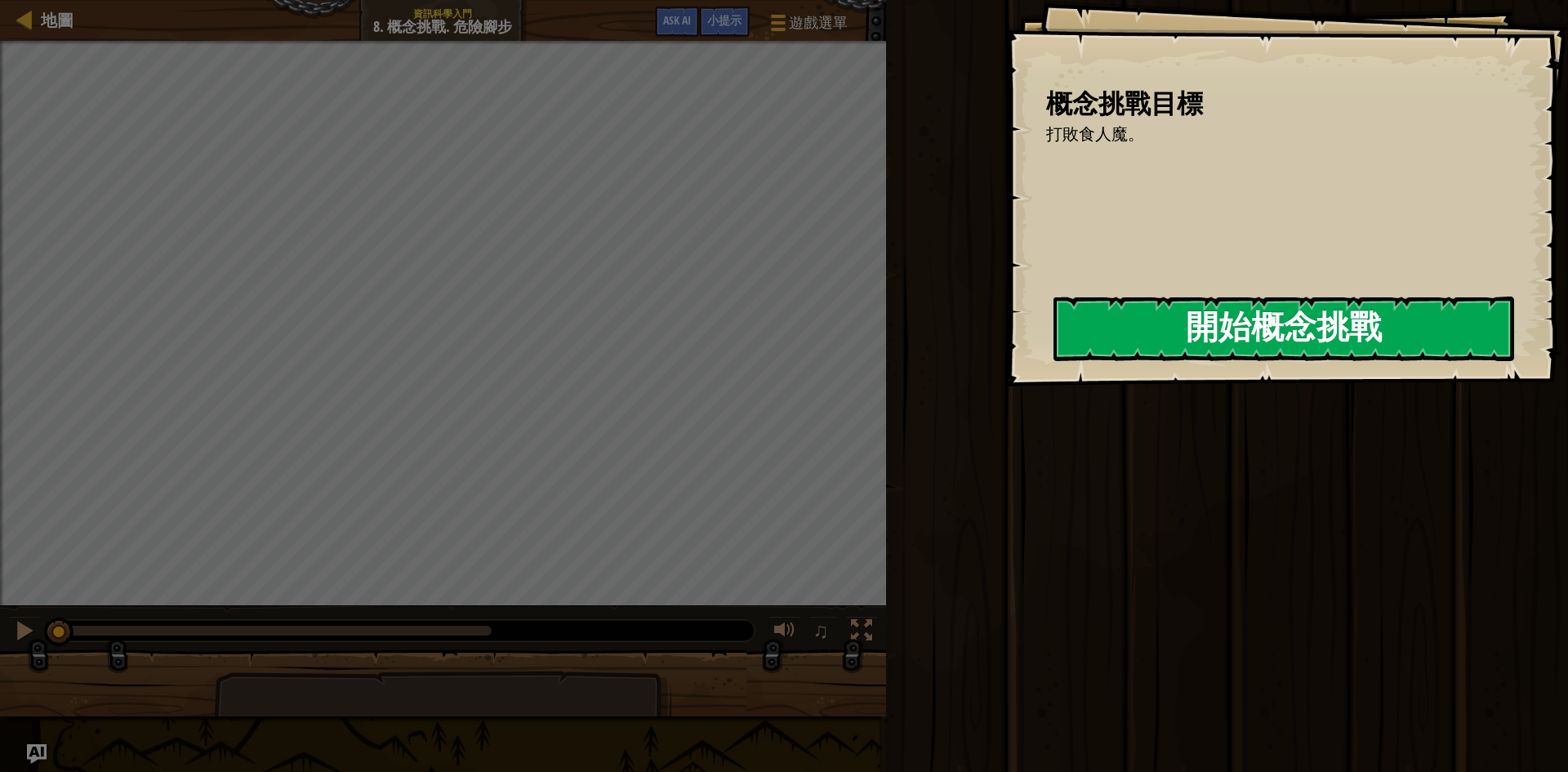
click at [1121, 337] on button "開始概念挑戰" at bounding box center [1283, 328] width 461 height 65
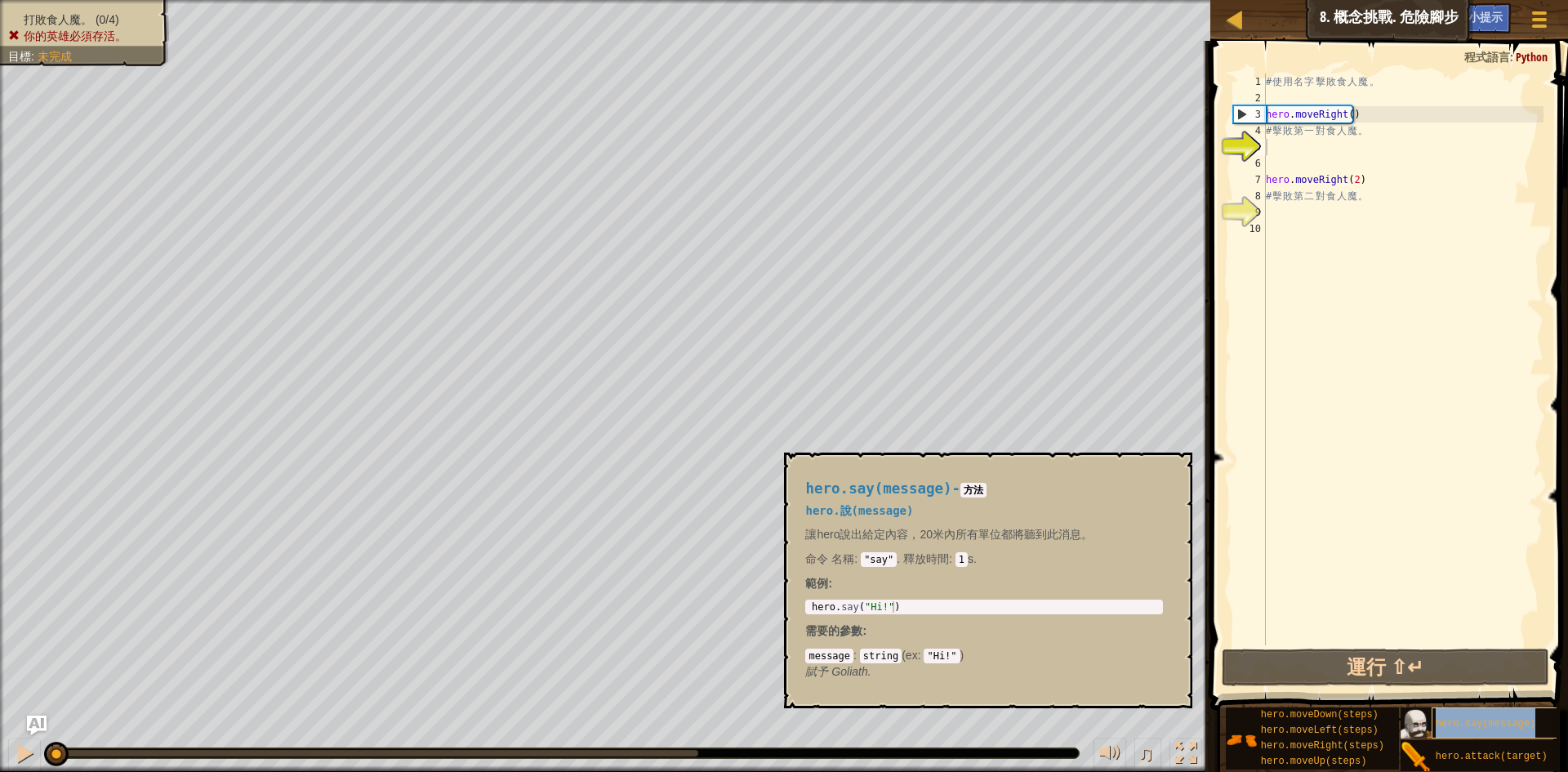
scroll to position [14, 0]
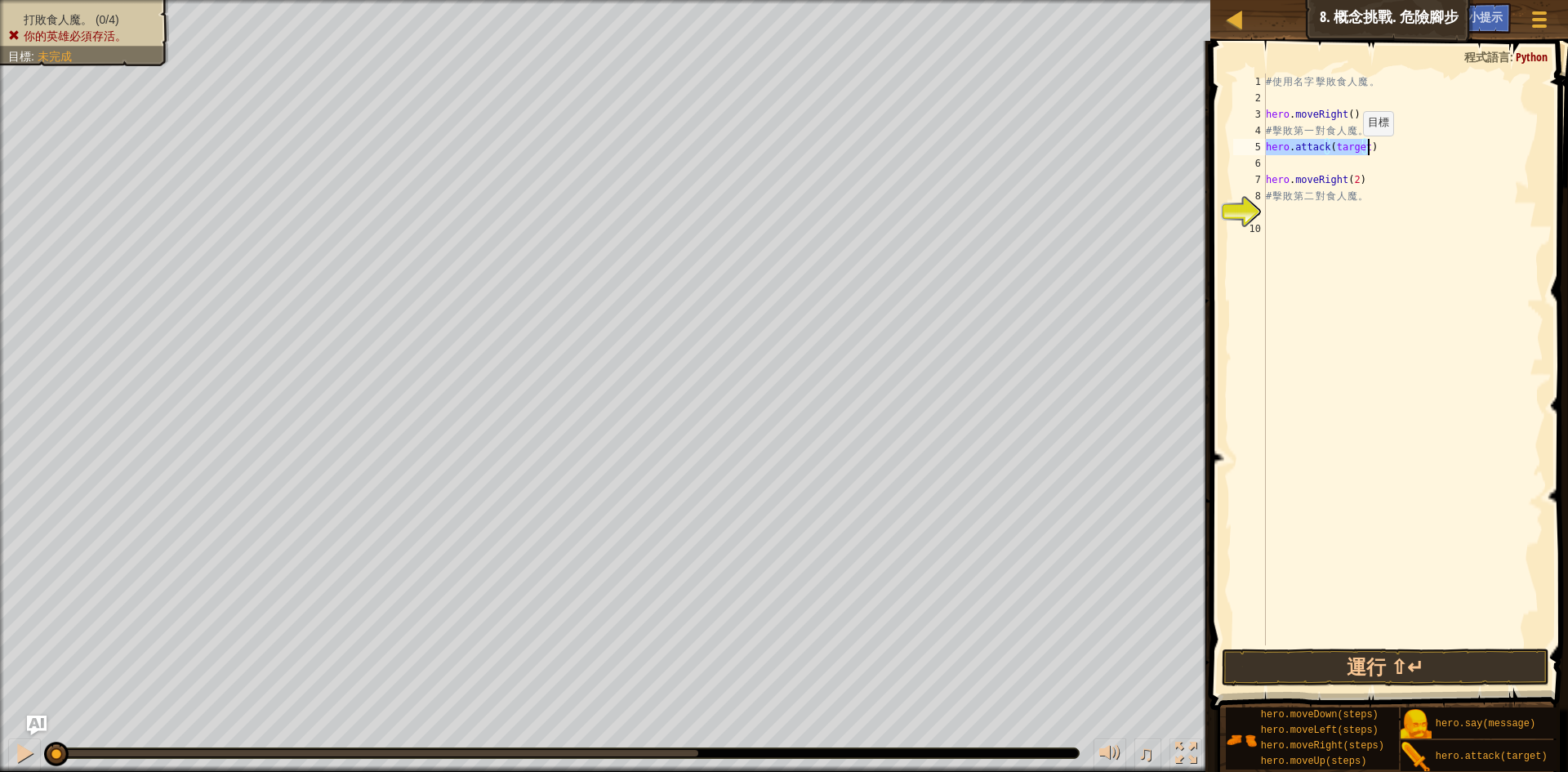
click at [1355, 152] on div "# 使 用 名 字 擊 敗 食 人 魔 。 hero . moveRight ( ) # 擊 敗 第 一 對 食 人 魔 。 hero . attack ( …" at bounding box center [1404, 359] width 281 height 572
click at [1355, 152] on div "# 使 用 名 字 擊 敗 食 人 魔 。 hero . moveRight ( ) # 擊 敗 第 一 對 食 人 魔 。 hero . attack ( …" at bounding box center [1404, 376] width 281 height 605
type textarea "hero.attack("Sog")"
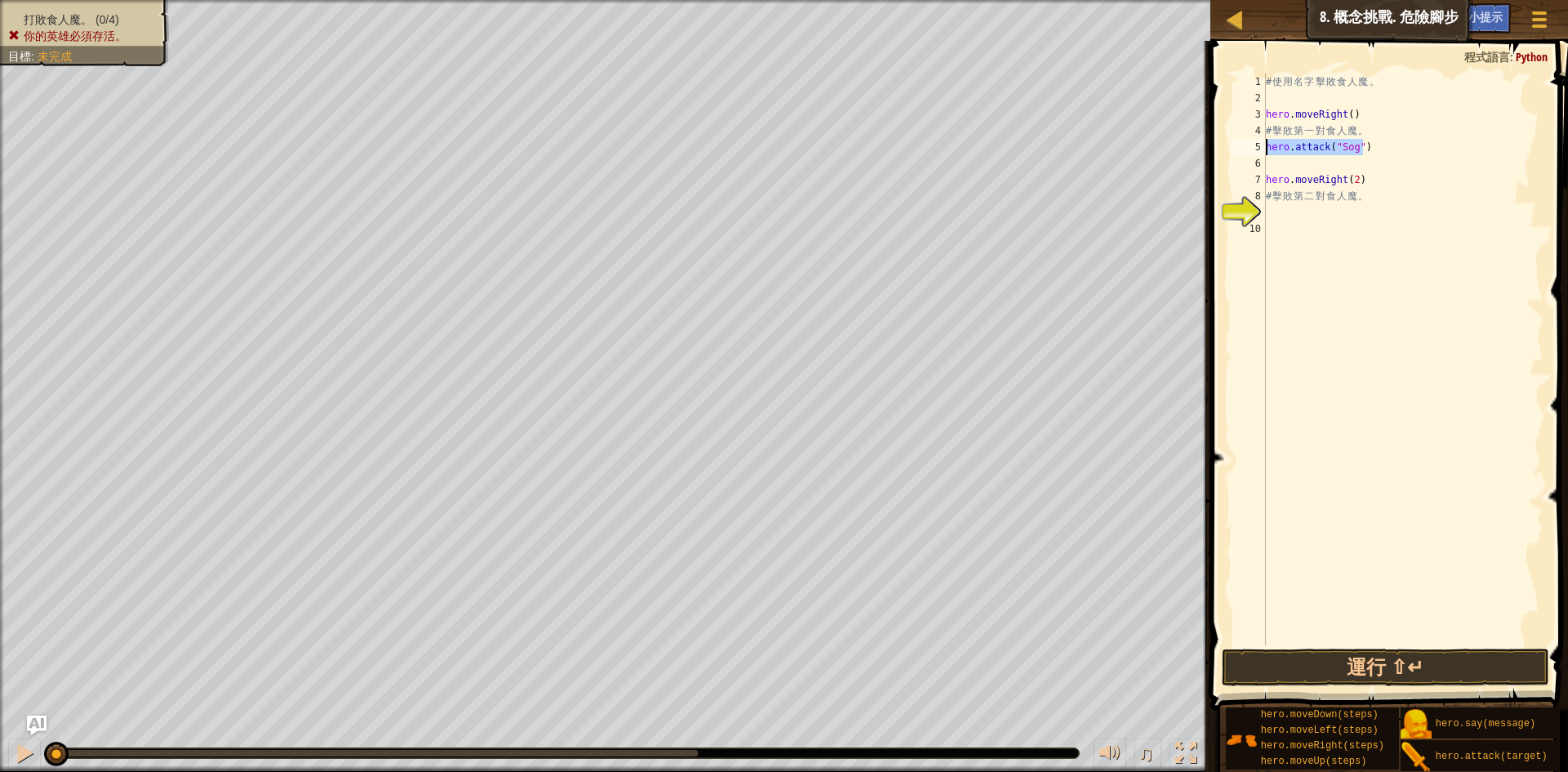
drag, startPoint x: 1375, startPoint y: 149, endPoint x: 1265, endPoint y: 151, distance: 110.0
click at [1265, 151] on div "hero.attack("Sog") 1 2 3 4 5 6 7 8 9 10 # 使 用 名 字 擊 敗 食 人 魔 。 hero . moveRight …" at bounding box center [1387, 359] width 314 height 572
click at [1297, 164] on div "# 使 用 名 字 擊 敗 食 人 魔 。 hero . moveRight ( ) # 擊 敗 第 一 對 食 人 魔 。 hero . attack ( …" at bounding box center [1404, 376] width 281 height 605
paste textarea "hero.attack("Sog")"
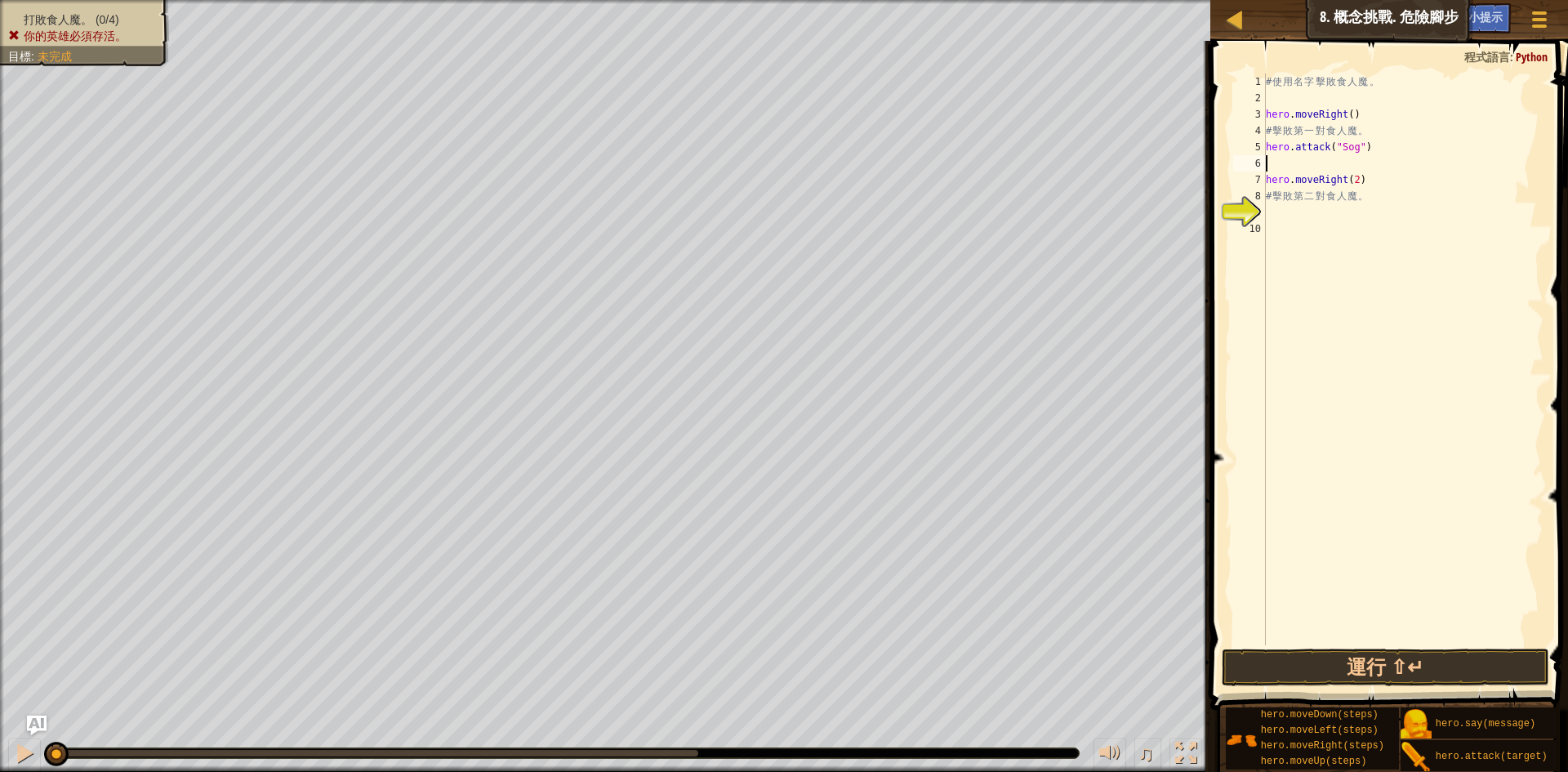
type textarea "hero.attack("Sog")"
paste textarea "hero.attack("Sog")"
type textarea "hero.attack("Sog")"
paste textarea "hero.attack("Sog")"
click at [1345, 184] on div "# 使 用 名 字 擊 敗 食 人 魔 。 hero . moveRight ( ) # 擊 敗 第 一 對 食 人 魔 。 hero . attack ( …" at bounding box center [1404, 376] width 281 height 605
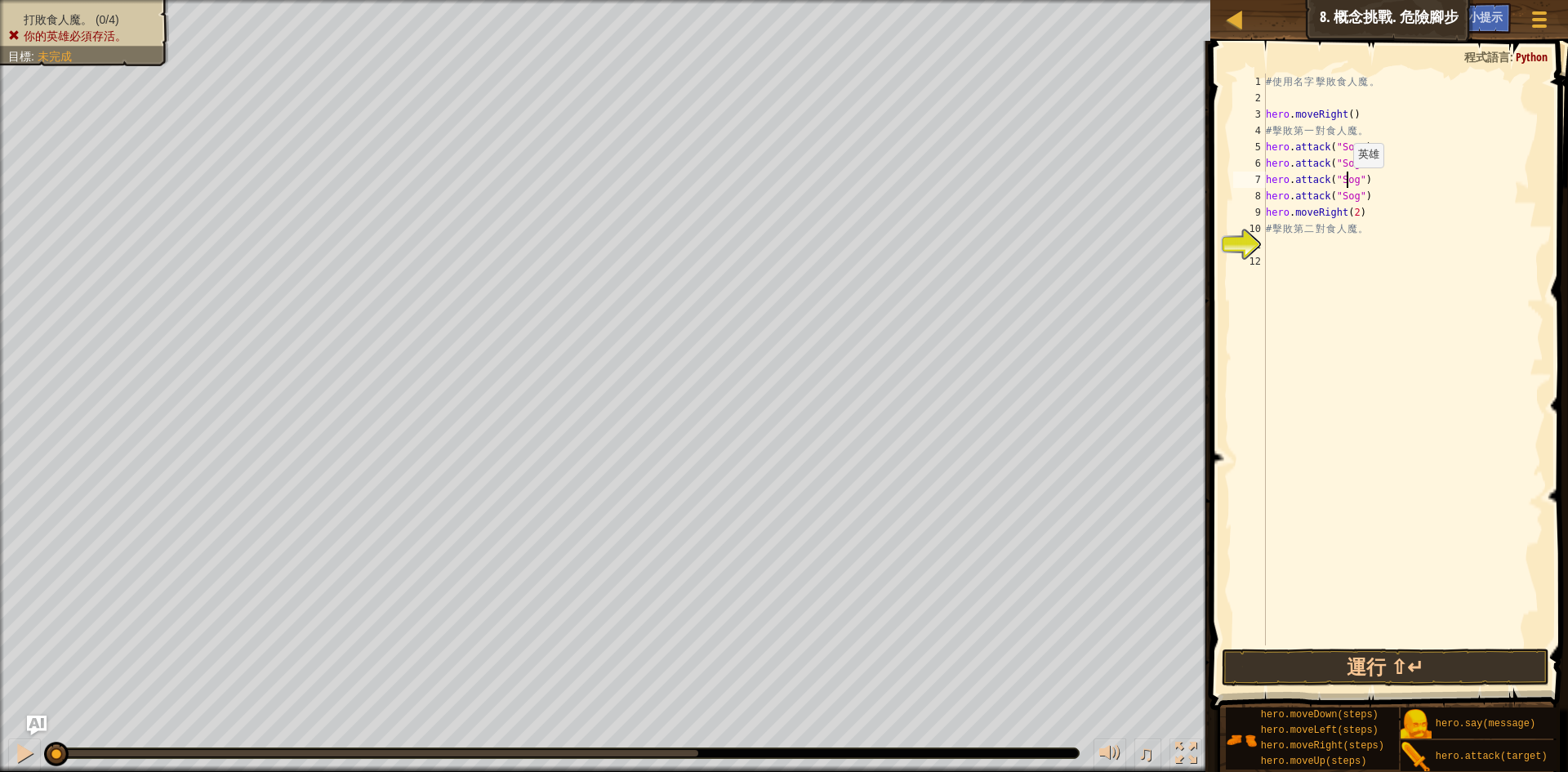
click at [1345, 184] on div "# 使 用 名 字 擊 敗 食 人 魔 。 hero . moveRight ( ) # 擊 敗 第 一 對 食 人 魔 。 hero . attack ( …" at bounding box center [1404, 376] width 281 height 605
type textarea "hero.attack("Sog") hero.attack("Sog")"
click at [1345, 184] on div "# 使 用 名 字 擊 敗 食 人 魔 。 hero . moveRight ( ) # 擊 敗 第 一 對 食 人 魔 。 hero . attack ( …" at bounding box center [1404, 376] width 281 height 605
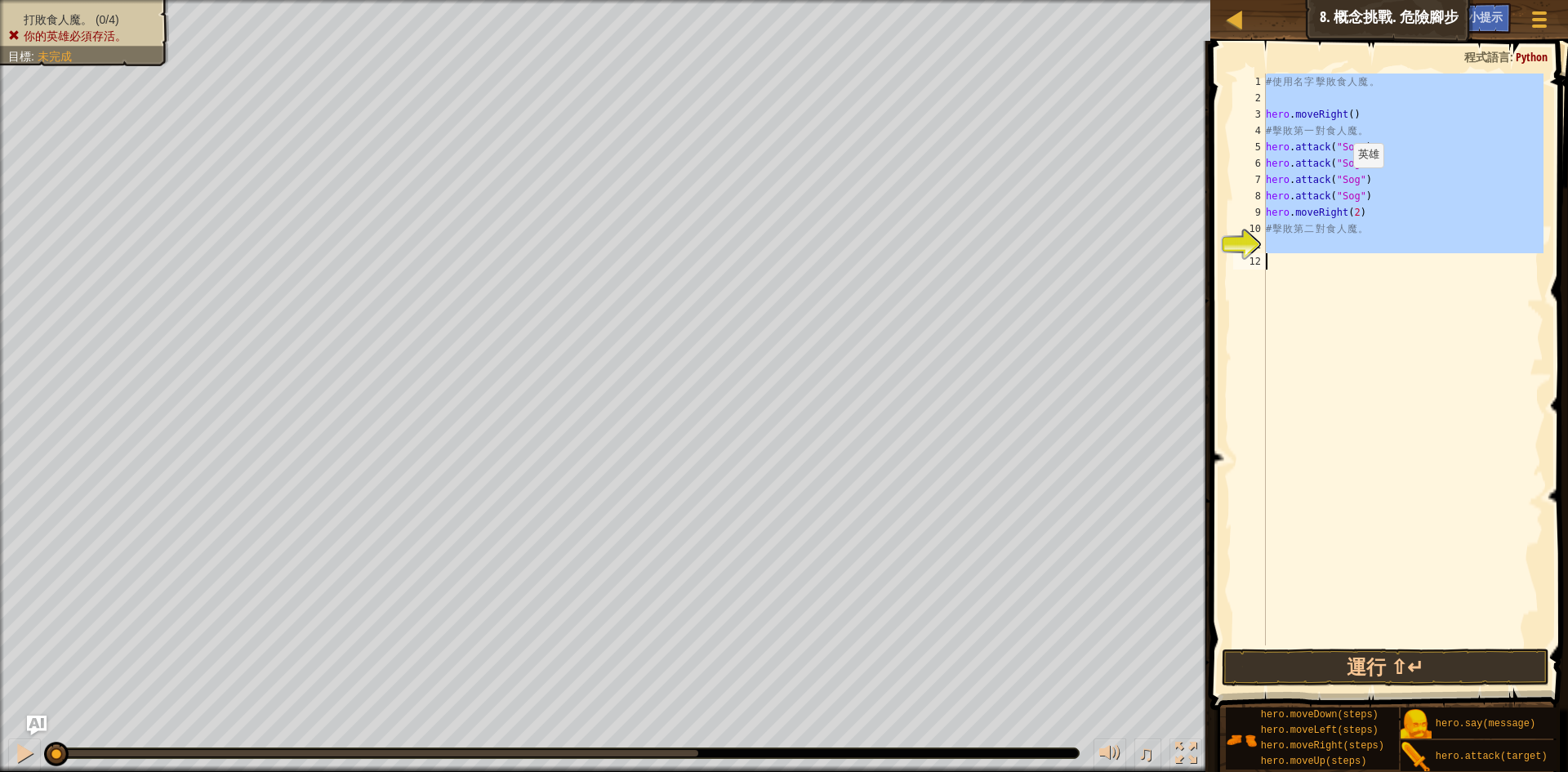
click at [1345, 184] on div "# 使 用 名 字 擊 敗 食 人 魔 。 hero . moveRight ( ) # 擊 敗 第 一 對 食 人 魔 。 hero . attack ( …" at bounding box center [1404, 376] width 281 height 605
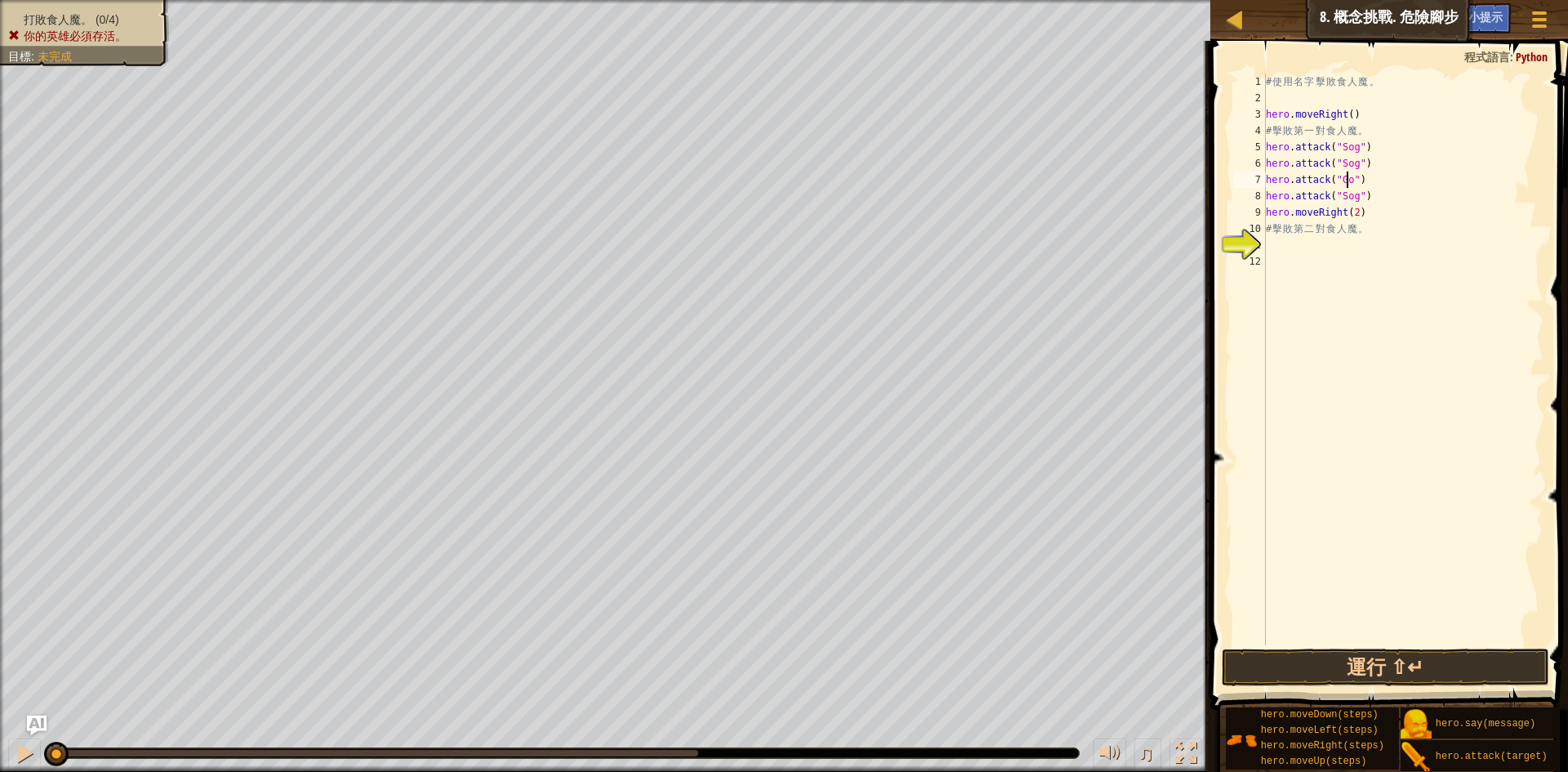
scroll to position [7, 7]
click at [1343, 197] on div "# 使 用 名 字 擊 敗 食 人 魔 。 hero . moveRight ( ) # 擊 敗 第 一 對 食 人 魔 。 hero . attack ( …" at bounding box center [1404, 376] width 281 height 605
type textarea "hero.attack("Gos")"
click at [1405, 305] on div "# 使 用 名 字 擊 敗 食 人 魔 。 hero . moveRight ( ) # 擊 敗 第 一 對 食 人 魔 。 hero . attack ( …" at bounding box center [1404, 376] width 281 height 605
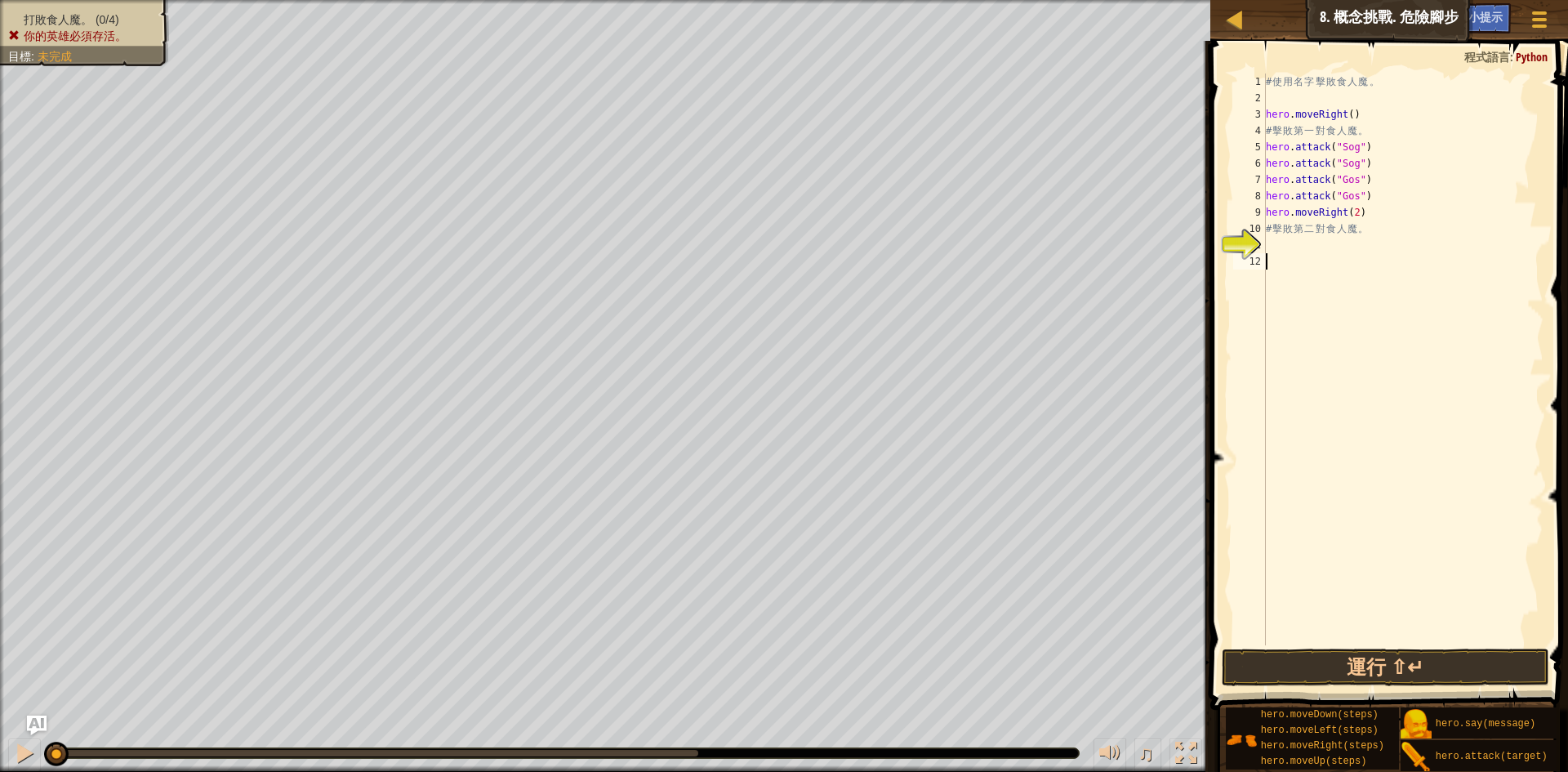
scroll to position [7, 0]
click at [1303, 251] on div "# 使 用 名 字 擊 敗 食 人 魔 。 hero . moveRight ( ) # 擊 敗 第 一 對 食 人 魔 。 hero . attack ( …" at bounding box center [1404, 376] width 281 height 605
paste textarea "hero.attack("Sog")"
type textarea "hero.attack("Sog")"
click at [1304, 271] on div "# 使 用 名 字 擊 敗 食 人 魔 。 hero . moveRight ( ) # 擊 敗 第 一 對 食 人 魔 。 hero . attack ( …" at bounding box center [1404, 376] width 281 height 605
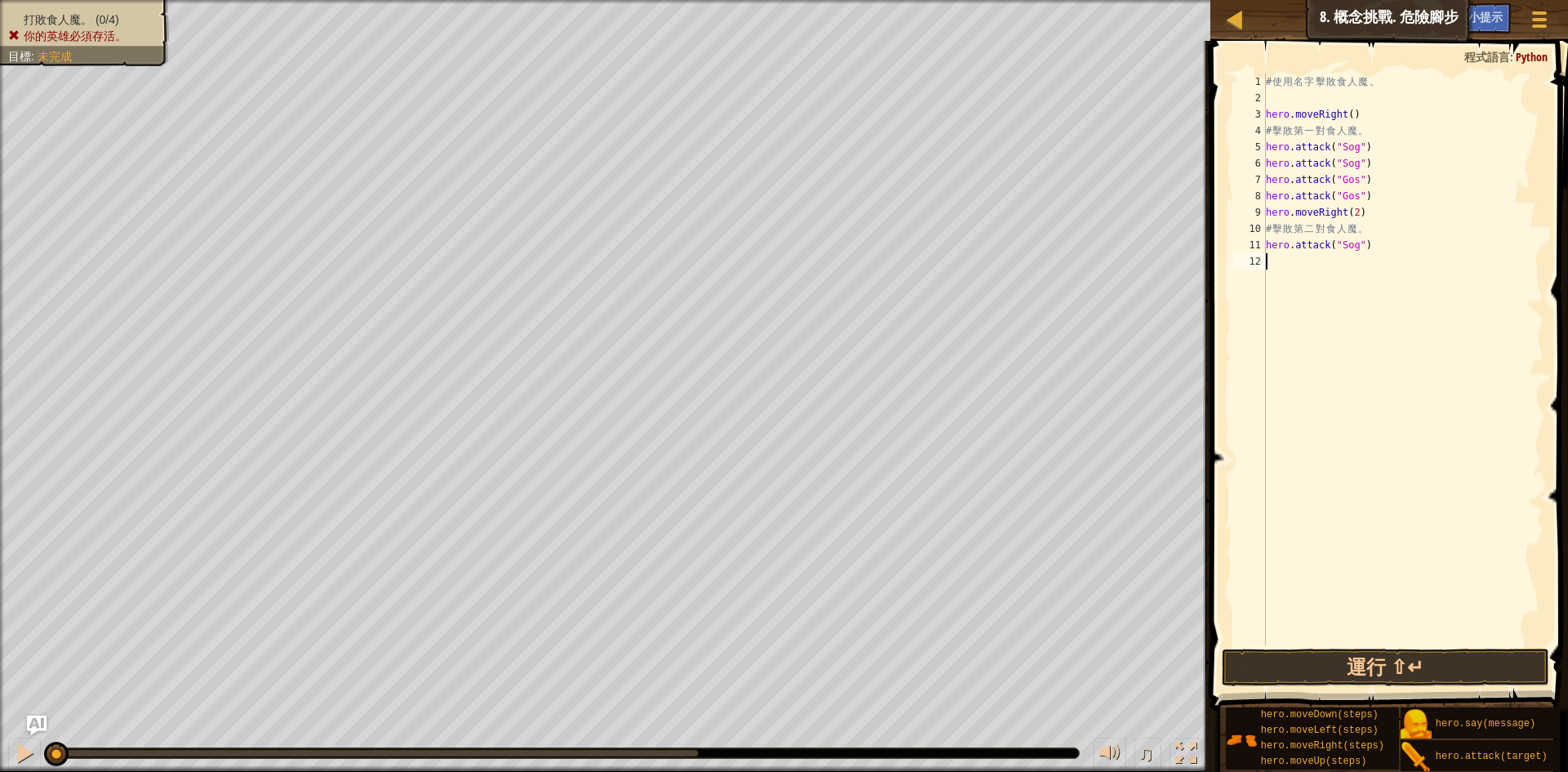
type textarea "v"
paste textarea "hero.attack("Sog")"
type textarea "hero.attack("Sog")"
click at [1328, 281] on div "# 使 用 名 字 擊 敗 食 人 魔 。 hero . moveRight ( ) # 擊 敗 第 一 對 食 人 魔 。 hero . attack ( …" at bounding box center [1404, 376] width 281 height 605
paste textarea "hero.attack("Sog")"
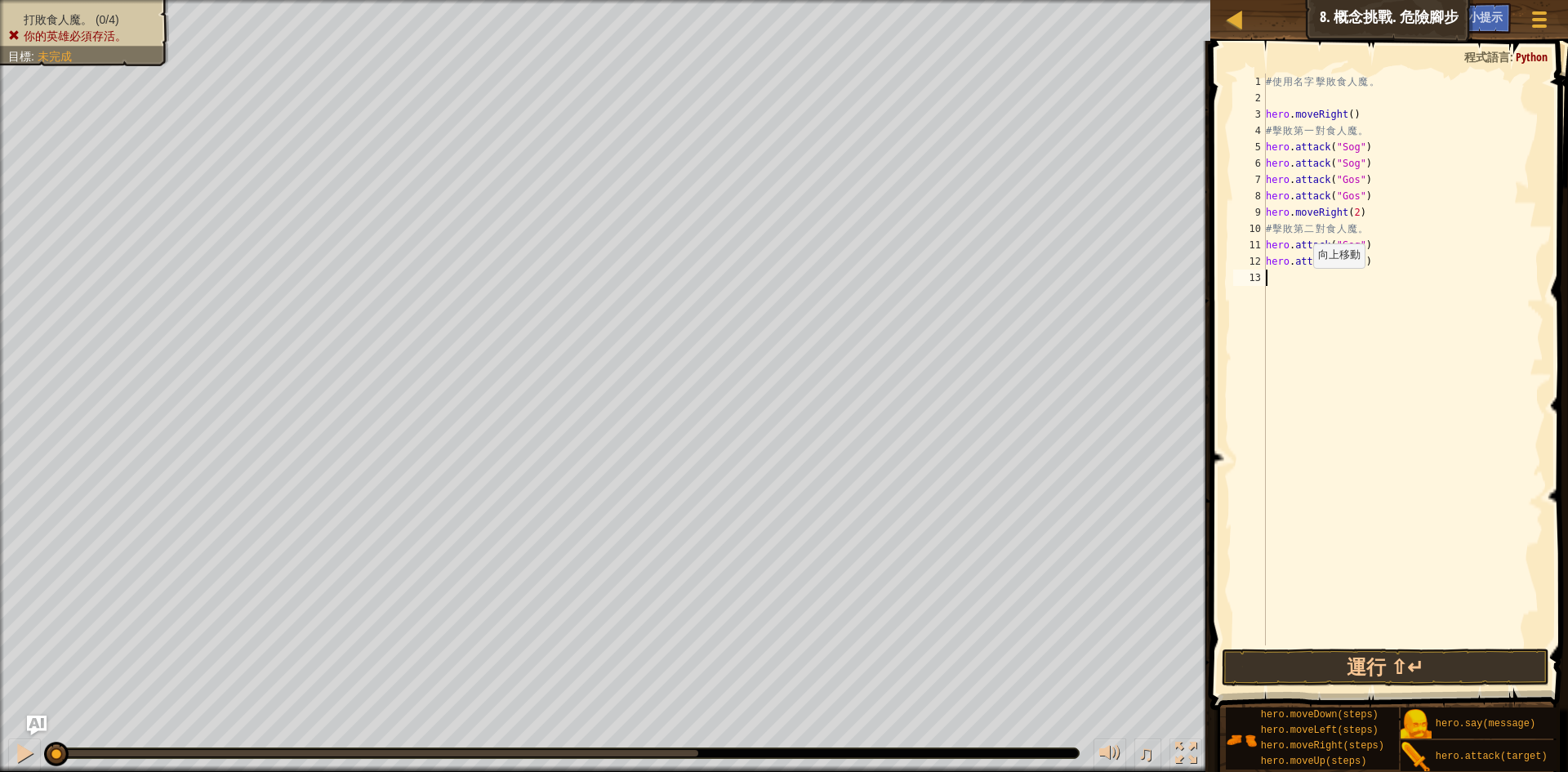
type textarea "hero.attack("Sog")"
click at [1373, 281] on div "# 使 用 名 字 擊 敗 食 人 魔 。 hero . moveRight ( ) # 擊 敗 第 一 對 食 人 魔 。 hero . attack ( …" at bounding box center [1404, 376] width 281 height 605
click at [1354, 298] on div "# 使 用 名 字 擊 敗 食 人 魔 。 hero . moveRight ( ) # 擊 敗 第 一 對 食 人 魔 。 hero . attack ( …" at bounding box center [1404, 376] width 281 height 605
paste textarea "hero.attack("Sog")"
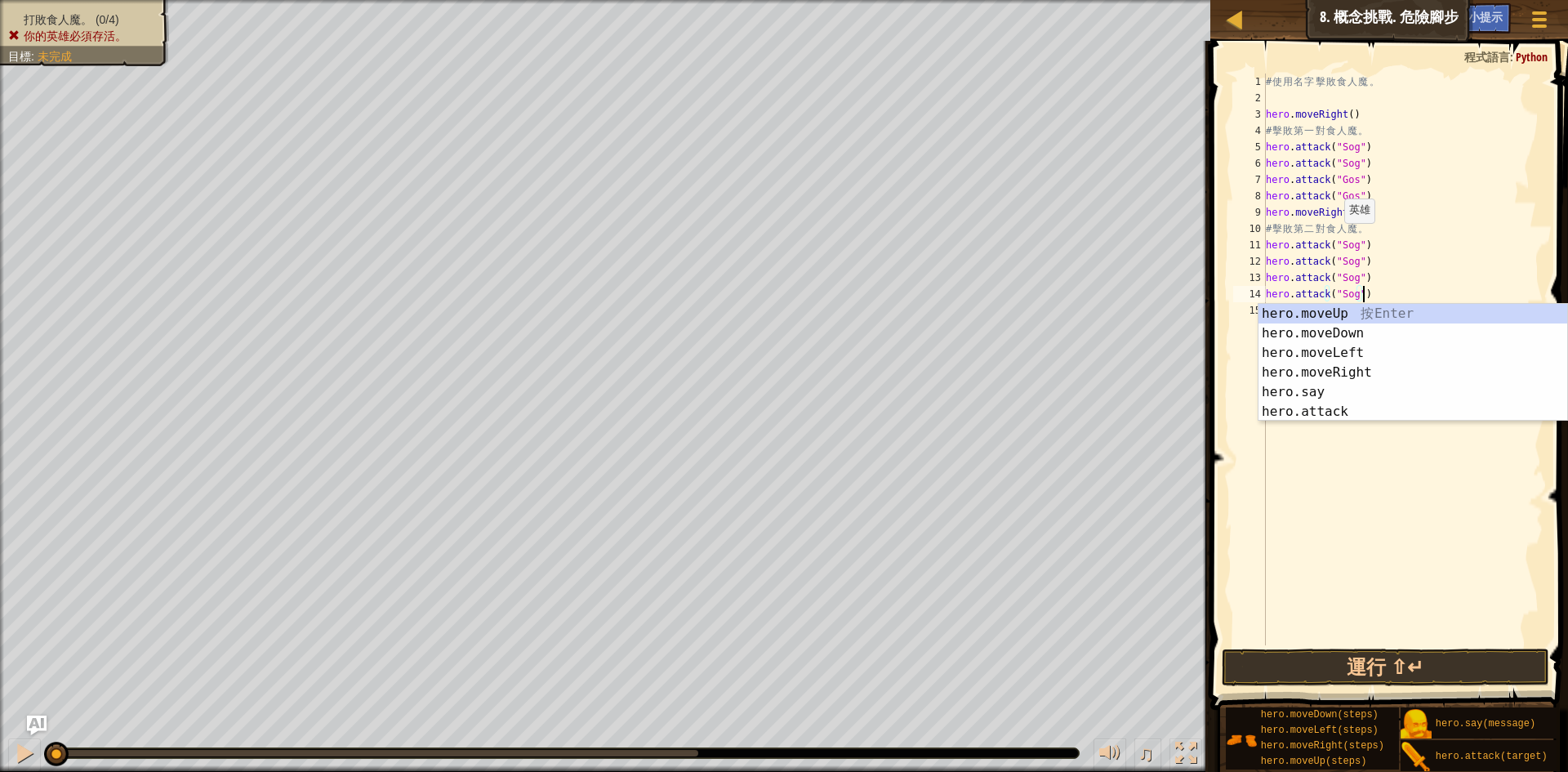
click at [1336, 241] on div "# 使 用 名 字 擊 敗 食 人 魔 。 hero . moveRight ( ) # 擊 敗 第 一 對 食 人 魔 。 hero . attack ( …" at bounding box center [1404, 376] width 281 height 605
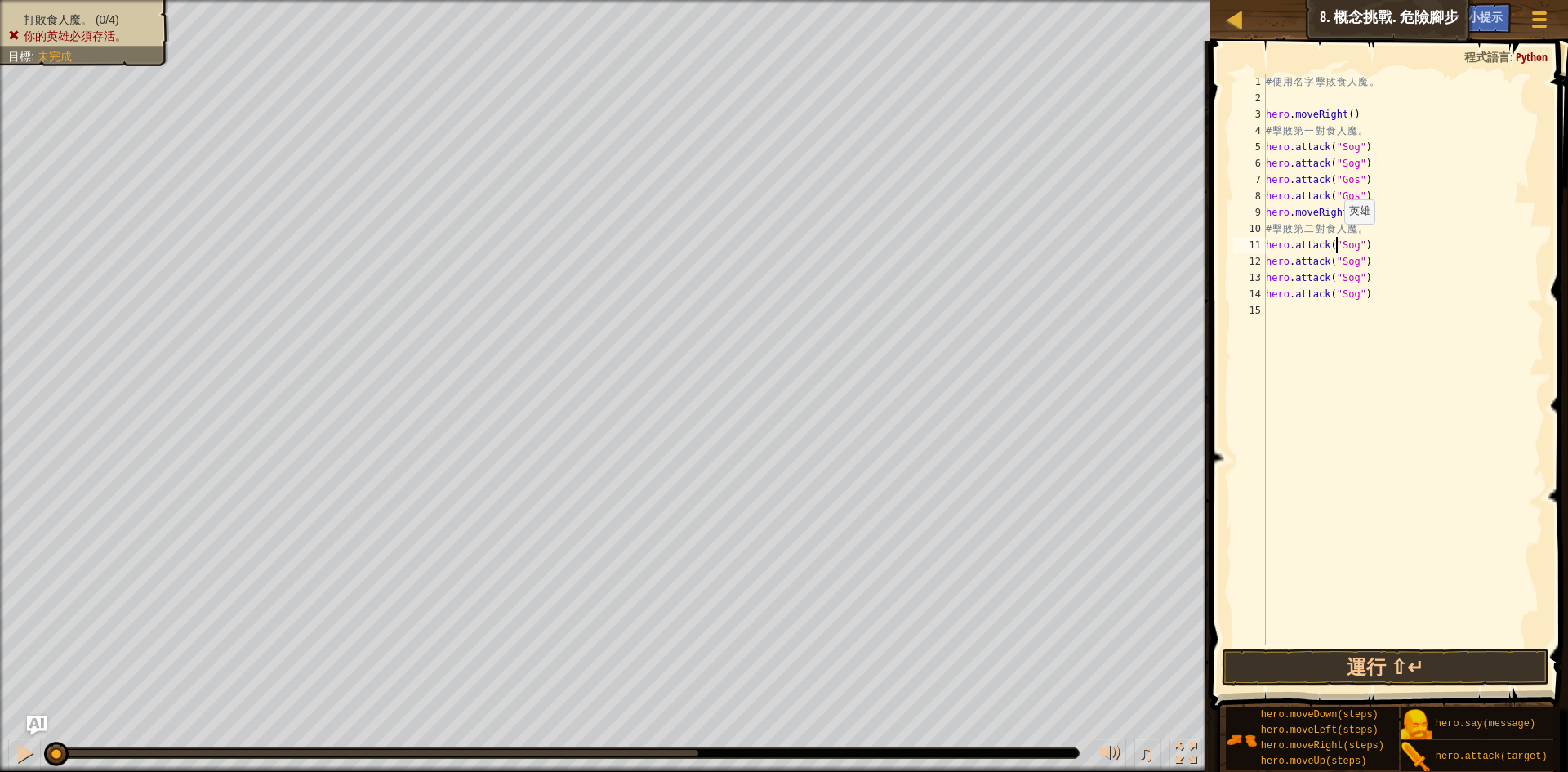
click at [1339, 243] on div "# 使 用 名 字 擊 敗 食 人 魔 。 hero . moveRight ( ) # 擊 敗 第 一 對 食 人 魔 。 hero . attack ( …" at bounding box center [1404, 376] width 281 height 605
click at [1347, 266] on div "# 使 用 名 字 擊 敗 食 人 魔 。 hero . moveRight ( ) # 擊 敗 第 一 對 食 人 魔 。 hero . attack ( …" at bounding box center [1404, 376] width 281 height 605
click at [1347, 278] on div "# 使 用 名 字 擊 敗 食 人 魔 。 hero . moveRight ( ) # 擊 敗 第 一 對 食 人 魔 。 hero . attack ( …" at bounding box center [1404, 376] width 281 height 605
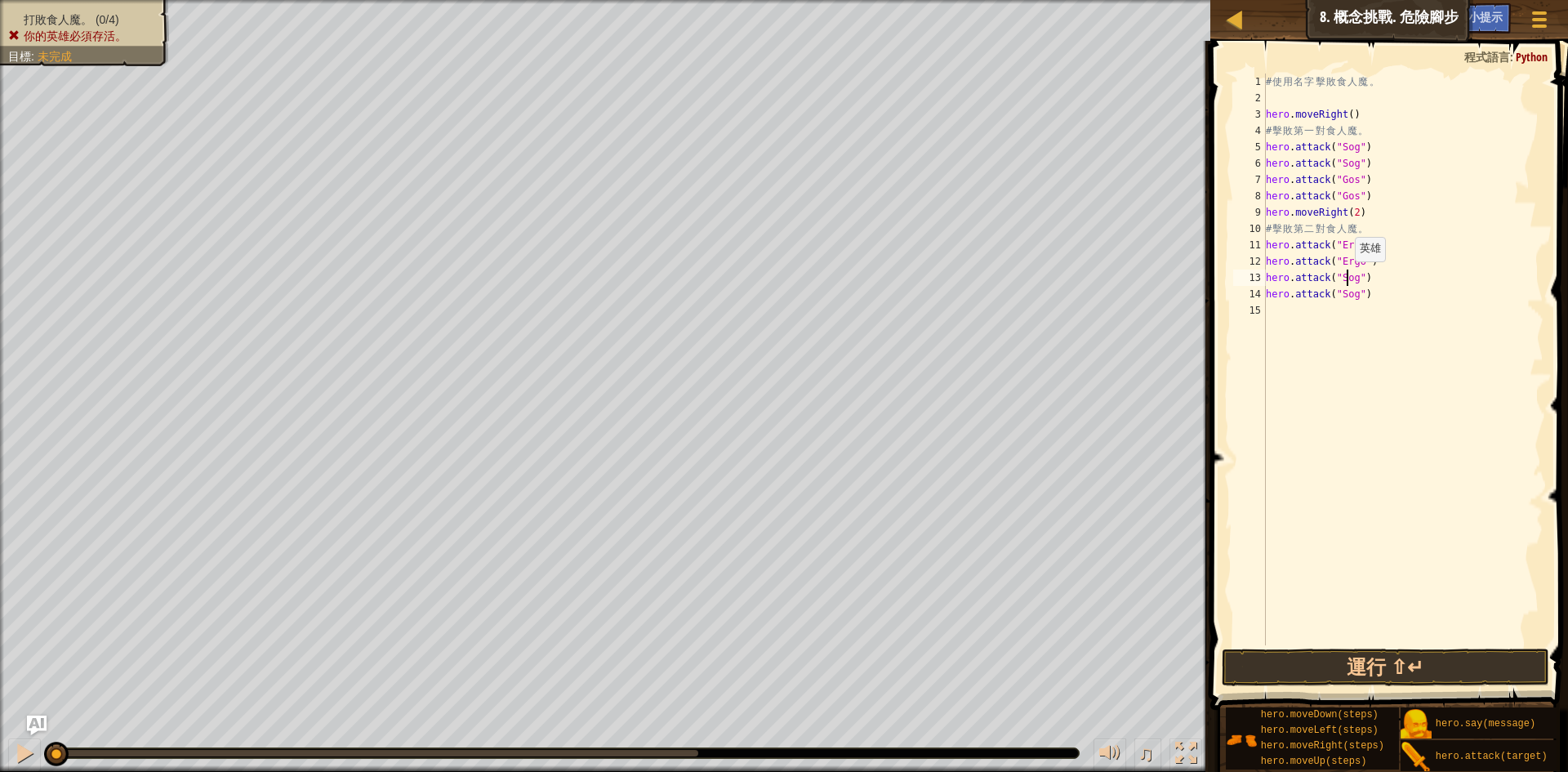
click at [1347, 278] on div "# 使 用 名 字 擊 敗 食 人 魔 。 hero . moveRight ( ) # 擊 敗 第 一 對 食 人 魔 。 hero . attack ( …" at bounding box center [1404, 376] width 281 height 605
click at [1344, 293] on div "# 使 用 名 字 擊 敗 食 人 魔 。 hero . moveRight ( ) # 擊 敗 第 一 對 食 人 魔 。 hero . attack ( …" at bounding box center [1404, 376] width 281 height 605
type textarea "hero.attack("Kro")"
click at [1397, 667] on button "運行 ⇧↵" at bounding box center [1386, 668] width 328 height 38
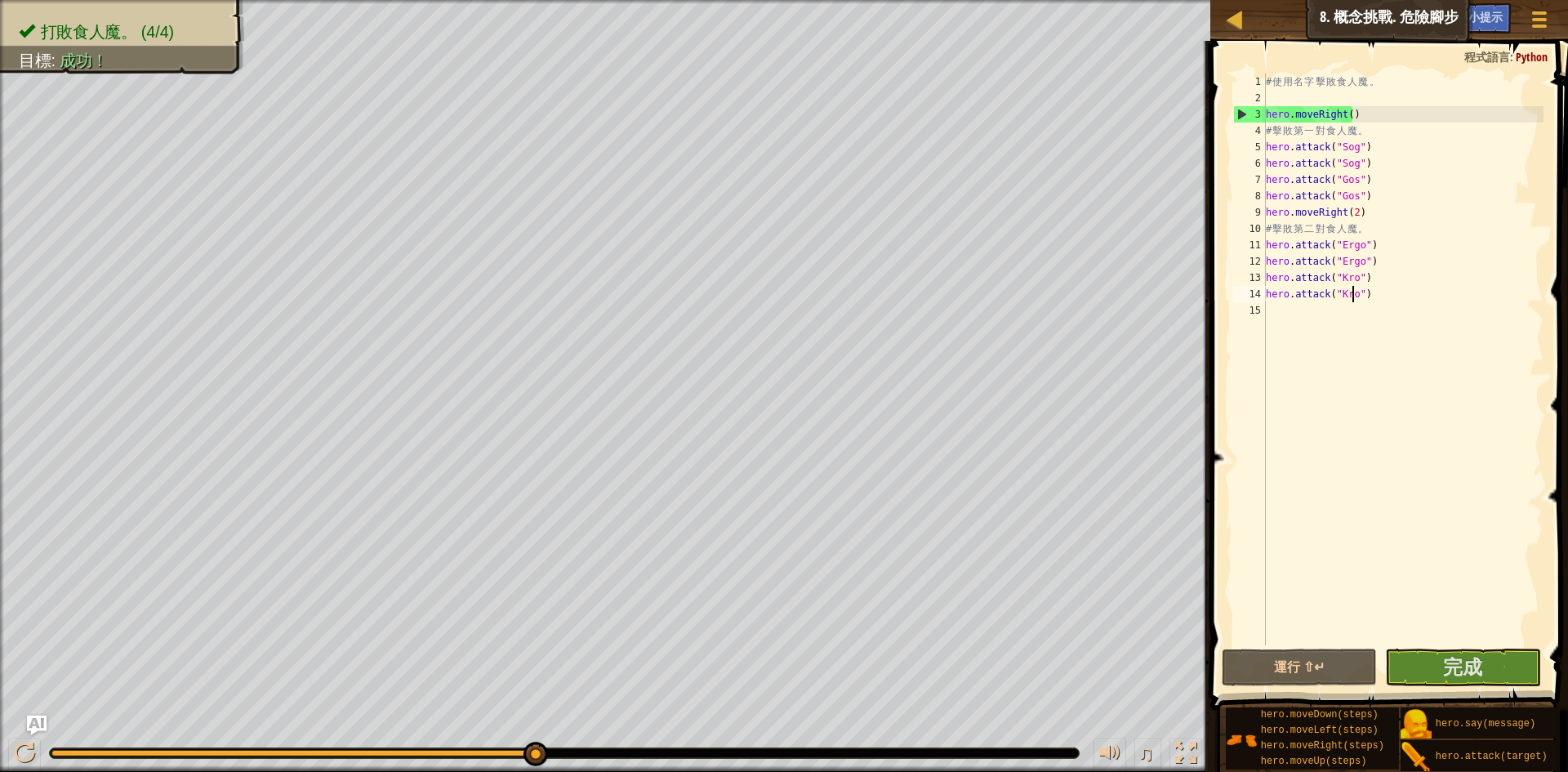
drag, startPoint x: 157, startPoint y: 754, endPoint x: 836, endPoint y: 753, distance: 679.0
click at [836, 753] on div at bounding box center [564, 753] width 1029 height 10
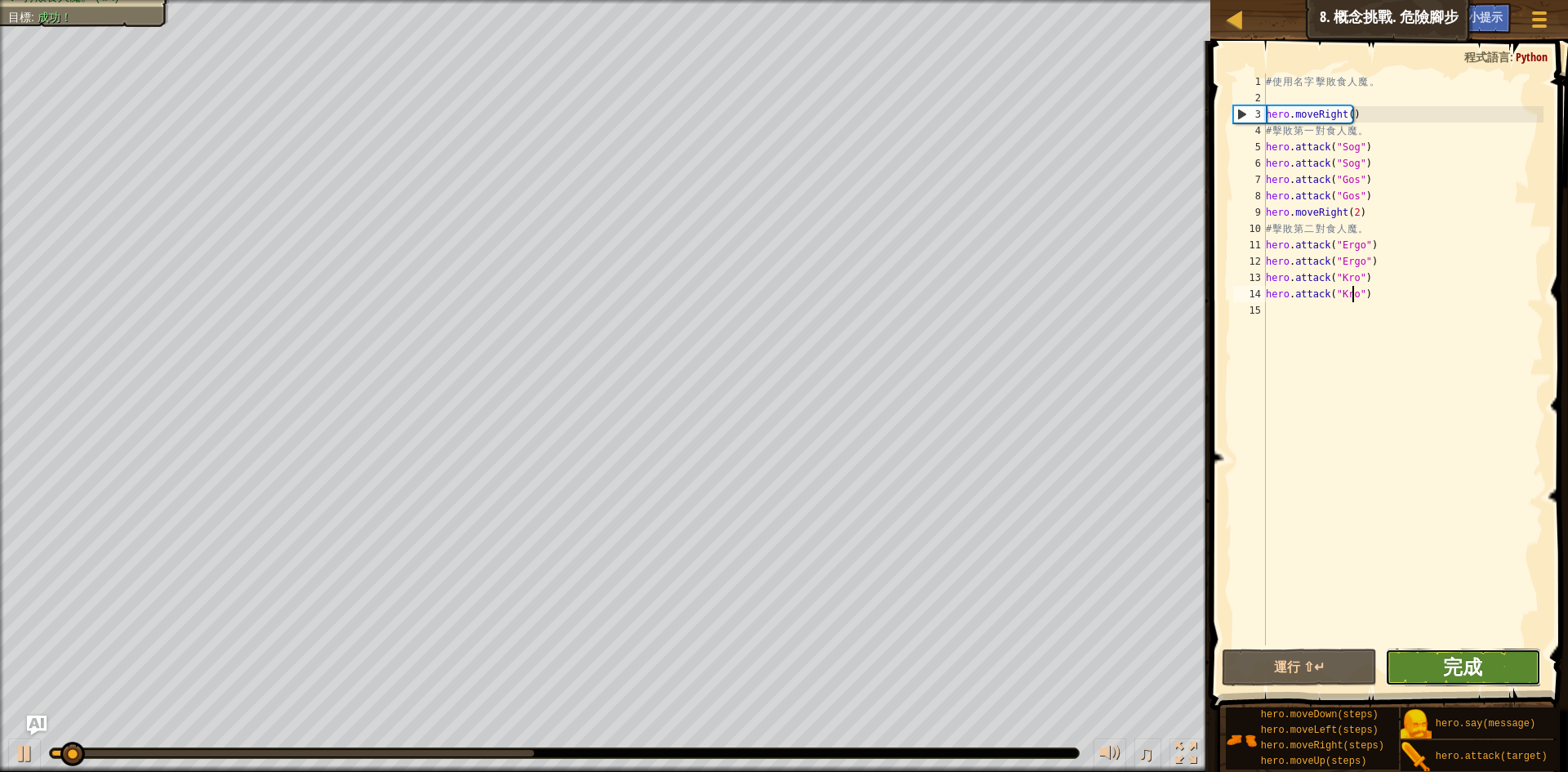
click at [1472, 666] on span "完成" at bounding box center [1463, 667] width 39 height 27
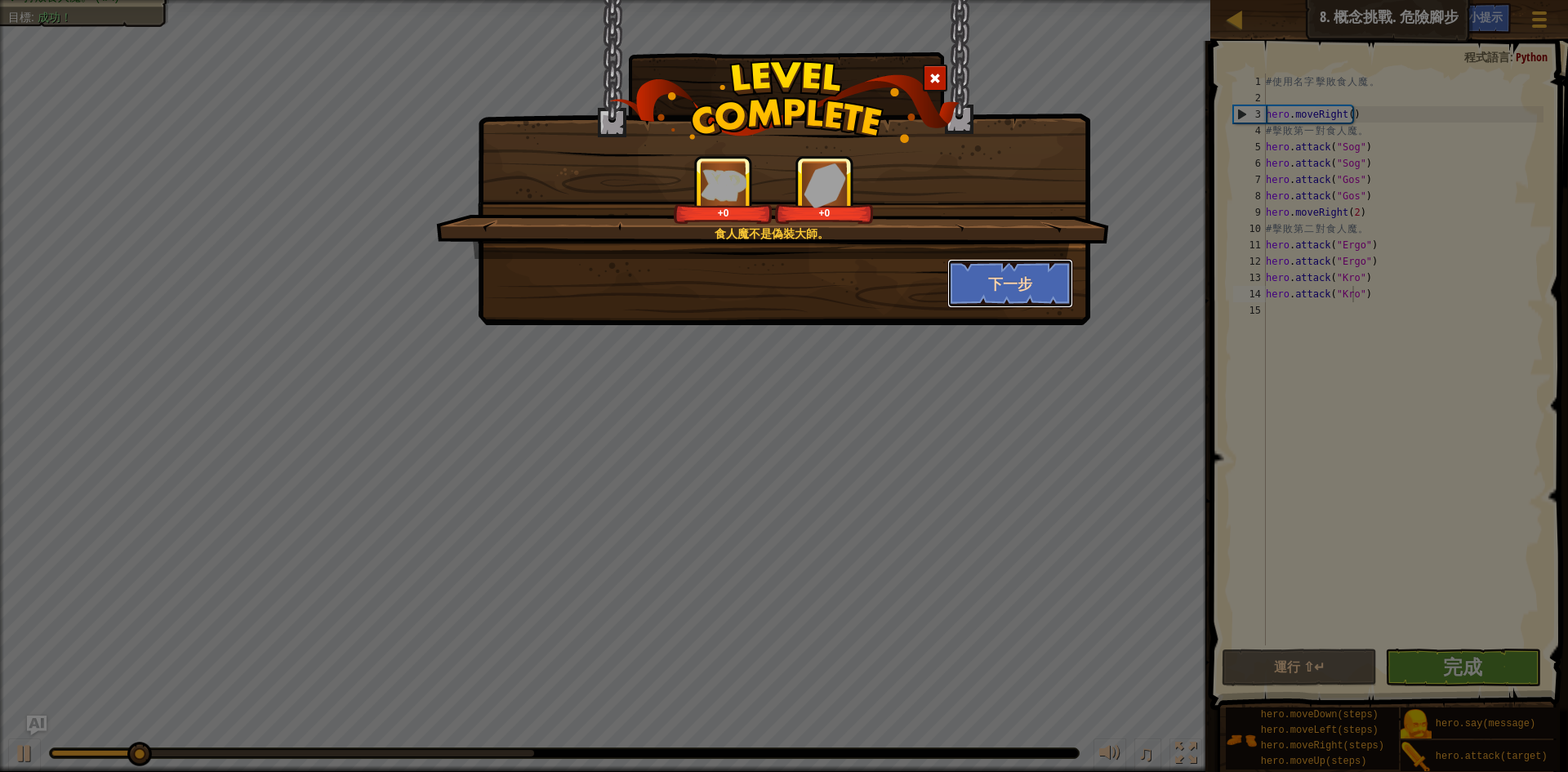
click at [975, 266] on button "下一步" at bounding box center [1010, 283] width 126 height 49
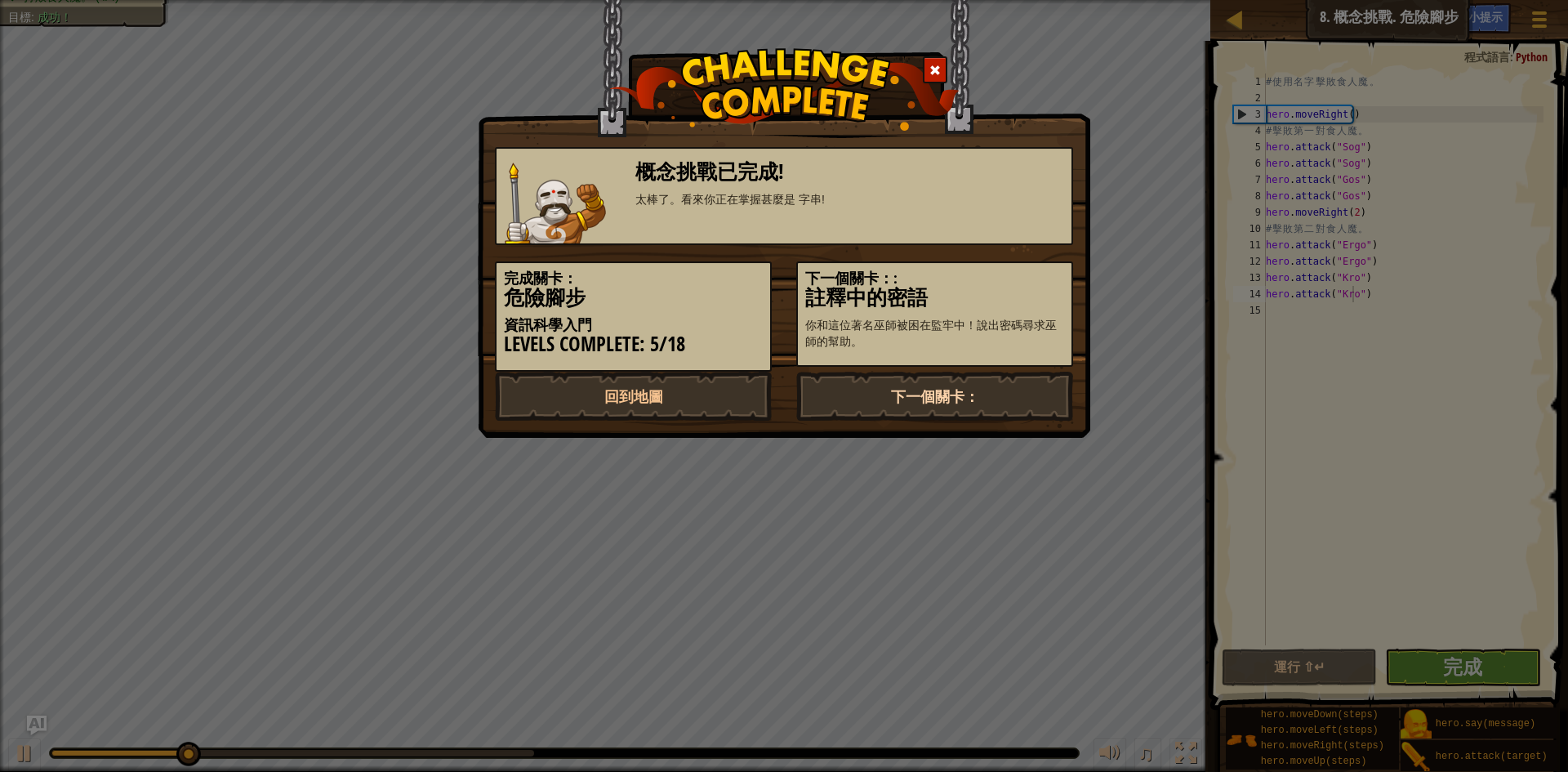
click at [863, 398] on link "下一個關卡：" at bounding box center [934, 395] width 277 height 49
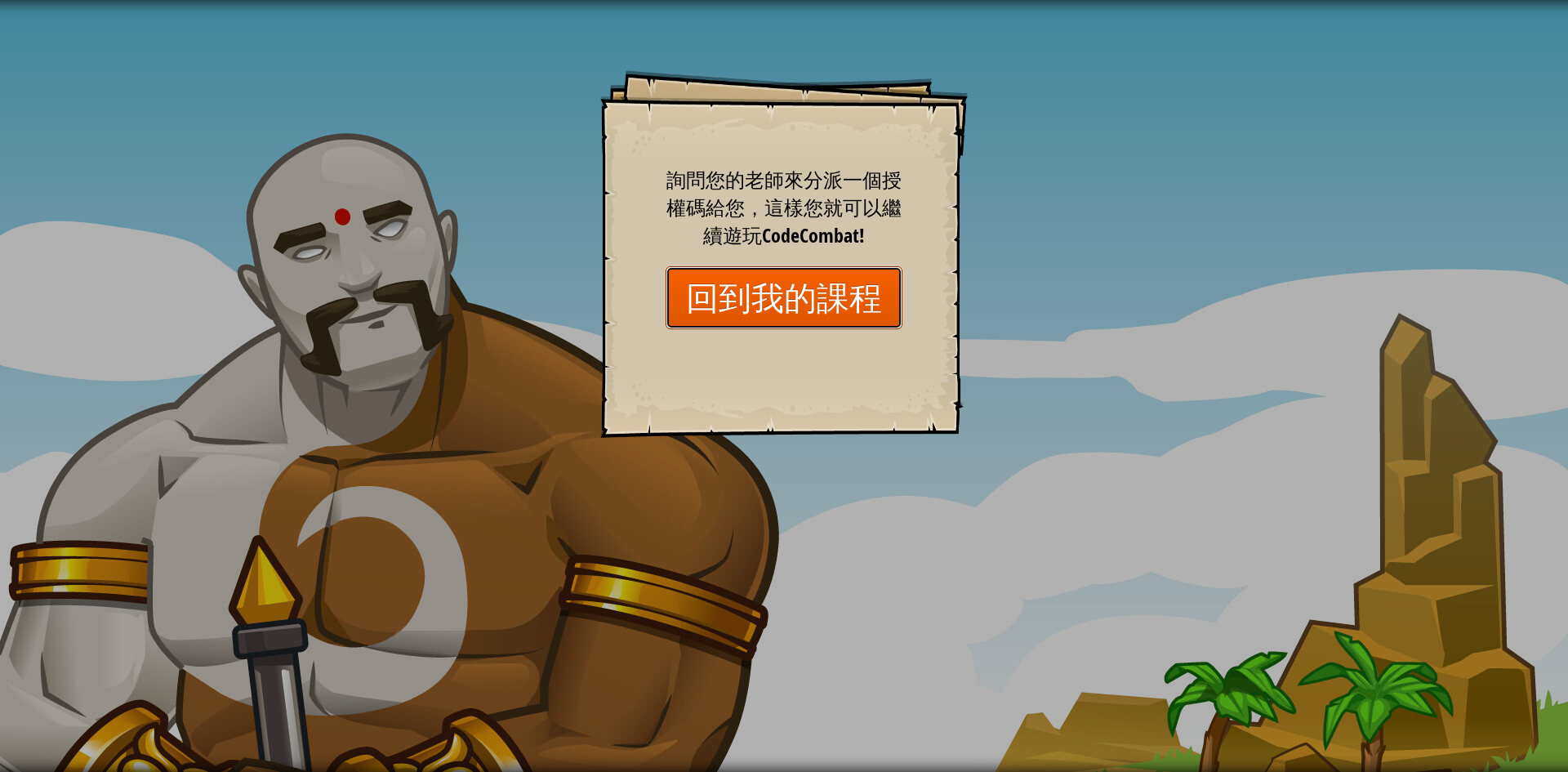
click at [867, 297] on link "回到我的課程" at bounding box center [784, 297] width 237 height 63
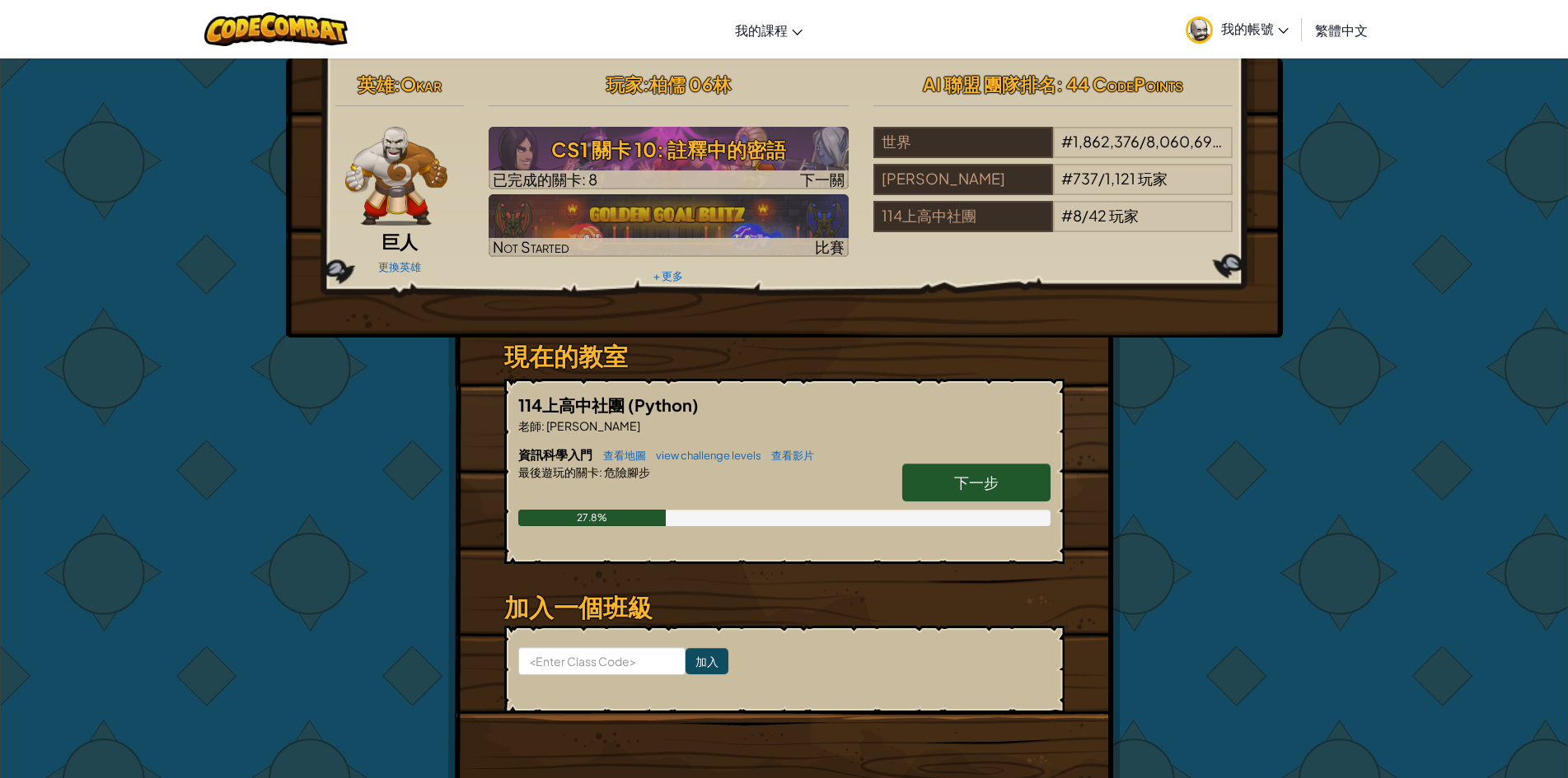
click at [939, 474] on link "下一步" at bounding box center [976, 482] width 148 height 38
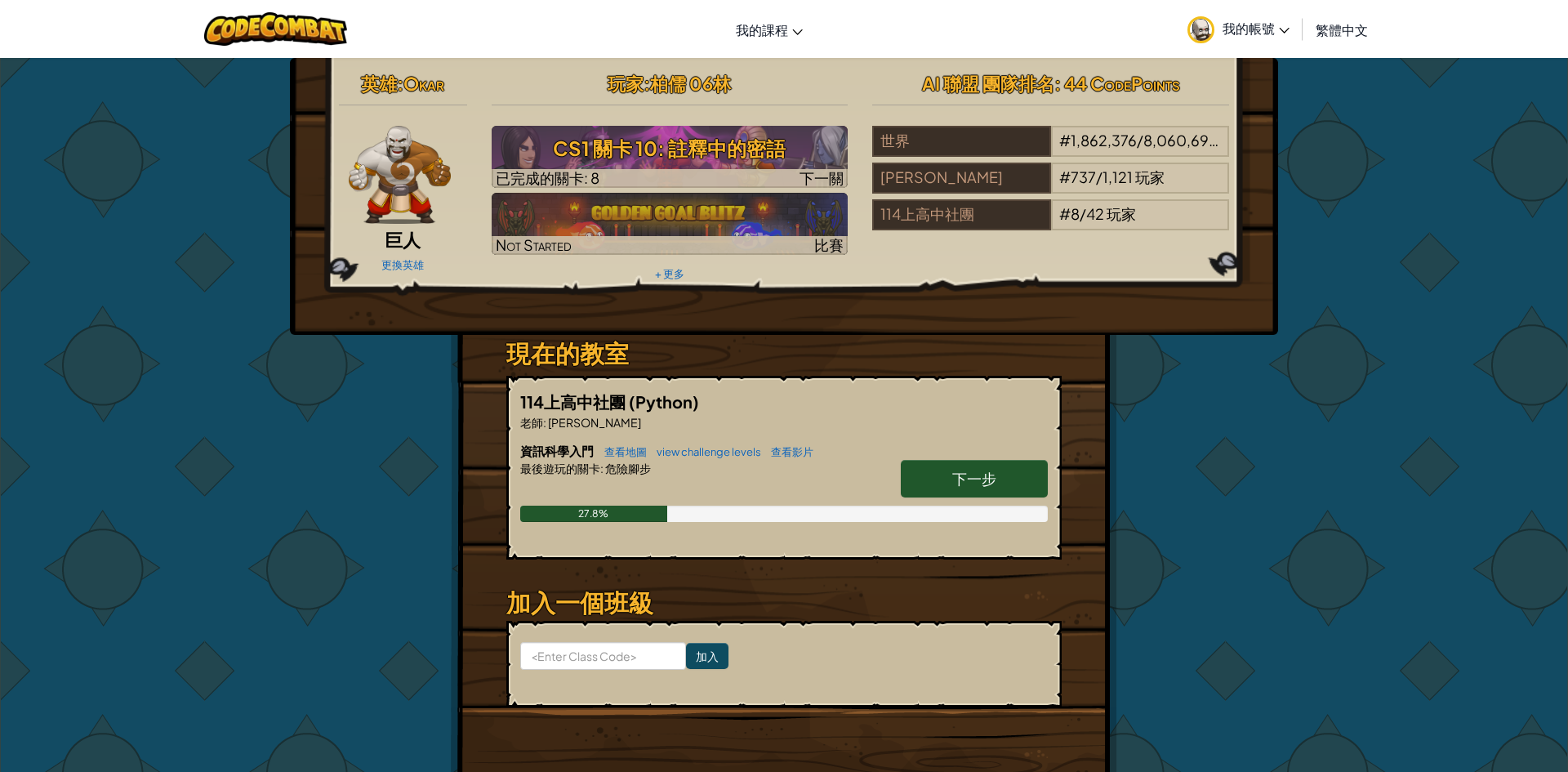
select select "zh-HANT"
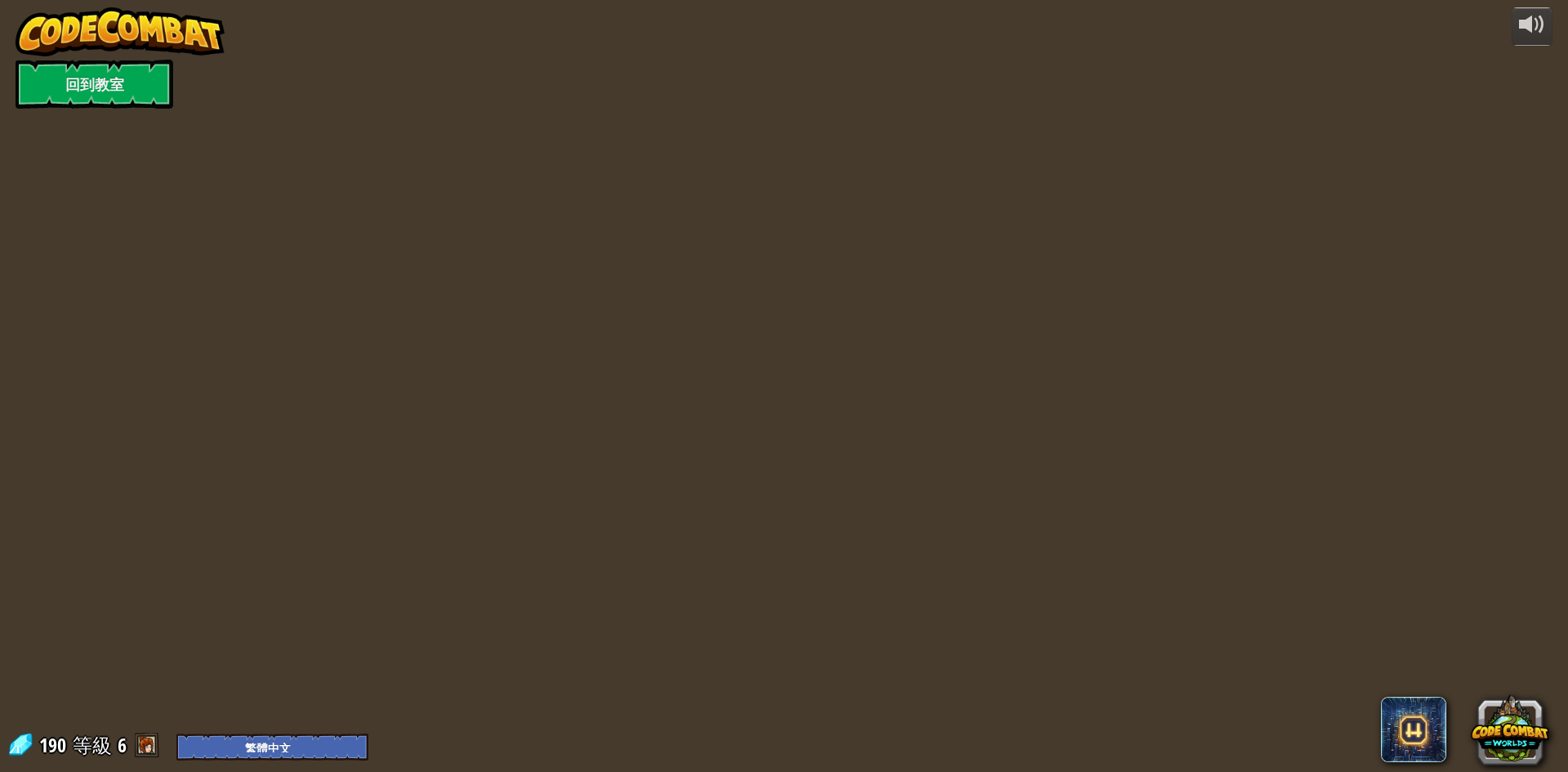
select select "zh-HANT"
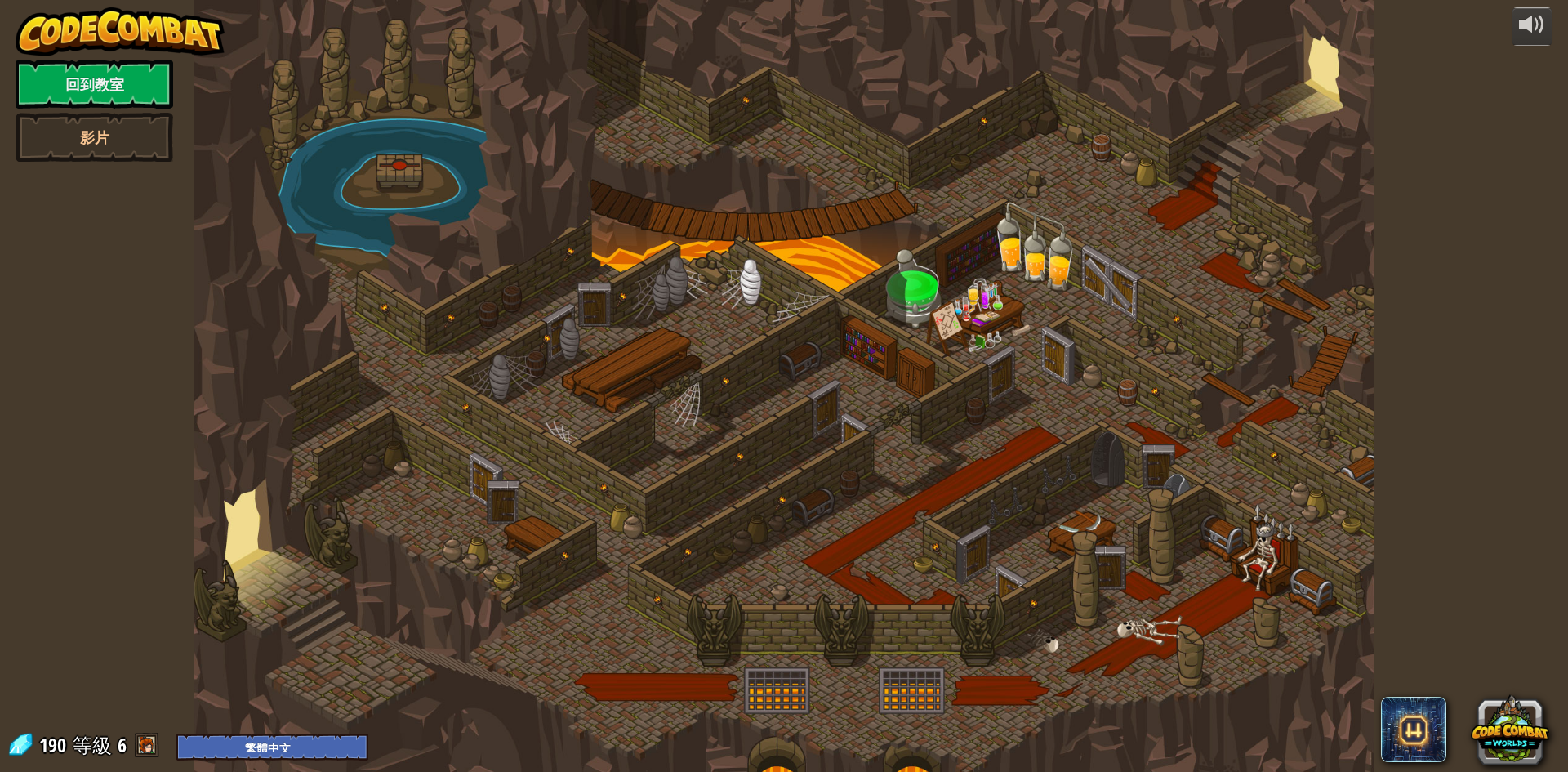
select select "zh-HANT"
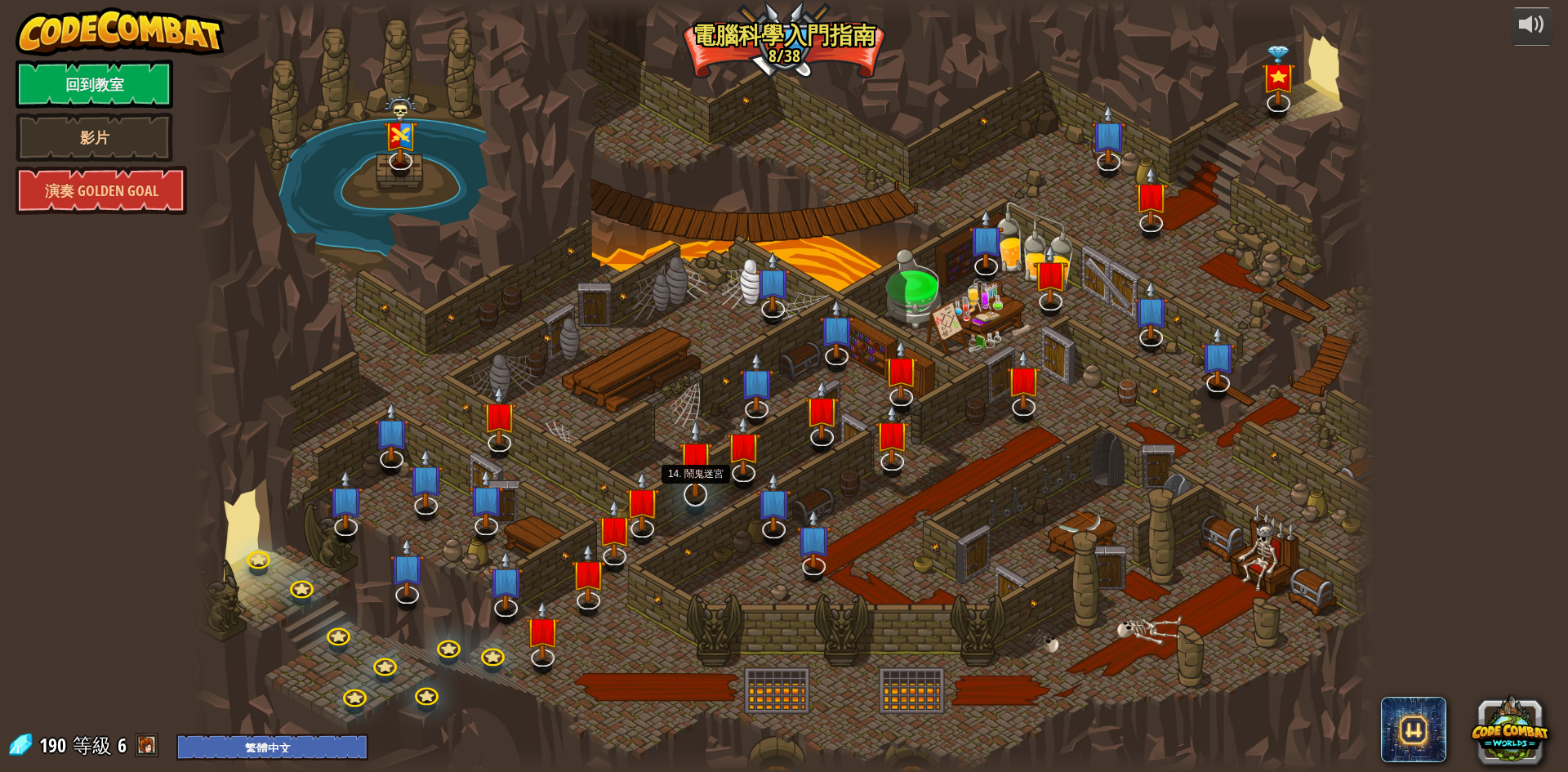
select select "zh-HANT"
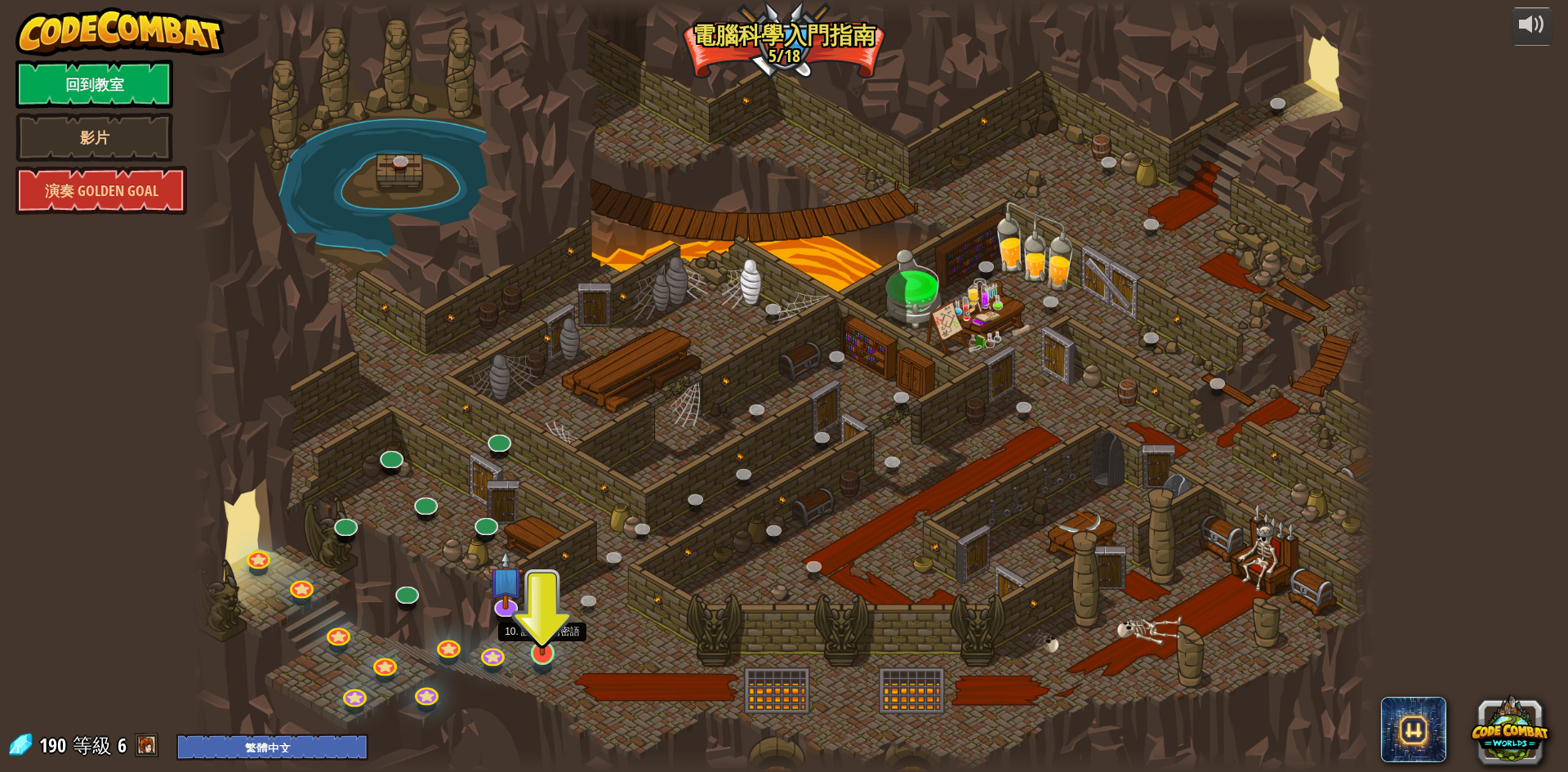
click at [549, 641] on img at bounding box center [543, 619] width 32 height 73
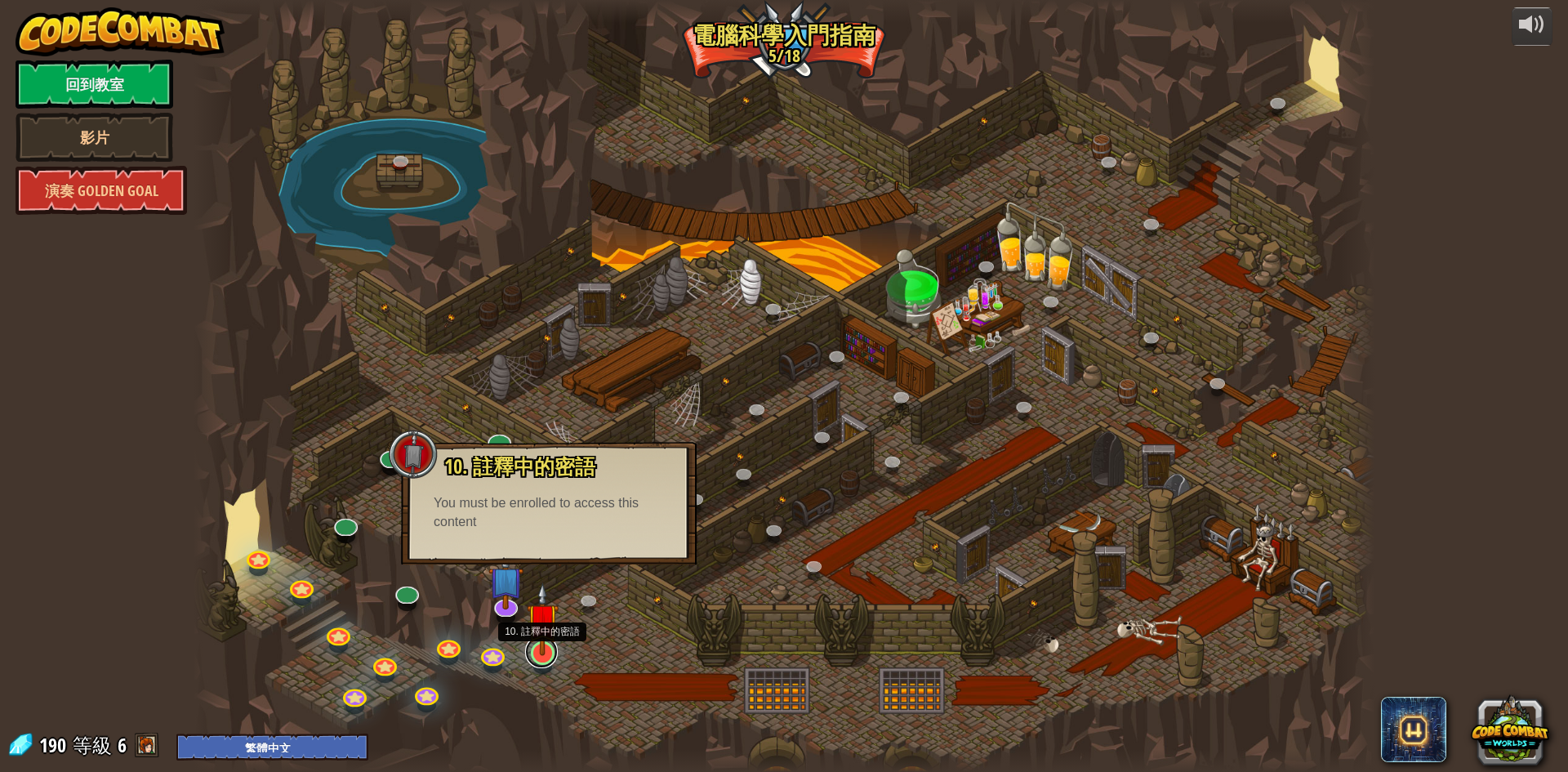
click at [537, 657] on link at bounding box center [541, 652] width 33 height 33
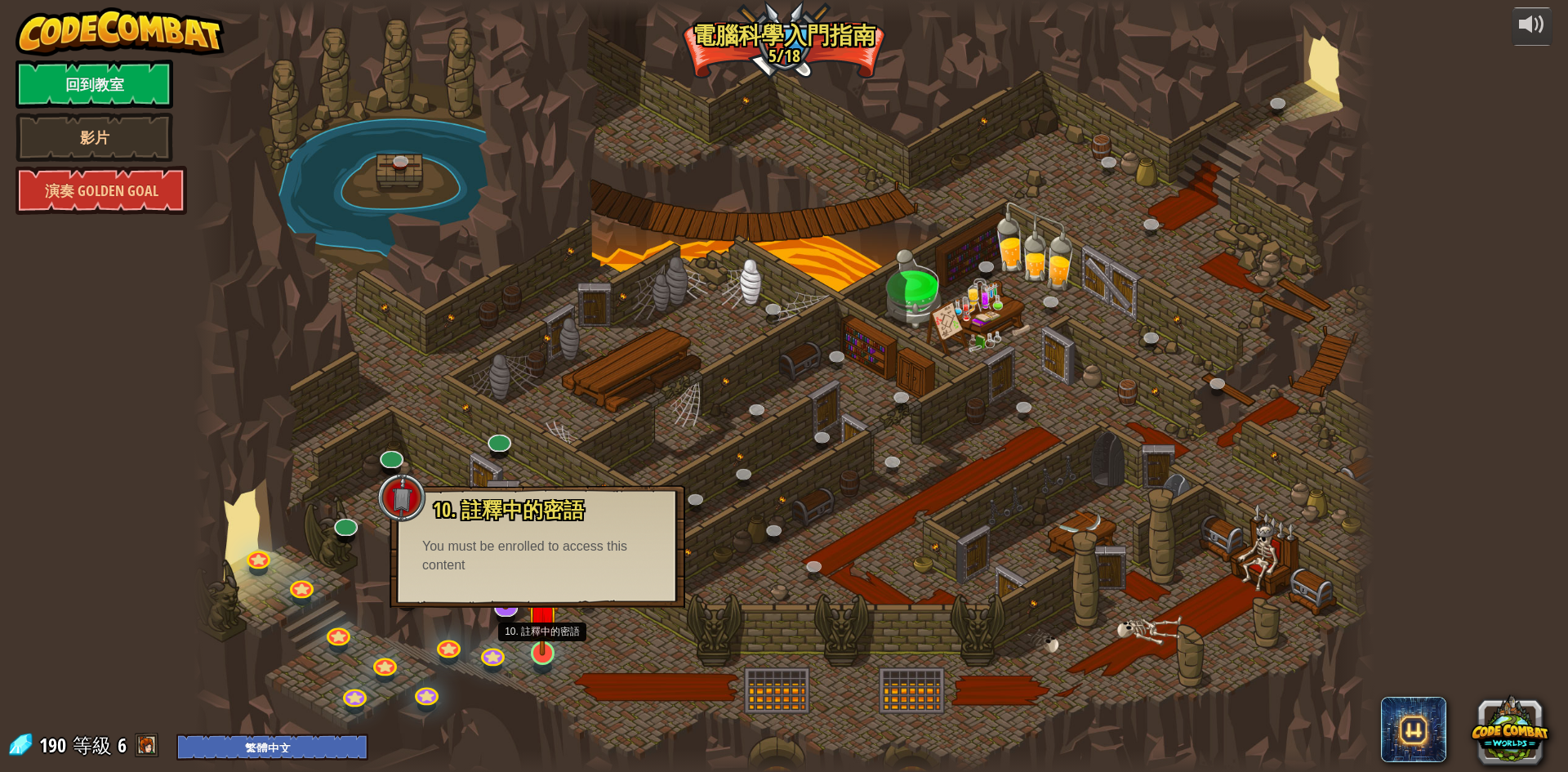
click at [537, 647] on img at bounding box center [543, 619] width 32 height 73
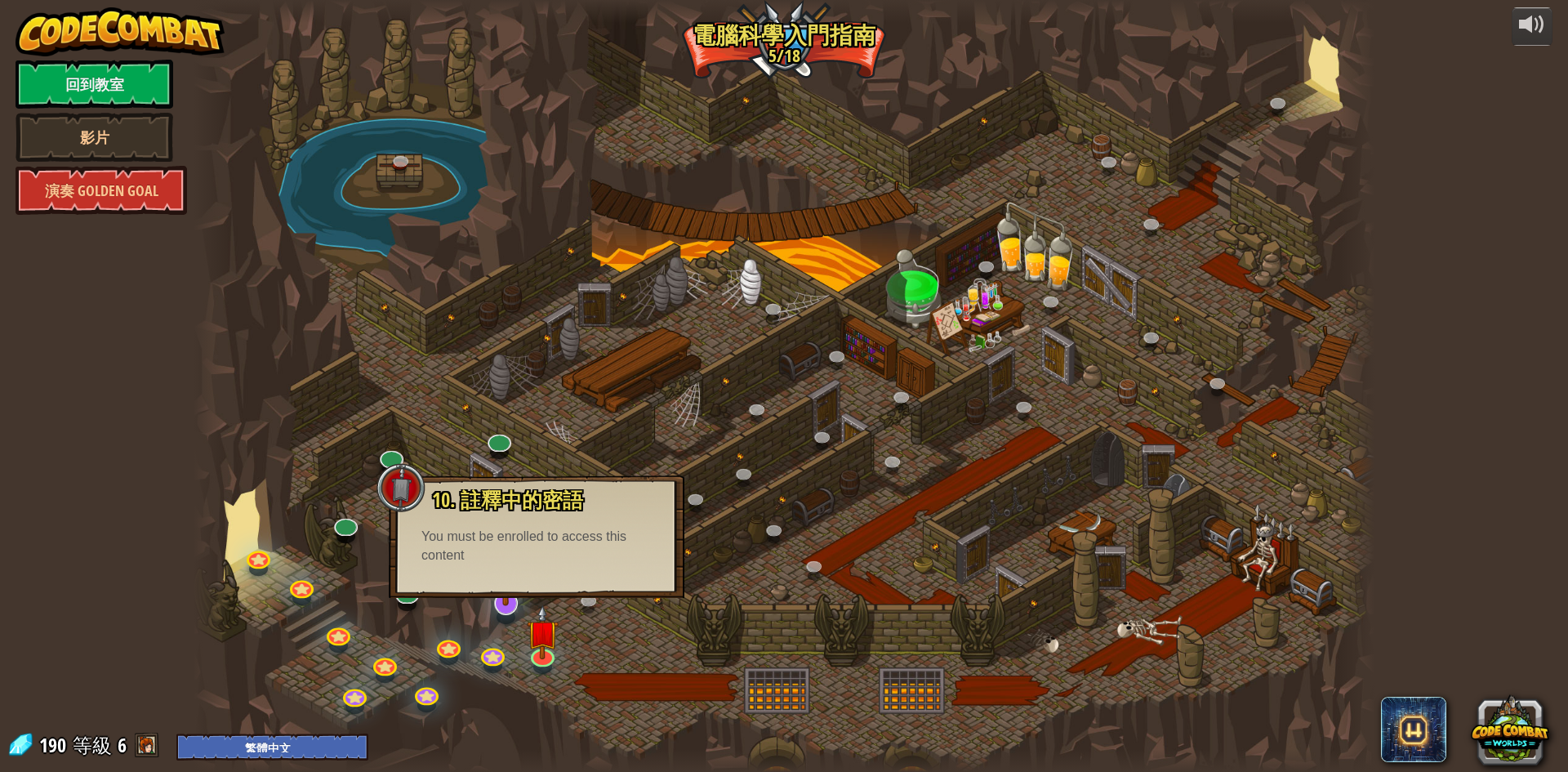
click at [513, 603] on img at bounding box center [506, 566] width 34 height 80
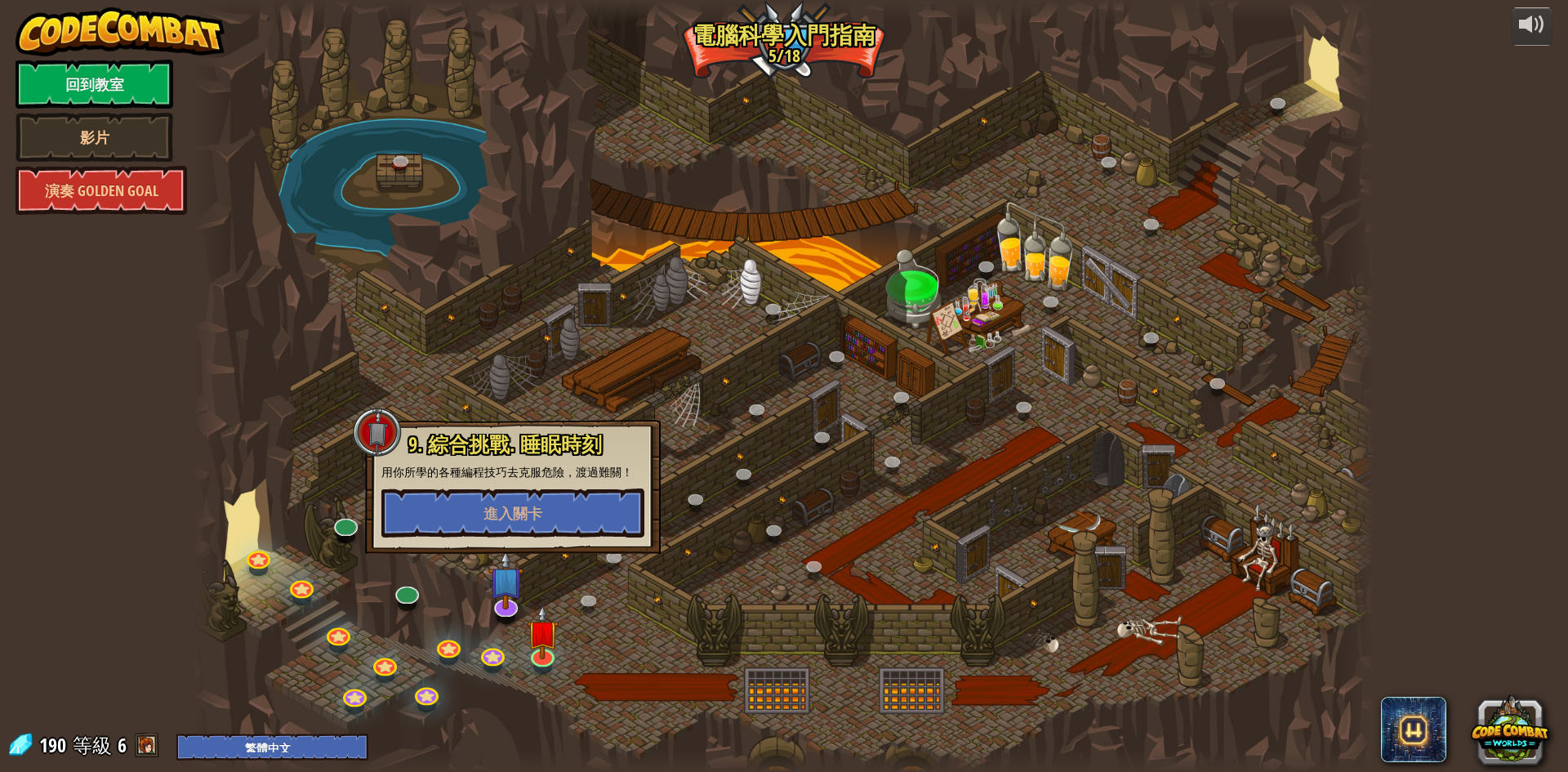
click at [559, 596] on div at bounding box center [784, 386] width 1181 height 772
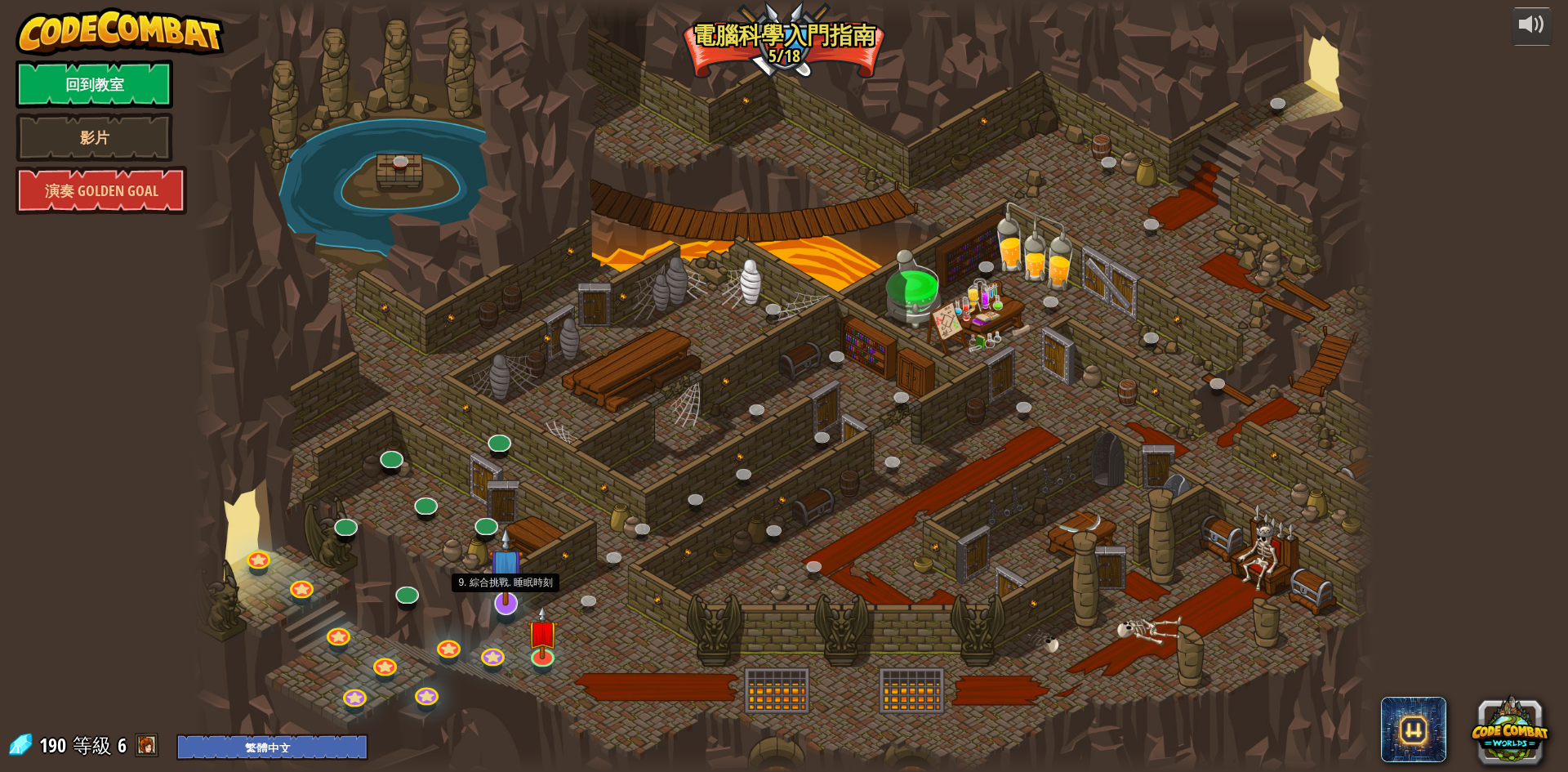
click at [515, 603] on img at bounding box center [506, 566] width 34 height 80
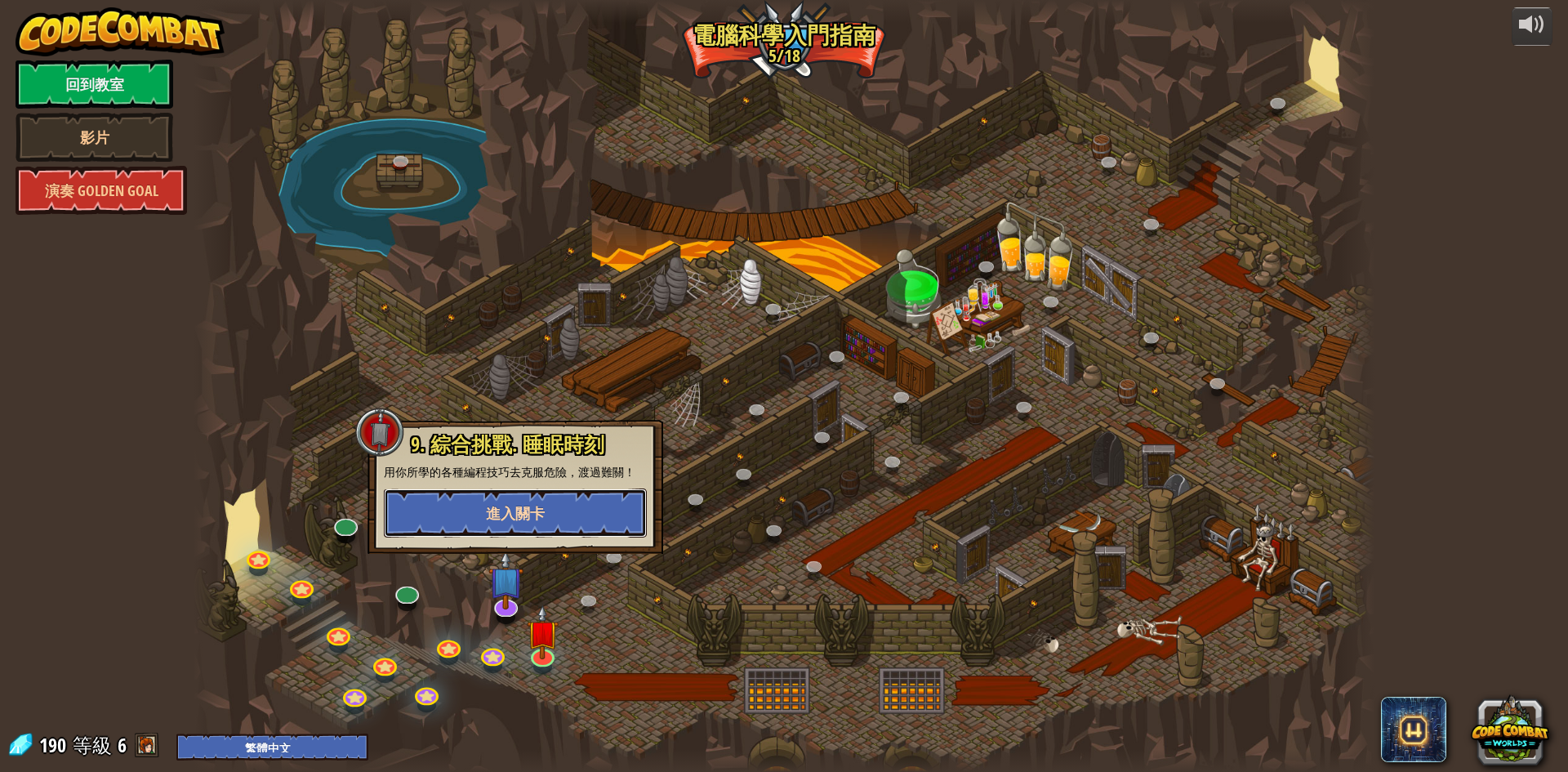
click at [565, 531] on button "進入關卡" at bounding box center [515, 513] width 263 height 49
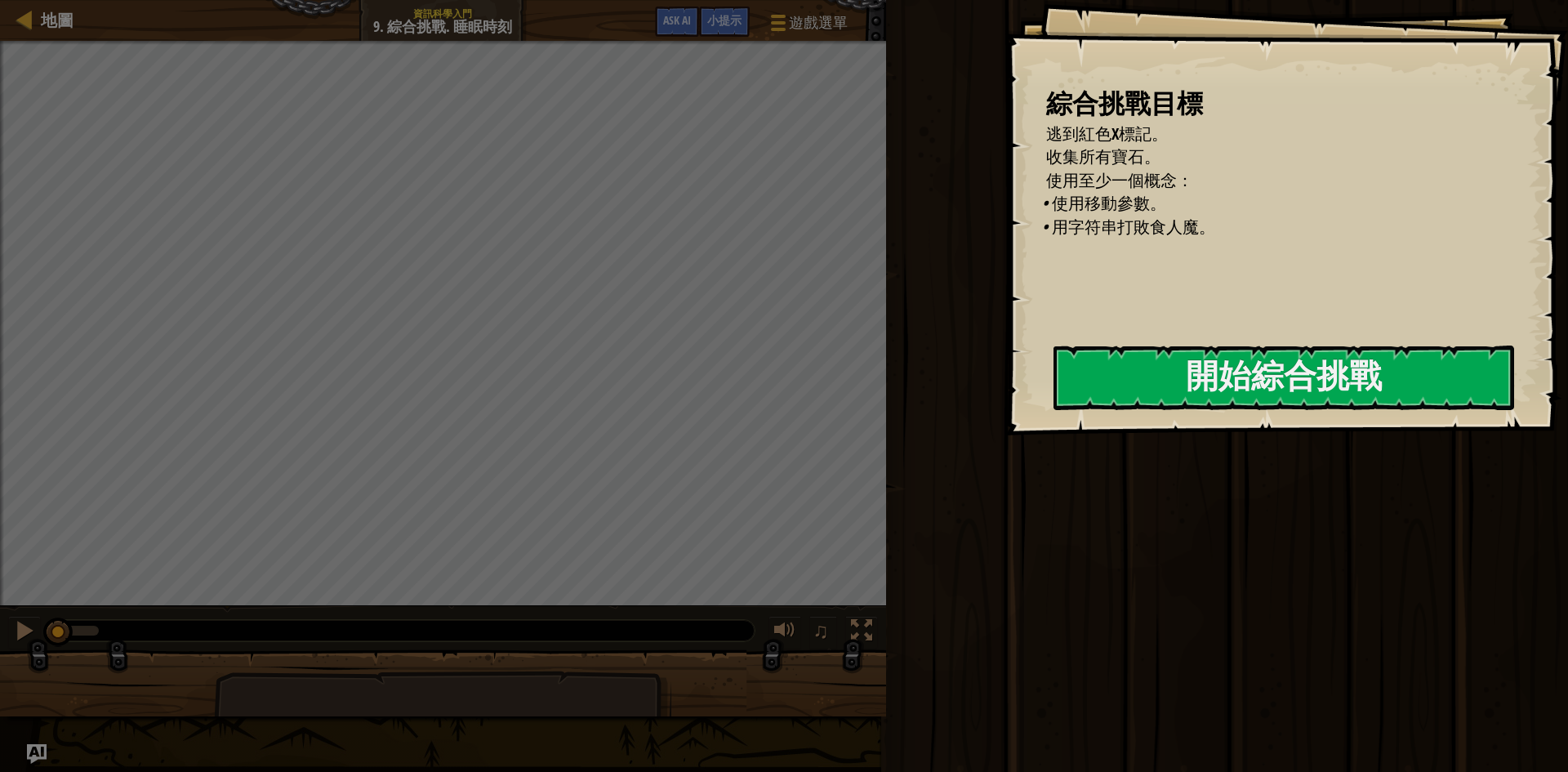
click at [1239, 411] on div "綜合挑戰目標 逃到紅色X標記。 收集所有寶石。 使用至少一個概念： • 使用移動參數。 • 用字符串打敗食人魔。 開始綜合挑戰 從伺服器載入失敗 您將需要訂閱…" at bounding box center [1287, 218] width 563 height 436
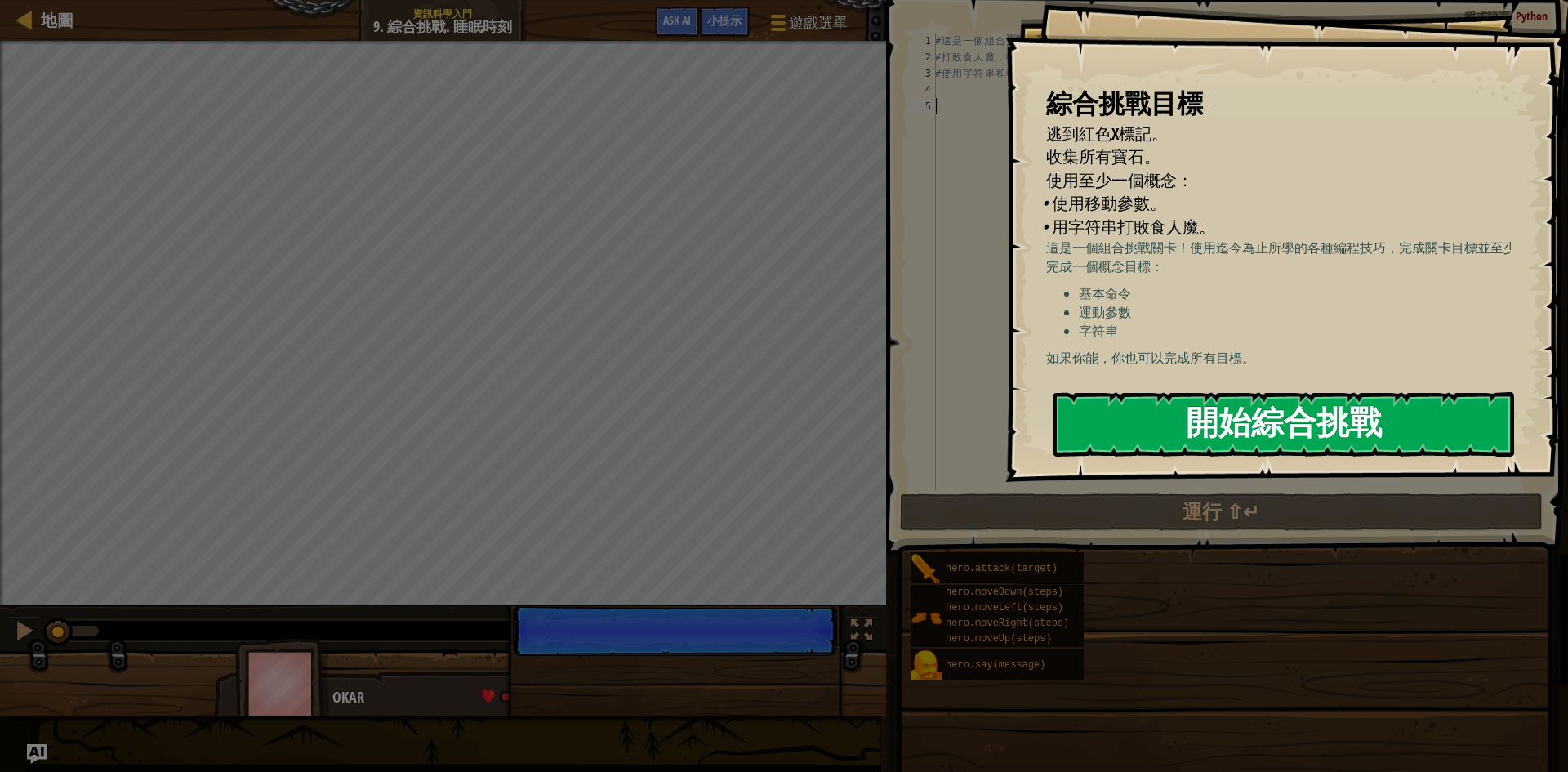
click at [1246, 429] on button "開始綜合挑戰" at bounding box center [1283, 424] width 461 height 65
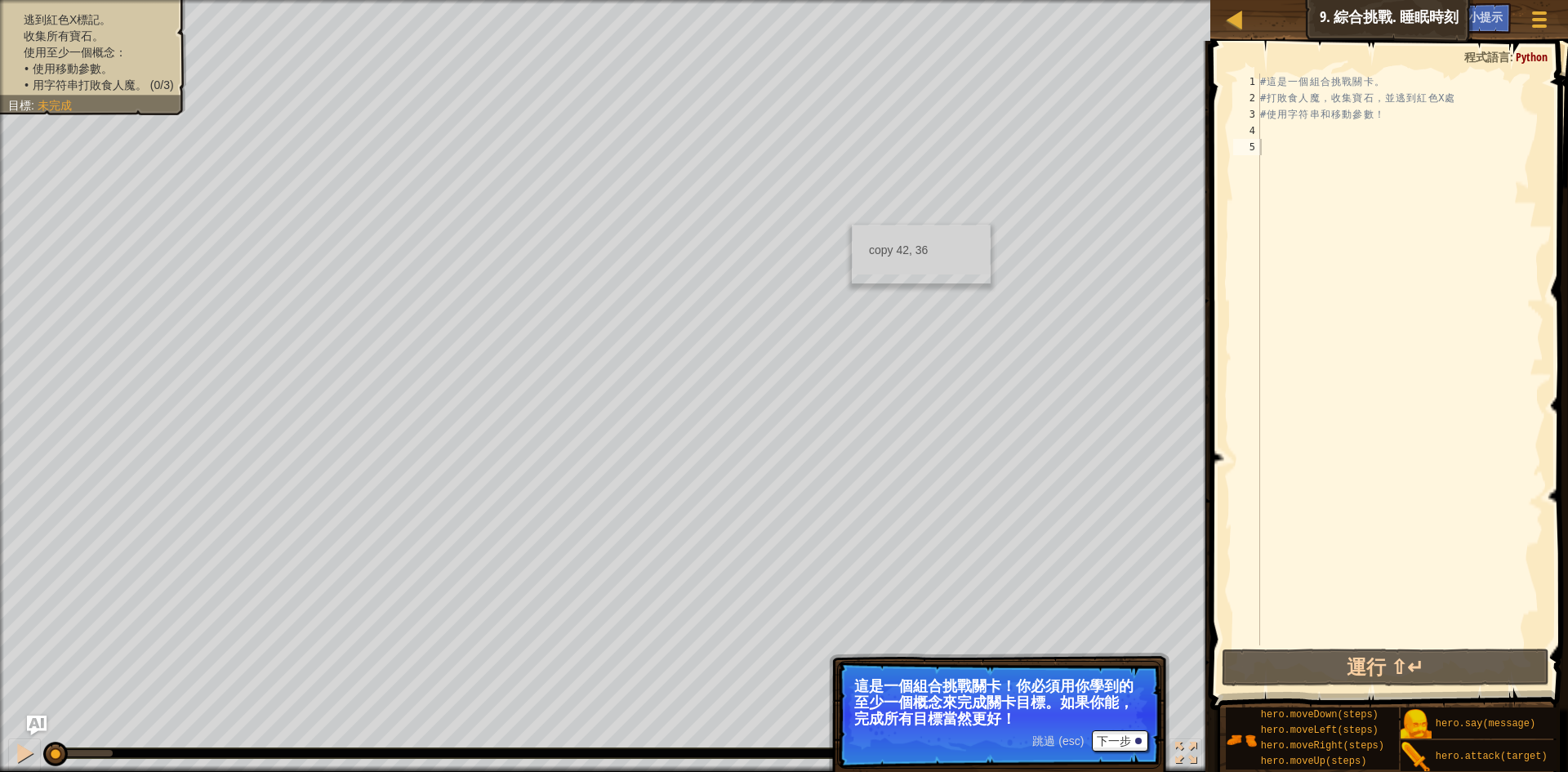
click at [1112, 720] on p "這是一個組合挑戰關卡！你必須用你學到的至少一個概念來完成關卡目標。如果你能，完成所有目標當然更好！" at bounding box center [1000, 702] width 290 height 49
click at [1113, 726] on p "這是一個組合挑戰關卡！你必須用你學到的至少一個概念來完成關卡目標。如果你能，完成所有目標當然更好！" at bounding box center [1000, 702] width 290 height 49
click at [1115, 731] on button "下一步" at bounding box center [1121, 741] width 57 height 21
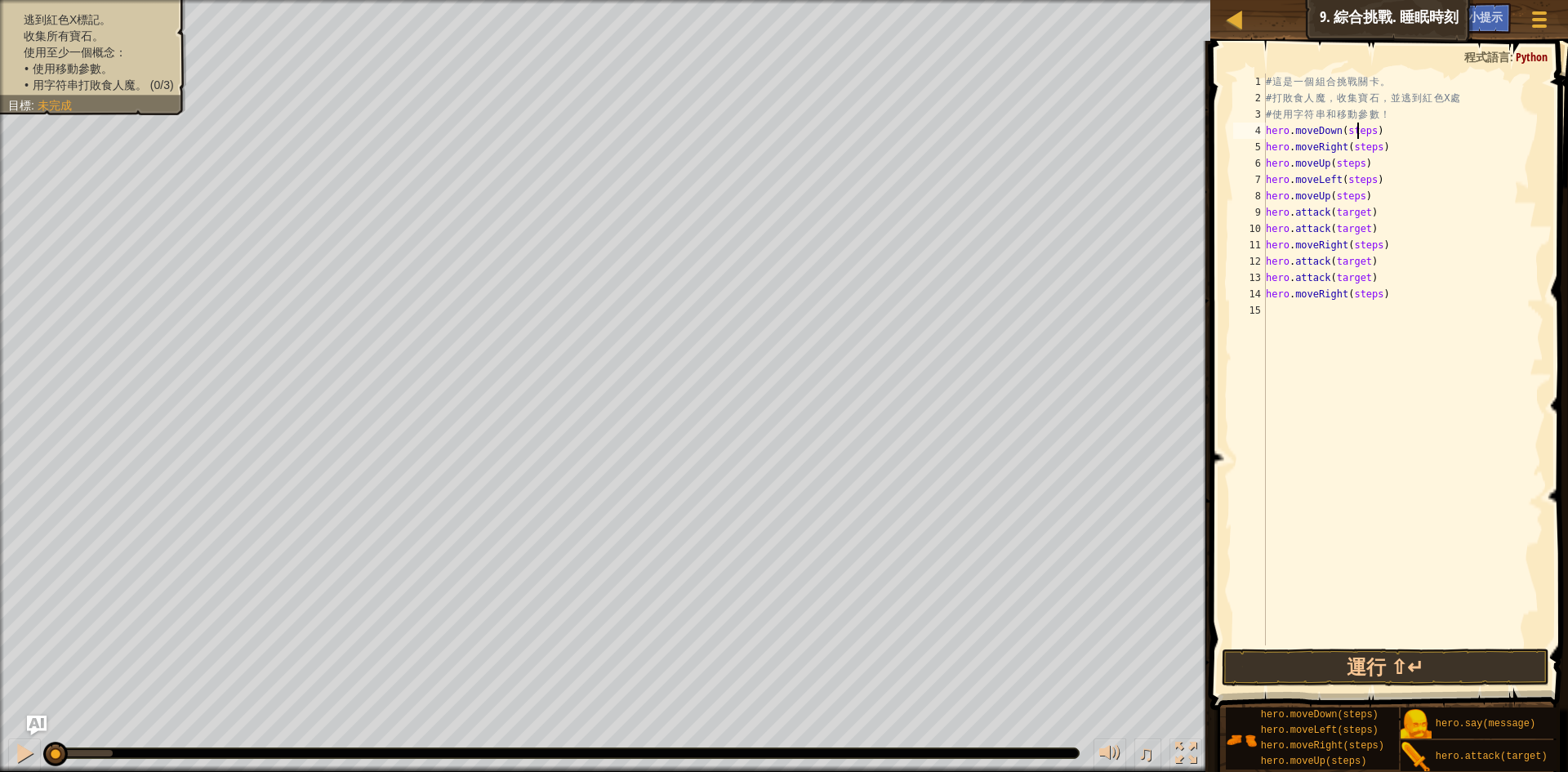
click at [1360, 133] on div "# 這 是 一 個 組 合 挑 戰 關 卡 。 # 打 敗 食 人 魔 ， 收 集 寶 石 ， 並 逃 到 紅 色 X 處 # 使 用 字 符 串 和 移 動…" at bounding box center [1404, 376] width 282 height 605
click at [1358, 150] on div "# 這 是 一 個 組 合 挑 戰 關 卡 。 # 打 敗 食 人 魔 ， 收 集 寶 石 ， 並 逃 到 紅 色 X 處 # 使 用 字 符 串 和 移 動…" at bounding box center [1404, 376] width 282 height 605
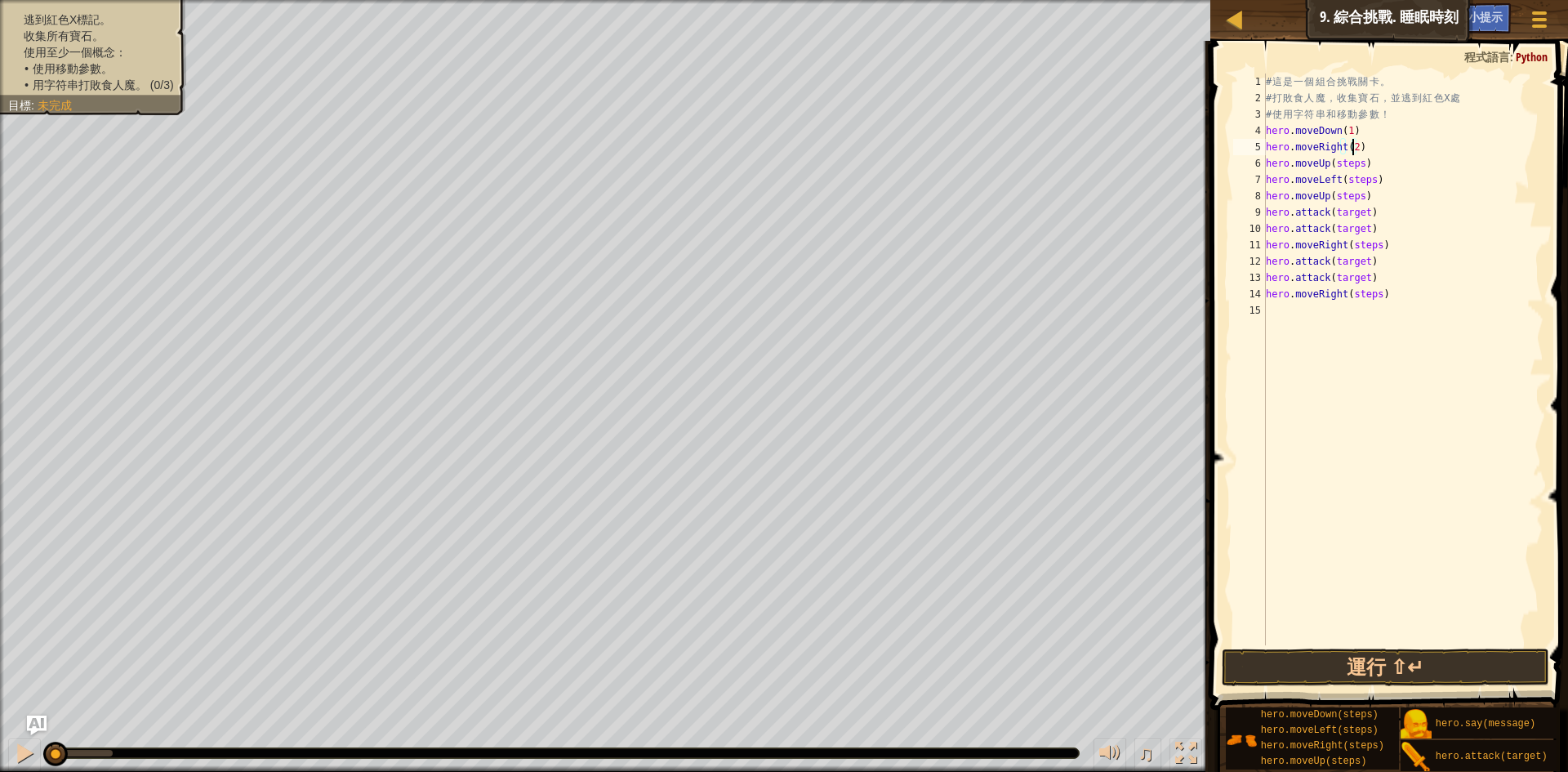
click at [1351, 167] on div "# 這 是 一 個 組 合 挑 戰 關 卡 。 # 打 敗 食 人 魔 ， 收 集 寶 石 ， 並 逃 到 紅 色 X 處 # 使 用 字 符 串 和 移 動…" at bounding box center [1404, 376] width 282 height 605
click at [1356, 178] on div "# 這 是 一 個 組 合 挑 戰 關 卡 。 # 打 敗 食 人 魔 ， 收 集 寶 石 ， 並 逃 到 紅 色 X 處 # 使 用 字 符 串 和 移 動…" at bounding box center [1404, 376] width 282 height 605
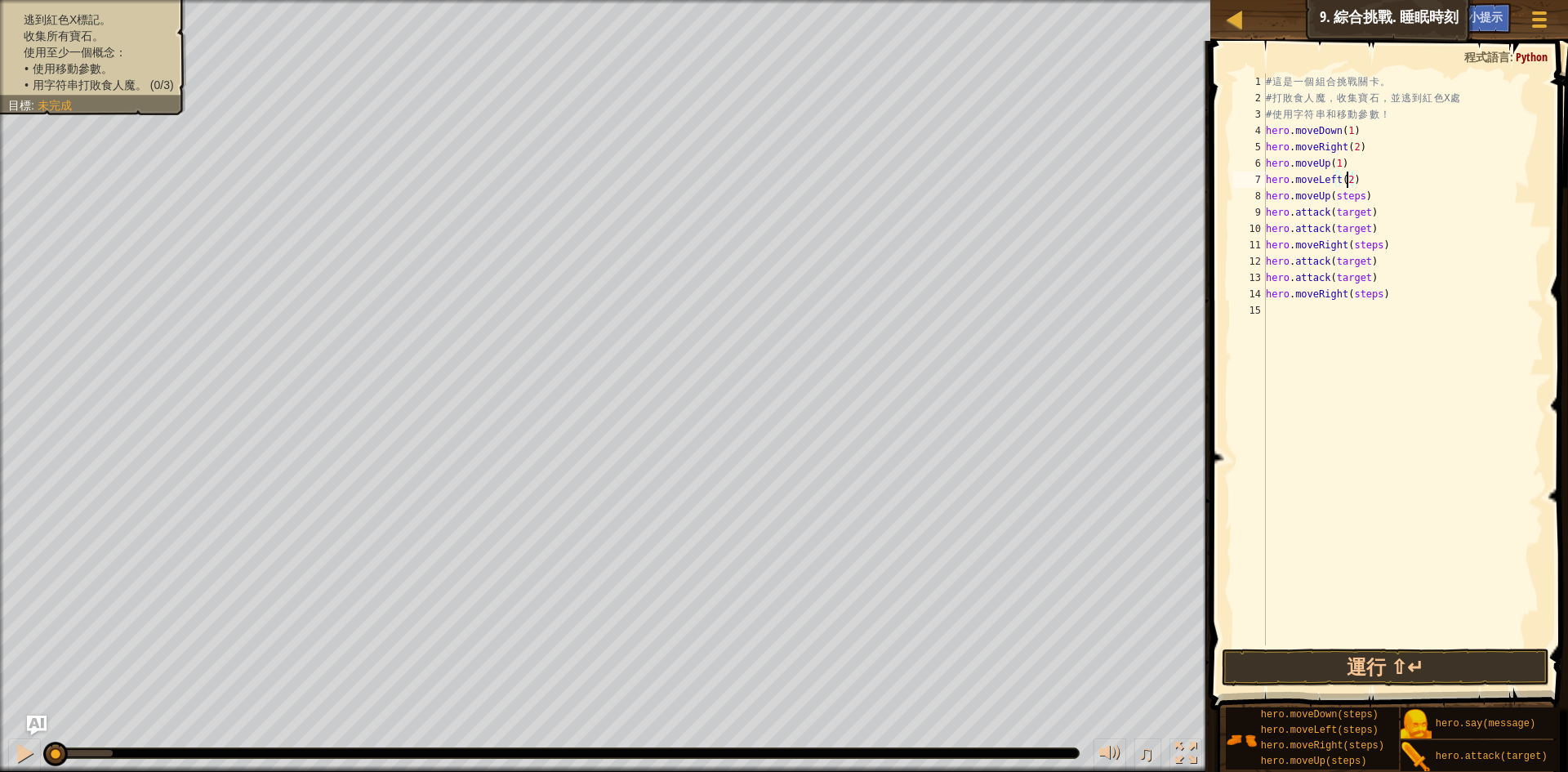
scroll to position [7, 6]
click at [1349, 199] on div "# 這 是 一 個 組 合 挑 戰 關 卡 。 # 打 敗 食 人 魔 ， 收 集 寶 石 ， 並 逃 到 紅 色 X 處 # 使 用 字 符 串 和 移 動…" at bounding box center [1404, 376] width 282 height 605
click at [1348, 213] on div "# 這 是 一 個 組 合 挑 戰 關 卡 。 # 打 敗 食 人 魔 ， 收 集 寶 石 ， 並 逃 到 紅 色 X 處 # 使 用 字 符 串 和 移 動…" at bounding box center [1404, 376] width 282 height 605
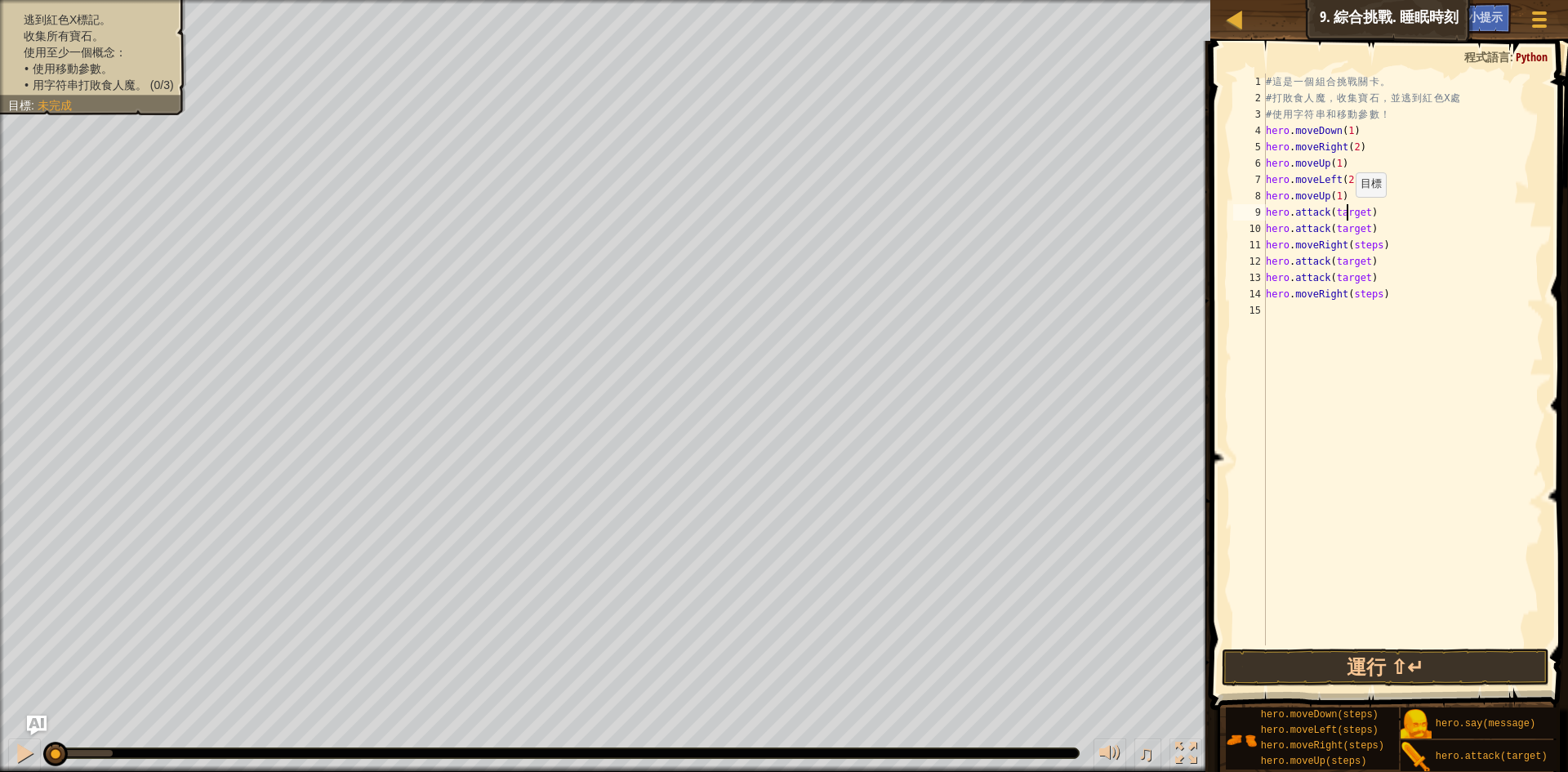
click at [1348, 213] on div "# 這 是 一 個 組 合 挑 戰 關 卡 。 # 打 敗 食 人 魔 ， 收 集 寶 石 ， 並 逃 到 紅 色 X 處 # 使 用 字 符 串 和 移 動…" at bounding box center [1404, 376] width 282 height 605
click at [1345, 212] on div "# 這 是 一 個 組 合 挑 戰 關 卡 。 # 打 敗 食 人 魔 ， 收 集 寶 石 ， 並 逃 到 紅 色 X 處 # 使 用 字 符 串 和 移 動…" at bounding box center [1404, 376] width 282 height 605
click at [1350, 230] on div "# 這 是 一 個 組 合 挑 戰 關 卡 。 # 打 敗 食 人 魔 ， 收 集 寶 石 ， 並 逃 到 紅 色 X 處 # 使 用 字 符 串 和 移 動…" at bounding box center [1404, 376] width 282 height 605
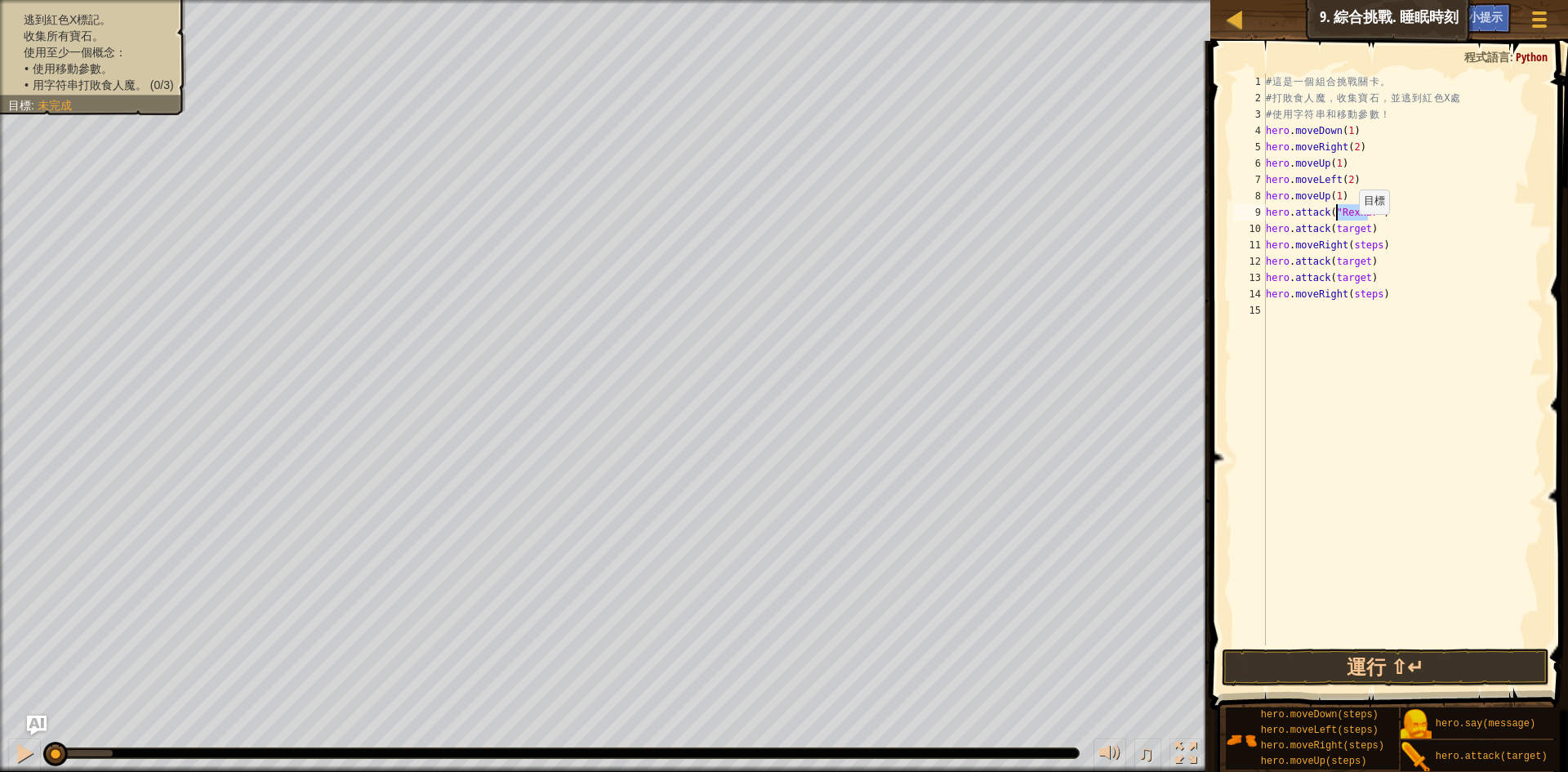
scroll to position [7, 7]
click at [1350, 230] on div "# 這 是 一 個 組 合 挑 戰 關 卡 。 # 打 敗 食 人 魔 ， 收 集 寶 石 ， 並 逃 到 紅 色 X 處 # 使 用 字 符 串 和 移 動…" at bounding box center [1404, 376] width 282 height 605
paste textarea "Rexxar"
click at [1362, 250] on div "# 這 是 一 個 組 合 挑 戰 關 卡 。 # 打 敗 食 人 魔 ， 收 集 寶 石 ， 並 逃 到 紅 色 X 處 # 使 用 字 符 串 和 移 動…" at bounding box center [1404, 376] width 282 height 605
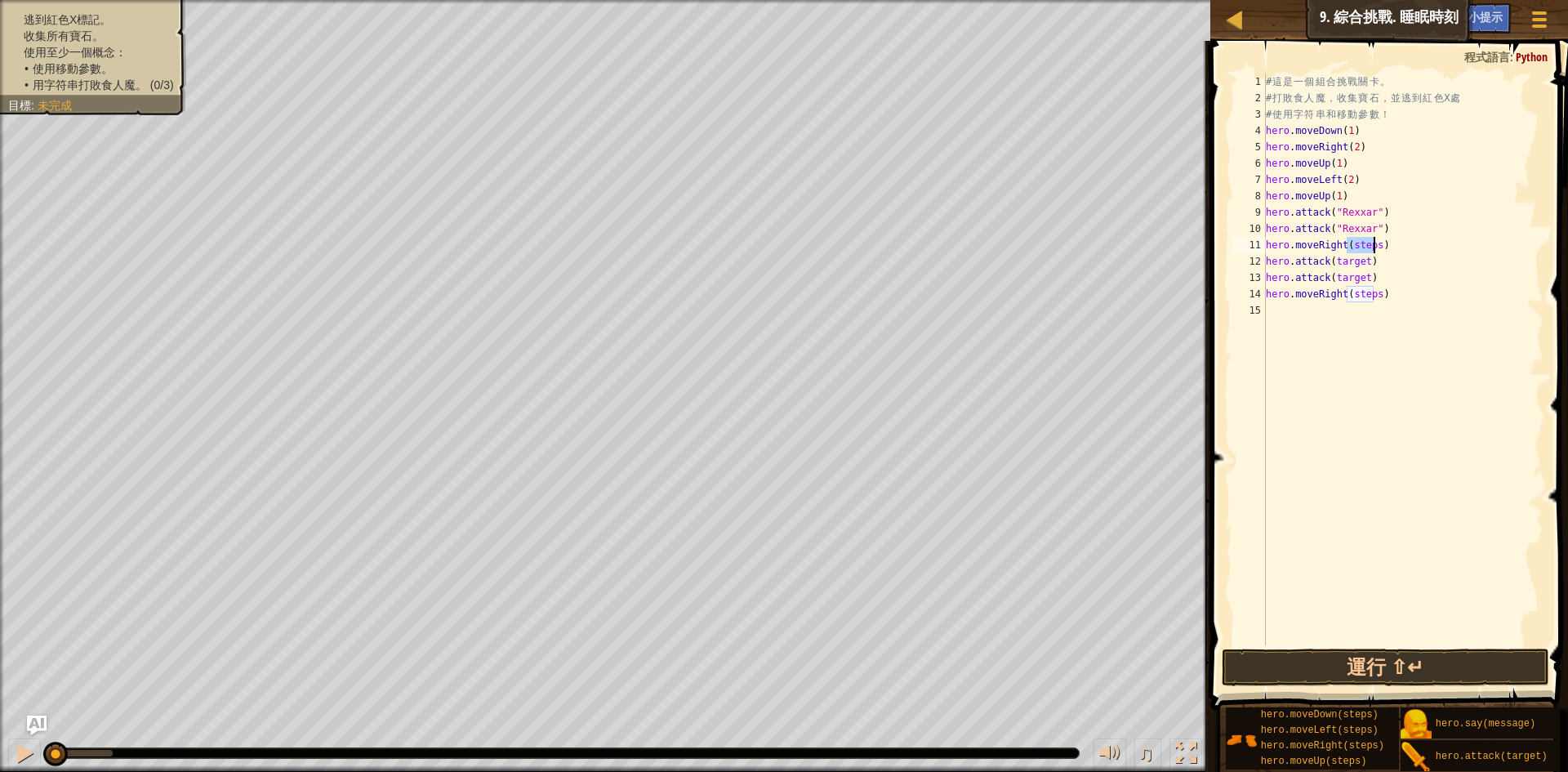
click at [1362, 250] on div "# 這 是 一 個 組 合 挑 戰 關 卡 。 # 打 敗 食 人 魔 ， 收 集 寶 石 ， 並 逃 到 紅 色 X 處 # 使 用 字 符 串 和 移 動…" at bounding box center [1404, 376] width 282 height 605
click at [1351, 260] on div "# 這 是 一 個 組 合 挑 戰 關 卡 。 # 打 敗 食 人 魔 ， 收 集 寶 石 ， 並 逃 到 紅 色 X 處 # 使 用 字 符 串 和 移 動…" at bounding box center [1404, 376] width 282 height 605
click at [1344, 256] on div "# 這 是 一 個 組 合 挑 戰 關 卡 。 # 打 敗 食 人 魔 ， 收 集 寶 石 ， 並 逃 到 紅 色 X 處 # 使 用 字 符 串 和 移 動…" at bounding box center [1404, 376] width 282 height 605
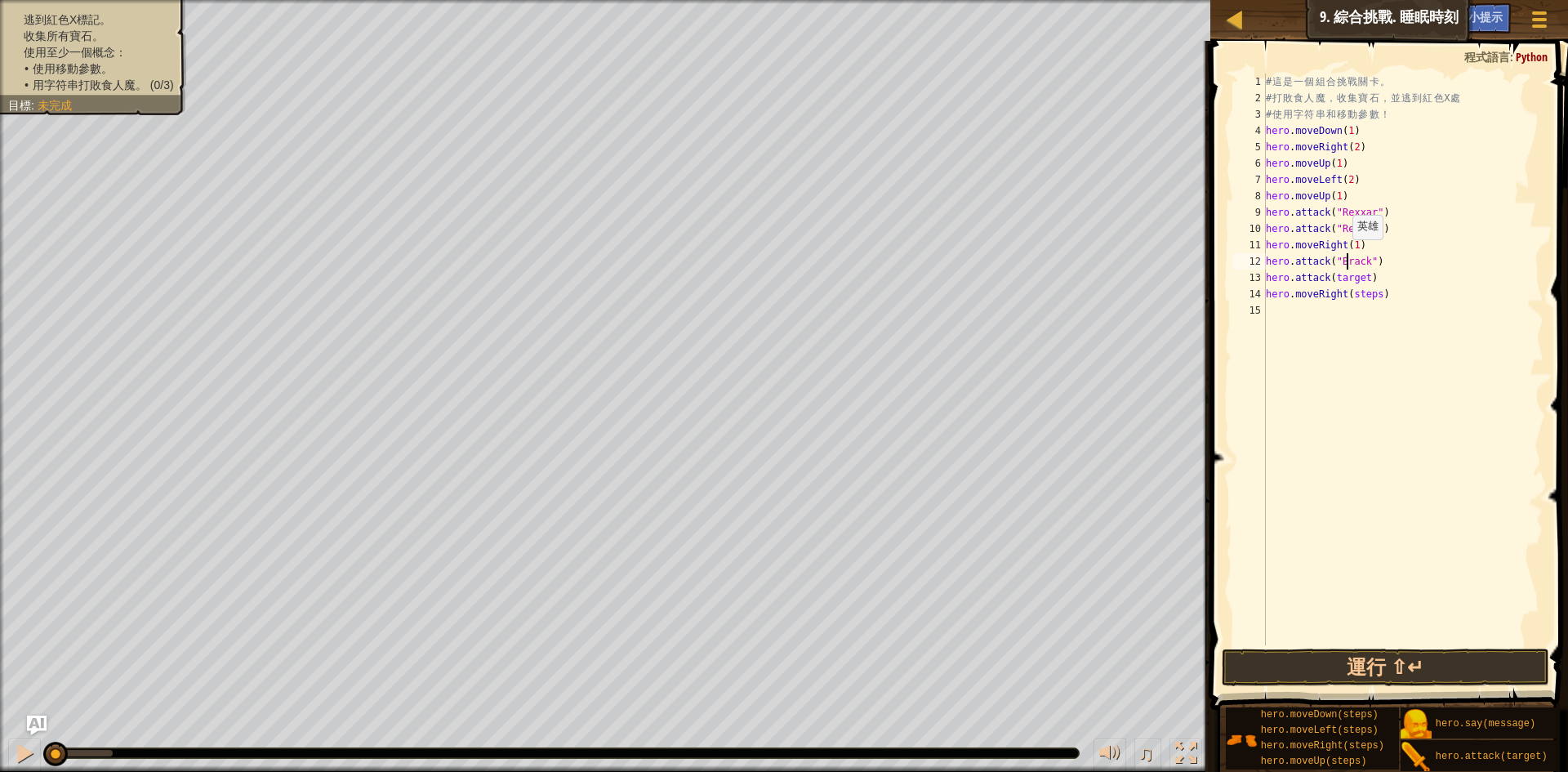
click at [1344, 256] on div "# 這 是 一 個 組 合 挑 戰 關 卡 。 # 打 敗 食 人 魔 ， 收 集 寶 石 ， 並 逃 到 紅 色 X 處 # 使 用 字 符 串 和 移 動…" at bounding box center [1404, 376] width 282 height 605
click at [1350, 283] on div "# 這 是 一 個 組 合 挑 戰 關 卡 。 # 打 敗 食 人 魔 ， 收 集 寶 石 ， 並 逃 到 紅 色 X 處 # 使 用 字 符 串 和 移 動…" at bounding box center [1404, 376] width 282 height 605
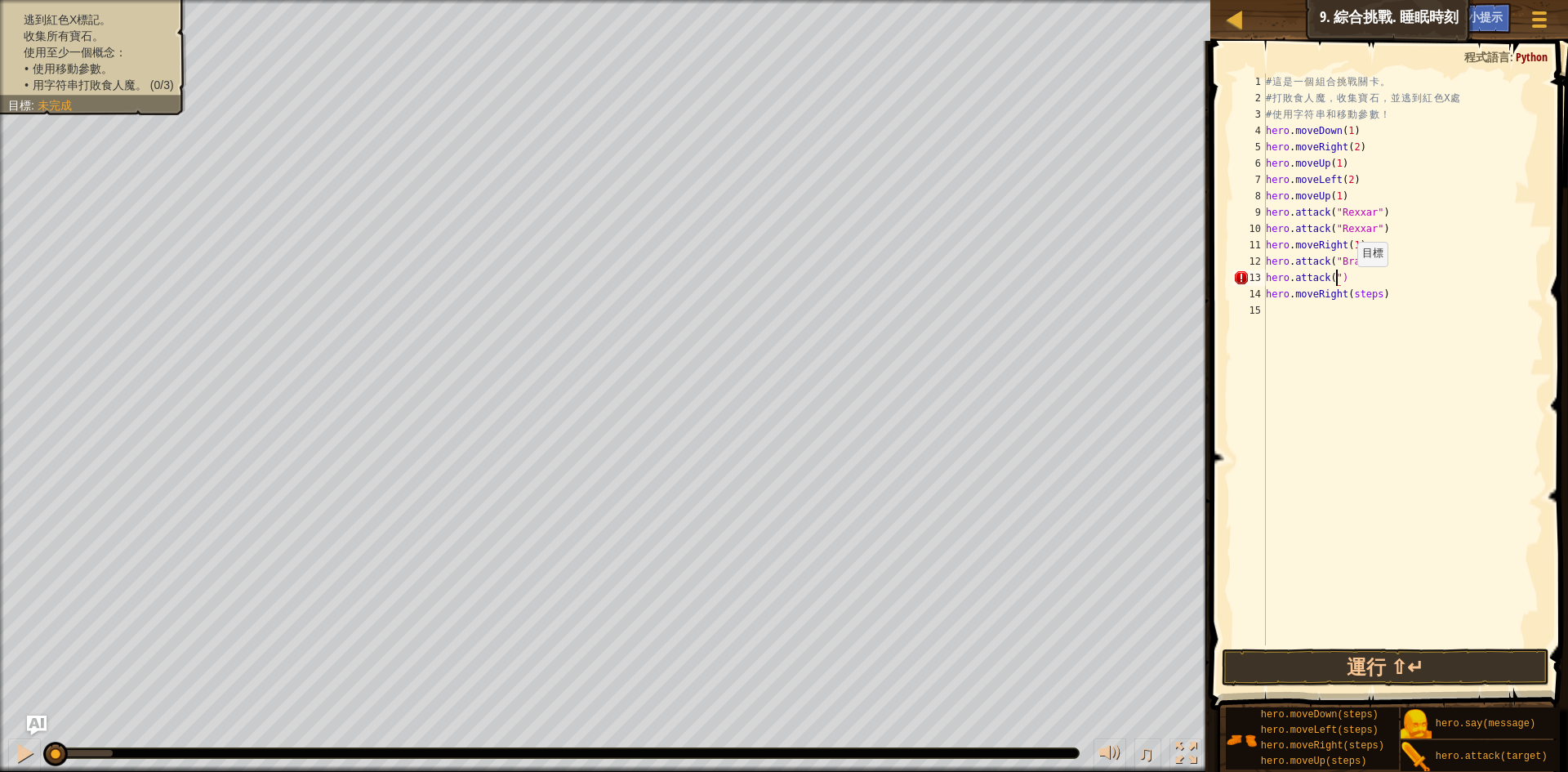
paste textarea "Brack"
type textarea "hero.attack("Brack")"
click at [1361, 303] on div "# 這 是 一 個 組 合 挑 戰 關 卡 。 # 打 敗 食 人 魔 ， 收 集 寶 石 ， 並 逃 到 紅 色 X 處 # 使 用 字 符 串 和 移 動…" at bounding box center [1404, 376] width 282 height 605
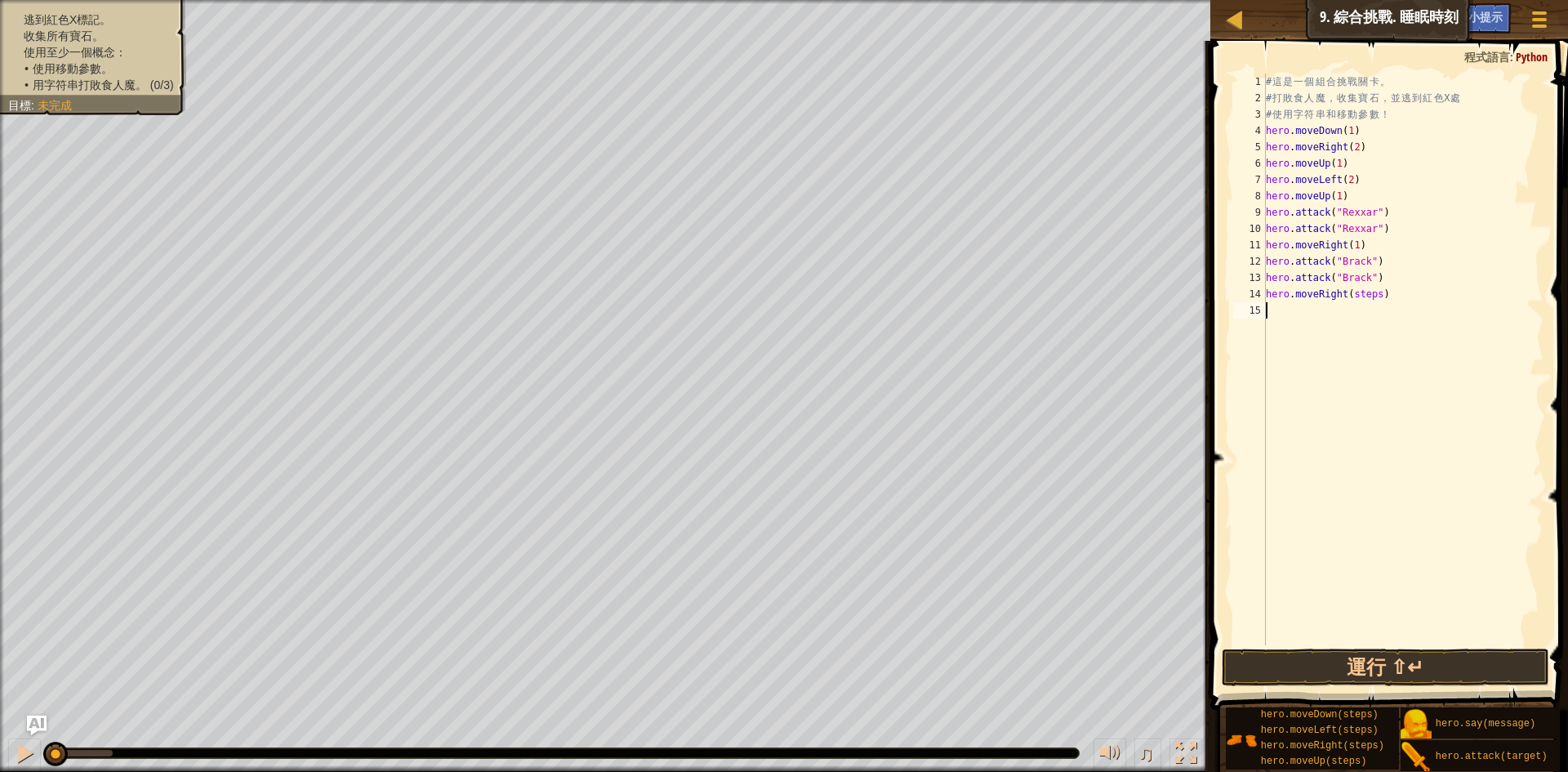
click at [1361, 303] on div "# 這 是 一 個 組 合 挑 戰 關 卡 。 # 打 敗 食 人 魔 ， 收 集 寶 石 ， 並 逃 到 紅 色 X 處 # 使 用 字 符 串 和 移 動…" at bounding box center [1404, 376] width 282 height 605
click at [1359, 297] on div "# 這 是 一 個 組 合 挑 戰 關 卡 。 # 打 敗 食 人 魔 ， 收 集 寶 石 ， 並 逃 到 紅 色 X 處 # 使 用 字 符 串 和 移 動…" at bounding box center [1404, 376] width 282 height 605
click at [1348, 166] on div "# 這 是 一 個 組 合 挑 戰 關 卡 。 # 打 敗 食 人 魔 ， 收 集 寶 石 ， 並 逃 到 紅 色 X 處 # 使 用 字 符 串 和 移 動…" at bounding box center [1404, 359] width 281 height 572
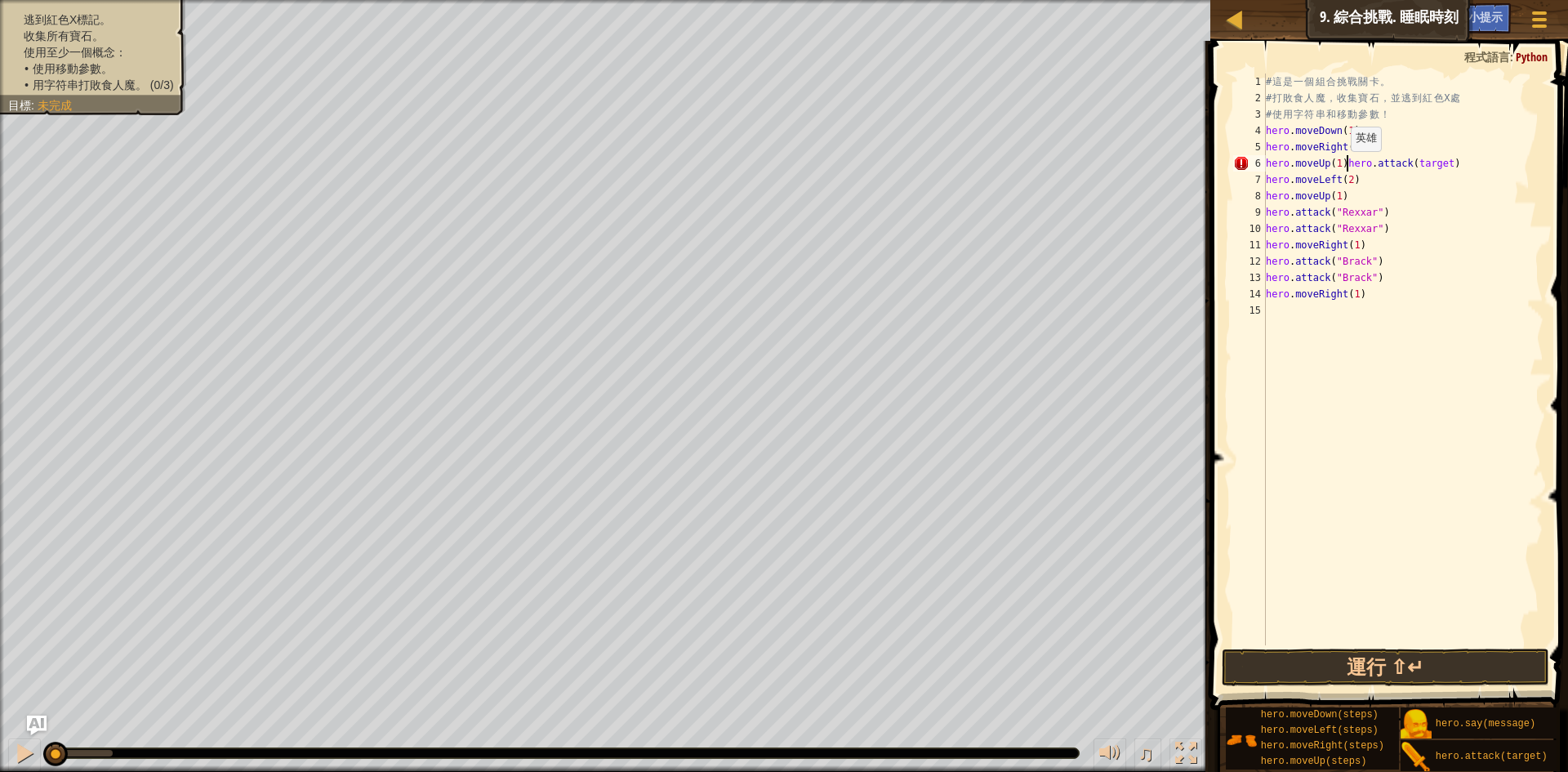
click at [1343, 167] on div "# 這 是 一 個 組 合 挑 戰 關 卡 。 # 打 敗 食 人 魔 ， 收 集 寶 石 ， 並 逃 到 紅 色 X 處 # 使 用 字 符 串 和 移 動…" at bounding box center [1404, 376] width 281 height 605
click at [1351, 180] on div "# 這 是 一 個 組 合 挑 戰 關 卡 。 # 打 敗 食 人 魔 ， 收 集 寶 石 ， 並 逃 到 紅 色 X 處 # 使 用 字 符 串 和 移 動…" at bounding box center [1404, 376] width 281 height 605
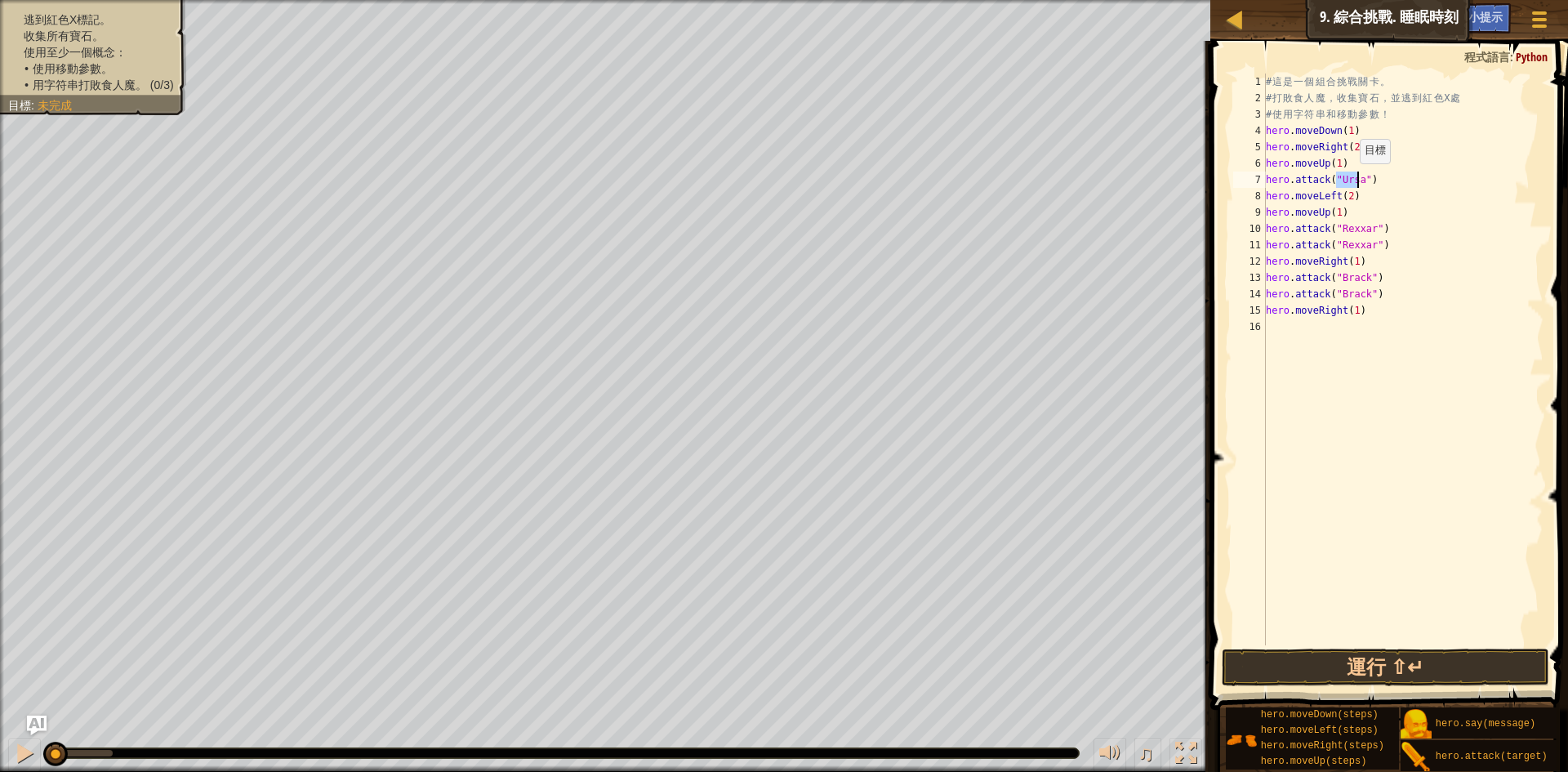
click at [1351, 180] on div "# 這 是 一 個 組 合 挑 戰 關 卡 。 # 打 敗 食 人 魔 ， 收 集 寶 石 ， 並 逃 到 紅 色 X 處 # 使 用 字 符 串 和 移 動…" at bounding box center [1404, 376] width 281 height 605
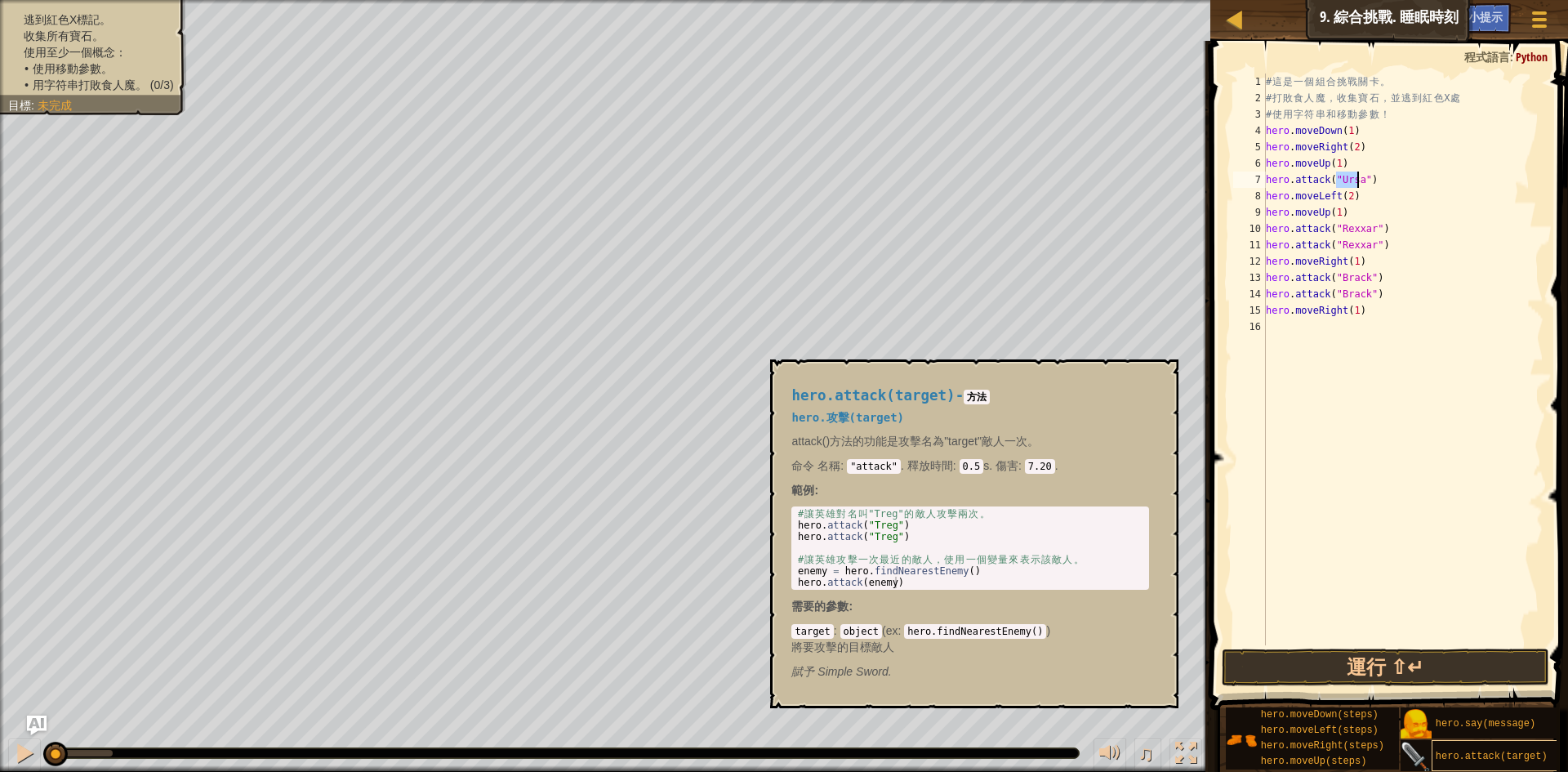
type textarea "hero.attack("Ursa")"
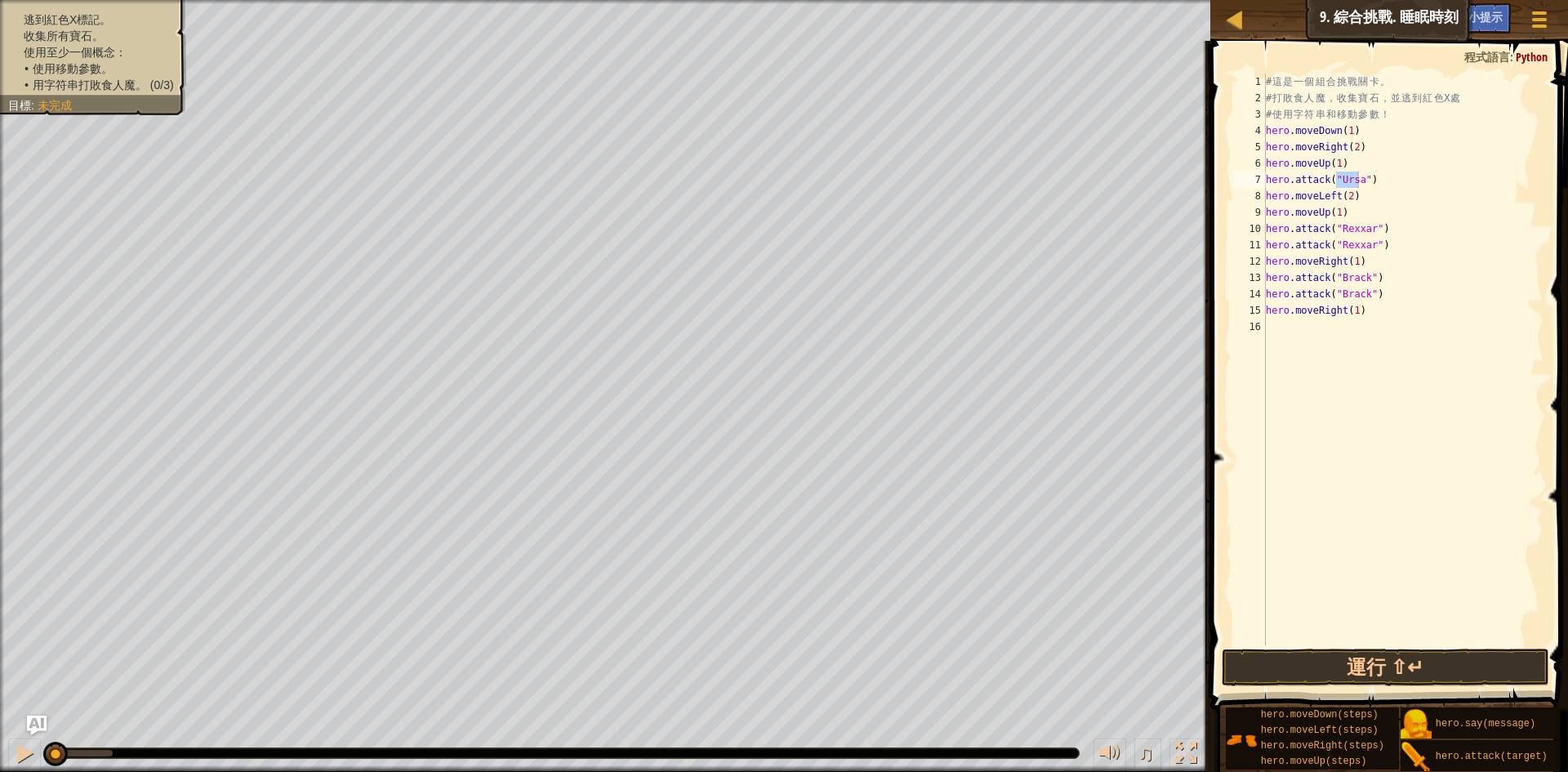
click at [1407, 187] on div "# 這 是 一 個 組 合 挑 戰 關 卡 。 # 打 敗 食 人 魔 ， 收 集 寶 石 ， 並 逃 到 紅 色 X 處 # 使 用 字 符 串 和 移 動…" at bounding box center [1404, 376] width 281 height 605
drag, startPoint x: 1375, startPoint y: 177, endPoint x: 1258, endPoint y: 178, distance: 117.0
click at [1258, 178] on div "hero.attack("Ursa") 1 2 3 4 5 6 7 8 9 10 11 12 13 14 15 16 # 這 是 一 個 組 合 挑 戰 關 …" at bounding box center [1387, 359] width 314 height 572
click at [1385, 180] on div "# 這 是 一 個 組 合 挑 戰 關 卡 。 # 打 敗 食 人 魔 ， 收 集 寶 石 ， 並 逃 到 紅 色 X 處 # 使 用 字 符 串 和 移 動…" at bounding box center [1404, 359] width 281 height 572
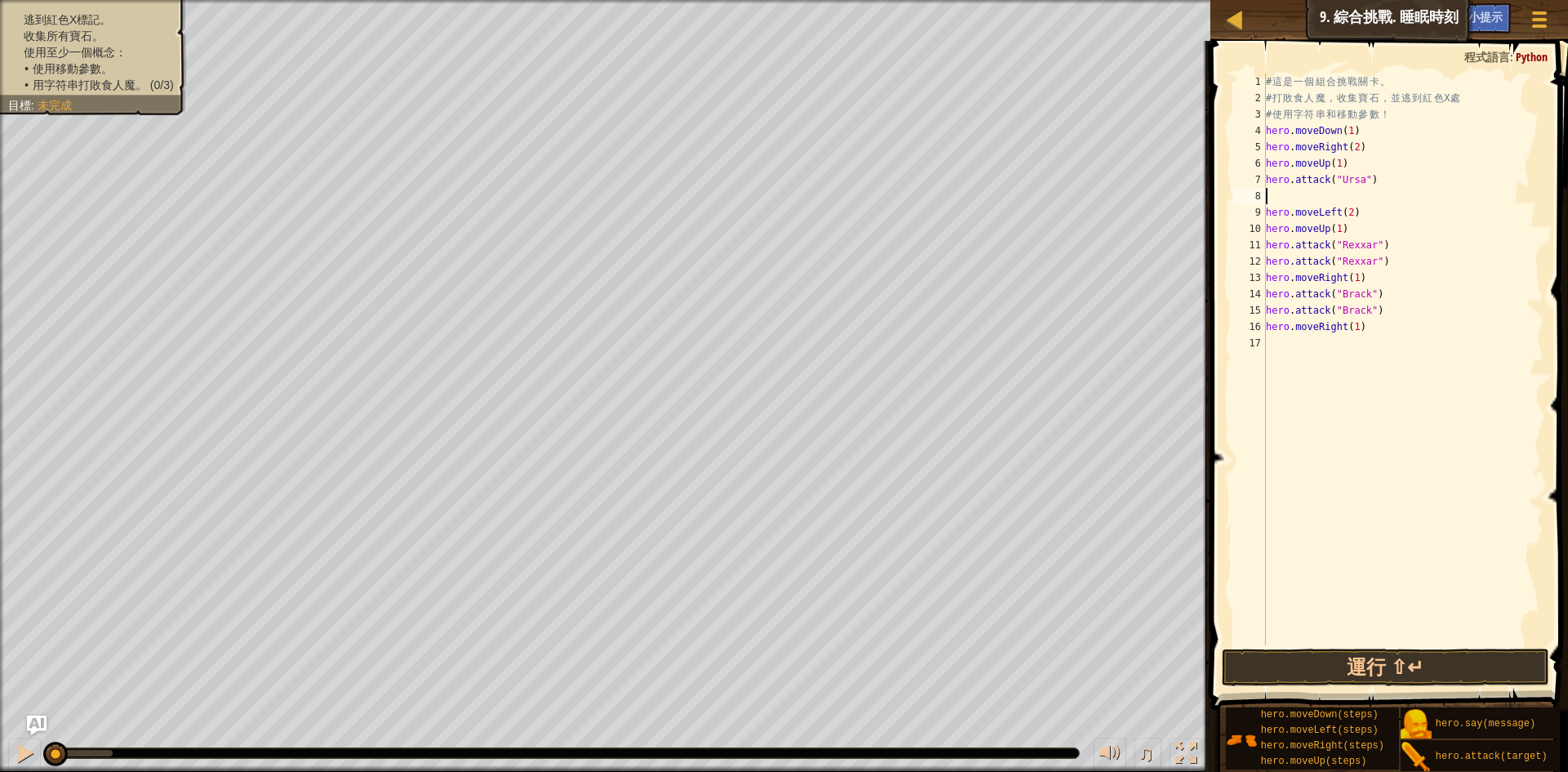
paste textarea "hero.attack("Ursa")"
click at [1396, 660] on button "運行 ⇧↵" at bounding box center [1386, 668] width 328 height 38
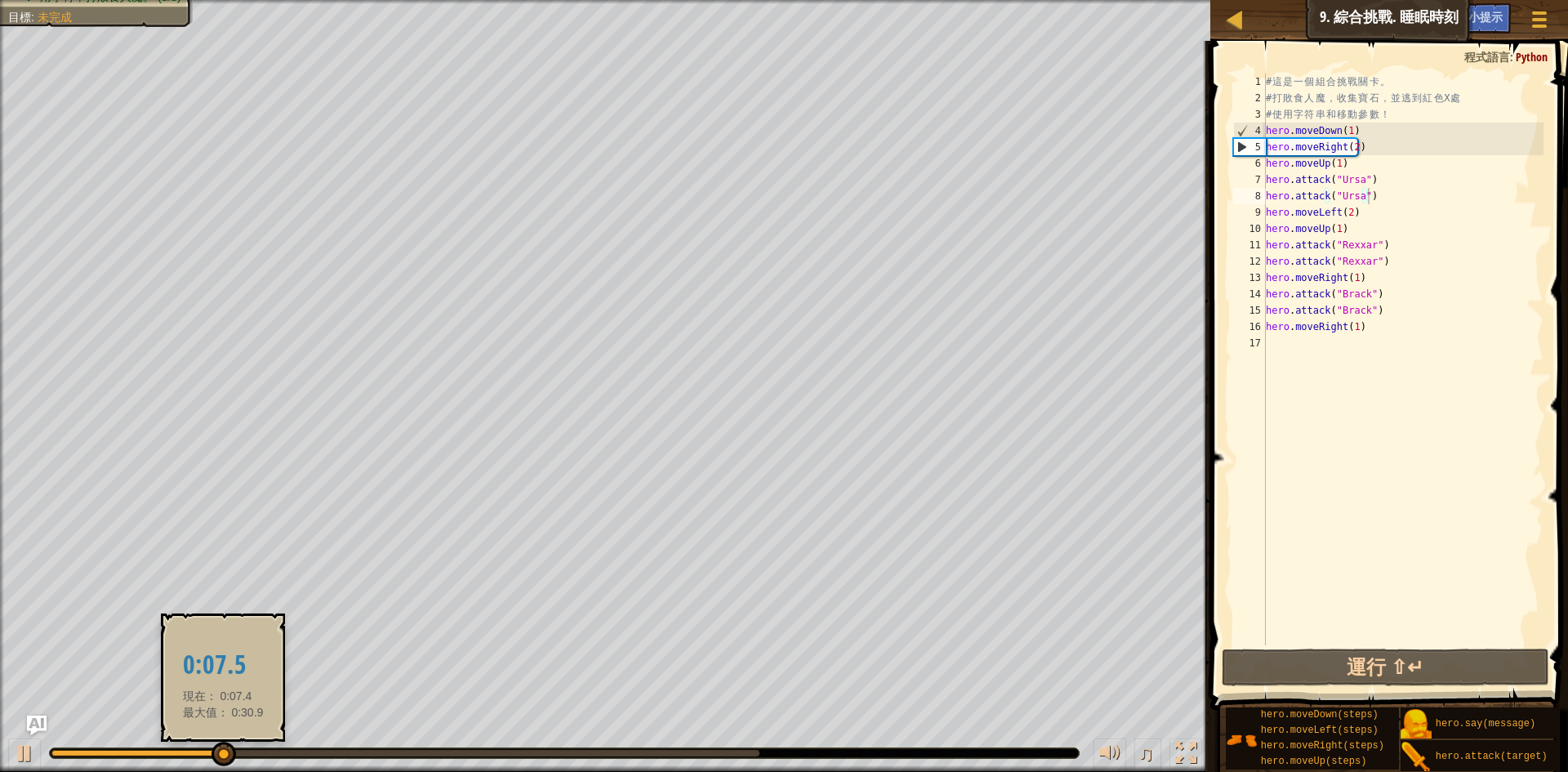
drag, startPoint x: 189, startPoint y: 746, endPoint x: 224, endPoint y: 748, distance: 35.1
click at [224, 748] on div "♫" at bounding box center [605, 749] width 1211 height 49
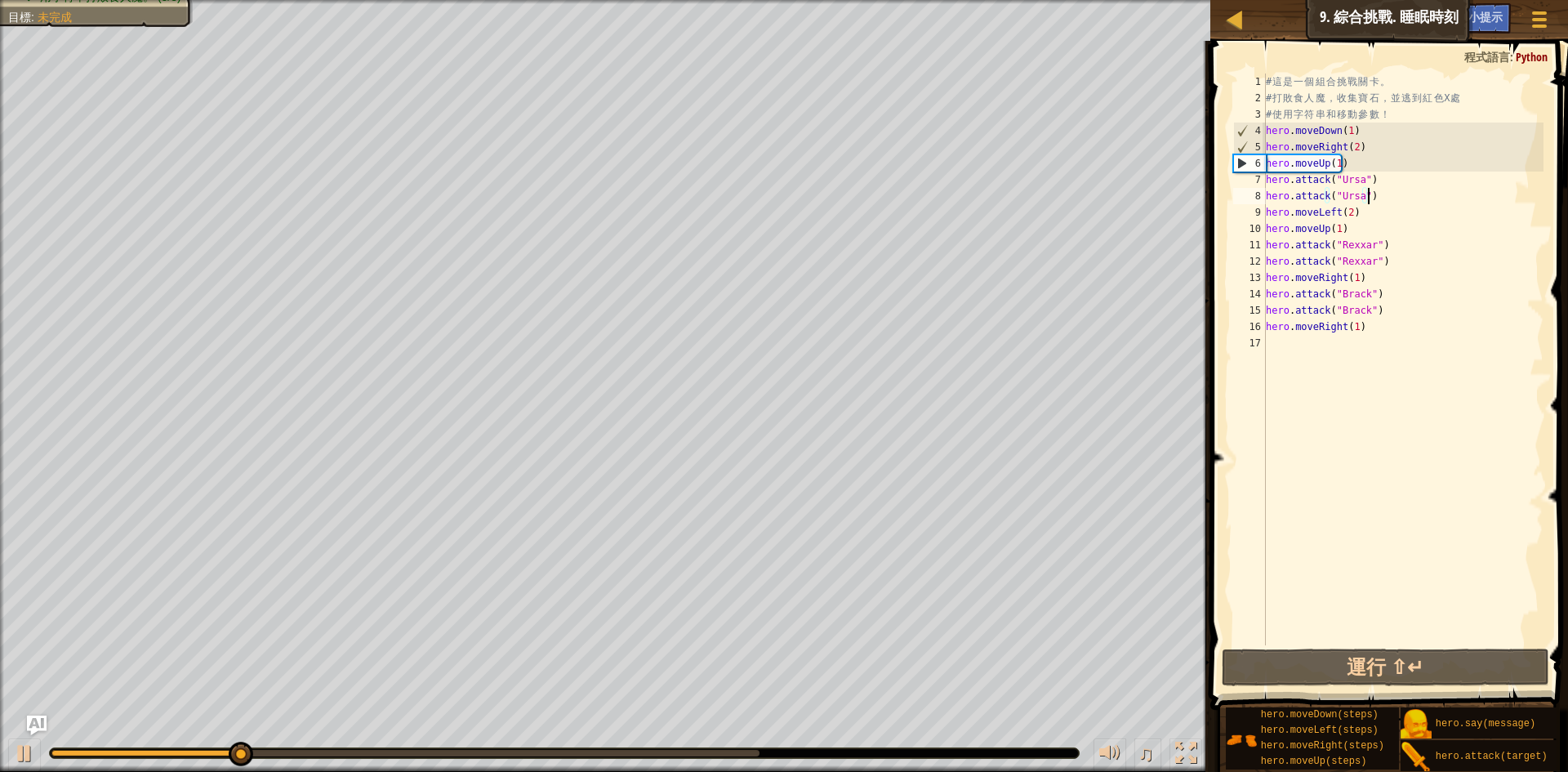
click at [315, 752] on div at bounding box center [405, 753] width 708 height 6
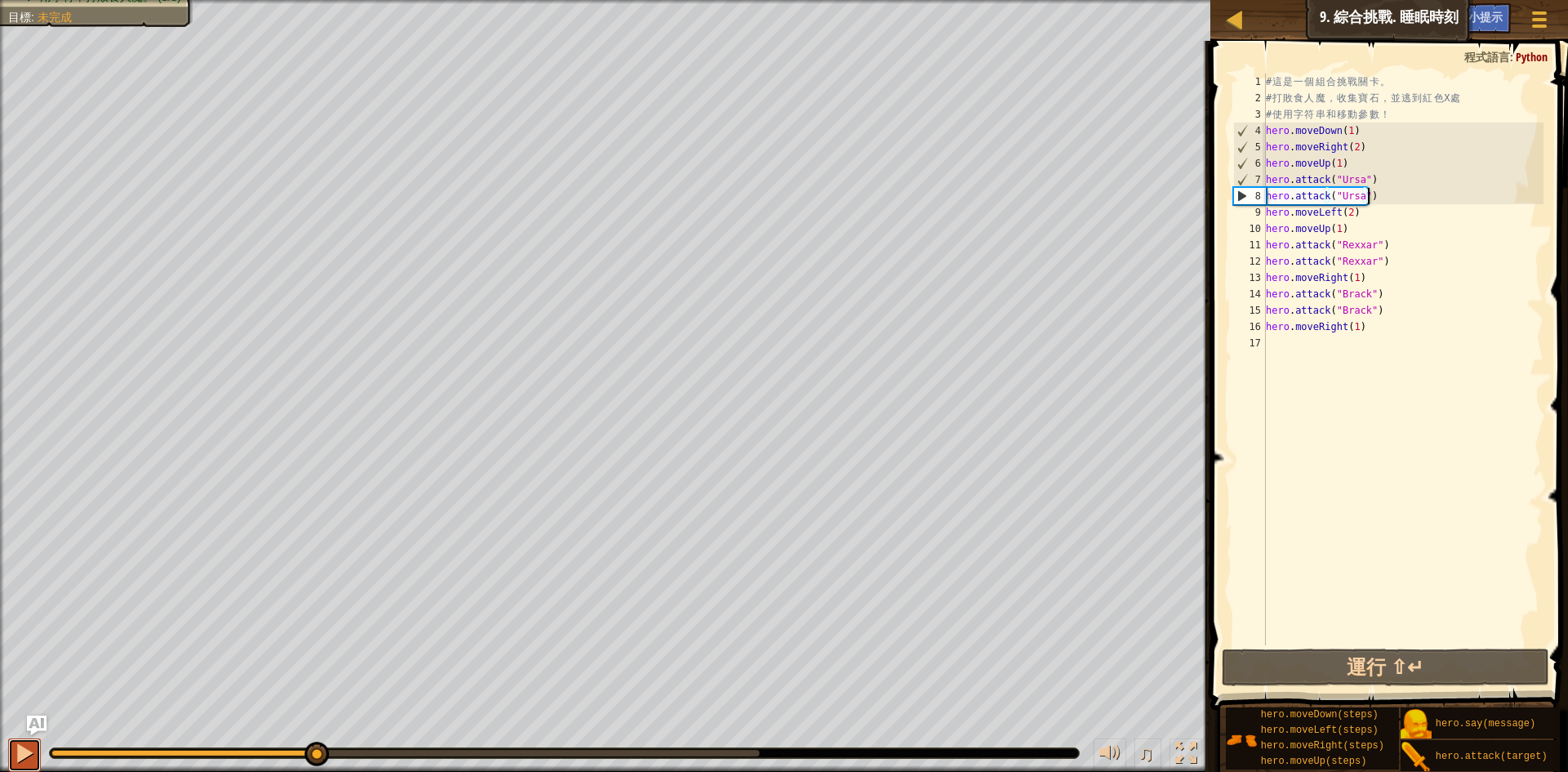
click at [22, 759] on div at bounding box center [25, 753] width 21 height 21
click at [428, 760] on div "♫" at bounding box center [605, 749] width 1211 height 49
click at [463, 758] on div at bounding box center [564, 753] width 1029 height 10
click at [551, 759] on div at bounding box center [564, 753] width 1031 height 11
click at [573, 756] on div at bounding box center [405, 753] width 708 height 6
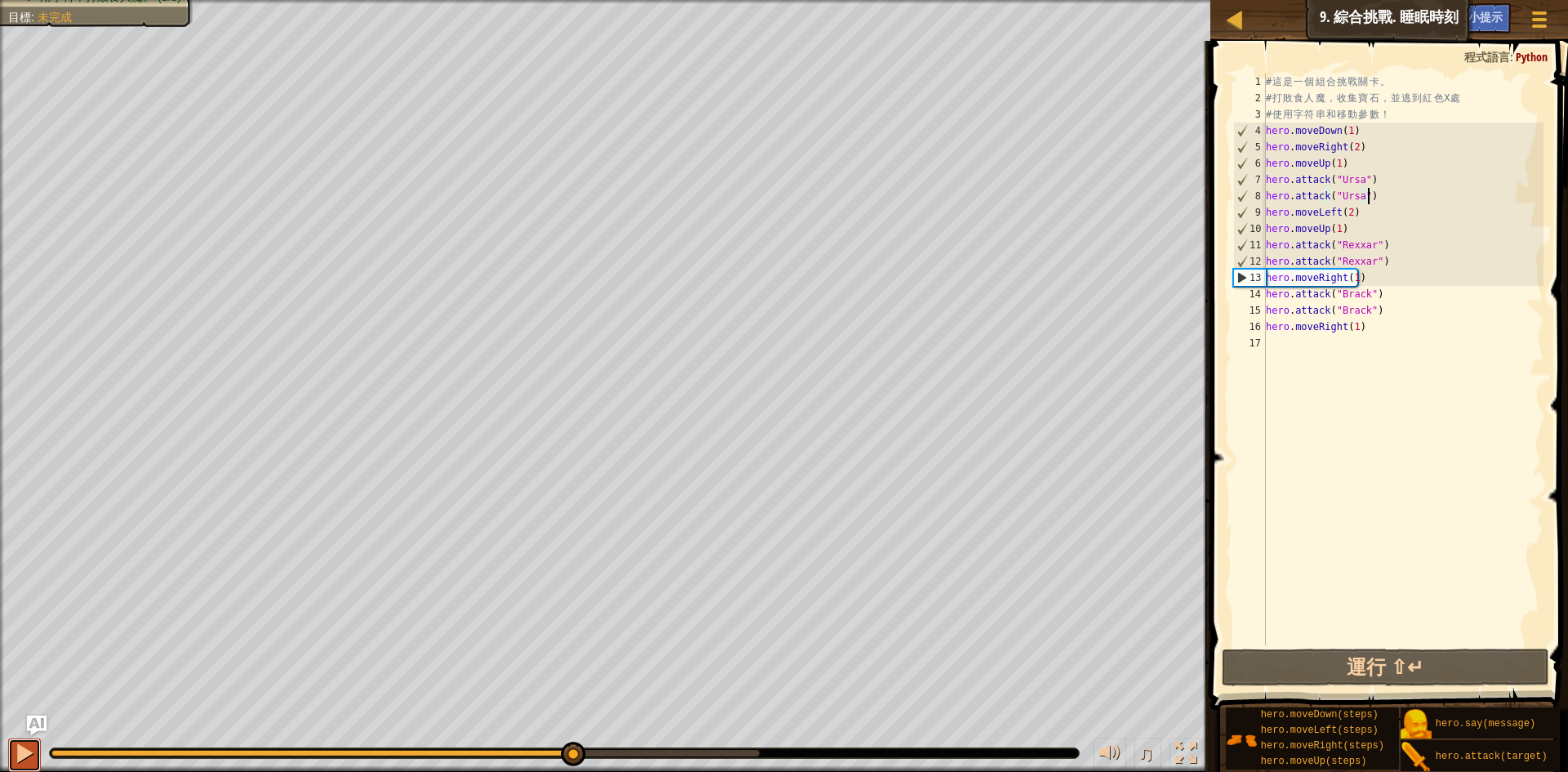
click at [19, 757] on div at bounding box center [25, 753] width 21 height 21
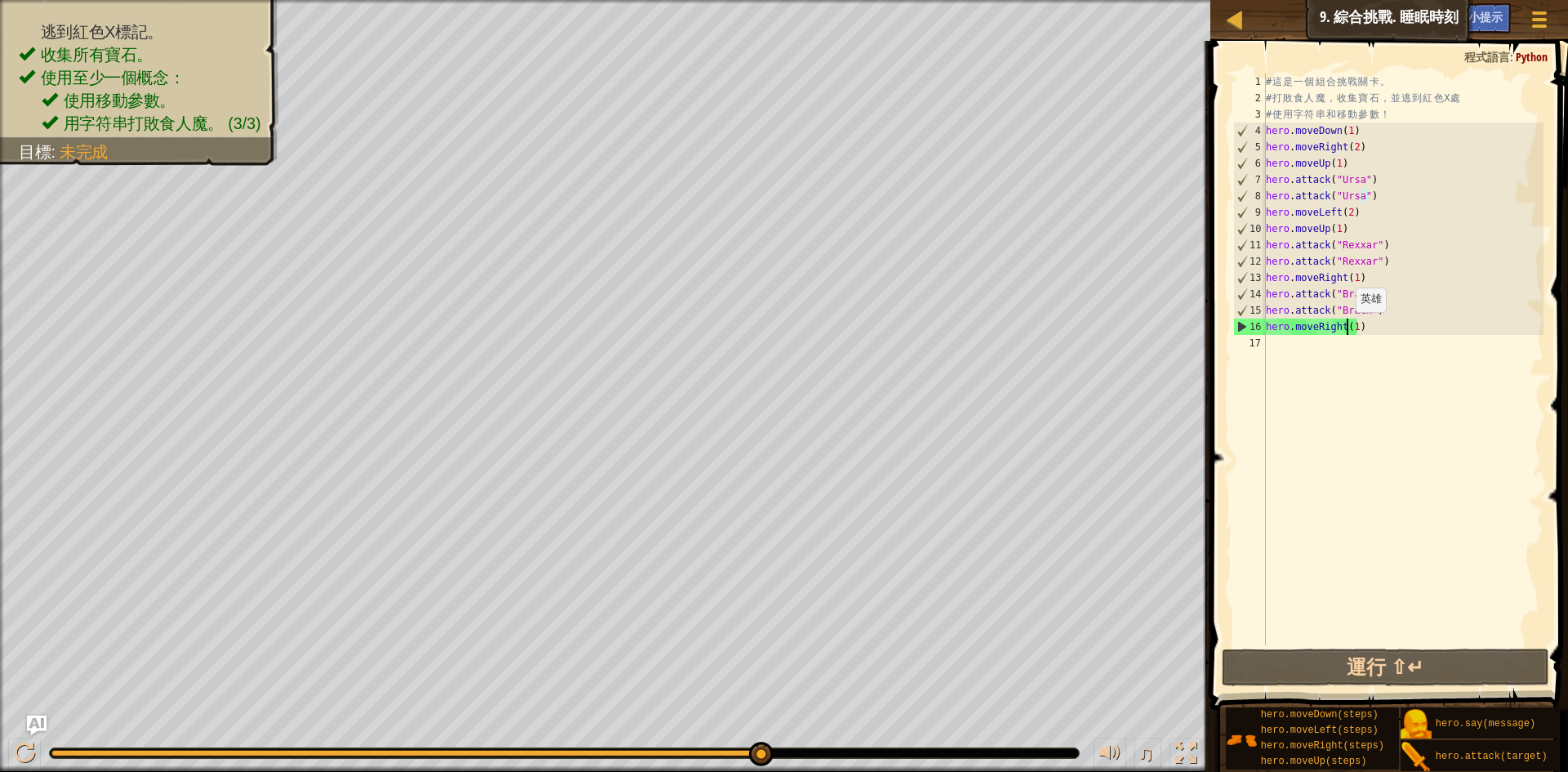
click at [1348, 329] on div "# 這 是 一 個 組 合 挑 戰 關 卡 。 # 打 敗 食 人 魔 ， 收 集 寶 石 ， 並 逃 到 紅 色 X 處 # 使 用 字 符 串 和 移 動…" at bounding box center [1404, 376] width 281 height 605
type textarea "hero.moveRight(1)"
click at [1348, 329] on div "# 這 是 一 個 組 合 挑 戰 關 卡 。 # 打 敗 食 人 魔 ， 收 集 寶 石 ， 並 逃 到 紅 色 X 處 # 使 用 字 符 串 和 移 動…" at bounding box center [1404, 376] width 281 height 605
click at [1346, 402] on div "# 這 是 一 個 組 合 挑 戰 關 卡 。 # 打 敗 食 人 魔 ， 收 集 寶 石 ， 並 逃 到 紅 色 X 處 # 使 用 字 符 串 和 移 動…" at bounding box center [1404, 376] width 281 height 605
click at [1346, 331] on div "# 這 是 一 個 組 合 挑 戰 關 卡 。 # 打 敗 食 人 魔 ， 收 集 寶 石 ， 並 逃 到 紅 色 X 處 # 使 用 字 符 串 和 移 動…" at bounding box center [1404, 376] width 281 height 605
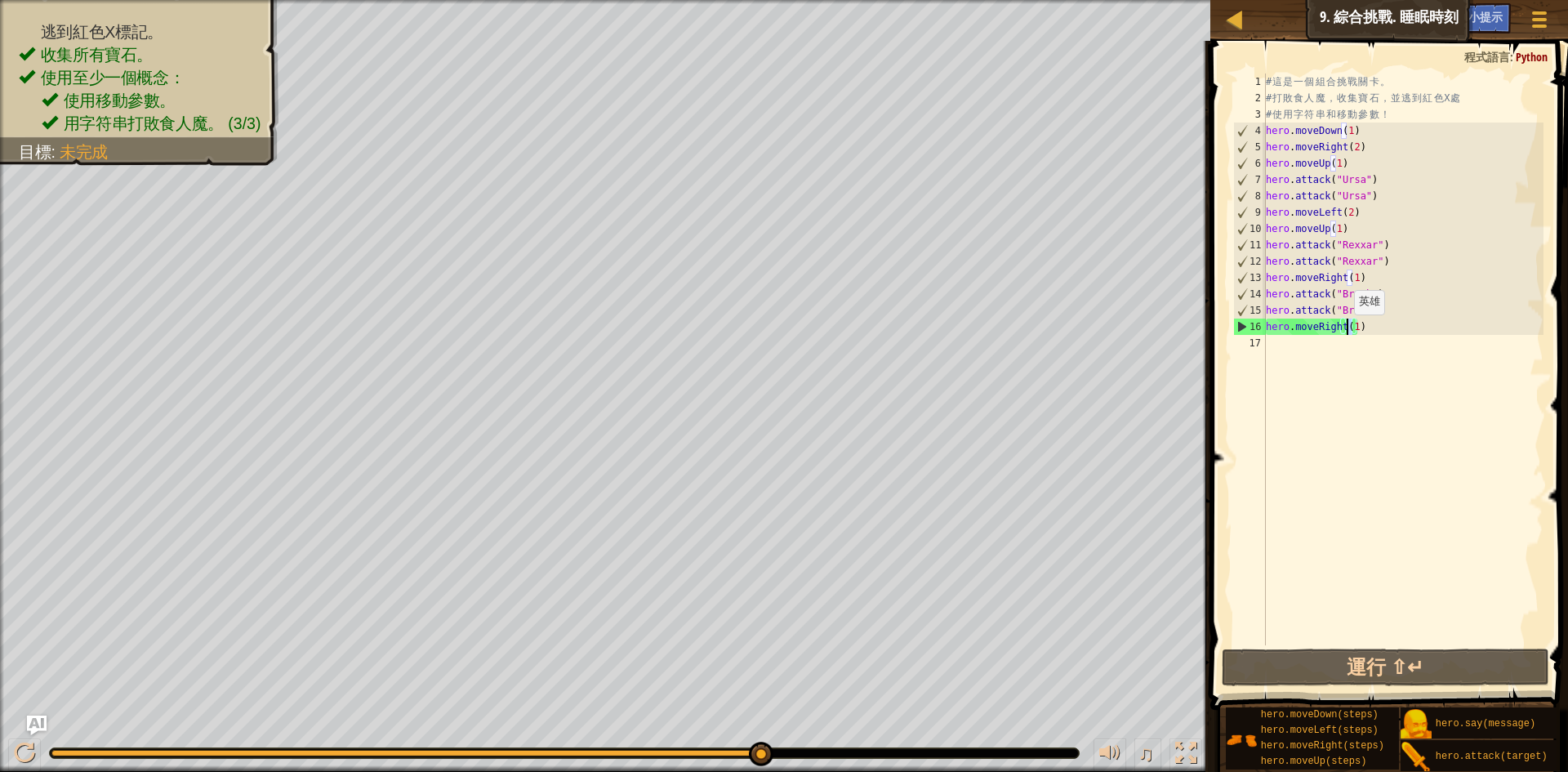
click at [1346, 331] on div "# 這 是 一 個 組 合 挑 戰 關 卡 。 # 打 敗 食 人 魔 ， 收 集 寶 石 ， 並 逃 到 紅 色 X 處 # 使 用 字 符 串 和 移 動…" at bounding box center [1404, 376] width 281 height 605
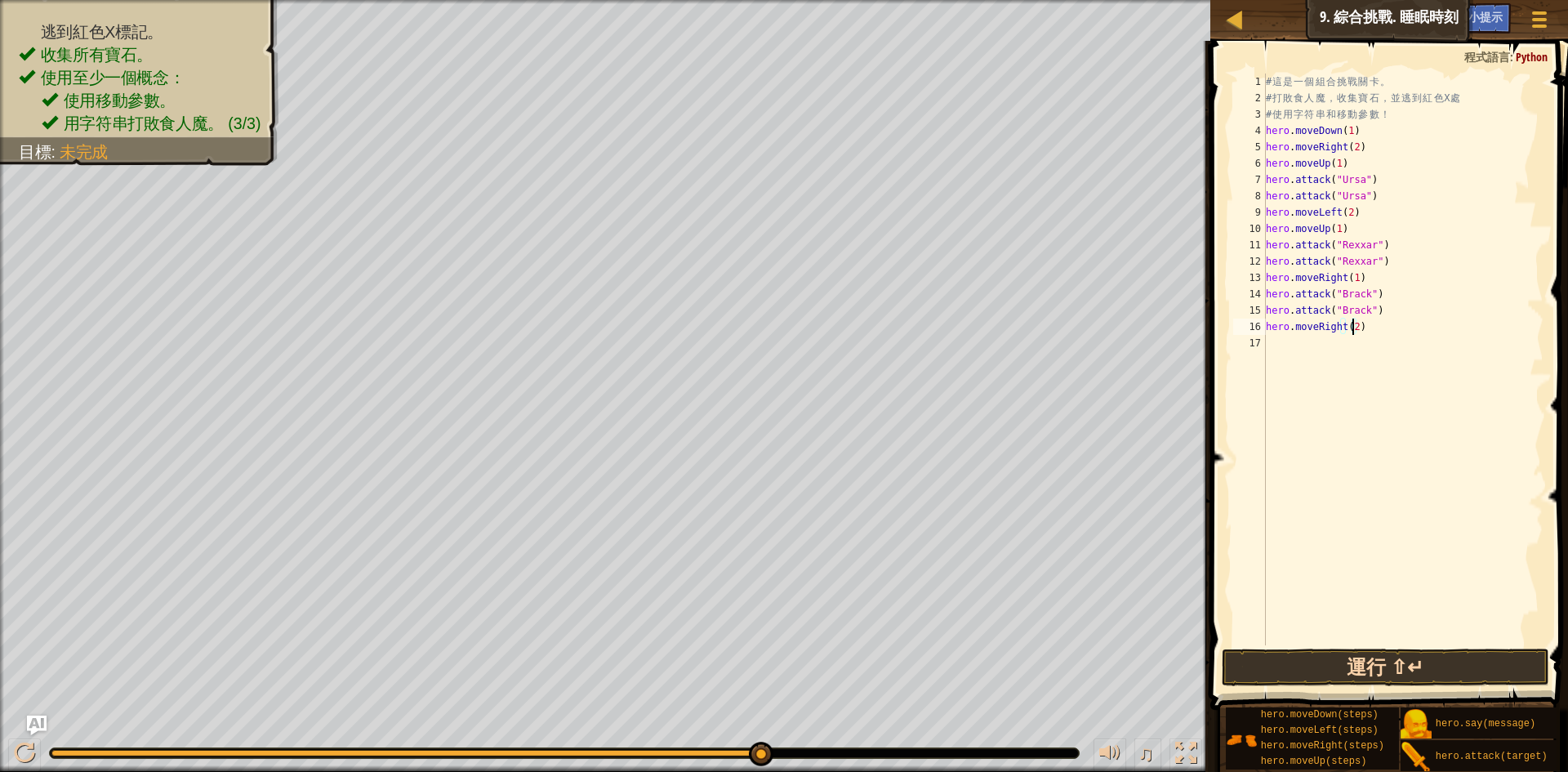
type textarea "hero.moveRight(2)"
click at [1305, 665] on button "運行 ⇧↵" at bounding box center [1386, 668] width 328 height 38
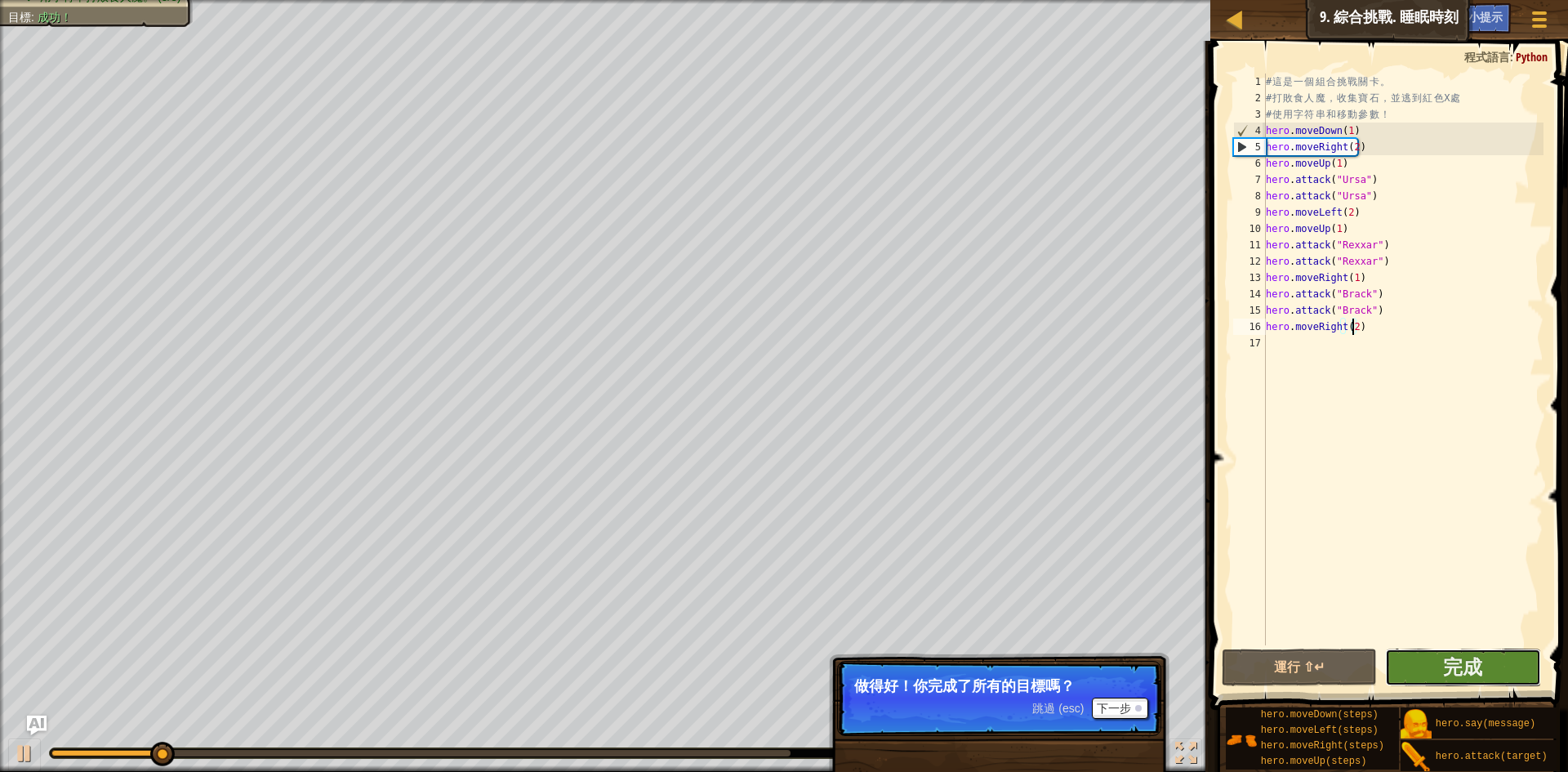
click at [1496, 649] on button "完成" at bounding box center [1463, 668] width 156 height 38
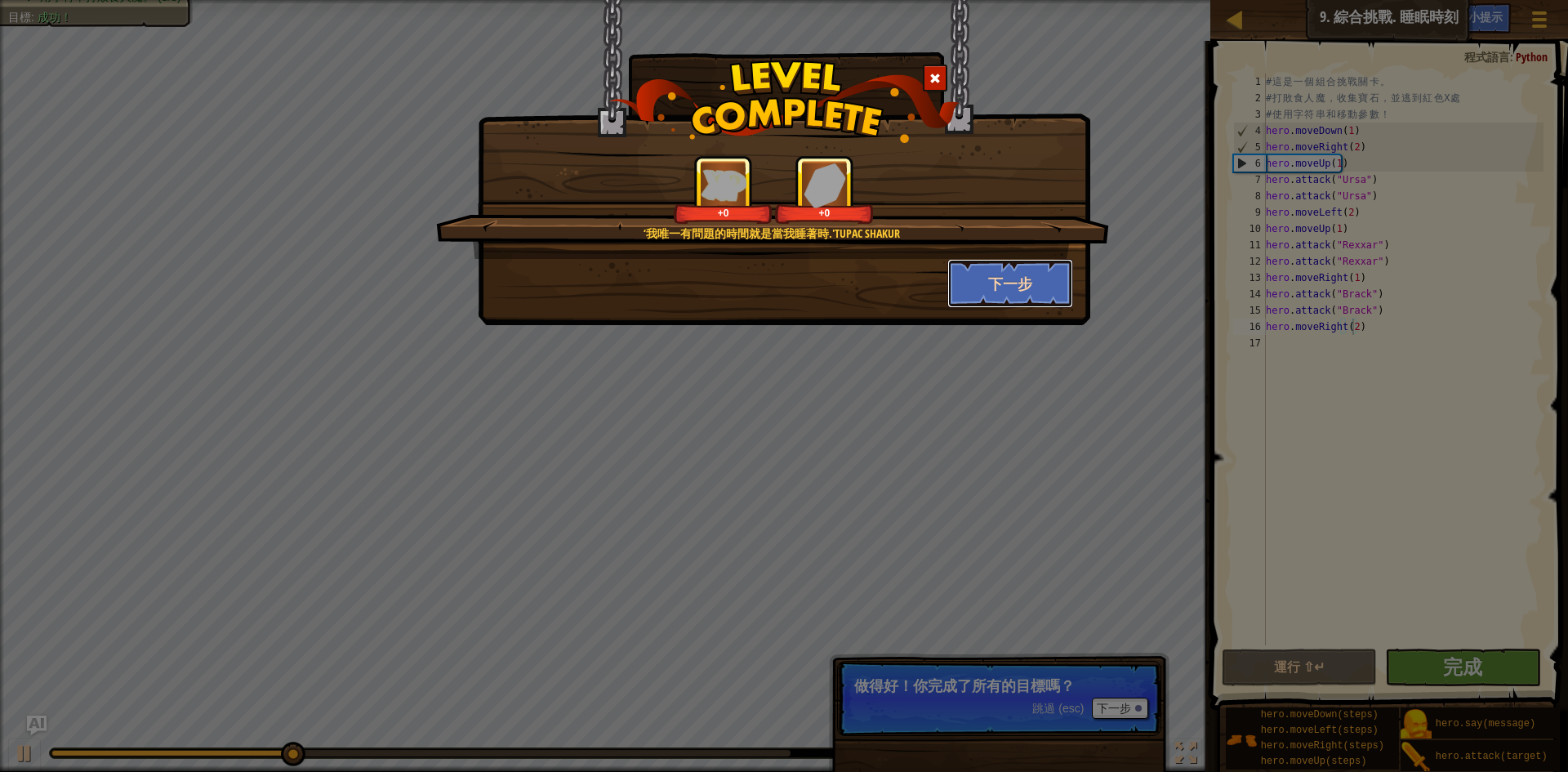
click at [1031, 282] on button "下一步" at bounding box center [1010, 283] width 126 height 49
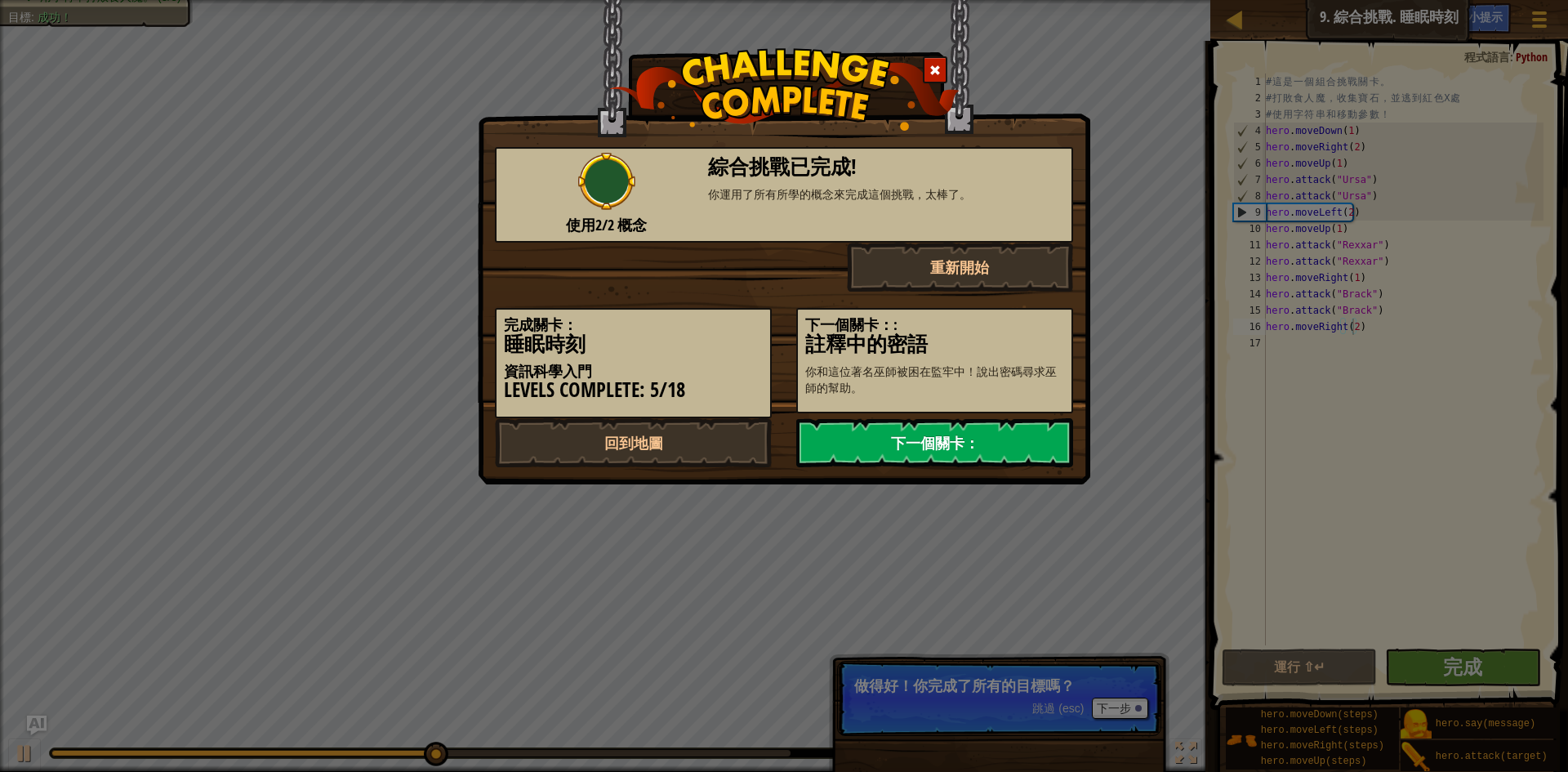
click at [968, 440] on link "下一個關卡：" at bounding box center [934, 442] width 277 height 49
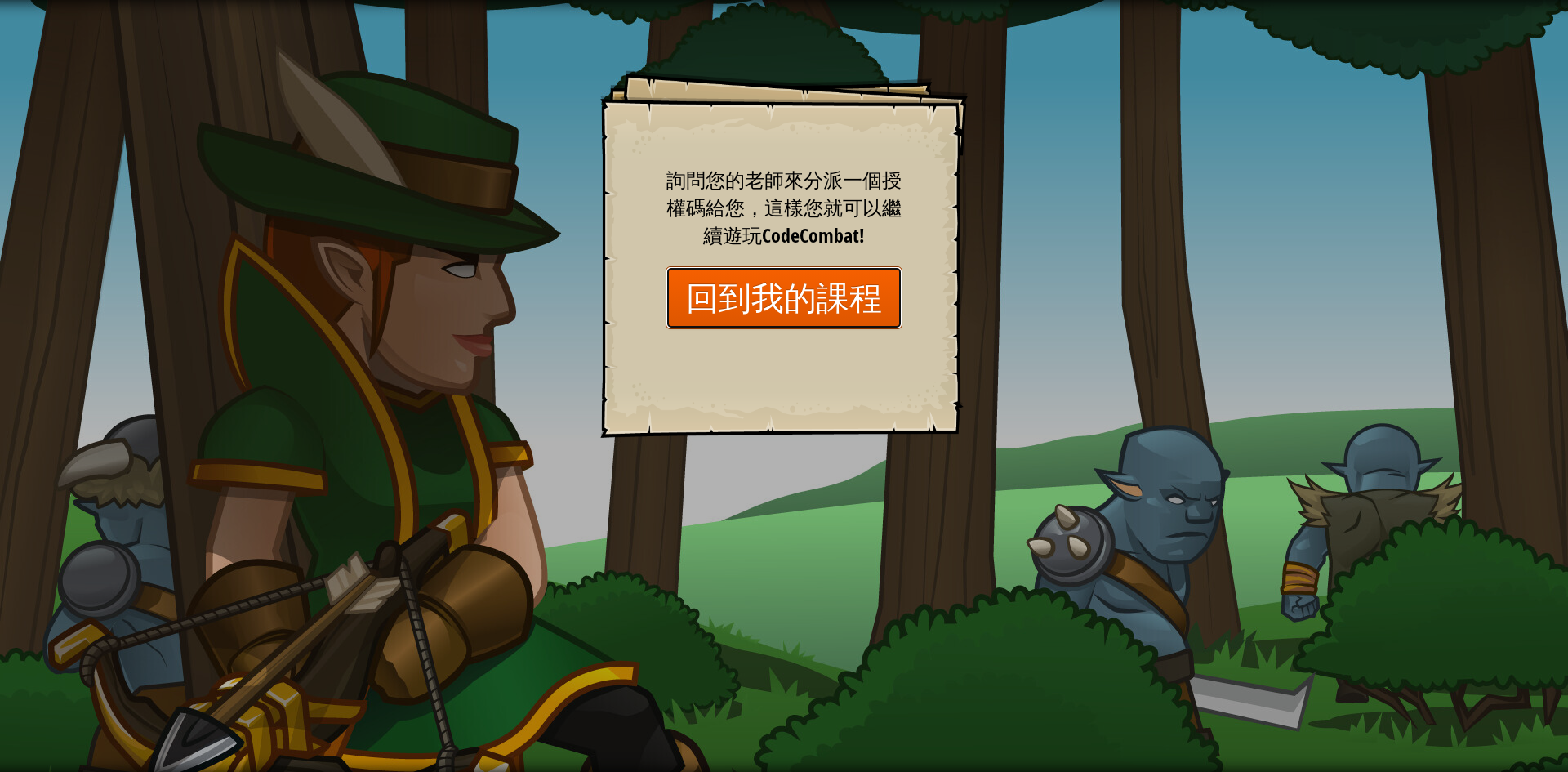
click at [757, 279] on link "回到我的課程" at bounding box center [784, 297] width 237 height 63
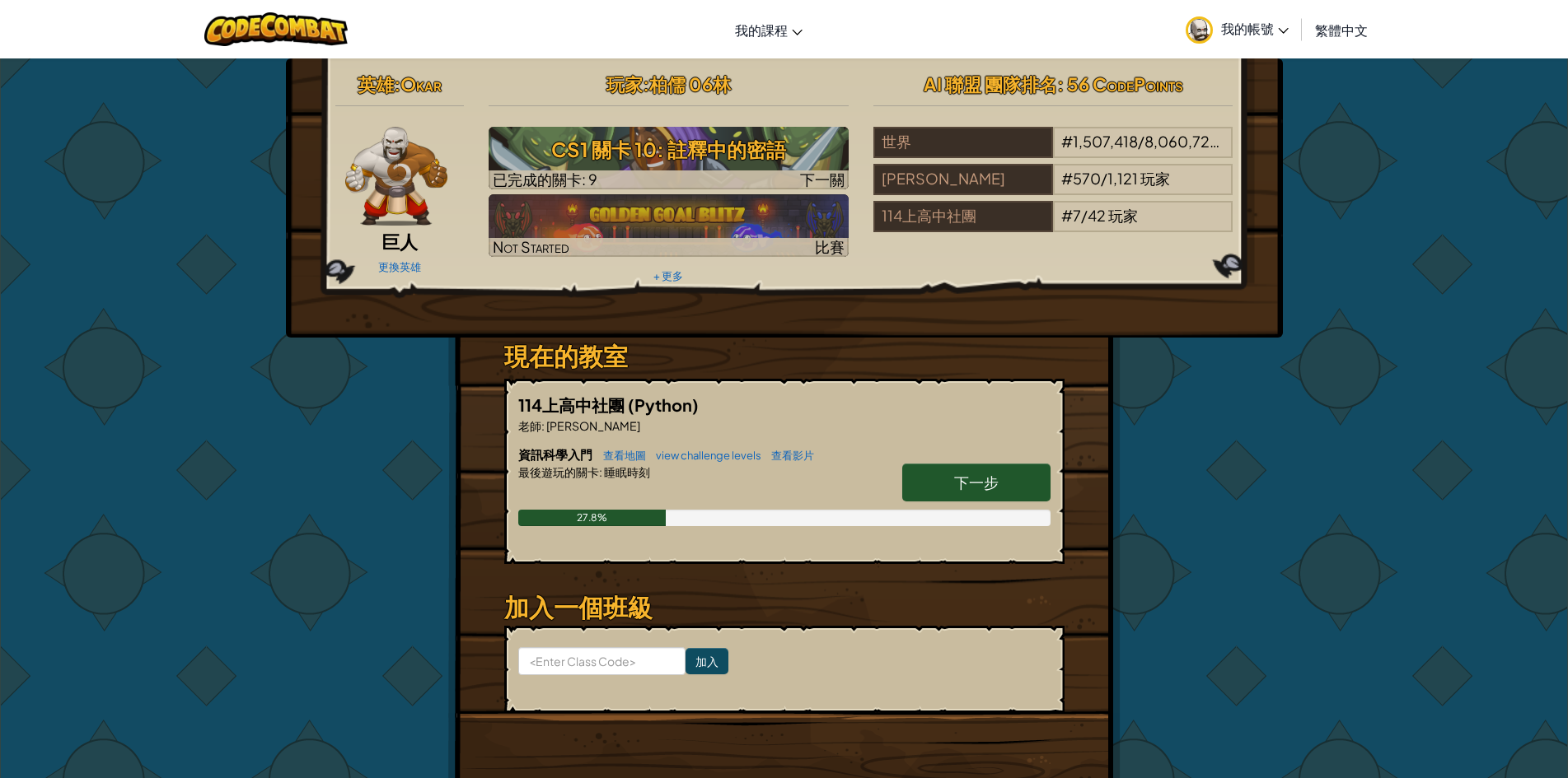
click at [974, 472] on span "下一步" at bounding box center [976, 481] width 45 height 19
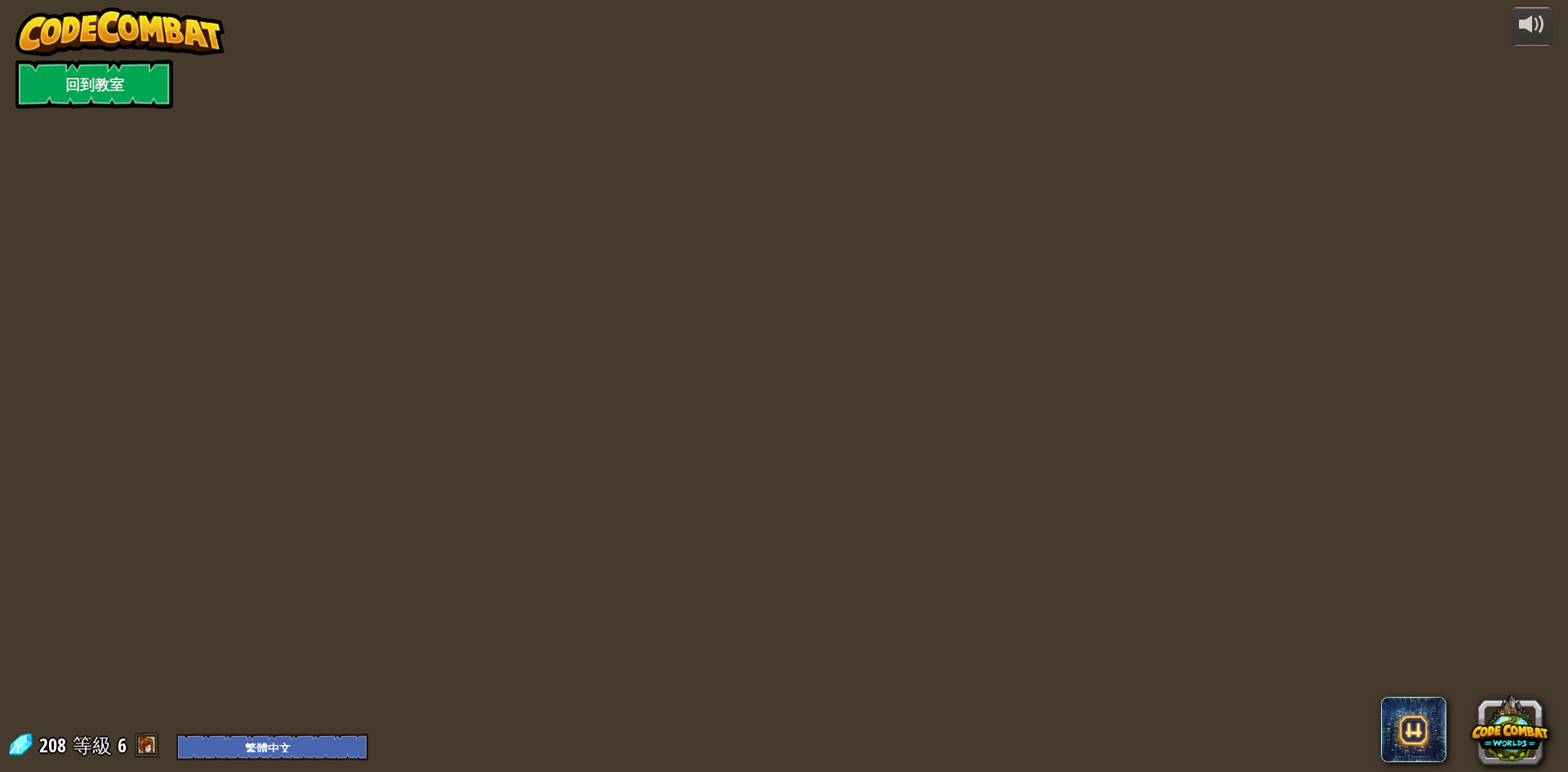
select select "zh-HANT"
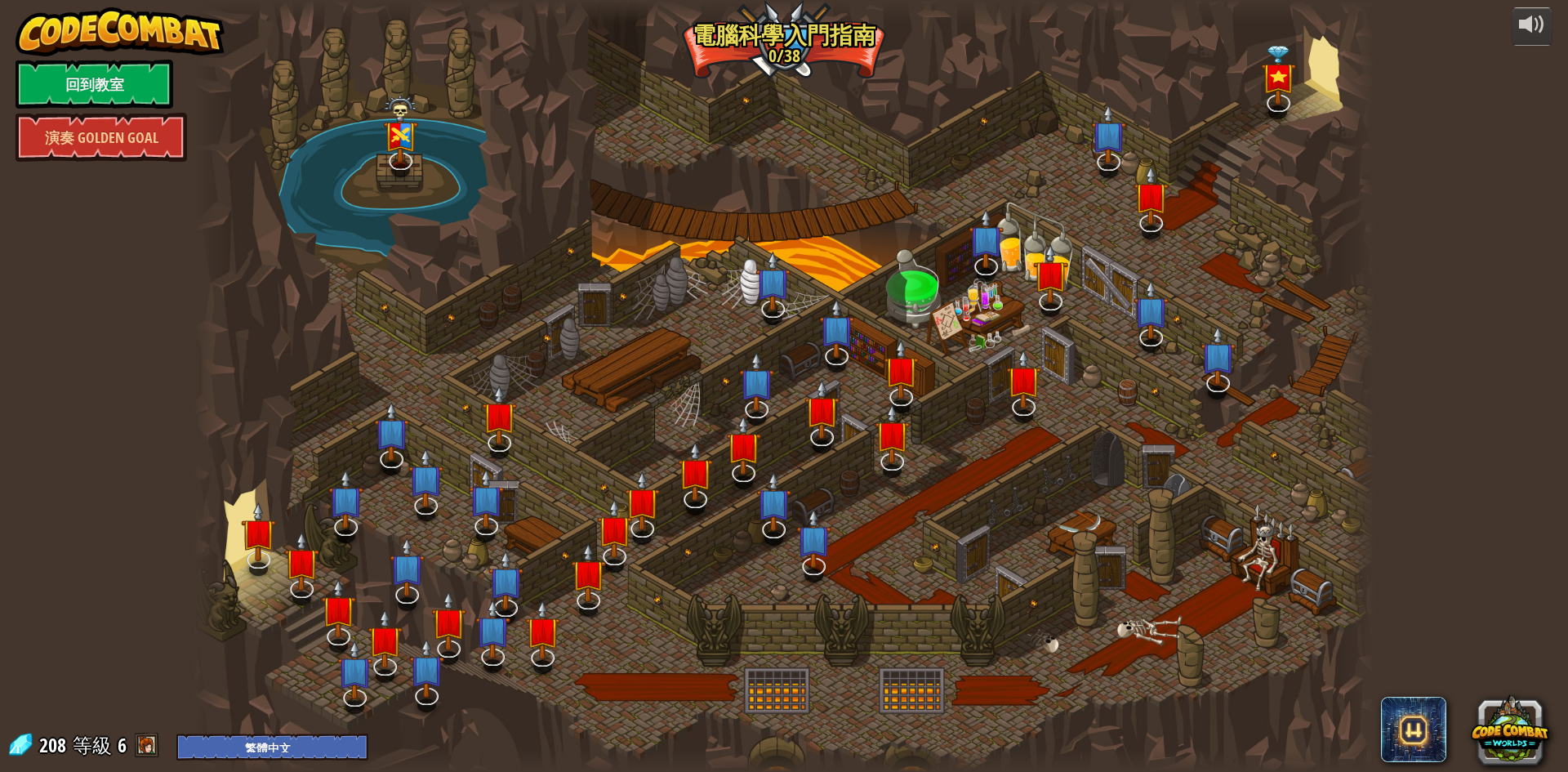
select select "zh-HANT"
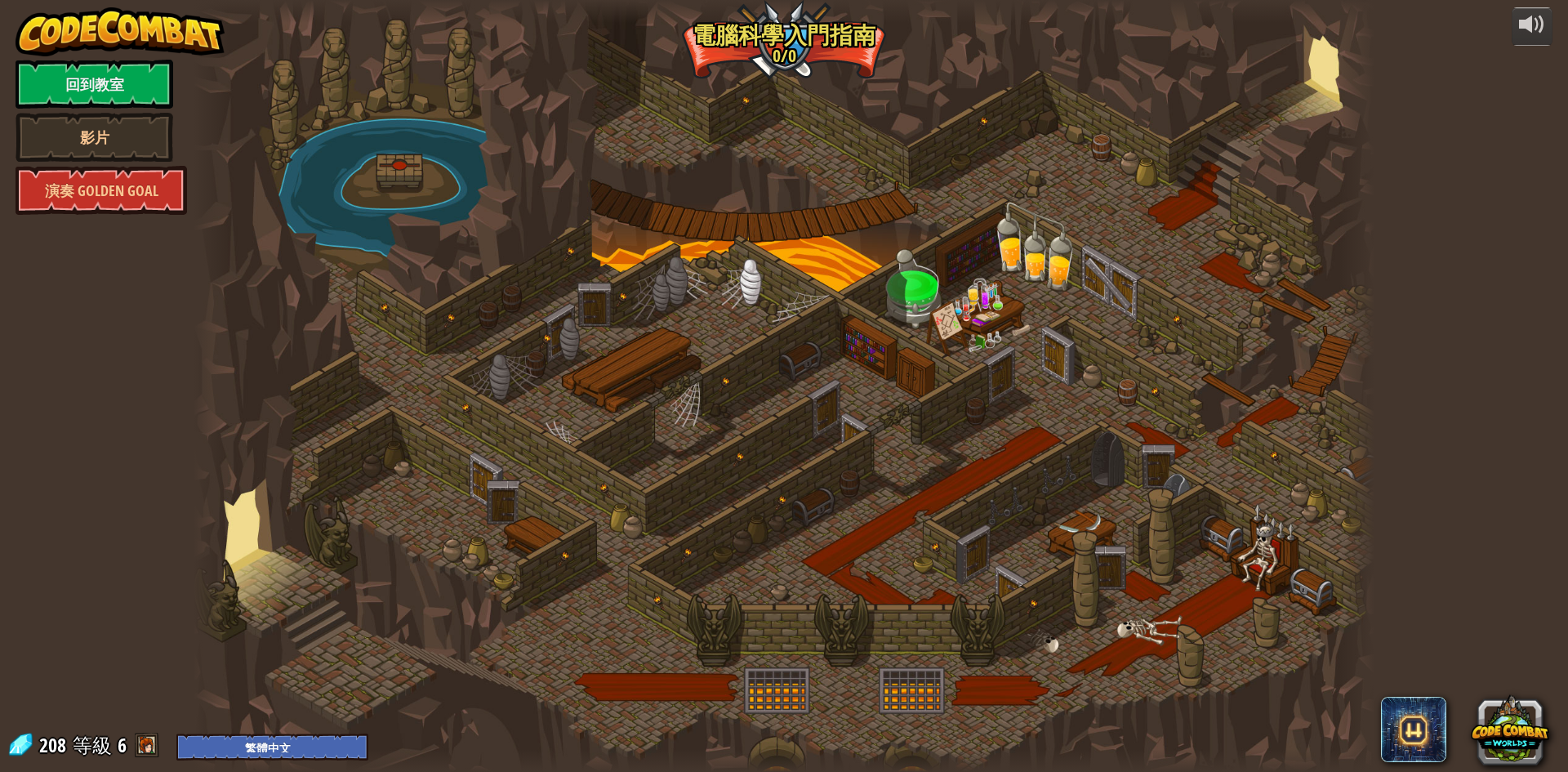
select select "zh-HANT"
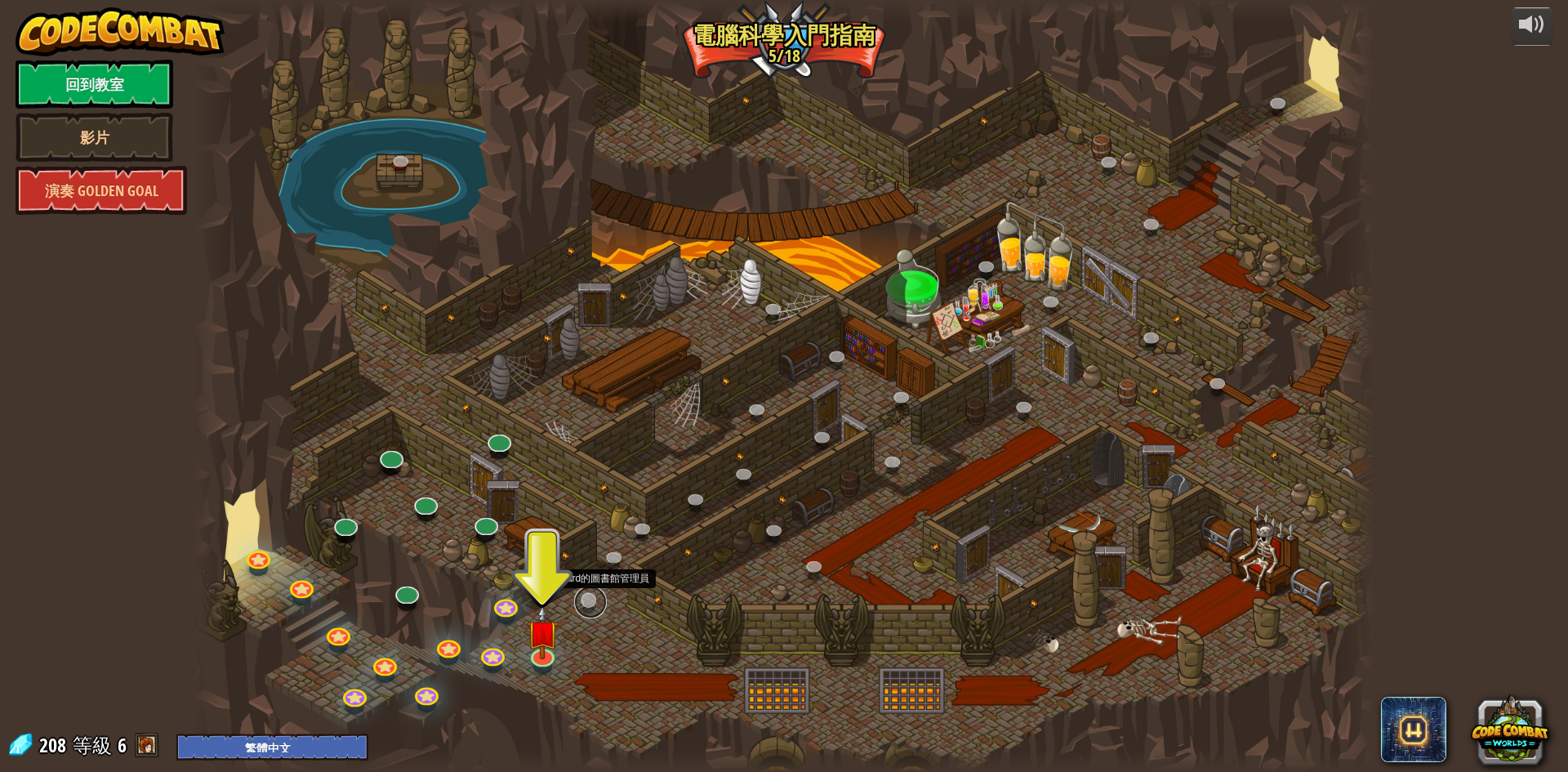
click at [580, 600] on link at bounding box center [590, 602] width 33 height 33
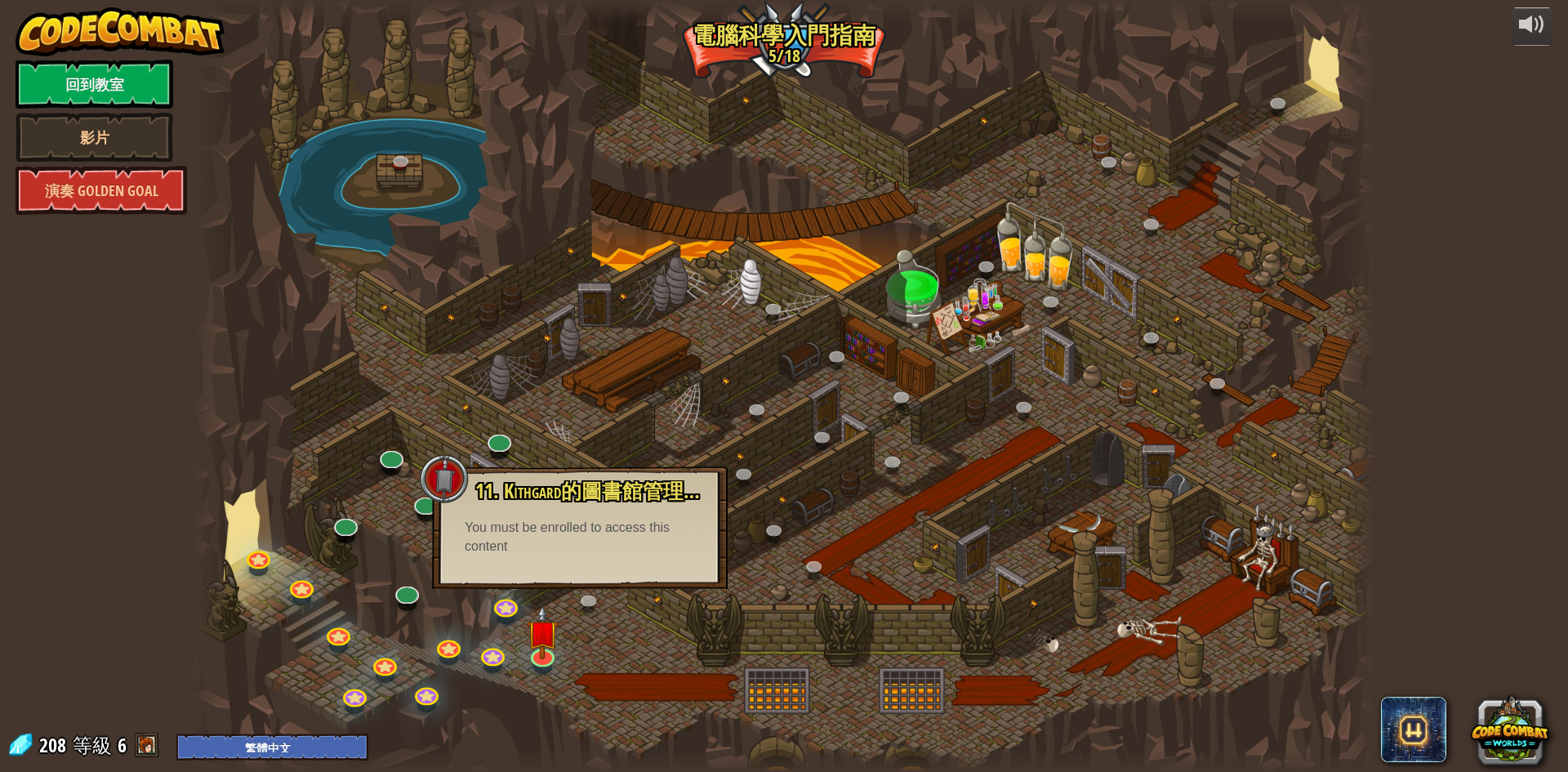
click at [609, 695] on div at bounding box center [784, 386] width 1181 height 772
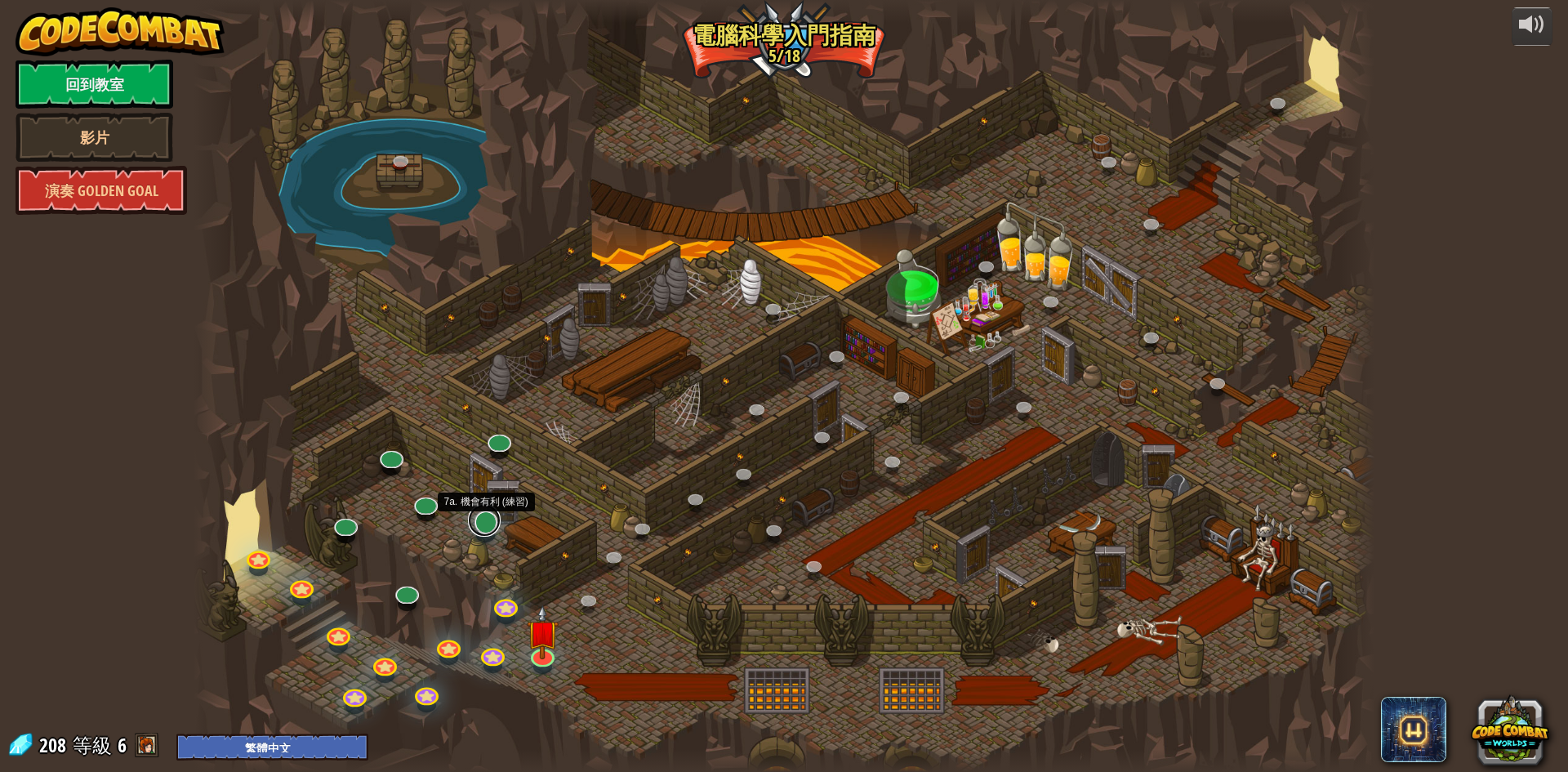
click at [476, 520] on link at bounding box center [484, 520] width 33 height 33
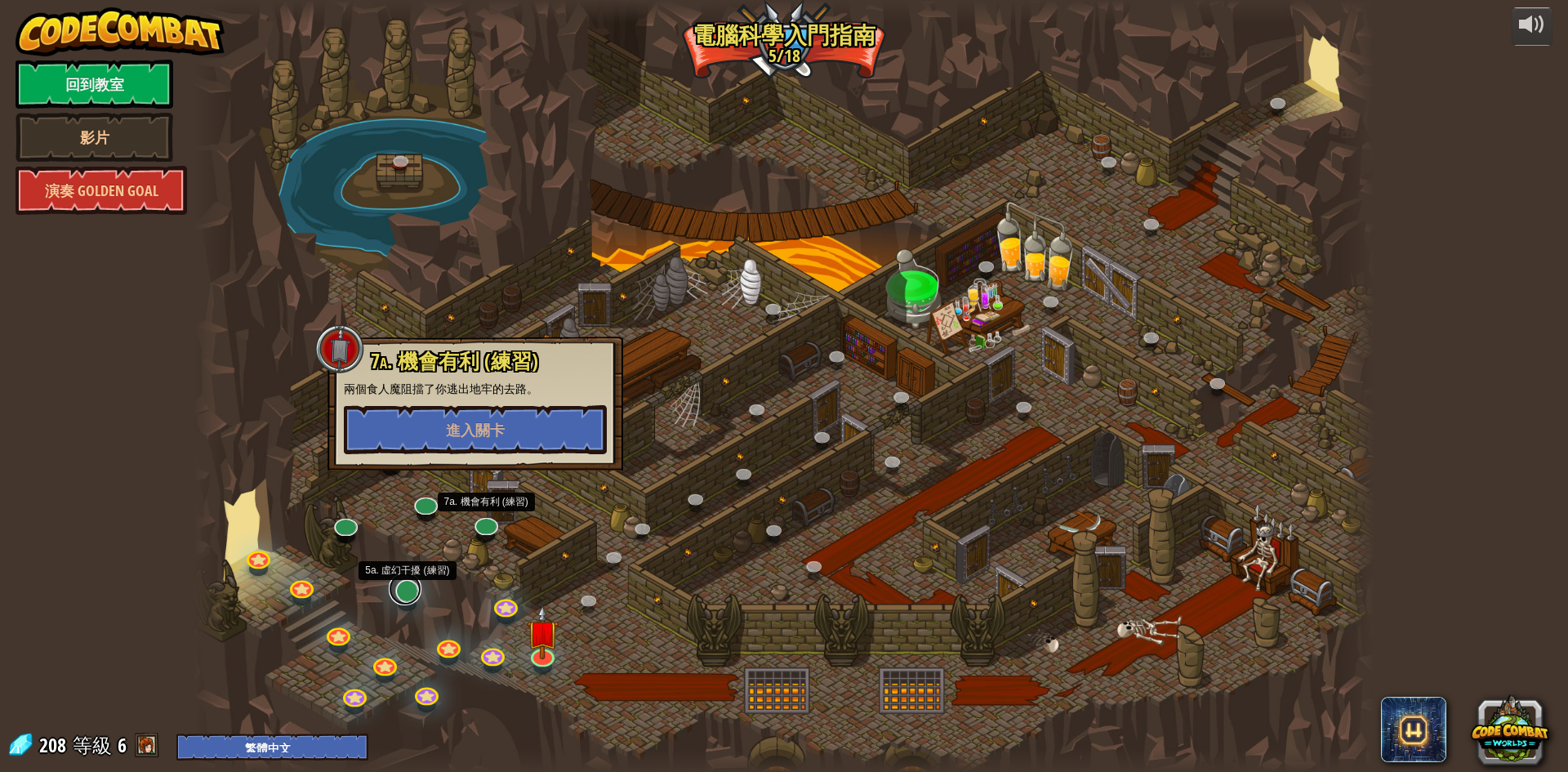
click at [410, 592] on link at bounding box center [405, 589] width 33 height 33
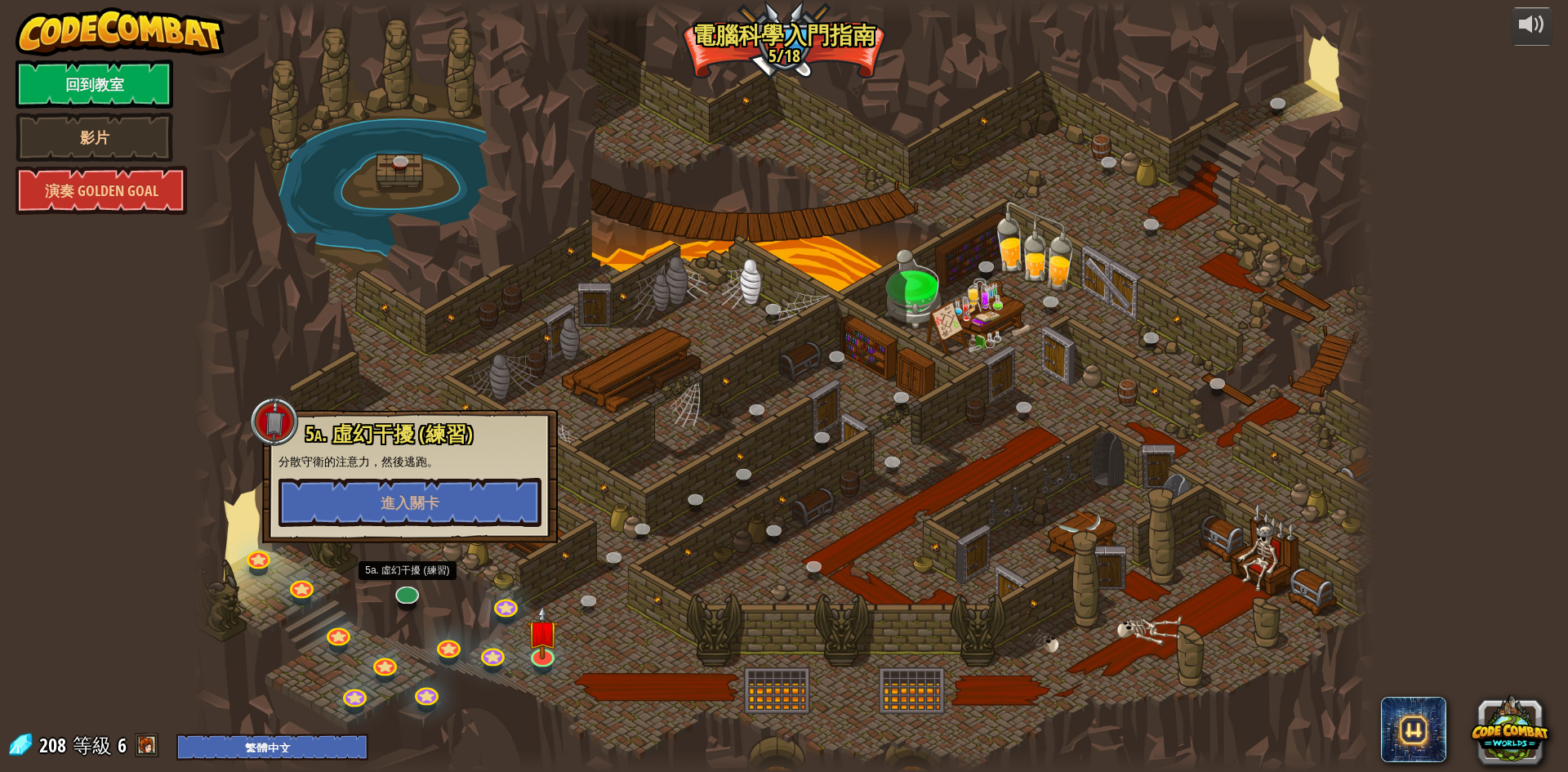
click at [160, 558] on div "powered by 回到教室 影片 演奏 Golden Goal 25. [PERSON_NAME]之門 (未解鎖) 逃離 [GEOGRAPHIC_DATA…" at bounding box center [784, 386] width 1568 height 772
click at [191, 390] on div "powered by 回到教室 影片 演奏 Golden Goal 25. [PERSON_NAME]之門 (未解鎖) 逃離 [GEOGRAPHIC_DATA…" at bounding box center [784, 386] width 1568 height 772
click at [312, 408] on div at bounding box center [784, 386] width 1181 height 772
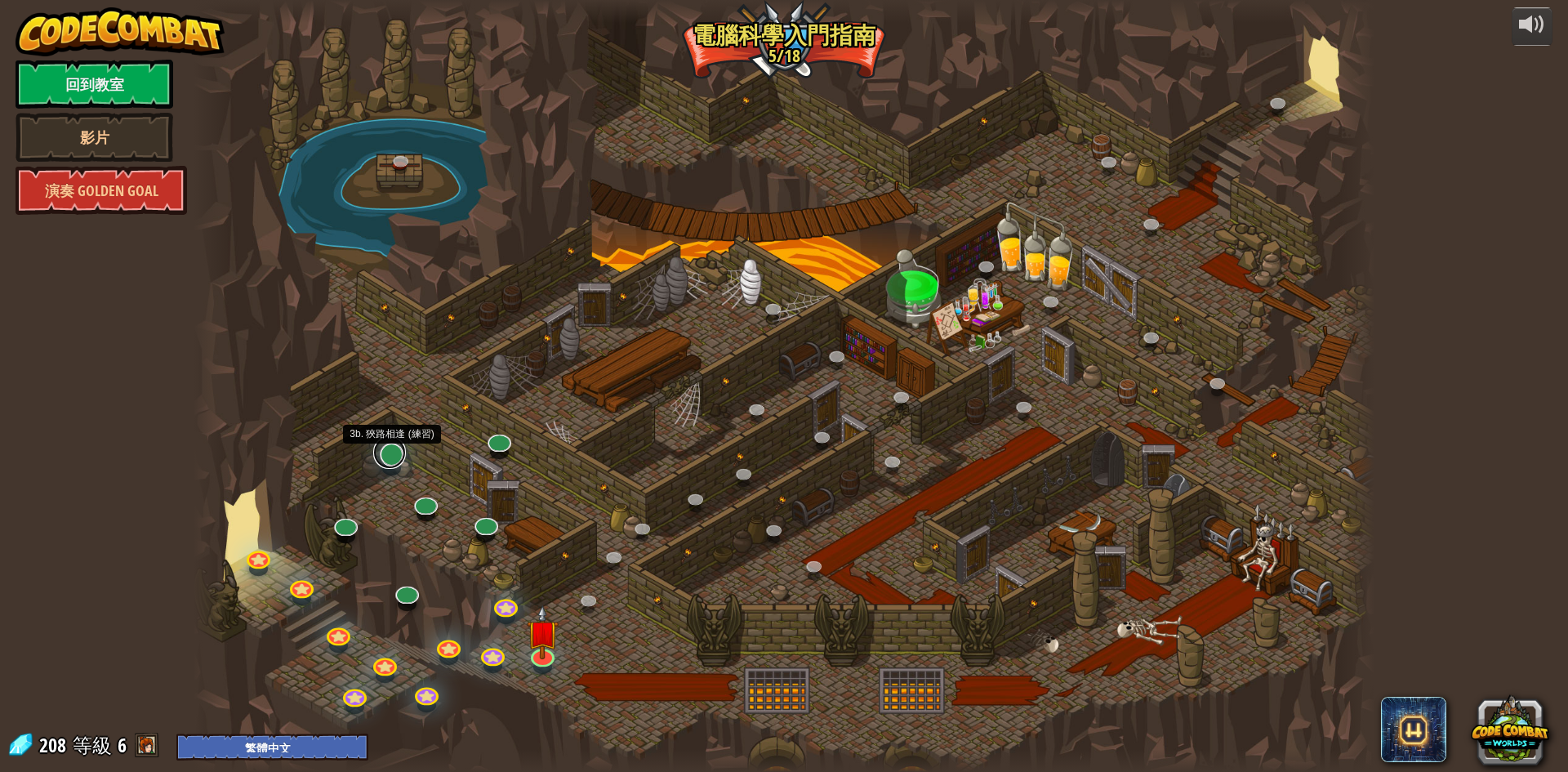
click at [393, 461] on link at bounding box center [389, 452] width 33 height 33
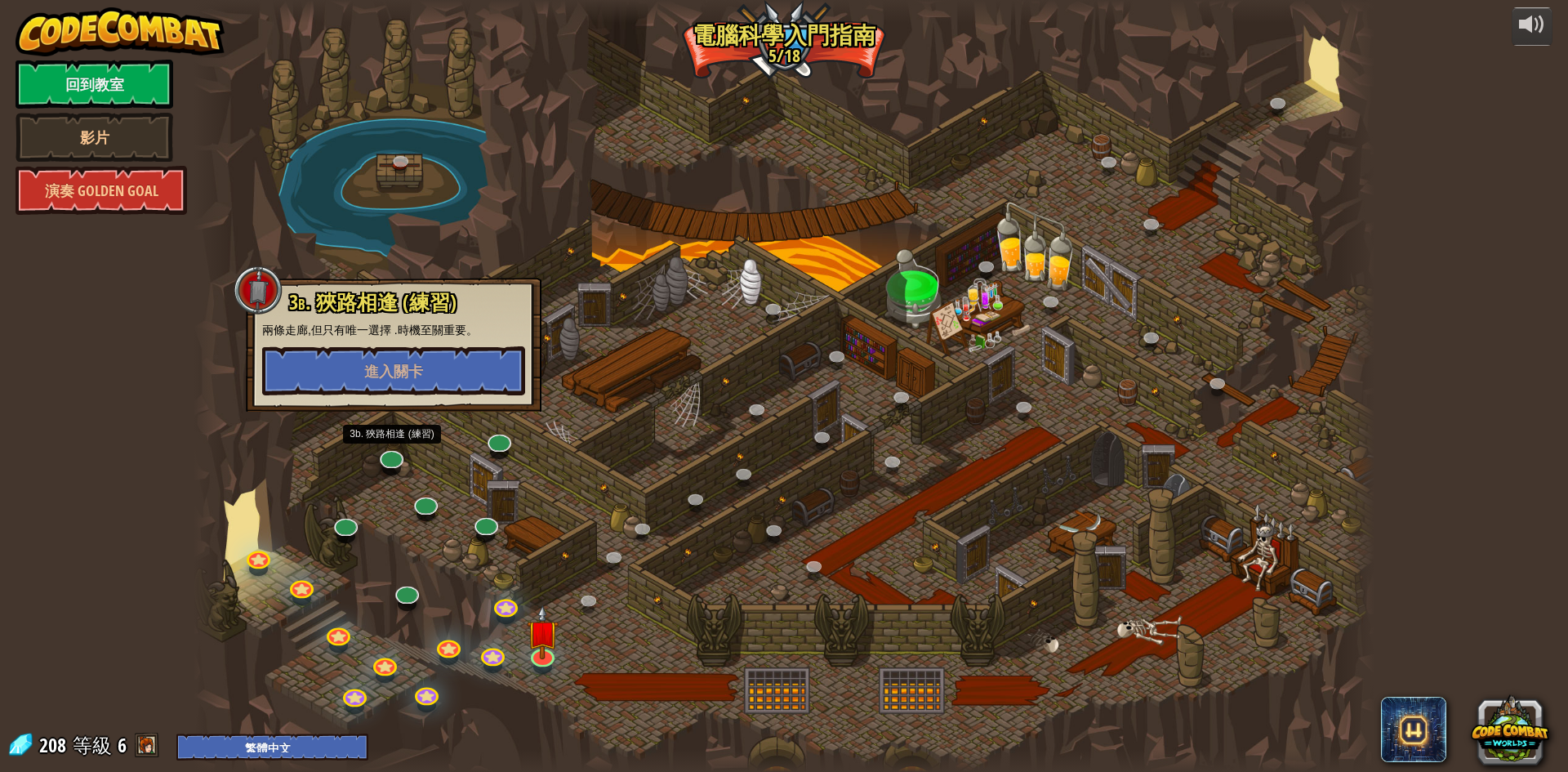
click at [716, 598] on div at bounding box center [784, 386] width 1181 height 772
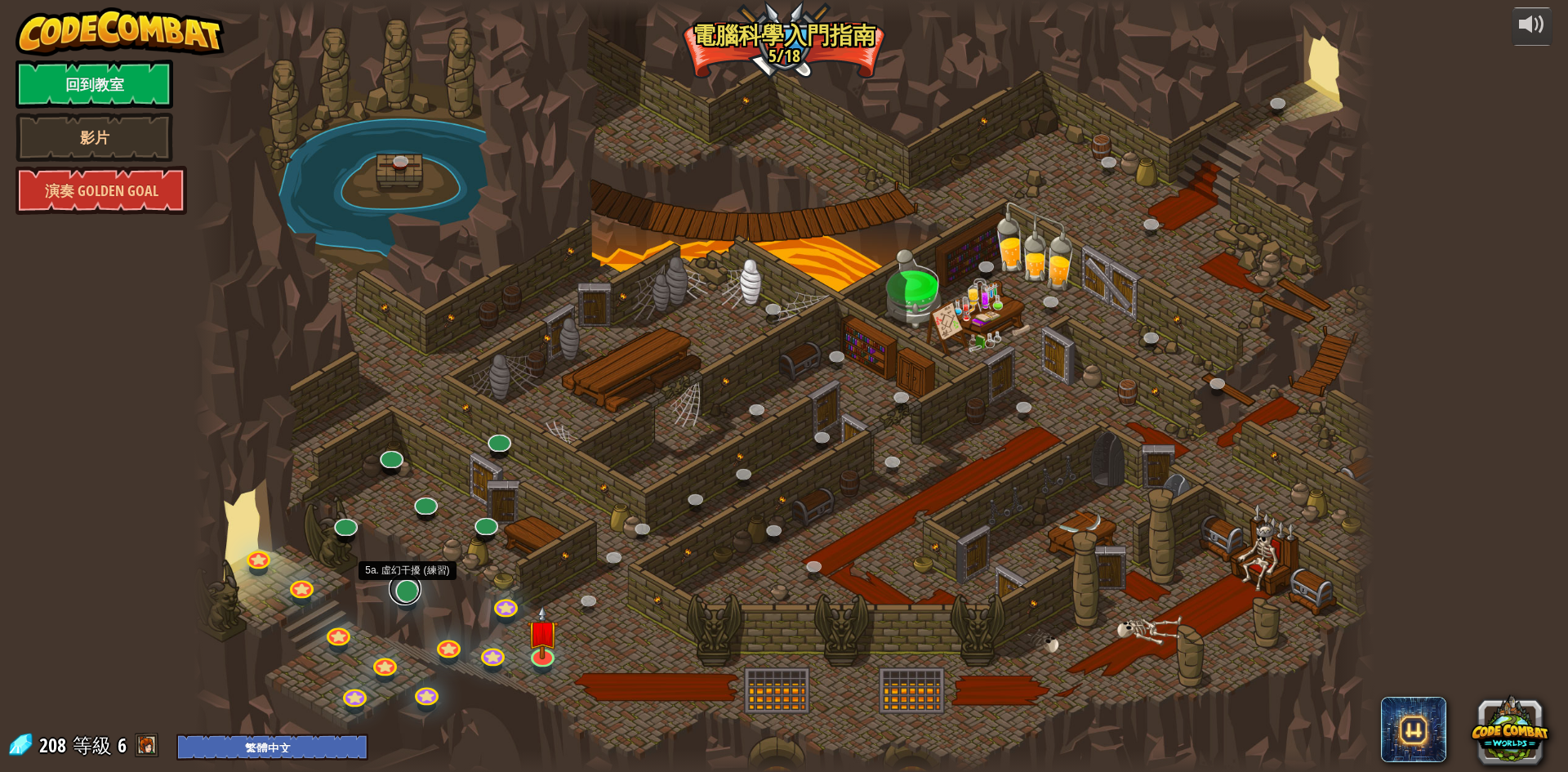
click at [400, 597] on link at bounding box center [405, 589] width 33 height 33
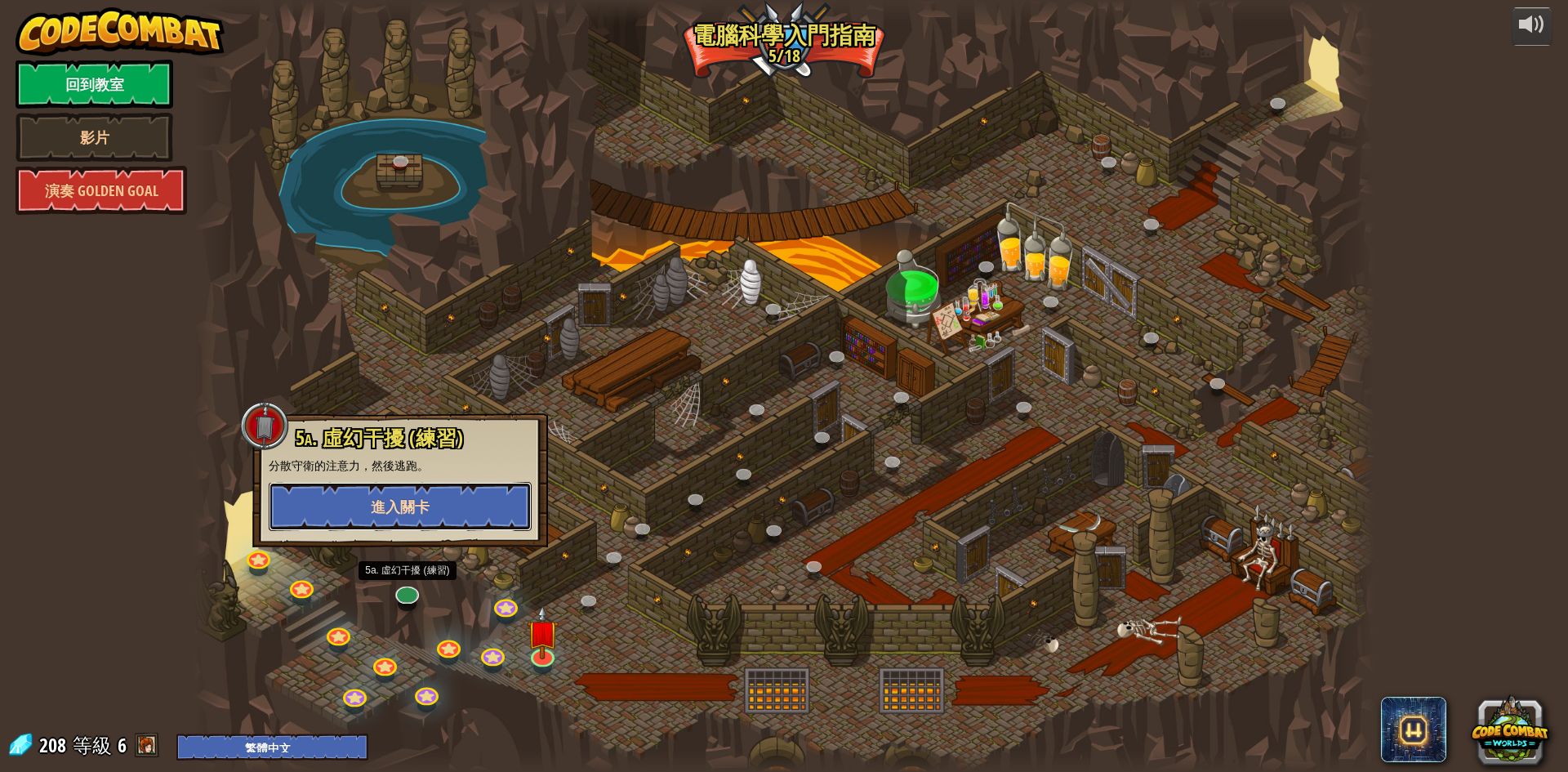
click at [415, 500] on span "進入關卡" at bounding box center [400, 507] width 59 height 20
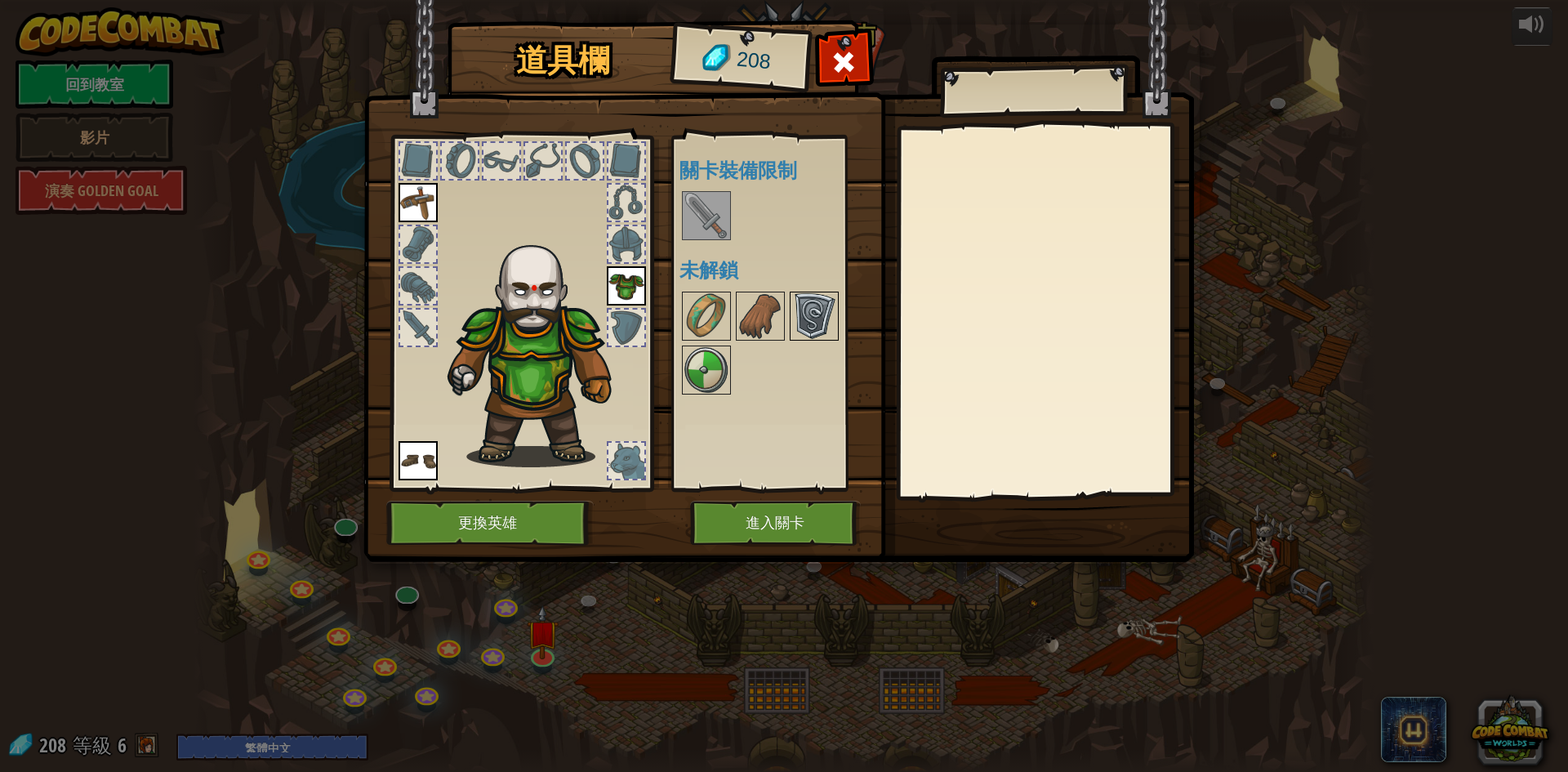
click at [799, 310] on img at bounding box center [814, 317] width 46 height 46
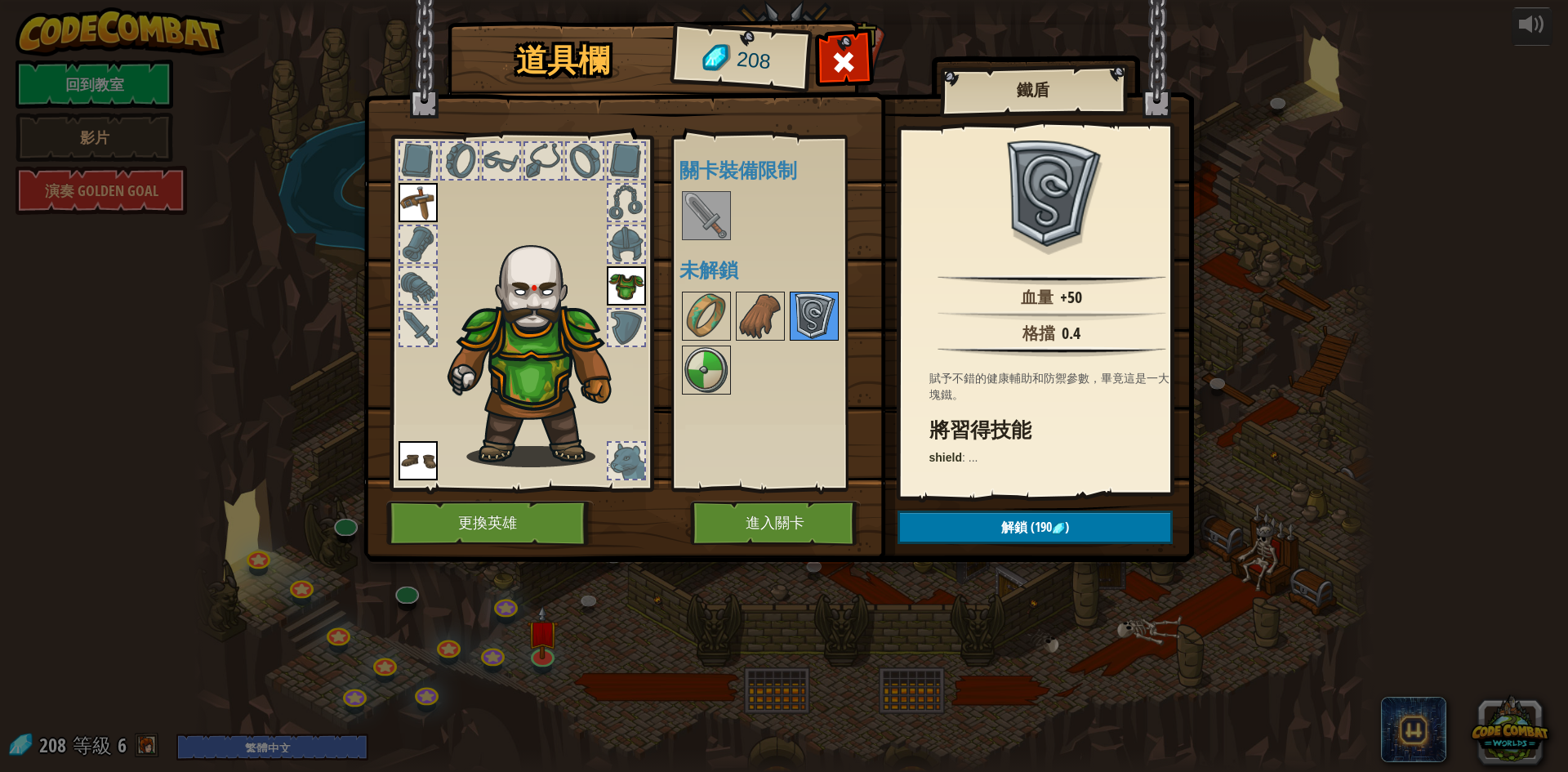
click at [799, 310] on img at bounding box center [814, 317] width 46 height 46
click at [1062, 533] on img at bounding box center [1058, 529] width 13 height 13
click at [979, 523] on button "確認" at bounding box center [1035, 528] width 275 height 34
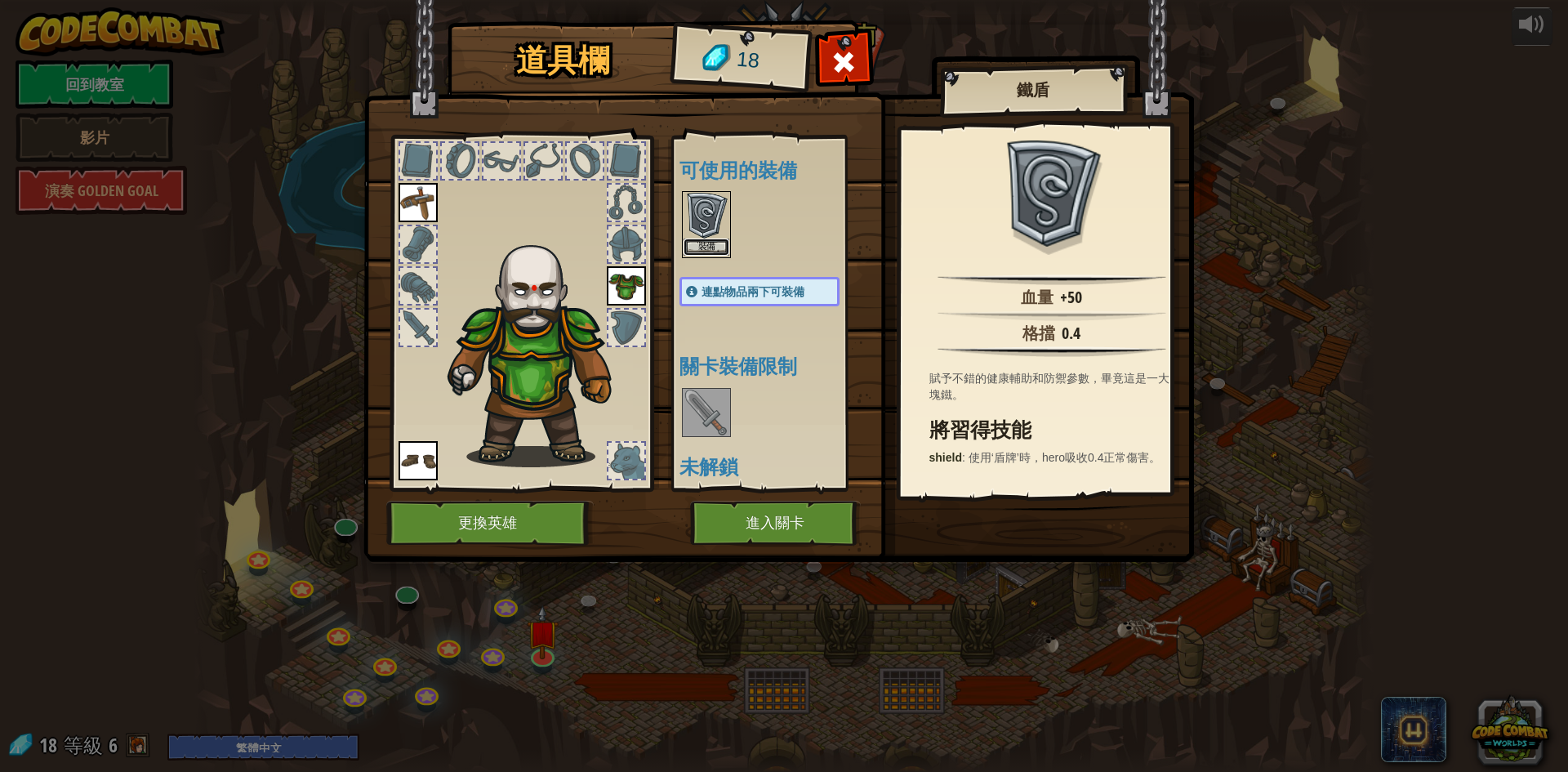
click at [709, 241] on button "裝備" at bounding box center [707, 247] width 46 height 17
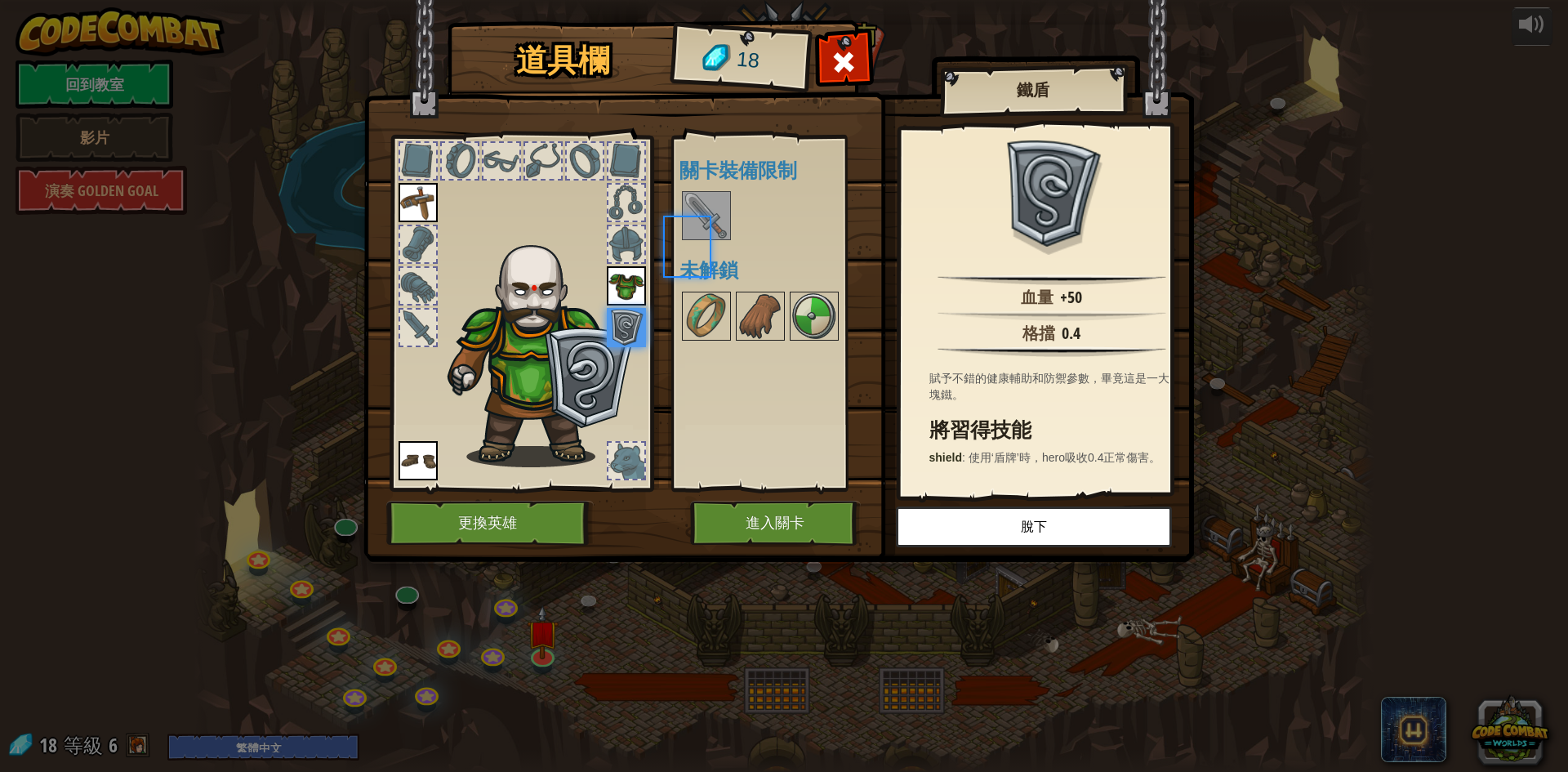
click at [709, 241] on div at bounding box center [776, 215] width 193 height 54
click at [783, 523] on button "進入關卡" at bounding box center [775, 523] width 171 height 45
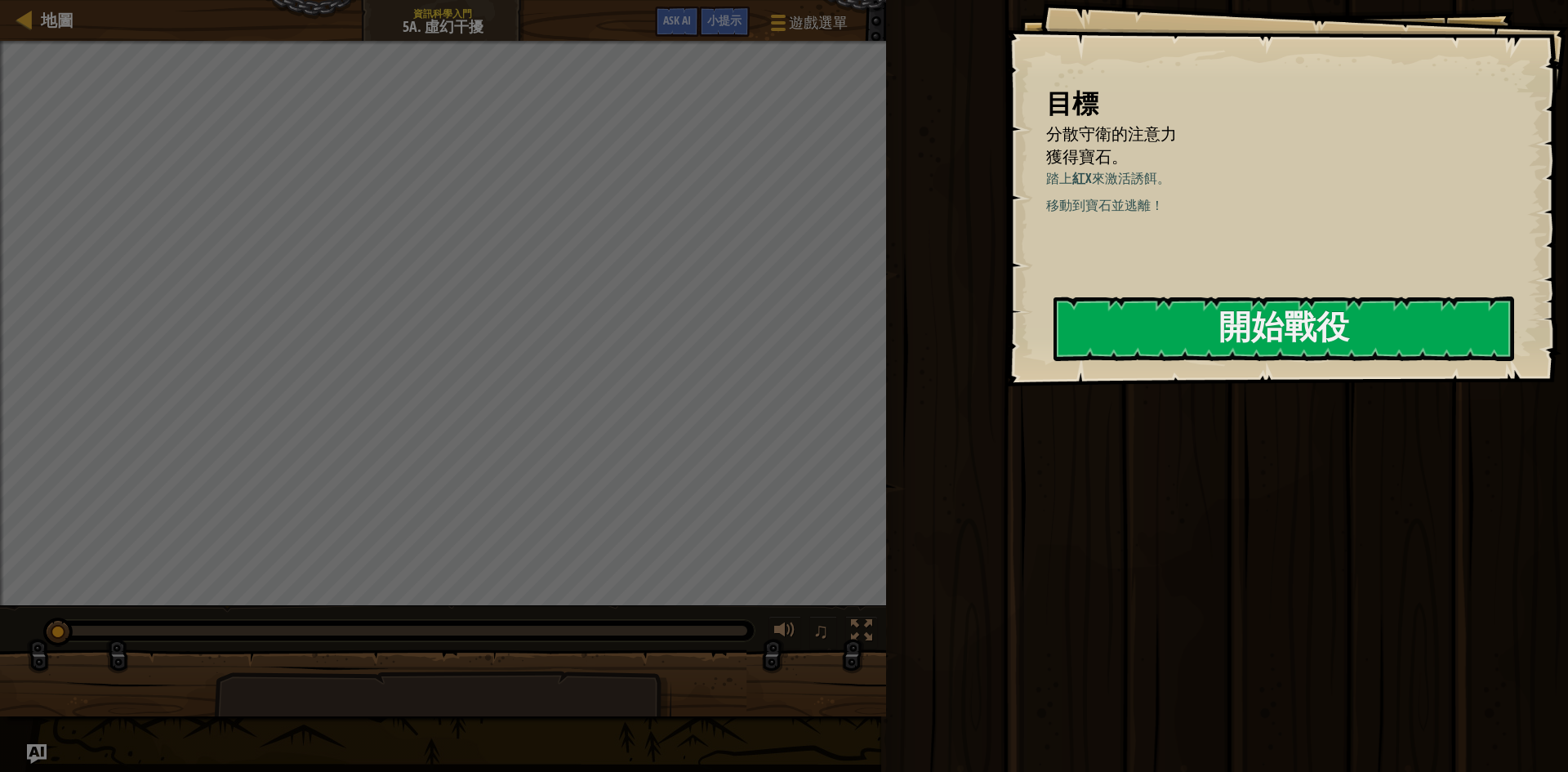
click at [1205, 290] on div "目標 分散守衛的注意力 獲得寶石。 踏上 紅X 來激活誘餌。 移動到寶石並逃離！ 開始戰役 從伺服器載入失敗 您將需要訂閱來開啟這關。 訂閱 您需要加入一個課…" at bounding box center [1287, 193] width 563 height 386
click at [1208, 323] on button "開始戰役" at bounding box center [1283, 328] width 461 height 65
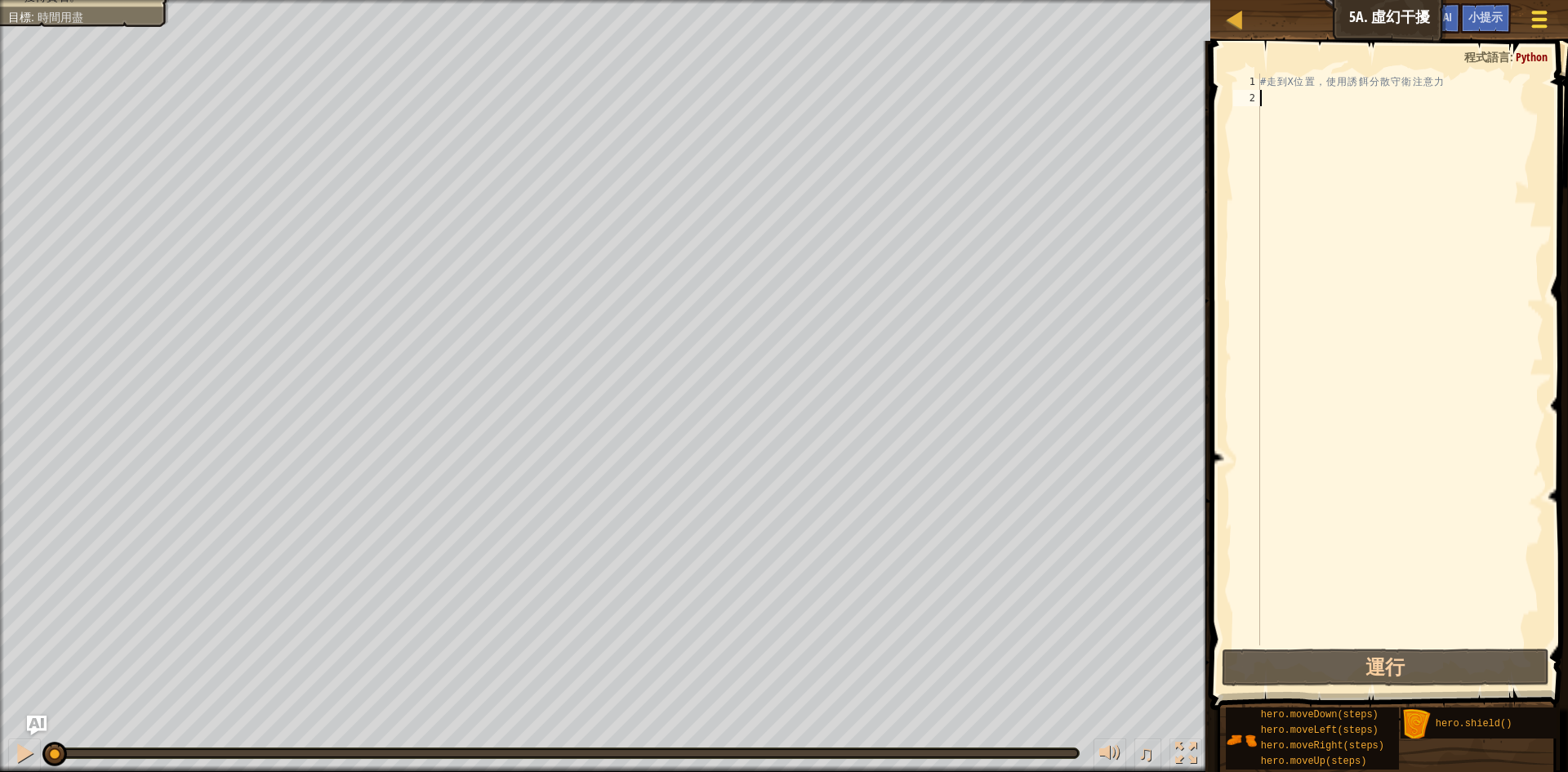
click at [1536, 16] on div at bounding box center [1539, 19] width 22 height 24
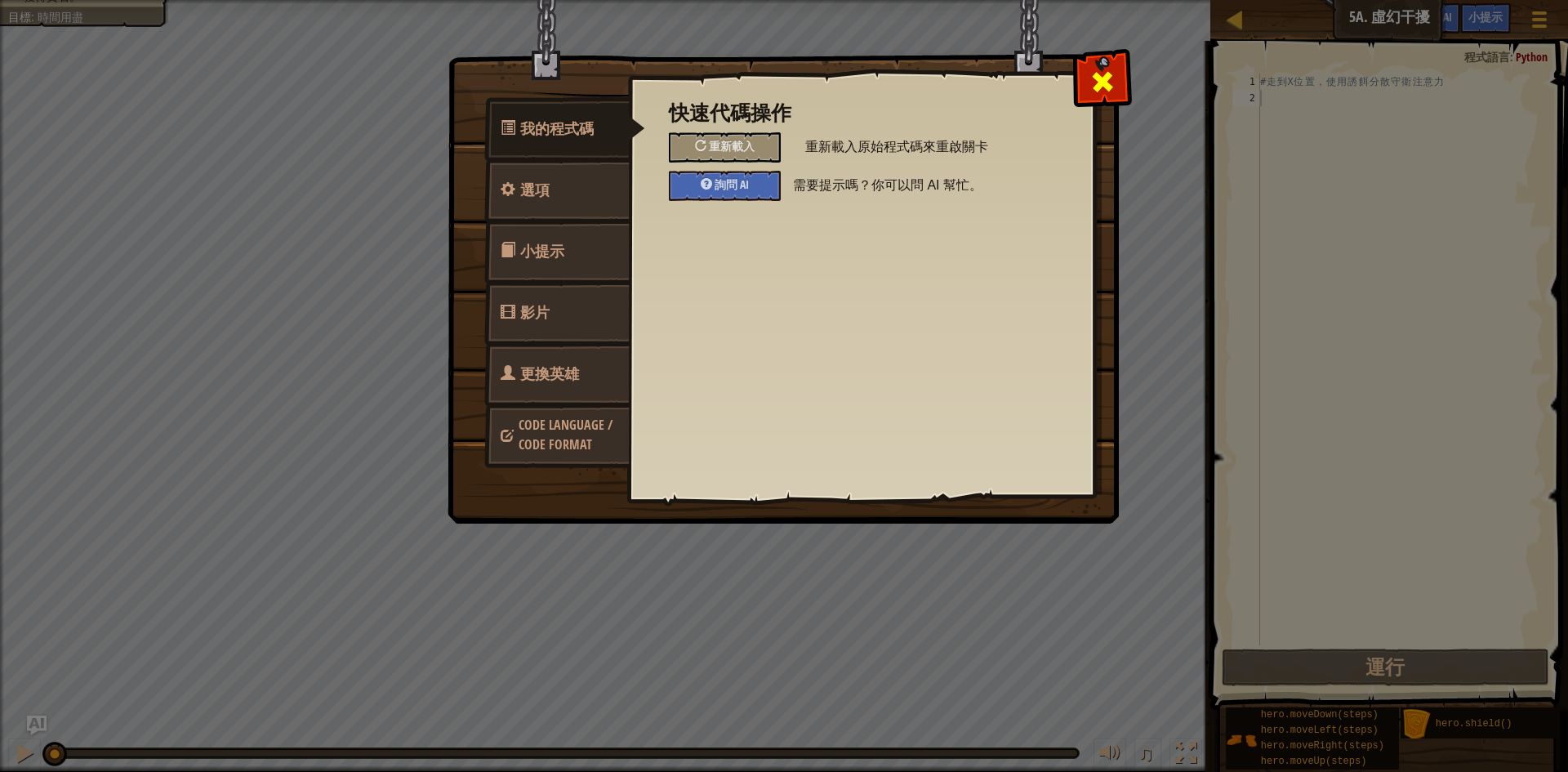
click at [1115, 101] on div at bounding box center [1102, 78] width 51 height 51
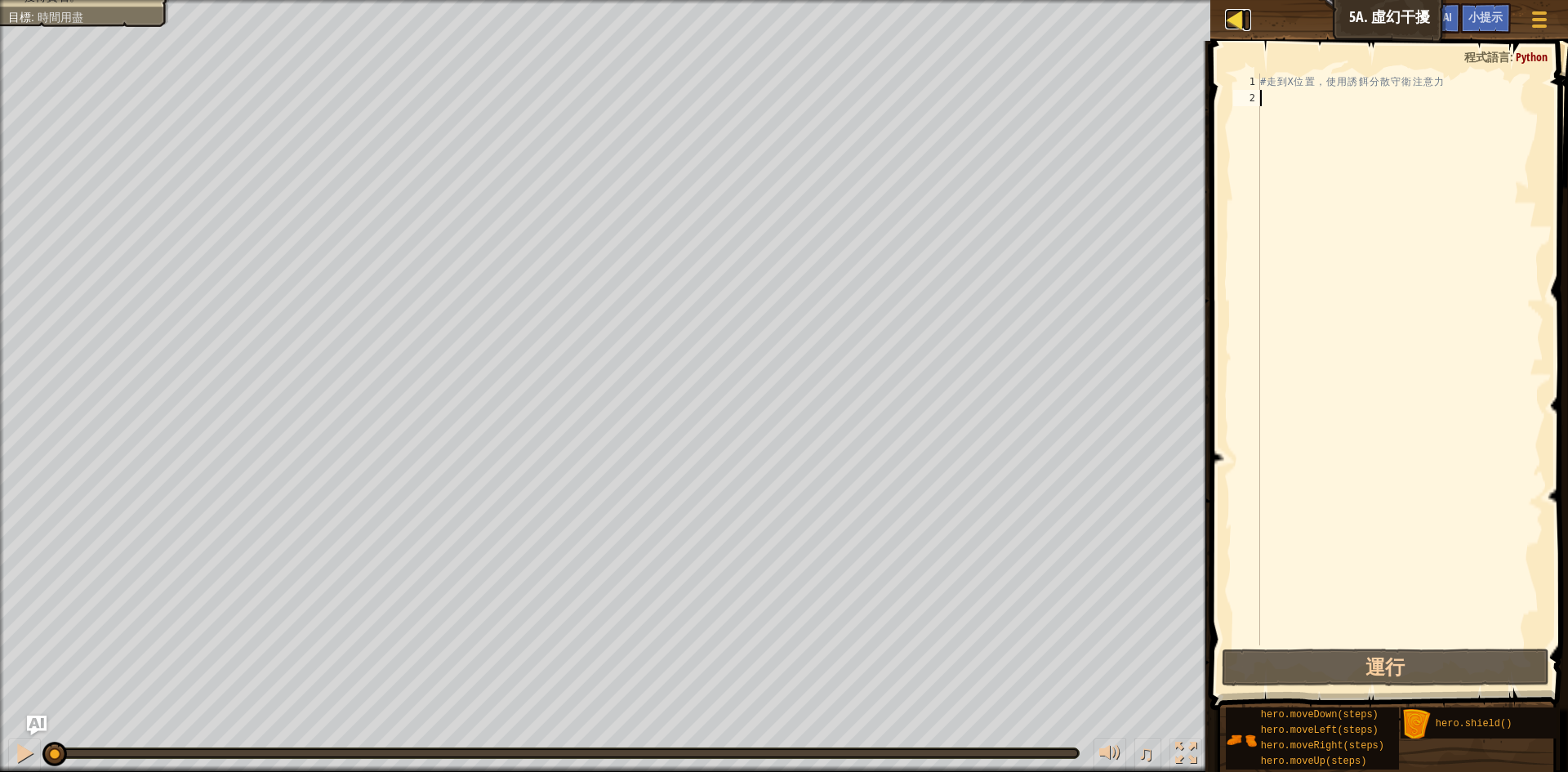
click at [1239, 15] on div at bounding box center [1235, 19] width 20 height 20
select select "zh-HANT"
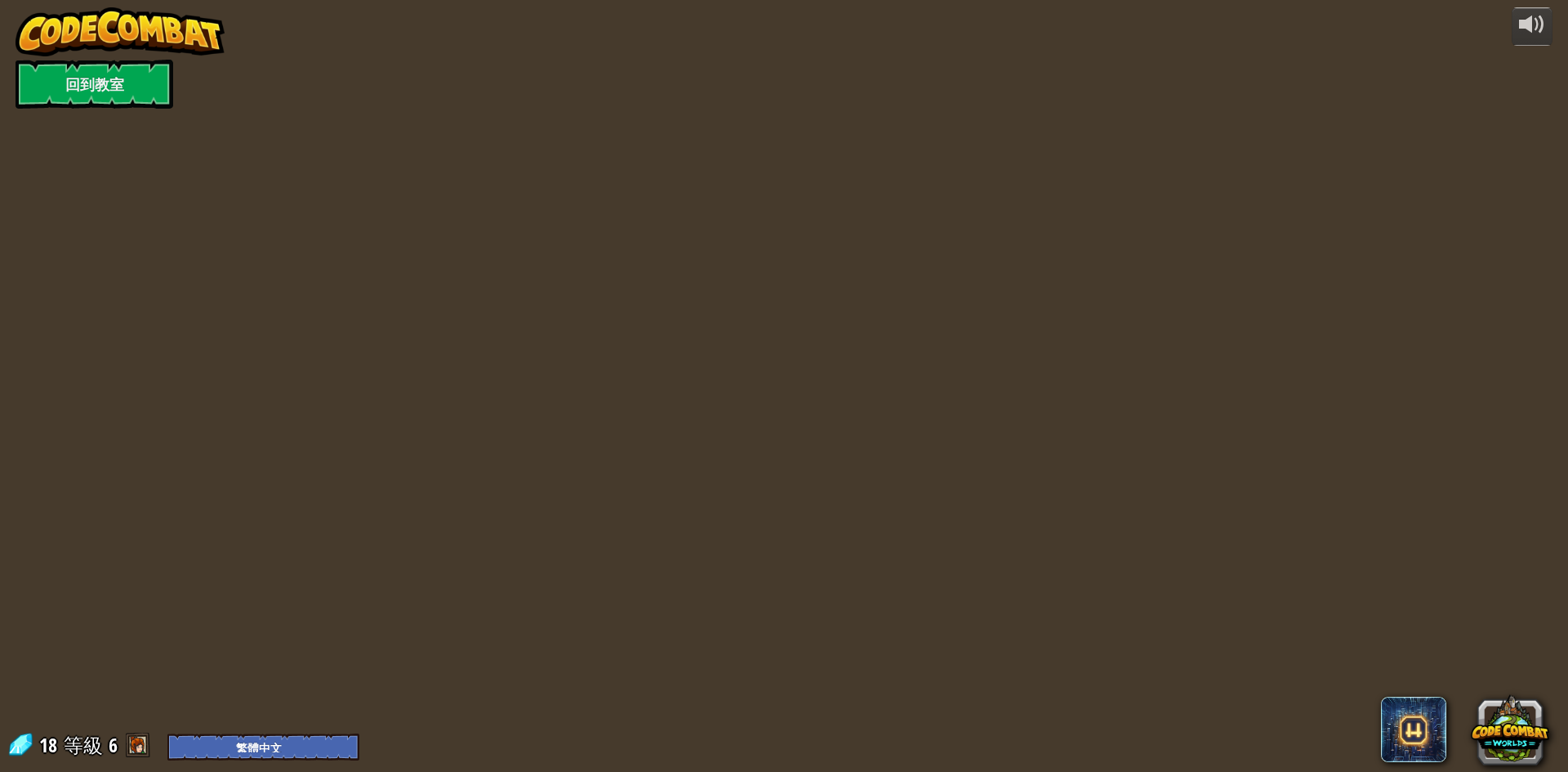
select select "zh-HANT"
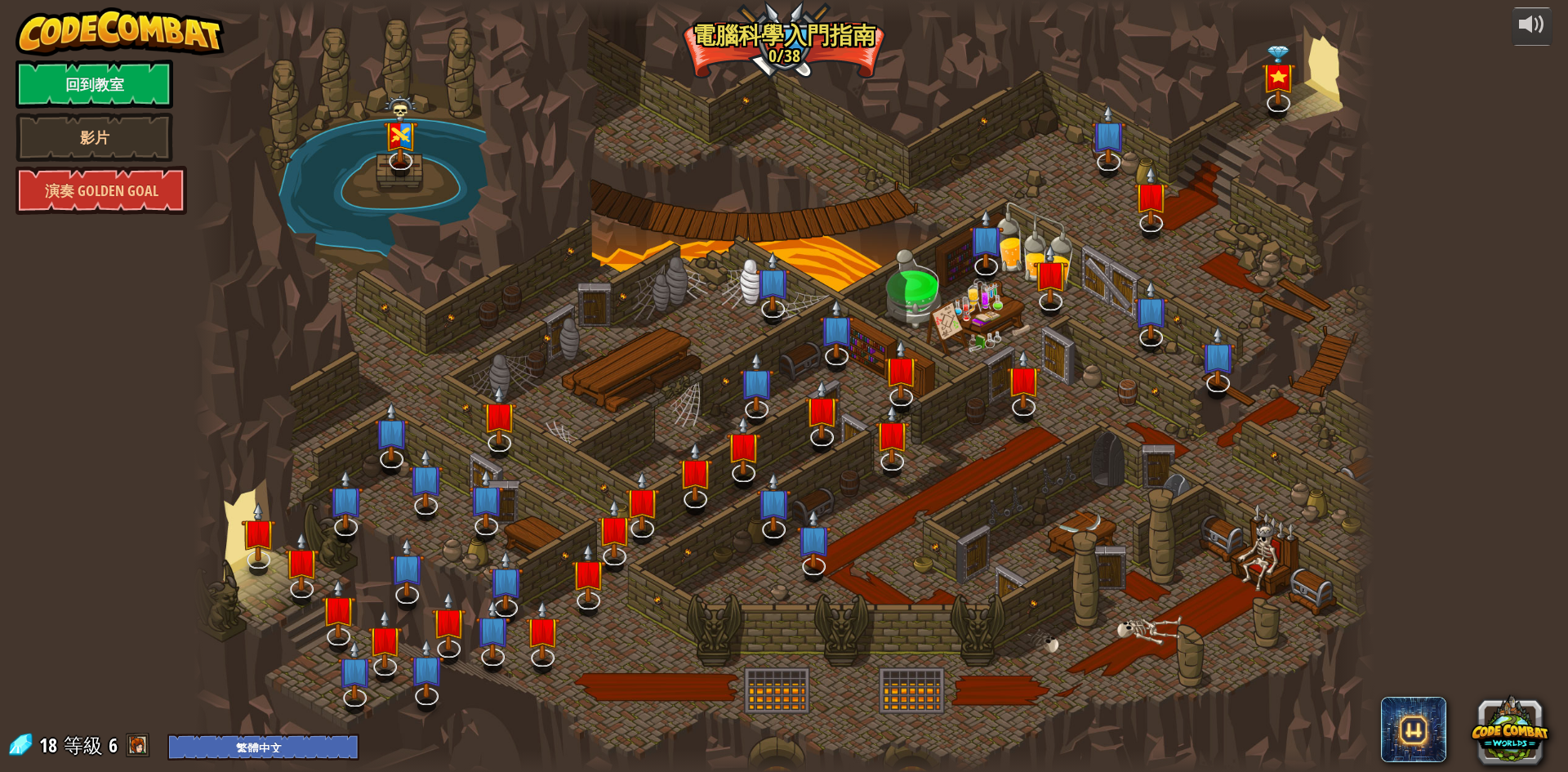
select select "zh-HANT"
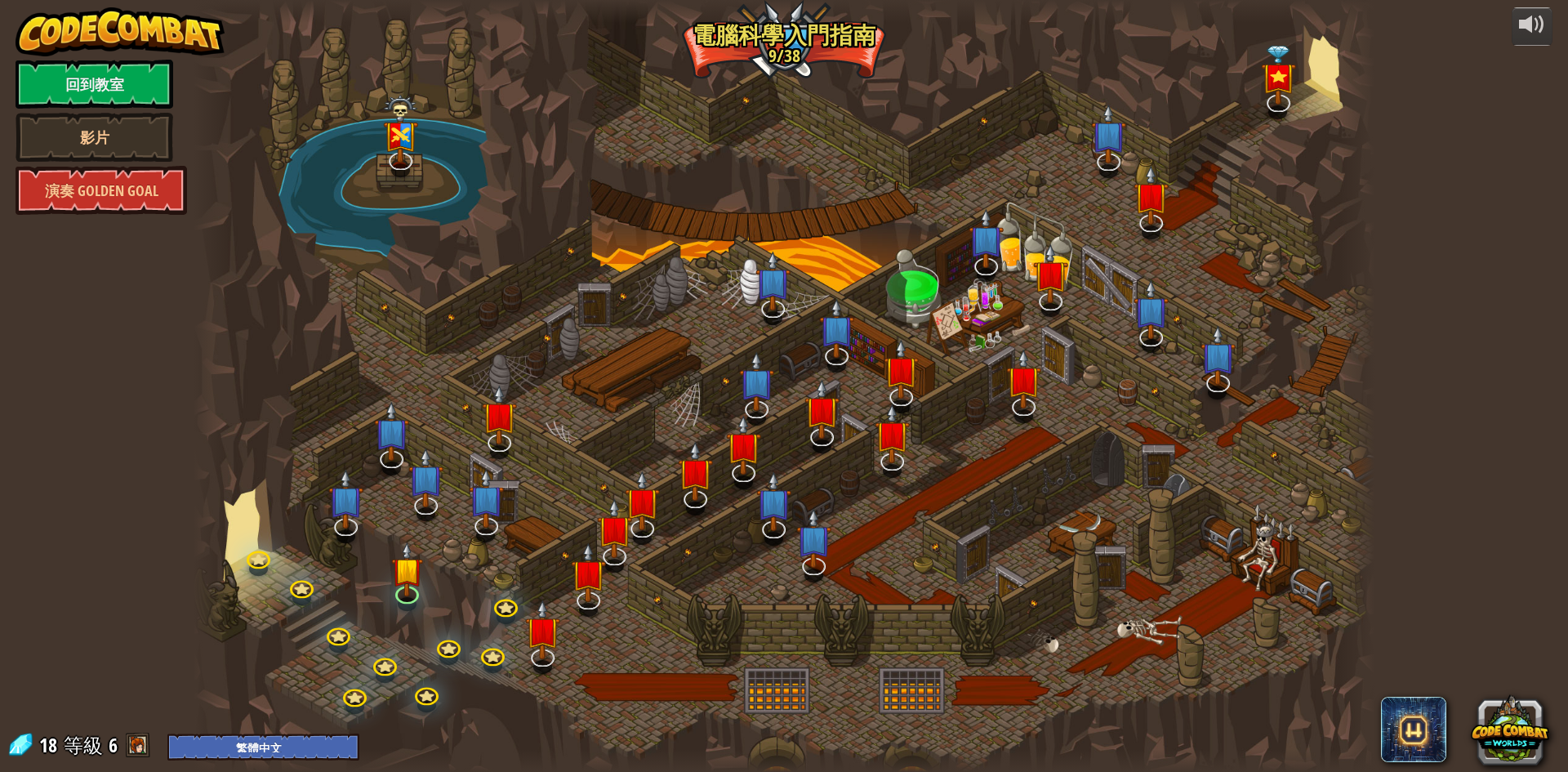
select select "zh-HANT"
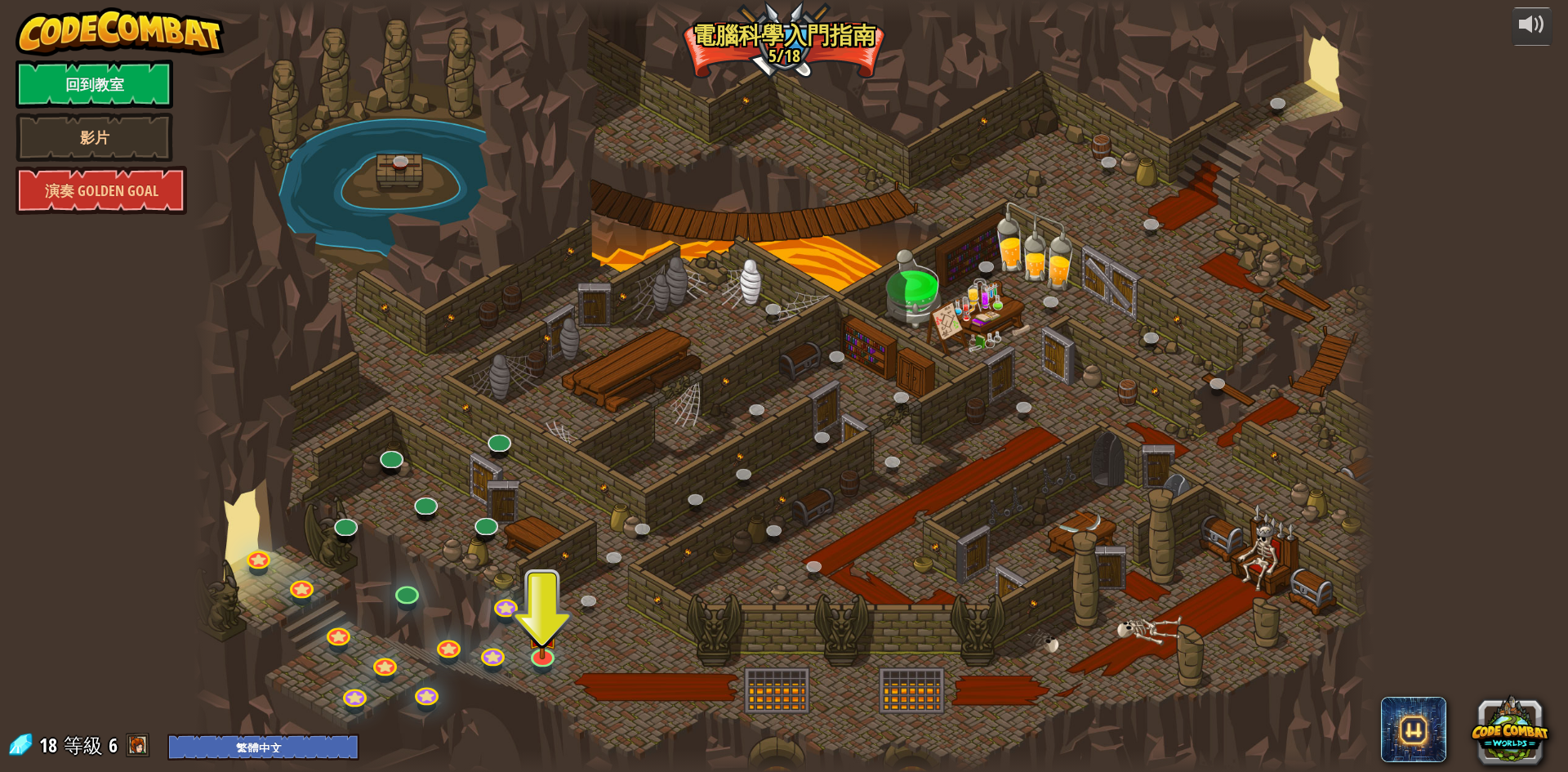
click at [136, 743] on span at bounding box center [138, 745] width 25 height 25
click at [540, 636] on img at bounding box center [543, 619] width 32 height 73
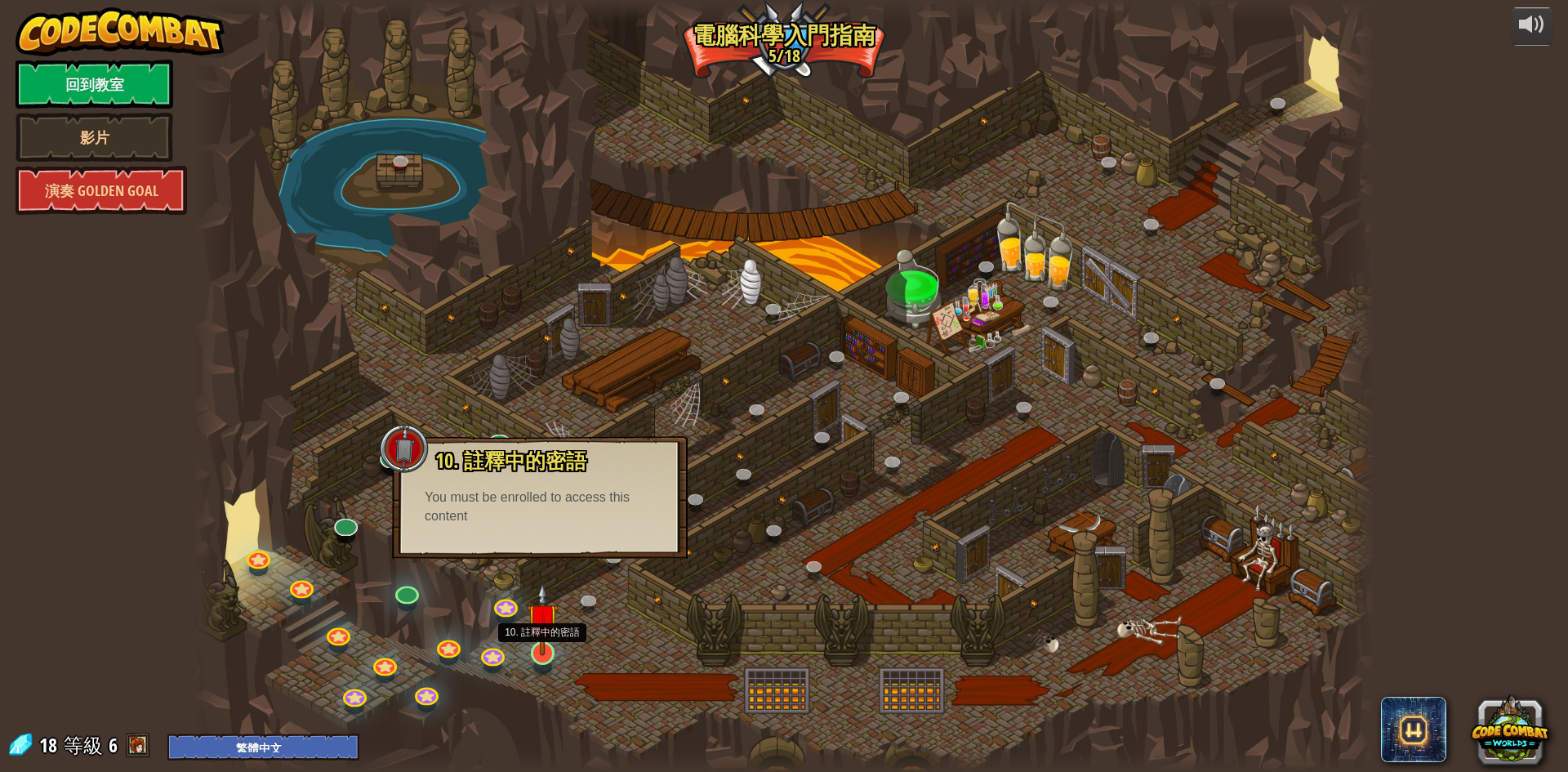
click at [533, 649] on img at bounding box center [543, 619] width 32 height 73
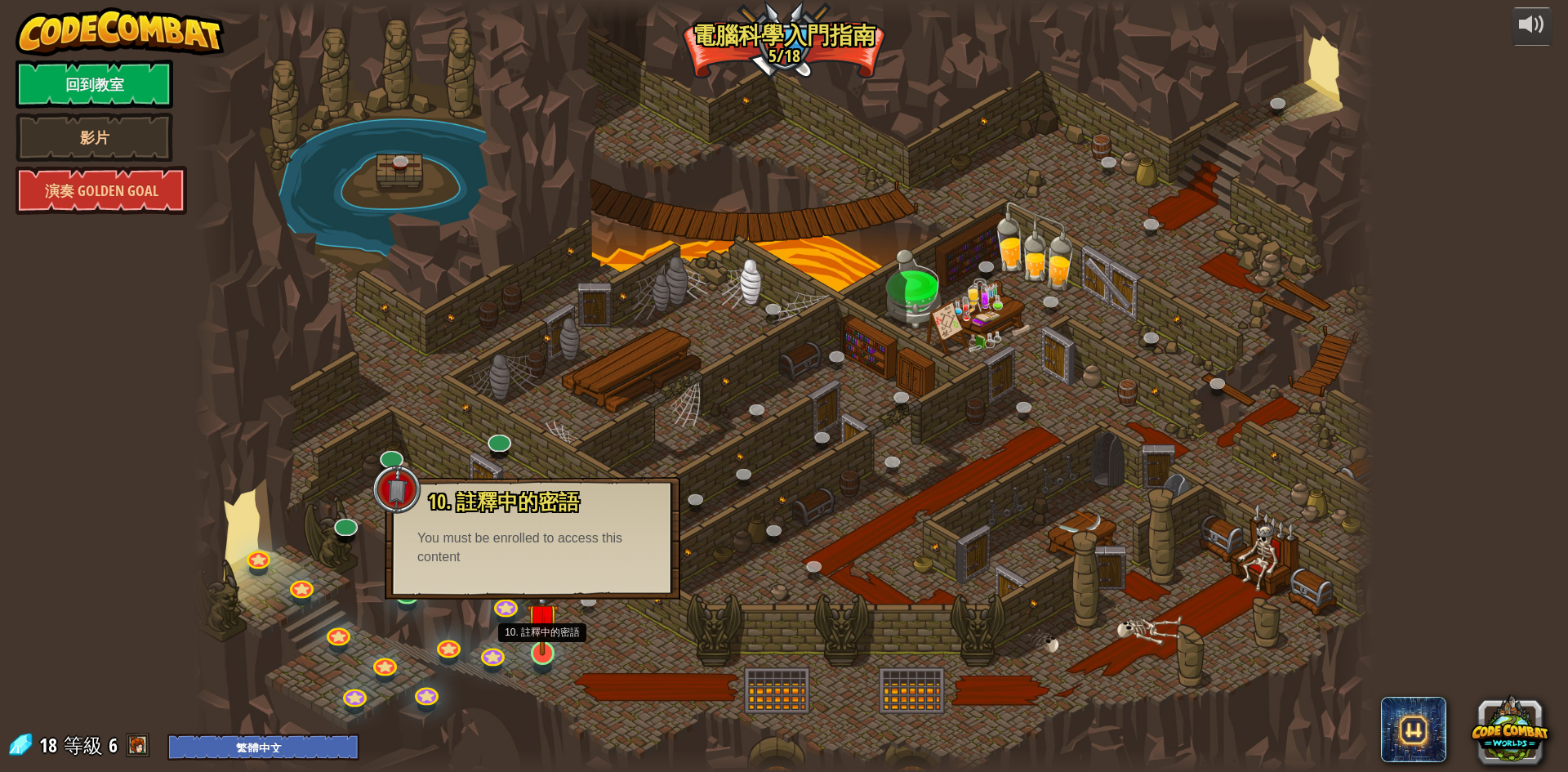
click at [533, 649] on img at bounding box center [543, 619] width 32 height 73
click at [642, 558] on div "You must be enrolled to access this content" at bounding box center [532, 548] width 231 height 38
click at [658, 637] on div at bounding box center [784, 386] width 1181 height 772
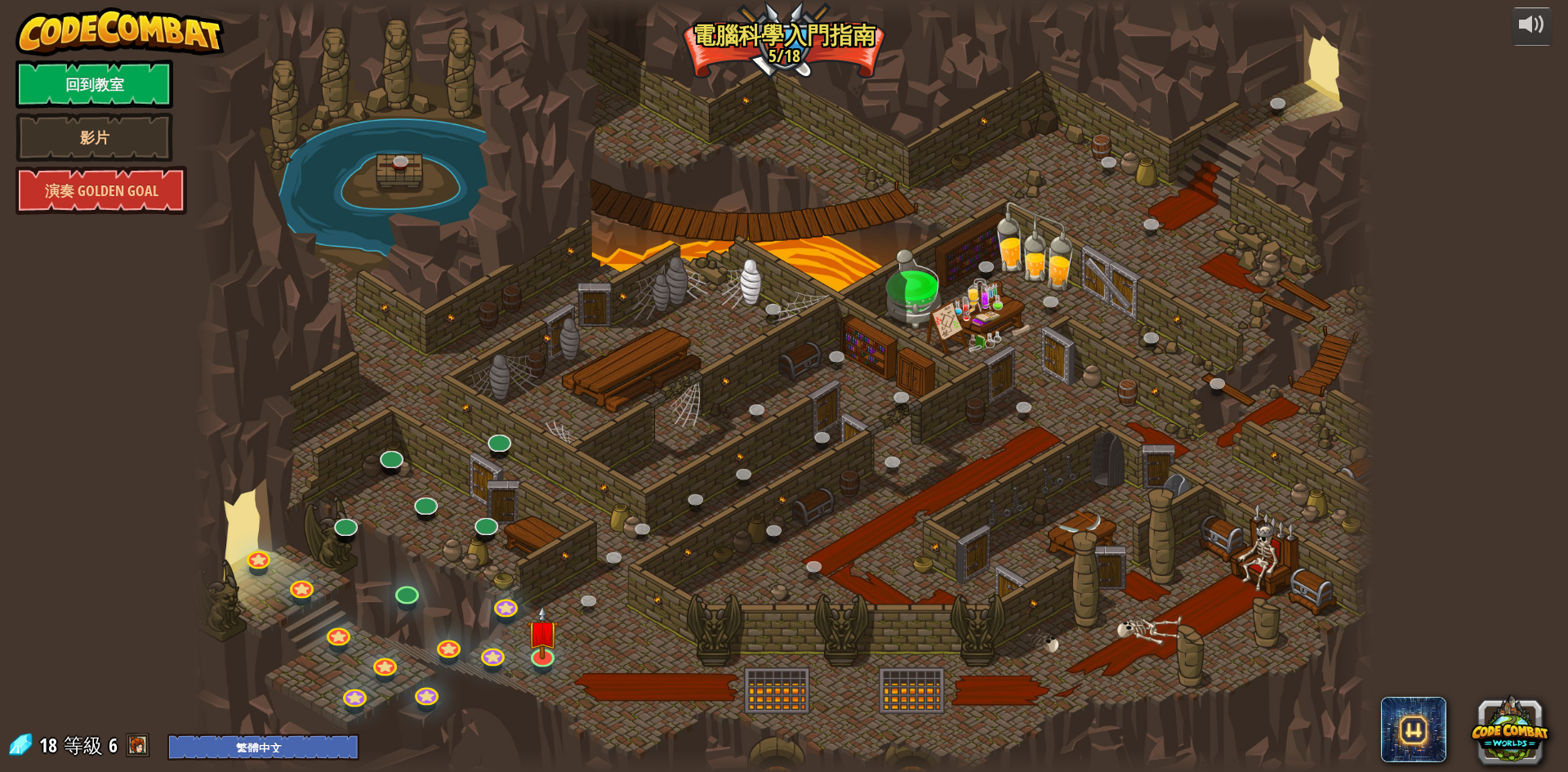
click at [794, 506] on div at bounding box center [784, 386] width 1181 height 772
click at [117, 129] on link "影片" at bounding box center [95, 137] width 157 height 49
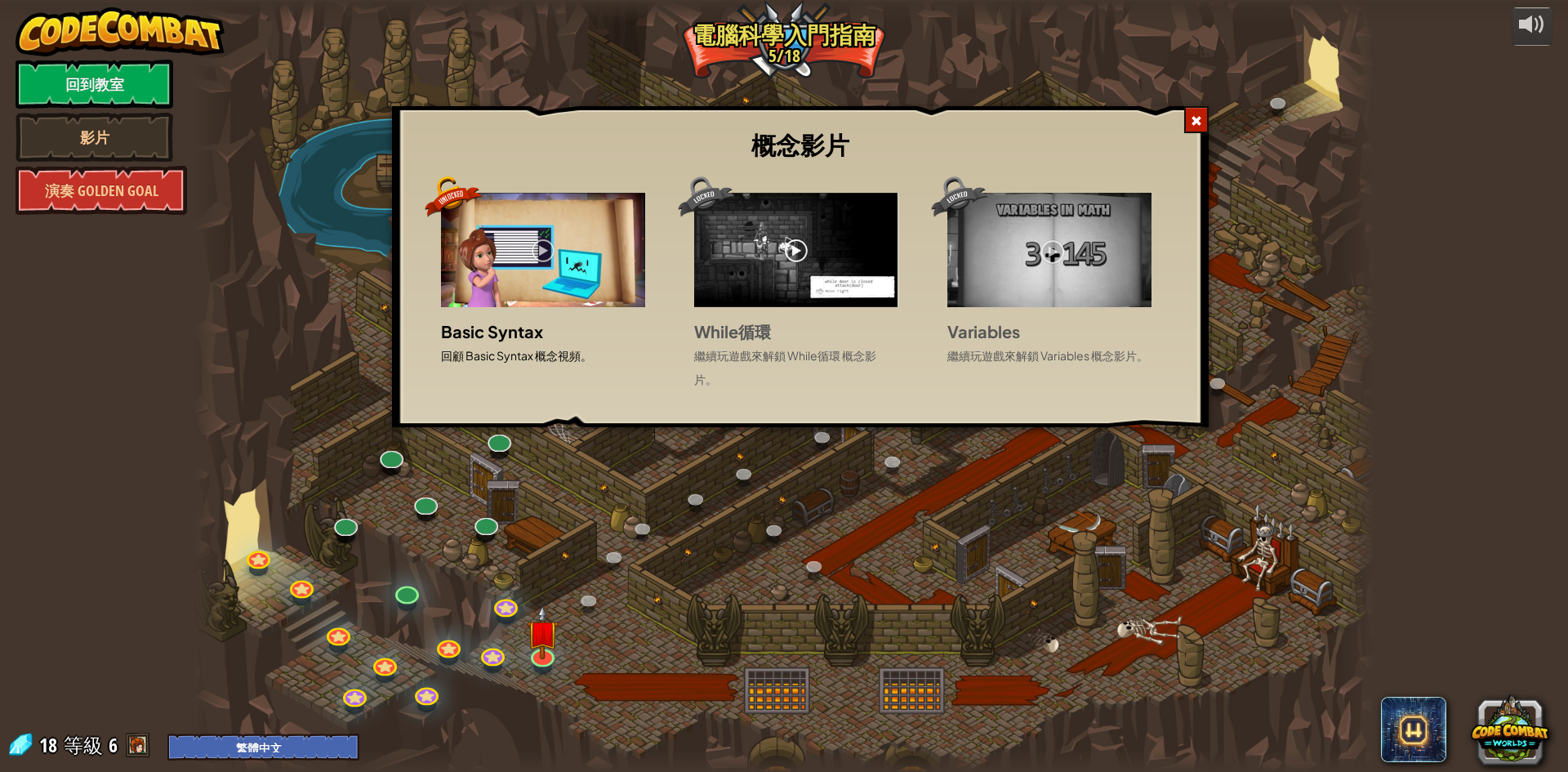
click at [1190, 117] on div at bounding box center [1197, 119] width 25 height 27
